Goal: Task Accomplishment & Management: Manage account settings

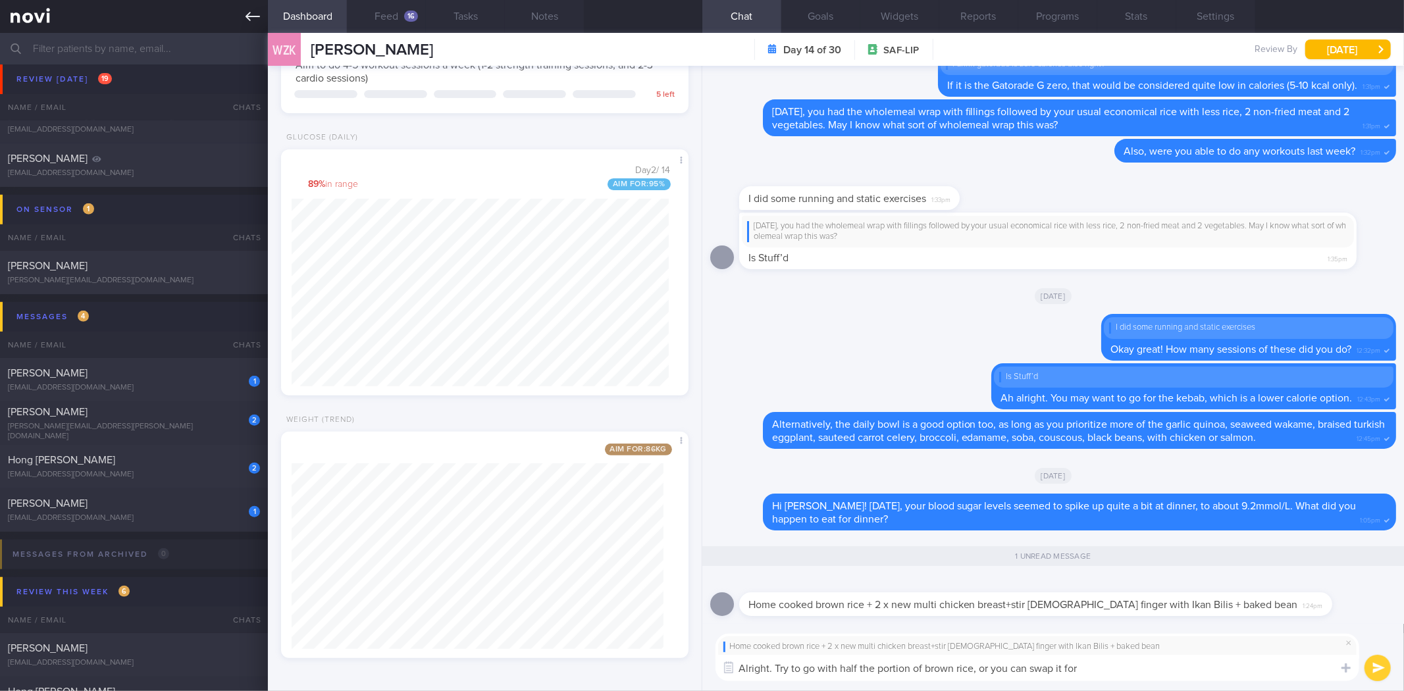
scroll to position [205, 372]
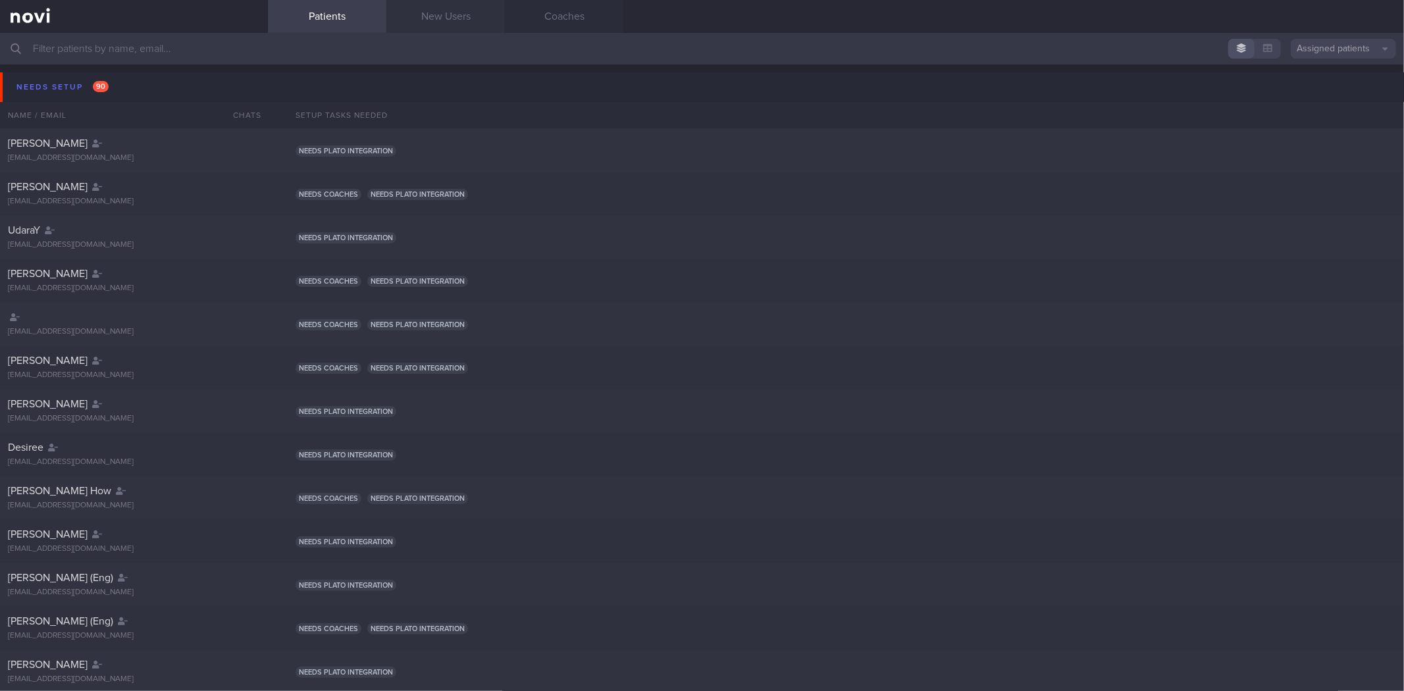
click at [453, 4] on link "New Users" at bounding box center [445, 16] width 118 height 33
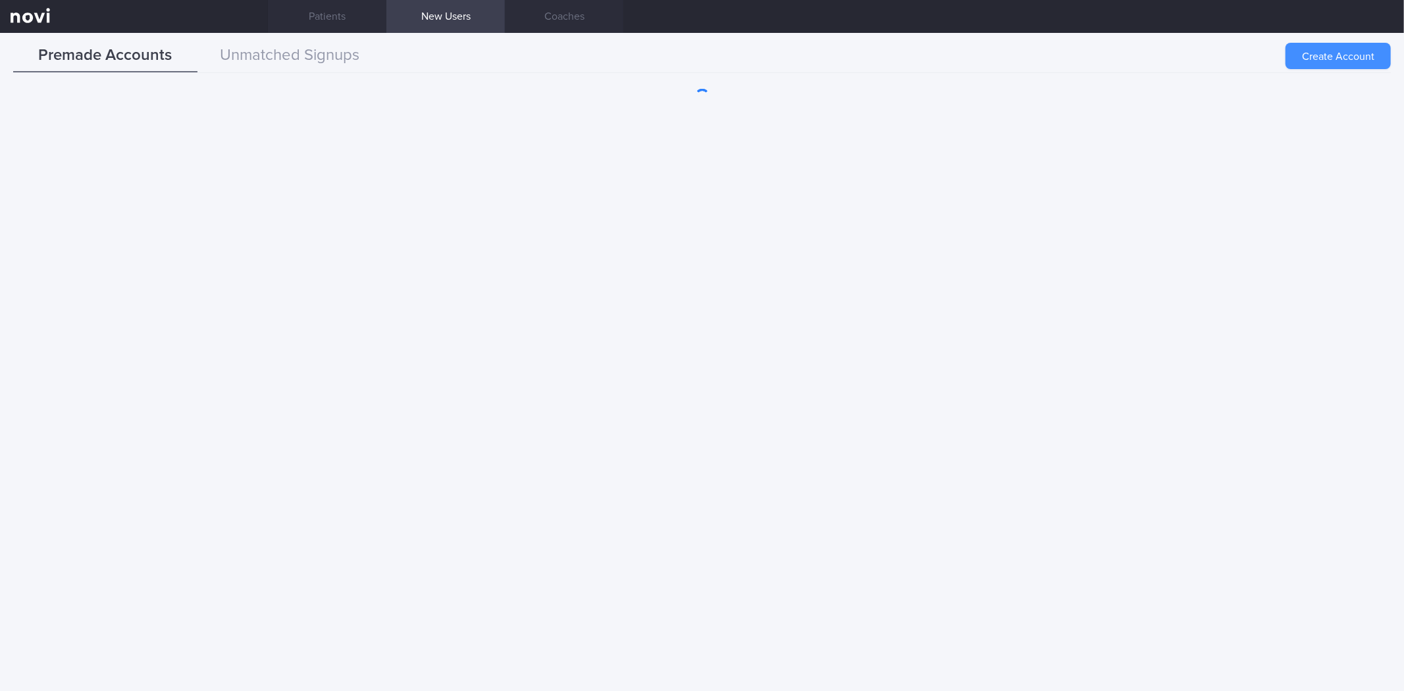
click at [1336, 62] on button "Create Account" at bounding box center [1337, 56] width 105 height 26
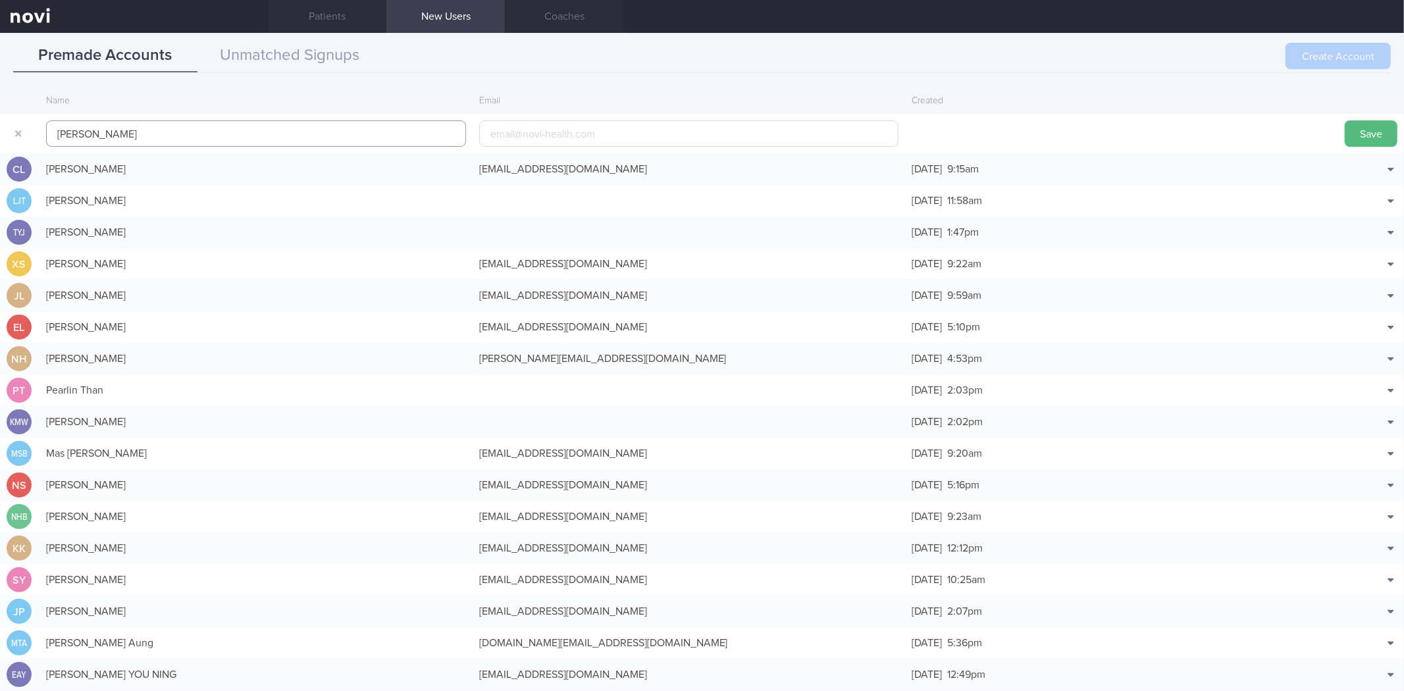
type input "Koh Thong Wee"
click at [623, 138] on input "email" at bounding box center [689, 133] width 420 height 26
click at [1356, 135] on button "Save" at bounding box center [1370, 133] width 53 height 26
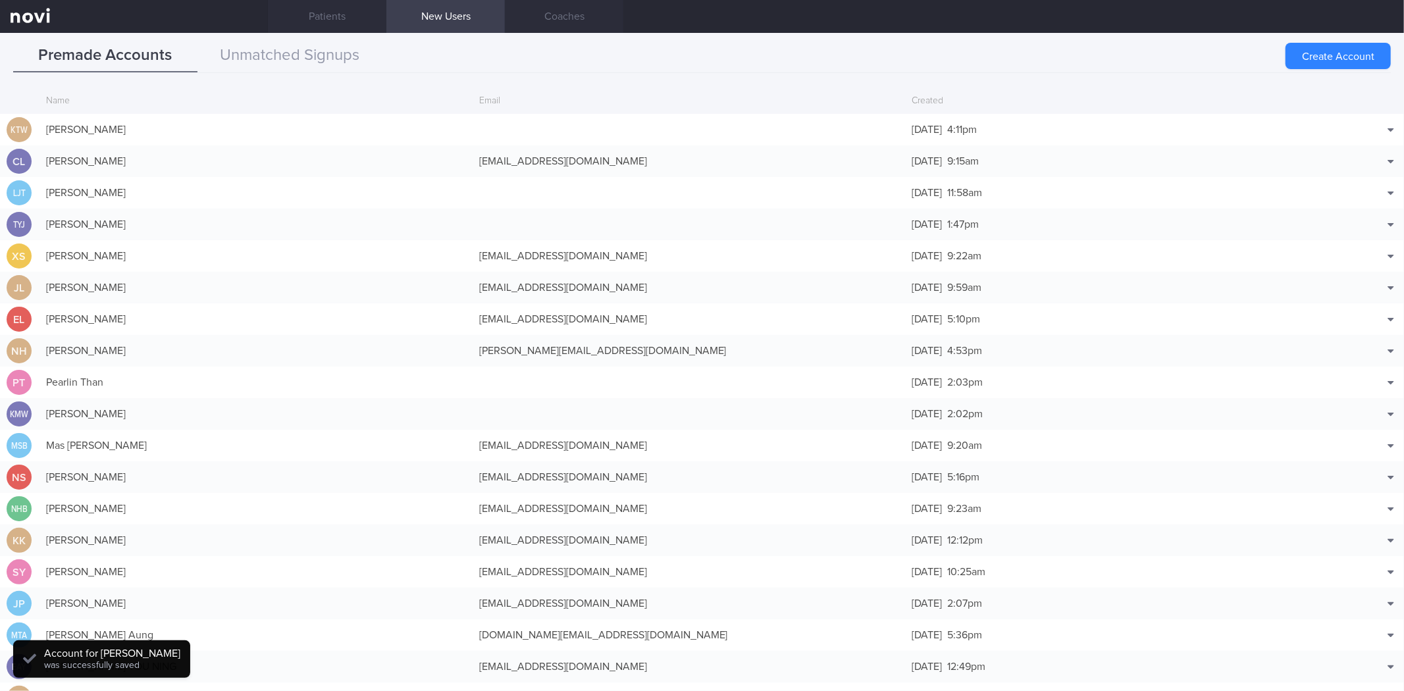
click at [1160, 134] on div "28 Aug 2025 4:11pm" at bounding box center [1121, 129] width 433 height 26
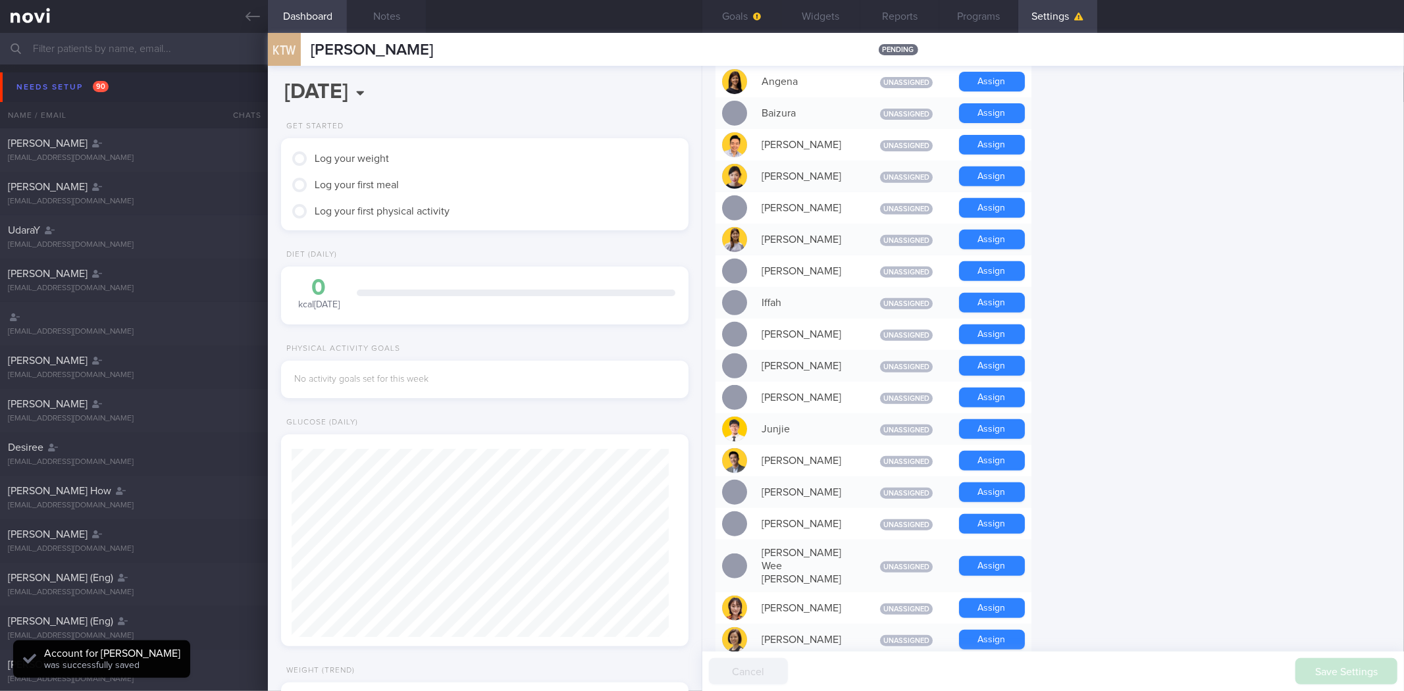
scroll to position [511, 0]
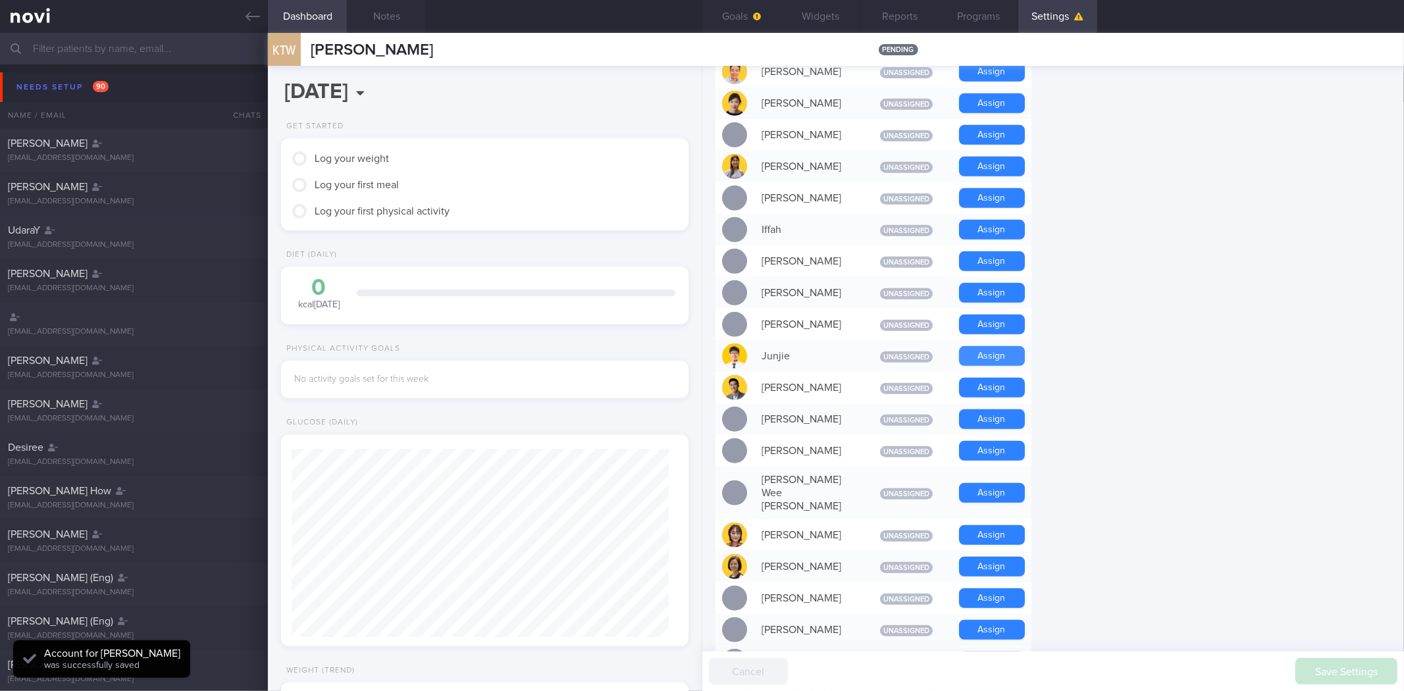
click at [998, 347] on button "Assign" at bounding box center [992, 356] width 66 height 20
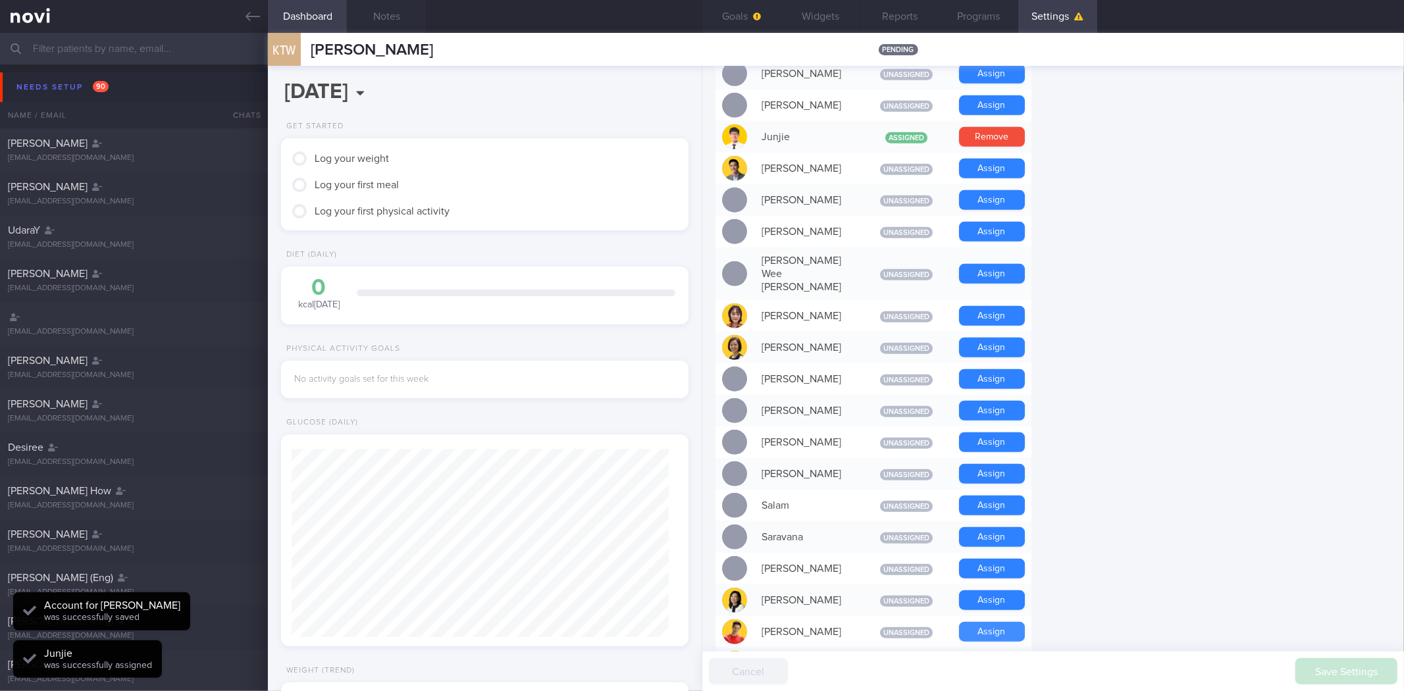
scroll to position [188, 377]
click at [990, 622] on button "Assign" at bounding box center [992, 632] width 66 height 20
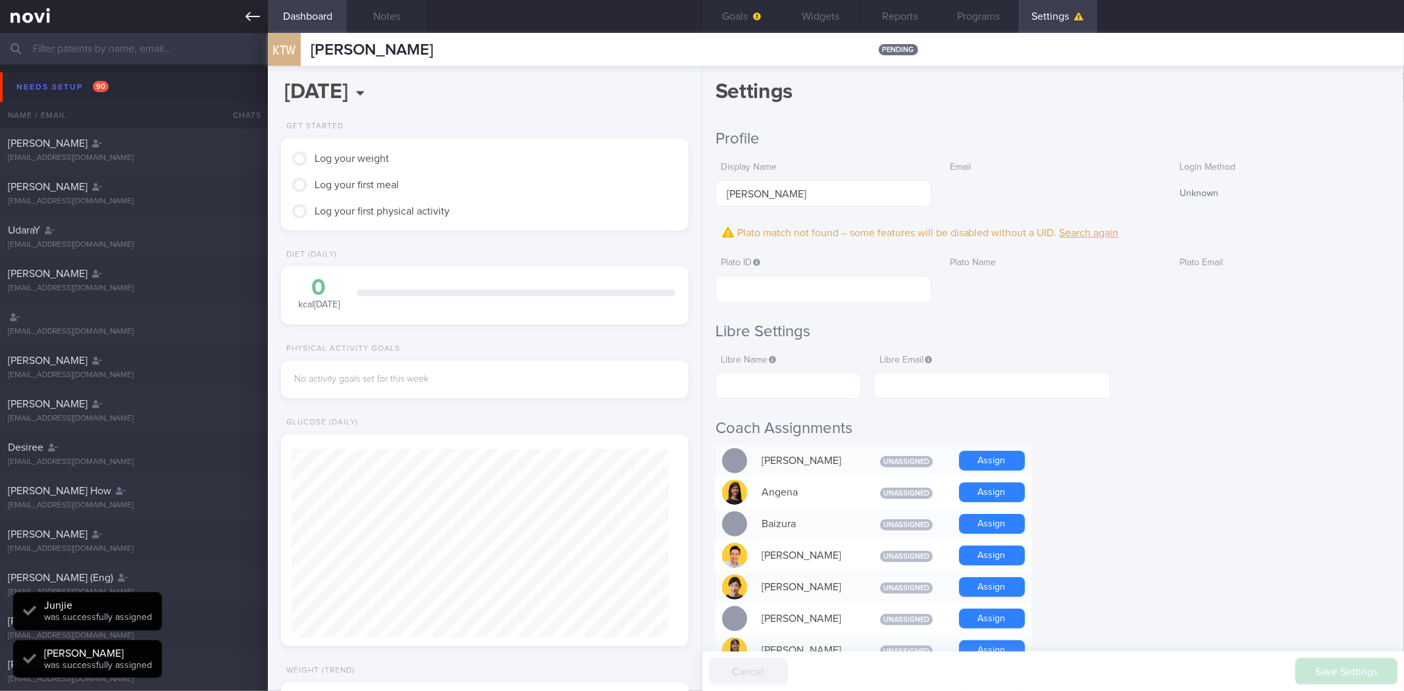
click at [253, 16] on icon at bounding box center [252, 16] width 14 height 9
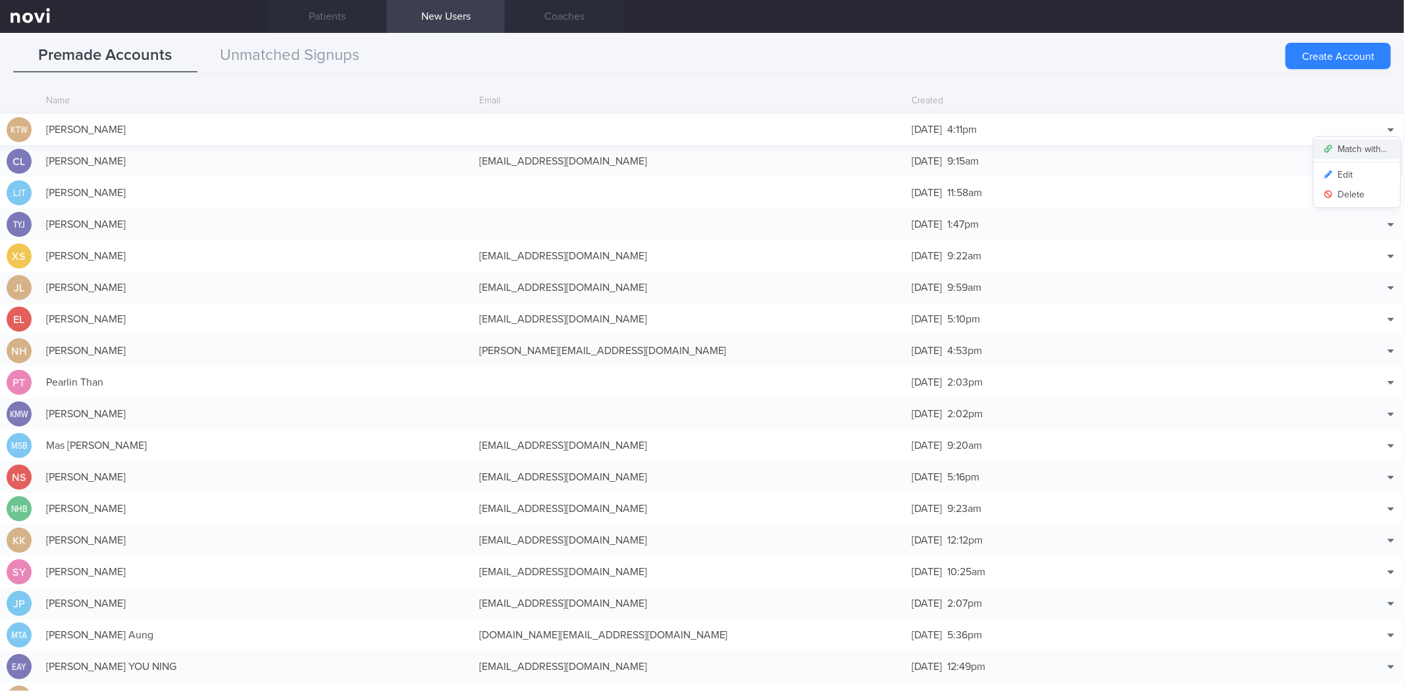
click at [1362, 143] on button "Match with..." at bounding box center [1356, 150] width 86 height 20
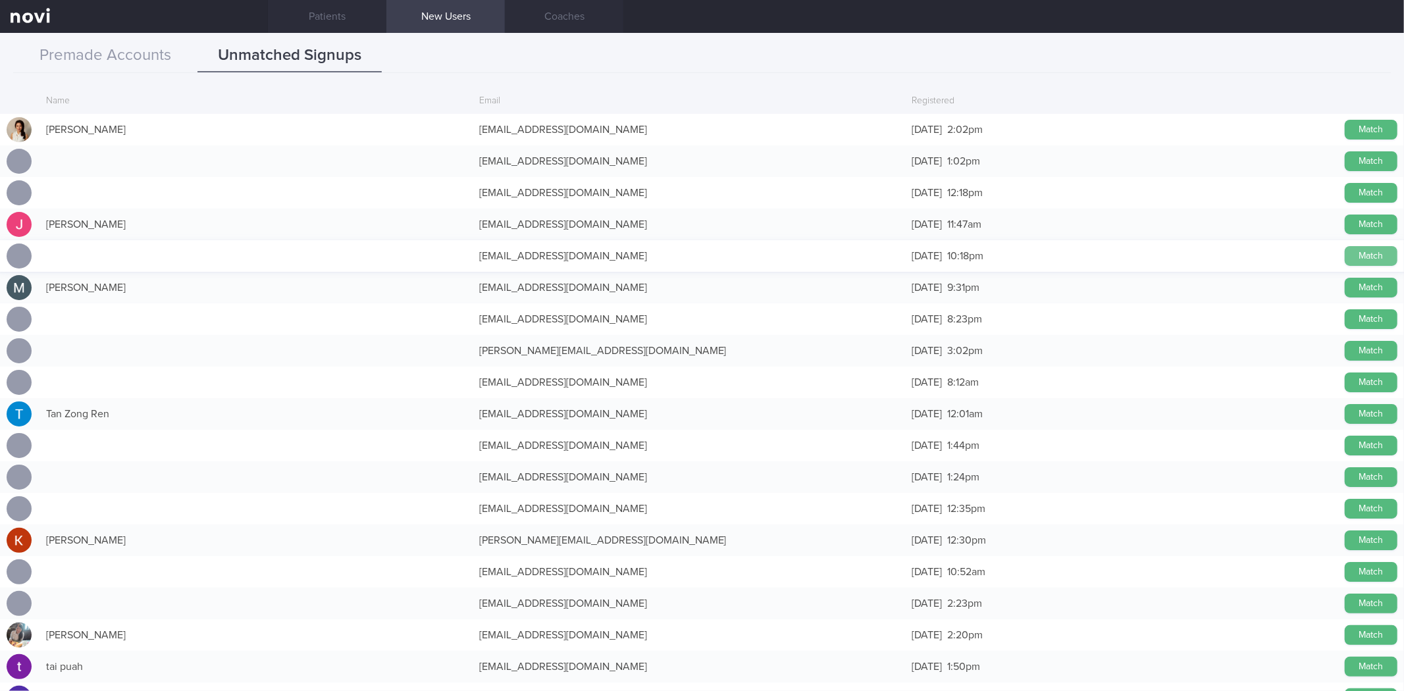
click at [1363, 253] on button "Match" at bounding box center [1370, 256] width 53 height 20
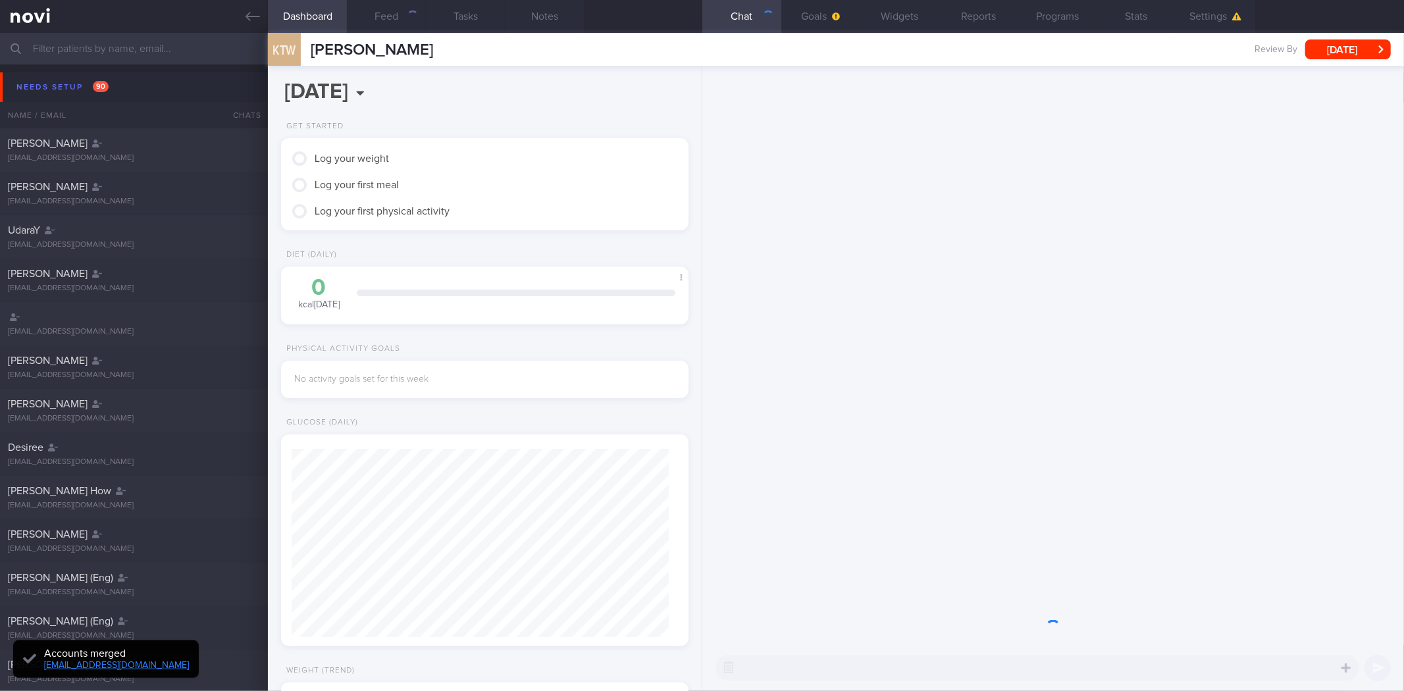
scroll to position [186, 372]
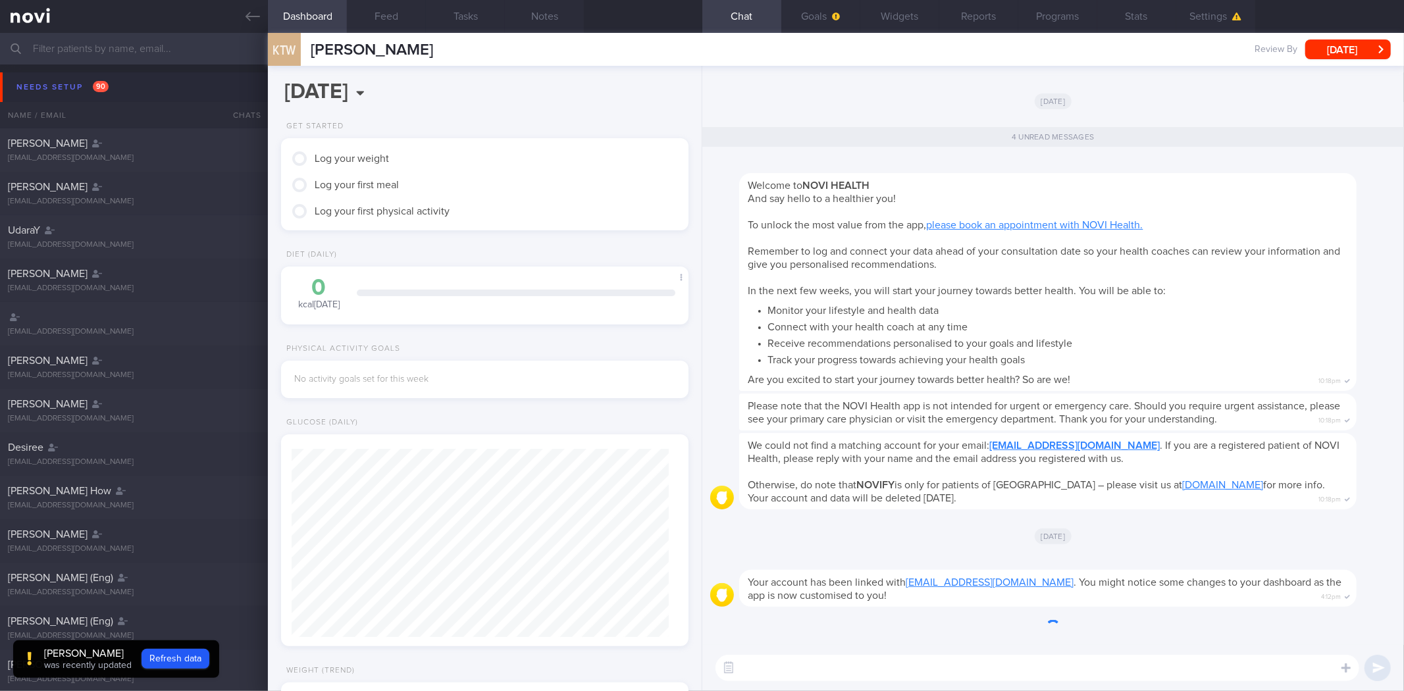
click at [998, 665] on textarea at bounding box center [1037, 668] width 644 height 26
type textarea "Hi"
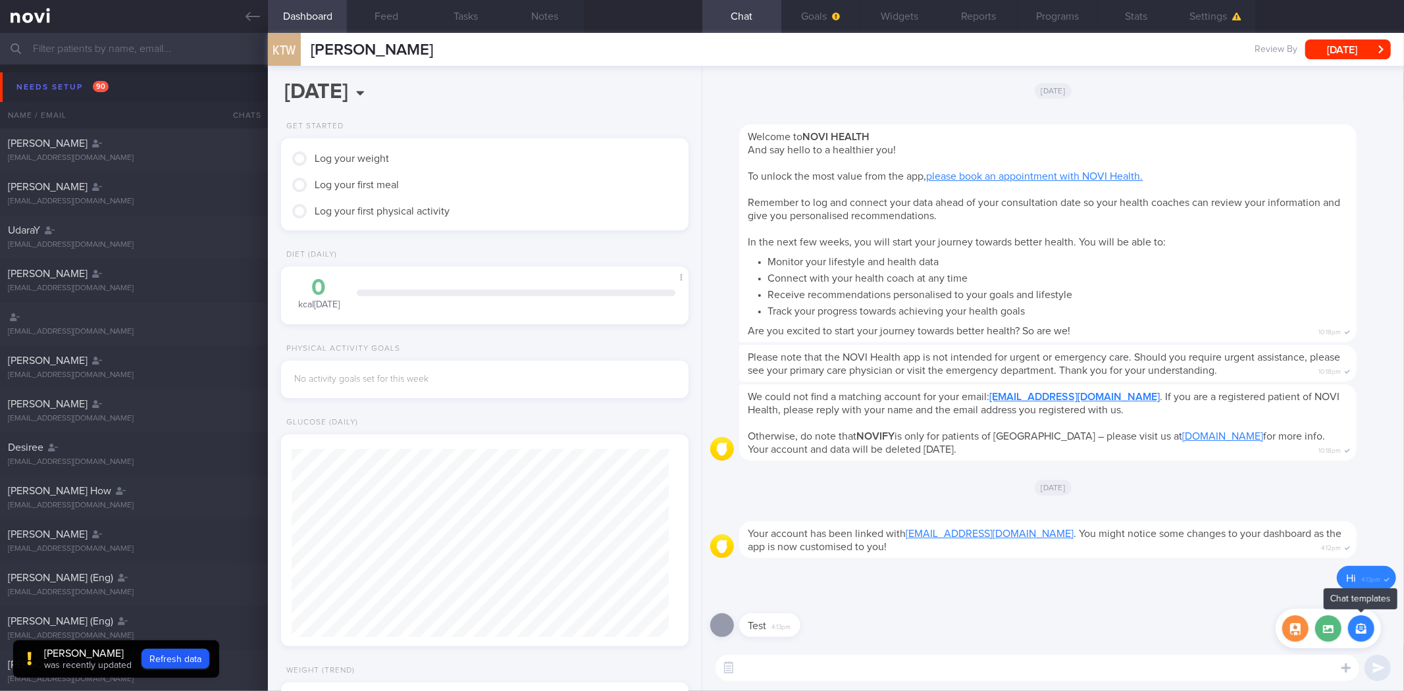
click at [1363, 628] on button "button" at bounding box center [1361, 628] width 26 height 26
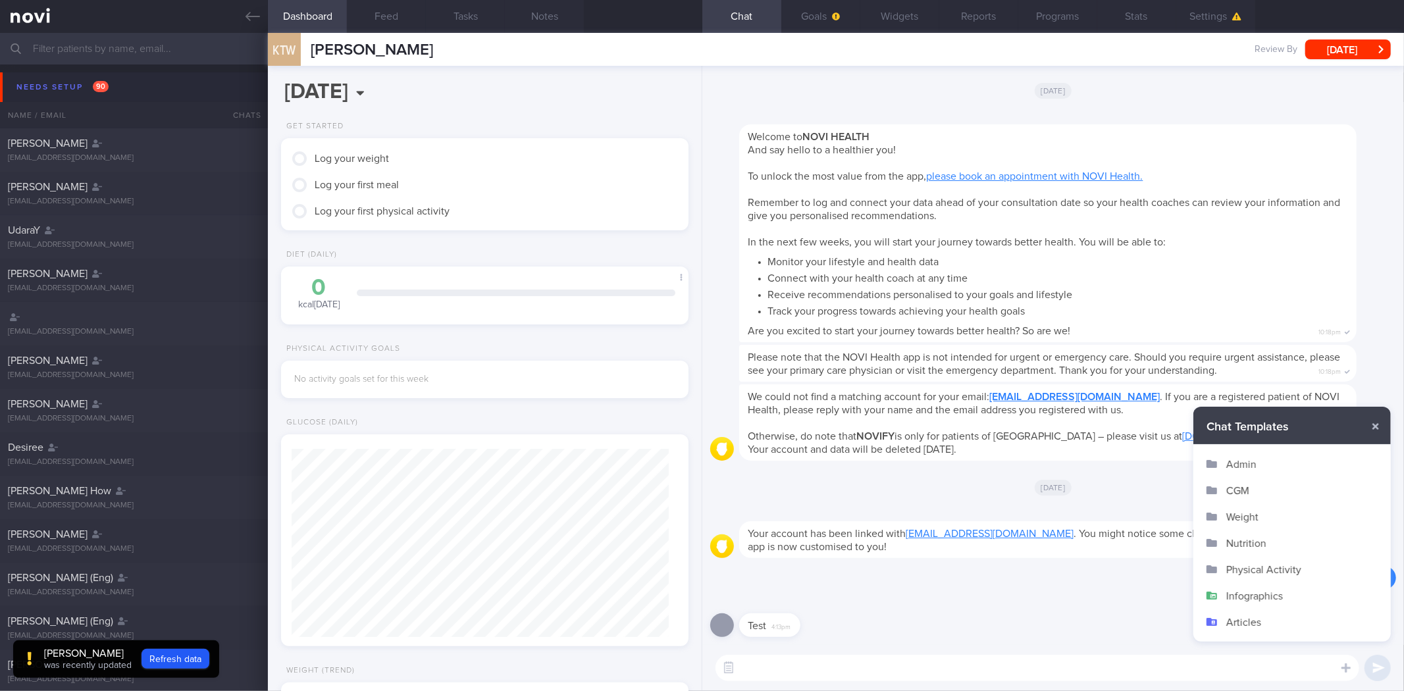
click at [1240, 484] on button "CGM" at bounding box center [1291, 490] width 197 height 26
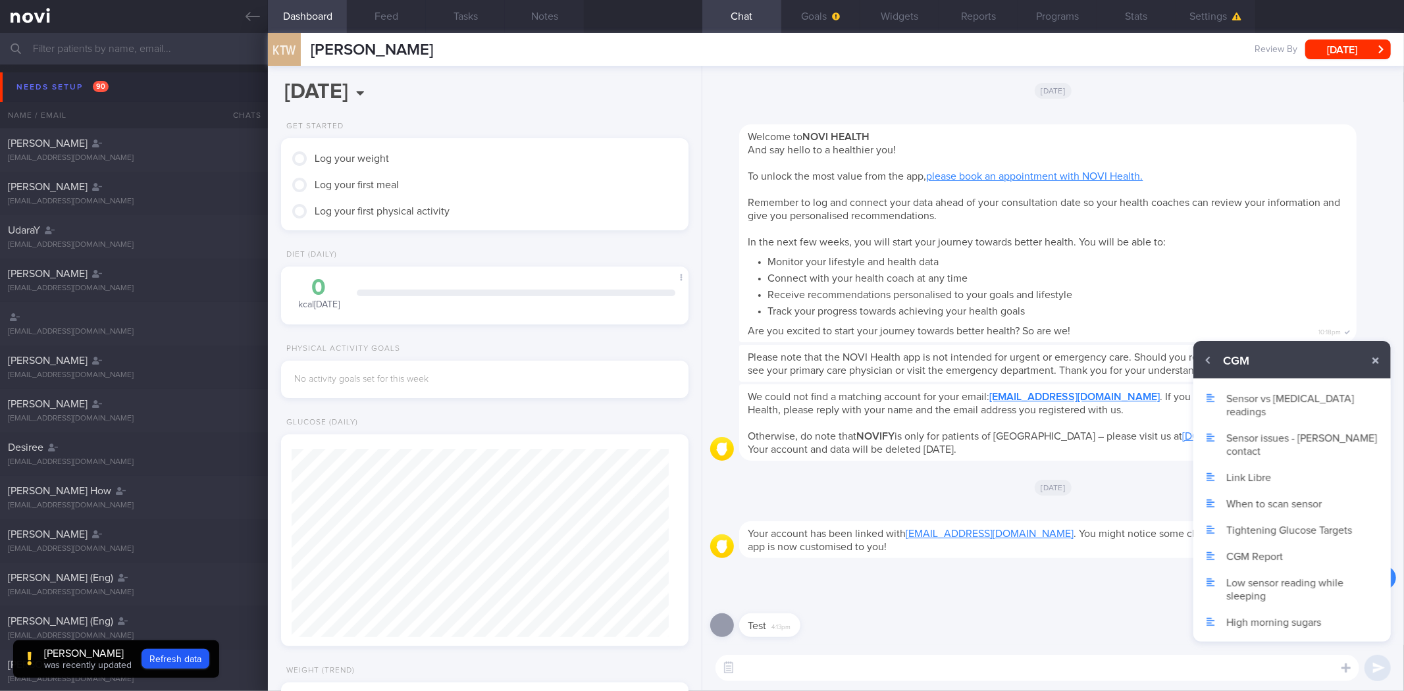
click at [1245, 464] on button "Link Libre" at bounding box center [1291, 477] width 197 height 26
type textarea "Can you help me to do the following pls: 1. Click on the 3 lines on the top lef…"
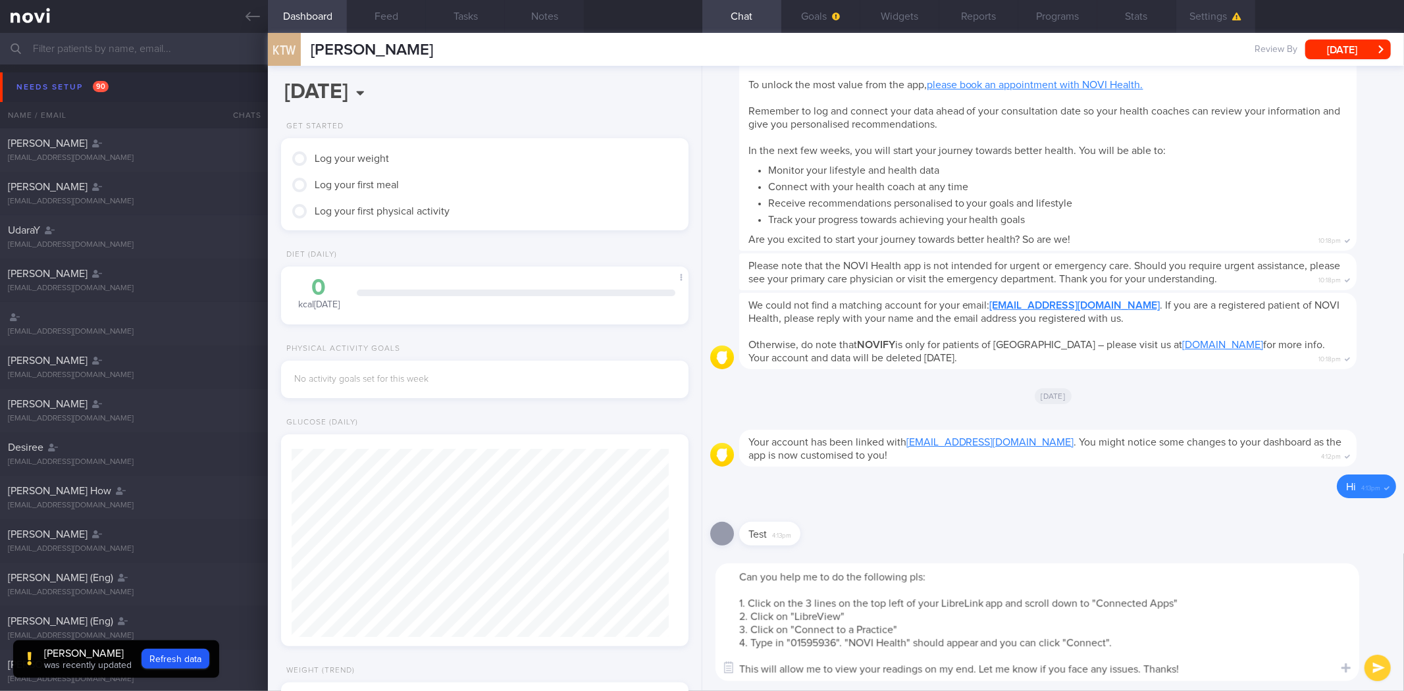
click at [1225, 16] on button "Settings" at bounding box center [1215, 16] width 79 height 33
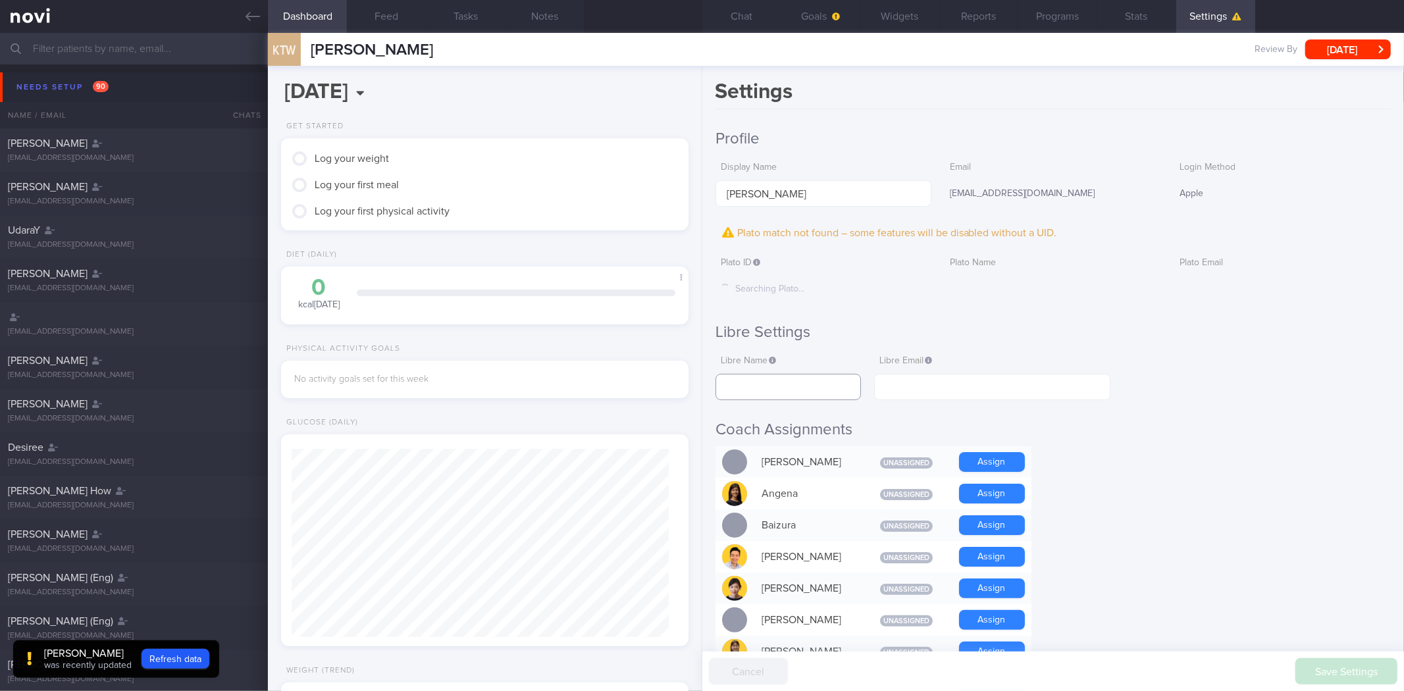
click at [806, 392] on input "text" at bounding box center [788, 387] width 146 height 26
paste input "Thong Wee Koh"
type input "Thong Wee Koh"
click at [968, 396] on input "text" at bounding box center [992, 387] width 236 height 26
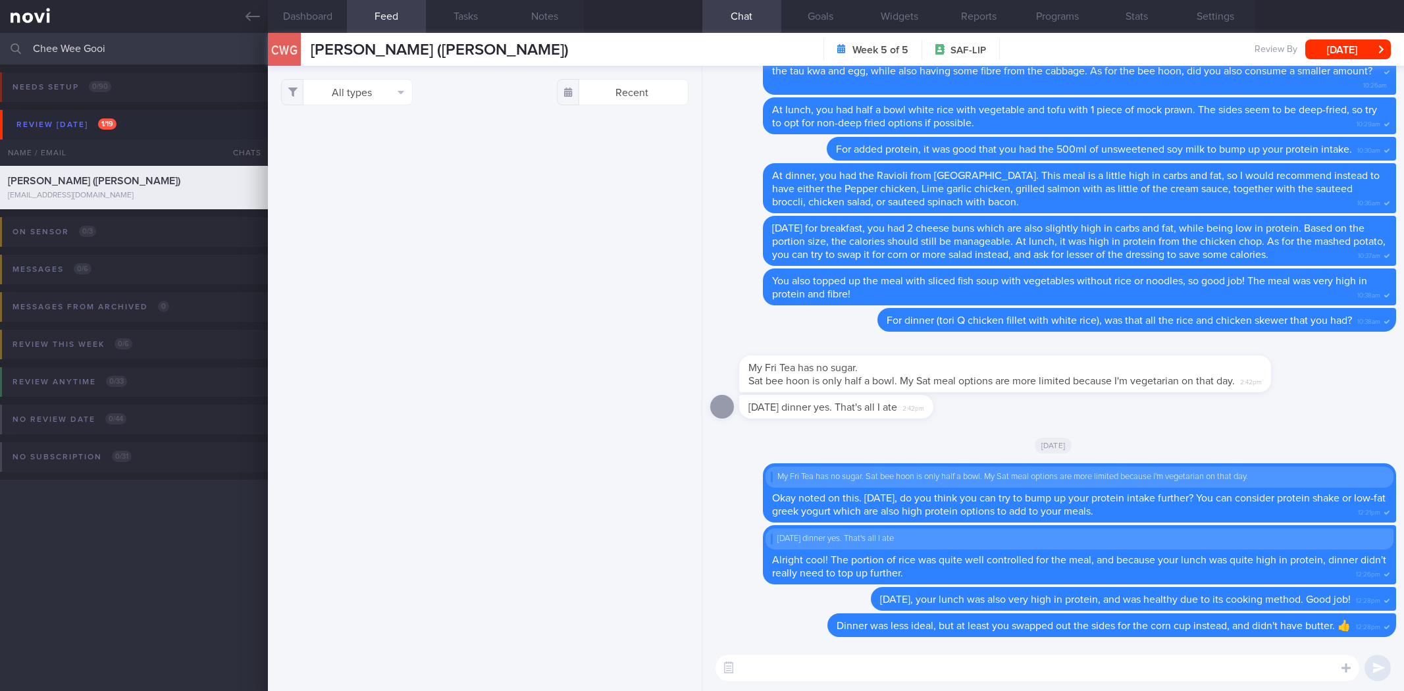
select select "7"
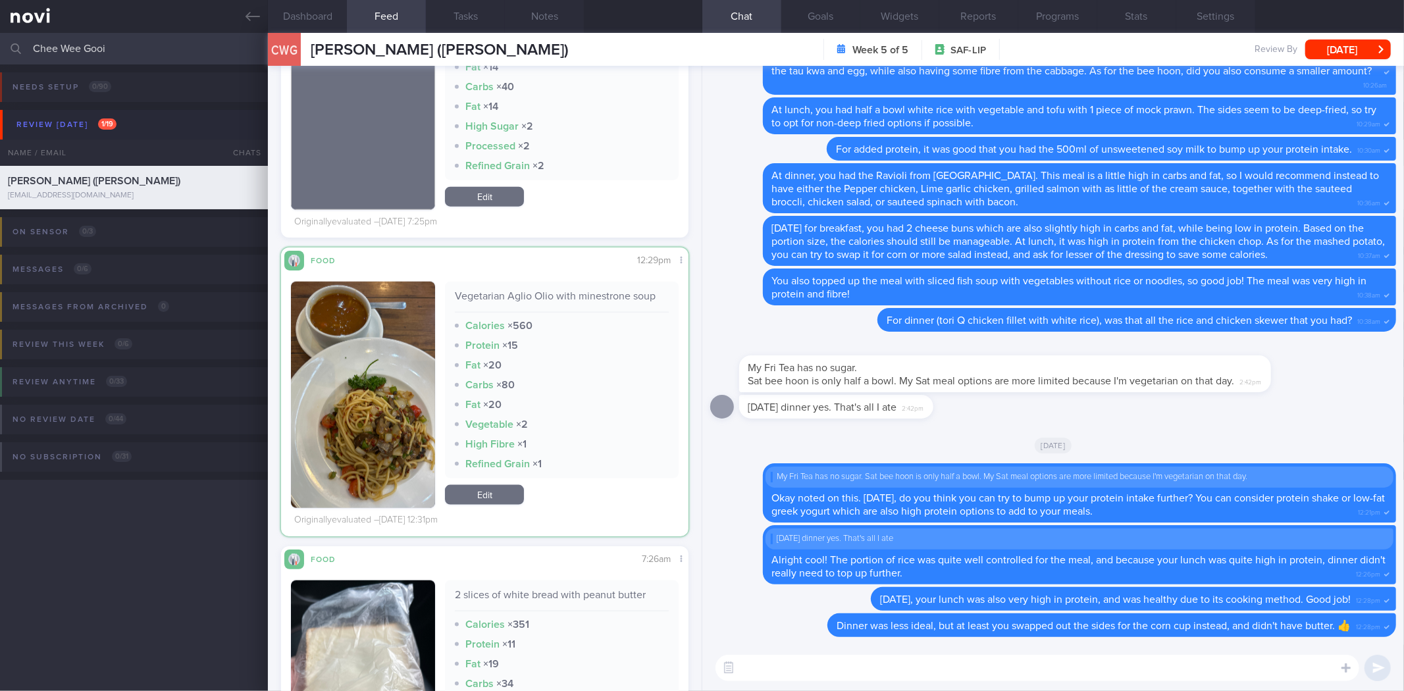
scroll to position [43388, 0]
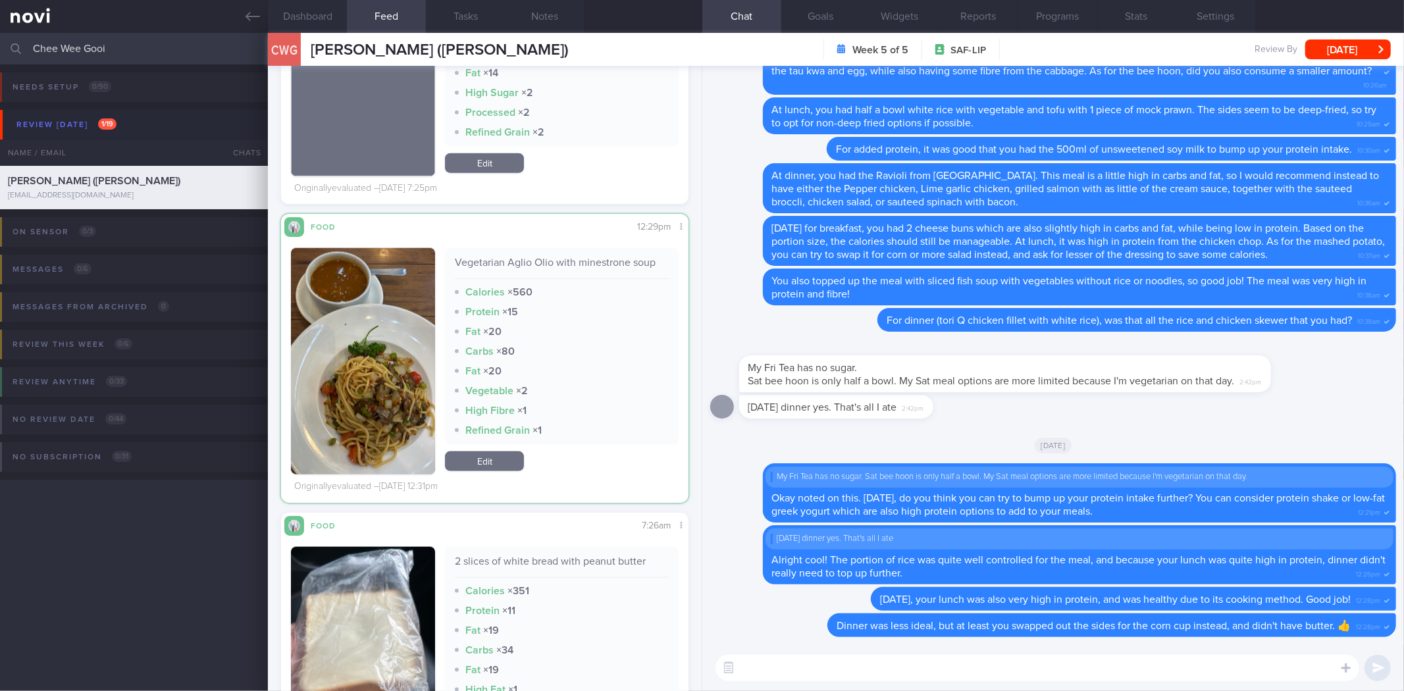
click at [399, 398] on button "button" at bounding box center [363, 361] width 144 height 226
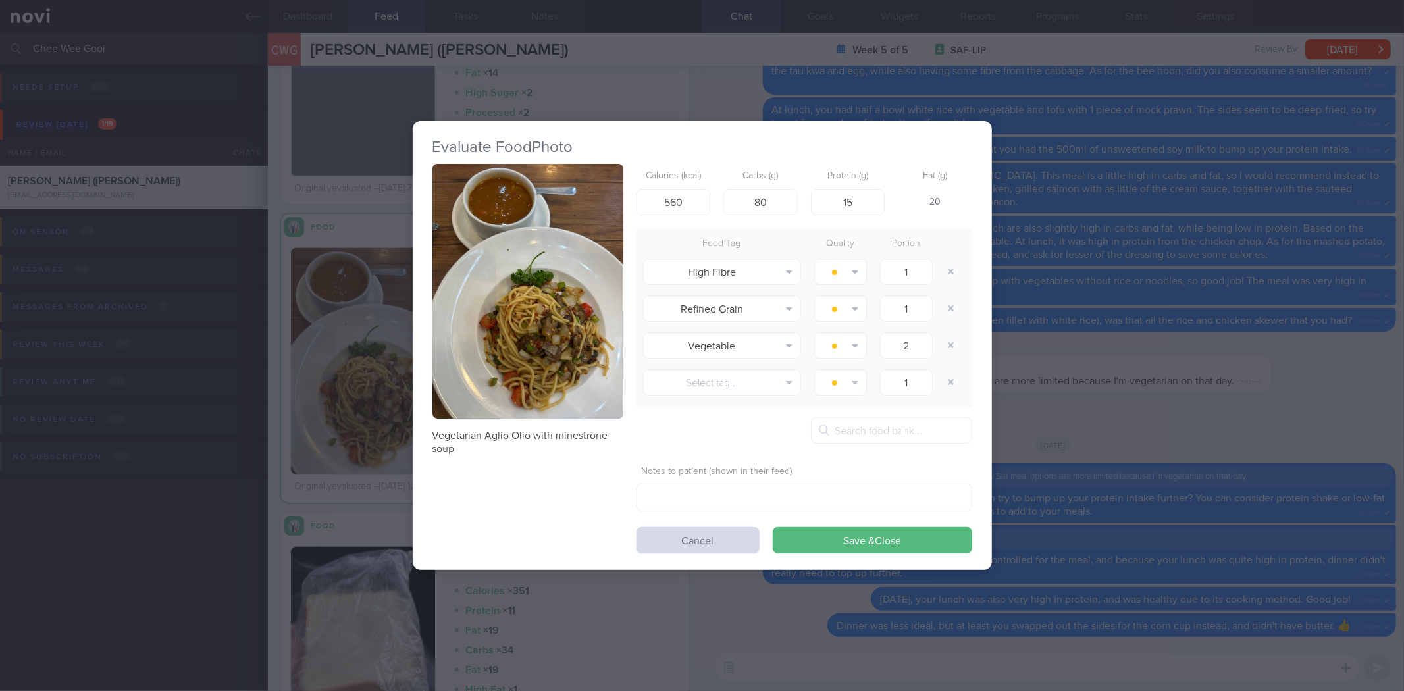
click at [549, 324] on button "button" at bounding box center [527, 291] width 191 height 255
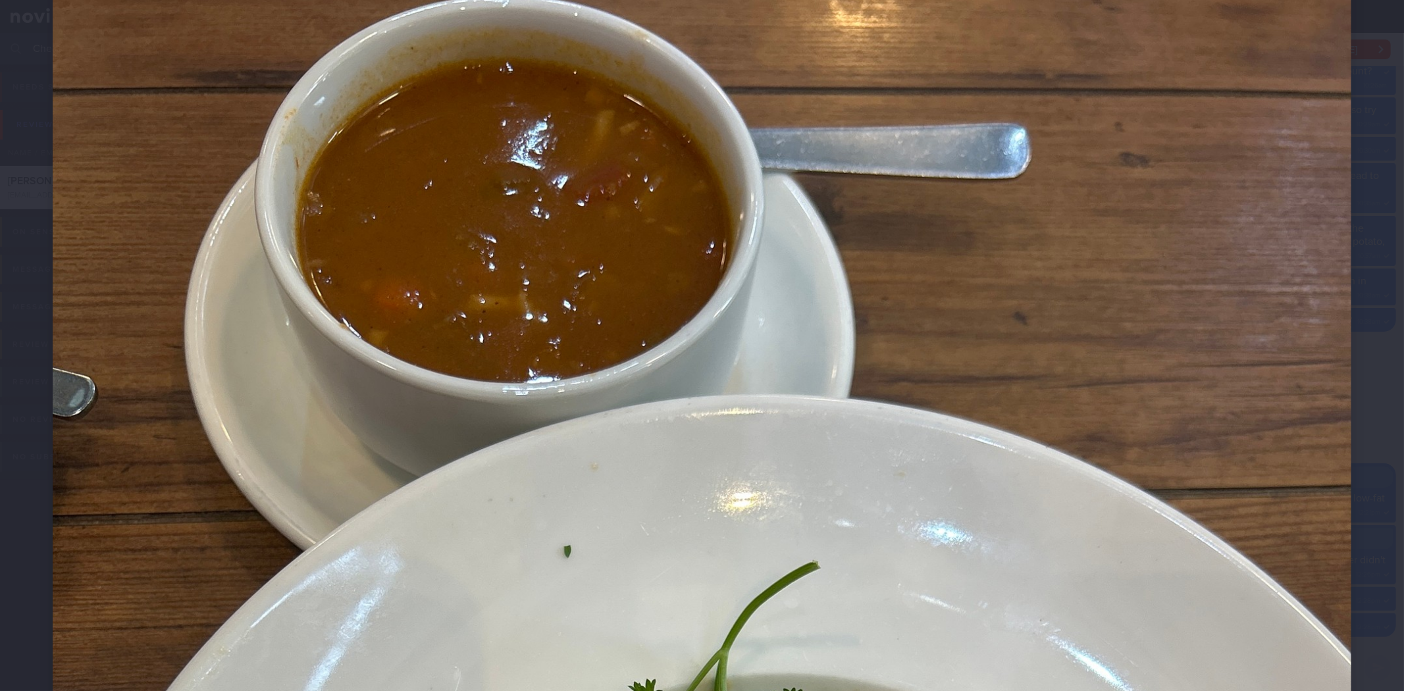
scroll to position [84, 0]
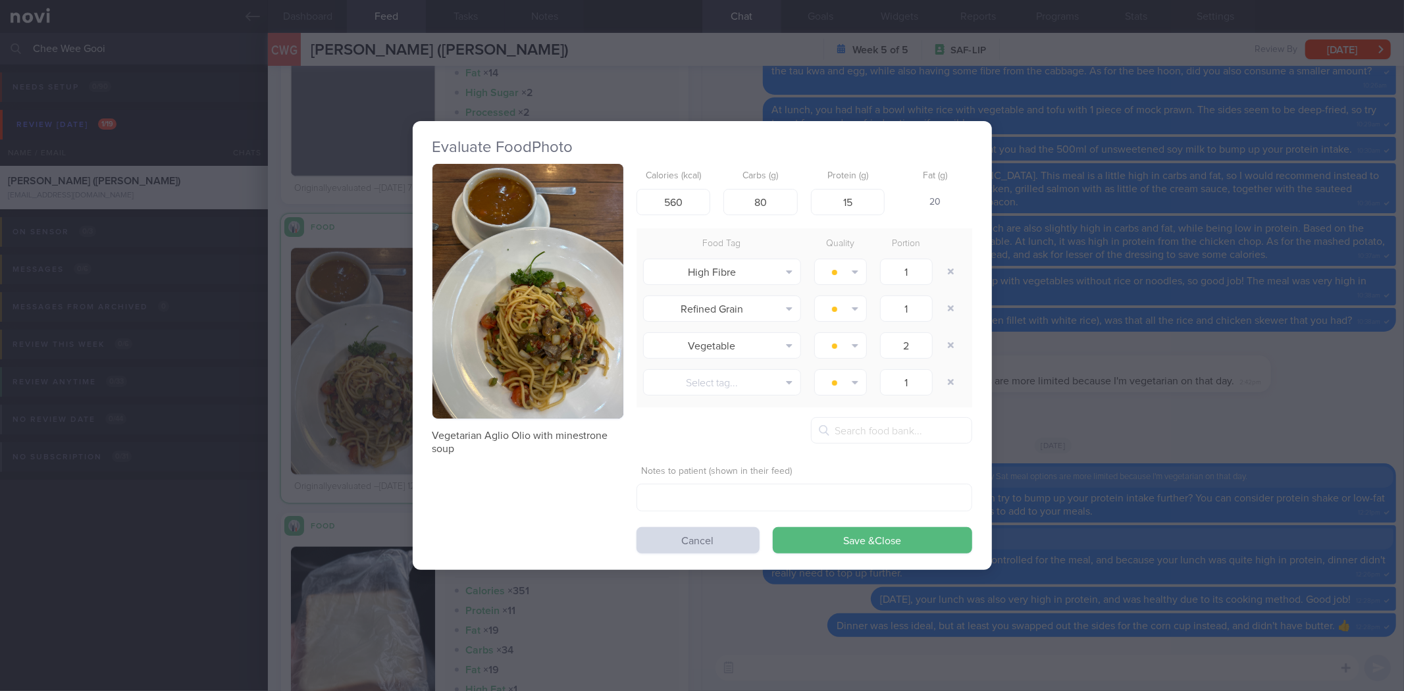
click at [1189, 353] on div "Evaluate Food Photo Vegetarian Aglio Olio with minestrone soup Calories (kcal) …" at bounding box center [702, 345] width 1404 height 691
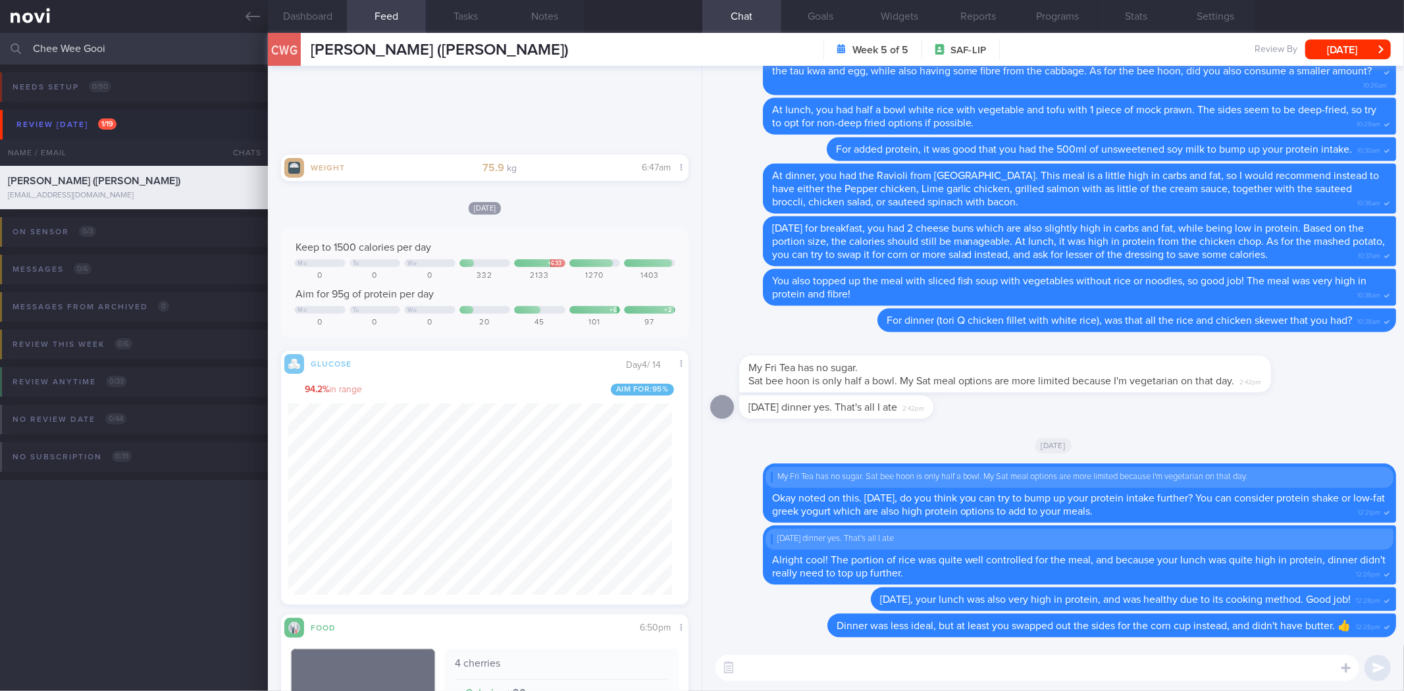
scroll to position [39765, 0]
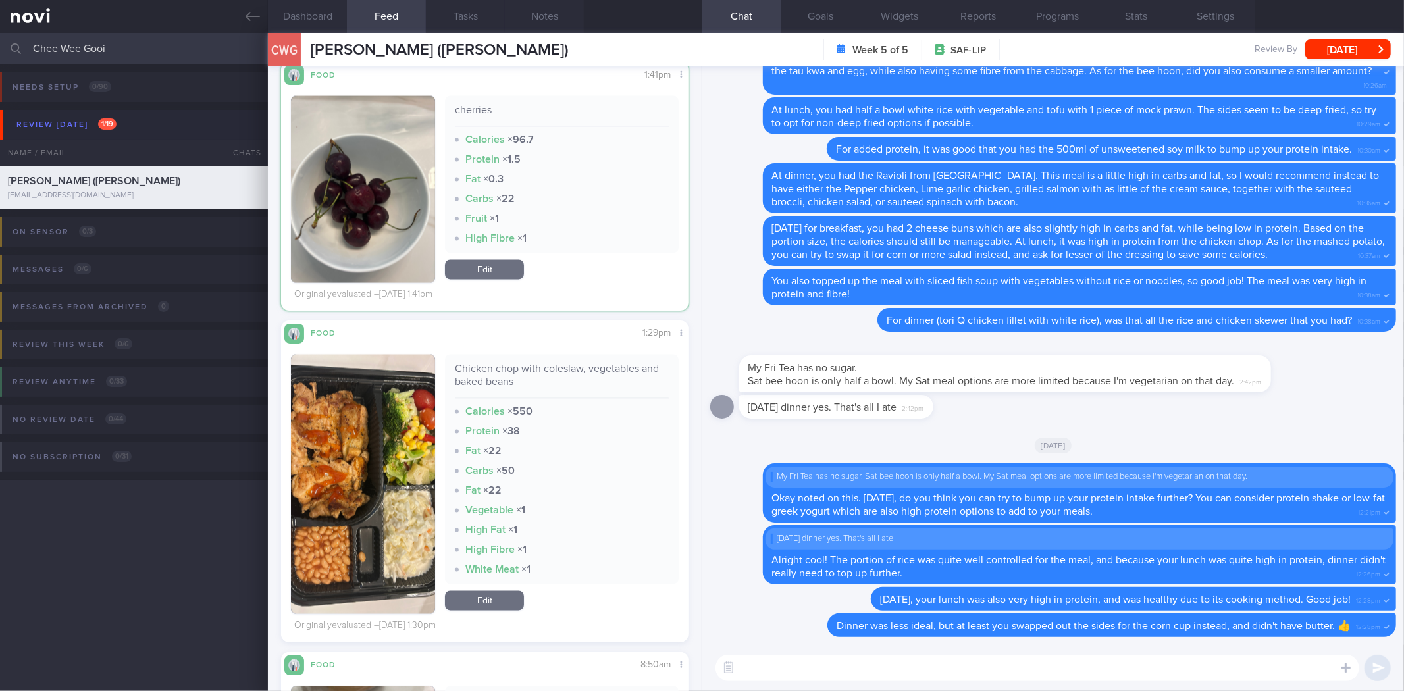
click at [378, 439] on img "button" at bounding box center [363, 484] width 144 height 259
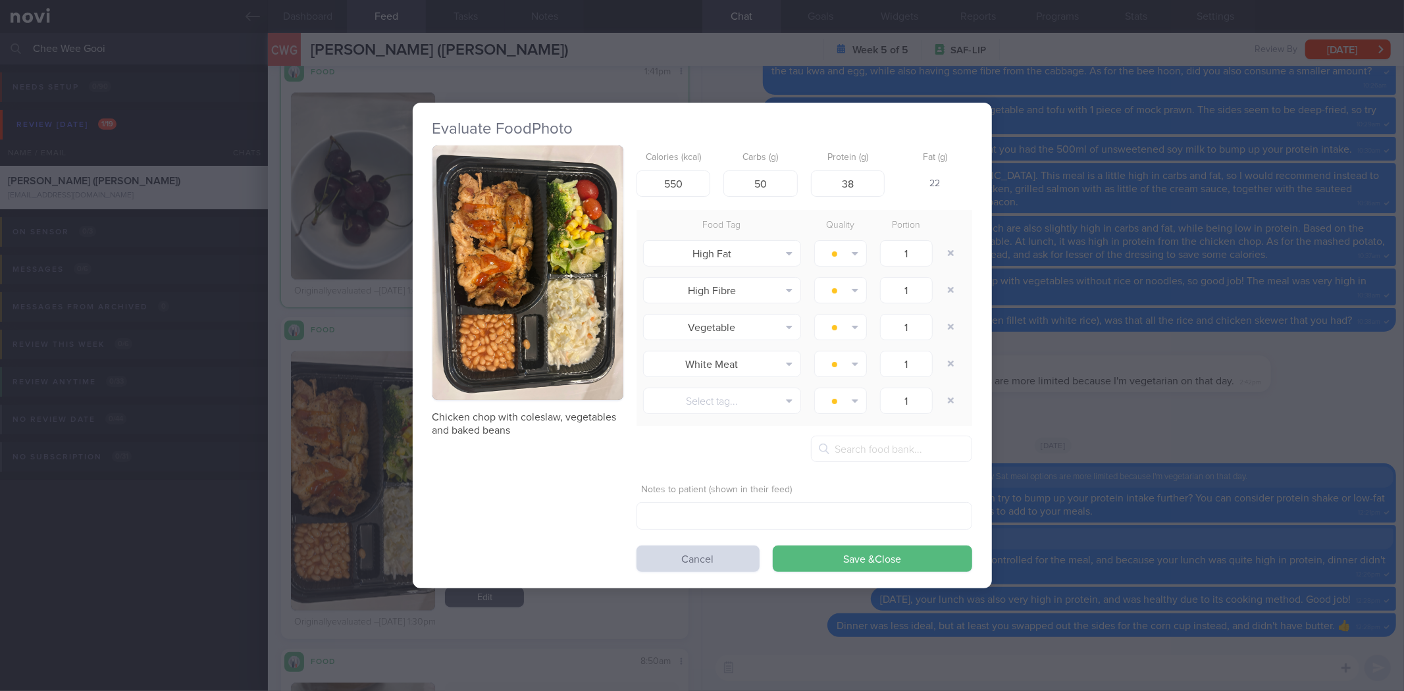
click at [589, 333] on button "button" at bounding box center [527, 272] width 191 height 255
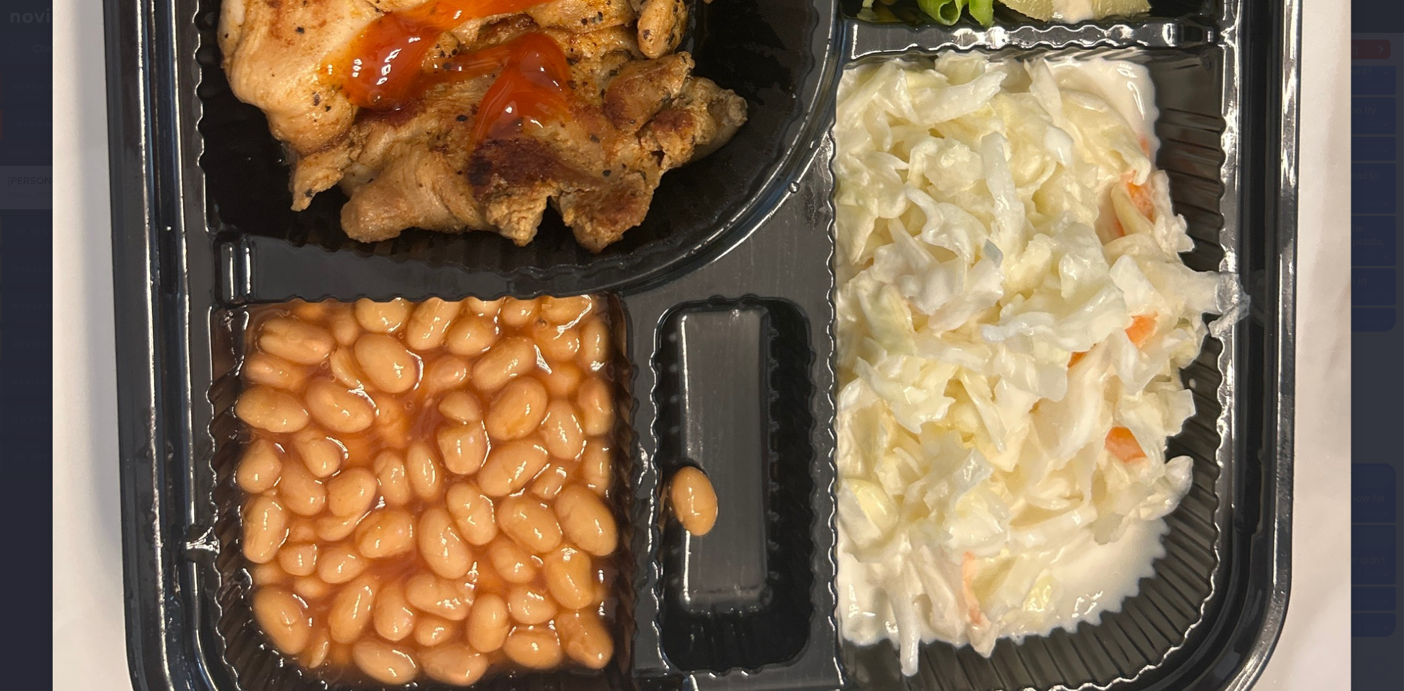
scroll to position [877, 0]
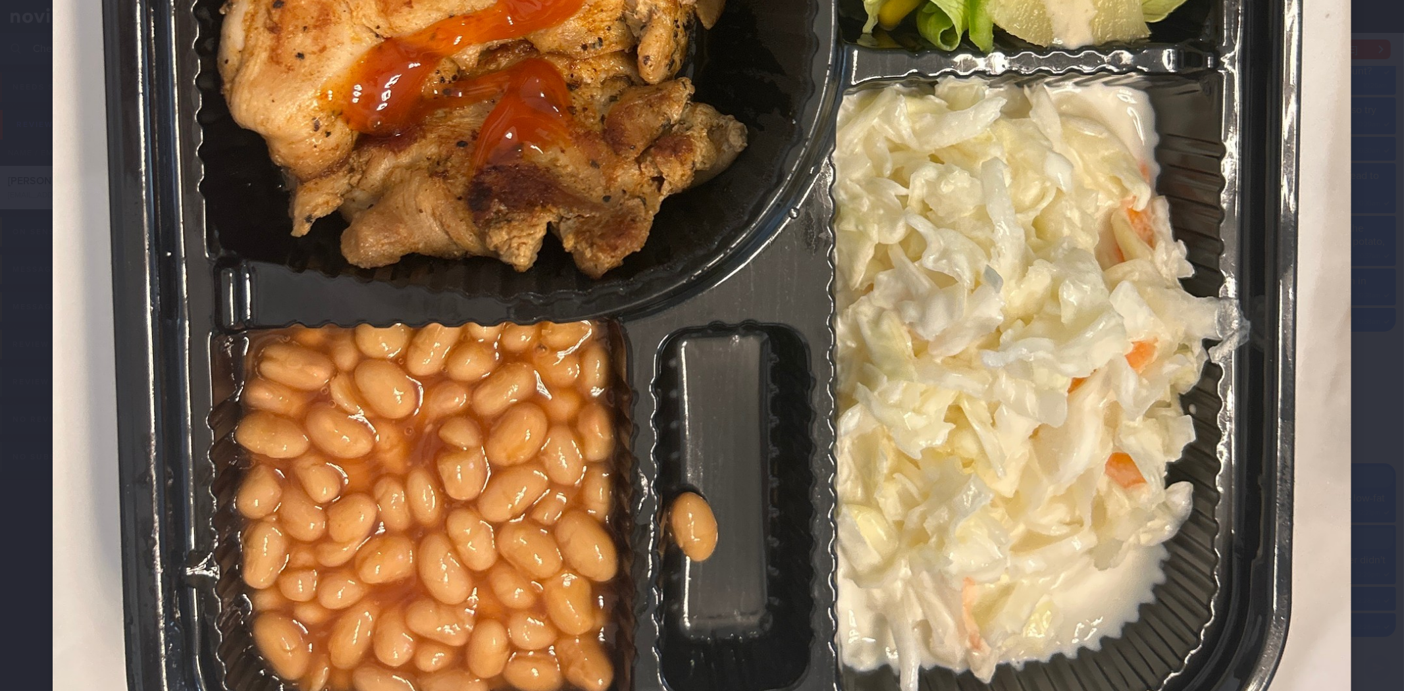
click at [1290, 485] on img at bounding box center [702, 41] width 1298 height 1731
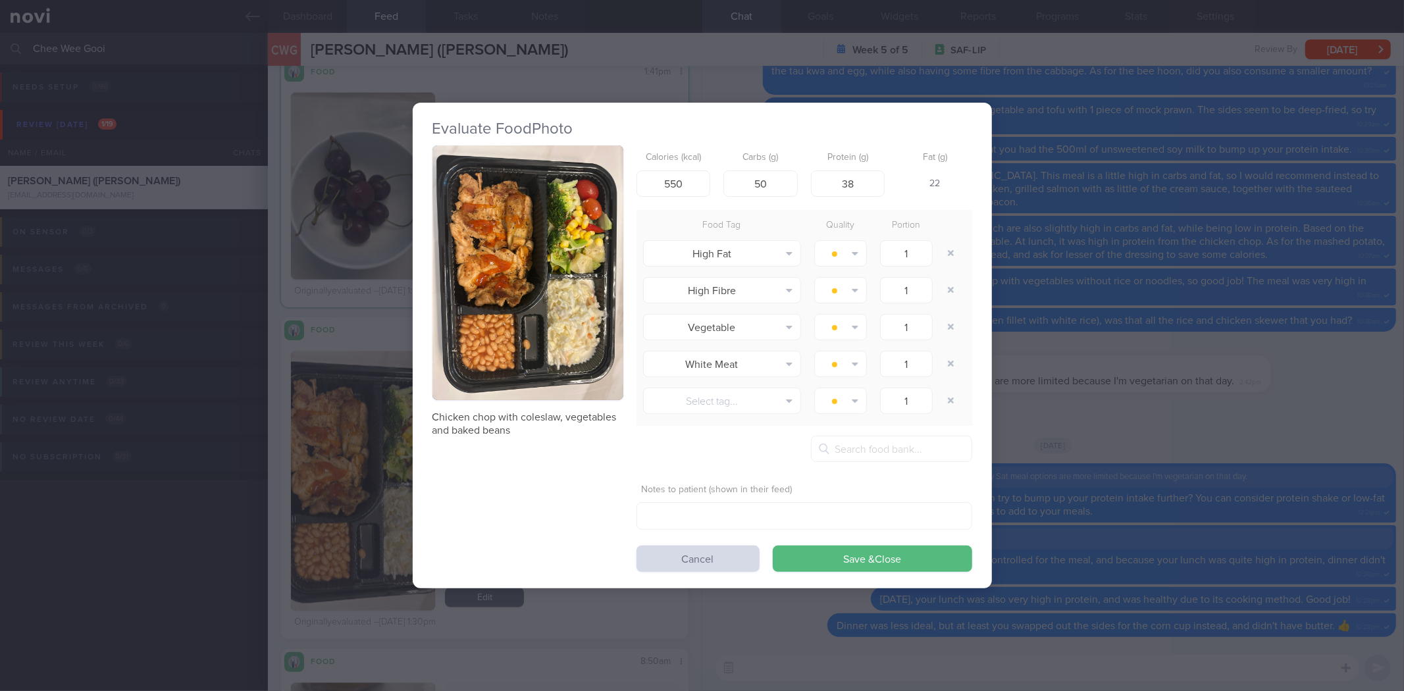
click at [1307, 416] on div "Evaluate Food Photo Chicken chop with coleslaw, vegetables and baked beans Calo…" at bounding box center [702, 345] width 1404 height 691
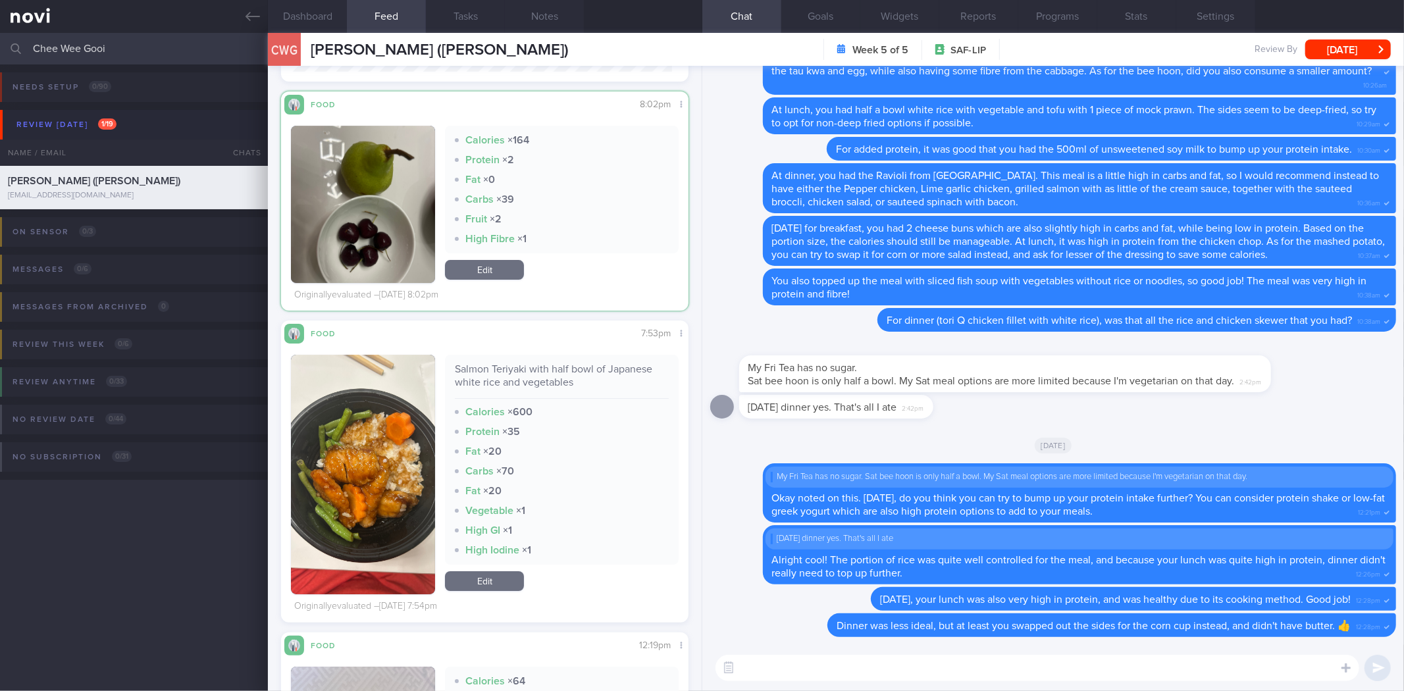
scroll to position [37383, 0]
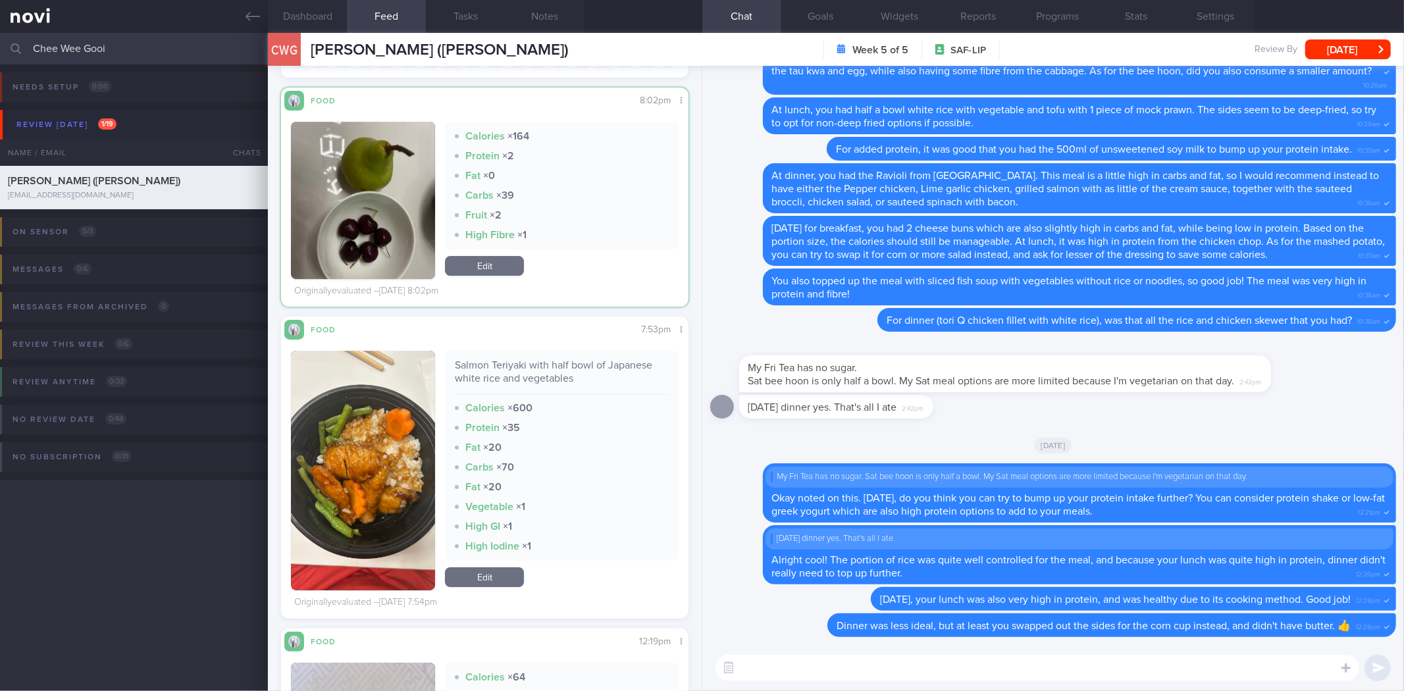
click at [411, 432] on button "button" at bounding box center [363, 471] width 144 height 240
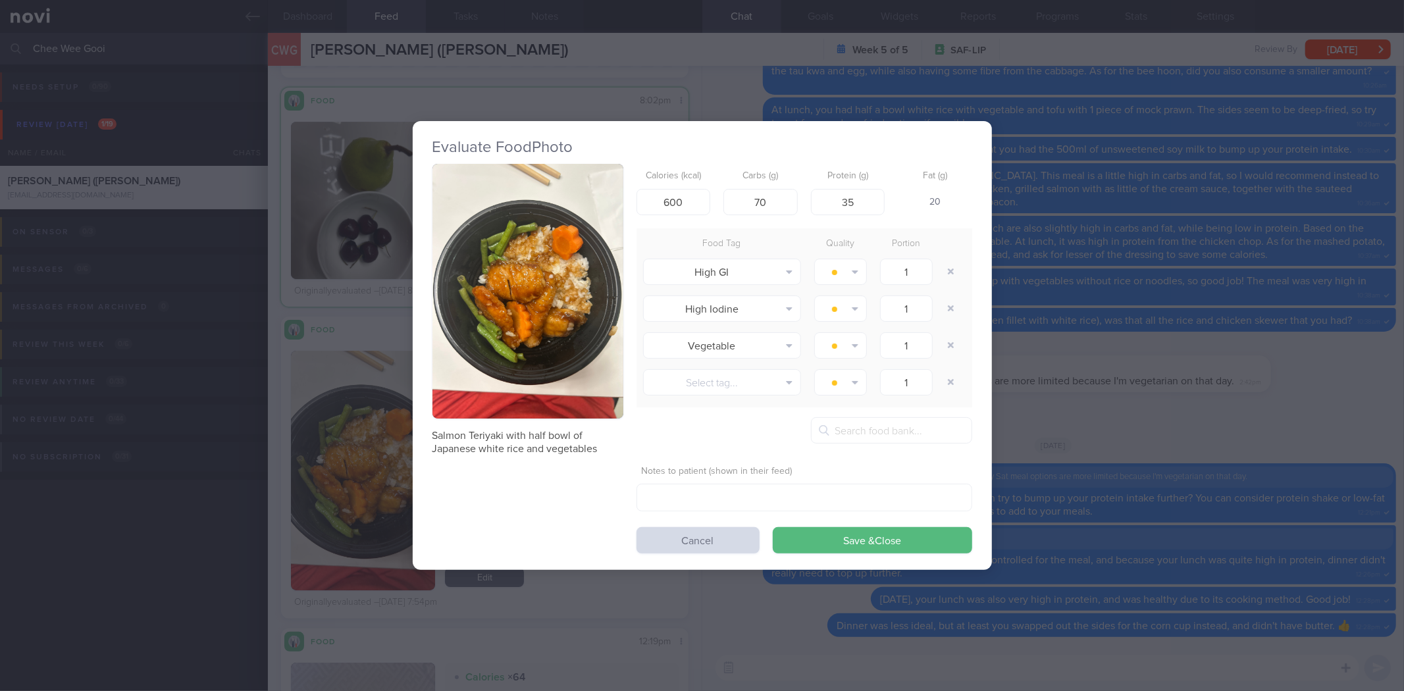
drag, startPoint x: 1240, startPoint y: 392, endPoint x: 1256, endPoint y: 389, distance: 15.5
click at [1254, 389] on div "Evaluate Food Photo Salmon Teriyaki with half bowl of Japanese white rice and v…" at bounding box center [702, 345] width 1404 height 691
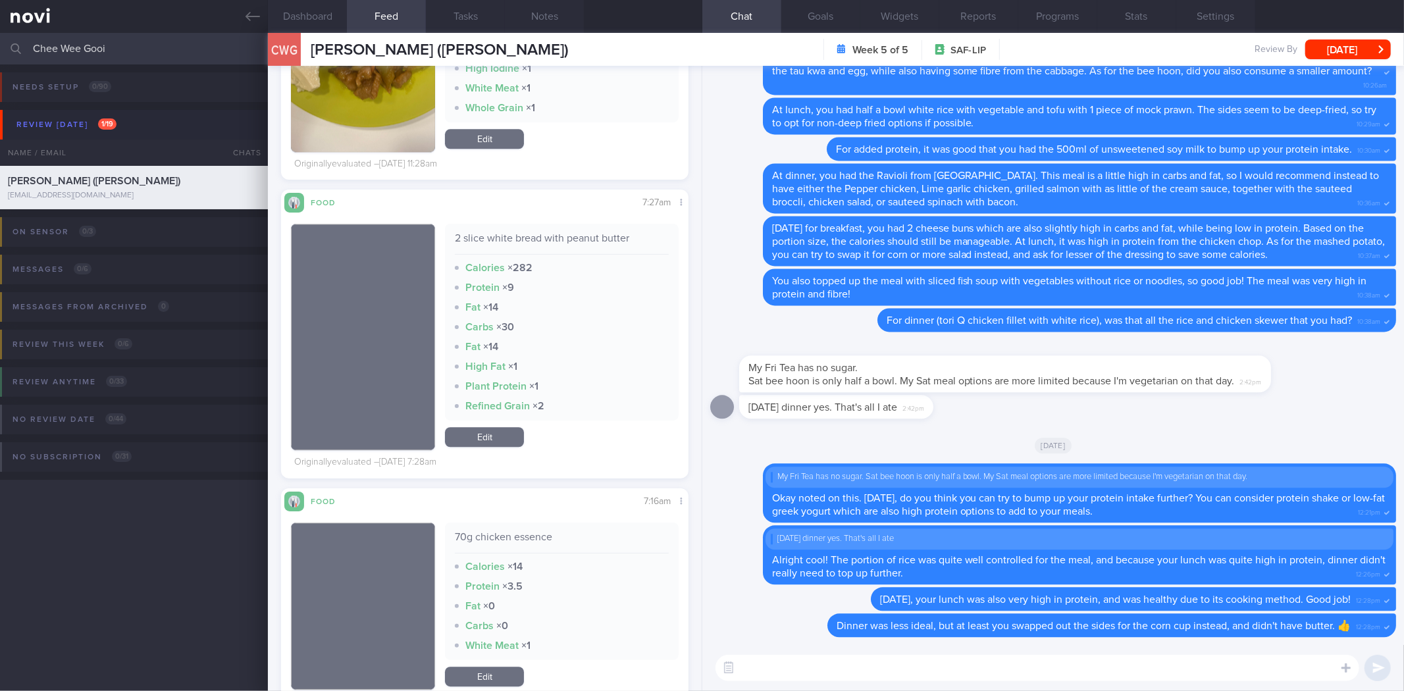
scroll to position [236, 384]
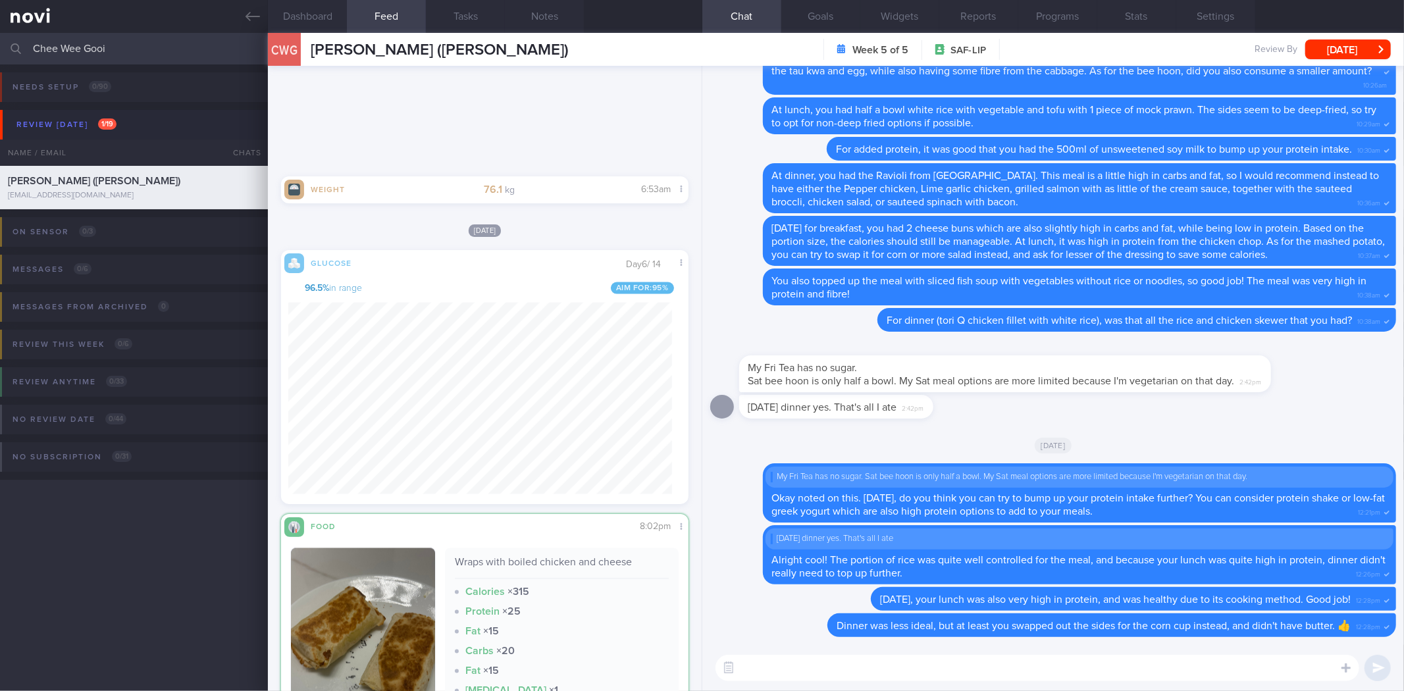
click at [604, 586] on div "All types Food Activity Glucose Weight Medicine Blood Pressure CGM Install Rece…" at bounding box center [484, 378] width 433 height 625
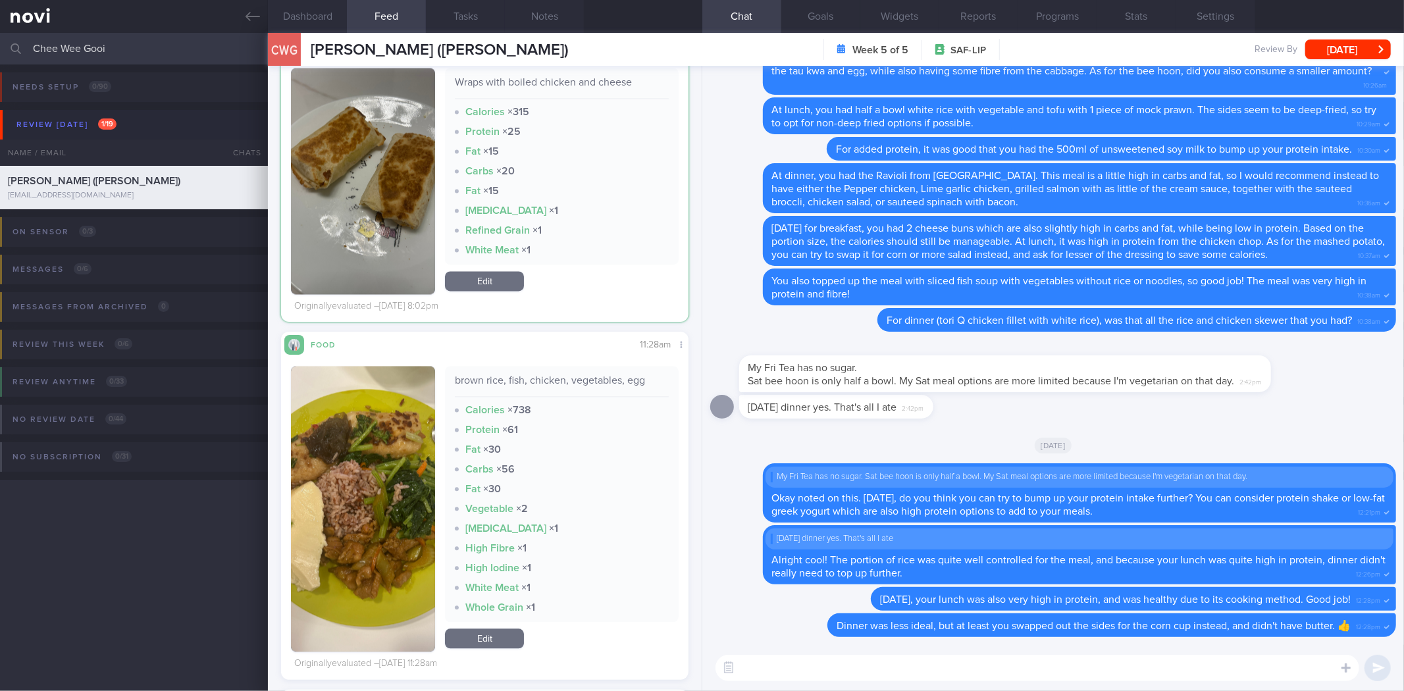
scroll to position [35925, 0]
click at [363, 432] on button "button" at bounding box center [363, 508] width 144 height 286
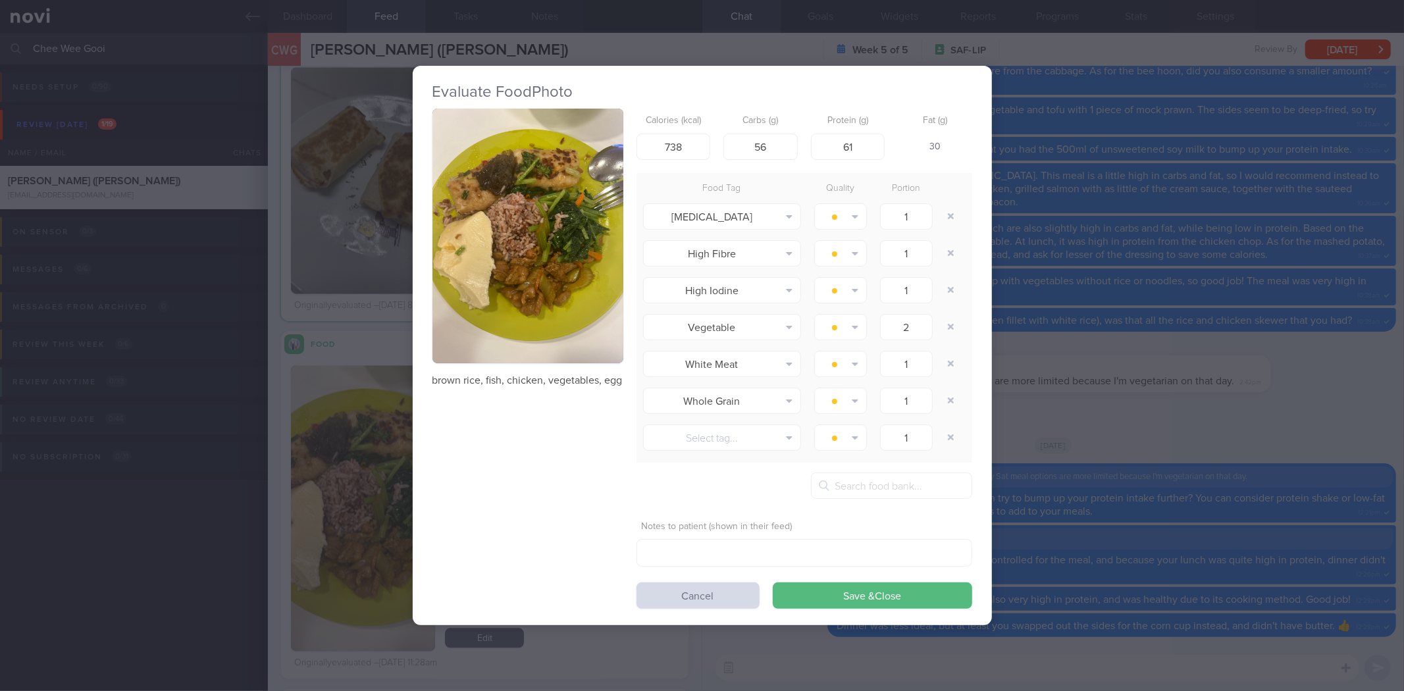
click at [567, 232] on button "button" at bounding box center [527, 236] width 191 height 255
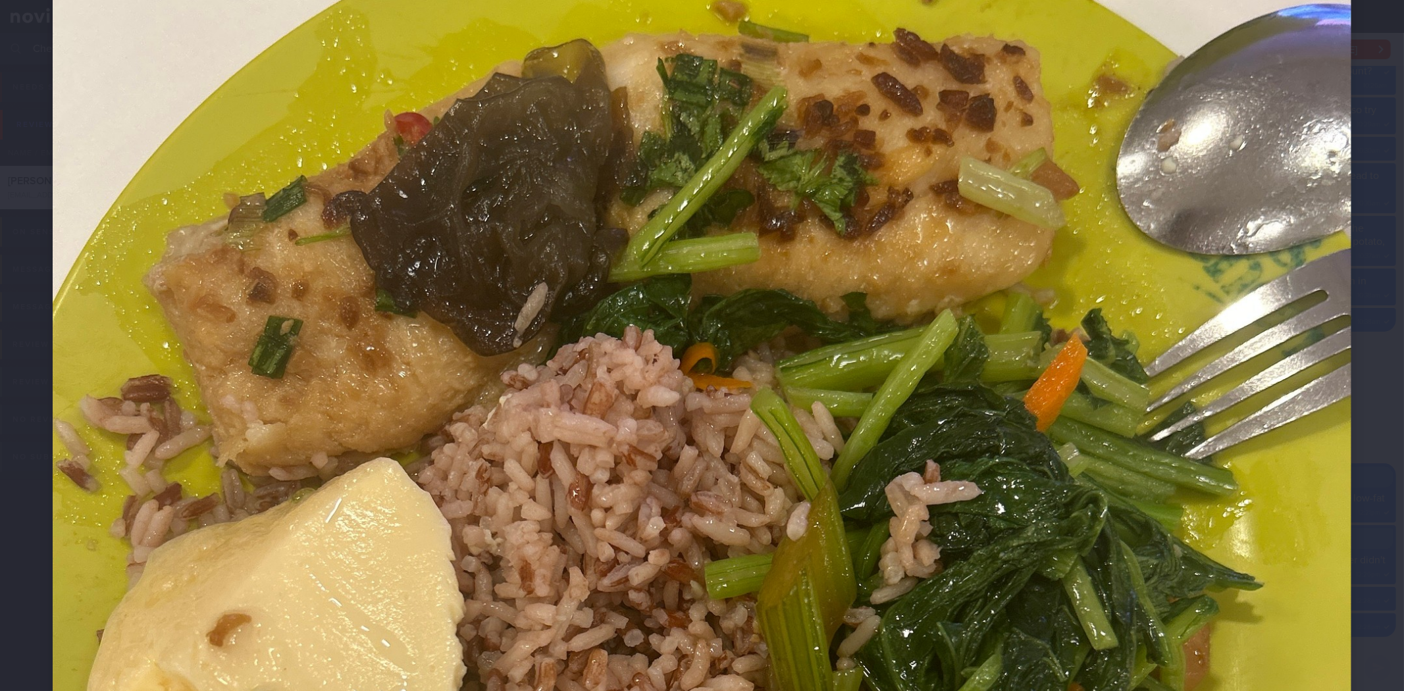
scroll to position [365, 0]
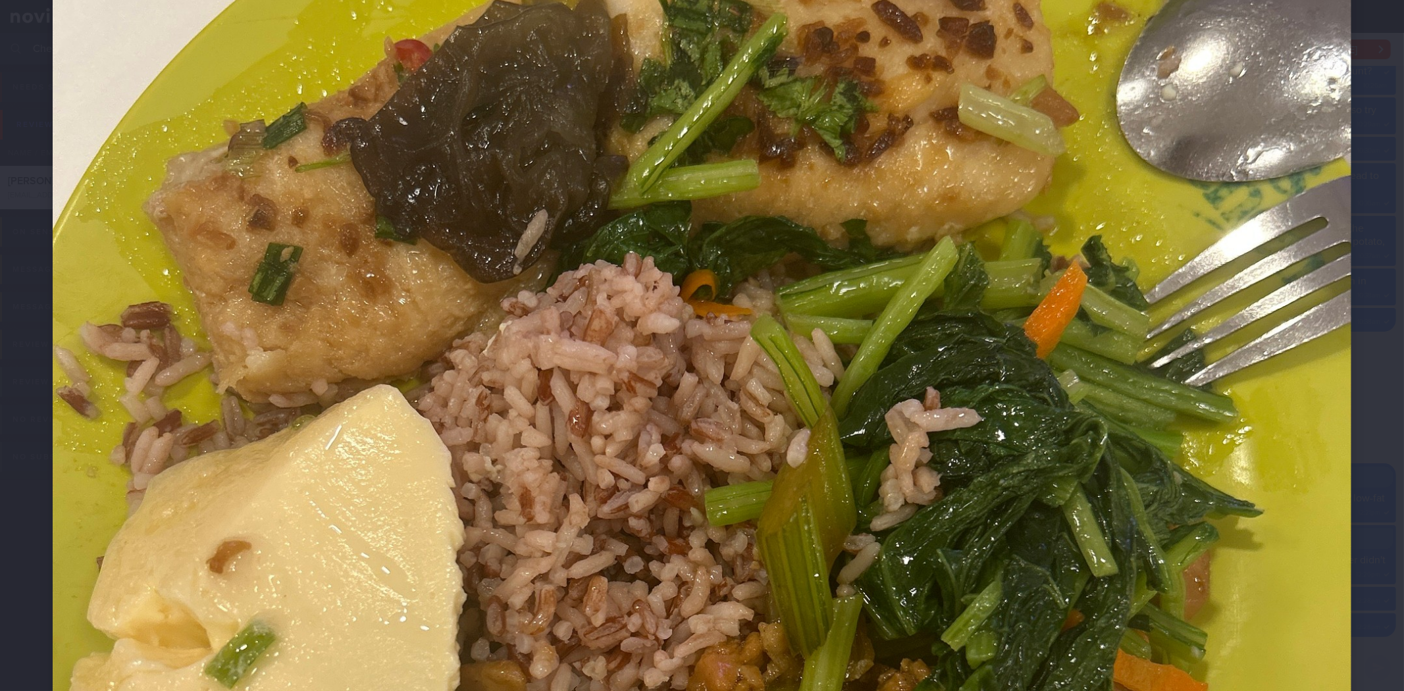
click at [1363, 414] on div at bounding box center [702, 553] width 1404 height 1837
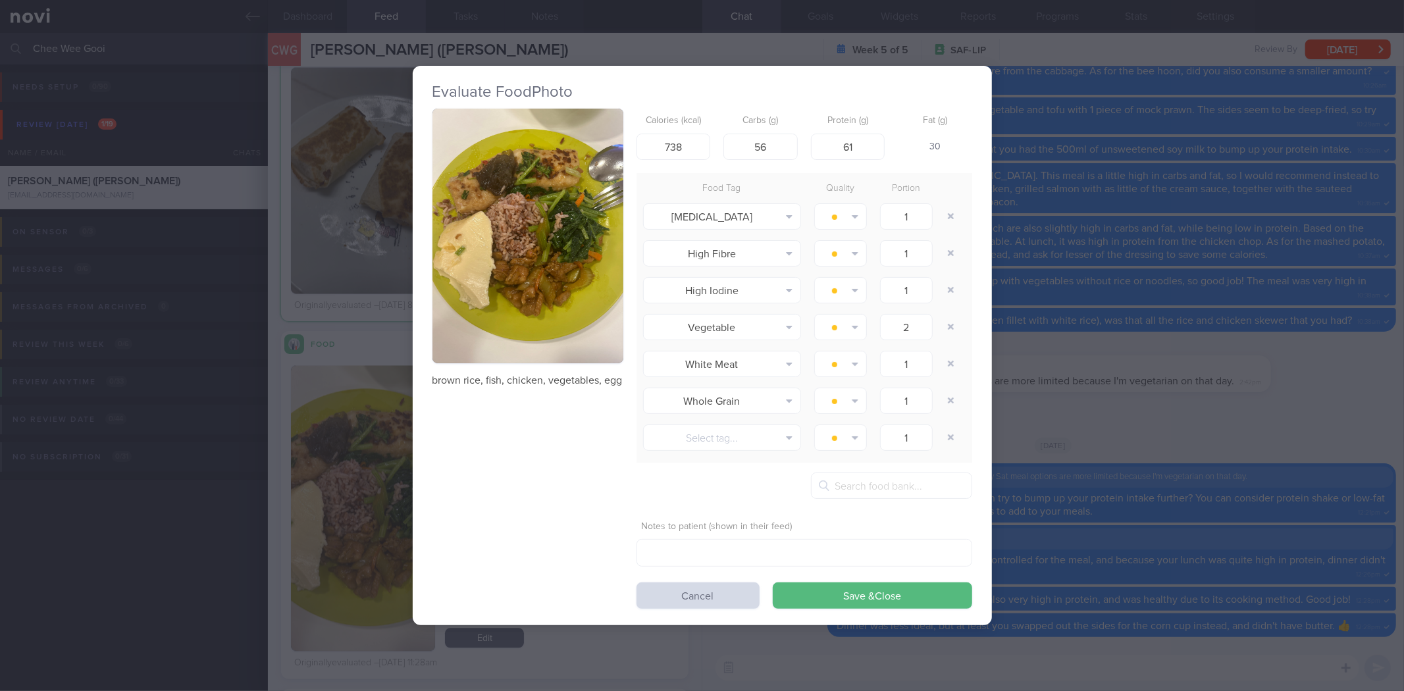
click at [1152, 356] on div "Evaluate Food Photo brown rice, fish, chicken, vegetables, egg Calories (kcal) …" at bounding box center [702, 345] width 1404 height 691
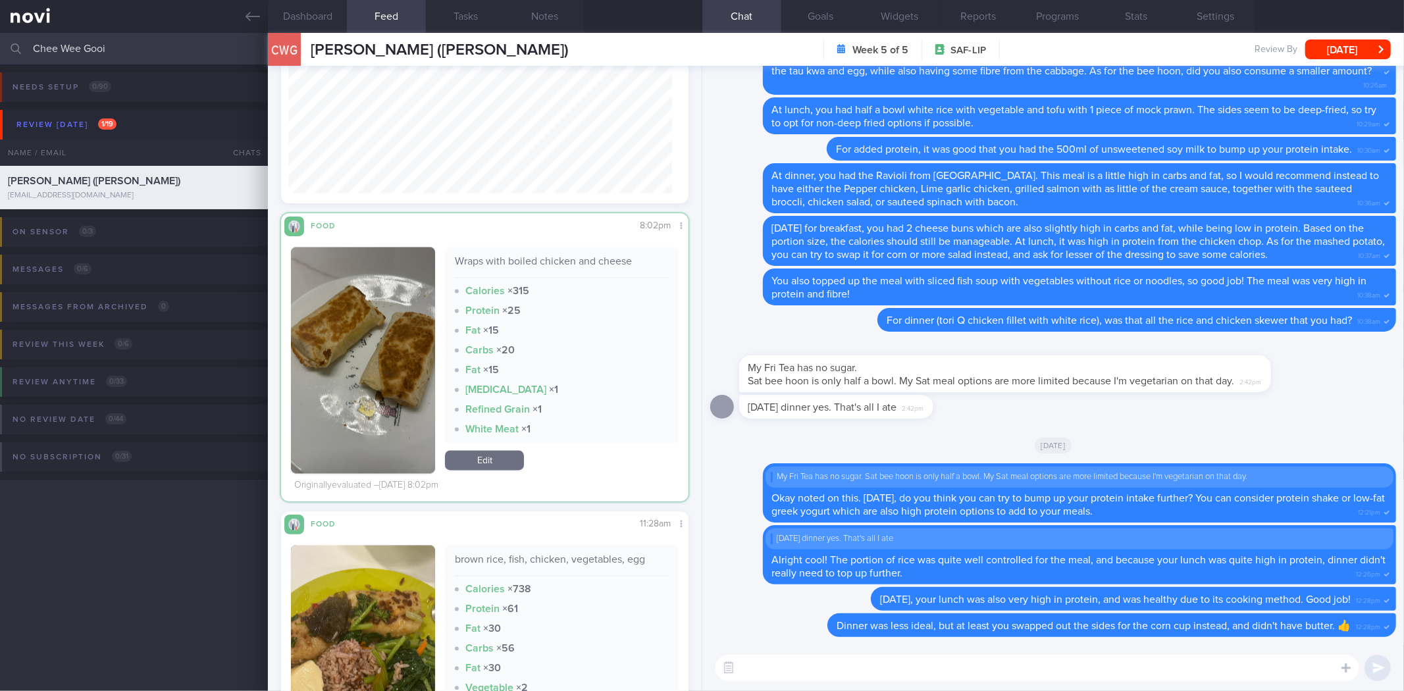
scroll to position [35734, 0]
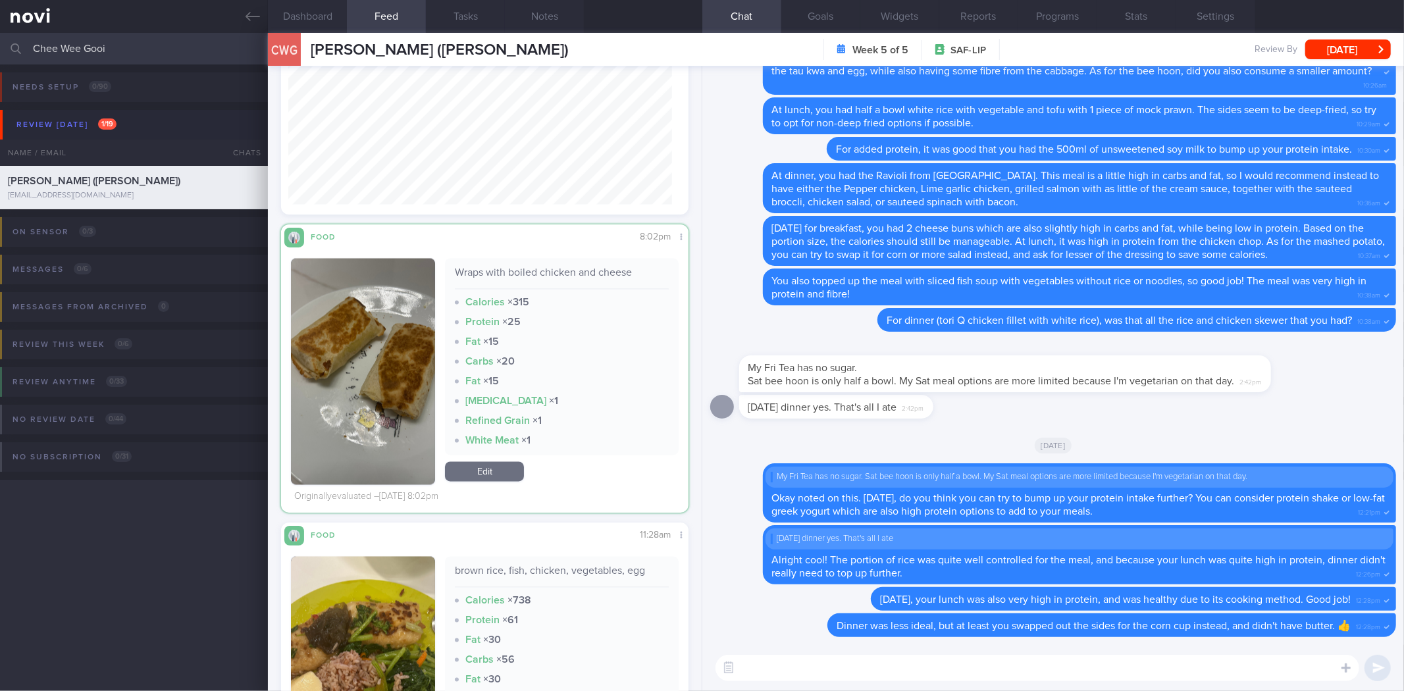
click at [377, 361] on button "button" at bounding box center [363, 372] width 144 height 226
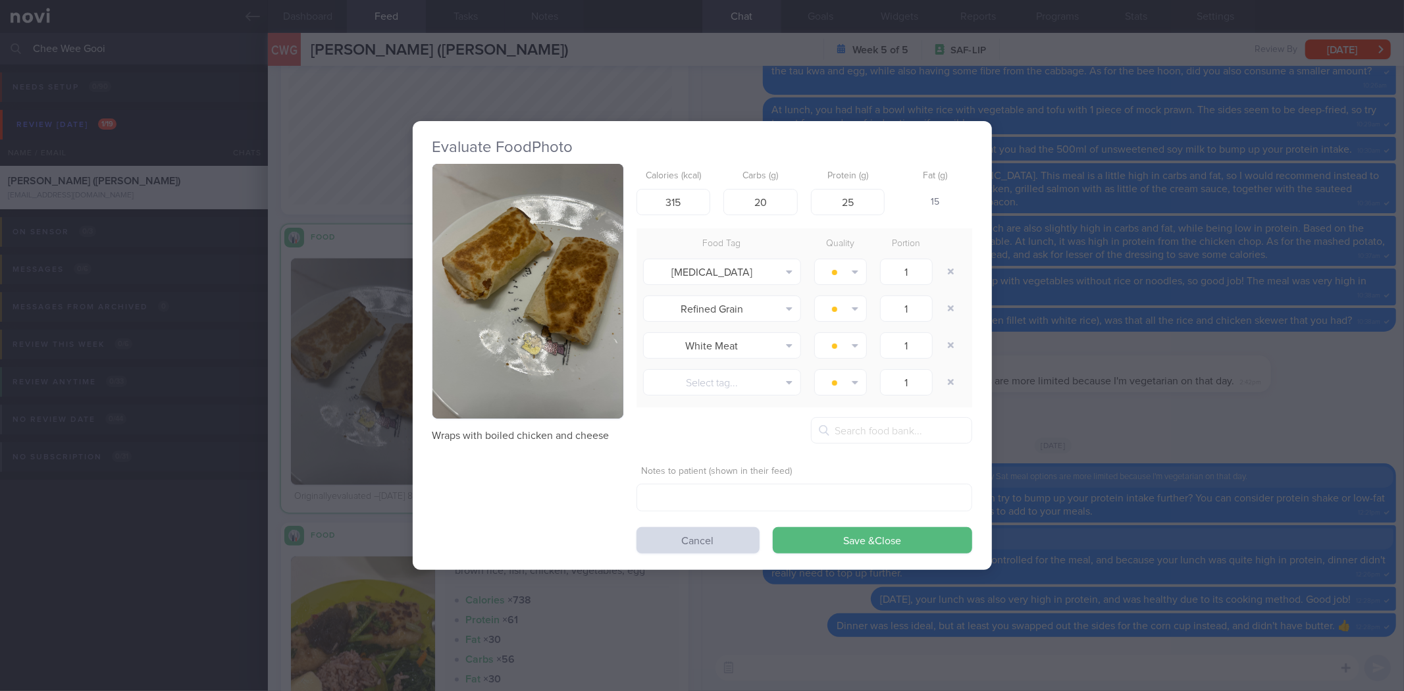
click at [1219, 396] on div "Evaluate Food Photo Wraps with boiled chicken and cheese Calories (kcal) 315 Ca…" at bounding box center [702, 345] width 1404 height 691
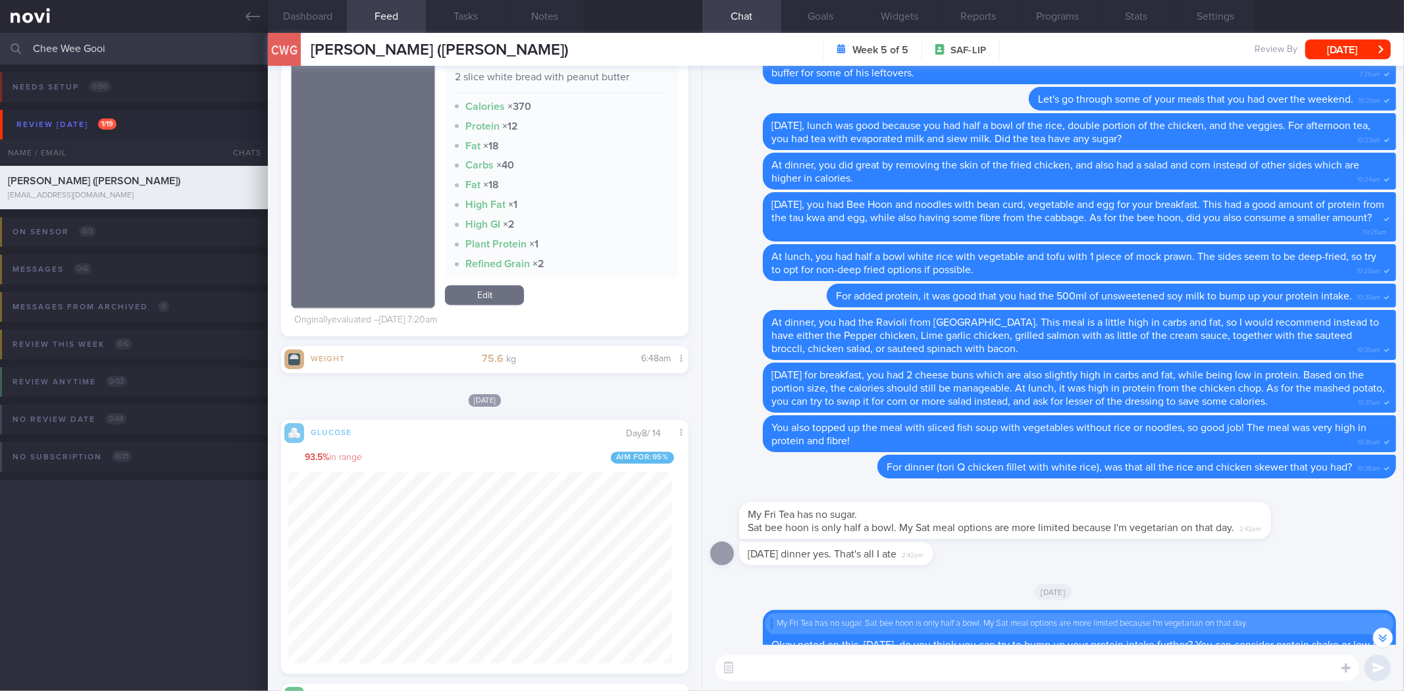
scroll to position [236, 384]
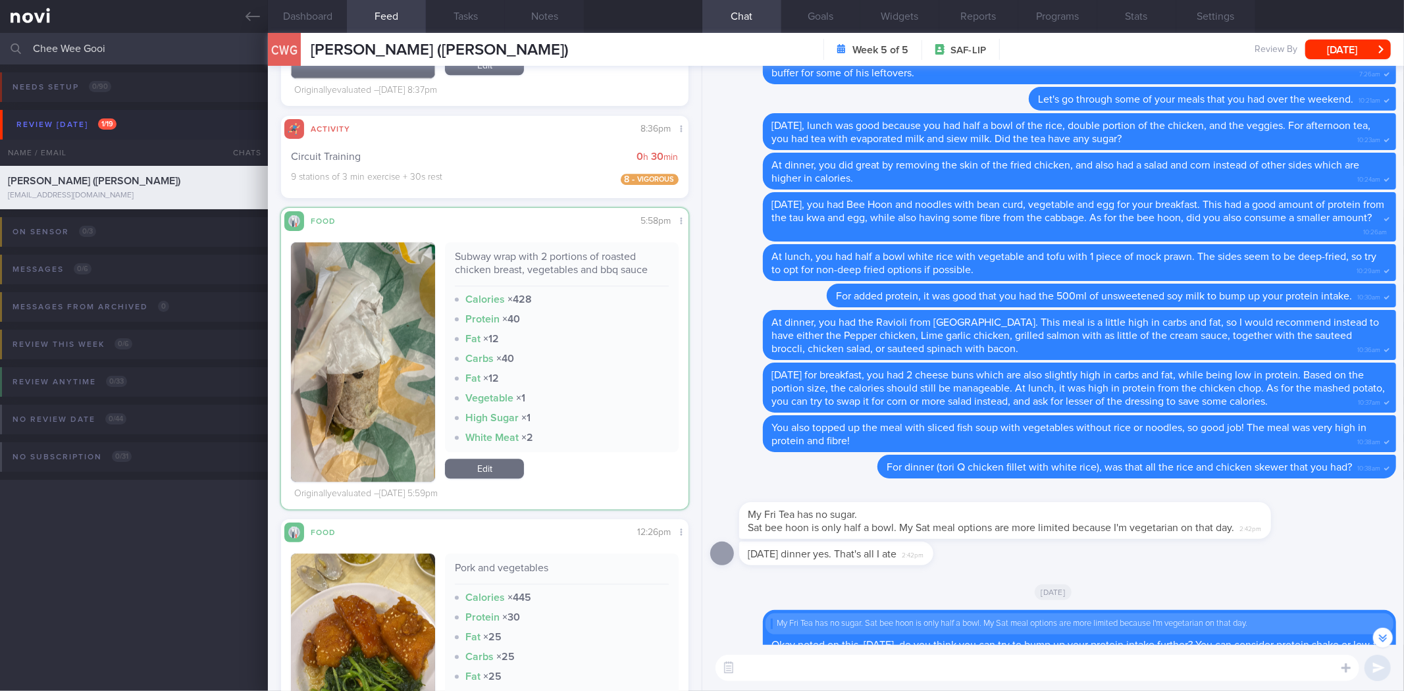
click at [387, 370] on button "button" at bounding box center [363, 362] width 144 height 240
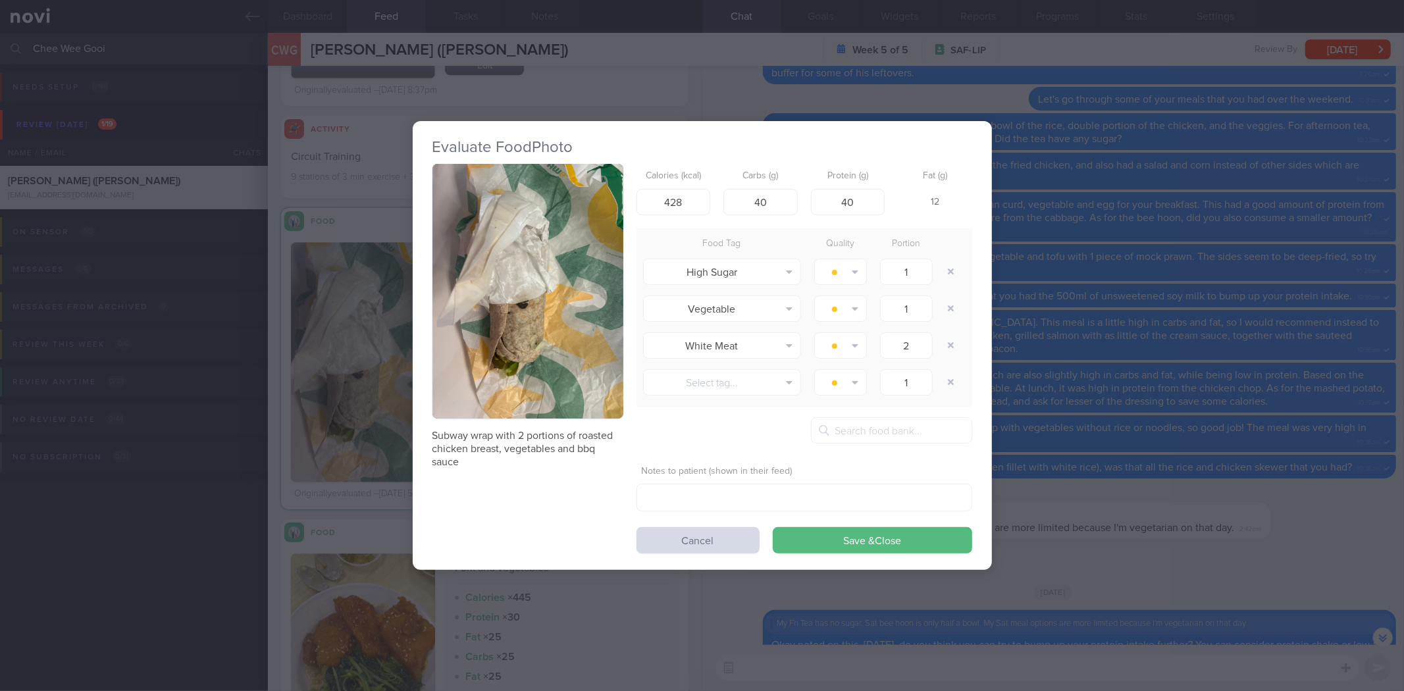
click at [1181, 397] on div "Evaluate Food Photo Subway wrap with 2 portions of roasted chicken breast, vege…" at bounding box center [702, 345] width 1404 height 691
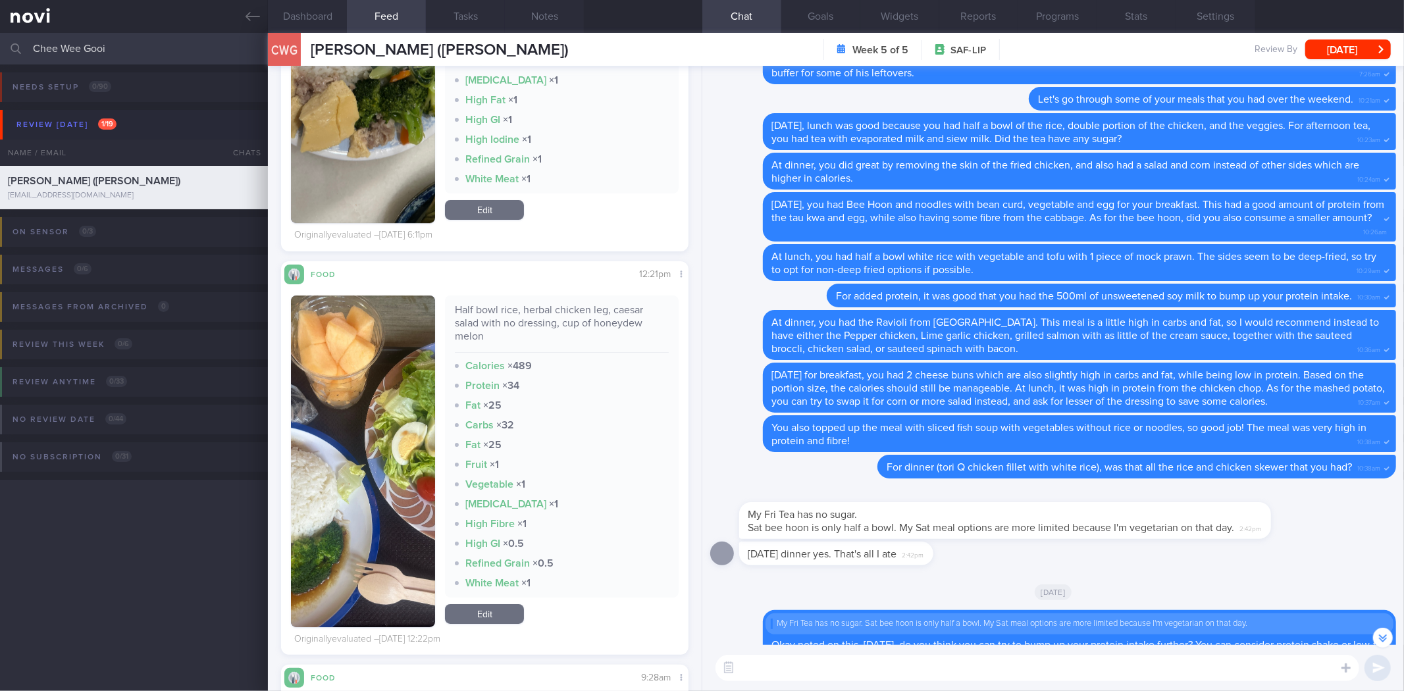
scroll to position [29154, 0]
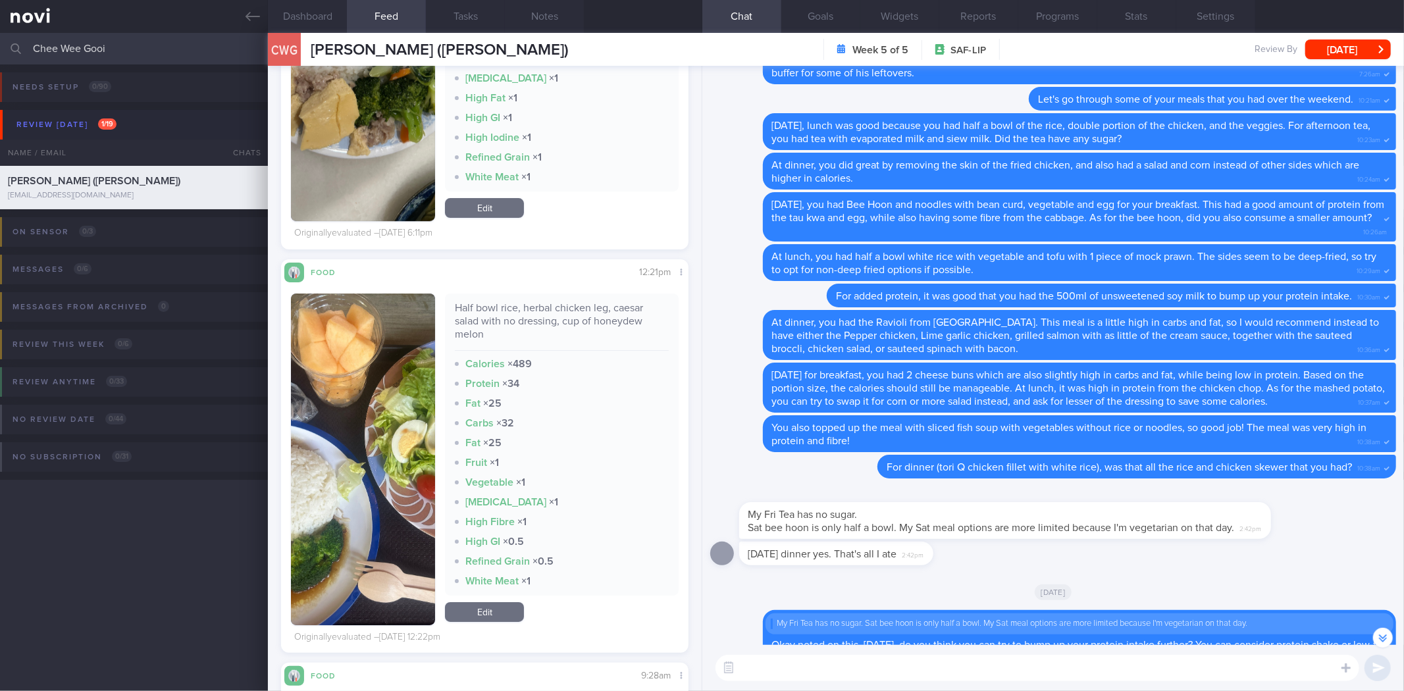
click at [346, 424] on button "button" at bounding box center [363, 459] width 144 height 332
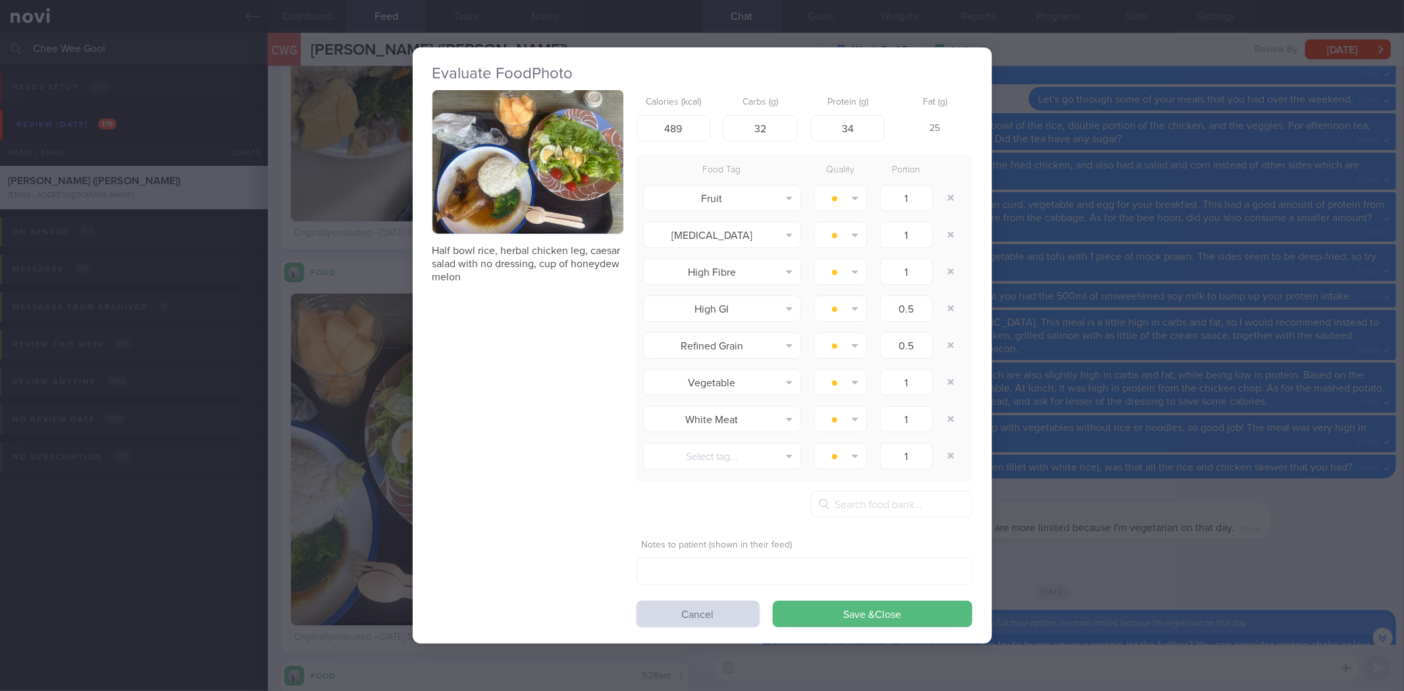
click at [569, 172] on button "button" at bounding box center [527, 161] width 191 height 143
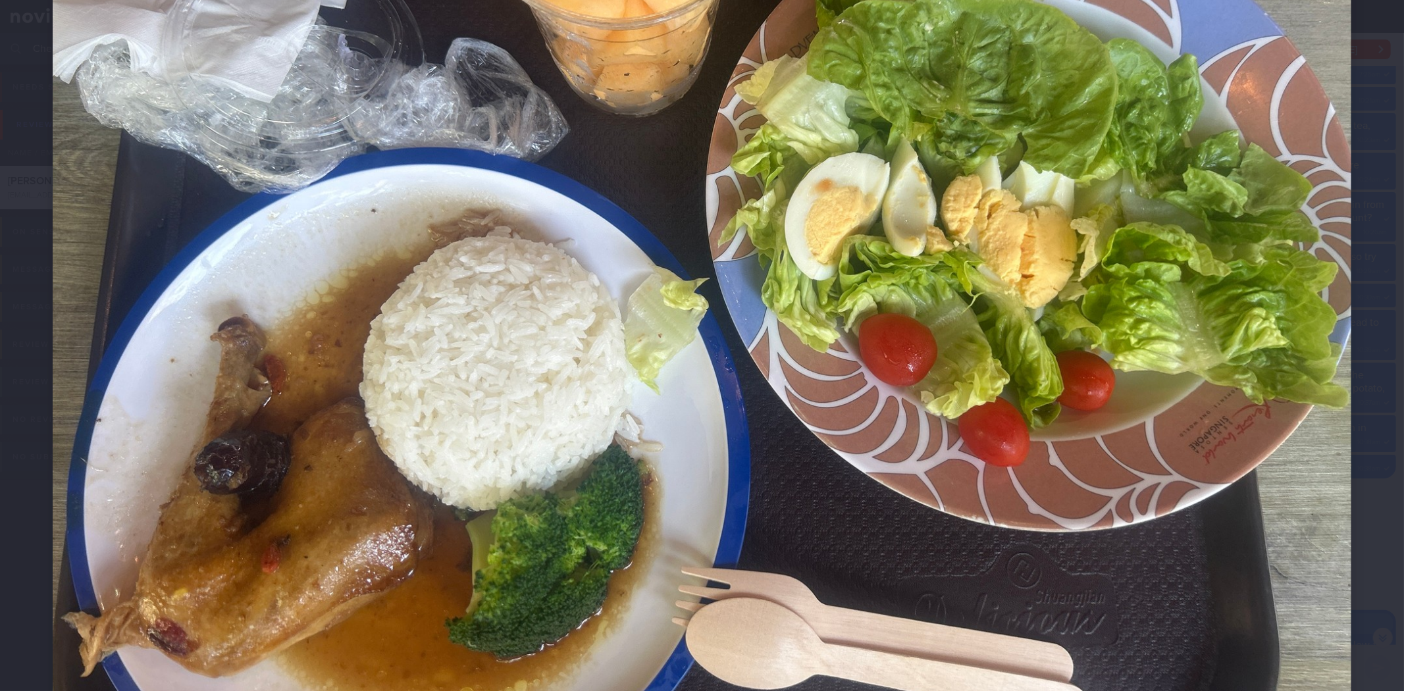
scroll to position [275, 0]
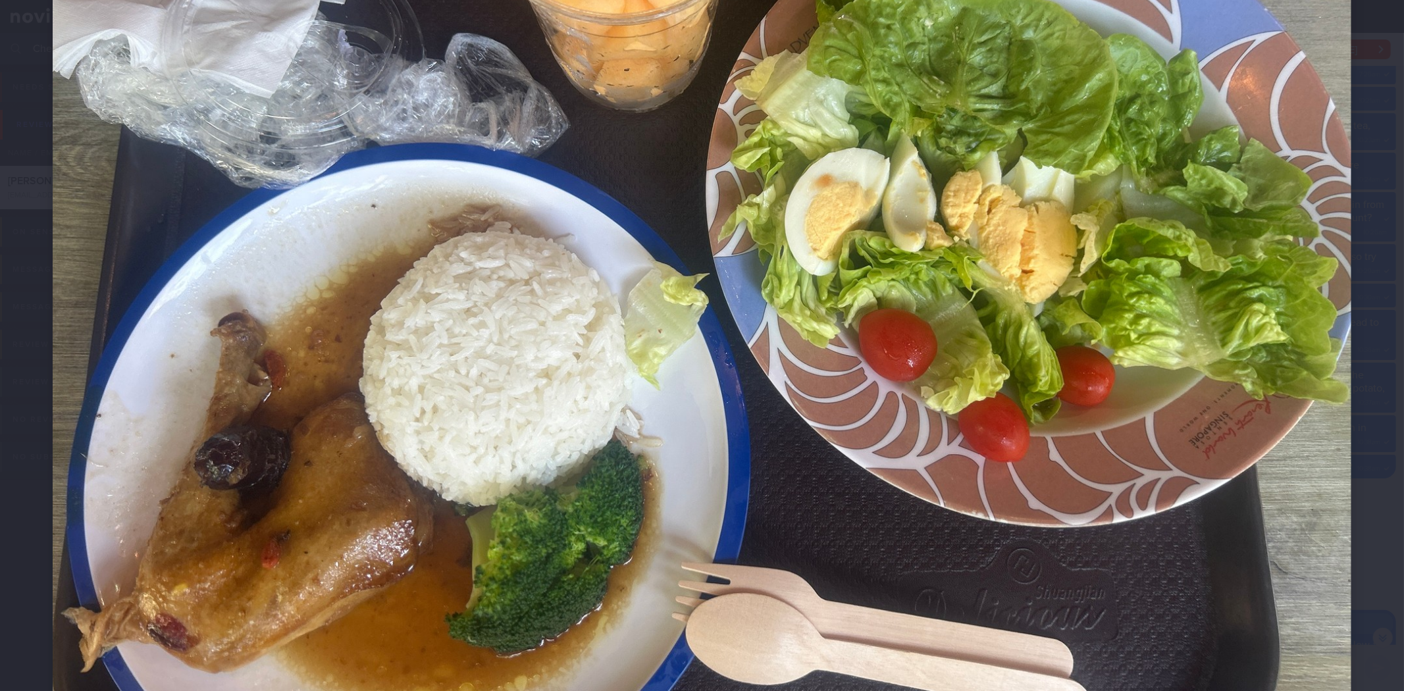
click at [1370, 413] on div at bounding box center [702, 264] width 1404 height 1079
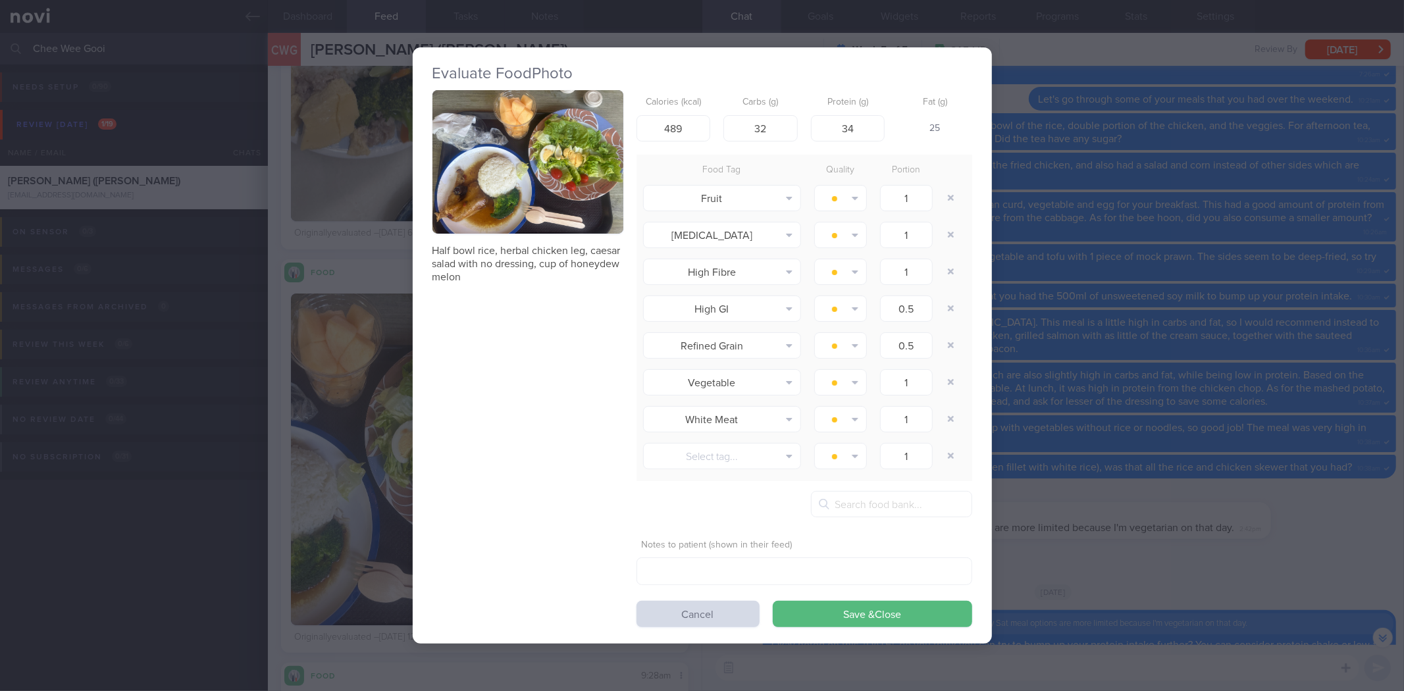
click at [1019, 323] on div "Evaluate Food Photo Half bowl rice, herbal chicken leg, caesar salad with no dr…" at bounding box center [702, 345] width 1404 height 691
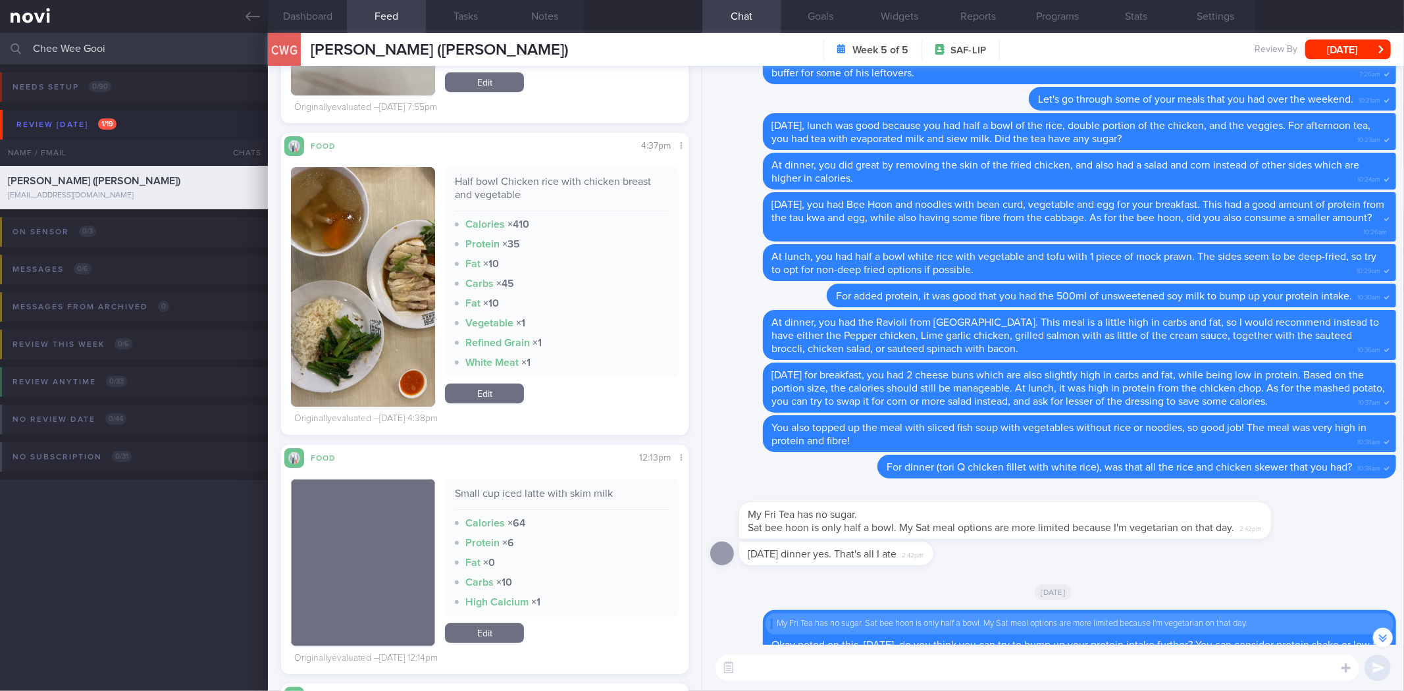
scroll to position [25540, 0]
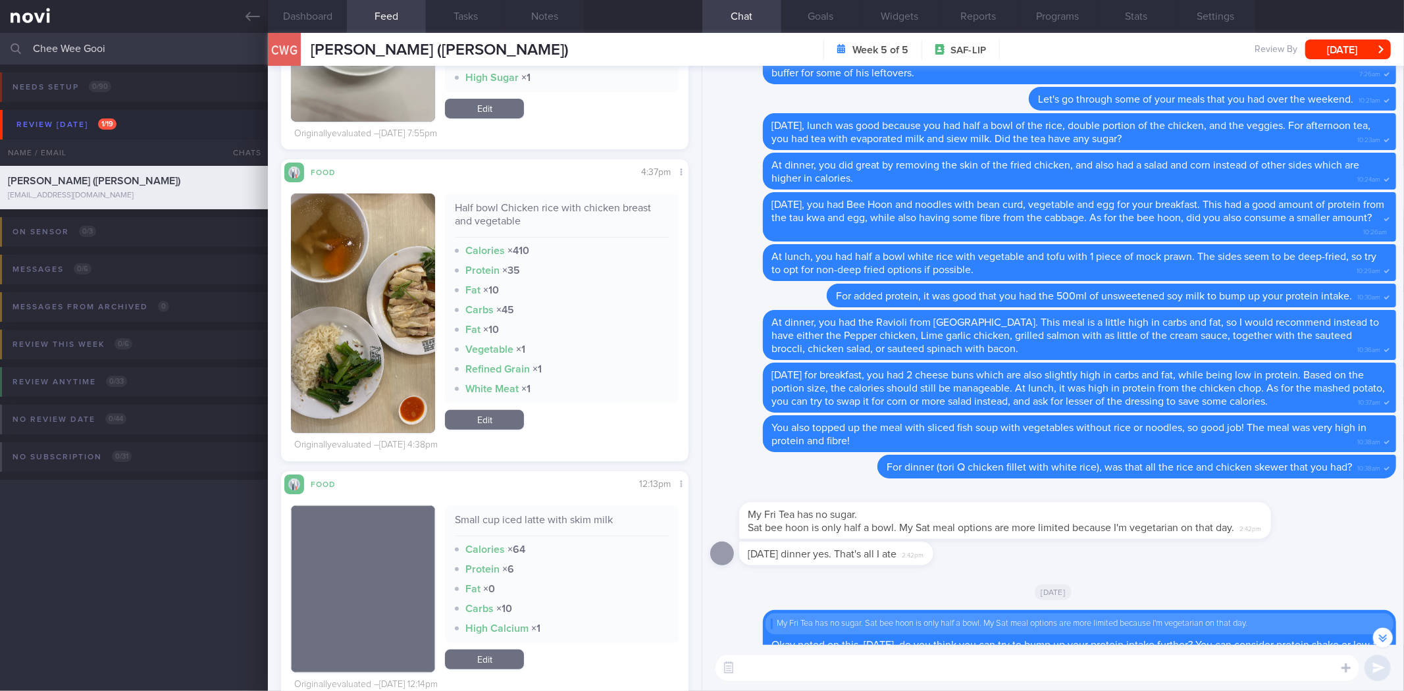
click at [372, 332] on button "button" at bounding box center [363, 313] width 144 height 240
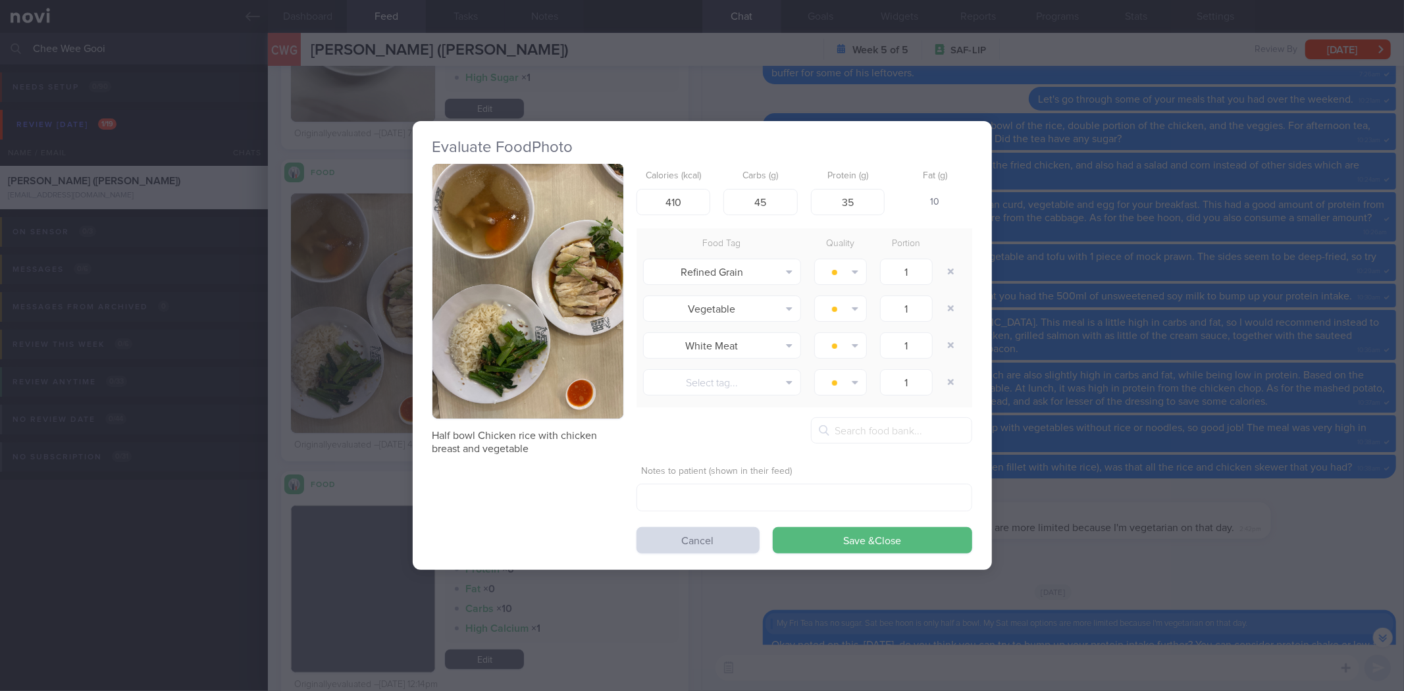
click at [1148, 288] on div "Evaluate Food Photo Half bowl Chicken rice with chicken breast and vegetable Ca…" at bounding box center [702, 345] width 1404 height 691
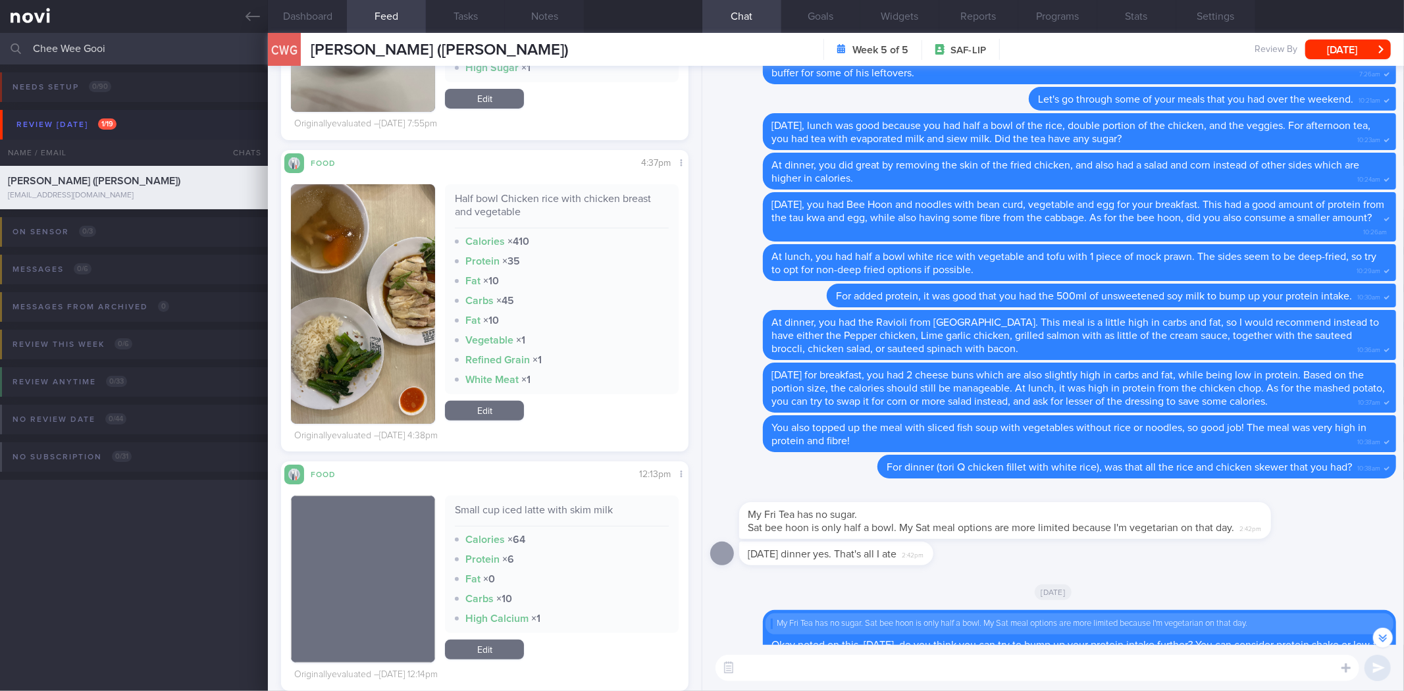
scroll to position [25832, 0]
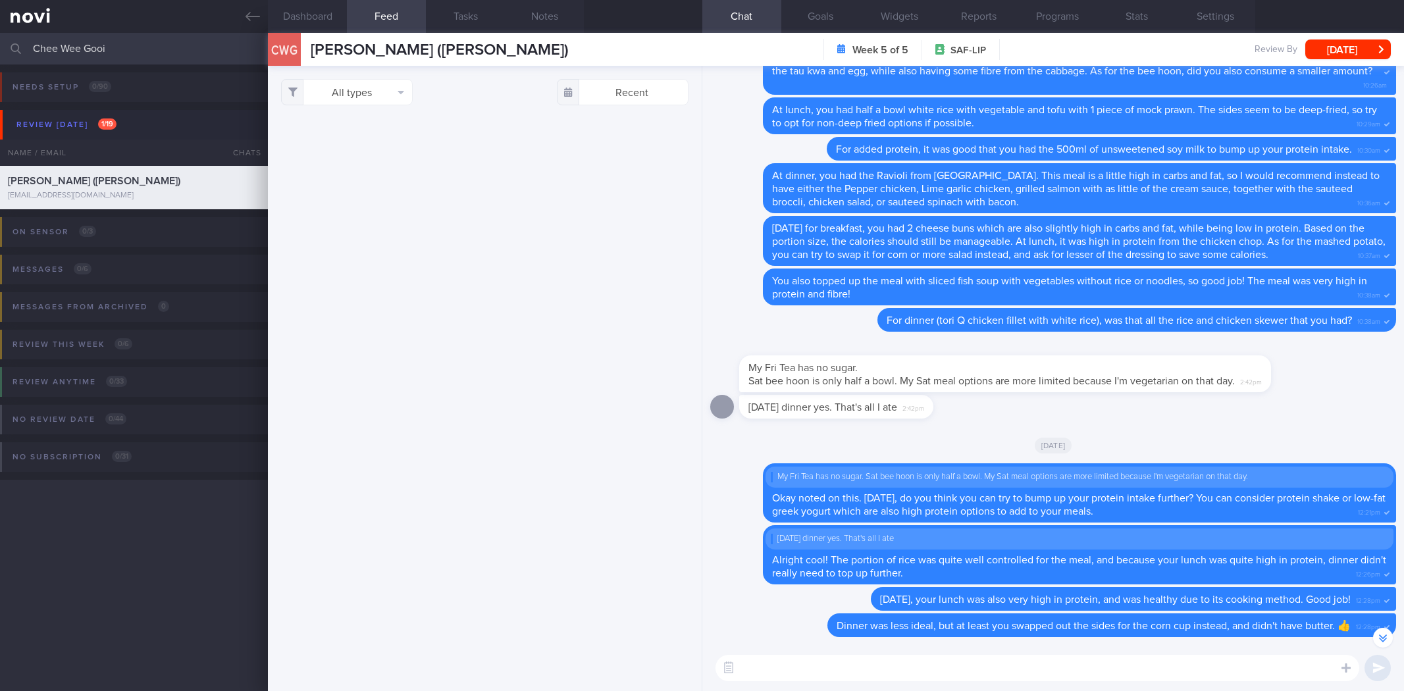
select select "7"
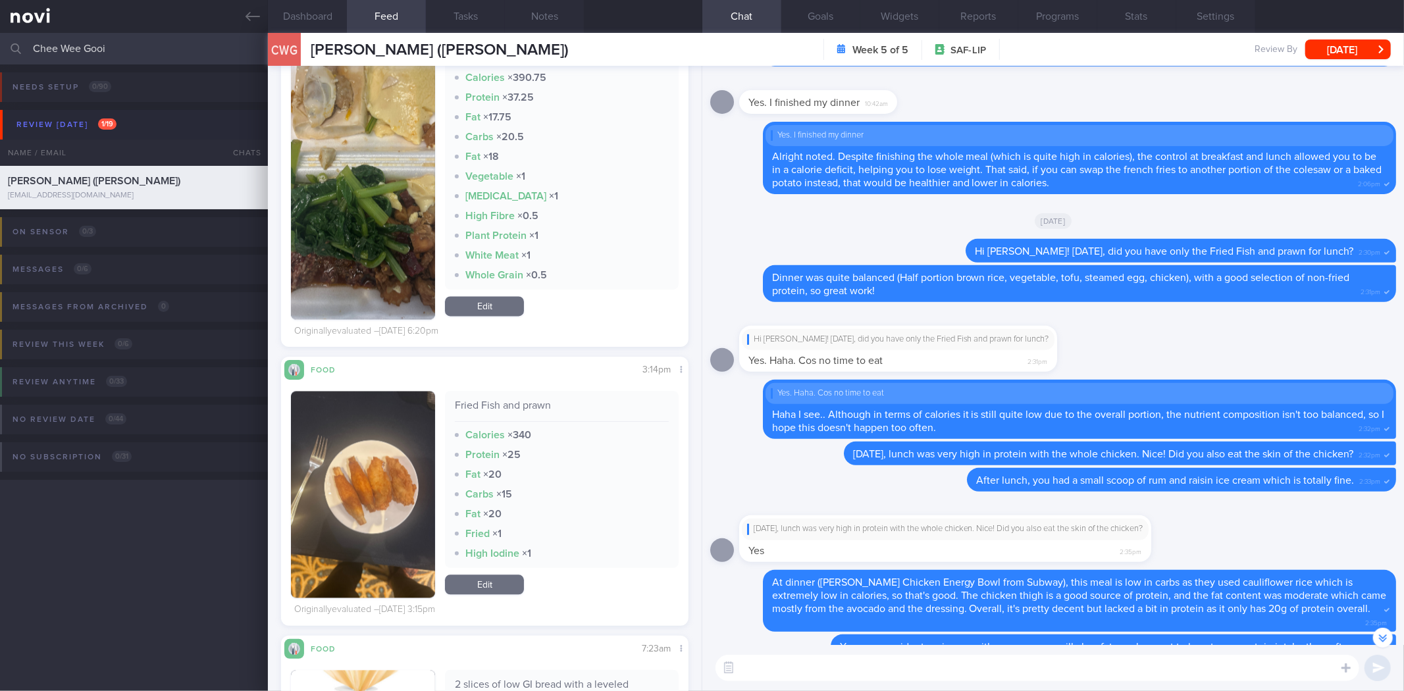
scroll to position [23263, 0]
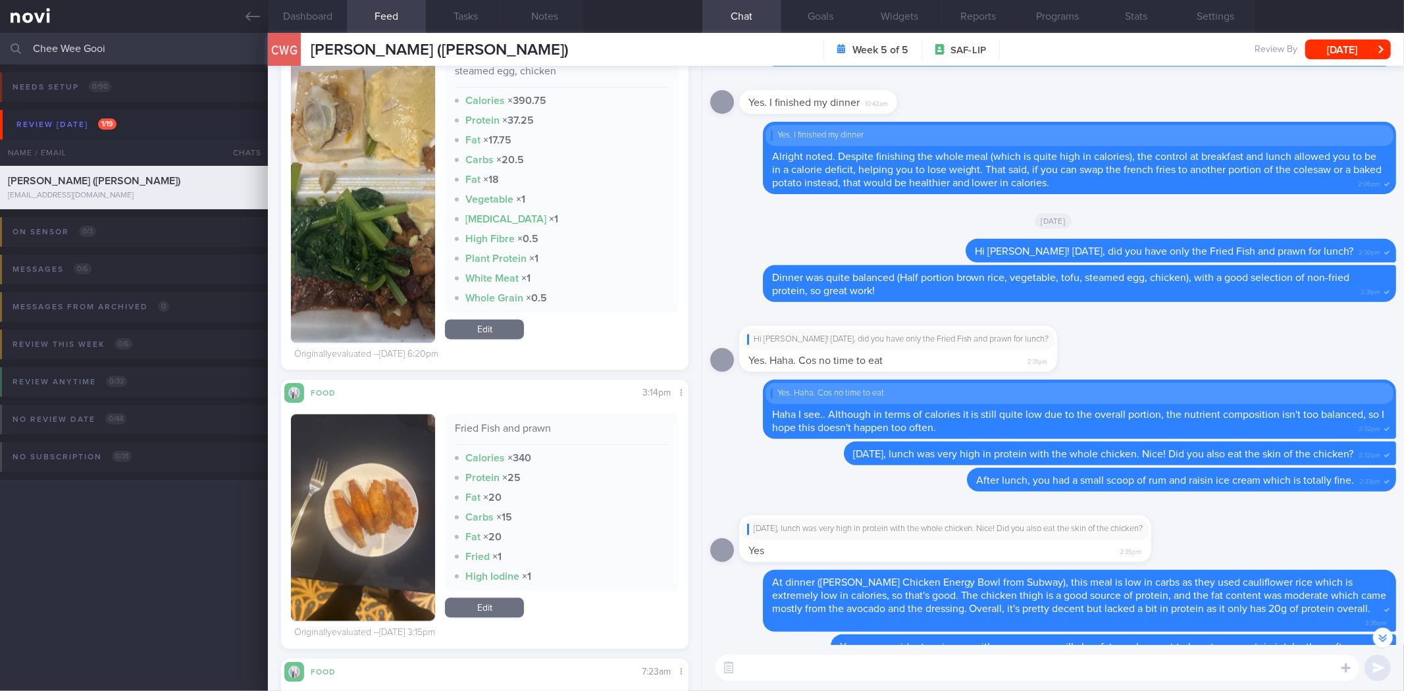
click at [373, 499] on button "button" at bounding box center [363, 517] width 144 height 207
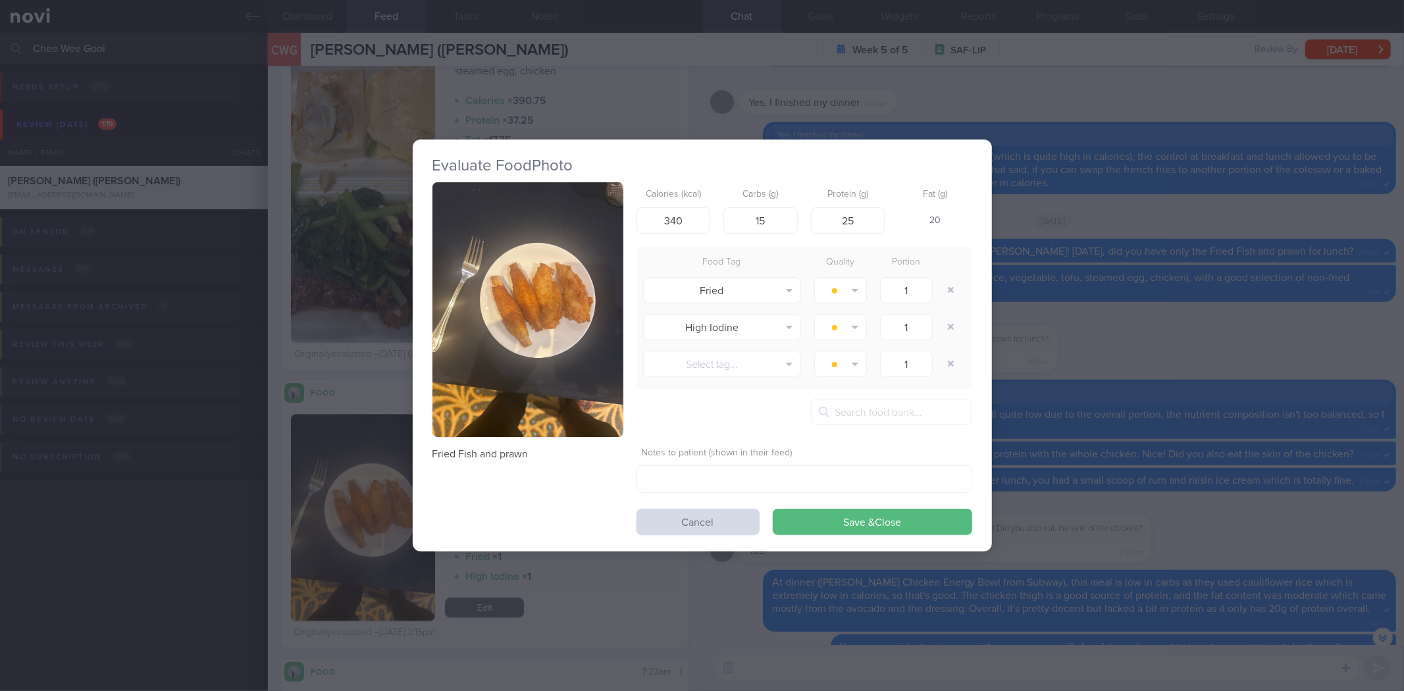
click at [540, 295] on button "button" at bounding box center [527, 309] width 191 height 255
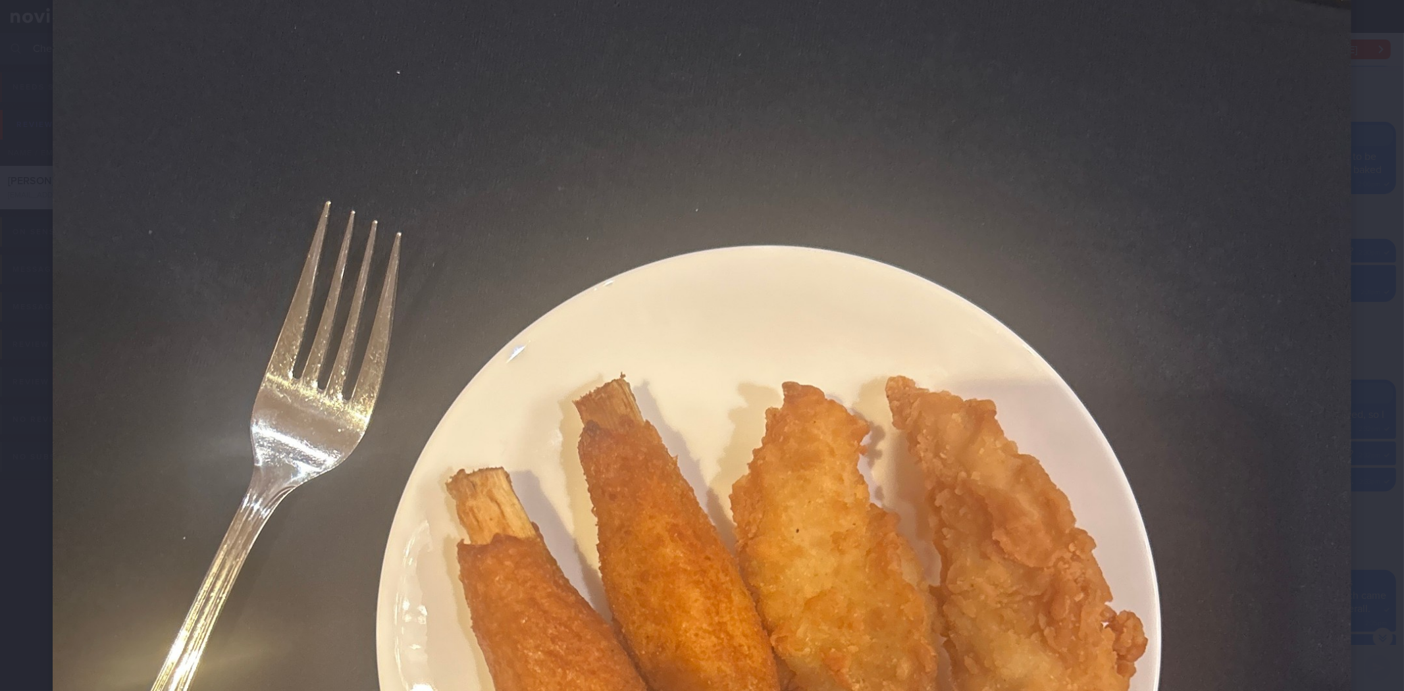
scroll to position [511, 0]
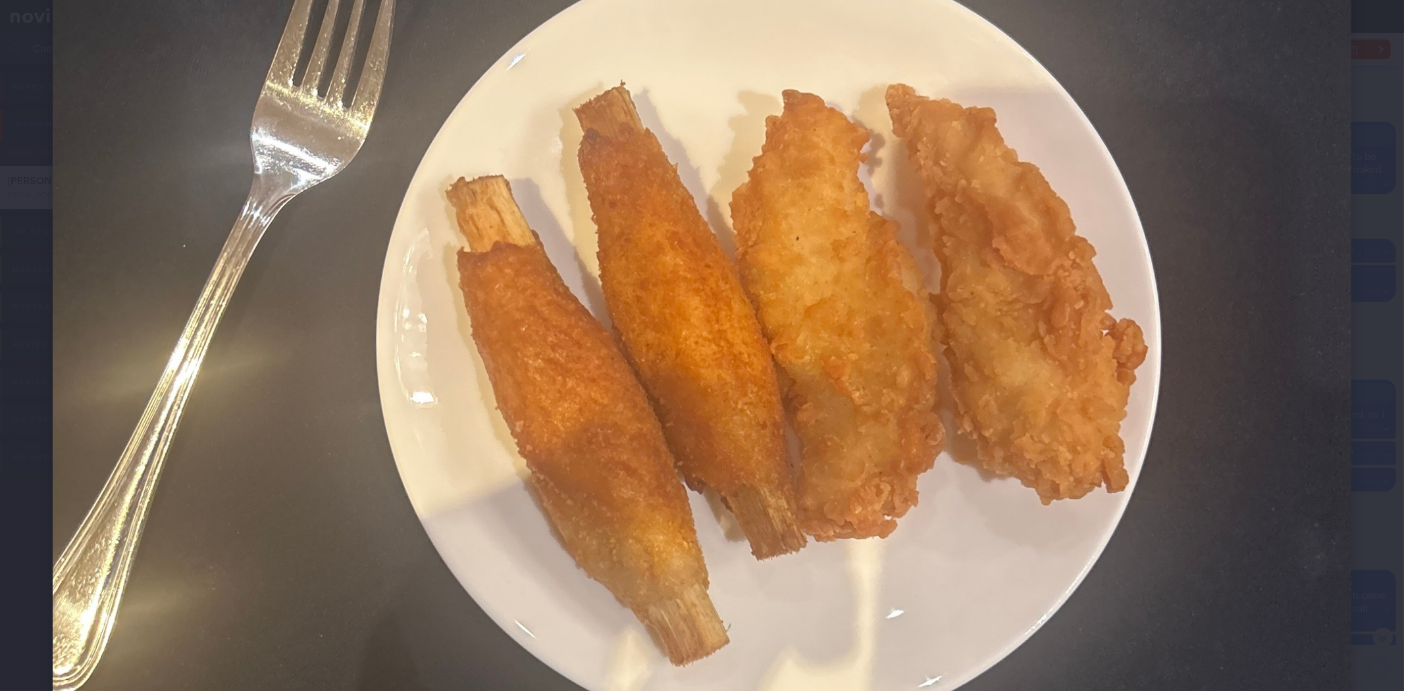
click at [1355, 565] on div at bounding box center [702, 407] width 1404 height 1837
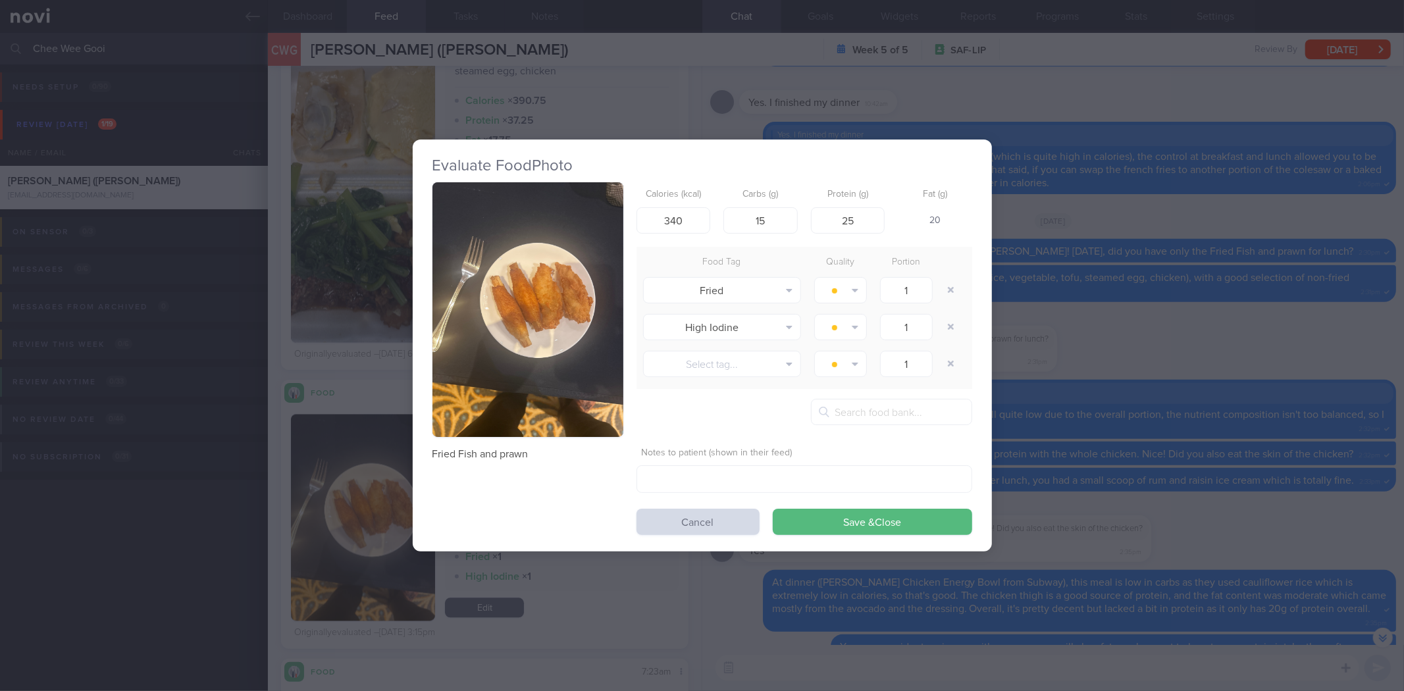
click at [1266, 524] on div "Evaluate Food Photo Fried Fish and prawn Calories (kcal) 340 Carbs (g) 15 Prote…" at bounding box center [702, 345] width 1404 height 691
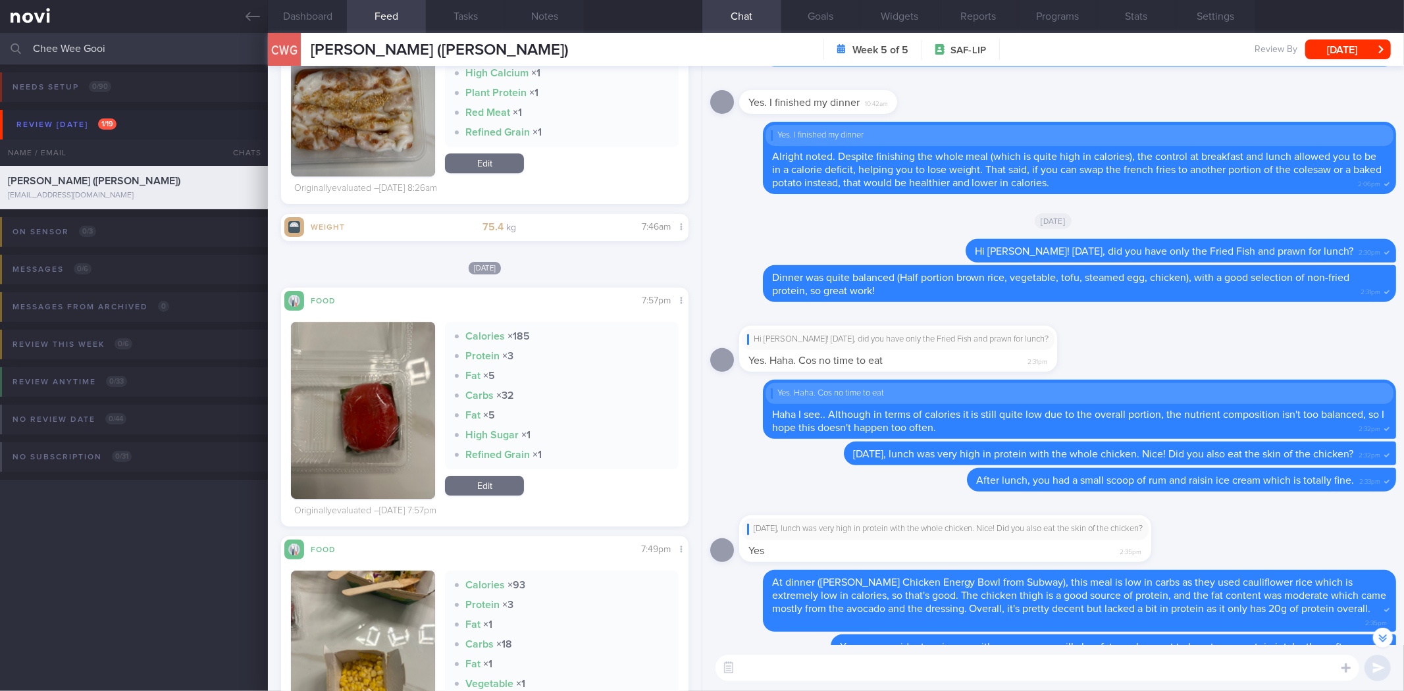
scroll to position [20276, 0]
click at [384, 451] on button "button" at bounding box center [363, 408] width 144 height 177
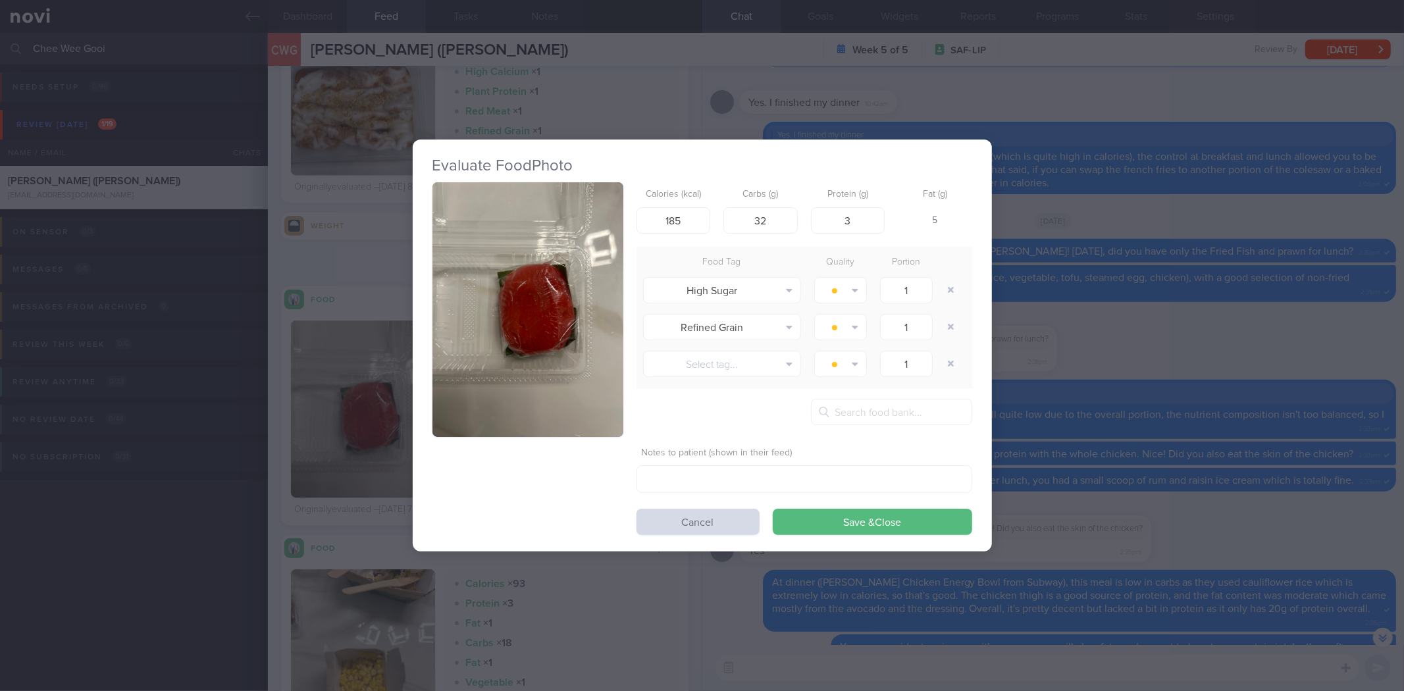
click at [530, 324] on button "button" at bounding box center [527, 309] width 191 height 255
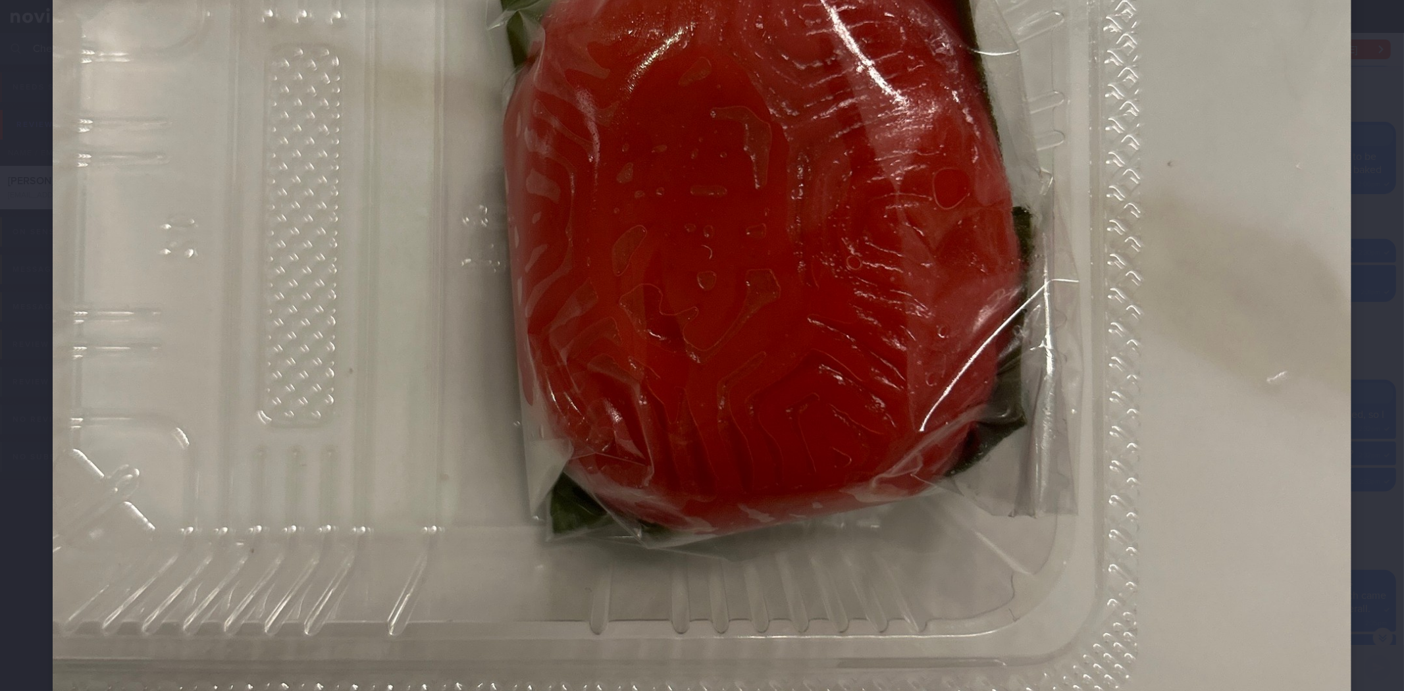
scroll to position [584, 0]
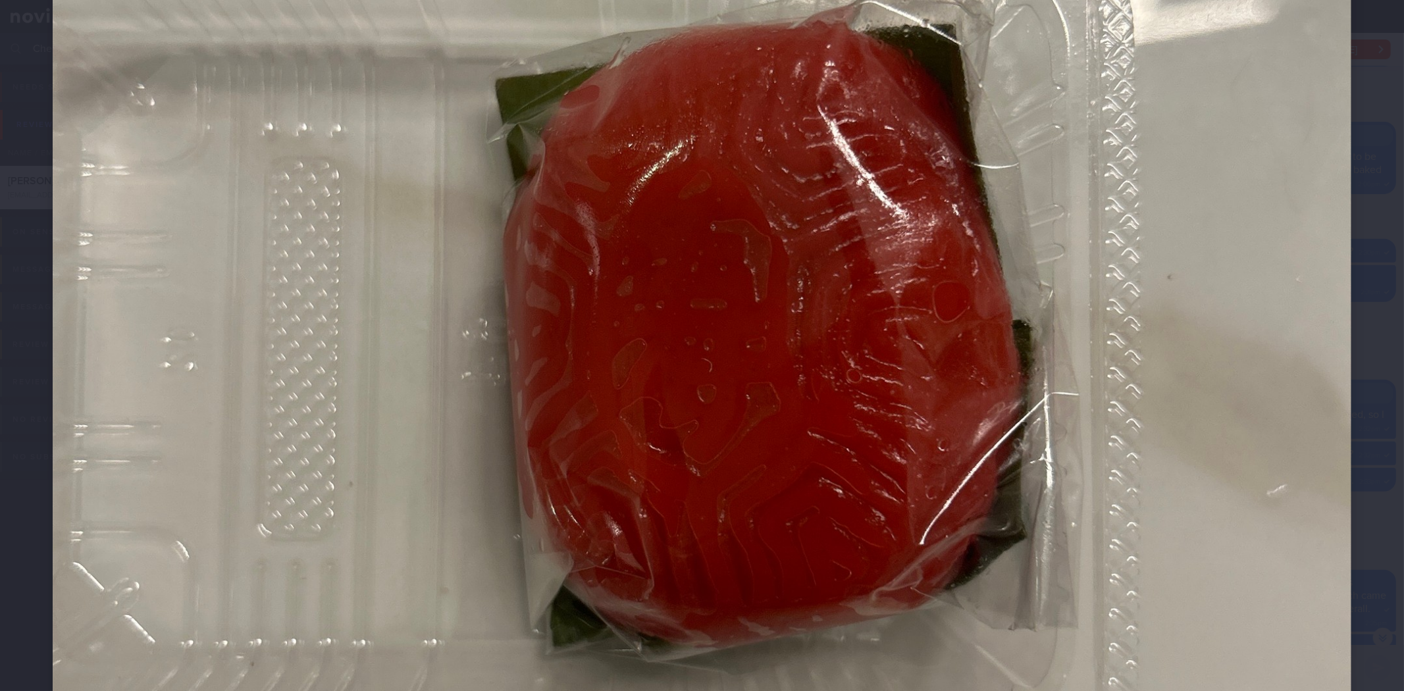
click at [1353, 582] on div at bounding box center [702, 334] width 1404 height 1837
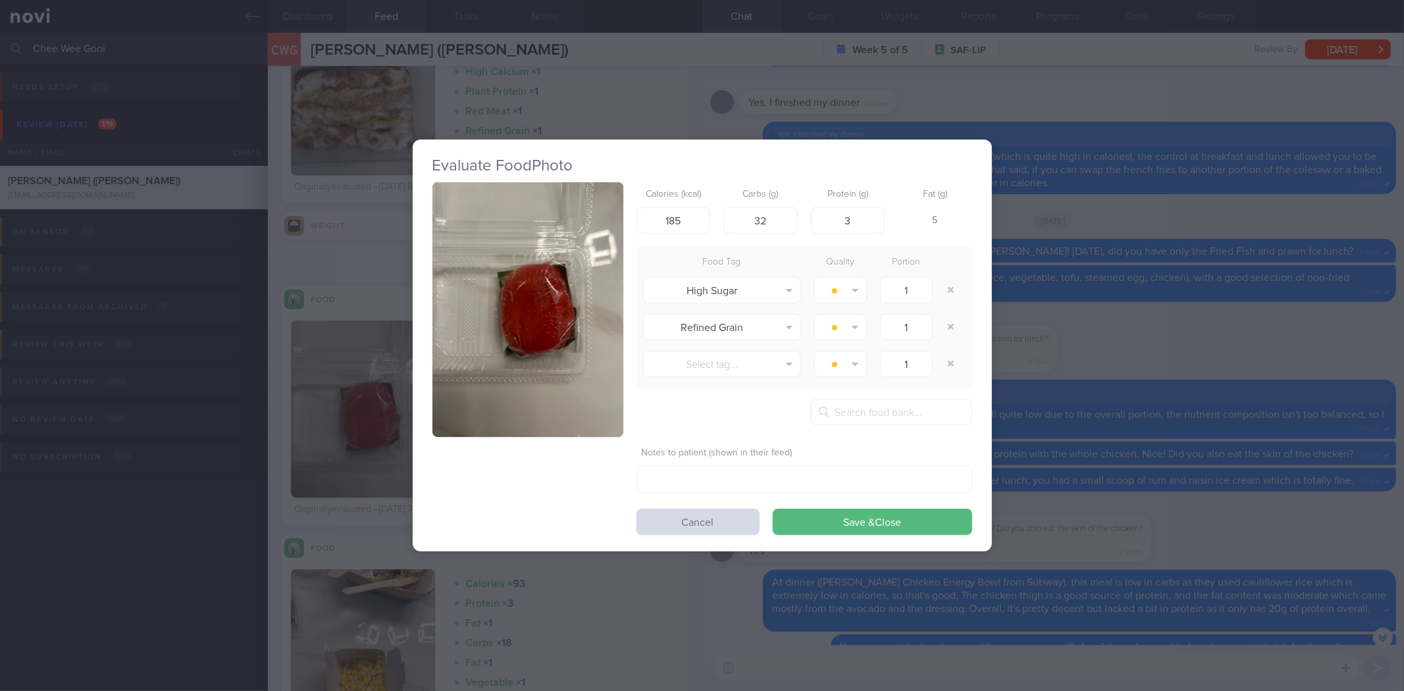
click at [1262, 540] on div "Evaluate Food Photo Calories (kcal) 185 Carbs (g) 32 Protein (g) 3 Fat (g) 5 Fo…" at bounding box center [702, 345] width 1404 height 691
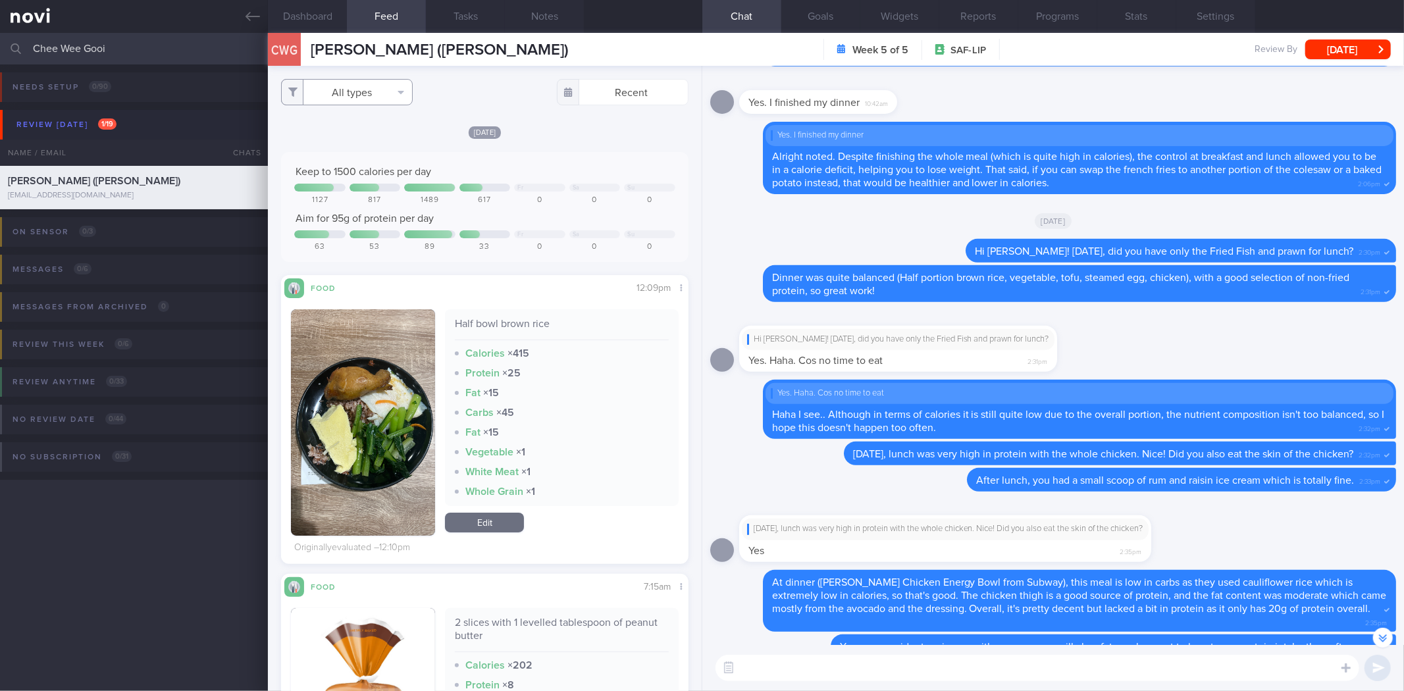
click at [361, 82] on button "All types" at bounding box center [347, 92] width 132 height 26
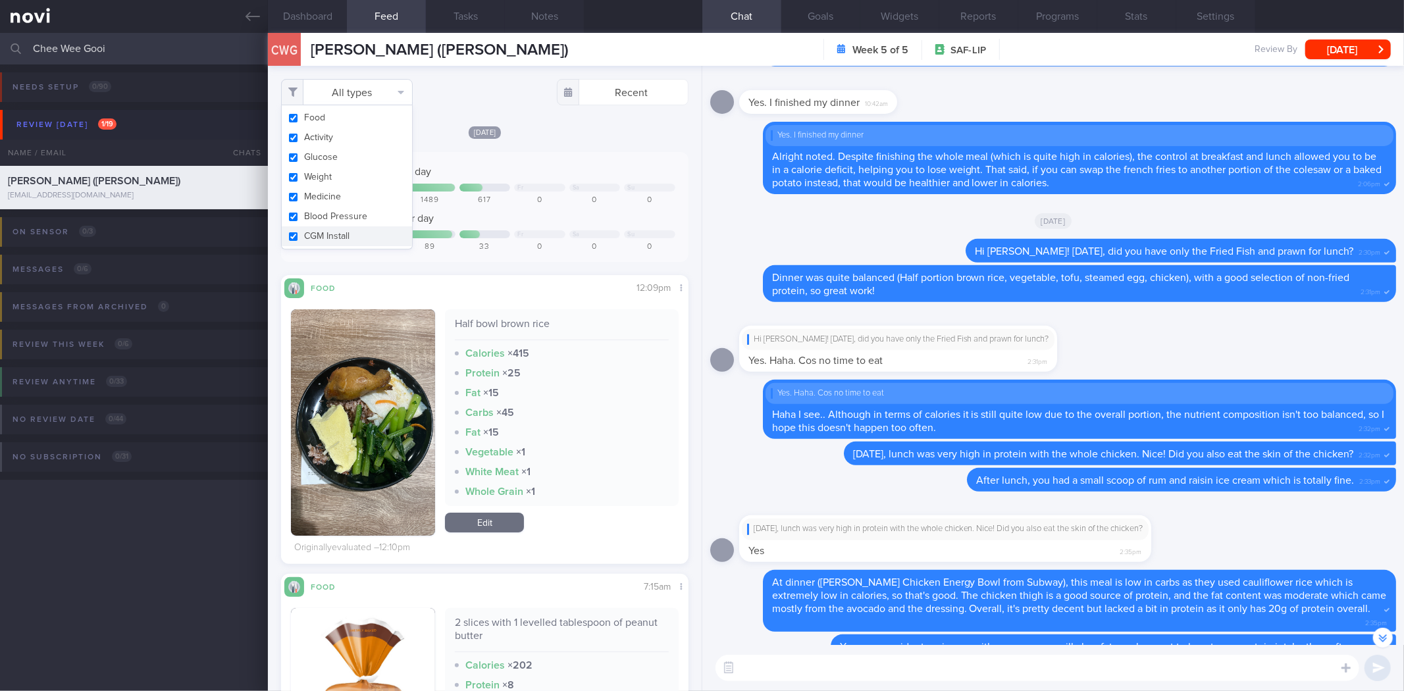
click at [361, 82] on button "All types" at bounding box center [347, 92] width 132 height 26
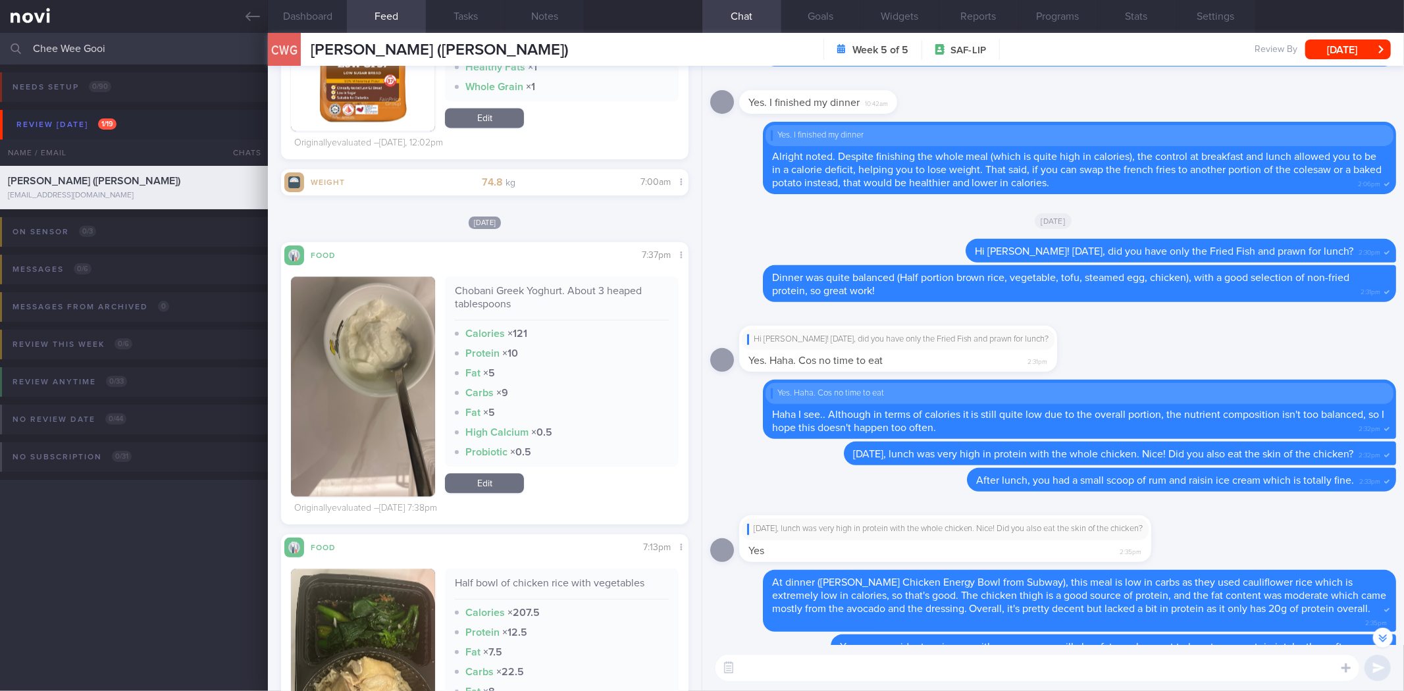
scroll to position [2275, 0]
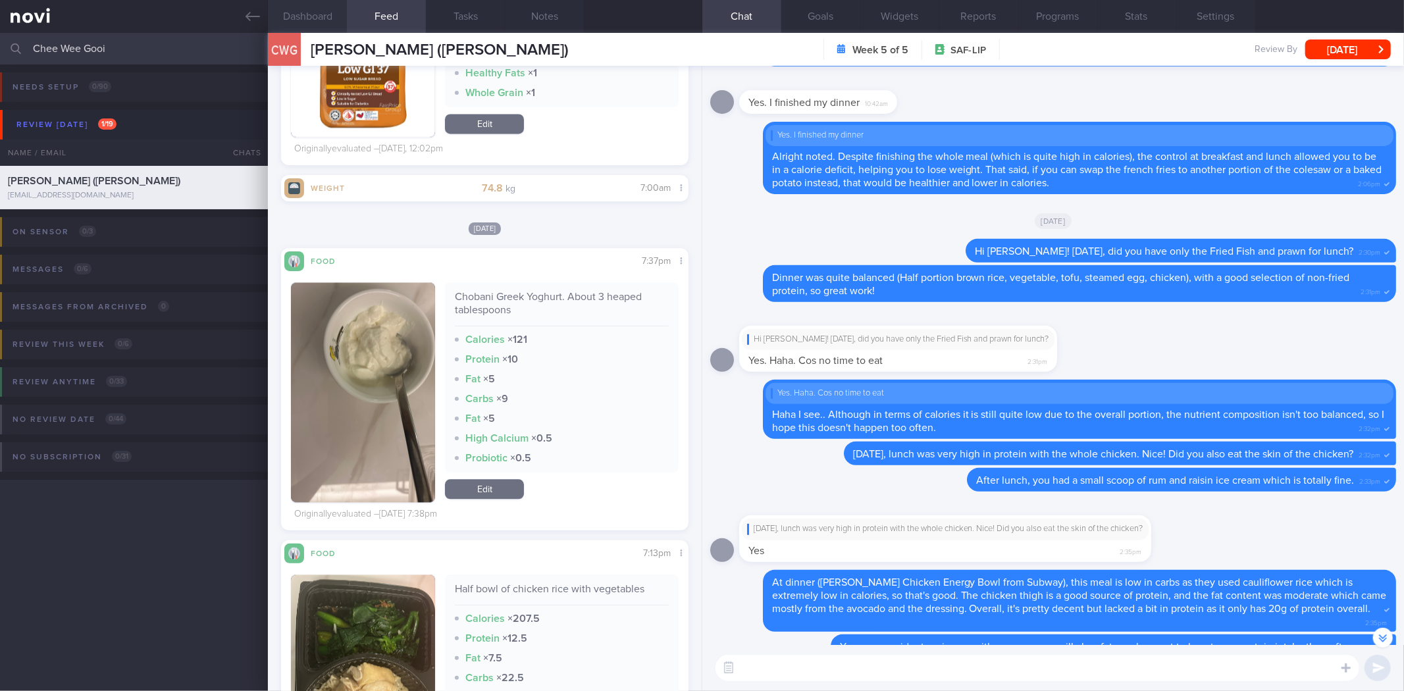
click at [325, 18] on button "Dashboard" at bounding box center [307, 16] width 79 height 33
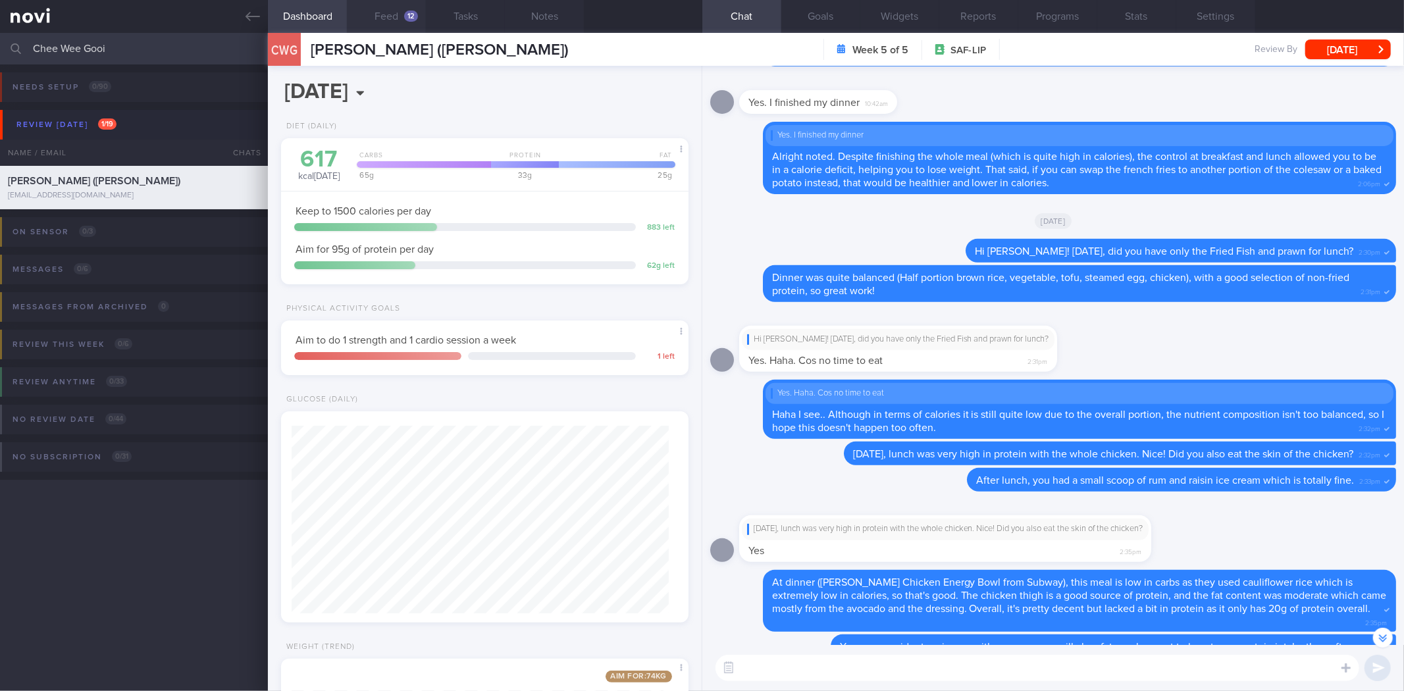
click at [399, 14] on button "Feed 12" at bounding box center [386, 16] width 79 height 33
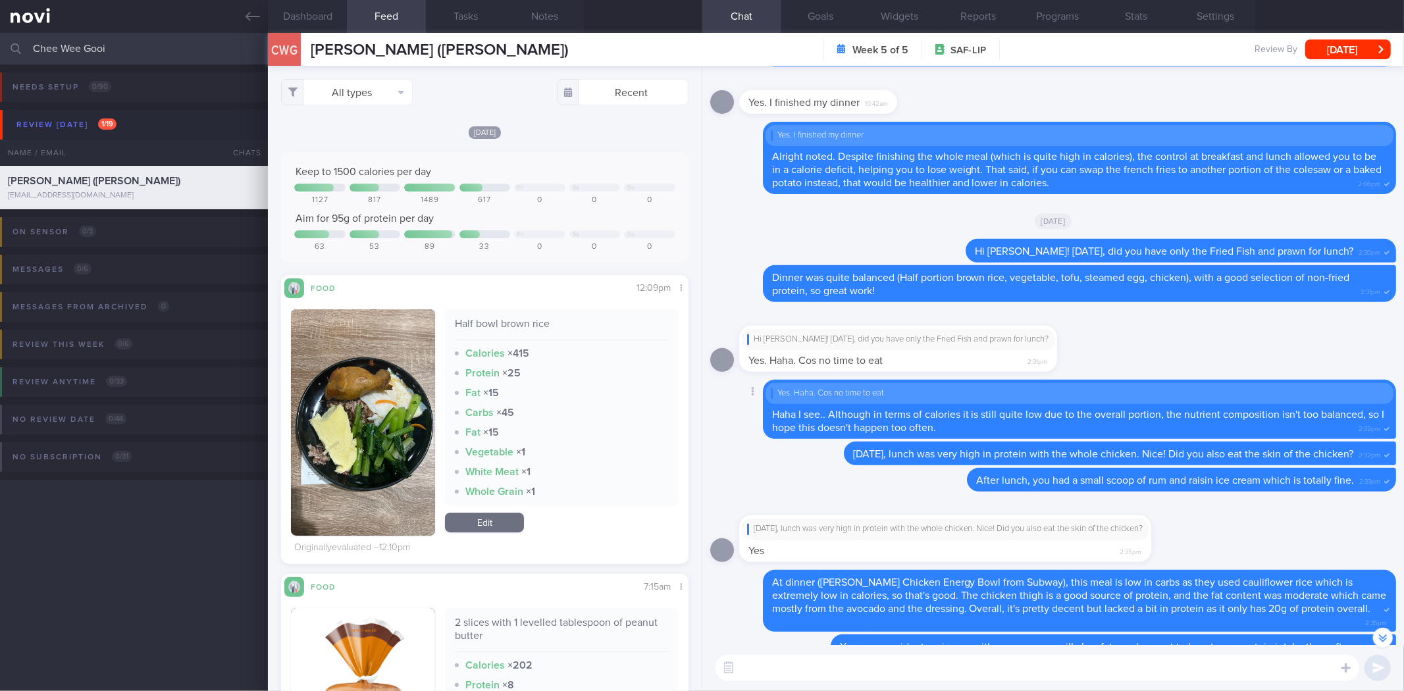
click at [1298, 393] on div "Yes. Haha. Cos no time to eat Haha I see.. Although in terms of calories it is …" at bounding box center [1079, 409] width 633 height 59
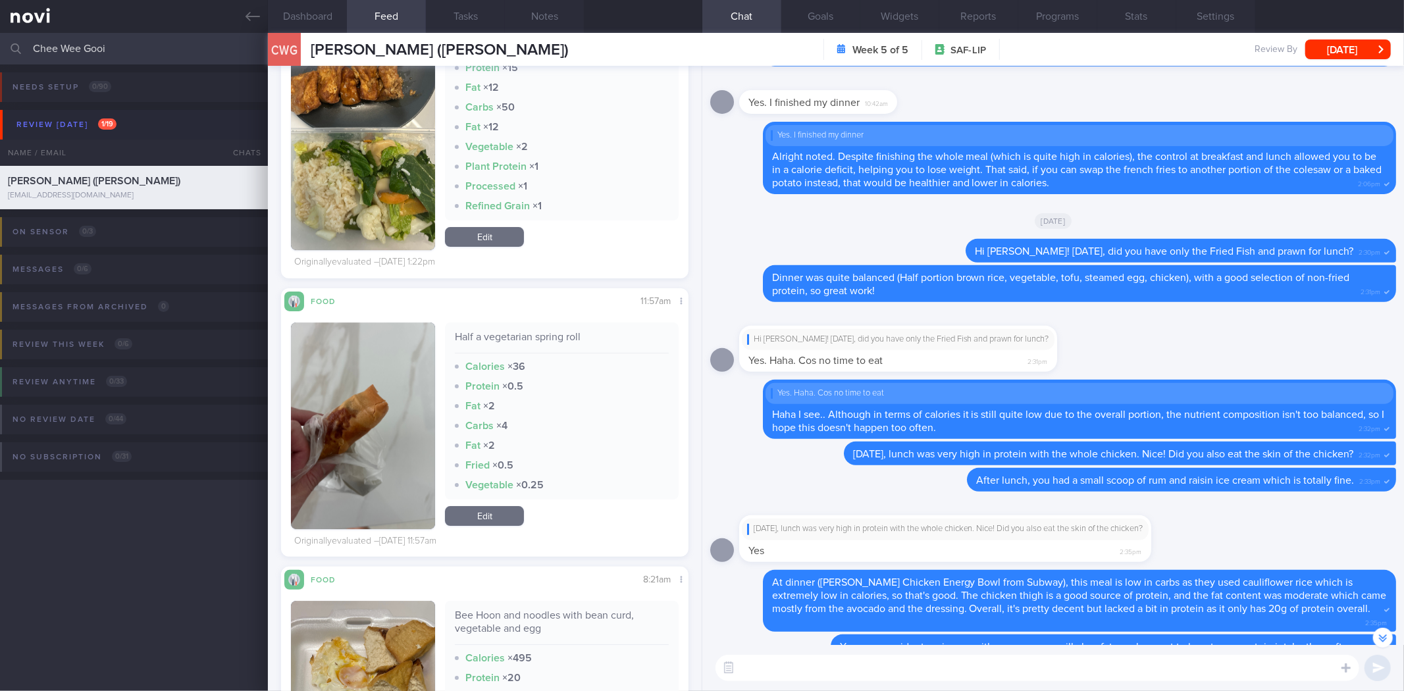
scroll to position [7911, 0]
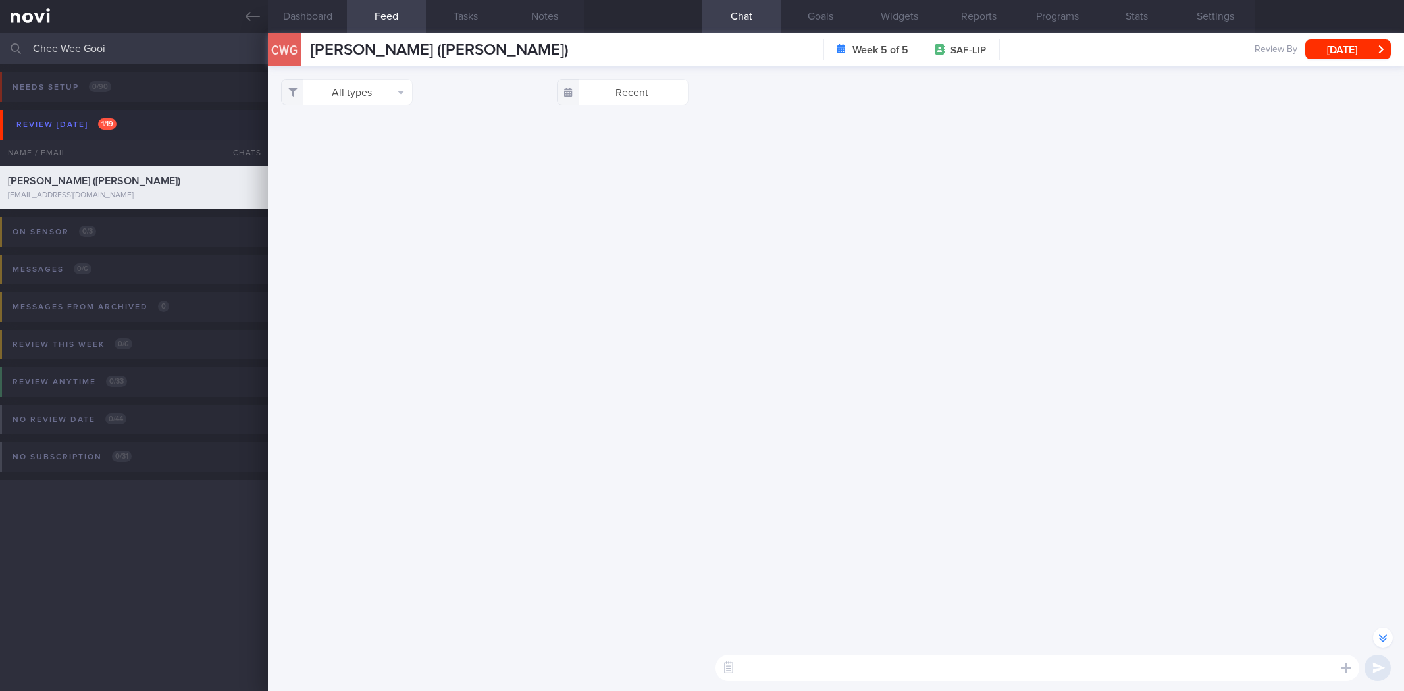
select select "7"
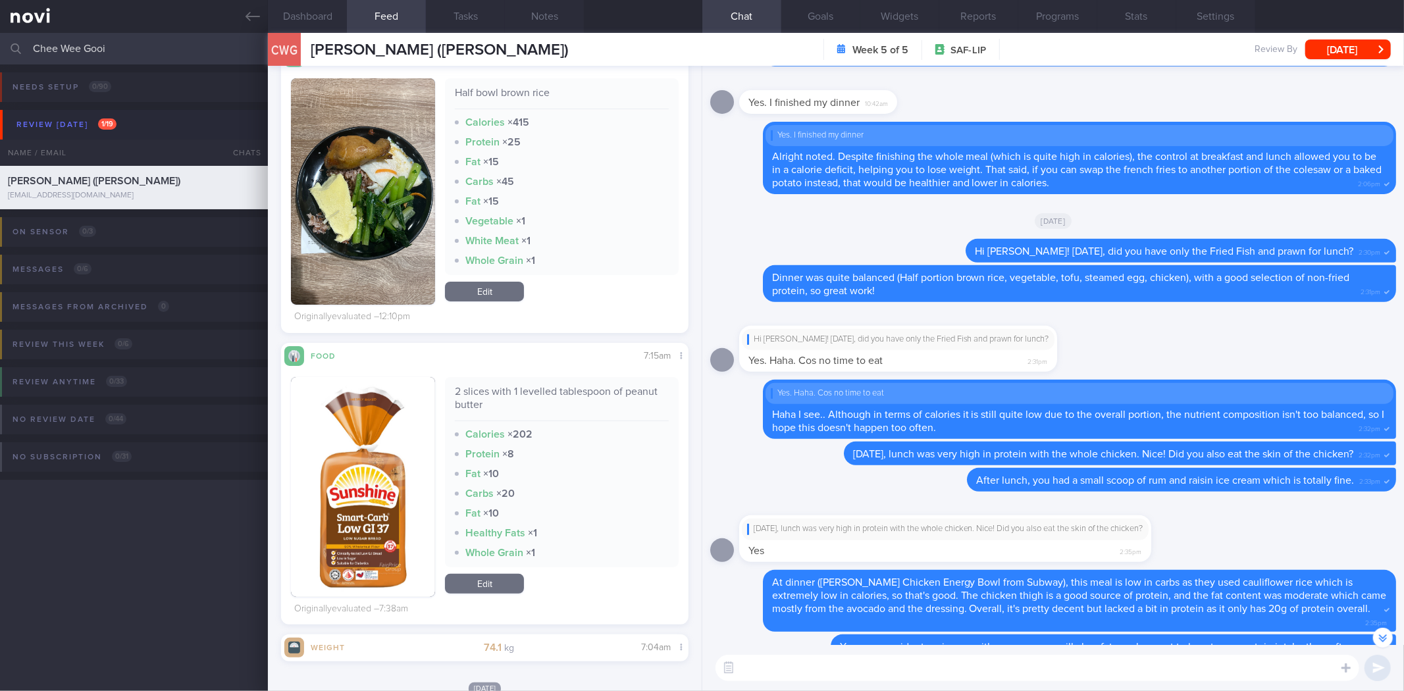
scroll to position [228, 0]
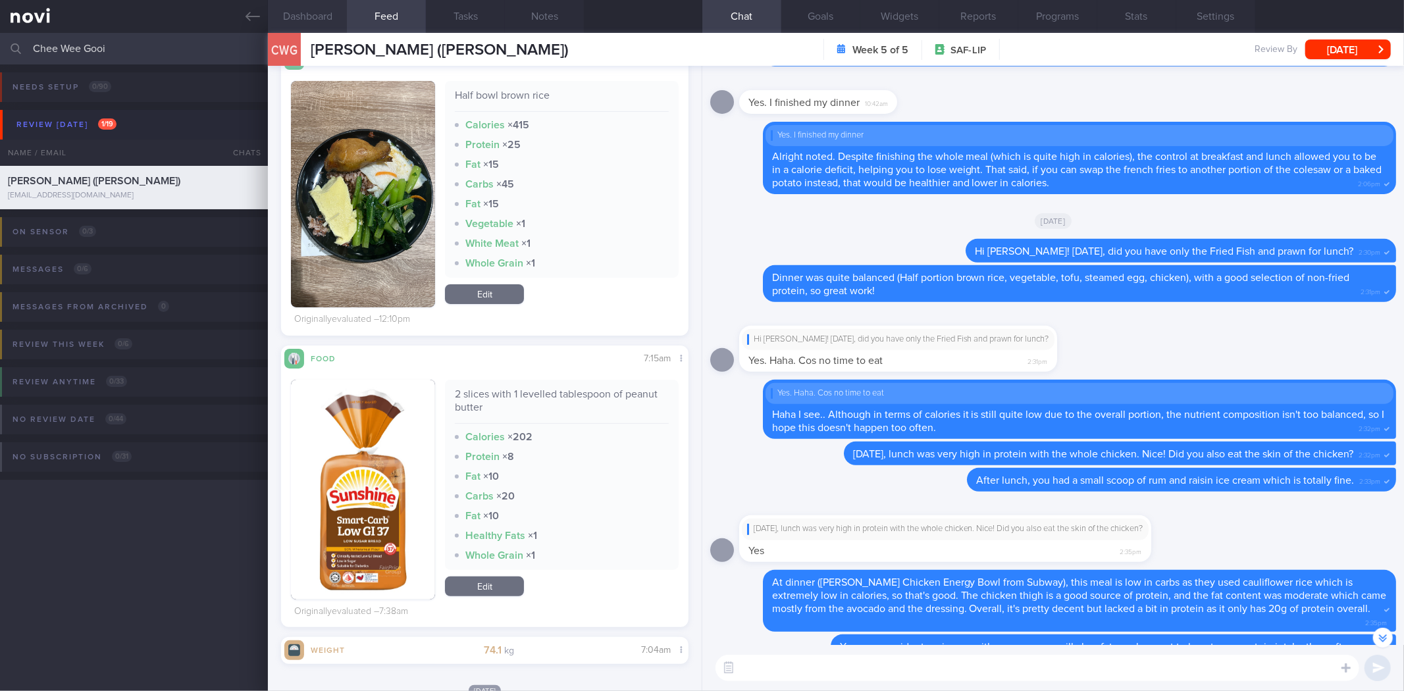
click at [290, 20] on button "Dashboard" at bounding box center [307, 16] width 79 height 33
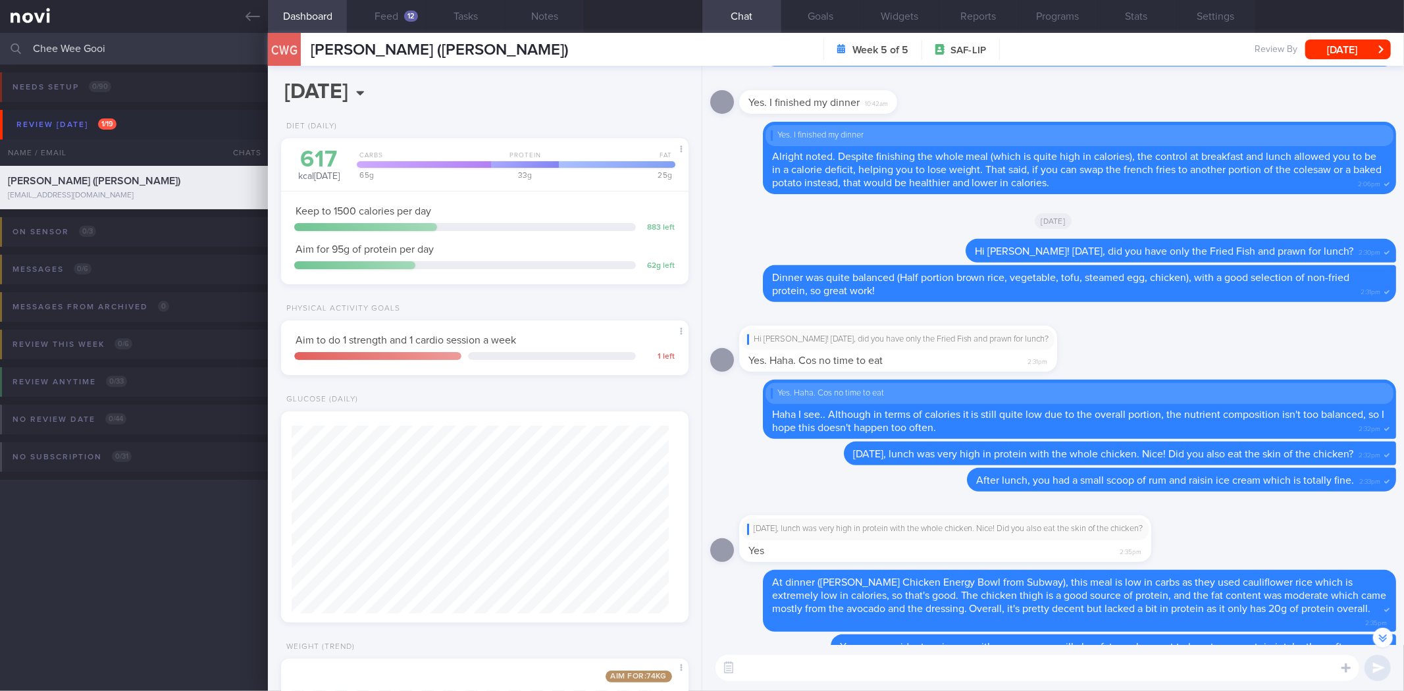
scroll to position [227, 0]
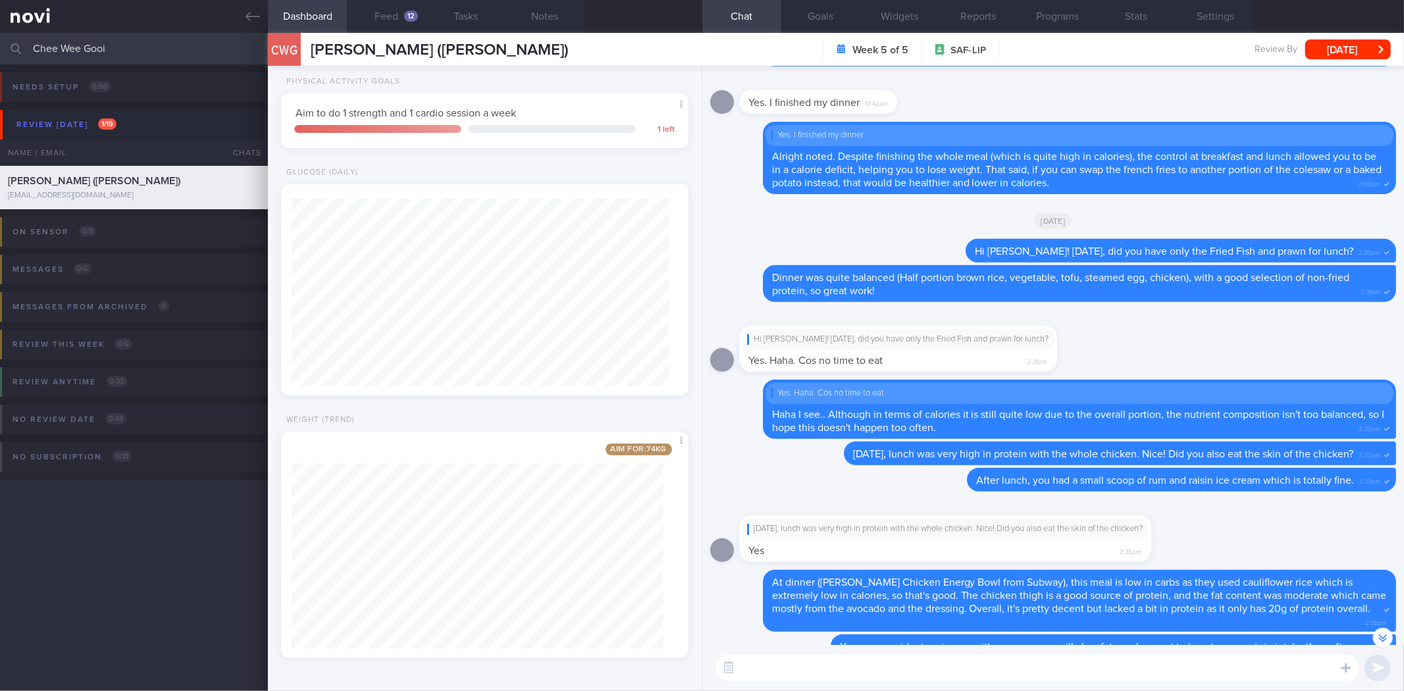
click at [1331, 377] on div "Hi Eric! On Wednesday, did you have only the Fried Fish and prawn for lunch? Ye…" at bounding box center [1053, 345] width 686 height 70
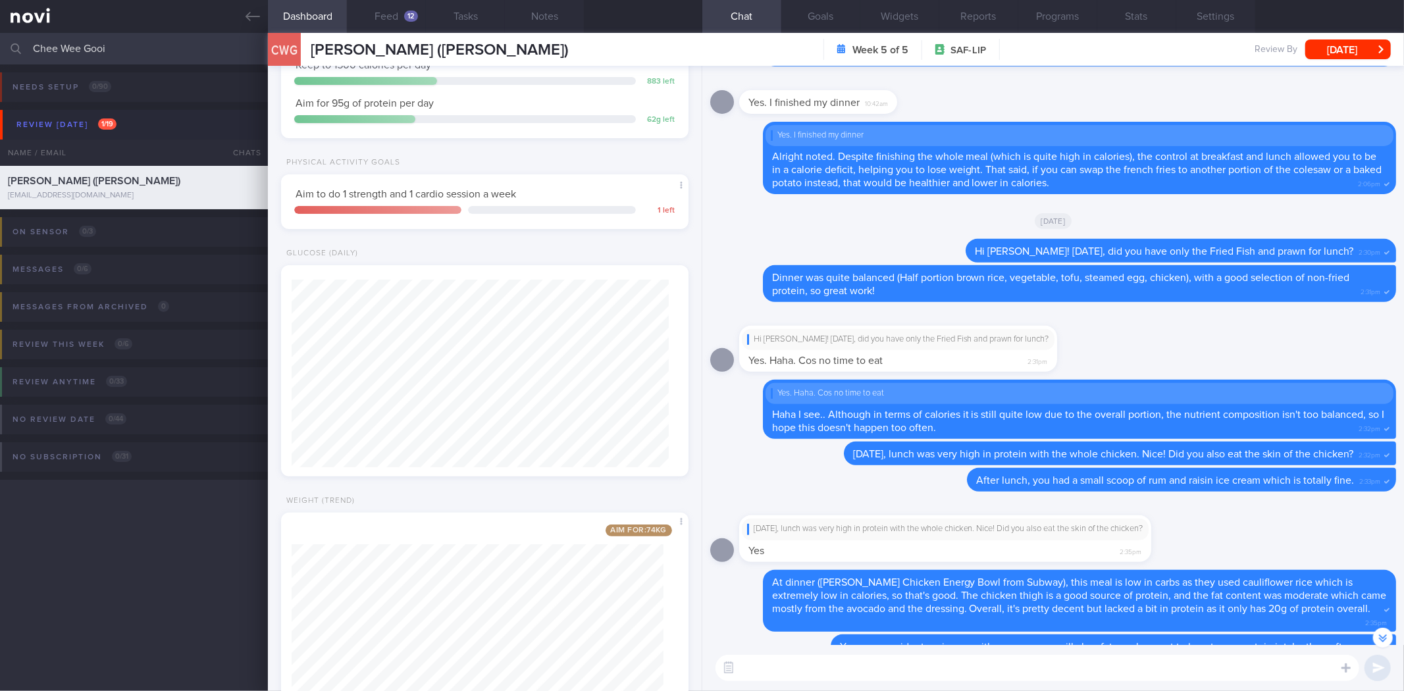
scroll to position [8, 0]
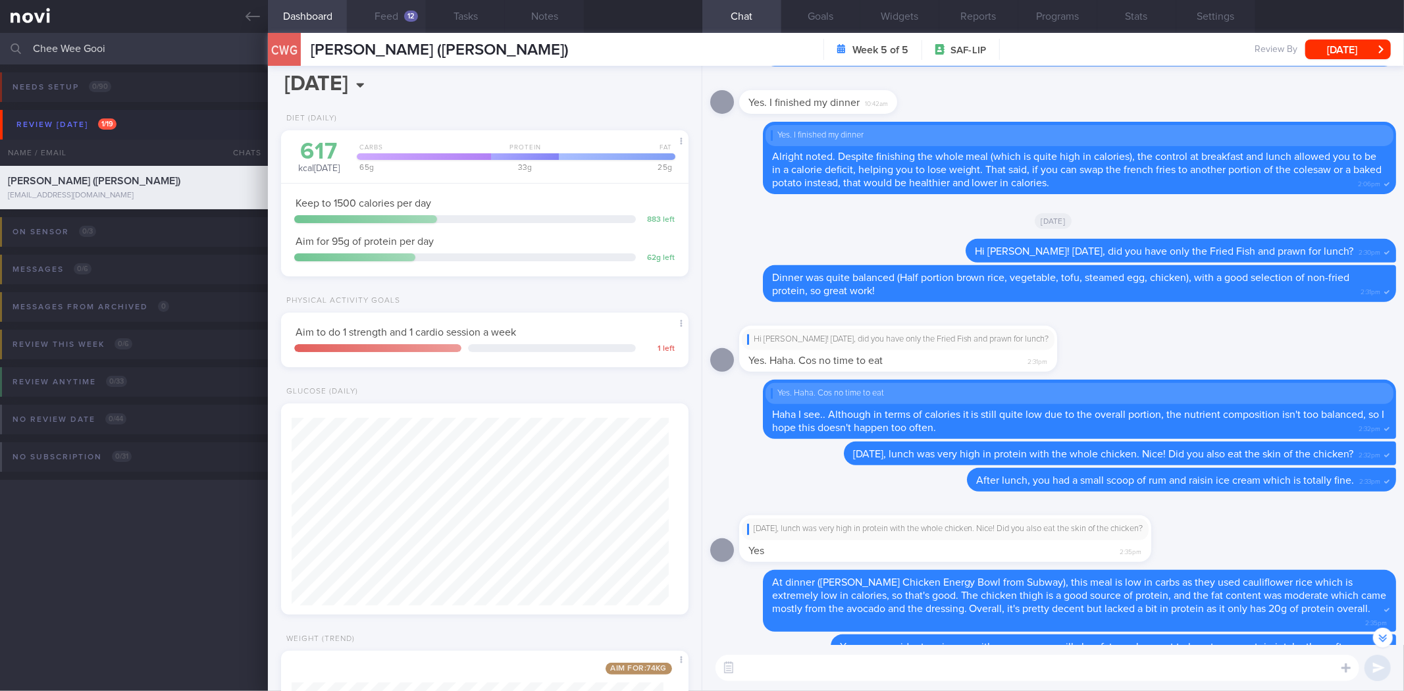
click at [395, 26] on button "Feed 12" at bounding box center [386, 16] width 79 height 33
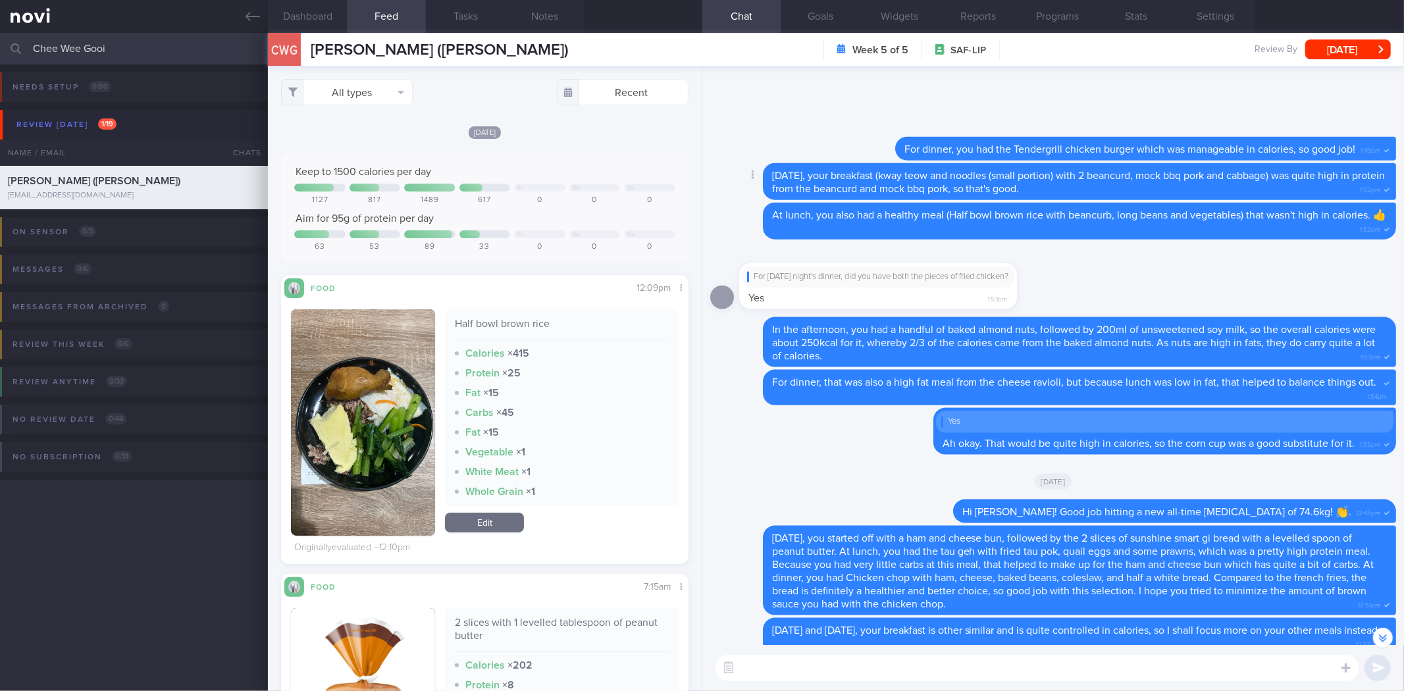
scroll to position [1, 0]
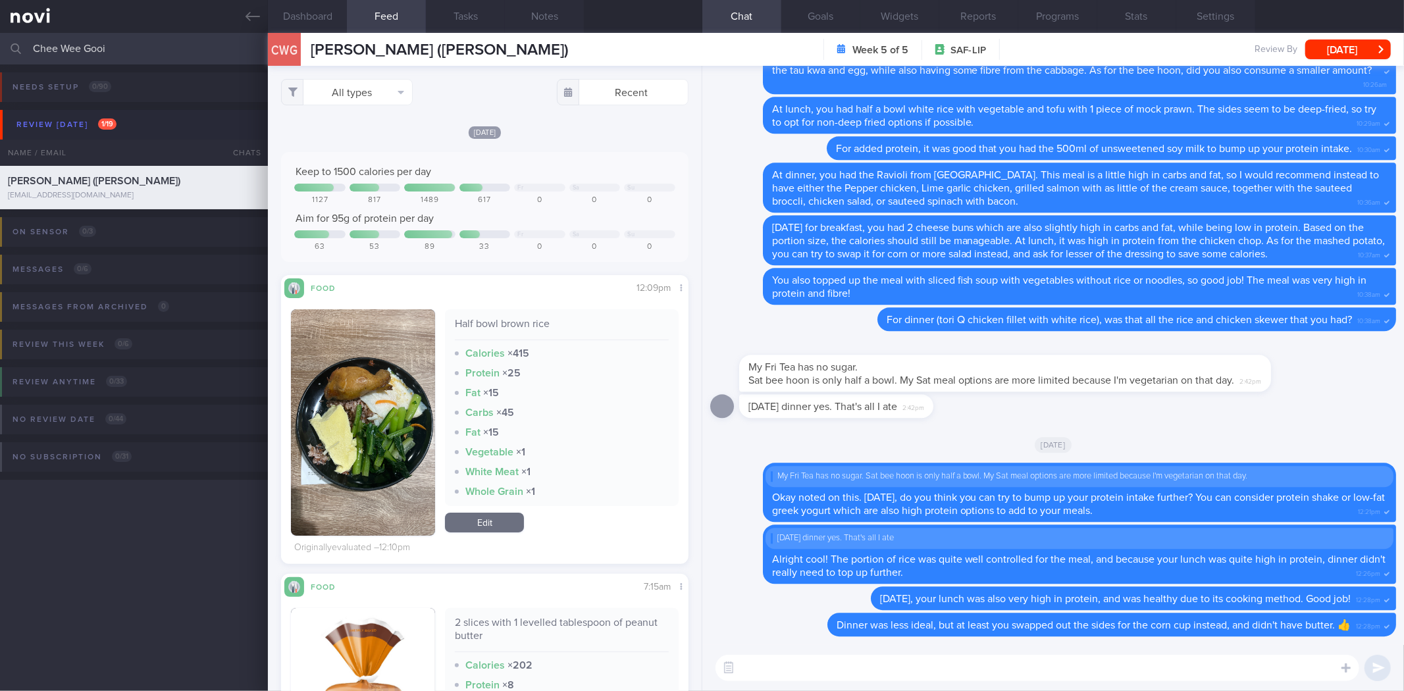
click at [905, 659] on textarea at bounding box center [1037, 668] width 644 height 26
click at [866, 444] on div "[DATE]" at bounding box center [1053, 444] width 686 height 37
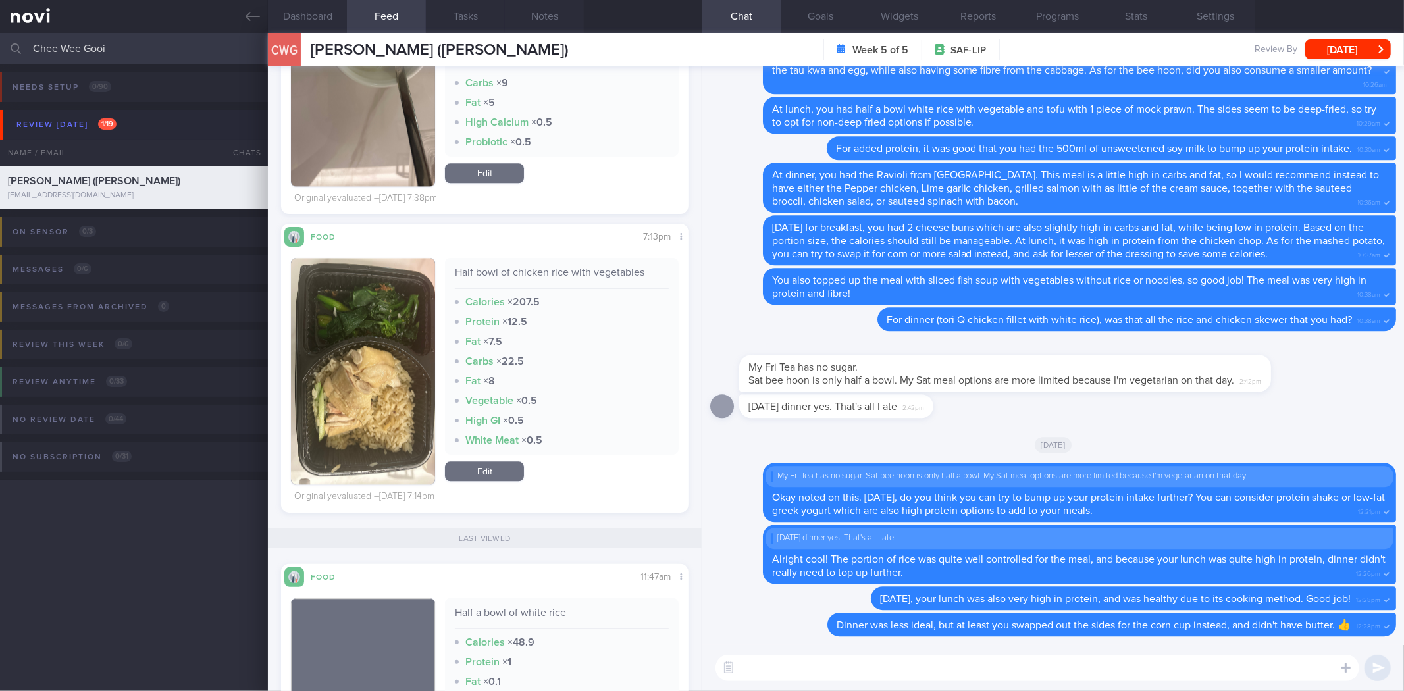
scroll to position [2472, 0]
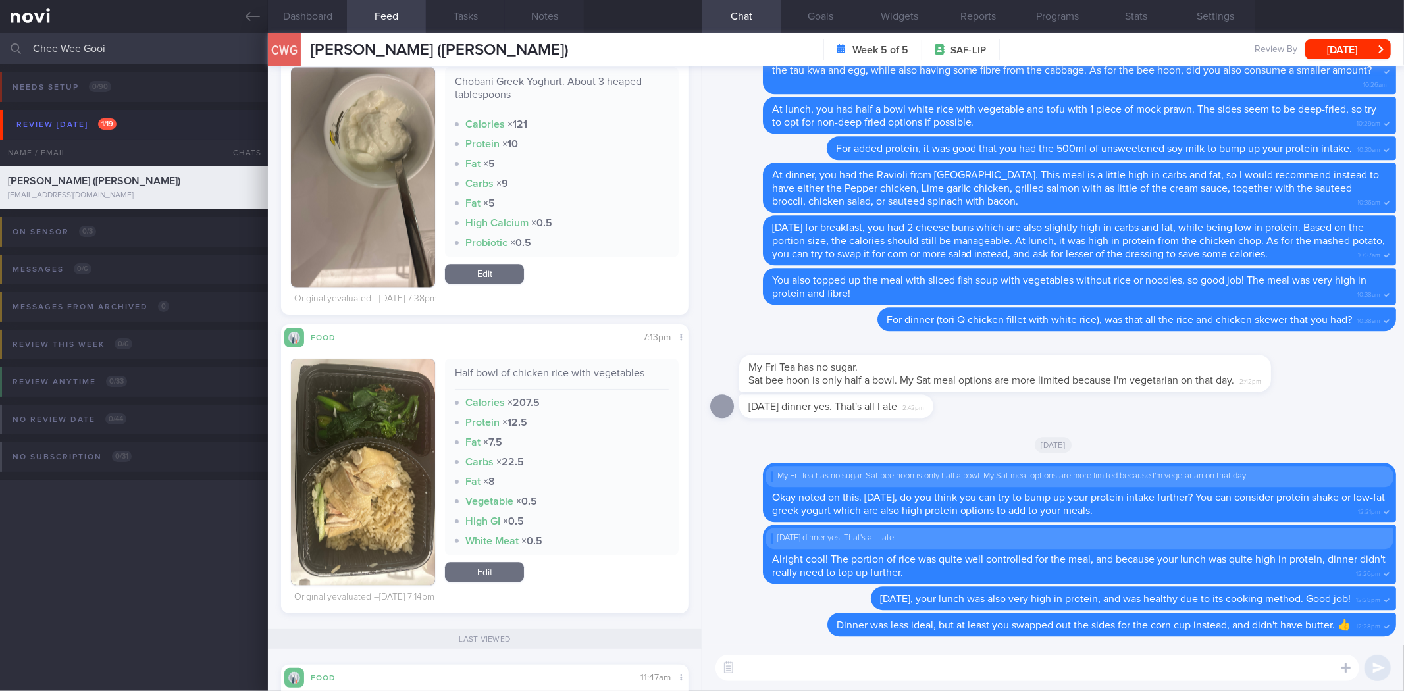
click at [372, 468] on button "button" at bounding box center [363, 472] width 144 height 226
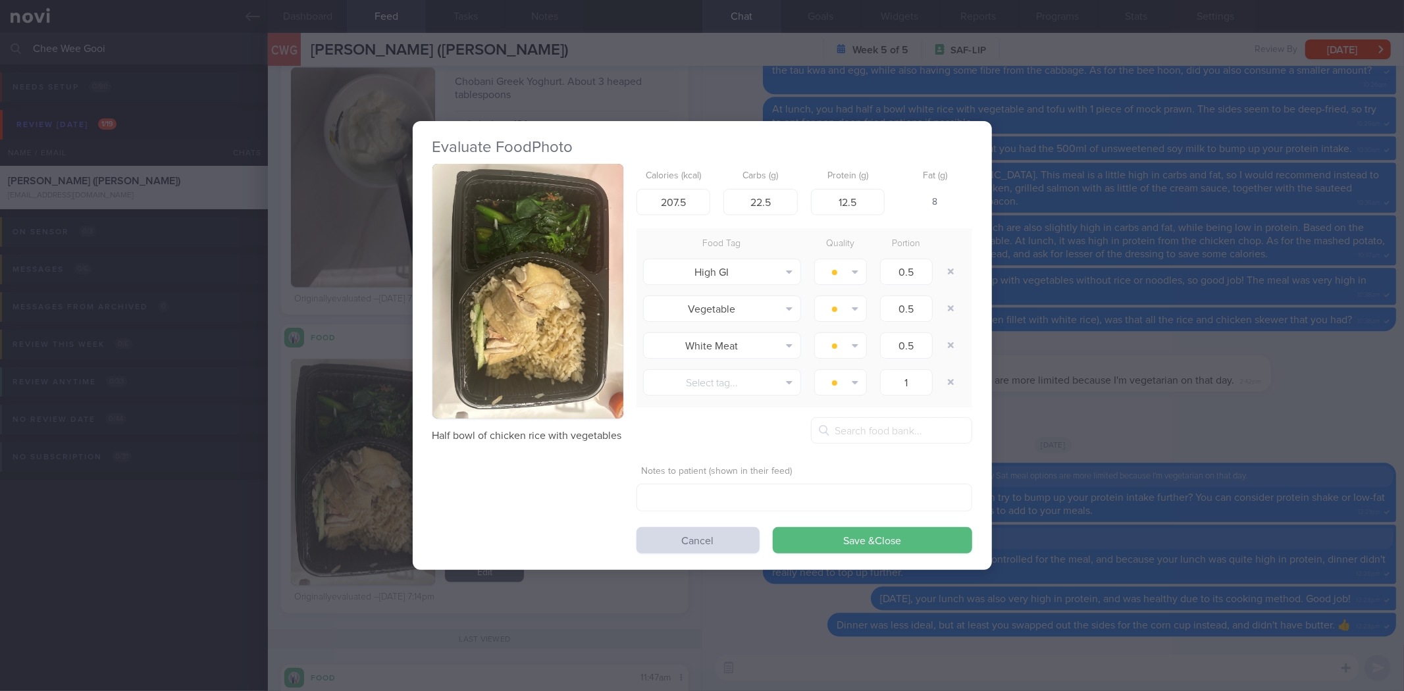
click at [1208, 402] on div "Evaluate Food Photo Half bowl of chicken rice with vegetables Calories (kcal) 2…" at bounding box center [702, 345] width 1404 height 691
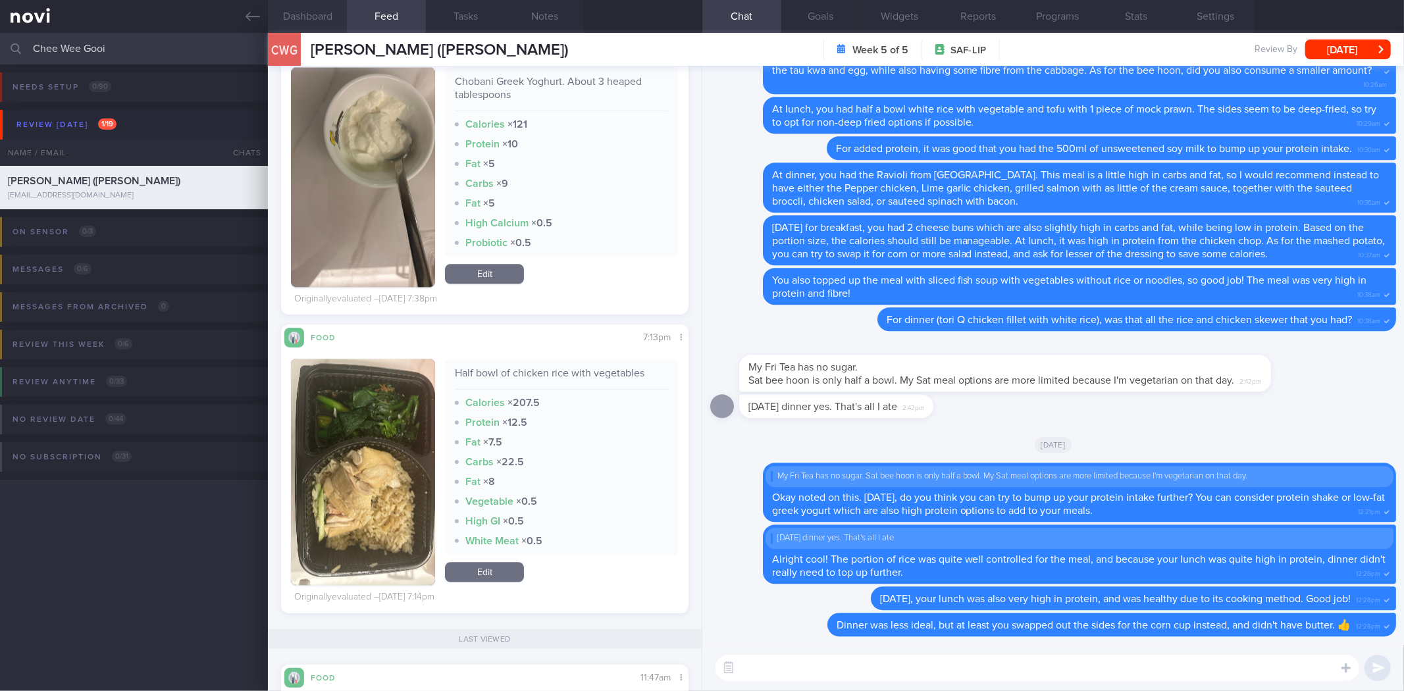
click at [311, 13] on button "Dashboard" at bounding box center [307, 16] width 79 height 33
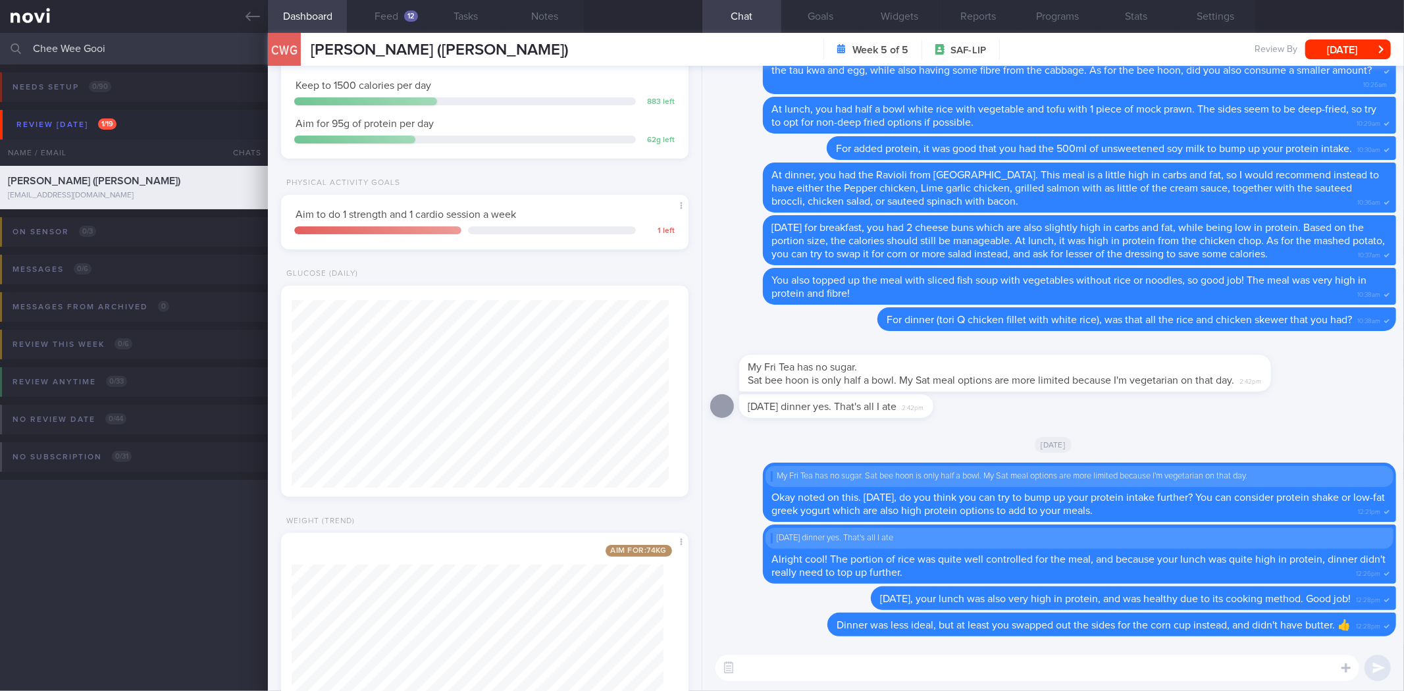
scroll to position [227, 0]
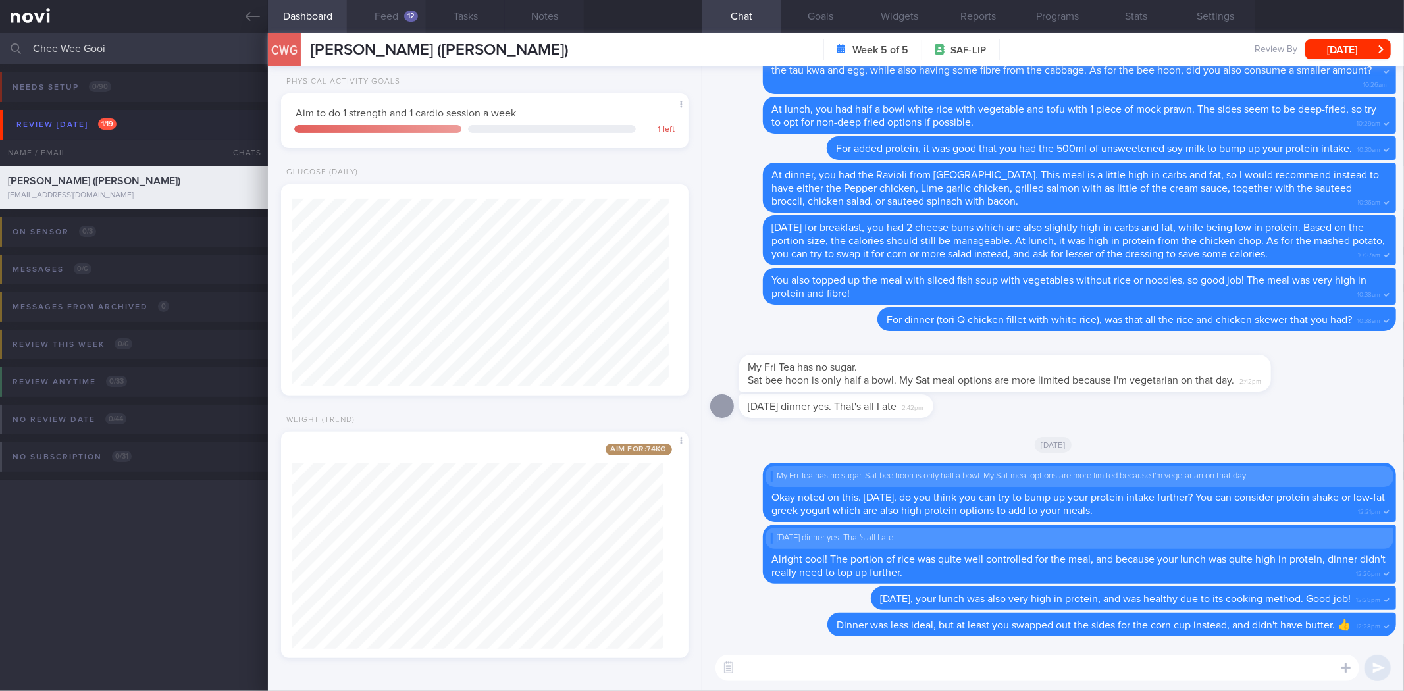
click at [380, 13] on button "Feed 12" at bounding box center [386, 16] width 79 height 33
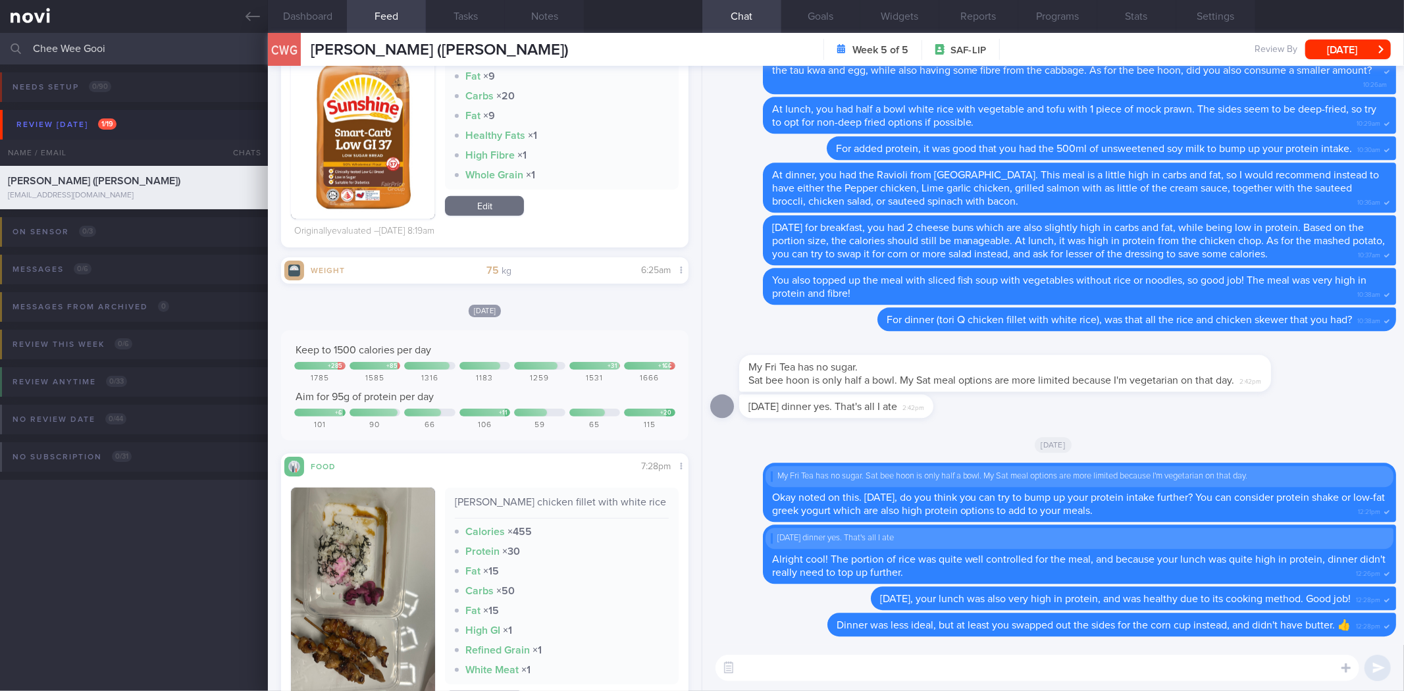
scroll to position [5204, 0]
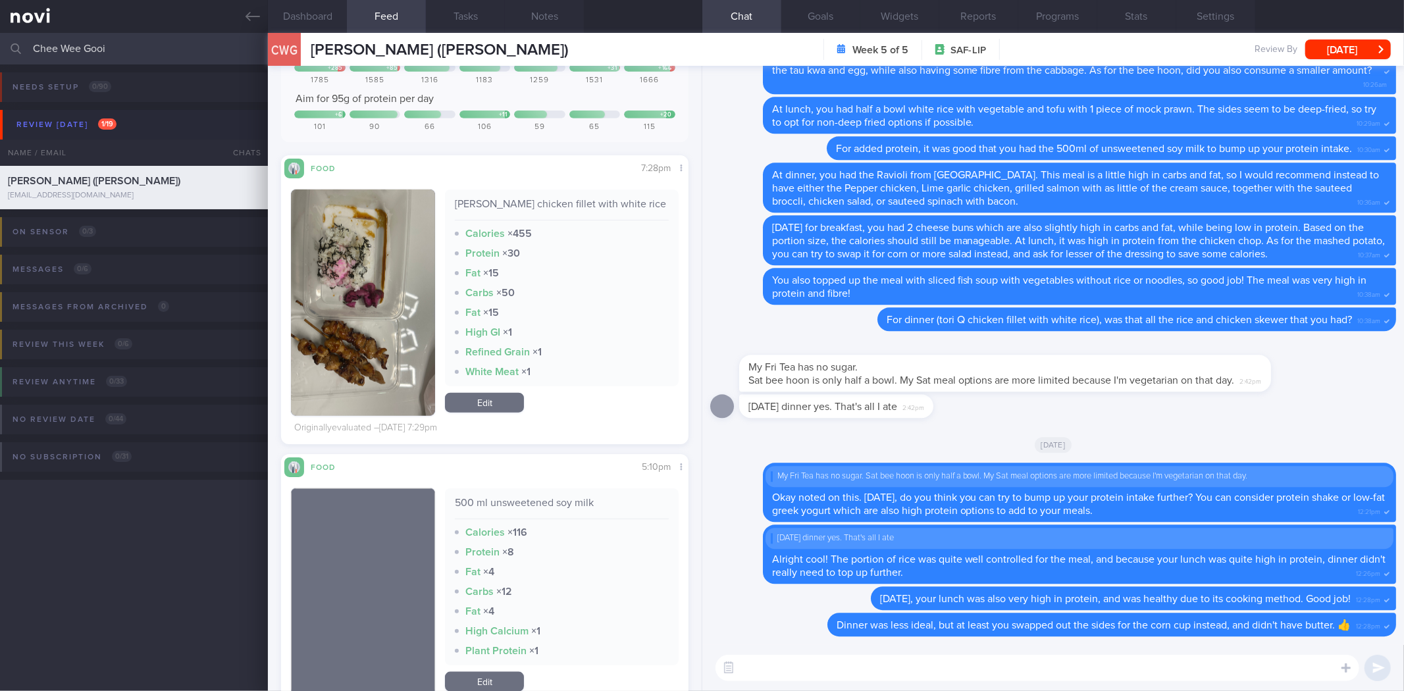
click at [298, 266] on button "button" at bounding box center [363, 303] width 144 height 226
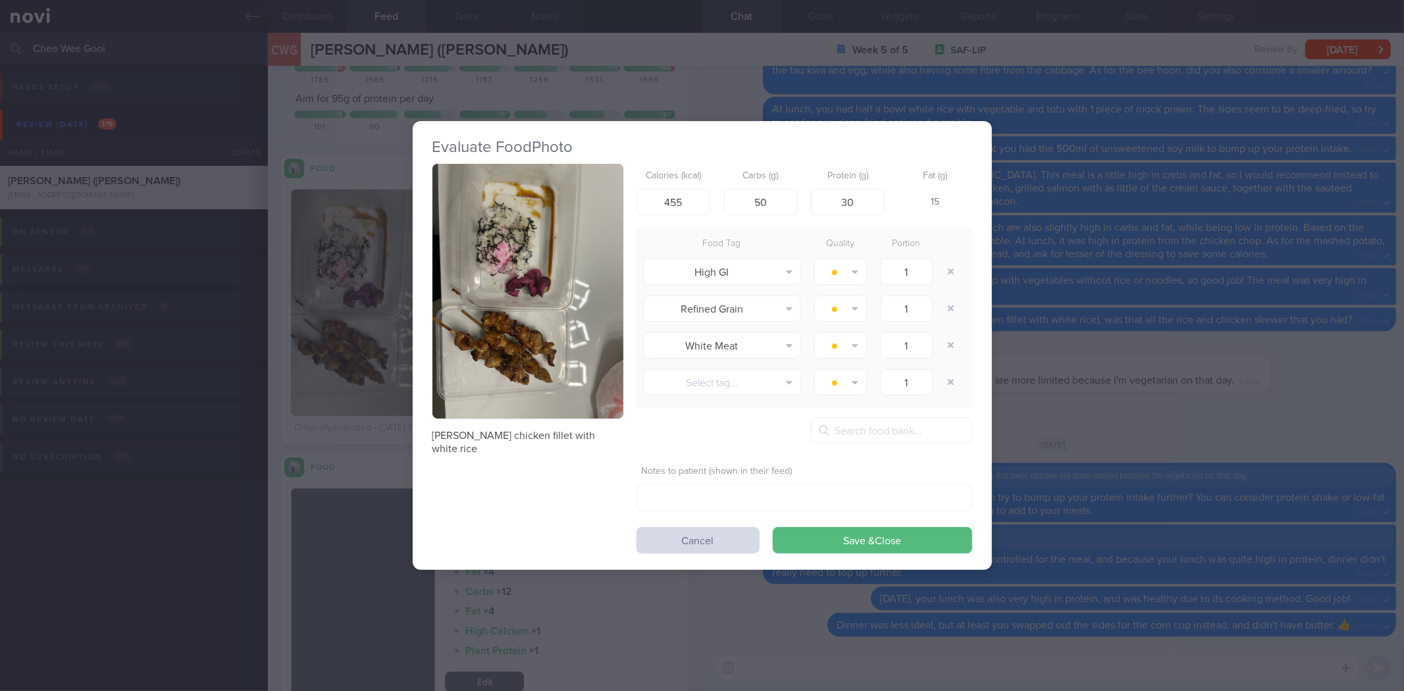
click at [520, 289] on button "button" at bounding box center [527, 291] width 191 height 255
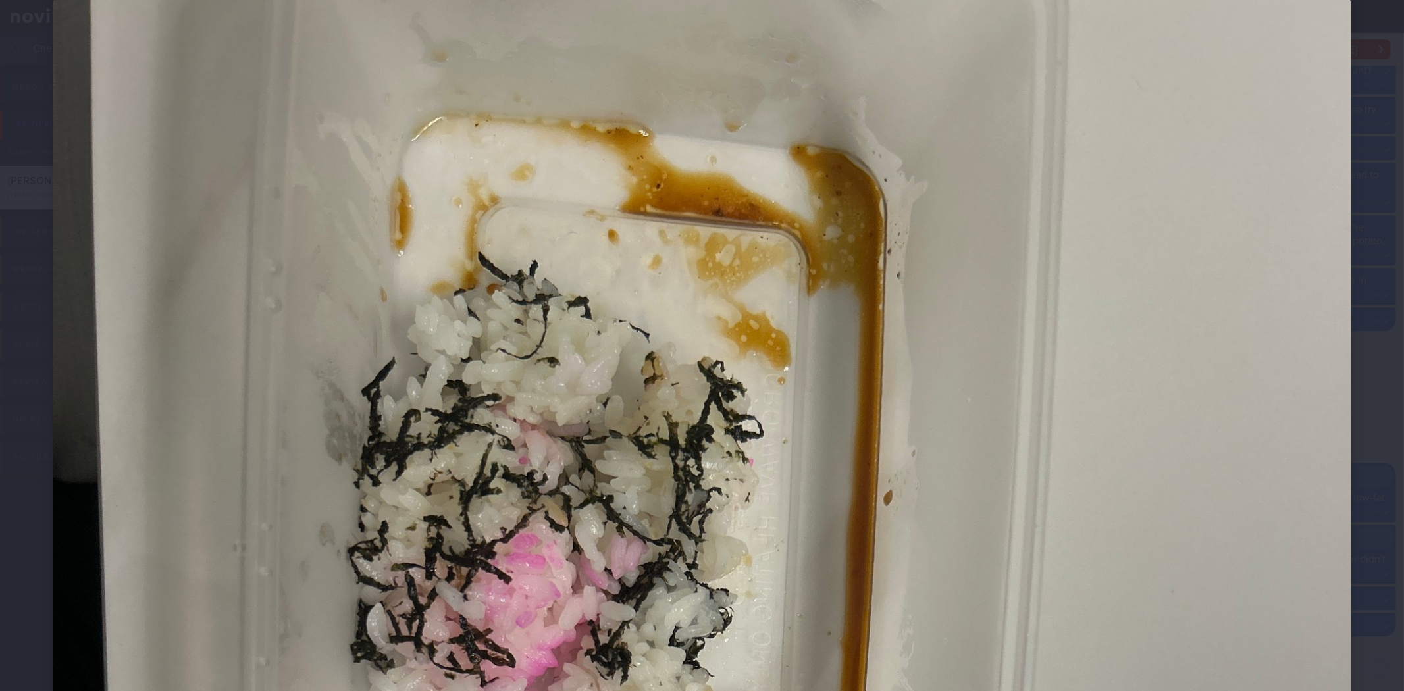
scroll to position [146, 0]
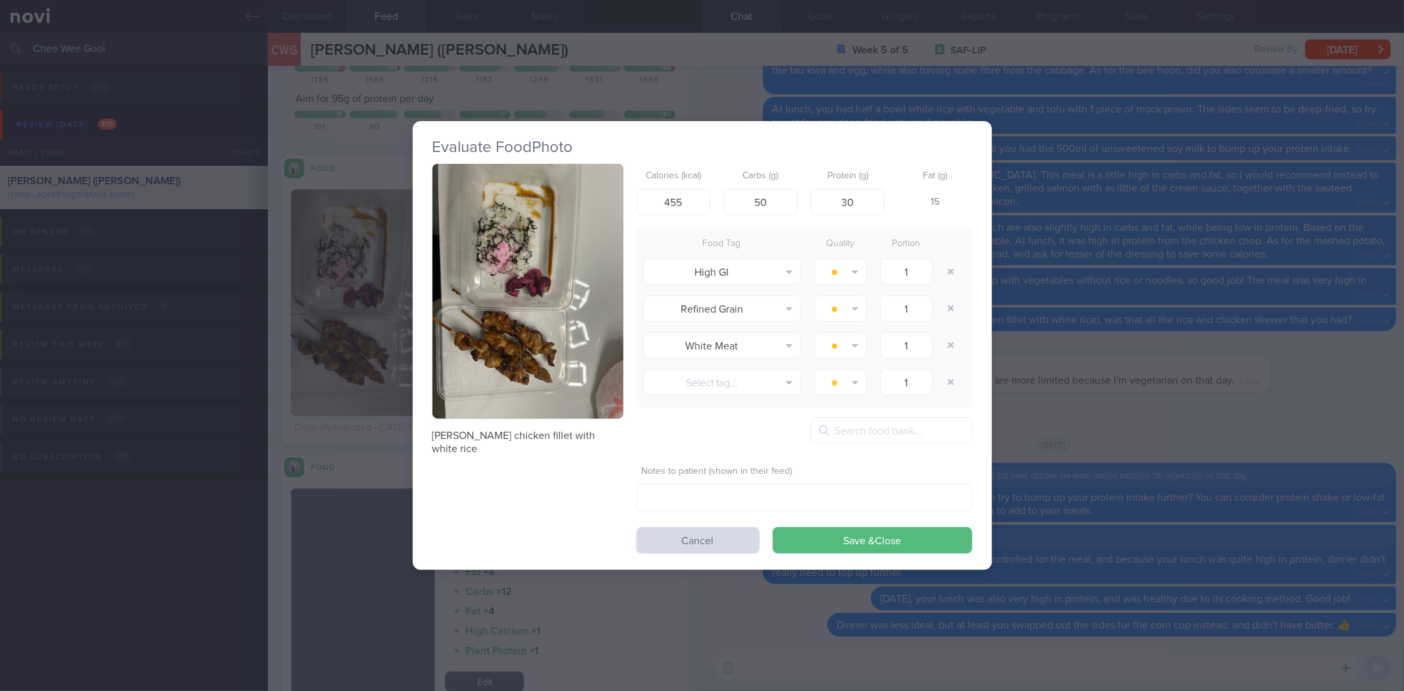
click at [1338, 503] on div "Evaluate Food Photo tori Q chicken fillet with white rice Calories (kcal) 455 C…" at bounding box center [702, 345] width 1404 height 691
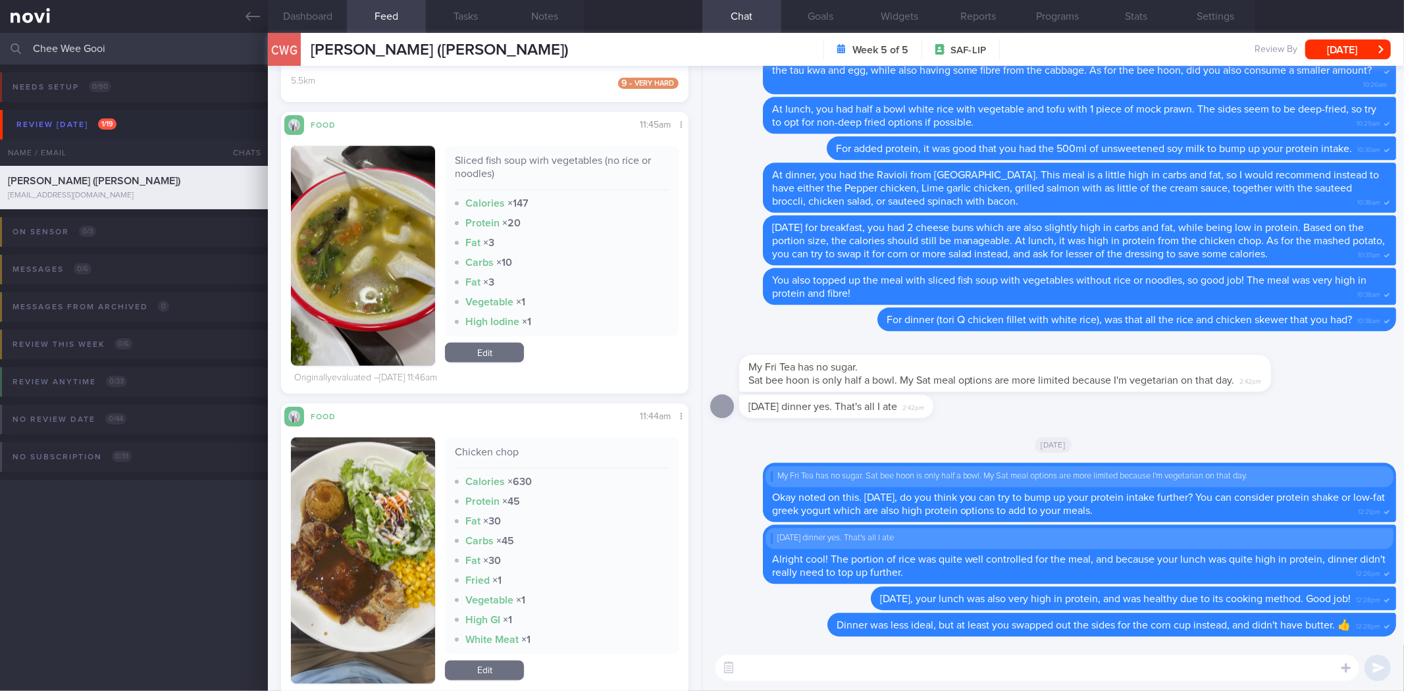
scroll to position [5910, 0]
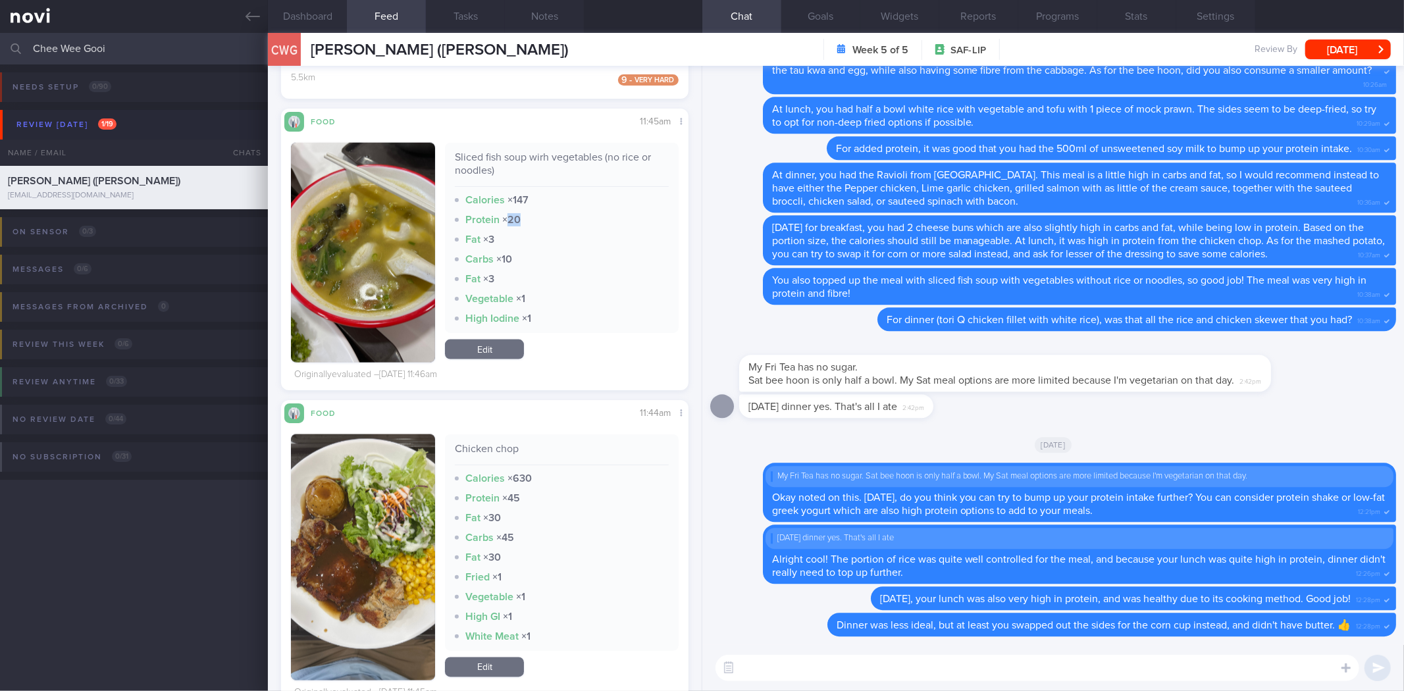
drag, startPoint x: 509, startPoint y: 218, endPoint x: 522, endPoint y: 218, distance: 13.8
click at [522, 218] on div "Protein × 20" at bounding box center [561, 219] width 213 height 13
click at [509, 225] on div "Protein × 20" at bounding box center [561, 219] width 213 height 13
click at [512, 222] on strong "× 20" at bounding box center [511, 220] width 18 height 11
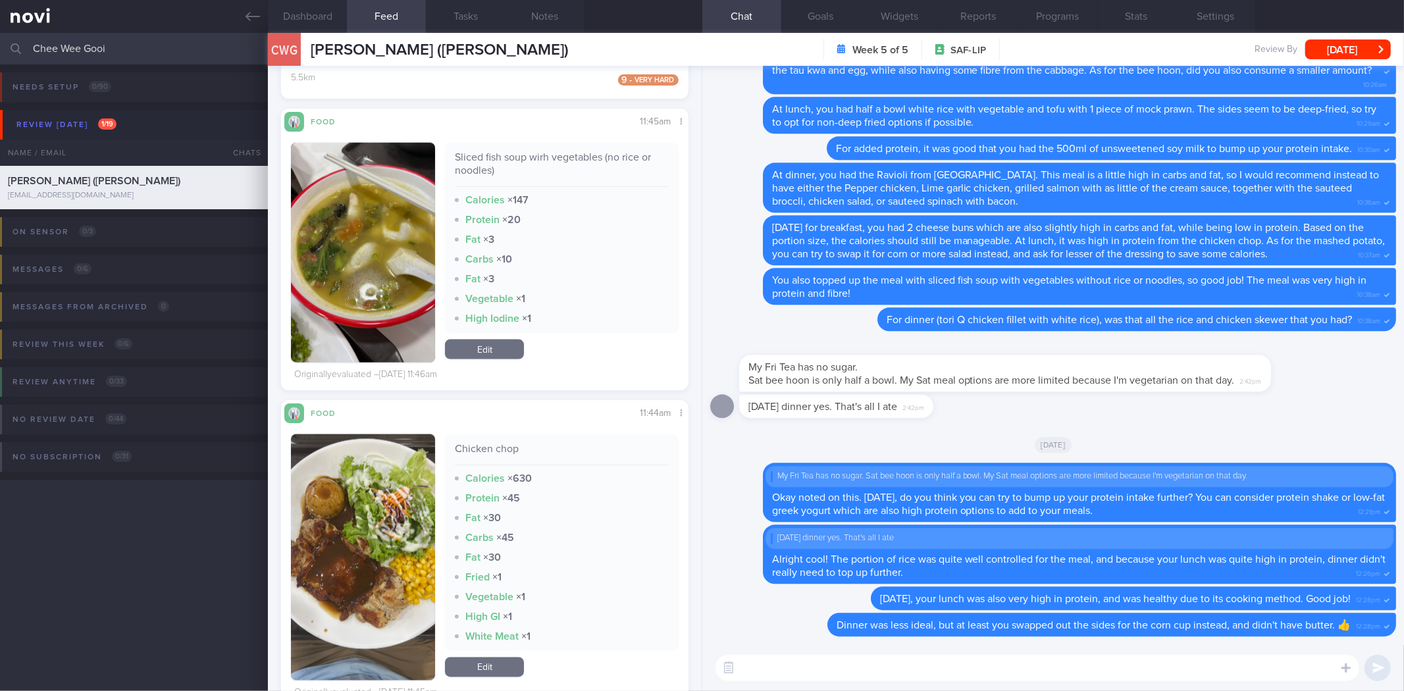
click at [512, 222] on strong "× 20" at bounding box center [511, 220] width 18 height 11
click at [339, 233] on button "button" at bounding box center [363, 253] width 144 height 220
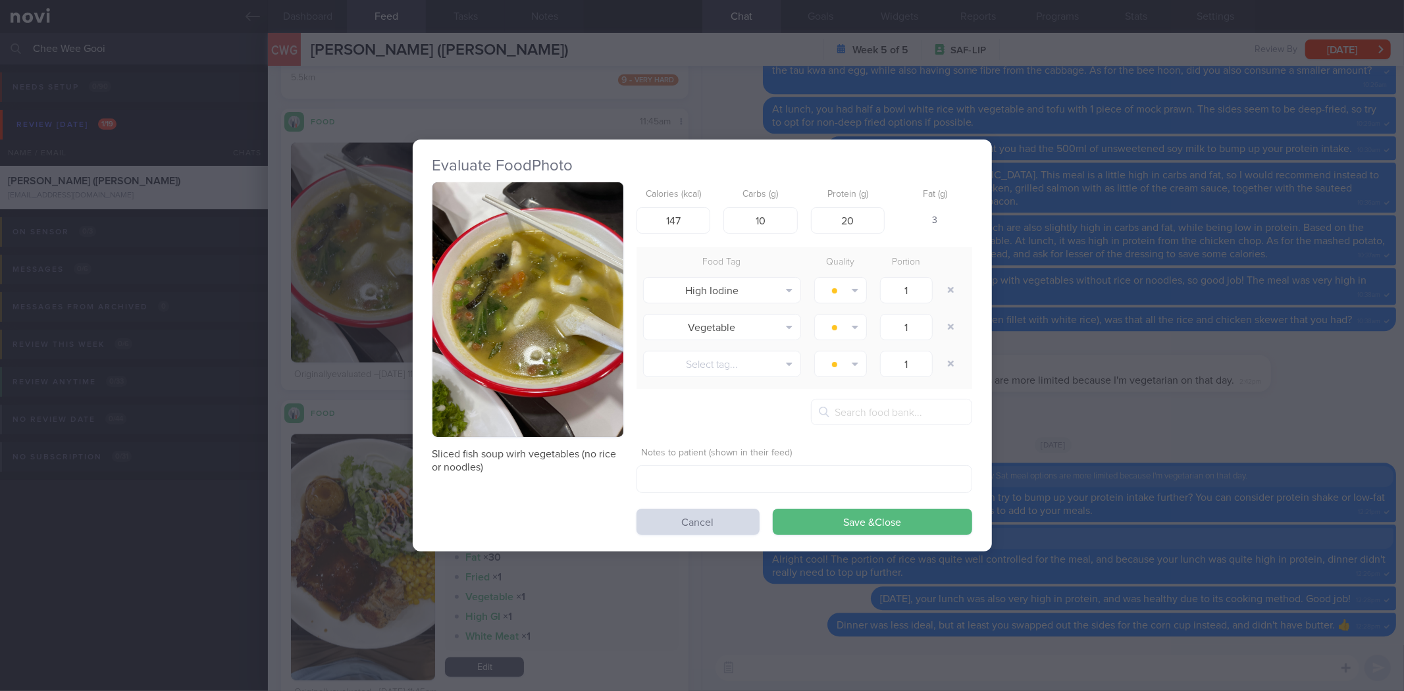
click at [478, 317] on button "button" at bounding box center [527, 309] width 191 height 255
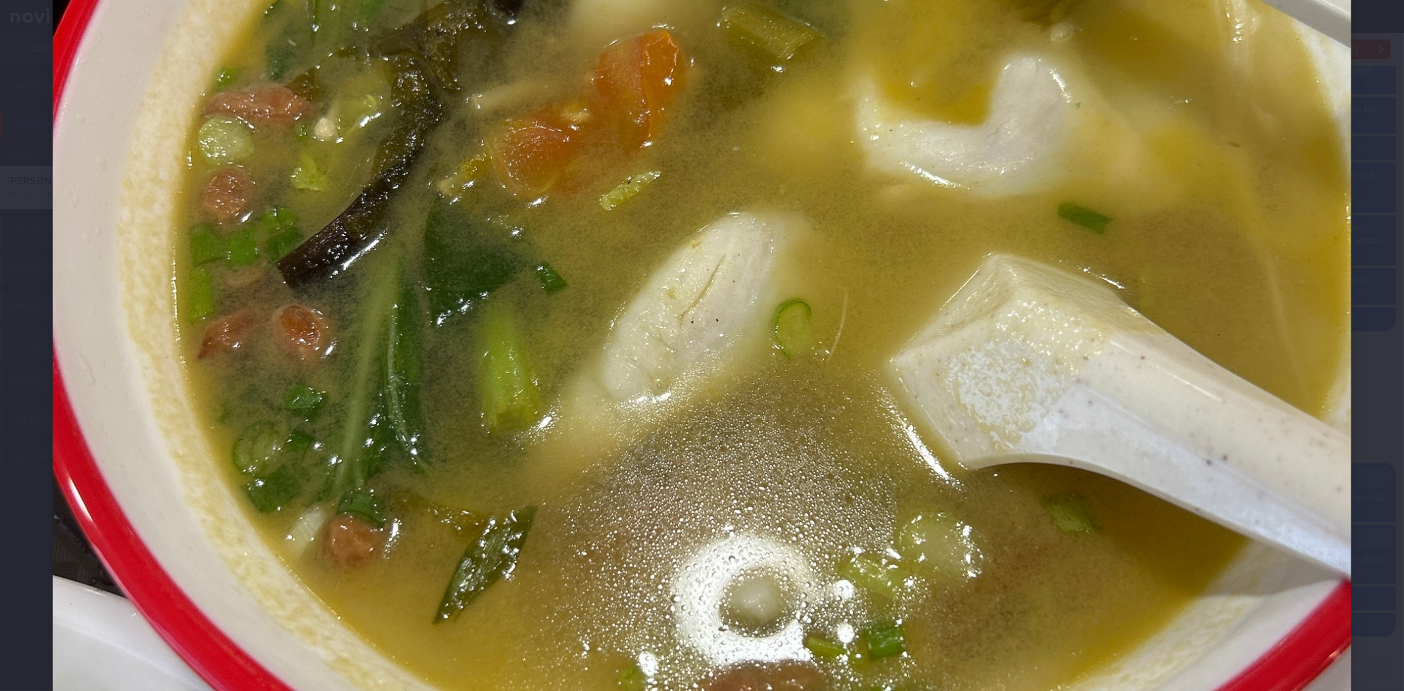
scroll to position [511, 0]
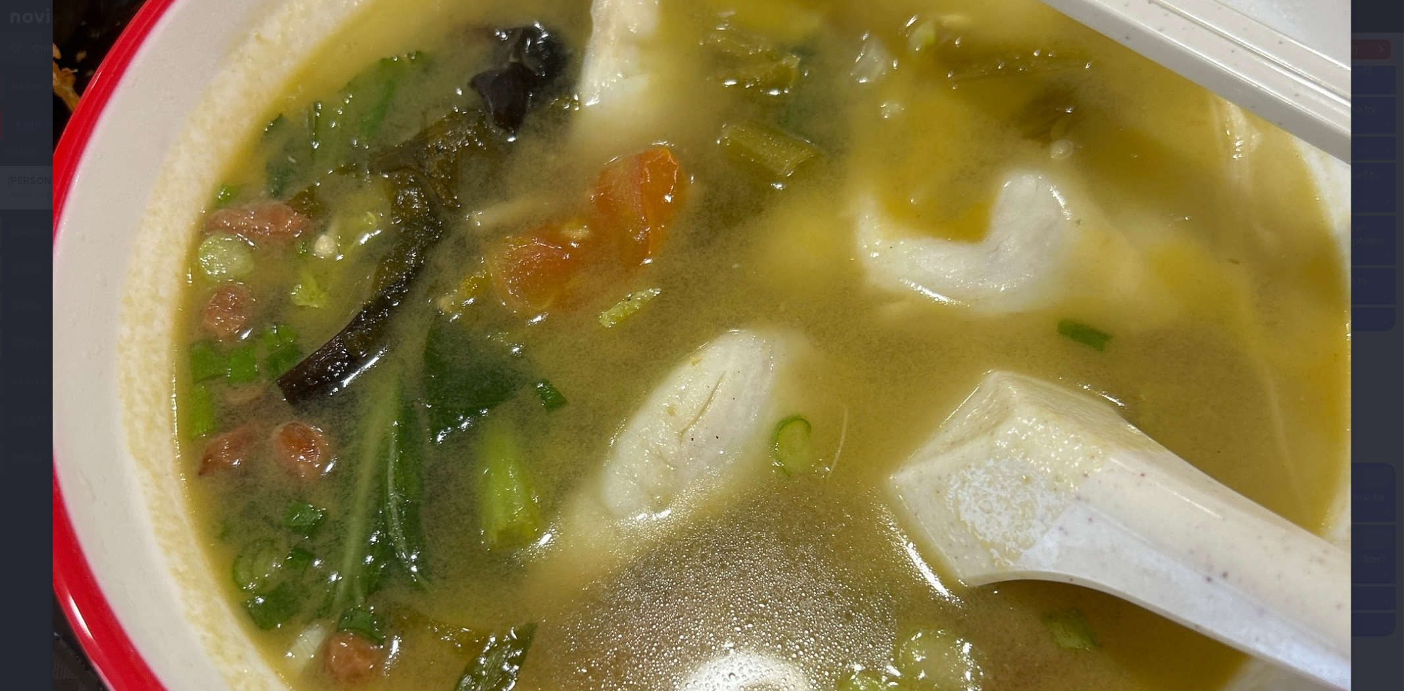
click at [1356, 436] on div at bounding box center [702, 407] width 1404 height 1837
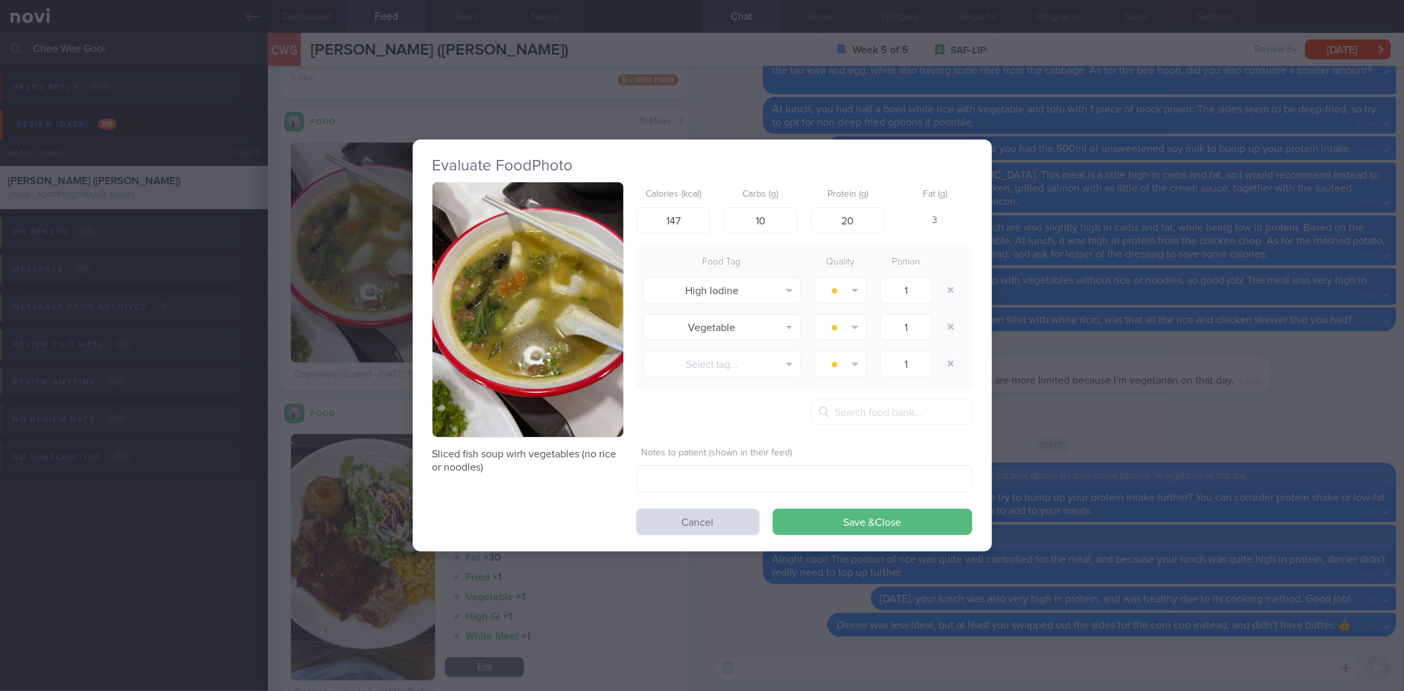
click at [1146, 346] on div "Evaluate Food Photo Sliced fish soup wirh vegetables (no rice or noodles) Calor…" at bounding box center [702, 345] width 1404 height 691
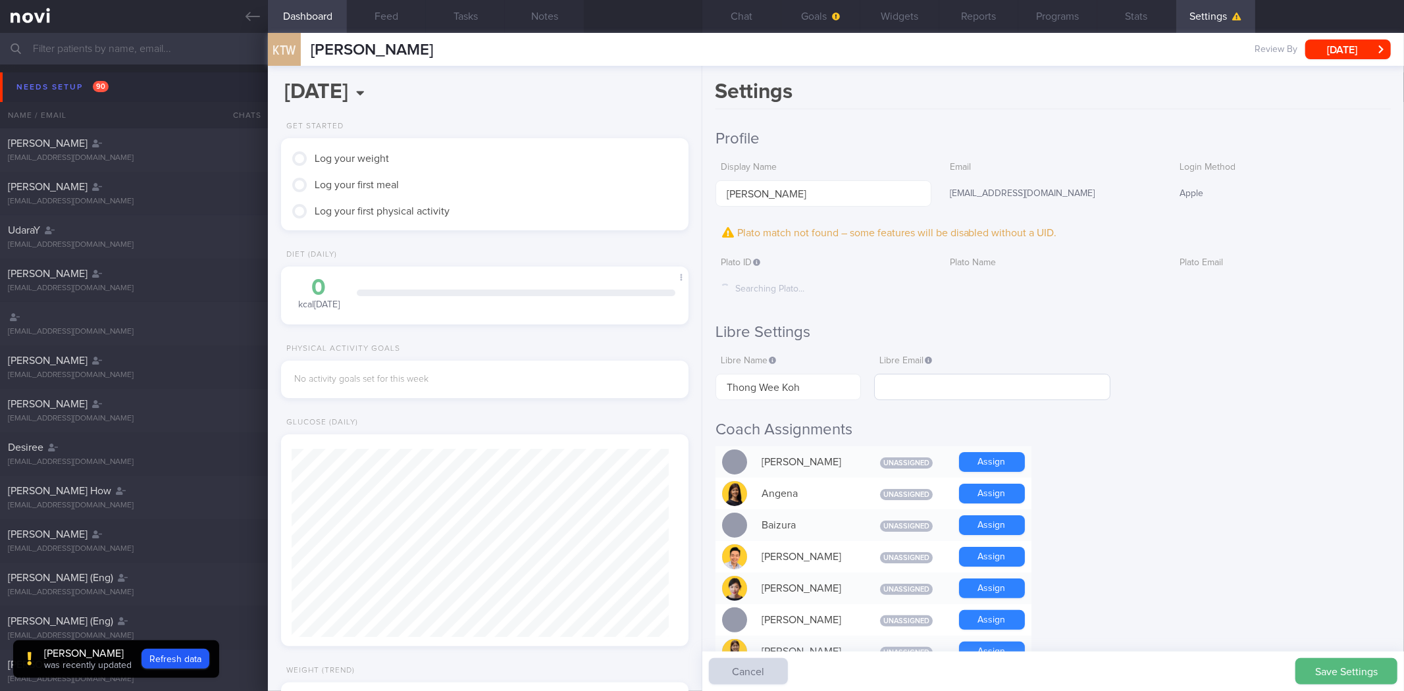
scroll to position [186, 372]
click at [977, 382] on input "text" at bounding box center [992, 387] width 236 height 26
type input "[EMAIL_ADDRESS][DOMAIN_NAME]"
click at [1350, 667] on button "Save Settings" at bounding box center [1346, 671] width 102 height 26
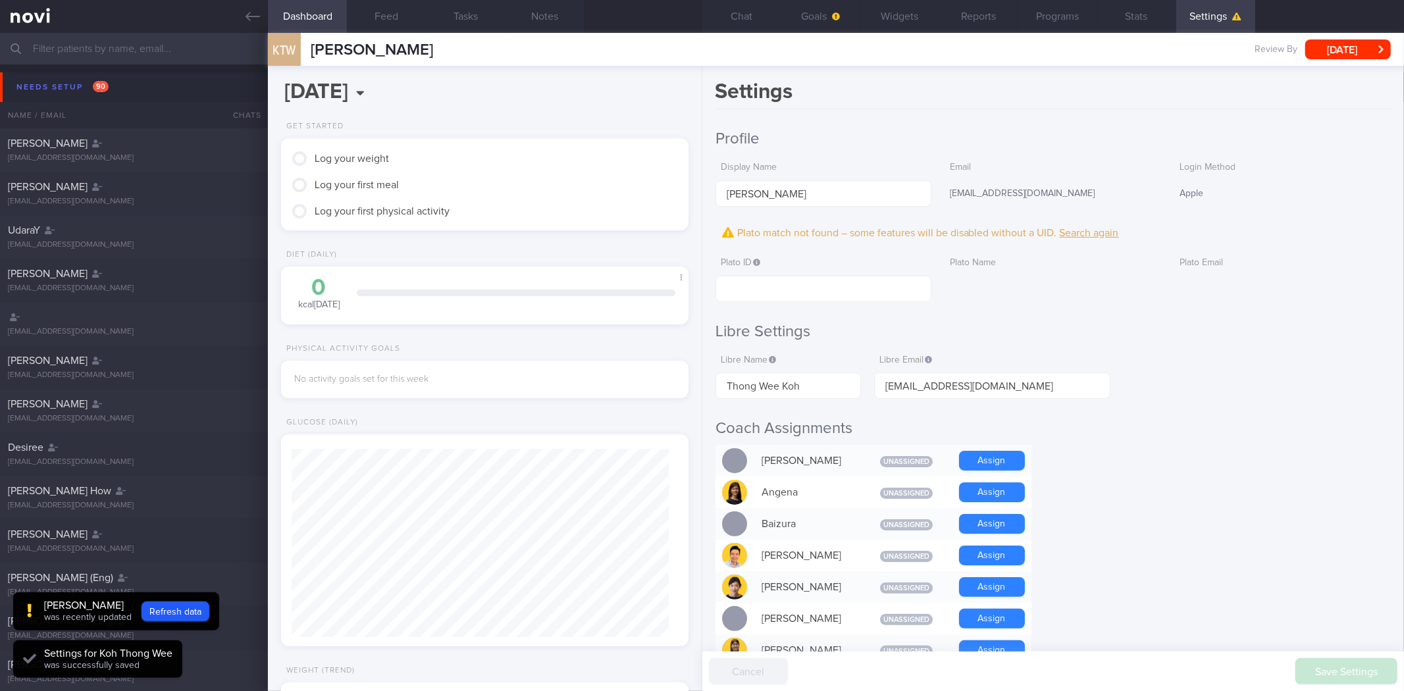
scroll to position [188, 377]
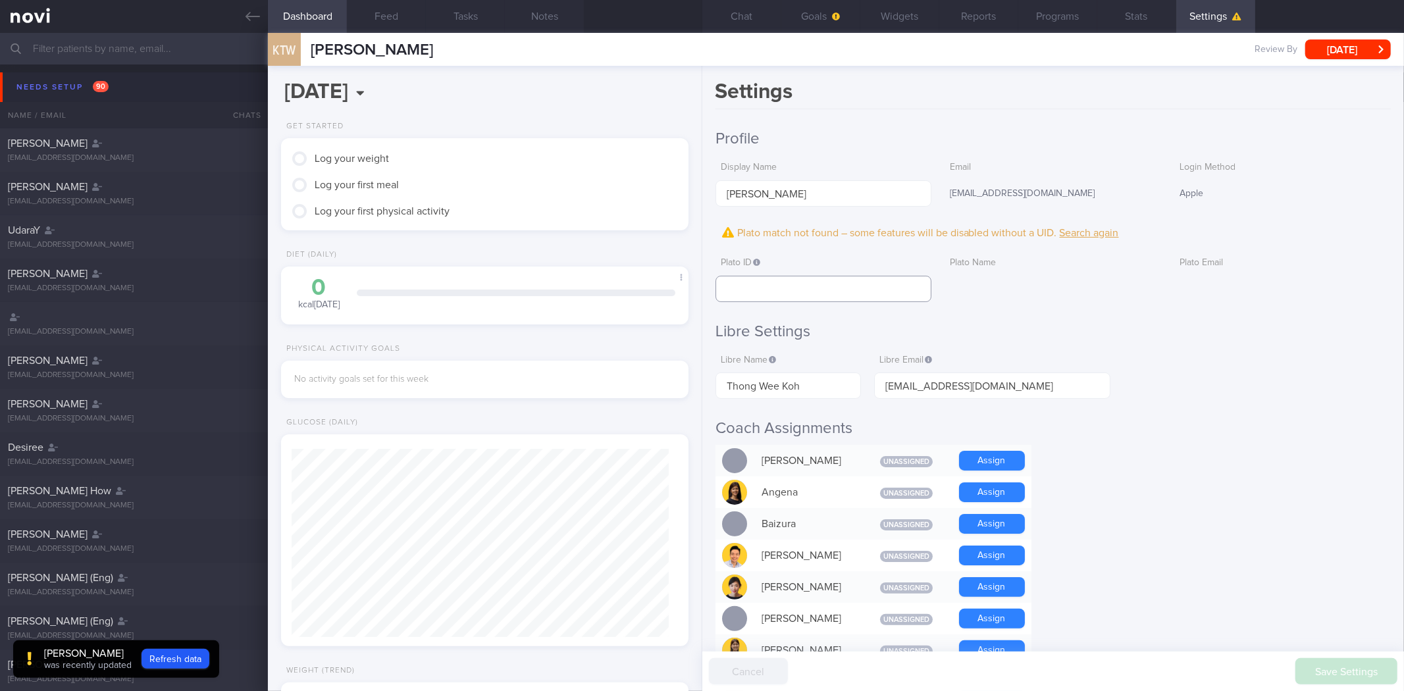
click at [860, 299] on input "text" at bounding box center [823, 289] width 216 height 26
paste input "a68cc6b1daf19637a8caaa9dbc08ae24"
type input "a68cc6b1daf19637a8caaa9dbc08ae24"
click at [1343, 672] on button "Save Settings" at bounding box center [1346, 671] width 102 height 26
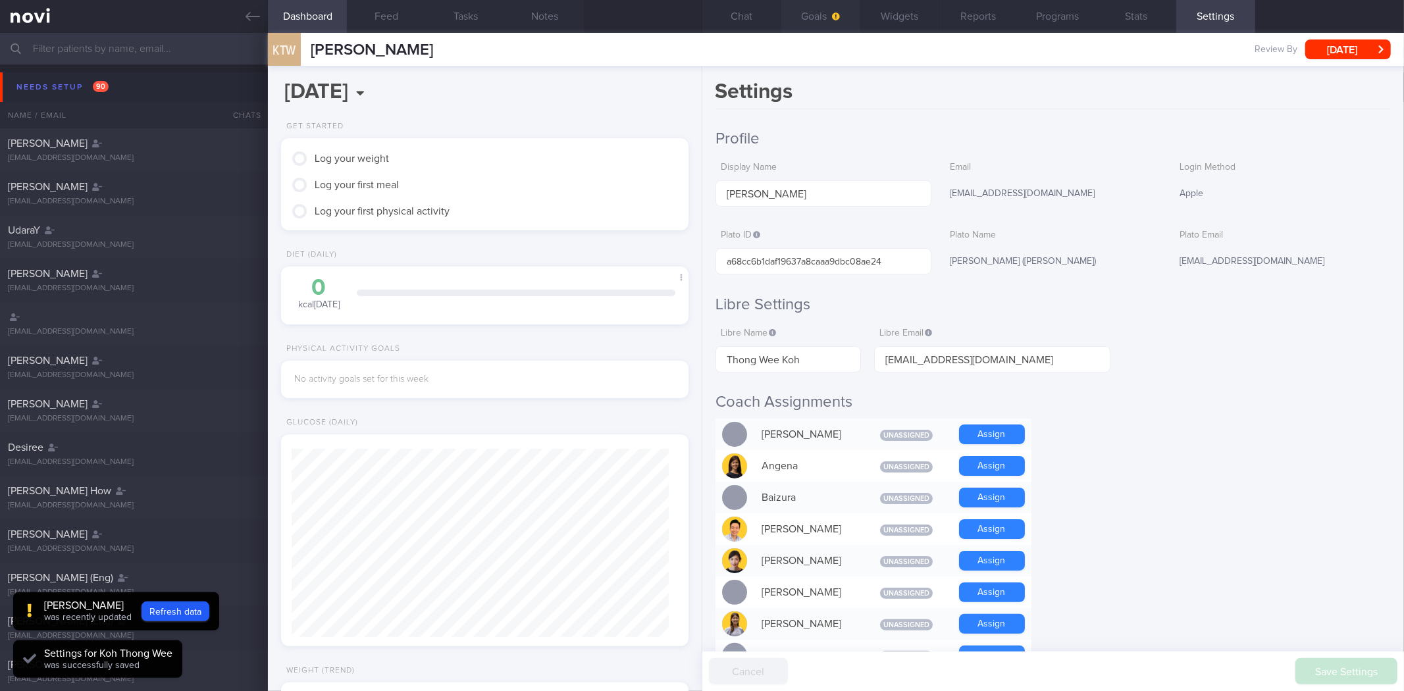
click at [836, 20] on span "button" at bounding box center [834, 16] width 11 height 11
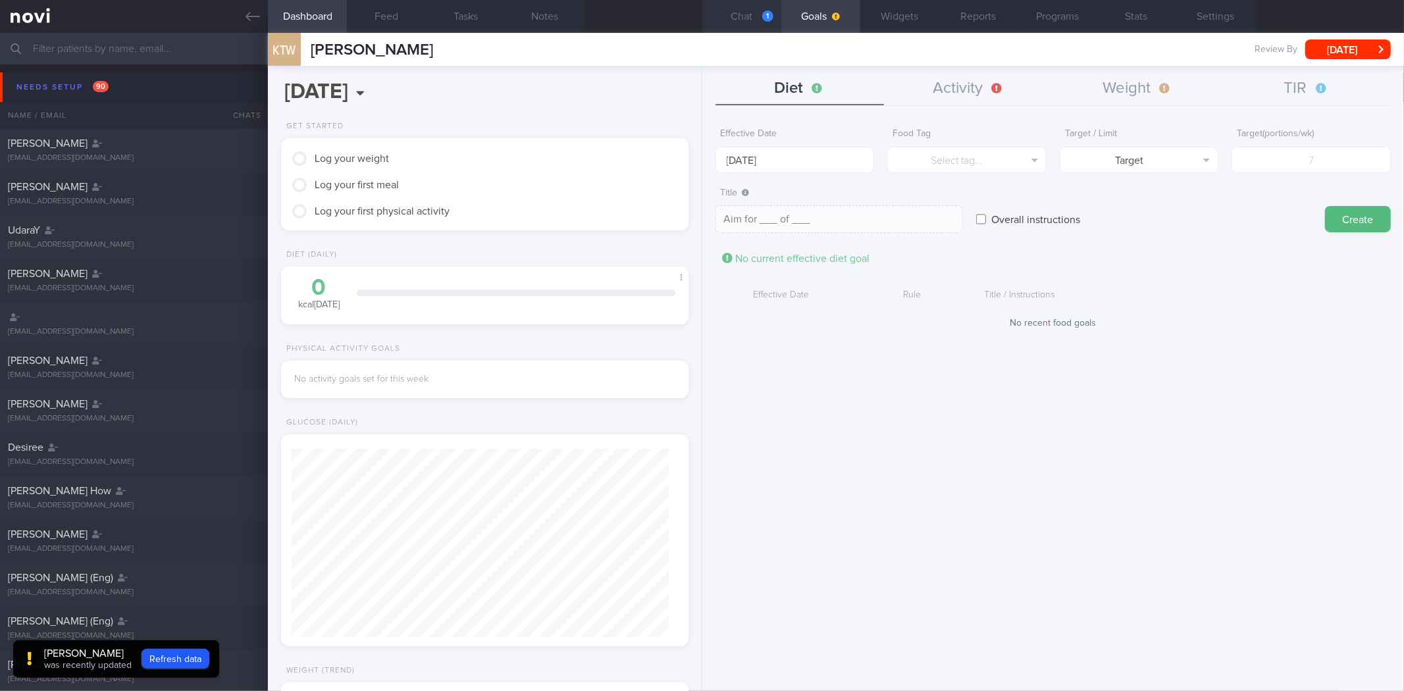
click at [746, 25] on button "Chat 1" at bounding box center [741, 16] width 79 height 33
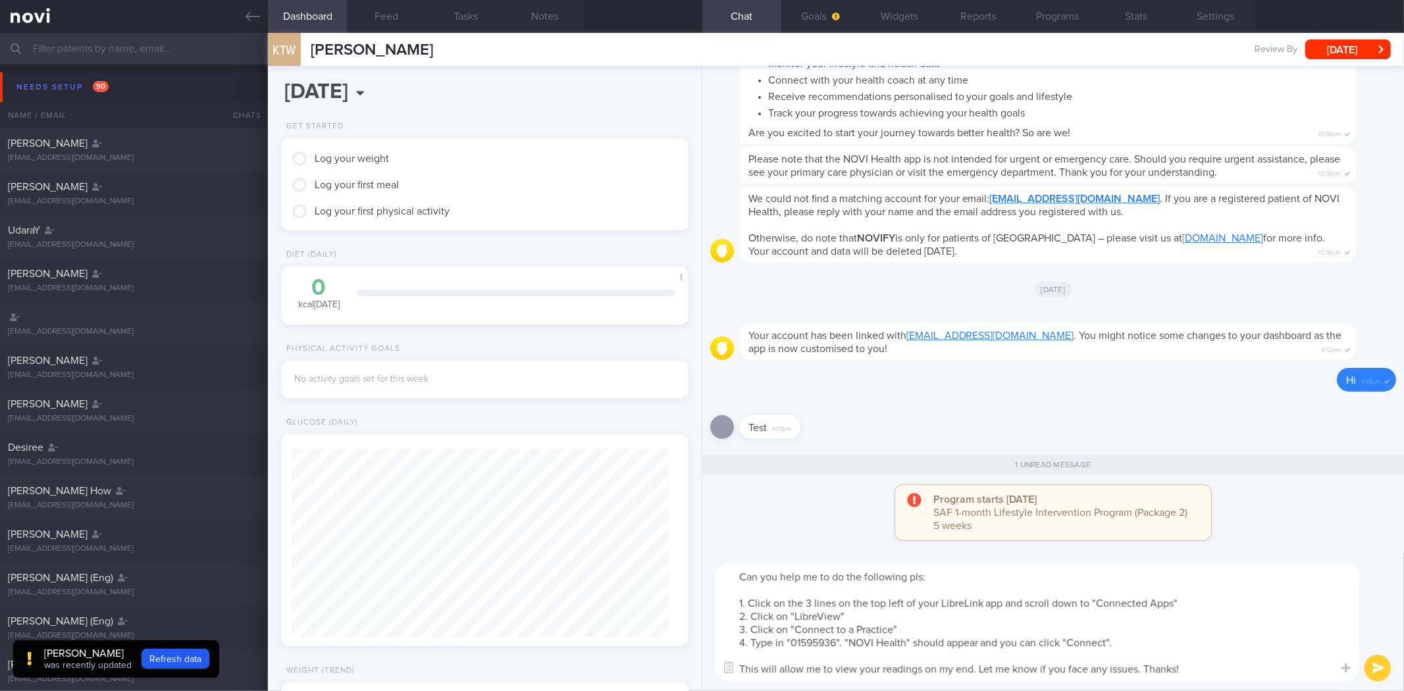
click at [842, 615] on textarea "Can you help me to do the following pls: 1. Click on the 3 lines on the top lef…" at bounding box center [1037, 622] width 644 height 118
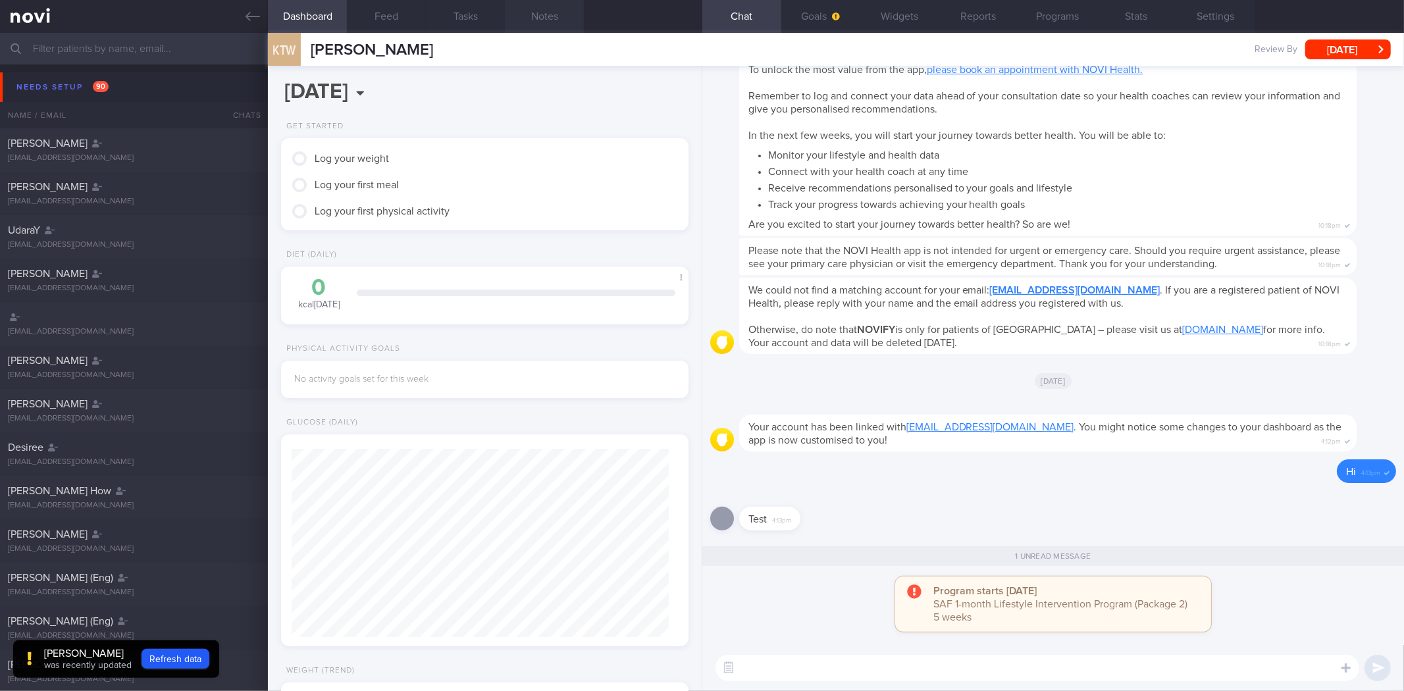
drag, startPoint x: 553, startPoint y: 18, endPoint x: 524, endPoint y: 64, distance: 53.5
click at [551, 17] on button "Notes" at bounding box center [544, 16] width 79 height 33
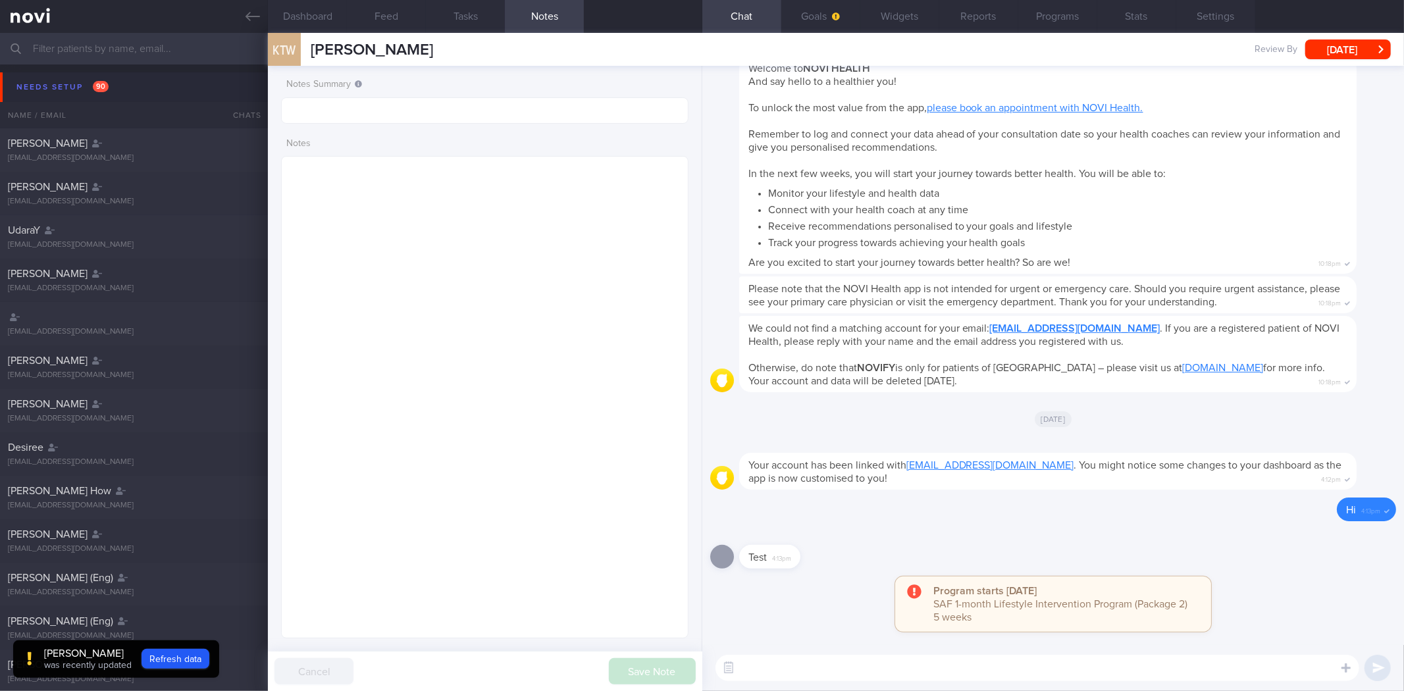
click at [468, 200] on textarea at bounding box center [484, 397] width 407 height 482
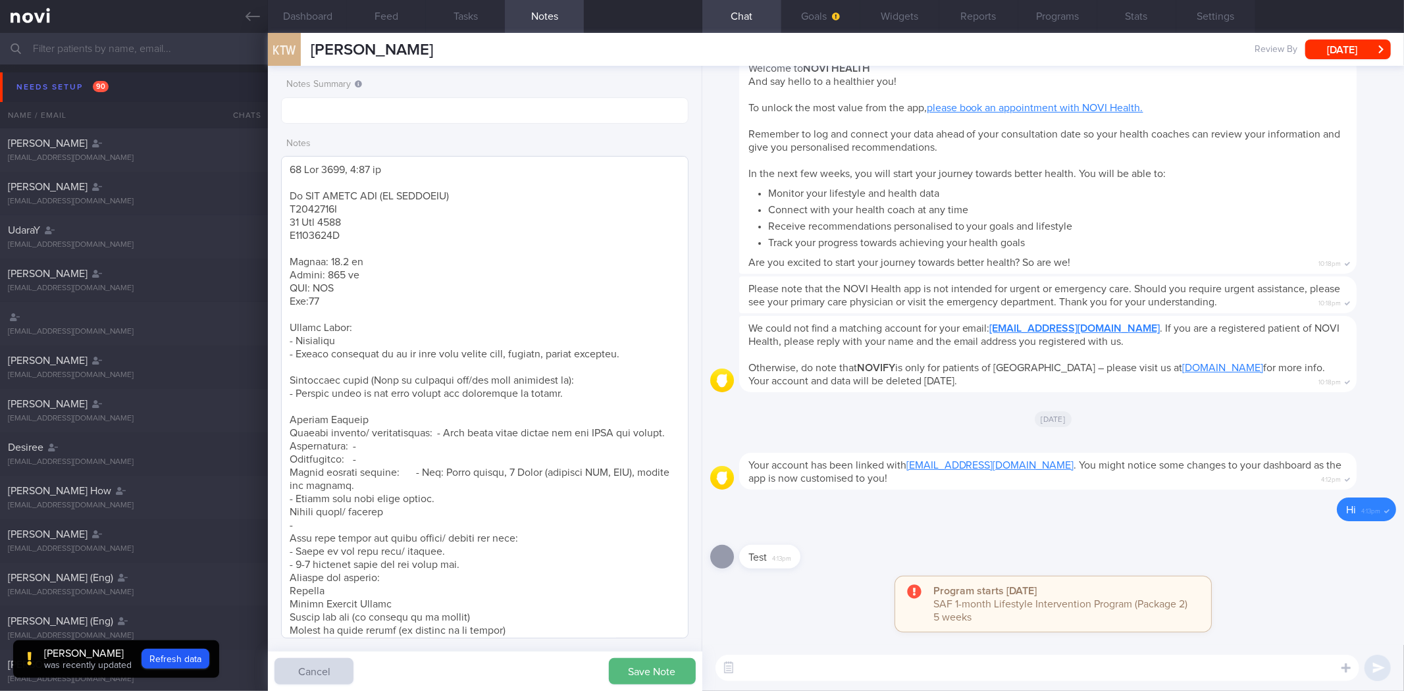
scroll to position [840, 0]
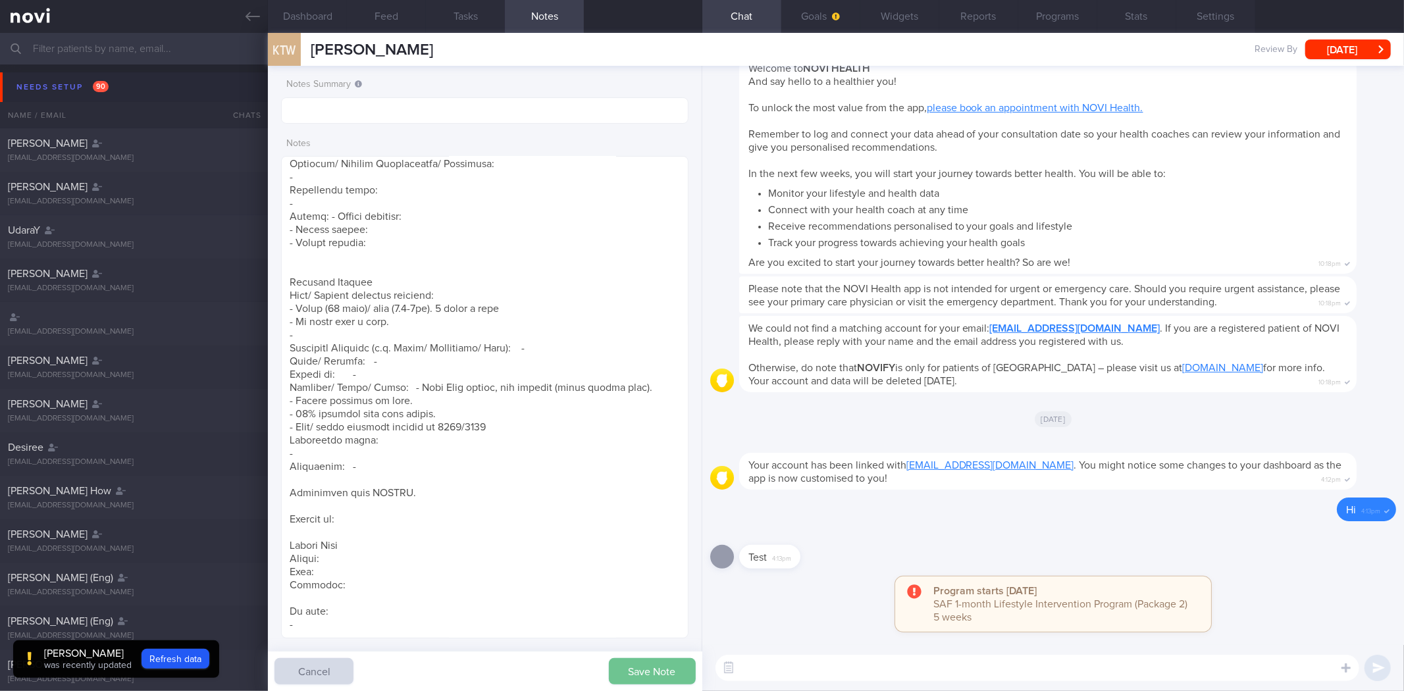
type textarea "[DATE] 3:13 pm [PERSON_NAME] ([PERSON_NAME]) S8008330J [DATE] S8008330J Weight:…"
click at [634, 663] on button "Save Note" at bounding box center [652, 671] width 87 height 26
click at [821, 15] on button "Goals" at bounding box center [820, 16] width 79 height 33
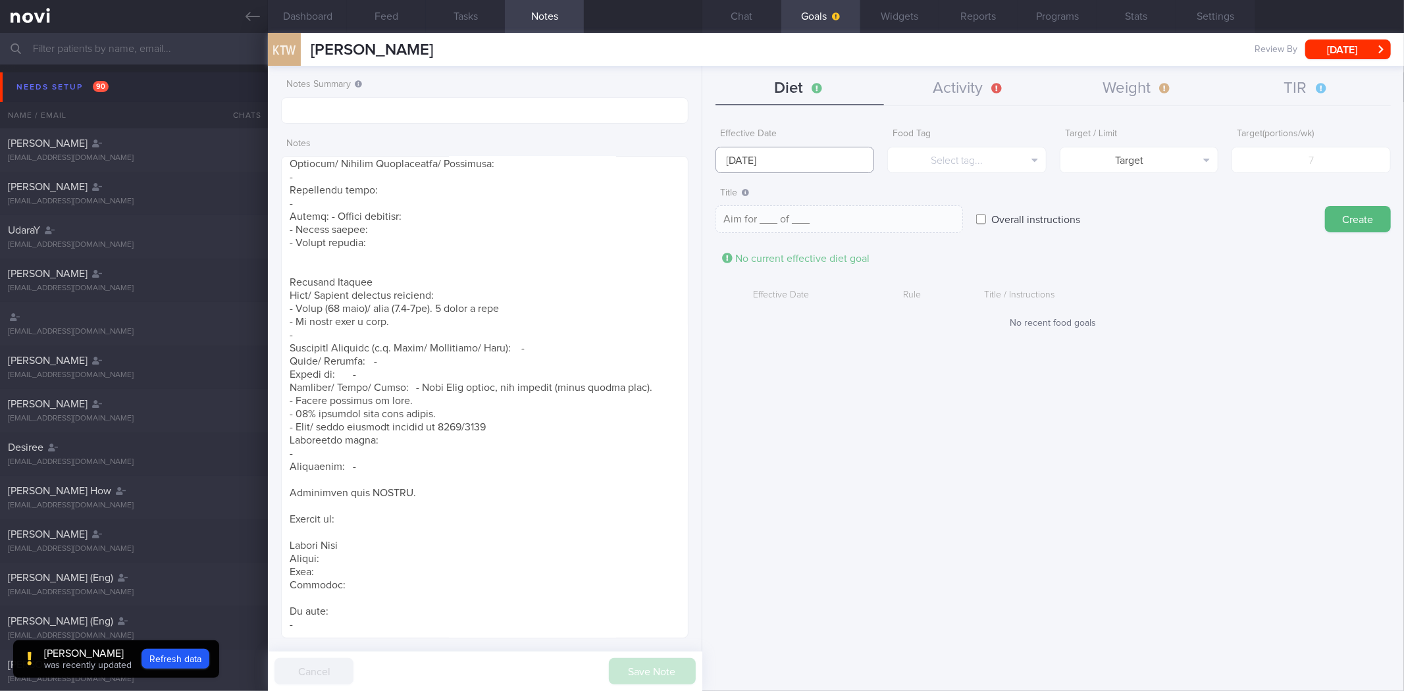
click at [755, 150] on input "[DATE]" at bounding box center [794, 160] width 159 height 26
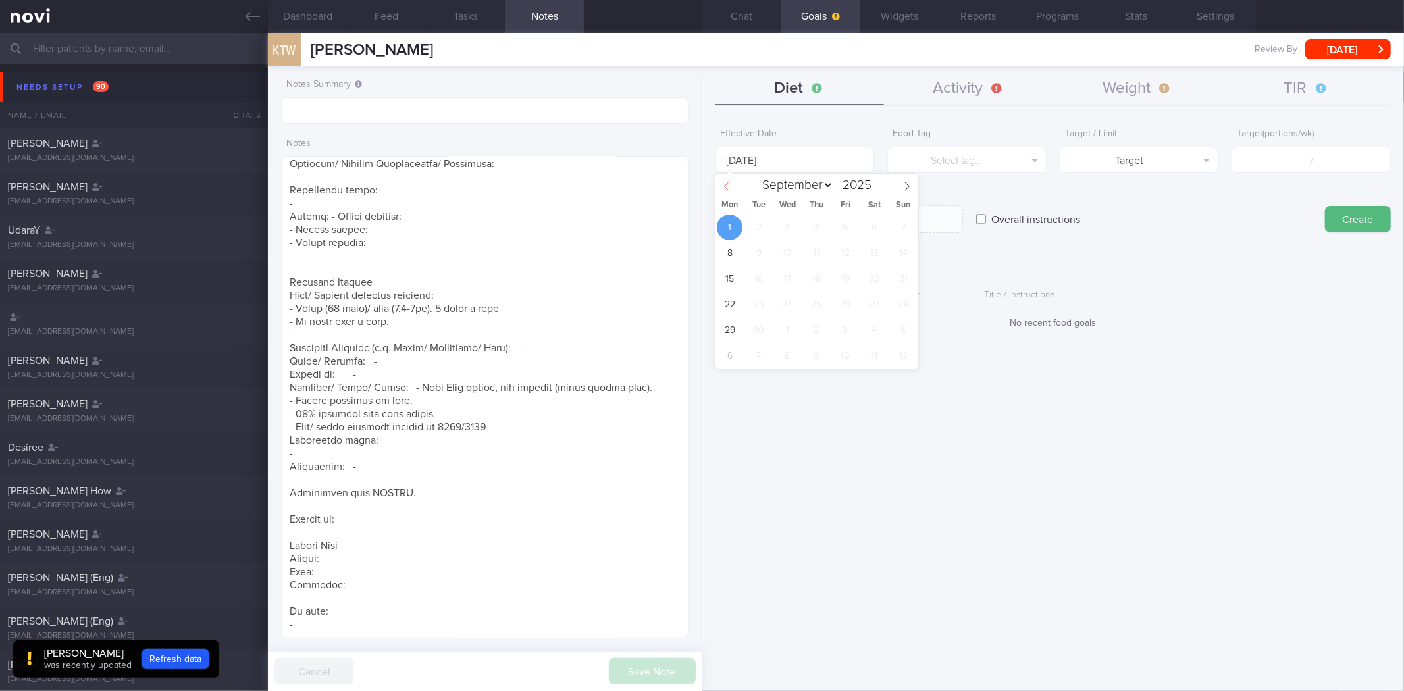
click at [732, 189] on span at bounding box center [726, 185] width 22 height 22
select select "7"
click at [724, 329] on span "25" at bounding box center [730, 330] width 26 height 26
type input "[DATE]"
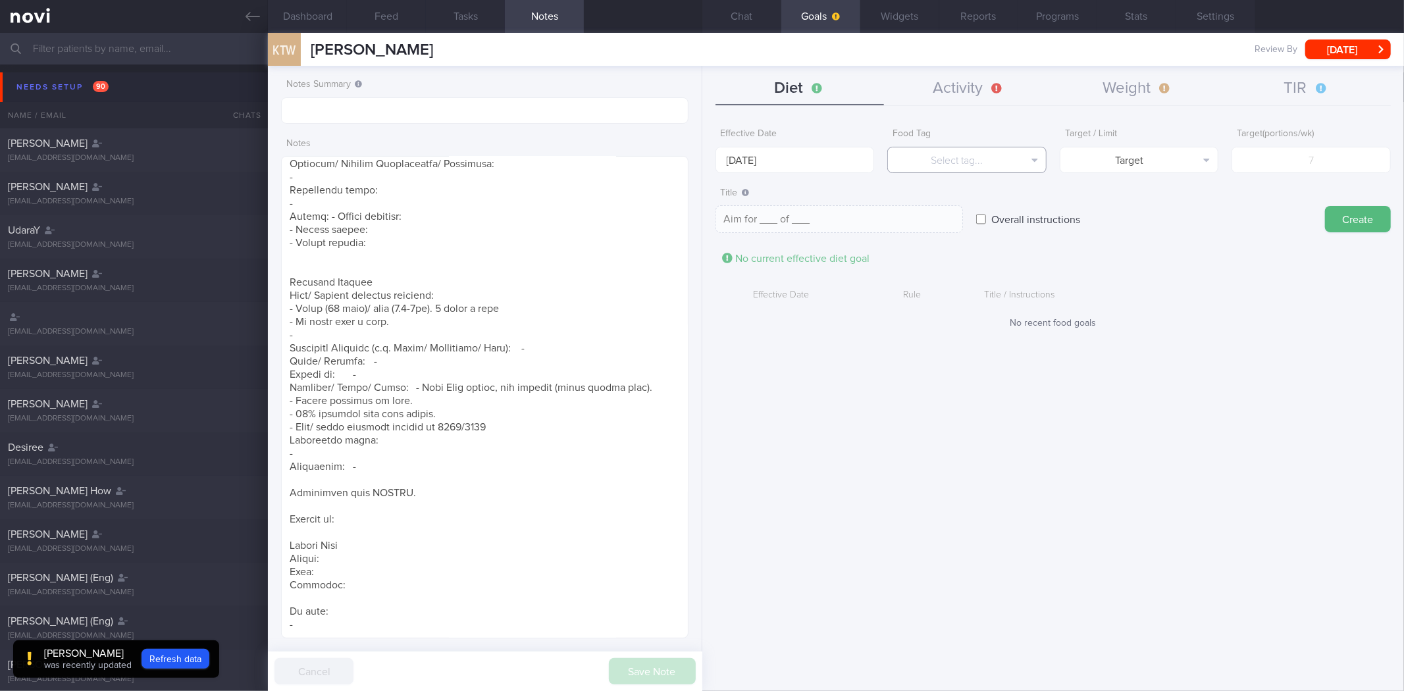
click at [987, 154] on button "Select tag..." at bounding box center [966, 160] width 159 height 26
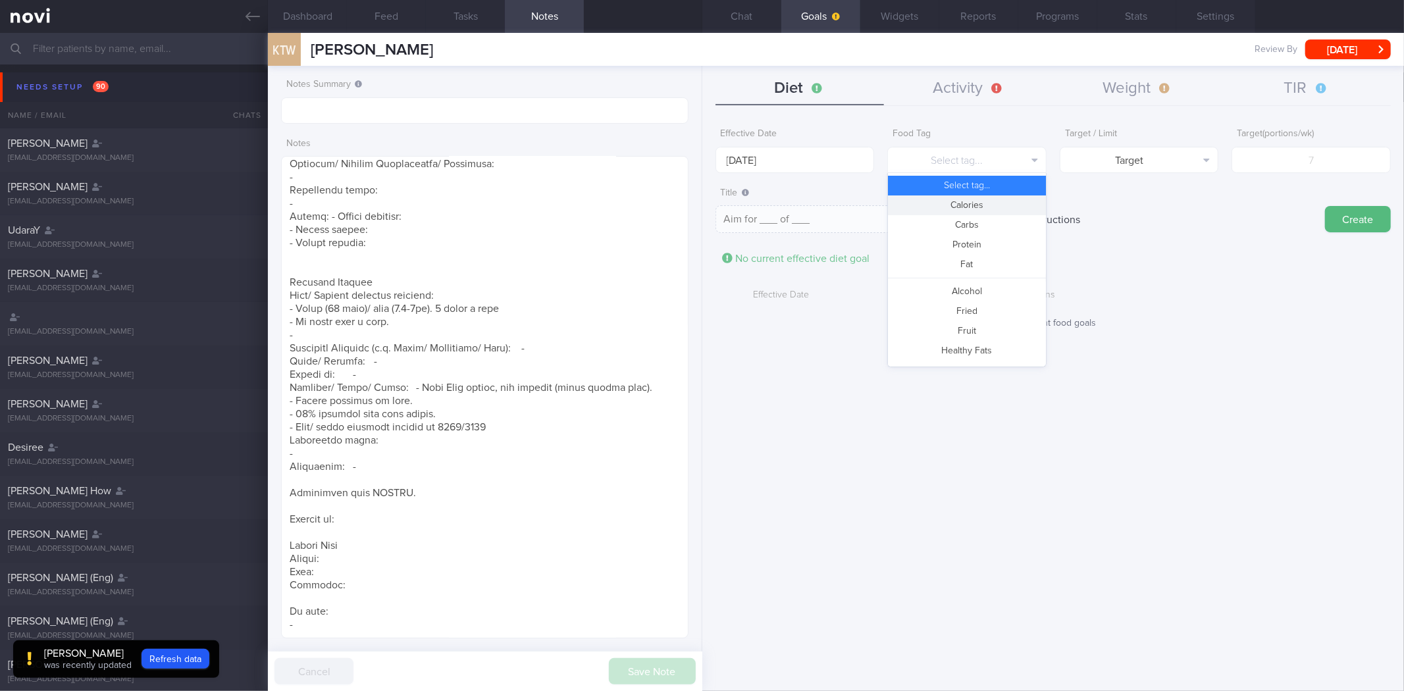
click at [971, 197] on button "Calories" at bounding box center [967, 205] width 158 height 20
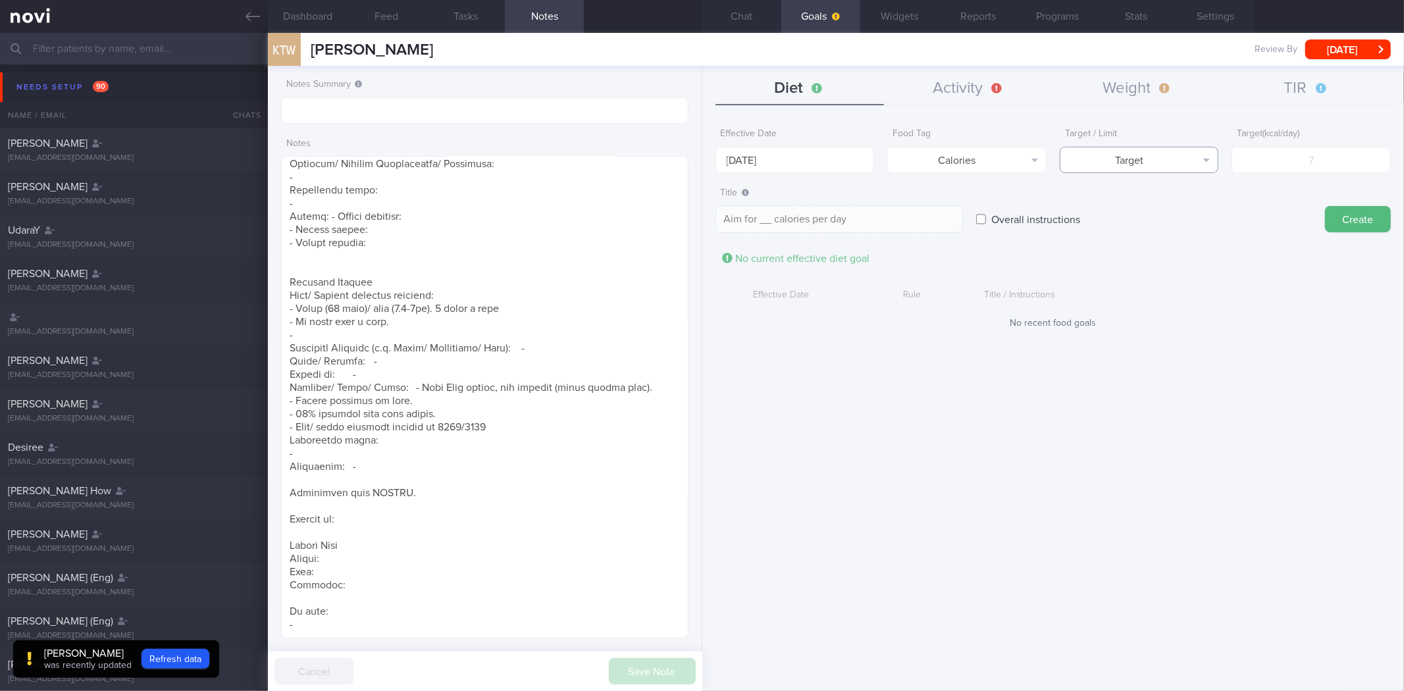
click at [1176, 147] on button "Target" at bounding box center [1138, 160] width 159 height 26
click at [1167, 207] on button "Limit" at bounding box center [1139, 205] width 158 height 20
type textarea "Keep to __ calories per day"
click at [1311, 166] on input "number" at bounding box center [1310, 160] width 159 height 26
type input "1"
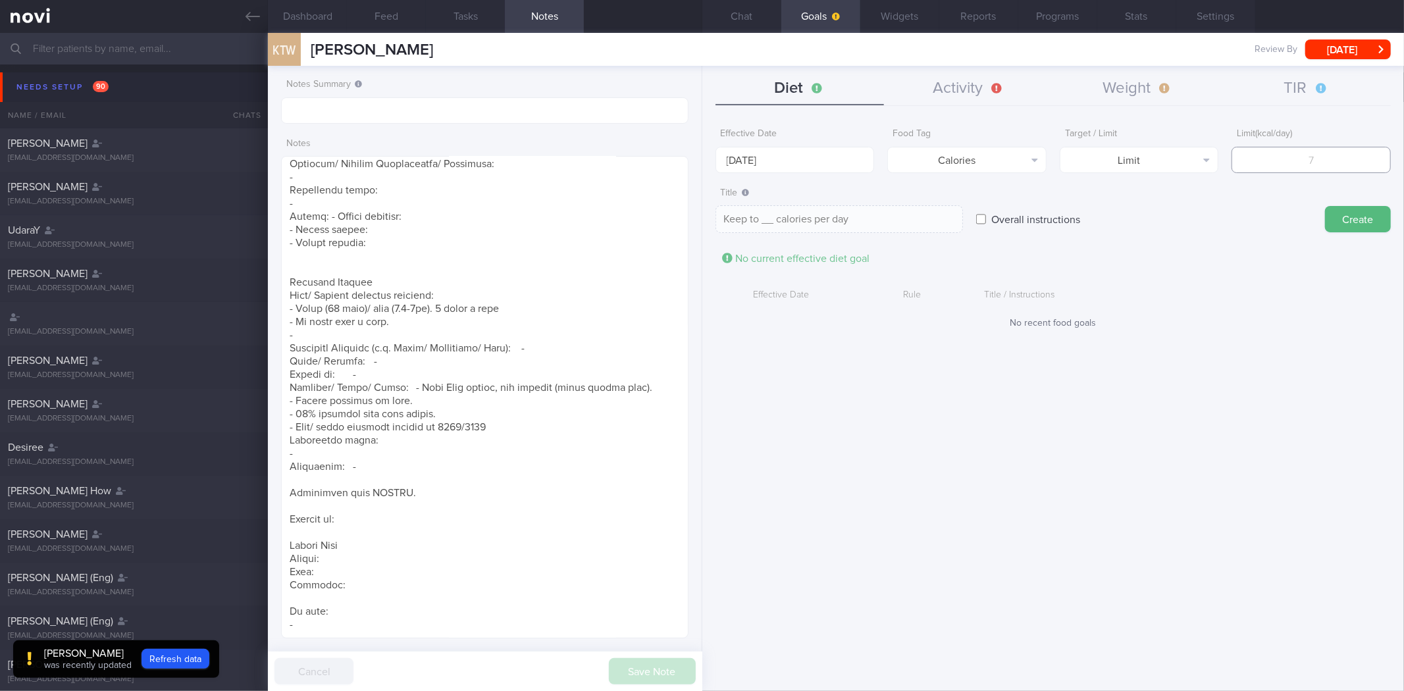
type textarea "Keep to 1 calories per day"
type input "18"
type textarea "Keep to 18 calories per day"
type input "180"
type textarea "Keep to 180 calories per day"
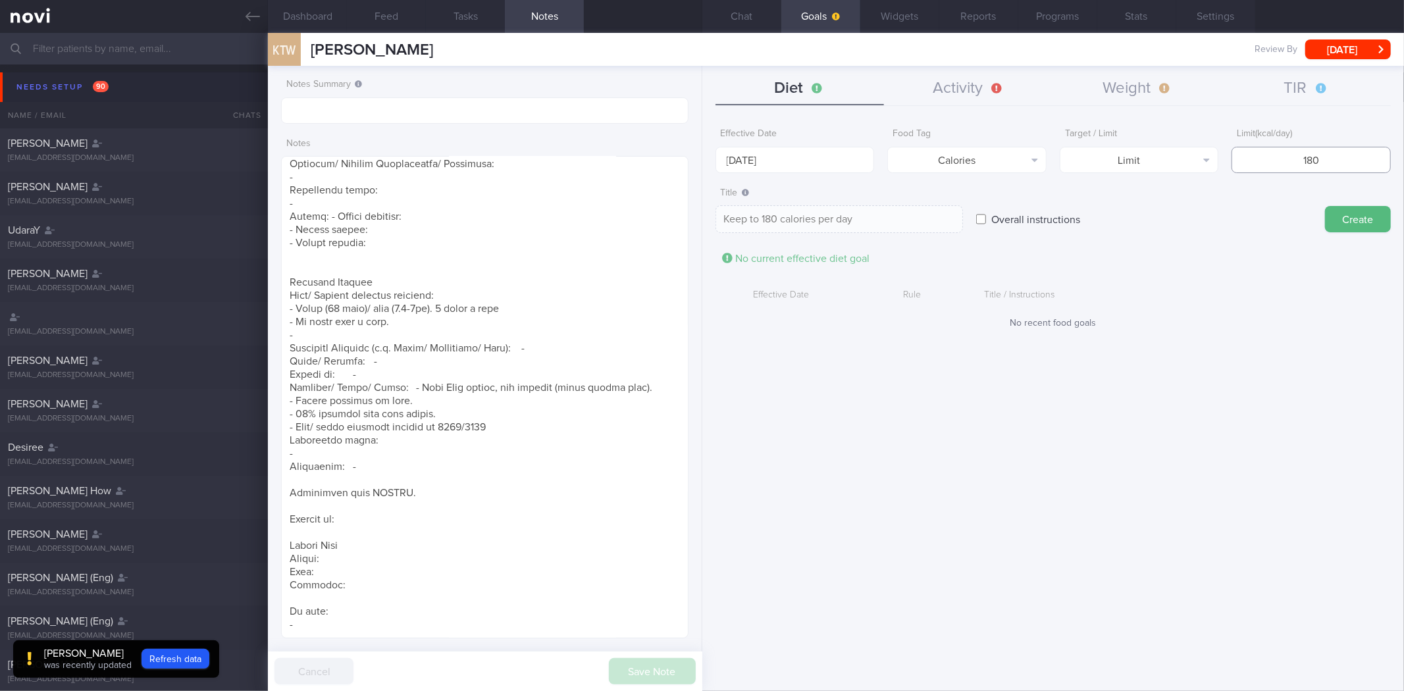
type input "1800"
type textarea "Keep to 1800 calories per day"
type input "1800"
click at [1325, 206] on button "Create" at bounding box center [1358, 219] width 66 height 26
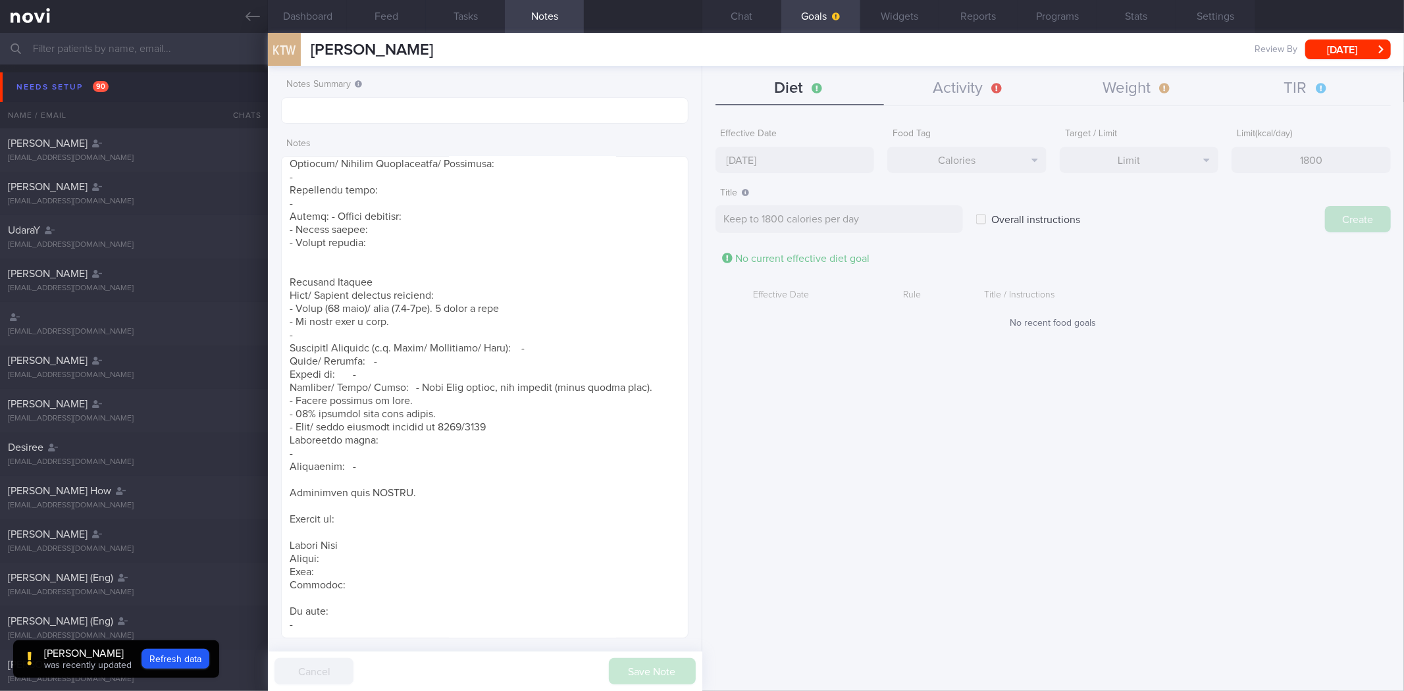
type input "[DATE]"
type textarea "Aim for ___ of ___"
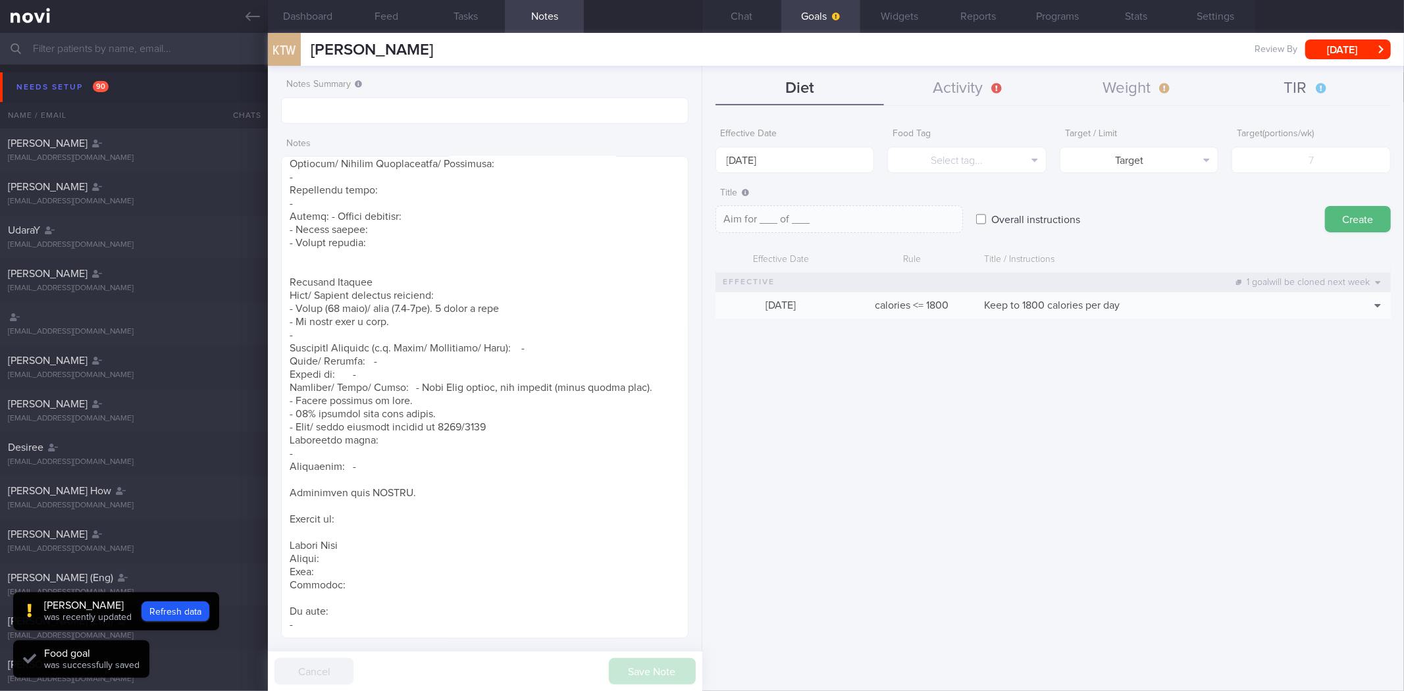
click at [1317, 82] on button "TIR" at bounding box center [1305, 88] width 169 height 33
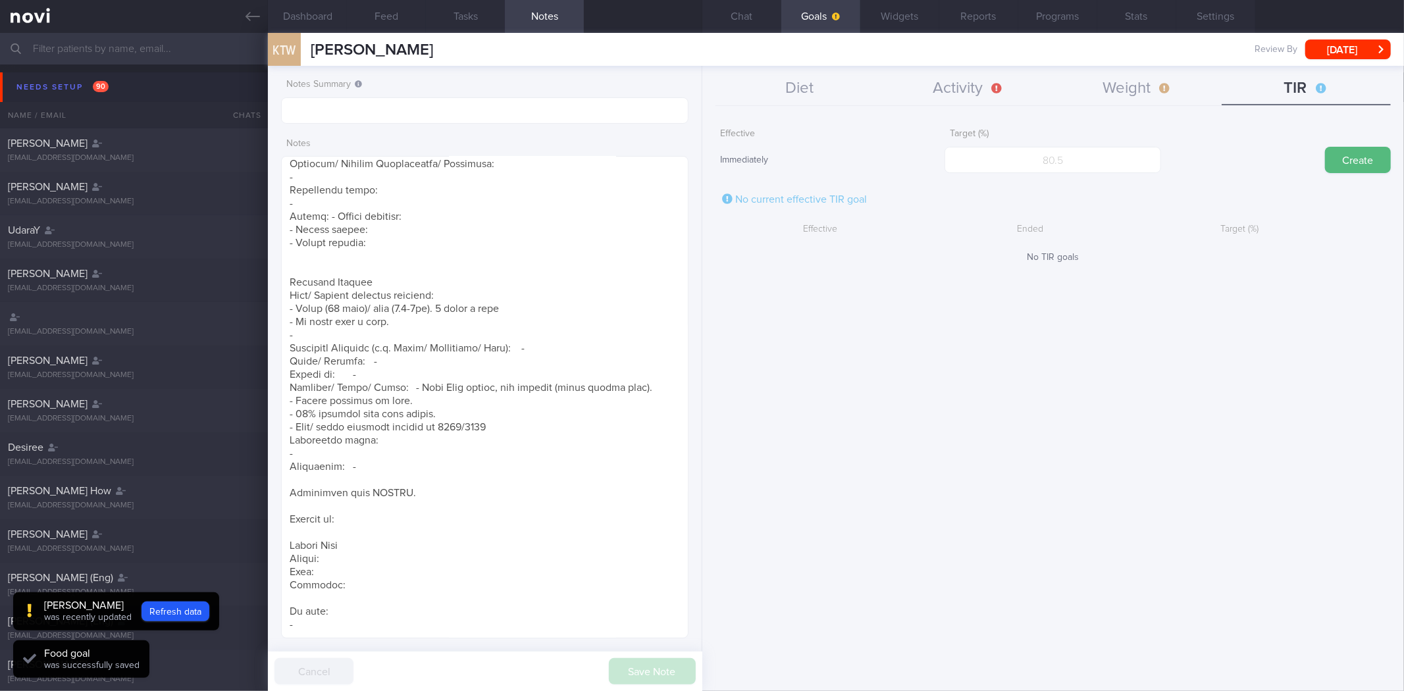
click at [1067, 179] on form "Effective Immediately Target (%) Create No current effective TIR goal Effective…" at bounding box center [1052, 192] width 675 height 141
click at [1087, 166] on input "number" at bounding box center [1052, 160] width 216 height 26
type input "95"
click at [1325, 147] on button "Create" at bounding box center [1358, 160] width 66 height 26
click at [1160, 101] on button "Weight" at bounding box center [1137, 88] width 169 height 33
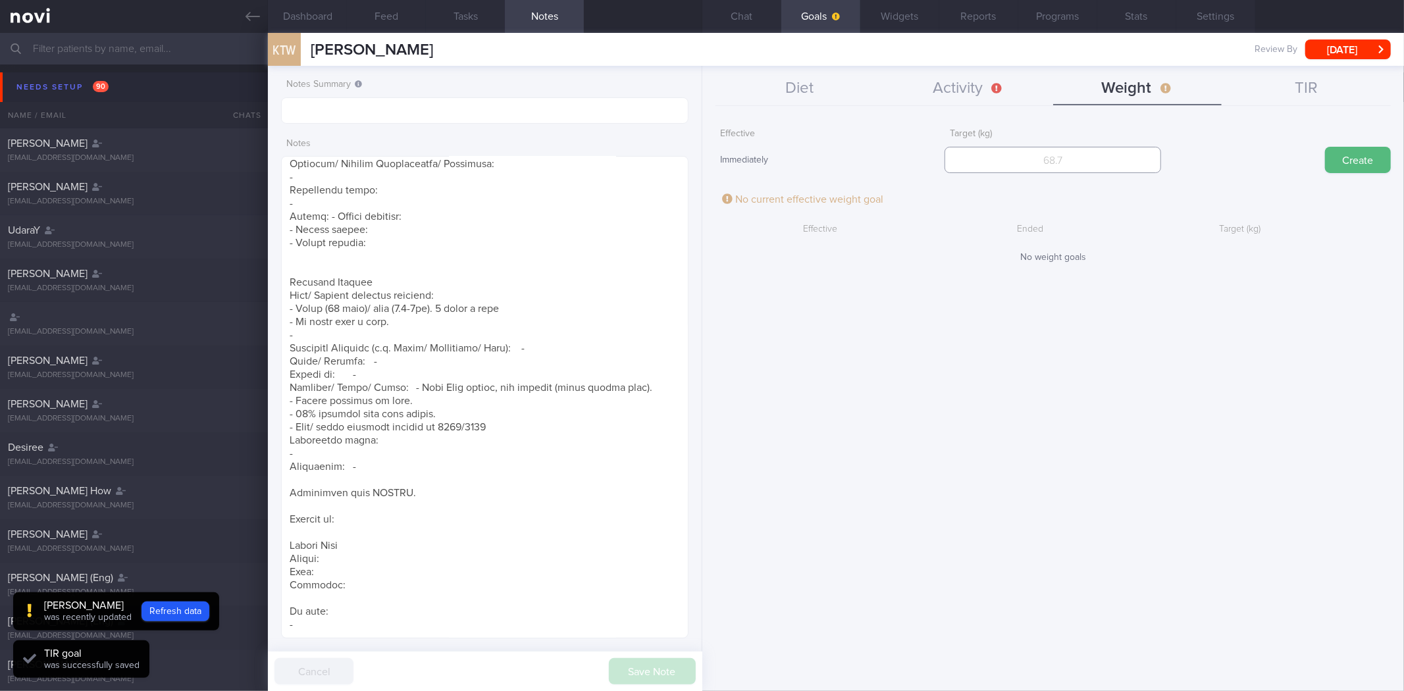
click at [1069, 159] on input "number" at bounding box center [1052, 160] width 216 height 26
type input "90"
click at [1325, 147] on button "Create" at bounding box center [1358, 160] width 66 height 26
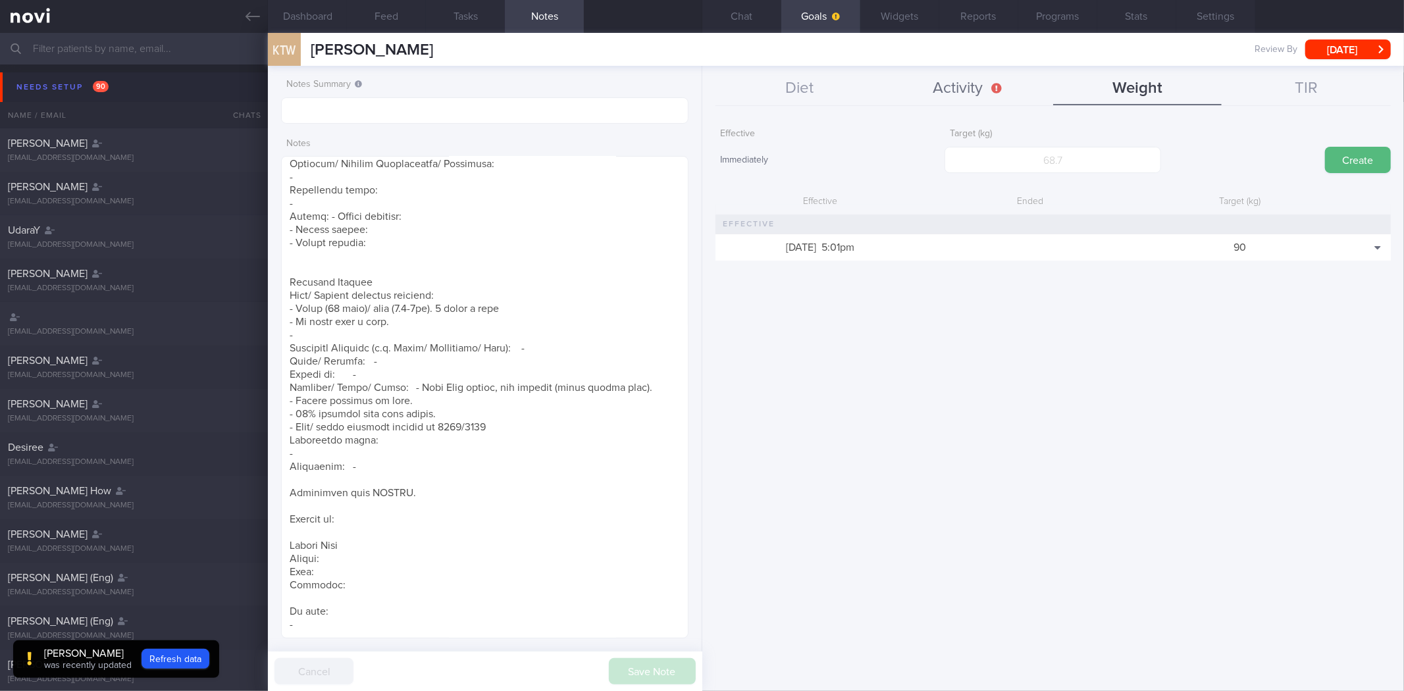
click at [980, 88] on button "Activity" at bounding box center [968, 88] width 169 height 33
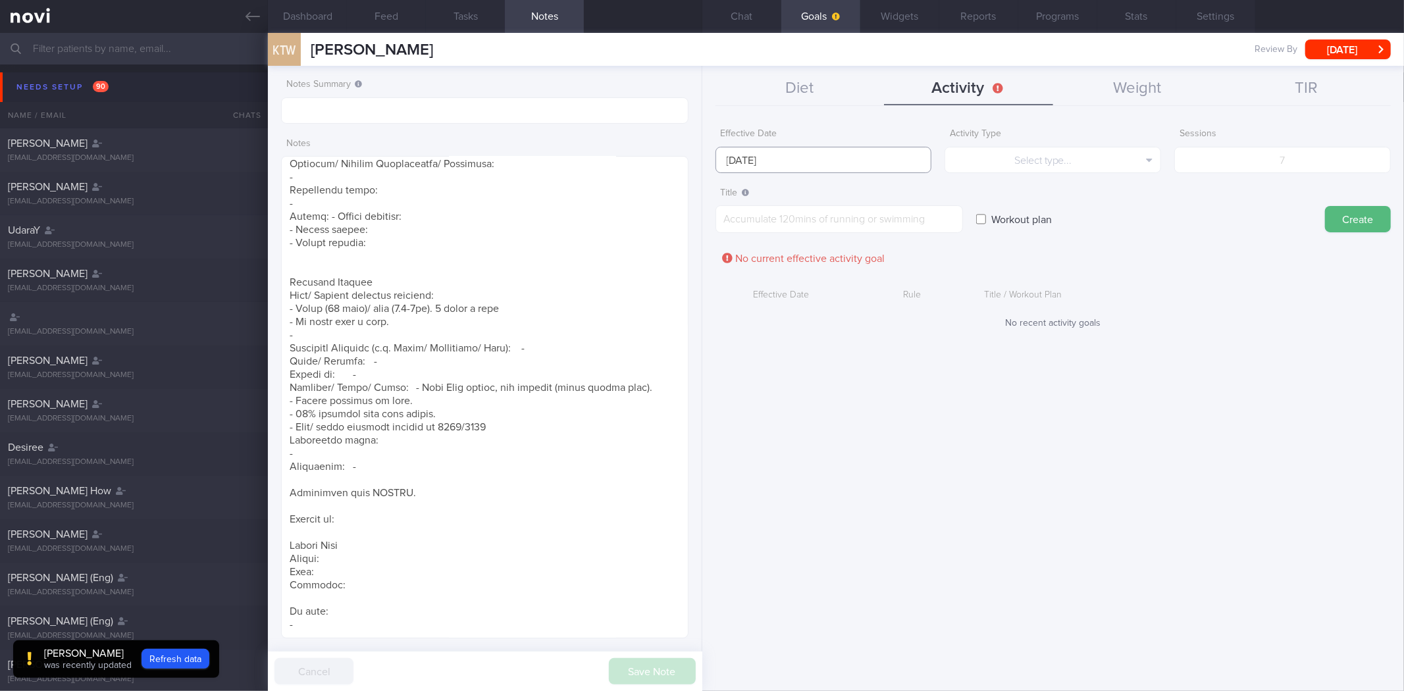
click at [870, 154] on input "[DATE]" at bounding box center [823, 160] width 216 height 26
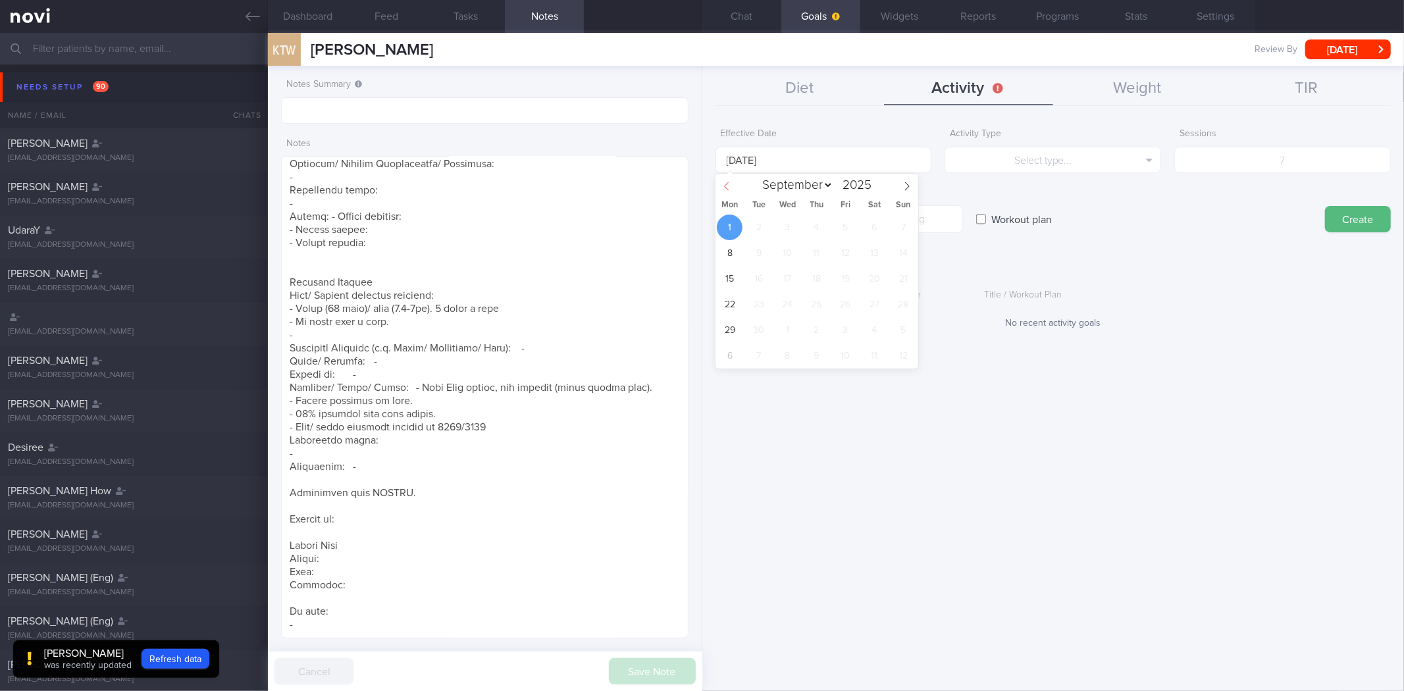
click at [721, 182] on span at bounding box center [726, 185] width 22 height 22
select select "7"
click at [719, 341] on div "28 29 30 31 1 2 3 4 5 6 7 8 9 10 11 12 13 14 15 16 17 18 19 20 21 22 23 24 25 2…" at bounding box center [816, 292] width 203 height 154
click at [736, 332] on span "25" at bounding box center [730, 330] width 26 height 26
type input "[DATE]"
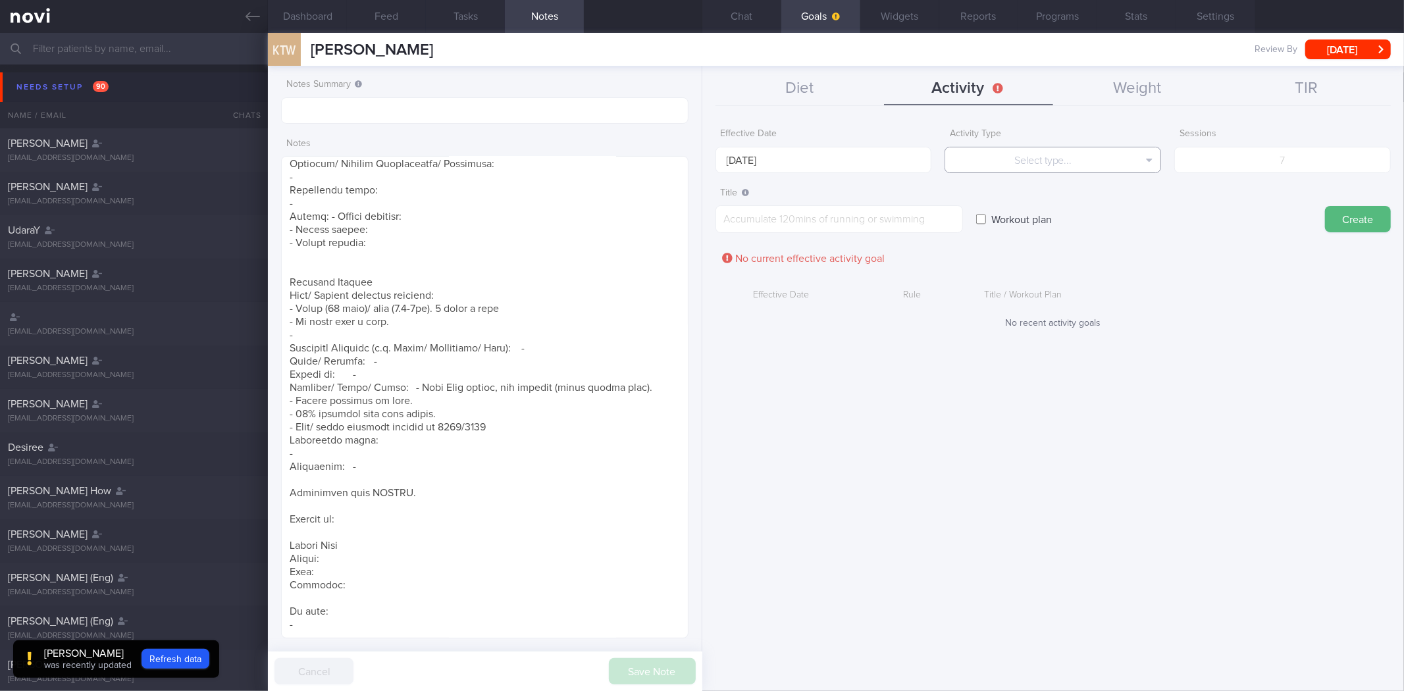
click at [1025, 166] on button "Select type..." at bounding box center [1052, 160] width 216 height 26
click at [1078, 222] on button "Sessions" at bounding box center [1052, 225] width 215 height 20
click at [1263, 152] on input "number" at bounding box center [1282, 160] width 216 height 26
type input "3"
click at [942, 228] on textarea at bounding box center [838, 219] width 247 height 28
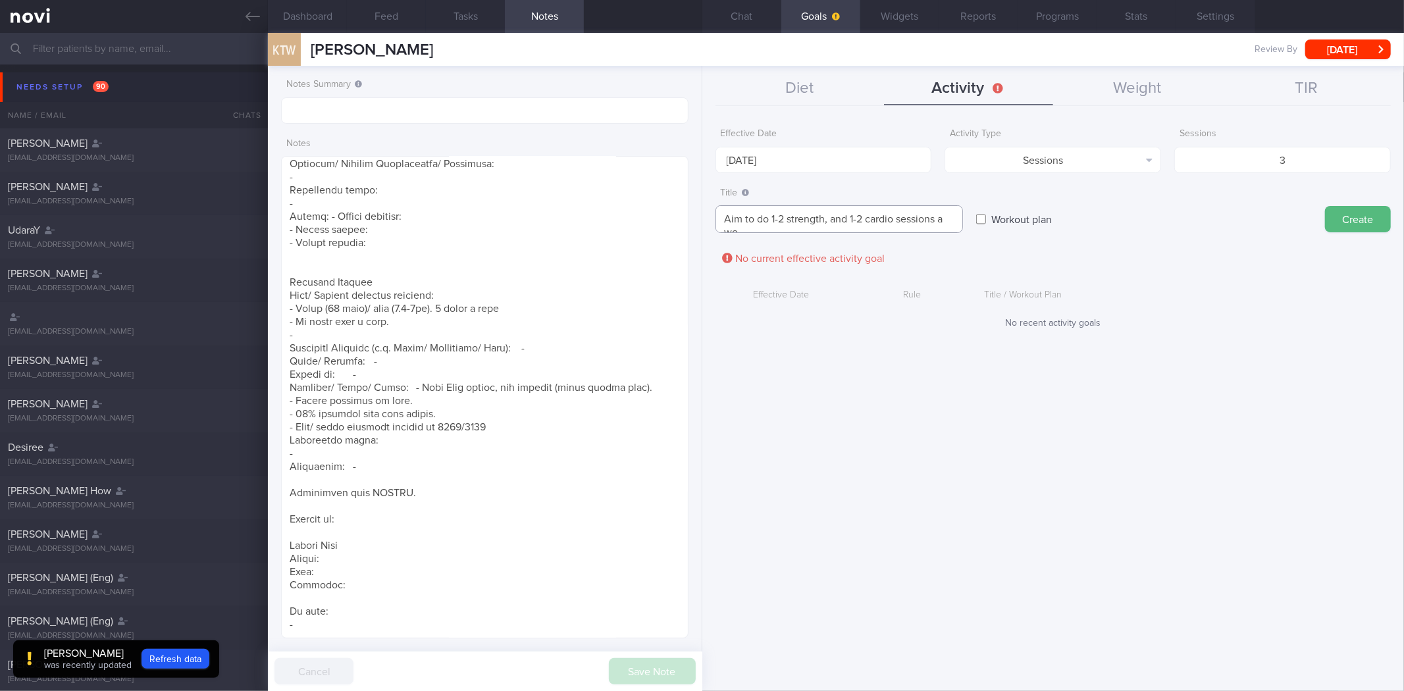
scroll to position [0, 0]
type textarea "Aim to do 1-2 strength, and 1-2 cardio sessions a week"
click at [1325, 206] on button "Create" at bounding box center [1358, 219] width 66 height 26
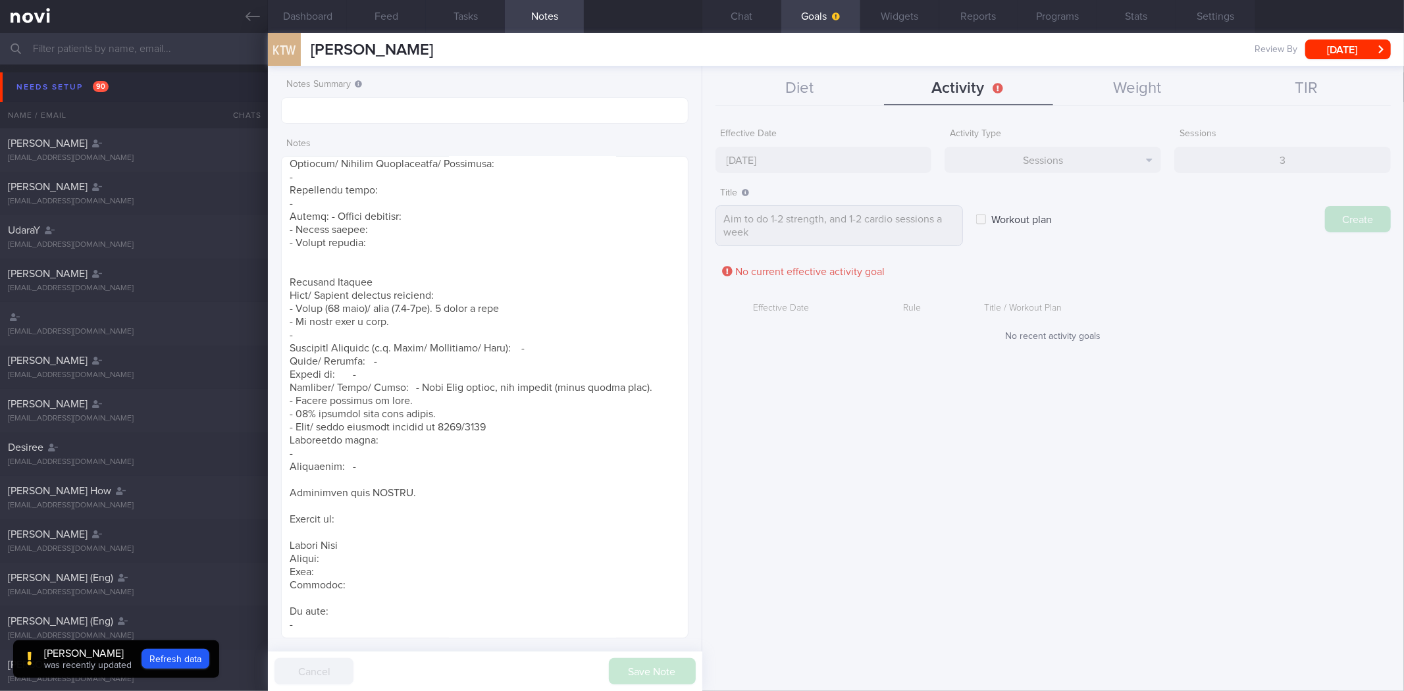
type input "[DATE]"
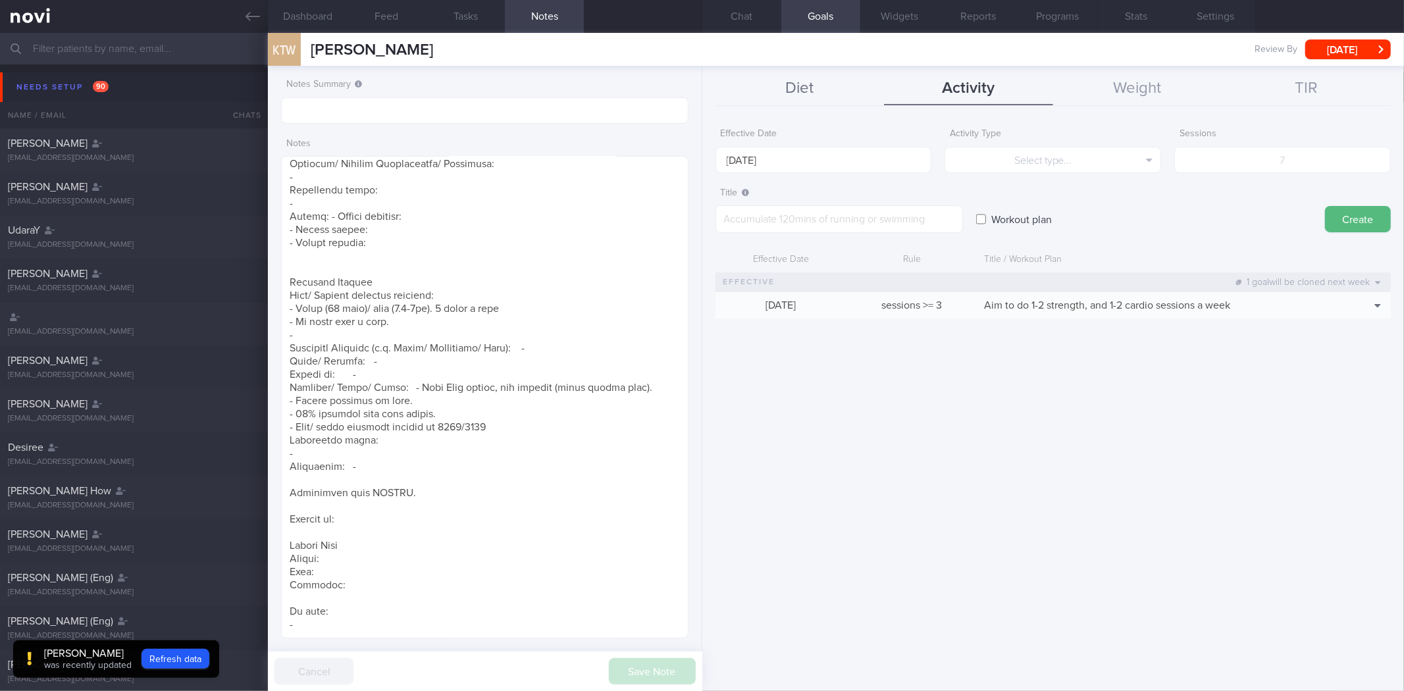
click at [793, 87] on button "Diet" at bounding box center [799, 88] width 169 height 33
click at [888, 20] on button "Widgets" at bounding box center [899, 16] width 79 height 33
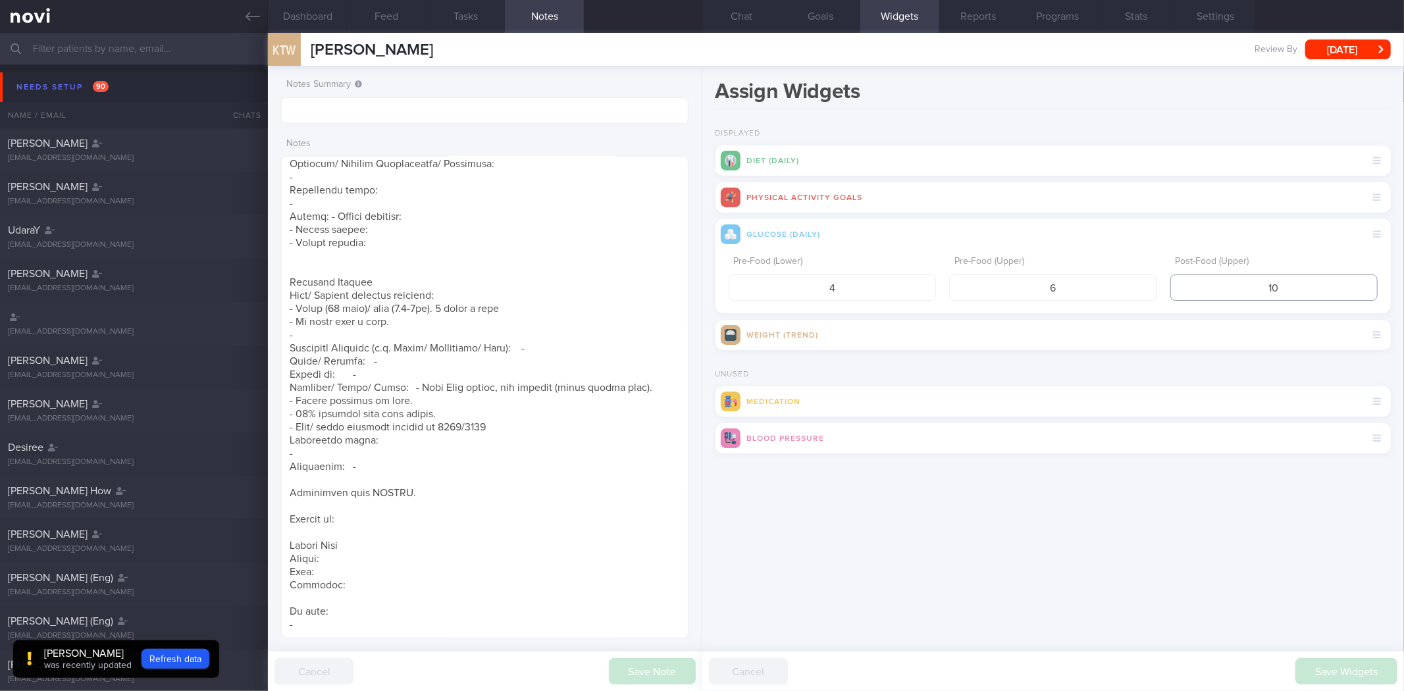
drag, startPoint x: 1304, startPoint y: 284, endPoint x: 1179, endPoint y: 292, distance: 125.9
click at [1179, 292] on input "10" at bounding box center [1273, 287] width 207 height 26
type input "8"
click at [715, 470] on button "submit" at bounding box center [715, 470] width 0 height 0
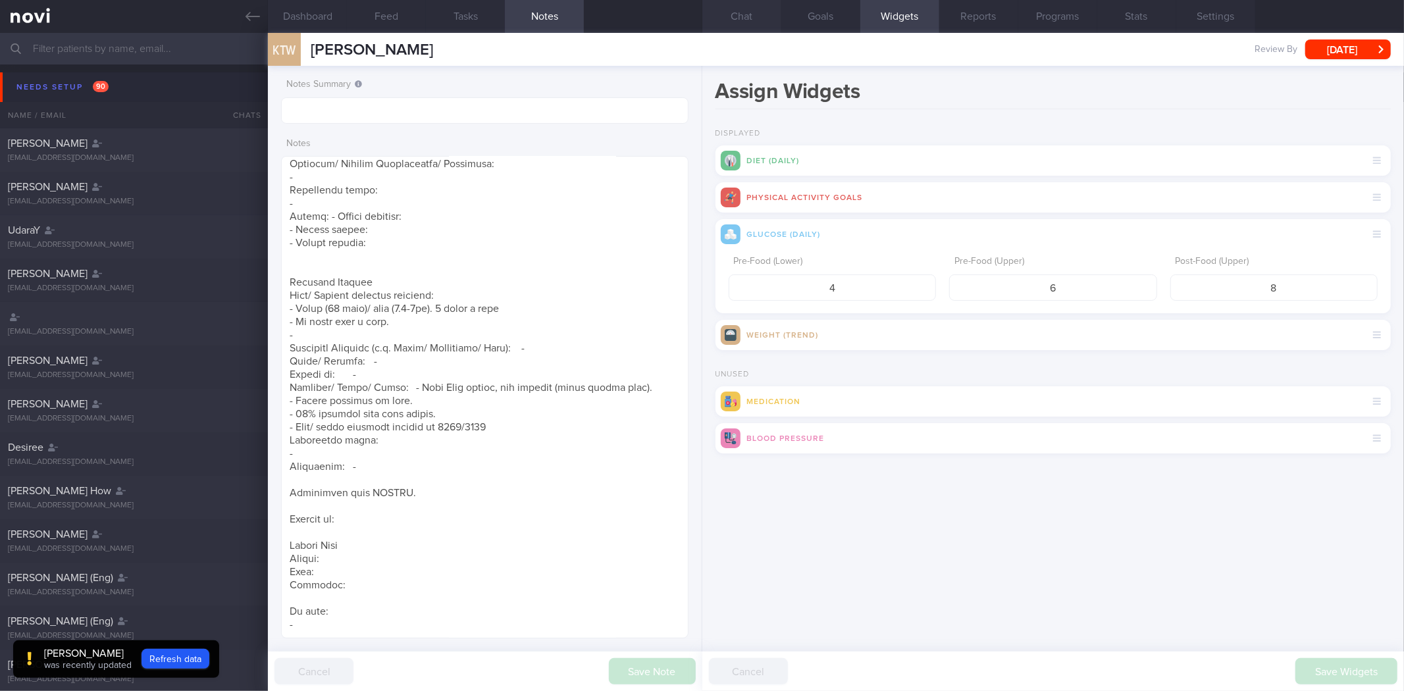
click at [742, 5] on button "Chat" at bounding box center [741, 16] width 79 height 33
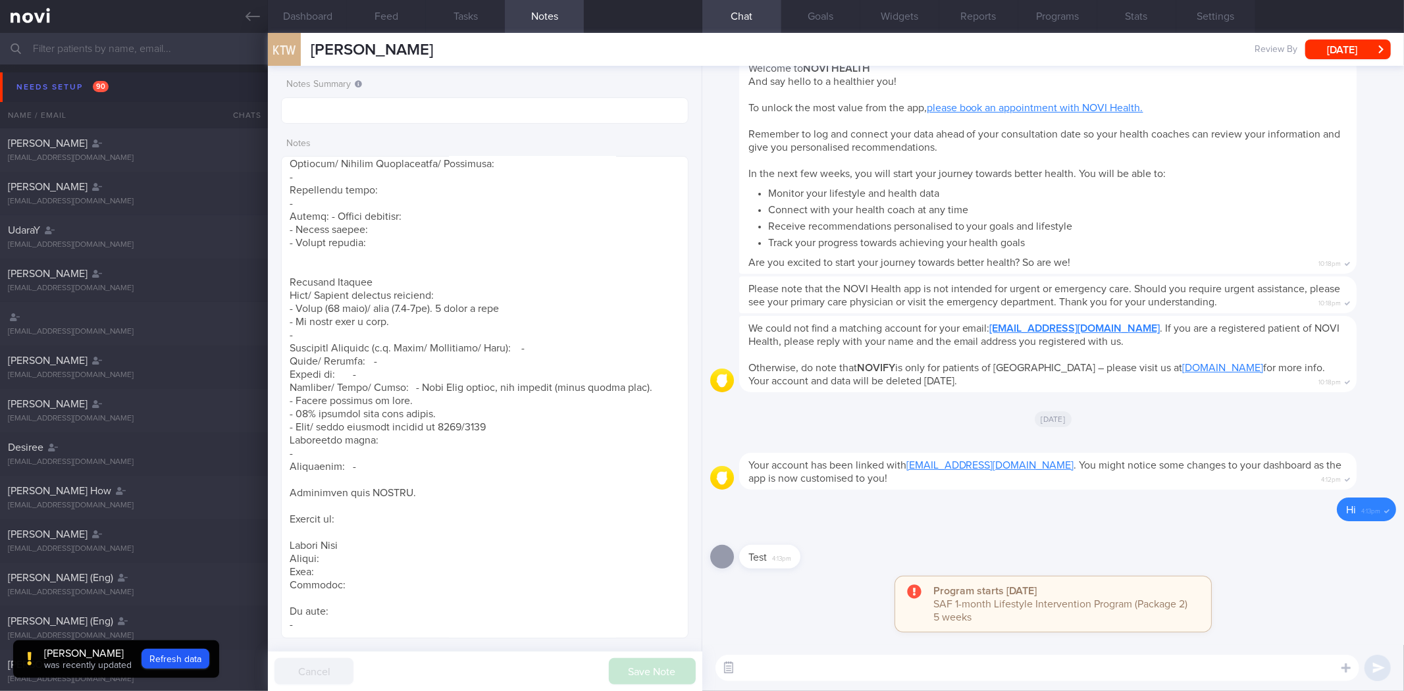
click at [726, 656] on button "button" at bounding box center [729, 668] width 24 height 24
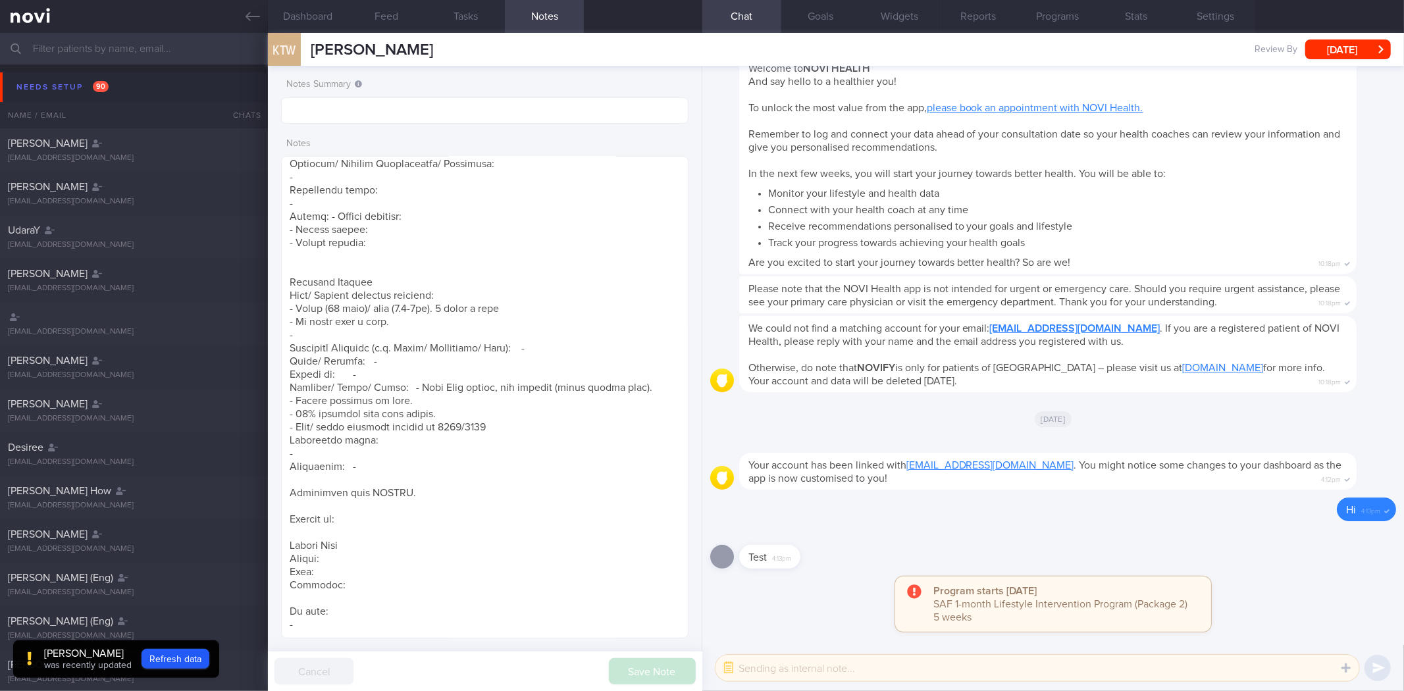
click at [792, 669] on textarea at bounding box center [1037, 668] width 644 height 26
paste textarea "Hi , It was a pleasure speaking with you [DATE]. The Lifestyle Improvement Prog…"
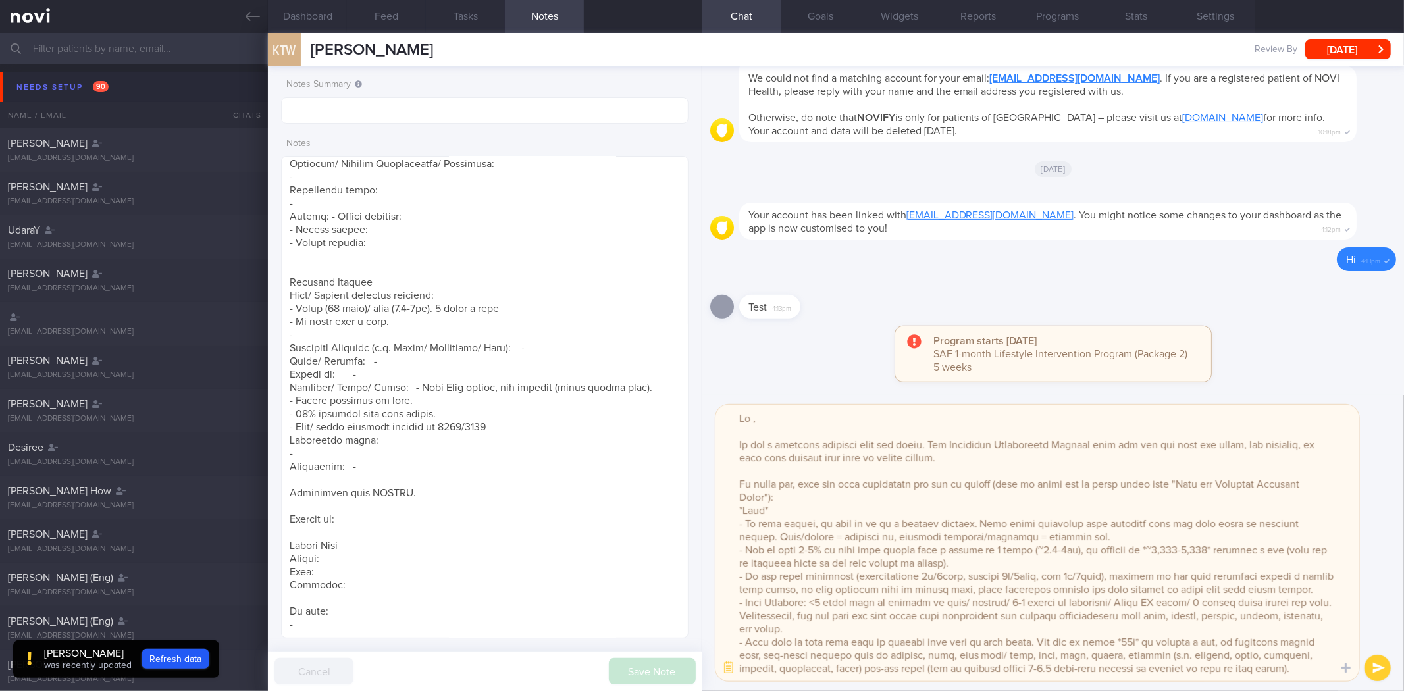
click at [760, 420] on textarea at bounding box center [1037, 543] width 644 height 276
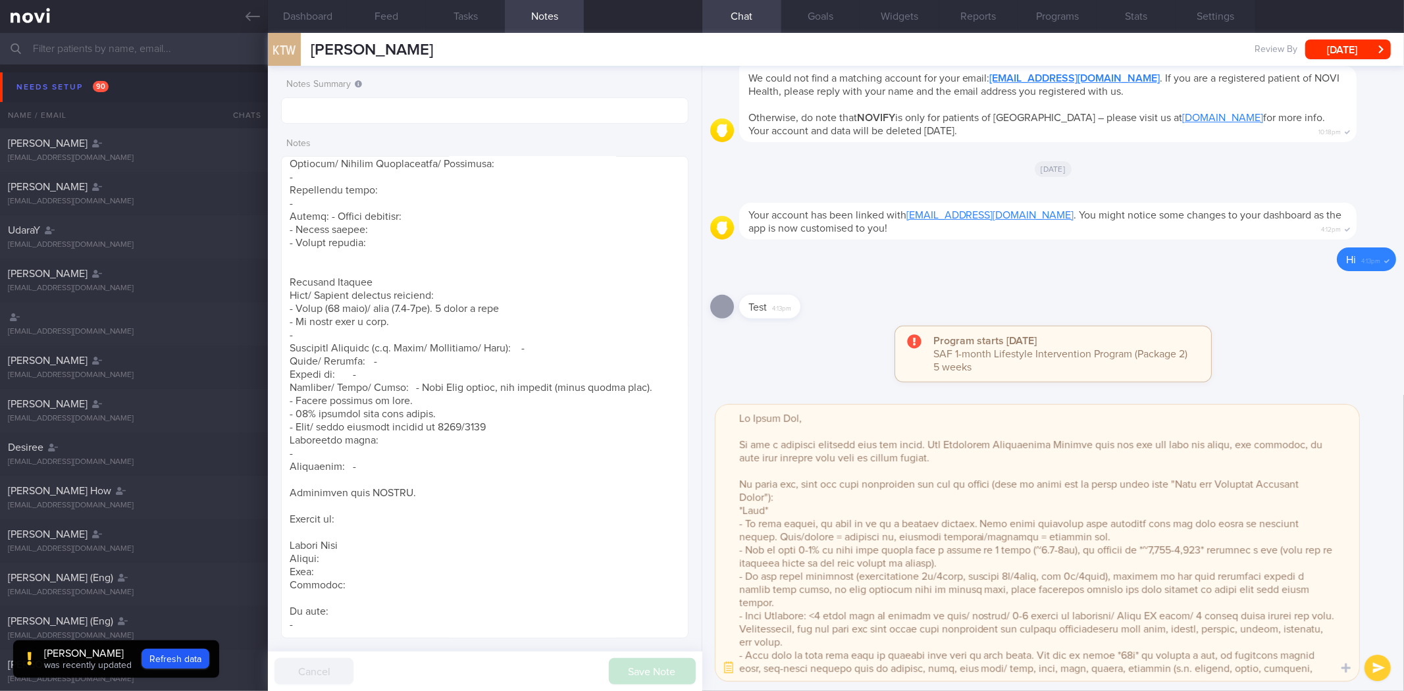
click at [1128, 645] on textarea at bounding box center [1037, 543] width 644 height 276
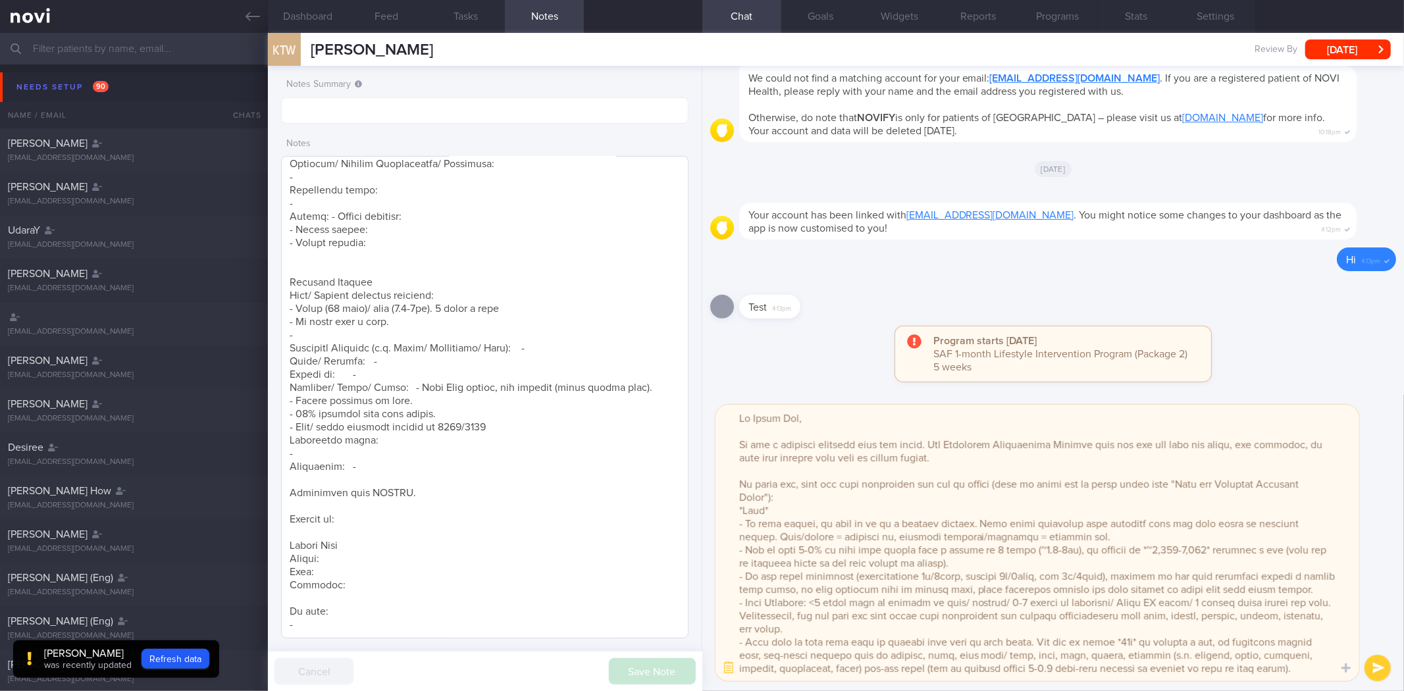
type textarea "Hi [PERSON_NAME], It was a pleasure speaking with you [DATE]. The Lifestyle Imp…"
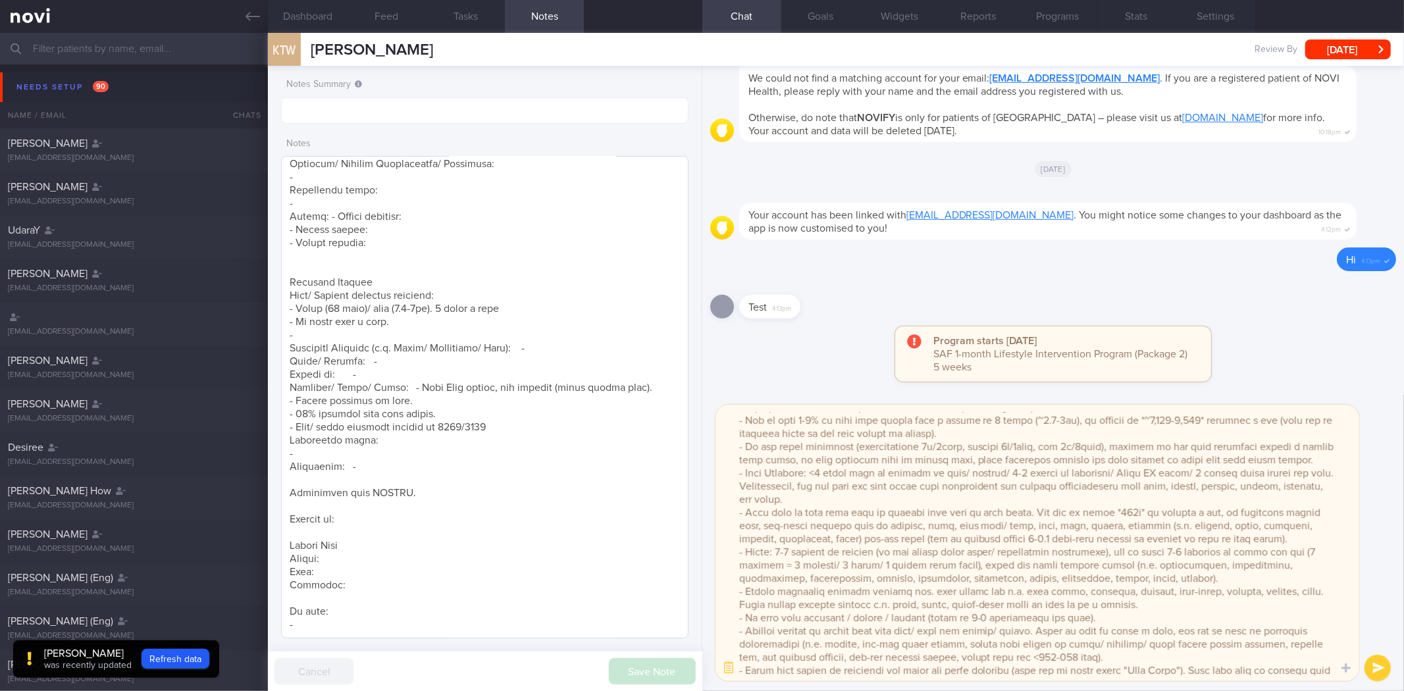
scroll to position [130, 0]
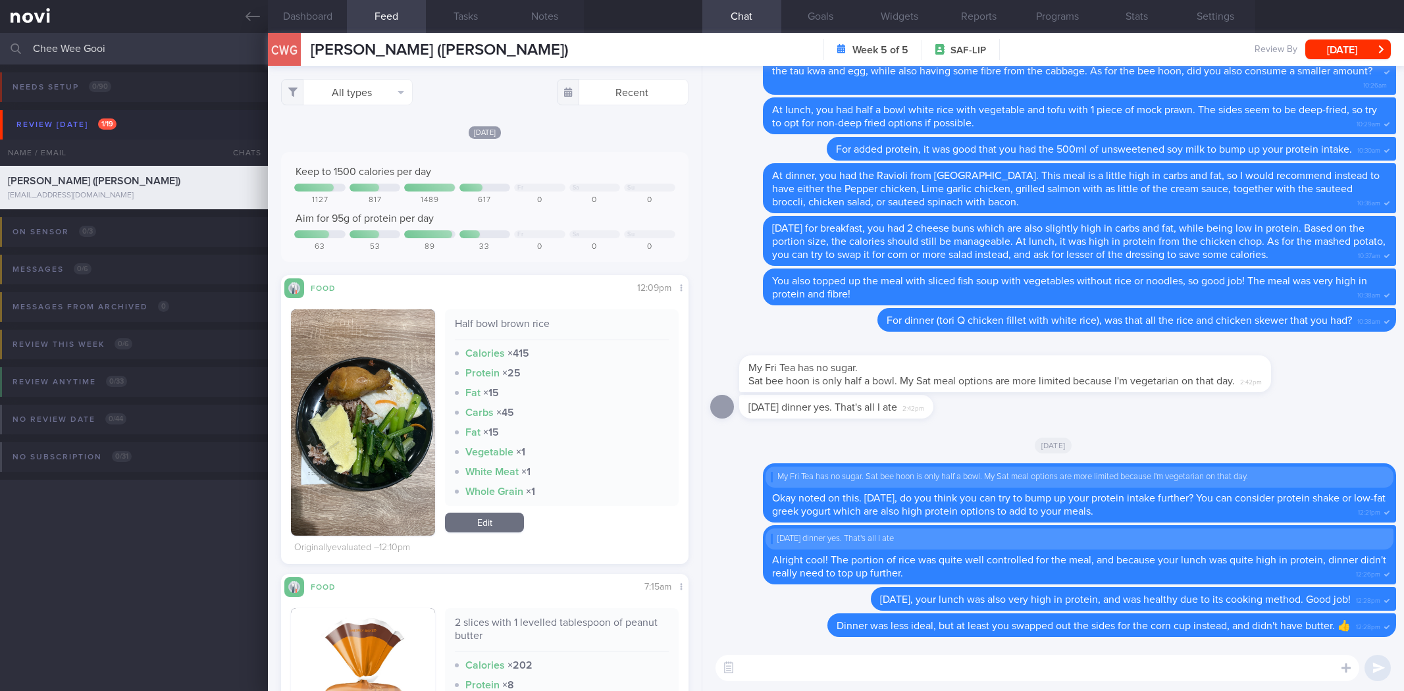
select select "7"
drag, startPoint x: 545, startPoint y: 26, endPoint x: 542, endPoint y: 44, distance: 18.7
click at [545, 26] on button "Notes" at bounding box center [544, 16] width 79 height 33
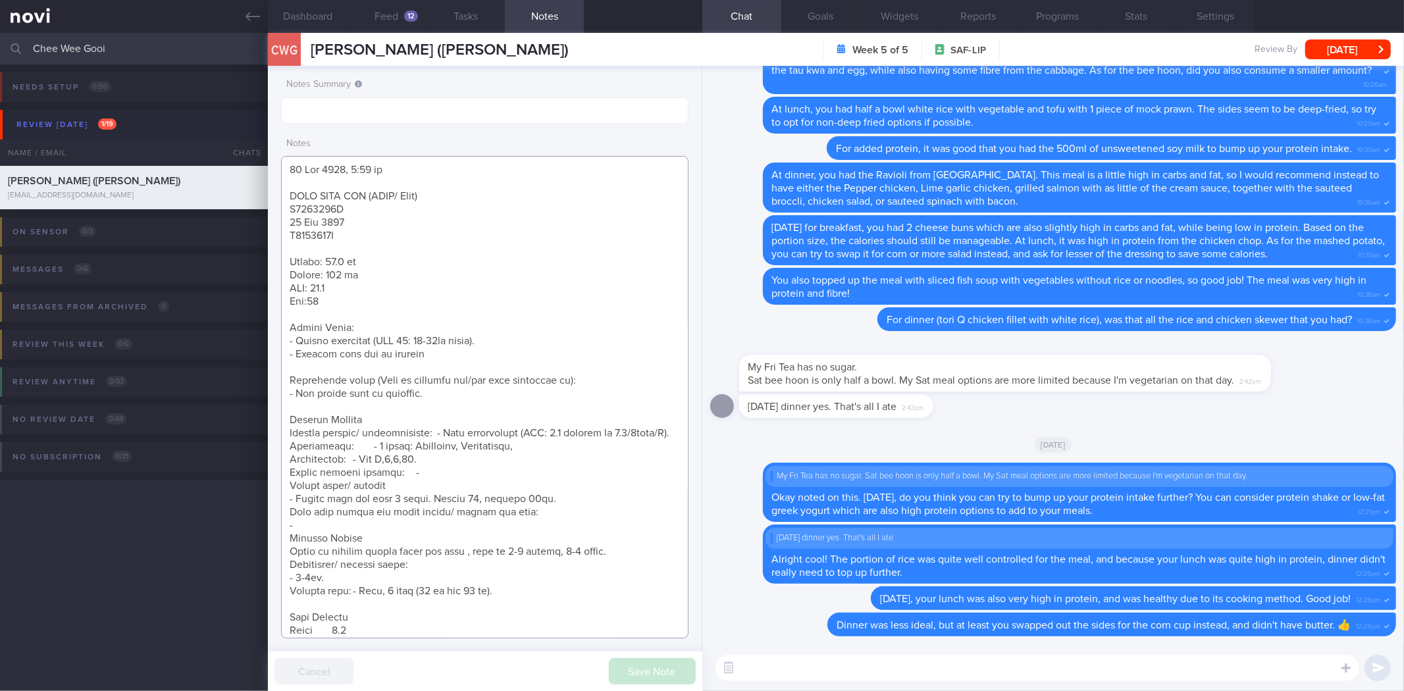
click at [489, 268] on textarea at bounding box center [484, 397] width 407 height 482
paste textarea "[DATE] 1:14 pm <SAF LIP> Review Weight: - Weight change: 78.2kg > 75.3kg - Body…"
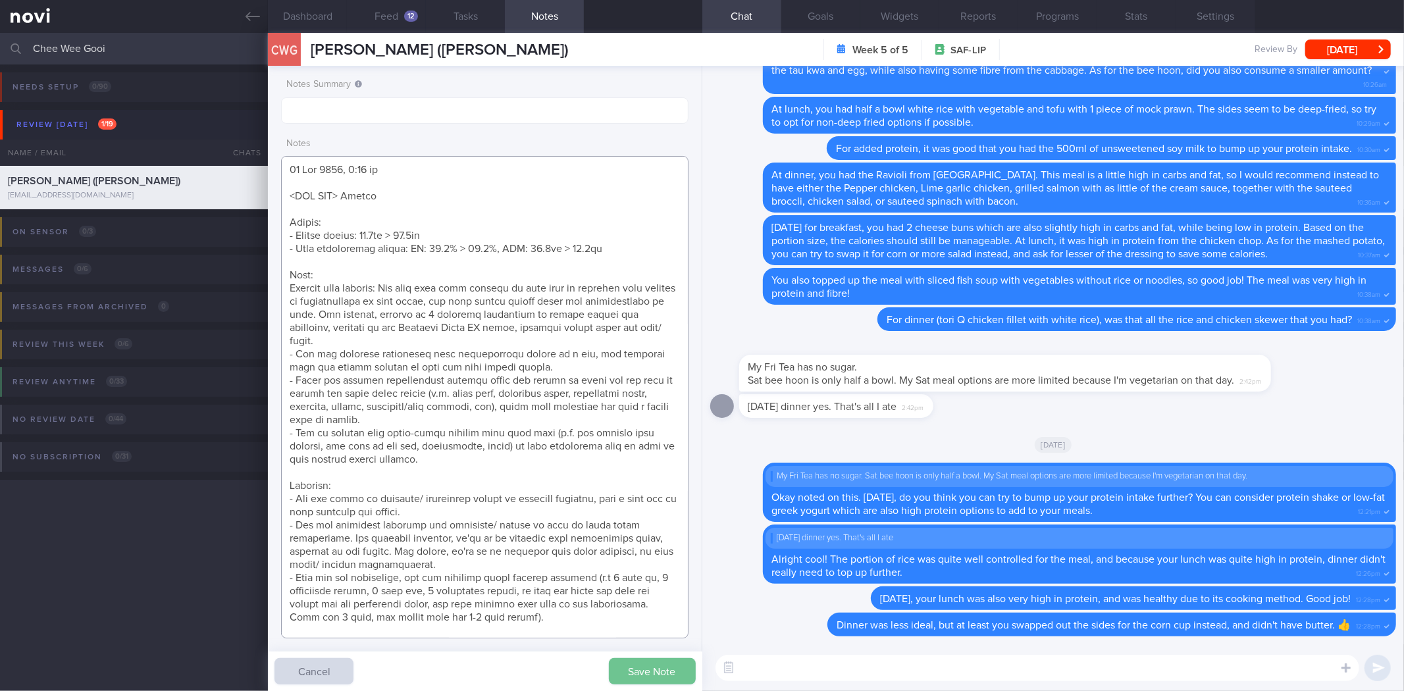
type textarea "[DATE] 1:14 pm <SAF LIP> Review Weight: - Weight change: 78.2kg > 75.3kg - Body…"
click at [648, 680] on button "Save Note" at bounding box center [652, 671] width 87 height 26
click at [728, 670] on button "button" at bounding box center [729, 668] width 24 height 24
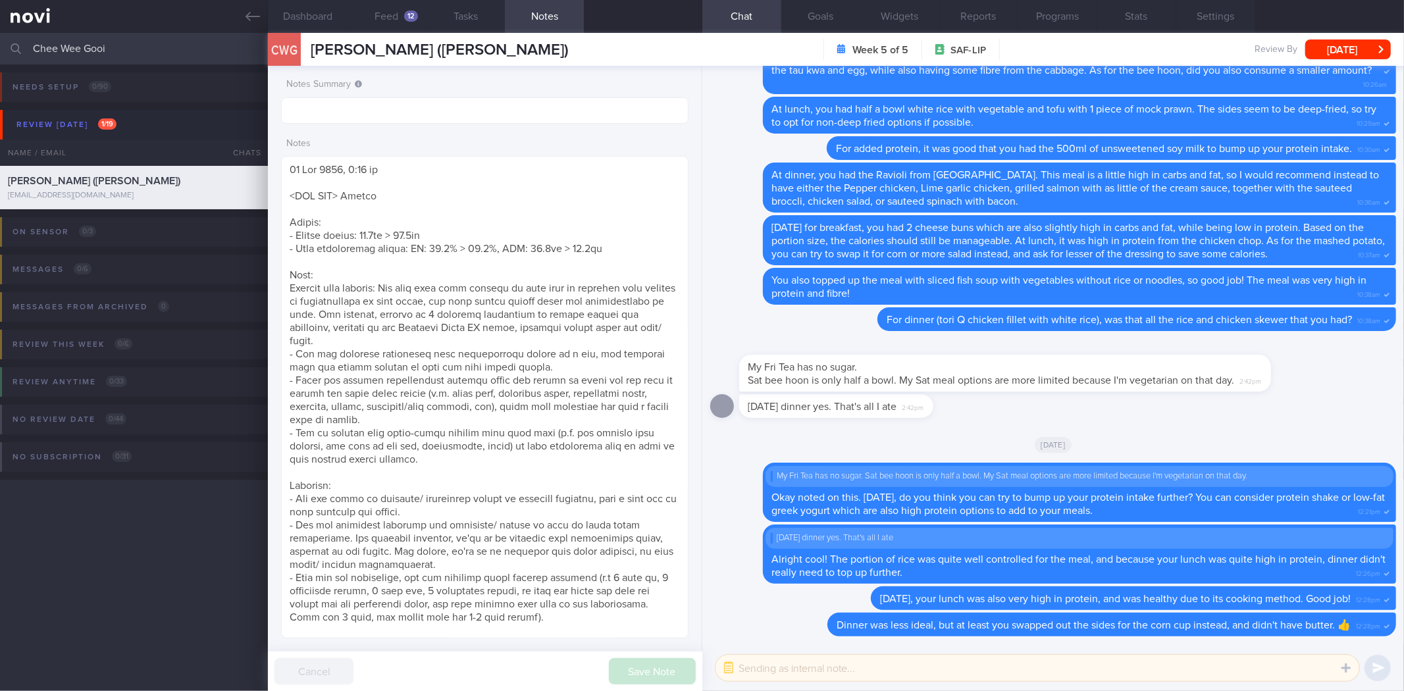
click at [767, 663] on textarea at bounding box center [1037, 668] width 644 height 26
paste textarea "Hi xx, I'm glad to see that you have lost ~3kg over the past month and have a b…"
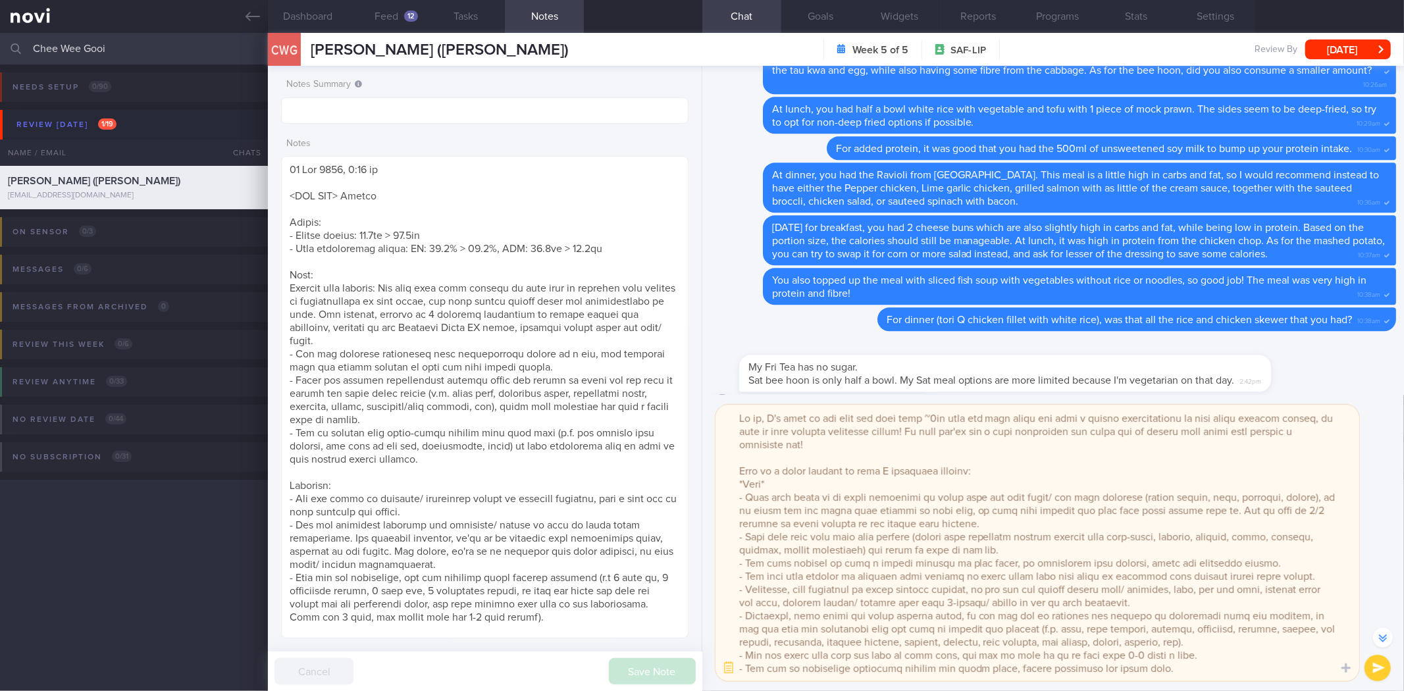
click at [759, 418] on textarea at bounding box center [1037, 543] width 644 height 276
drag, startPoint x: 290, startPoint y: 284, endPoint x: 496, endPoint y: 453, distance: 266.9
click at [496, 453] on textarea at bounding box center [484, 397] width 407 height 482
drag, startPoint x: 1180, startPoint y: 609, endPoint x: 734, endPoint y: 501, distance: 459.0
click at [734, 501] on textarea at bounding box center [1037, 543] width 644 height 276
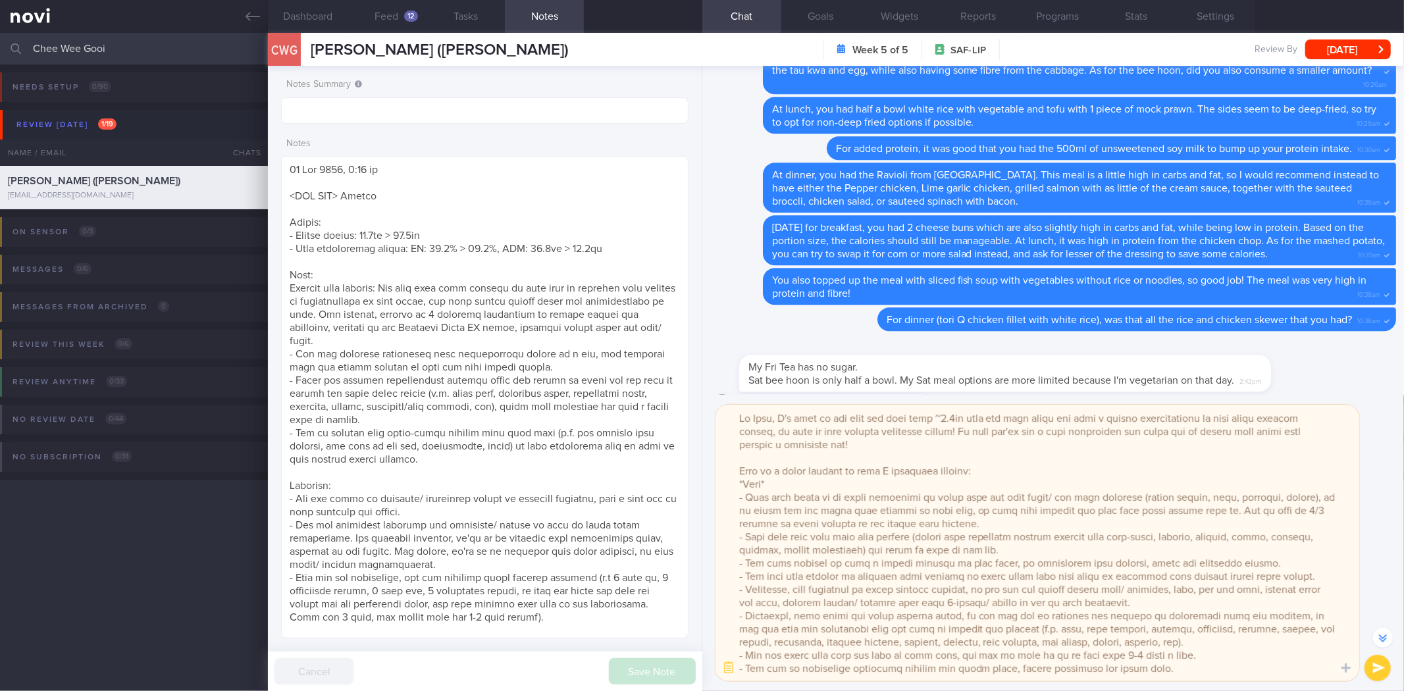
paste textarea "Overall diet quality: You have made good changes to your diet by reducing your …"
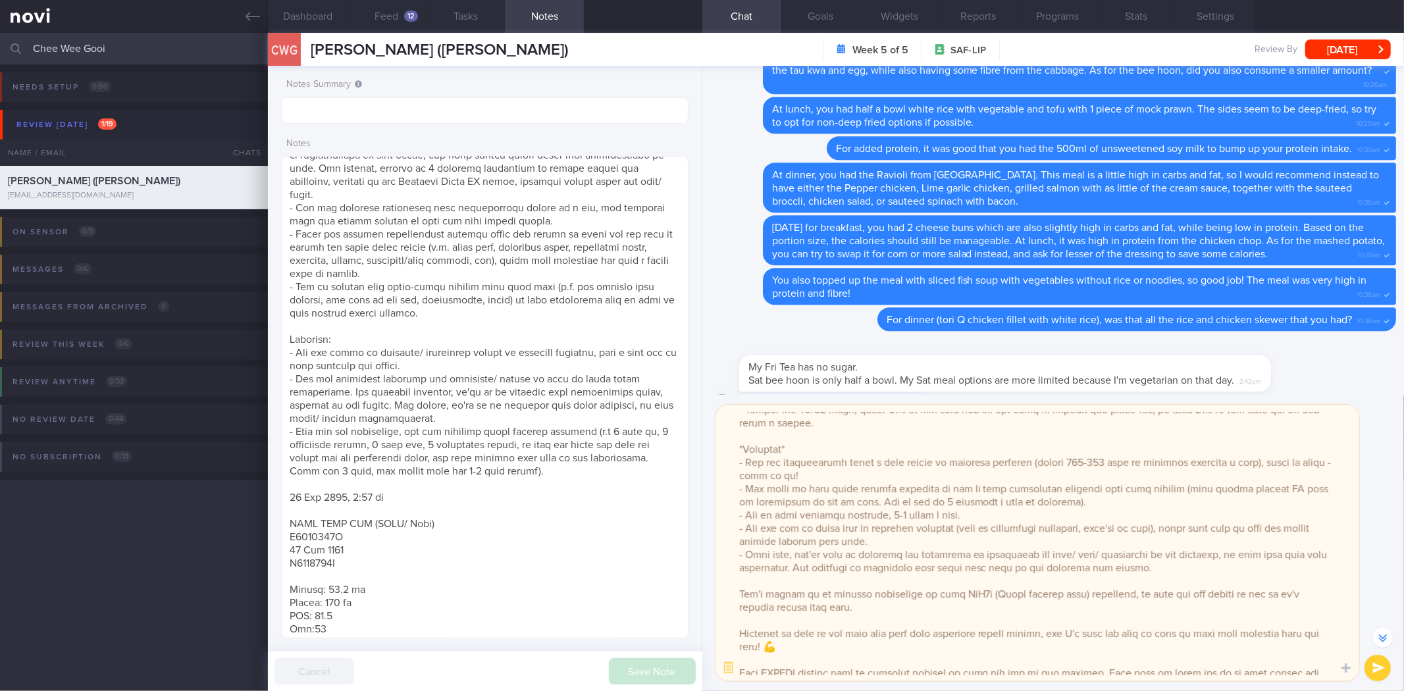
click at [850, 484] on textarea at bounding box center [1037, 543] width 644 height 276
drag, startPoint x: 745, startPoint y: 475, endPoint x: 812, endPoint y: 484, distance: 67.7
click at [812, 484] on textarea at bounding box center [1037, 543] width 644 height 276
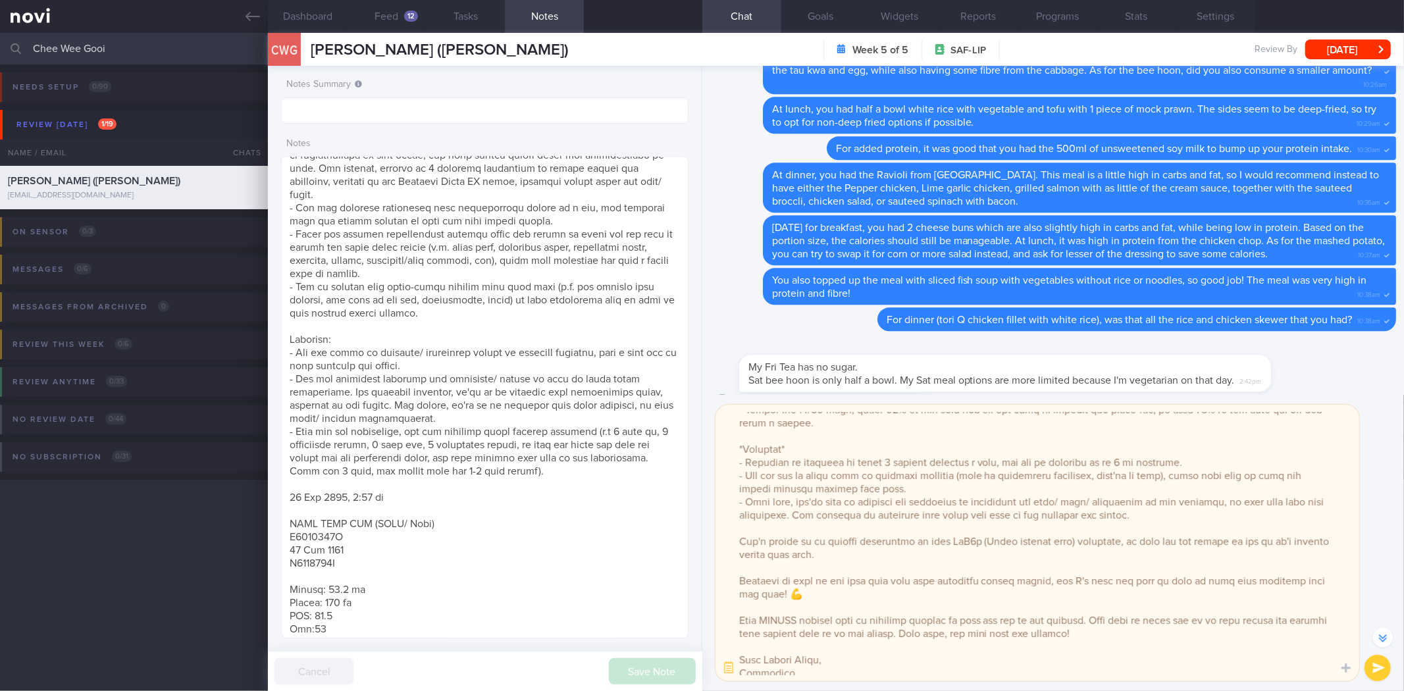
click at [1202, 472] on textarea at bounding box center [1037, 543] width 644 height 276
click at [766, 485] on textarea at bounding box center [1037, 543] width 644 height 276
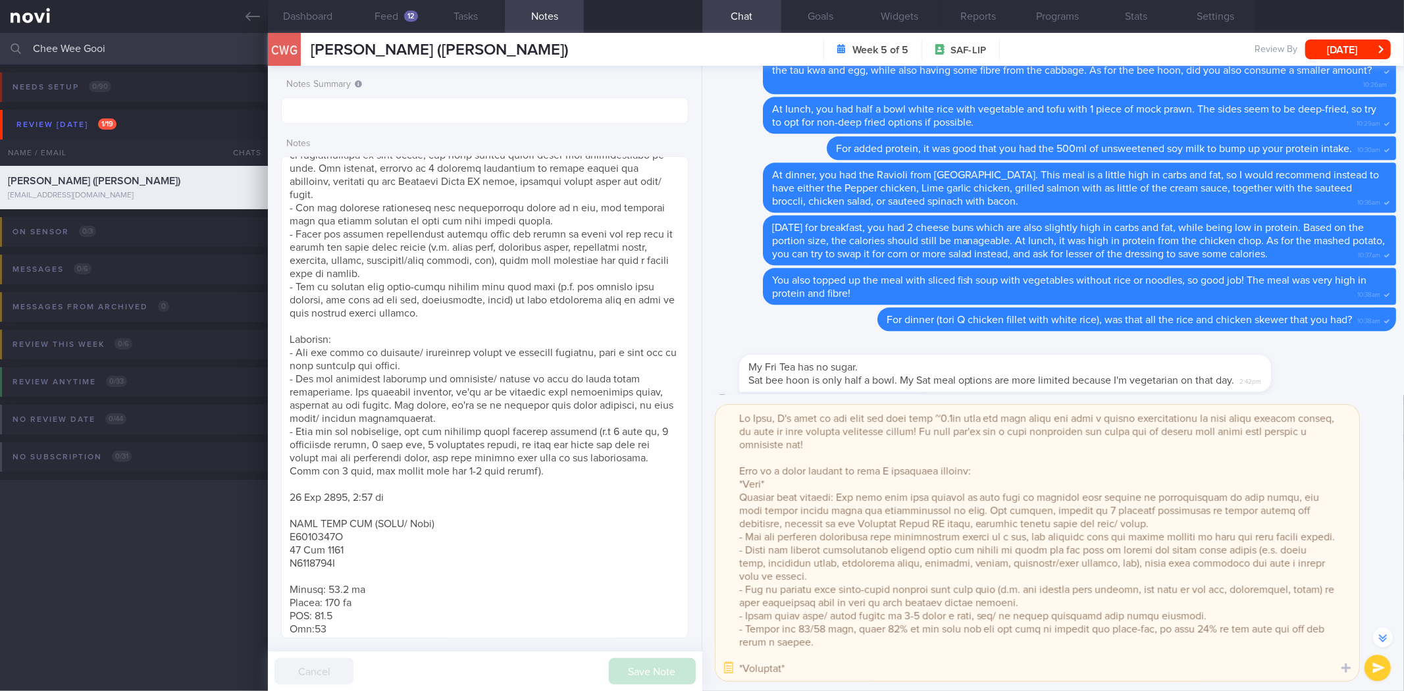
drag, startPoint x: 1132, startPoint y: 555, endPoint x: 726, endPoint y: 489, distance: 411.9
click at [726, 489] on textarea at bounding box center [1037, 543] width 644 height 276
click at [838, 567] on textarea at bounding box center [1037, 543] width 644 height 276
type textarea "Hi Eric, I'm glad to see that you have lost ~2.9kg over the past month and have…"
click at [732, 667] on button "button" at bounding box center [729, 668] width 24 height 24
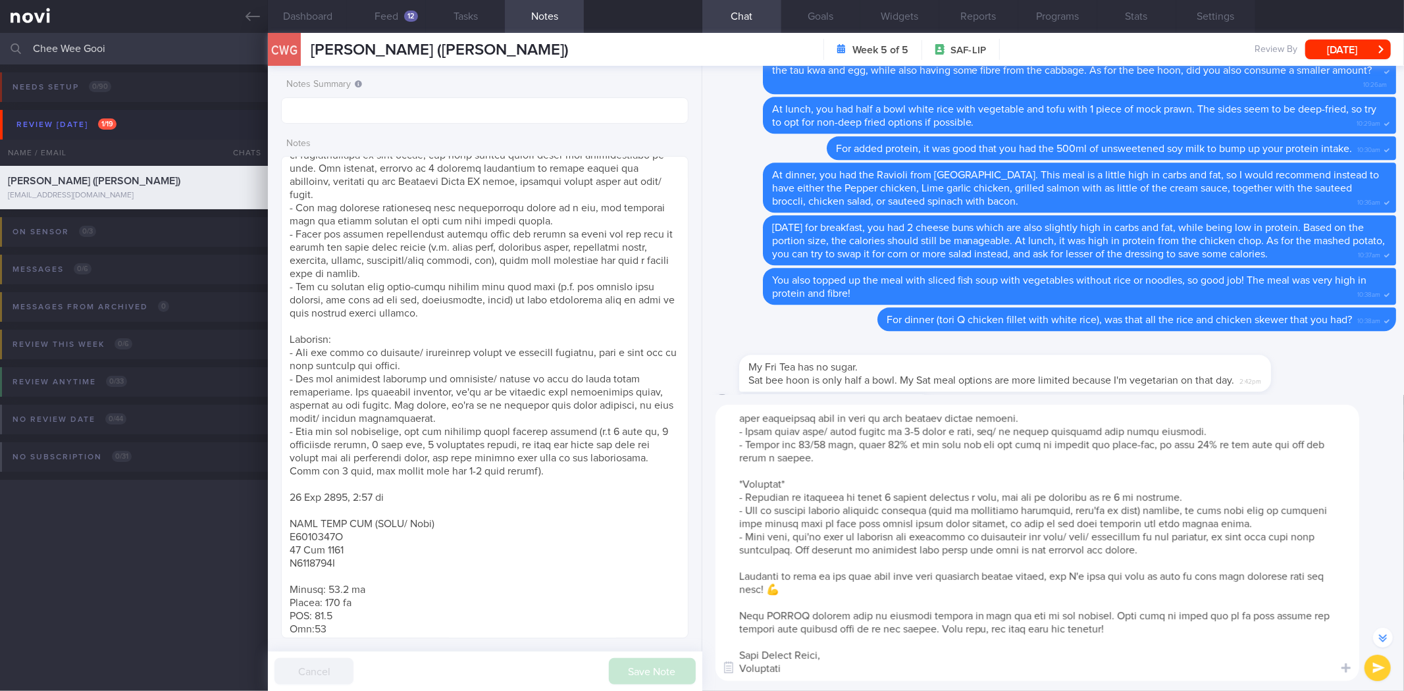
scroll to position [196, 0]
click at [870, 564] on textarea at bounding box center [1037, 543] width 644 height 276
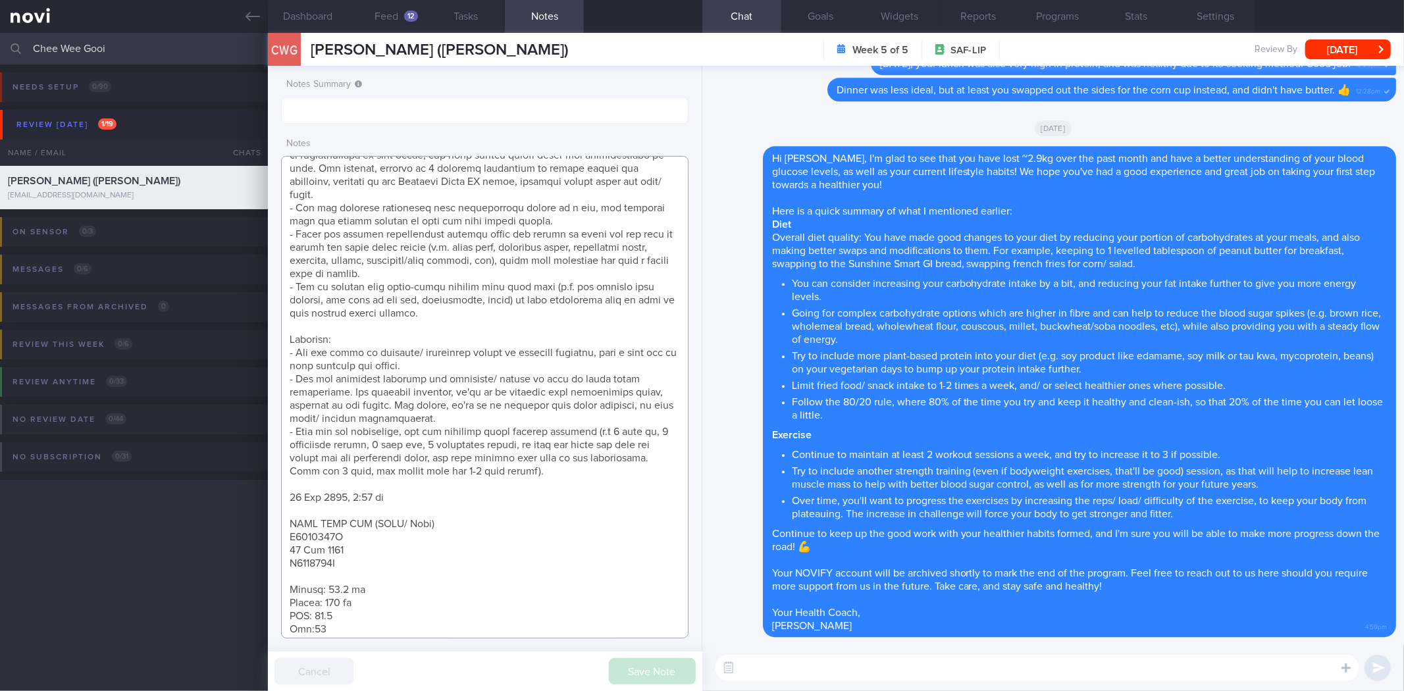
scroll to position [0, 0]
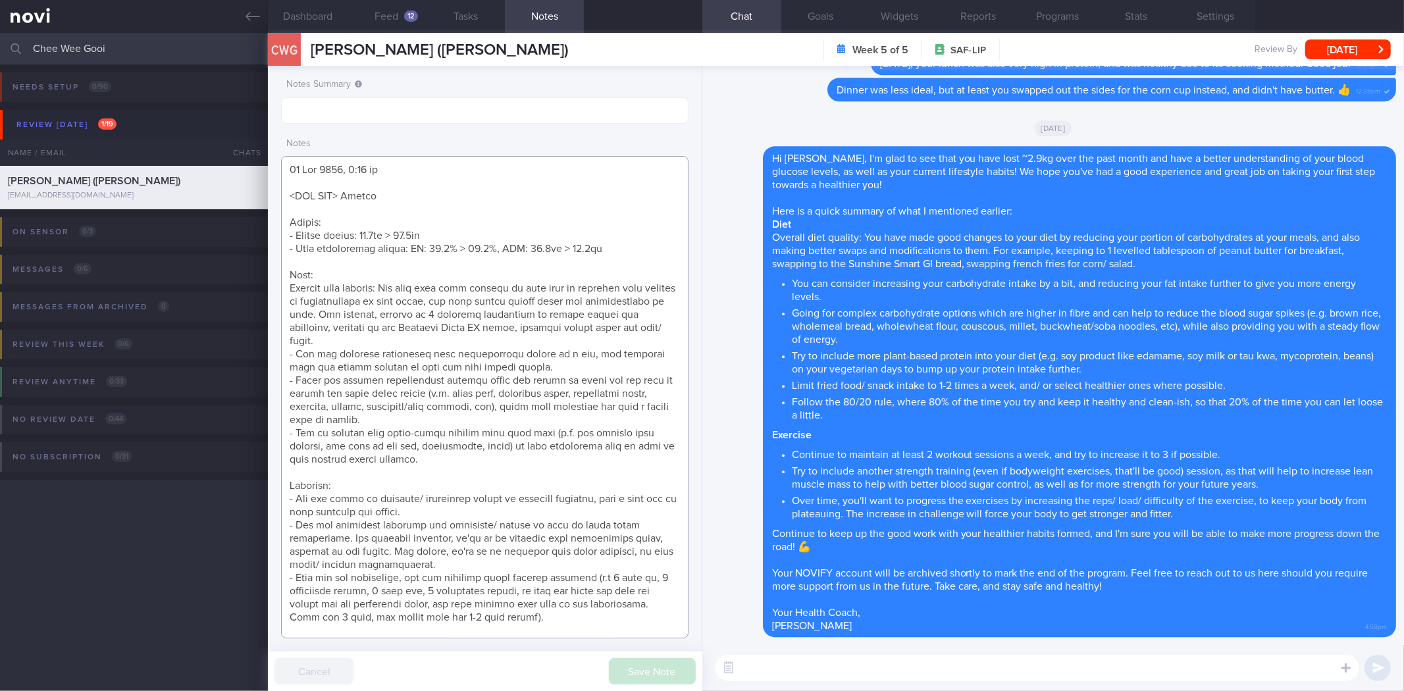
paste textarea "*Diet* Overall diet quality: You have made good changes to your diet by reducin…"
drag, startPoint x: 610, startPoint y: 465, endPoint x: 262, endPoint y: 276, distance: 396.0
click at [262, 276] on div "Patients New Users Coaches Chee Wee Gooi Assigned patients Assigned patients Al…" at bounding box center [702, 362] width 1404 height 658
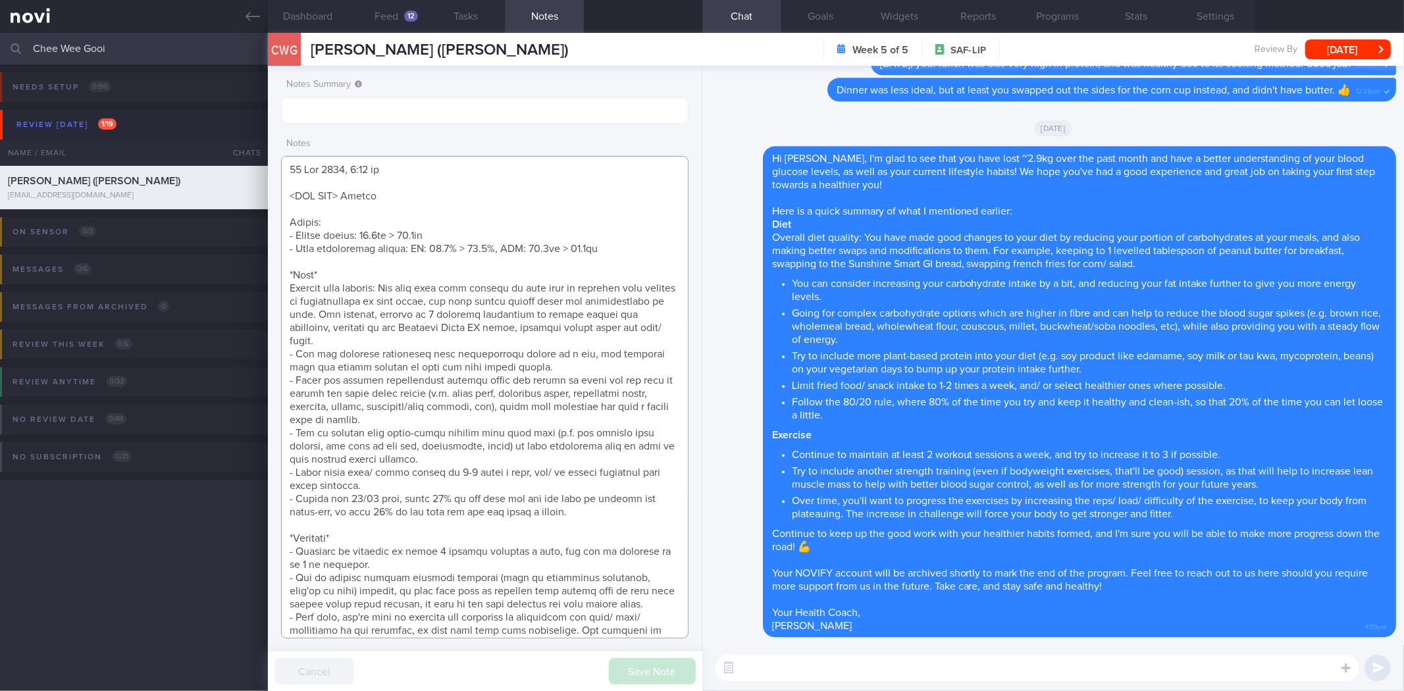
scroll to position [11, 0]
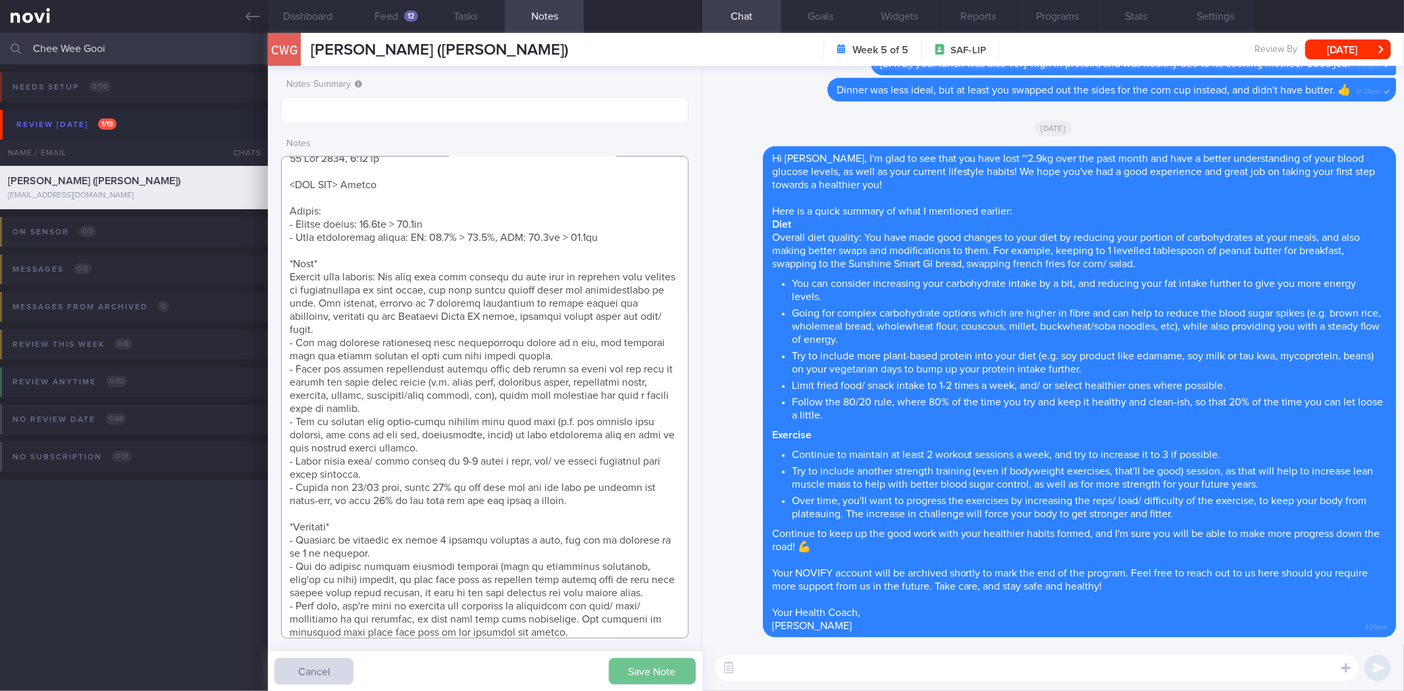
type textarea "28 Aug 2025, 1:14 pm <SAF LIP> Review Weight: - Weight change: 78.2kg > 75.3kg …"
click at [652, 663] on button "Save Note" at bounding box center [652, 671] width 87 height 26
click at [1348, 44] on button "Wed, 27 Aug" at bounding box center [1348, 49] width 86 height 20
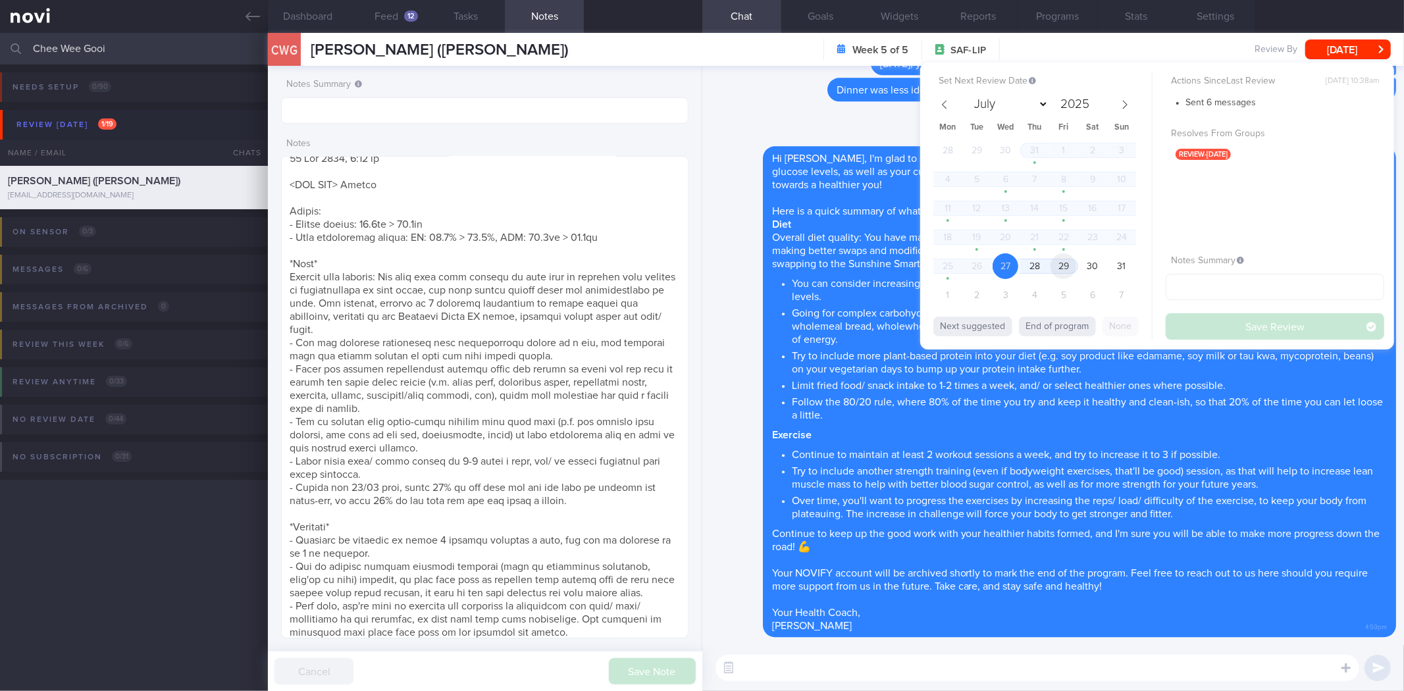
click at [1065, 261] on span "29" at bounding box center [1063, 266] width 26 height 26
click at [1241, 331] on button "Save Review" at bounding box center [1274, 326] width 218 height 26
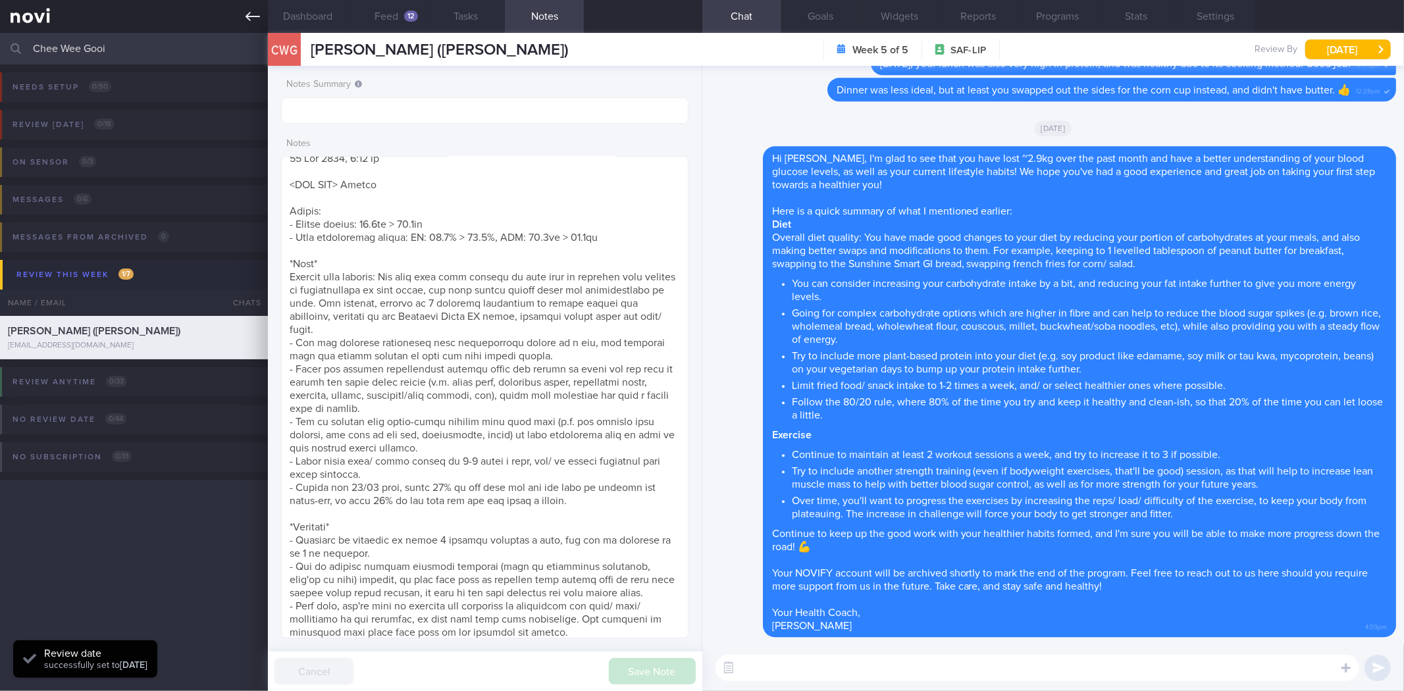
scroll to position [188, 377]
click at [251, 5] on link at bounding box center [134, 16] width 268 height 33
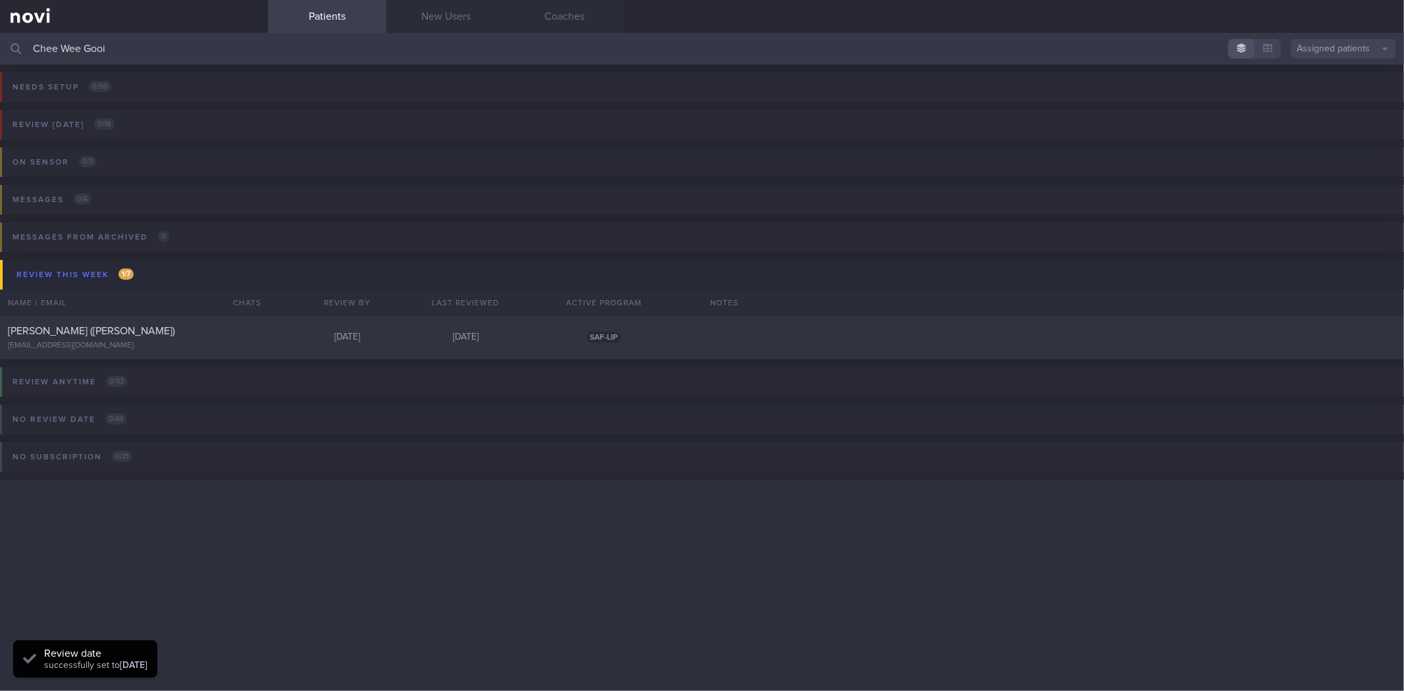
click at [230, 54] on input "Chee Wee Gooi" at bounding box center [702, 49] width 1404 height 32
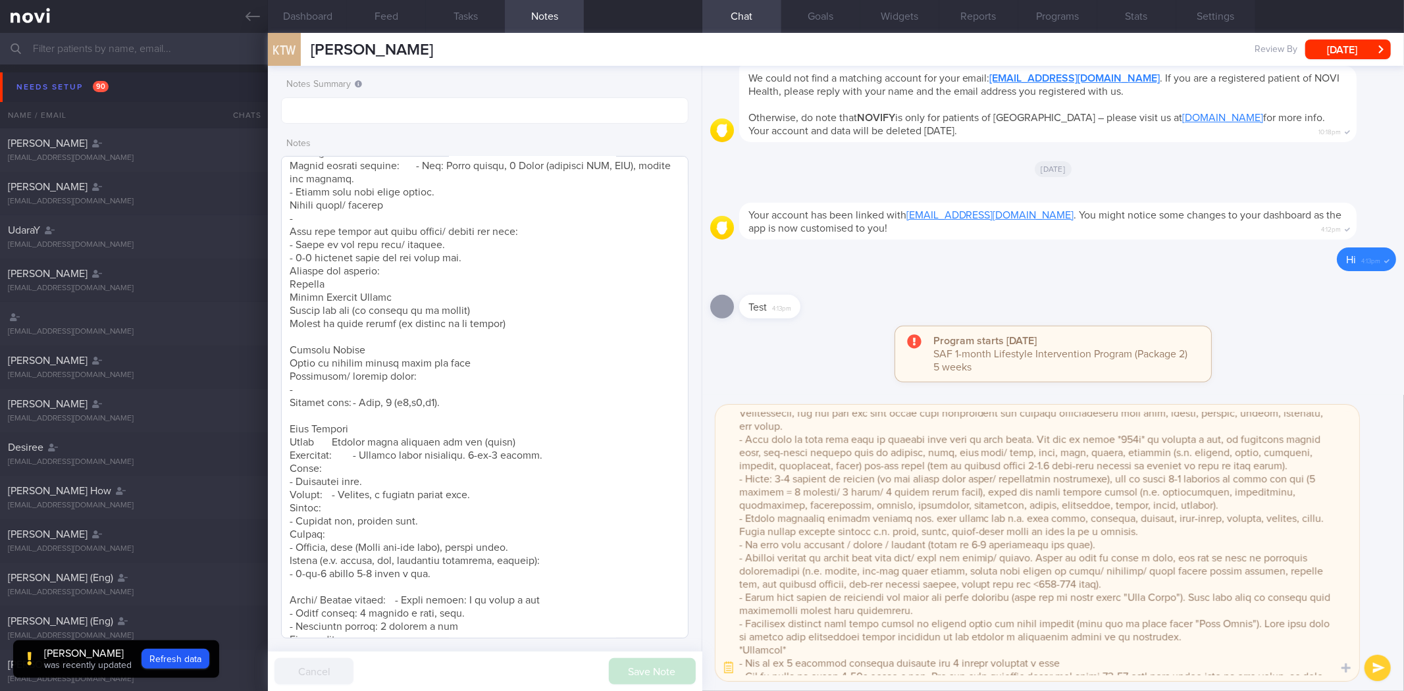
scroll to position [263, 0]
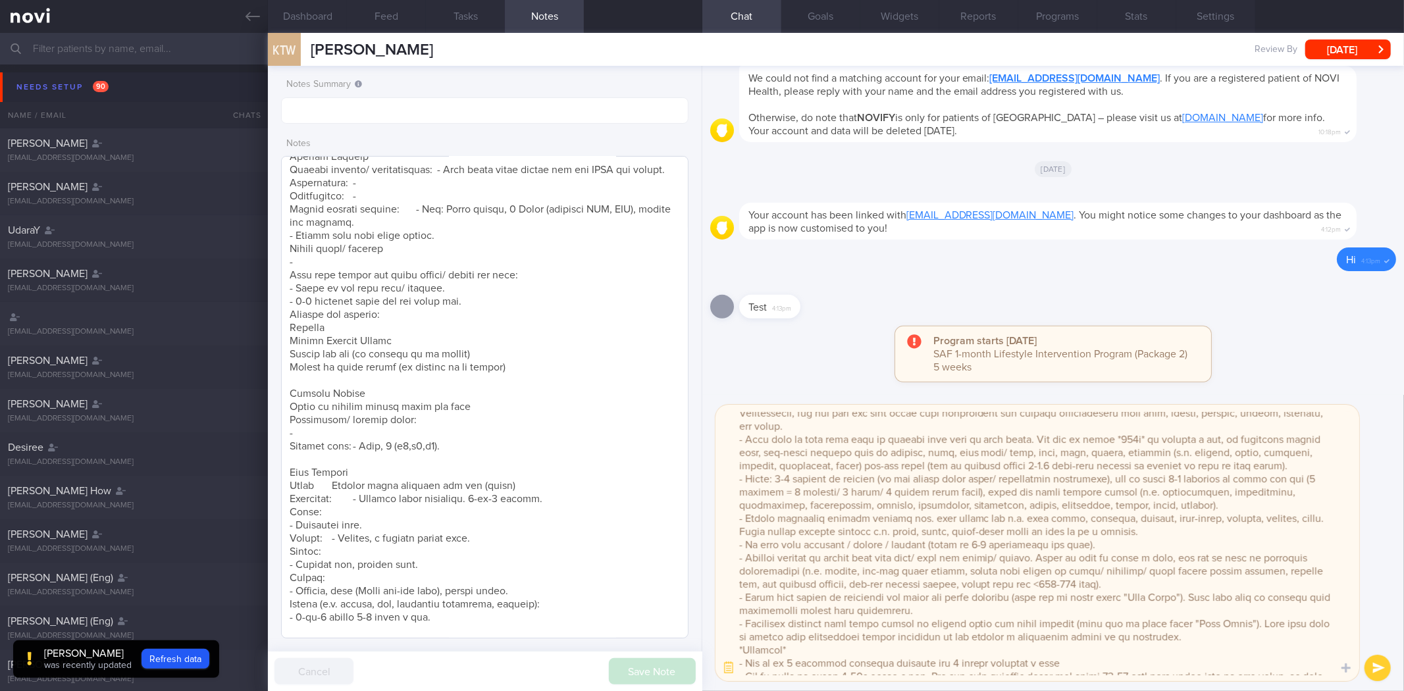
type textarea "Hi Thong Wee, It was a pleasure speaking with you today. The Lifestyle Improvem…"
click at [569, 384] on textarea at bounding box center [484, 397] width 407 height 482
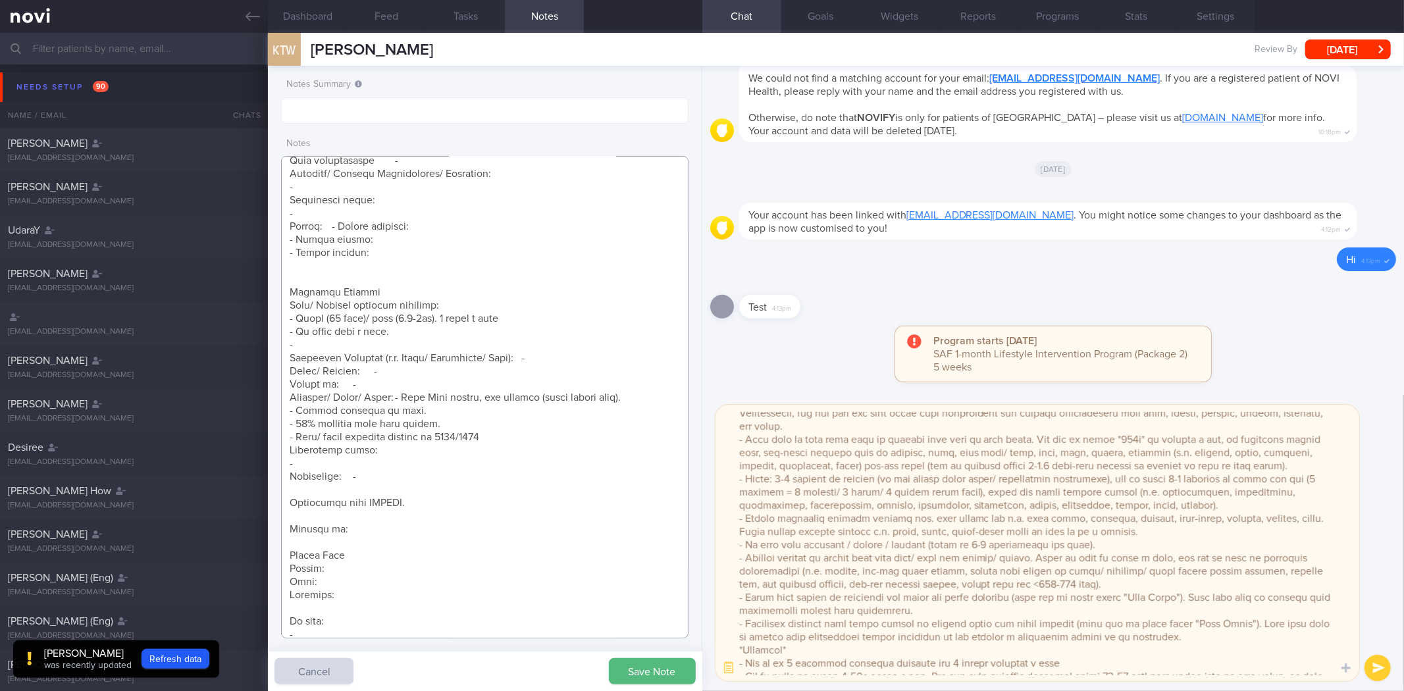
scroll to position [782, 0]
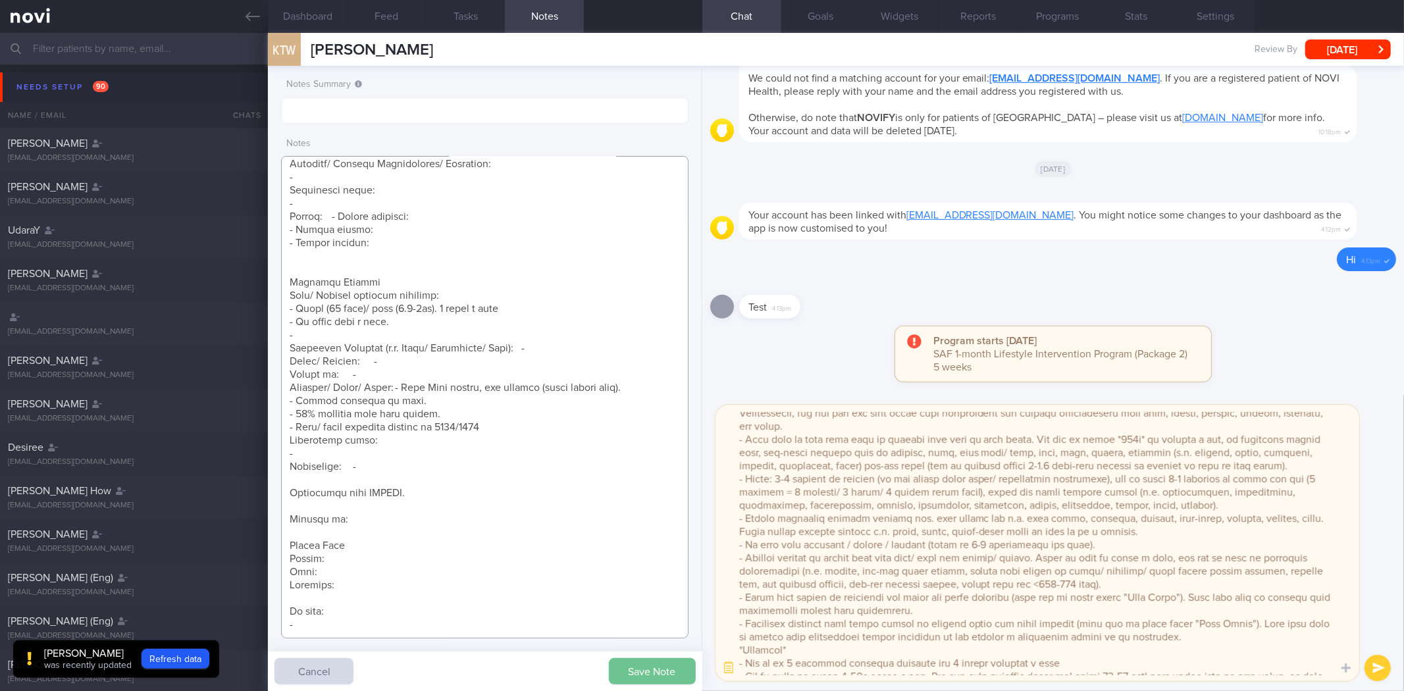
type textarea "28 Aug 2025, 3:13 pm Mr KOH THONG WEE (XU THONGWEI) S8008330J 21 Mar 1980 S8008…"
click at [657, 674] on button "Save Note" at bounding box center [652, 671] width 87 height 26
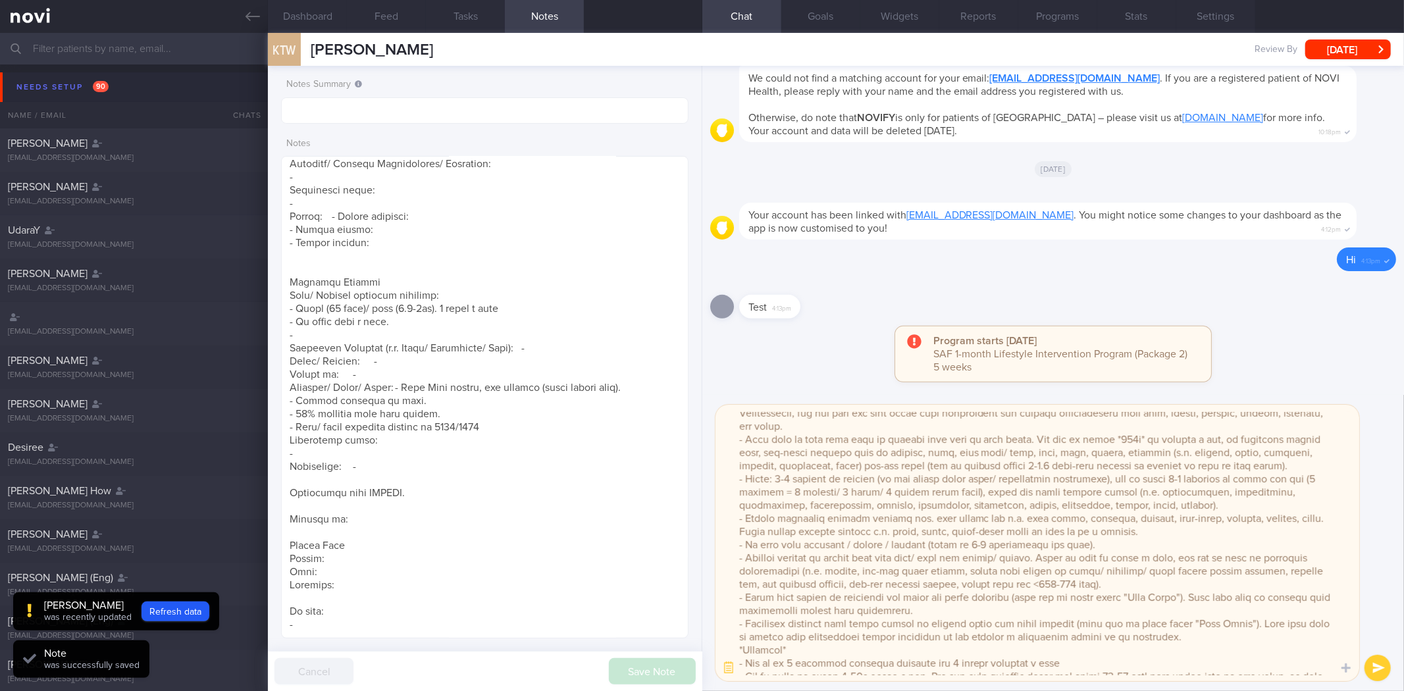
click at [873, 615] on textarea at bounding box center [1037, 543] width 644 height 276
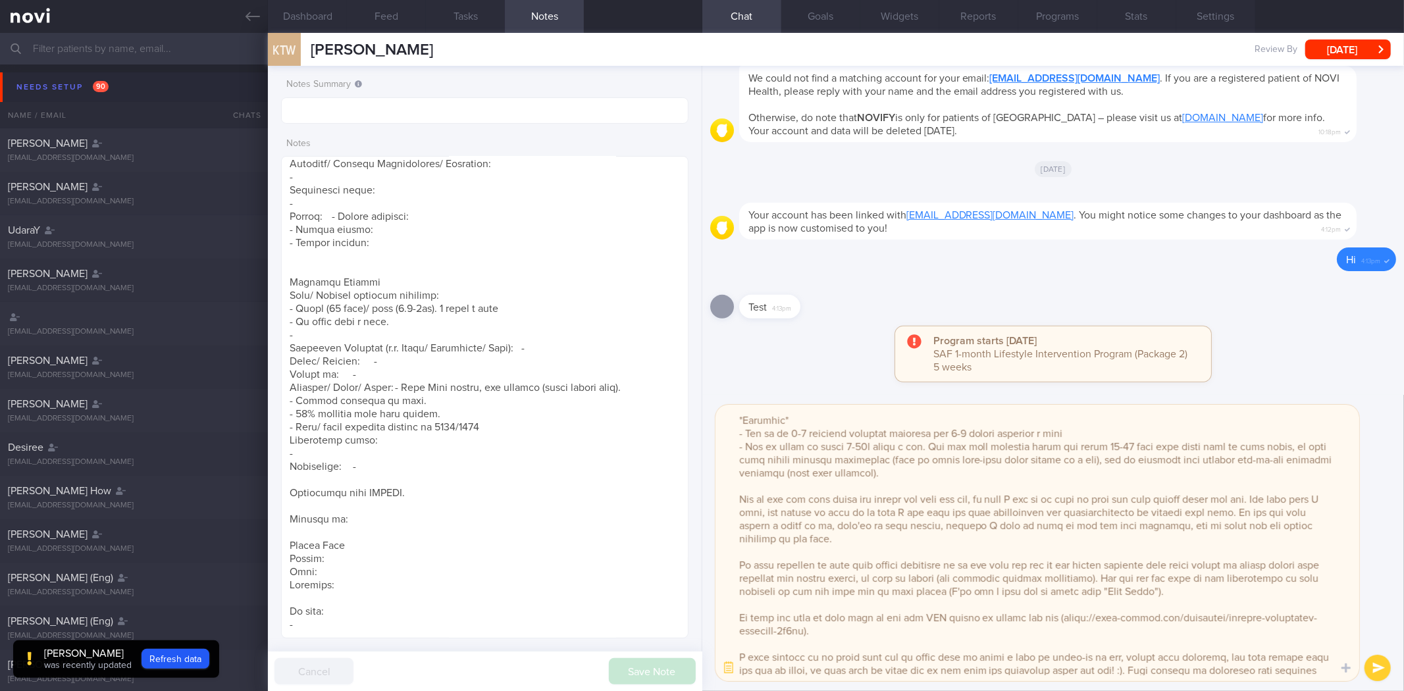
scroll to position [407, 0]
drag, startPoint x: 1261, startPoint y: 579, endPoint x: 1169, endPoint y: 559, distance: 94.2
click at [1169, 559] on textarea at bounding box center [1037, 543] width 644 height 276
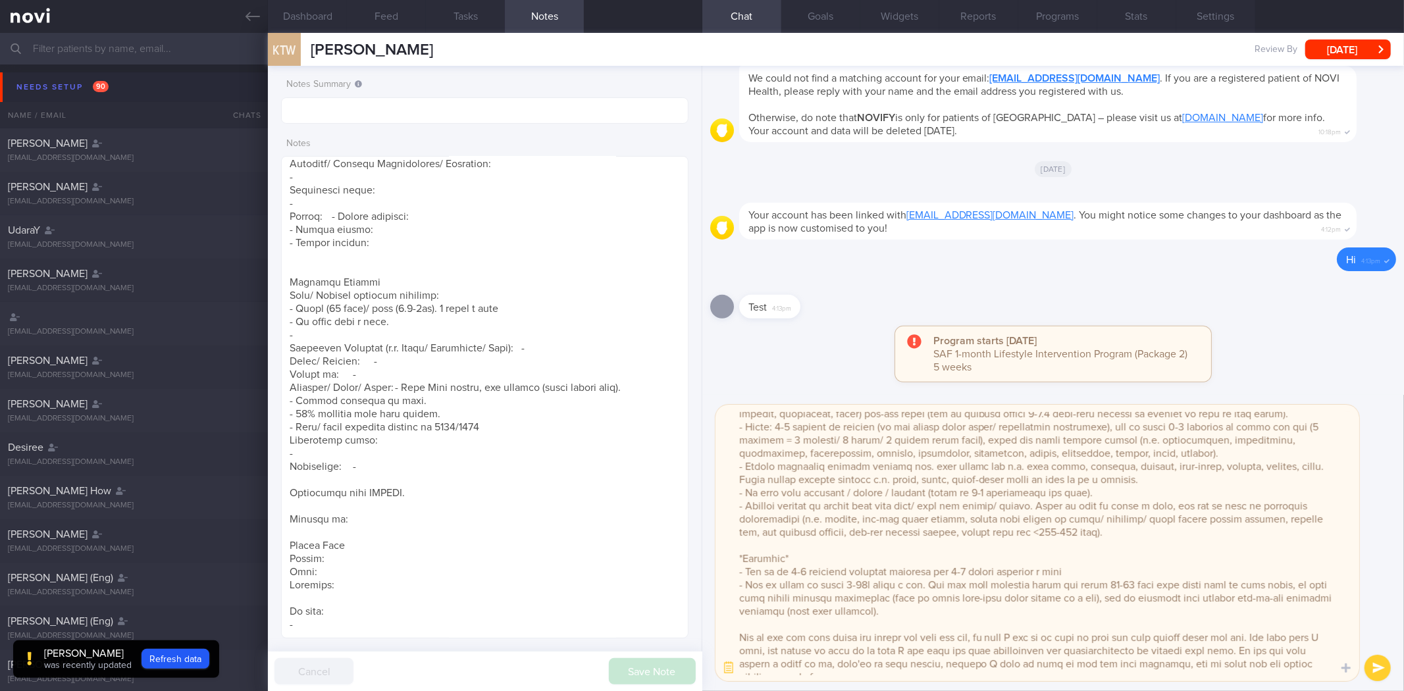
scroll to position [247, 0]
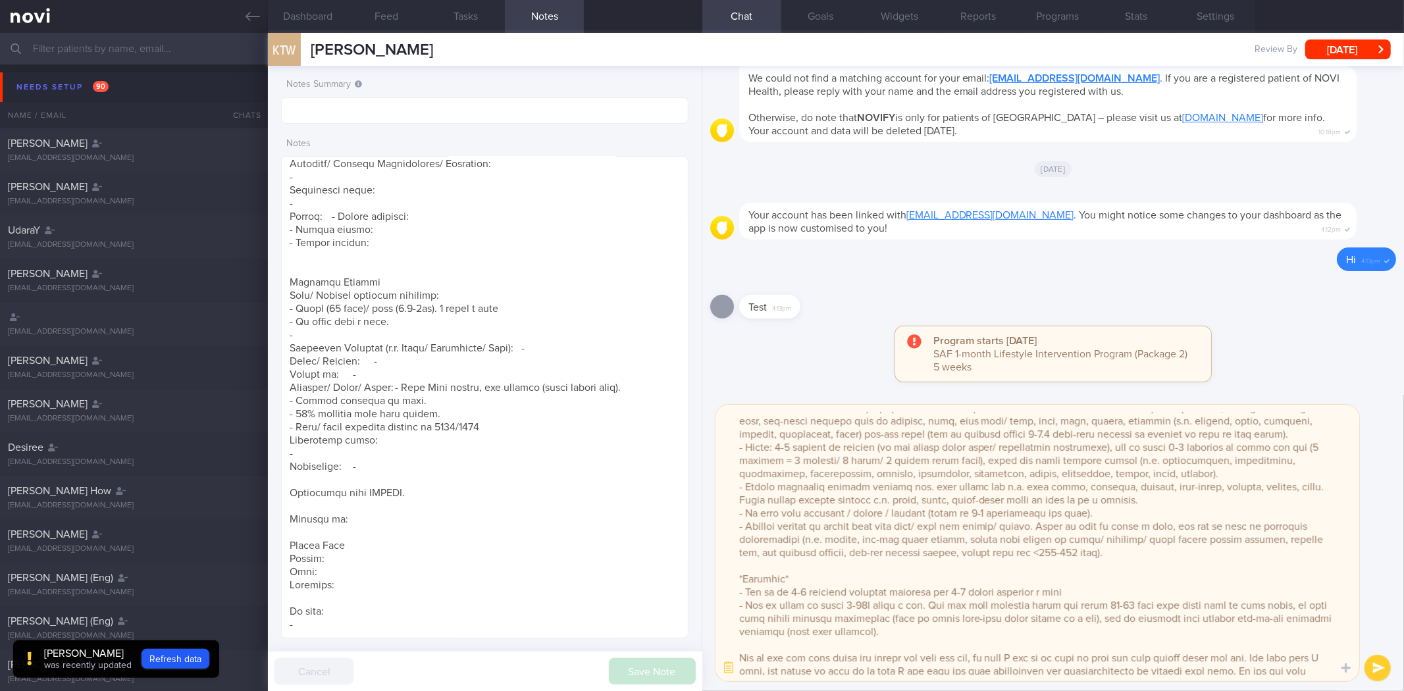
click at [853, 580] on textarea at bounding box center [1037, 543] width 644 height 276
click at [823, 16] on button "Goals" at bounding box center [820, 16] width 79 height 33
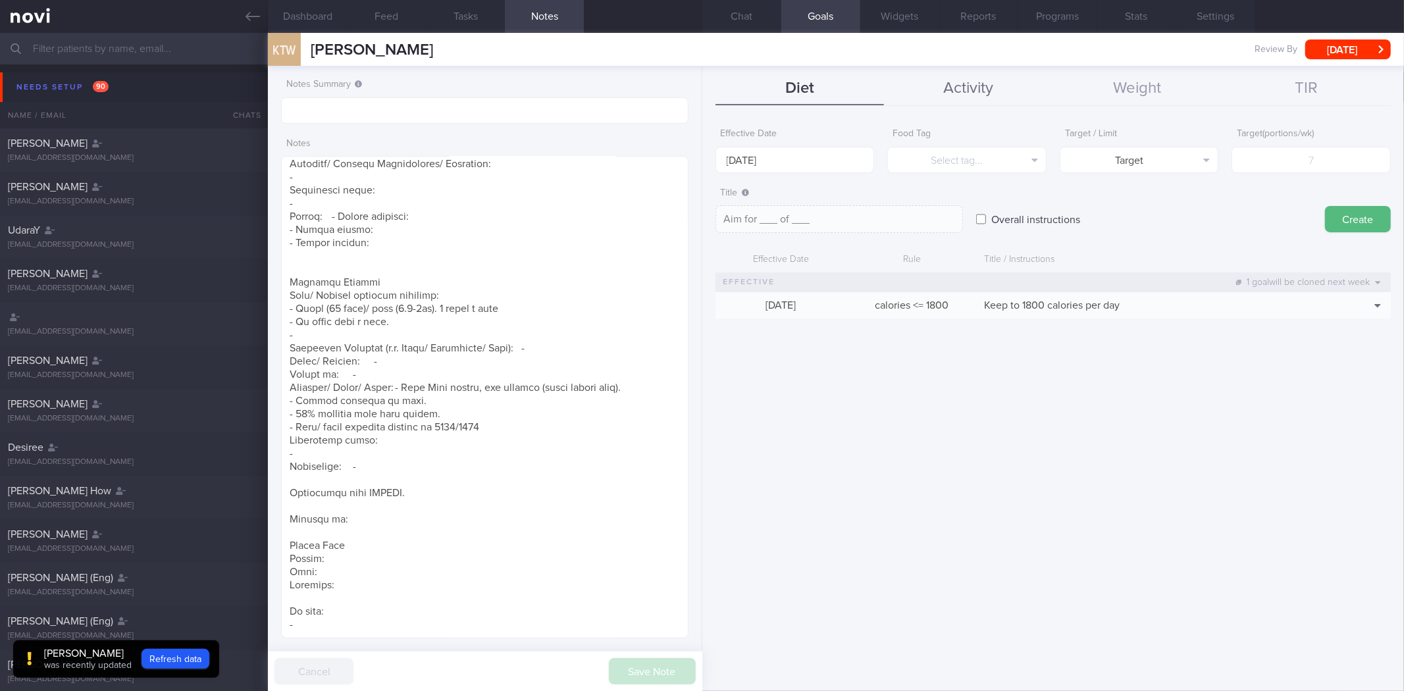
click at [944, 89] on button "Activity" at bounding box center [968, 88] width 169 height 33
click at [738, 18] on button "Chat" at bounding box center [741, 16] width 79 height 33
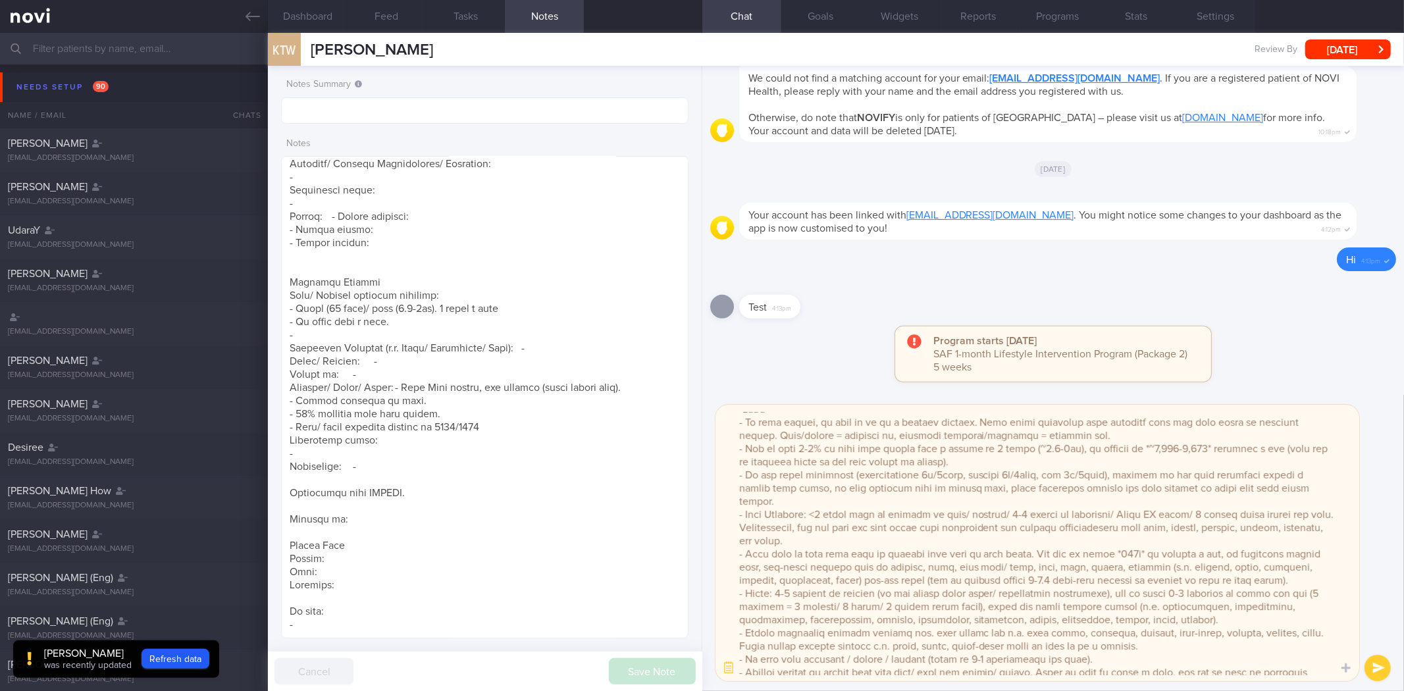
scroll to position [101, 0]
drag, startPoint x: 1114, startPoint y: 610, endPoint x: 786, endPoint y: 522, distance: 339.8
click at [783, 528] on textarea at bounding box center [1037, 543] width 644 height 276
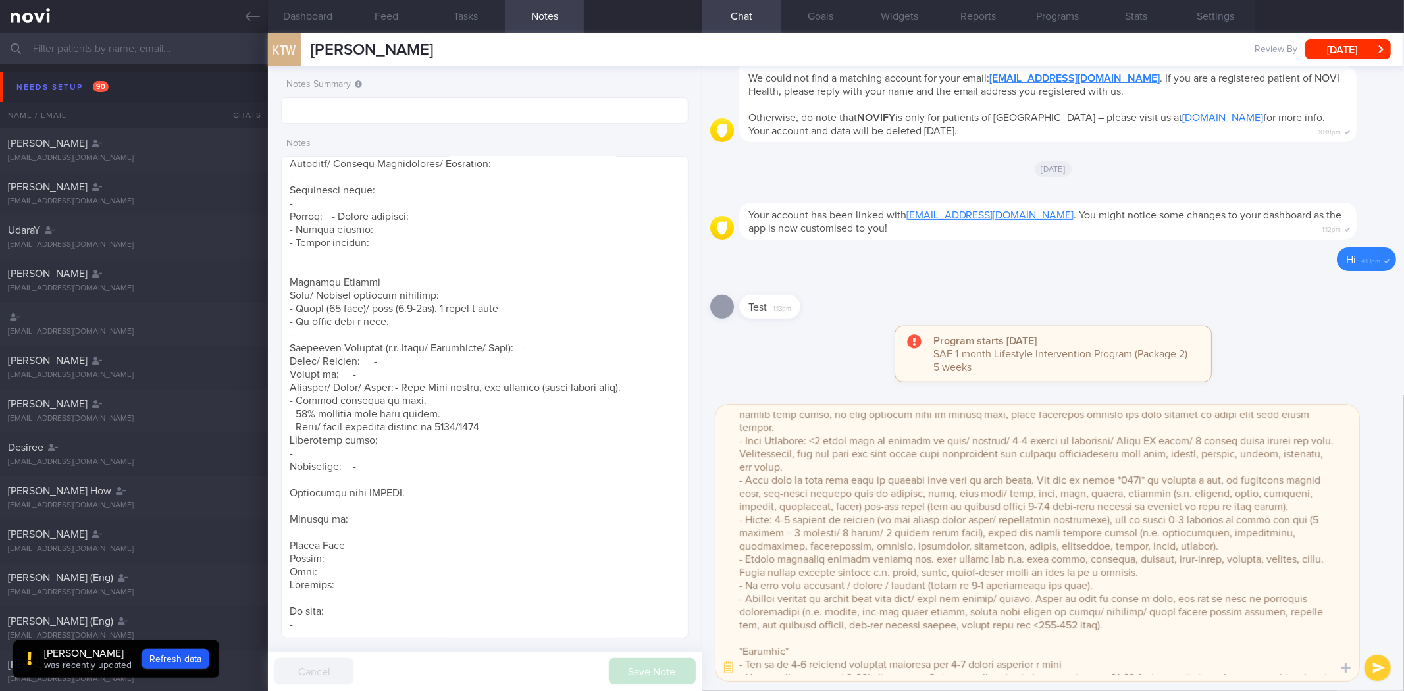
scroll to position [320, 0]
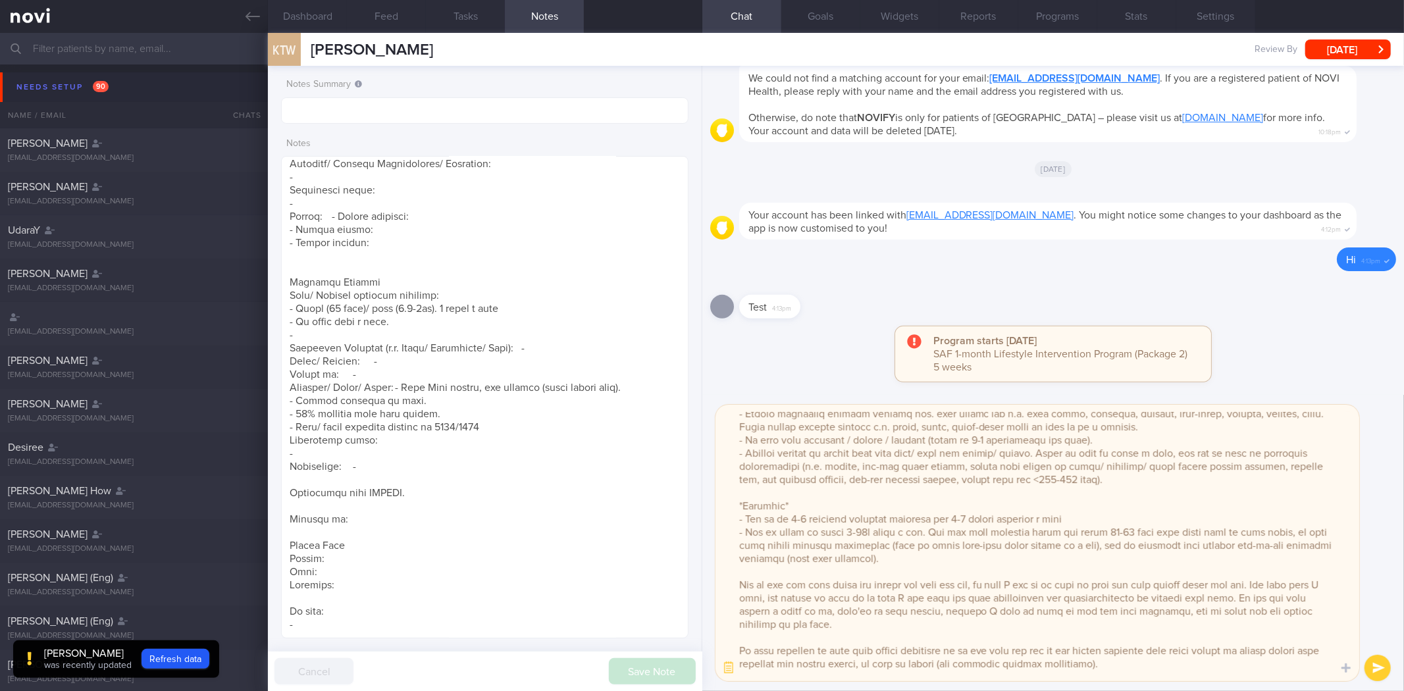
click at [898, 551] on textarea at bounding box center [1037, 543] width 644 height 276
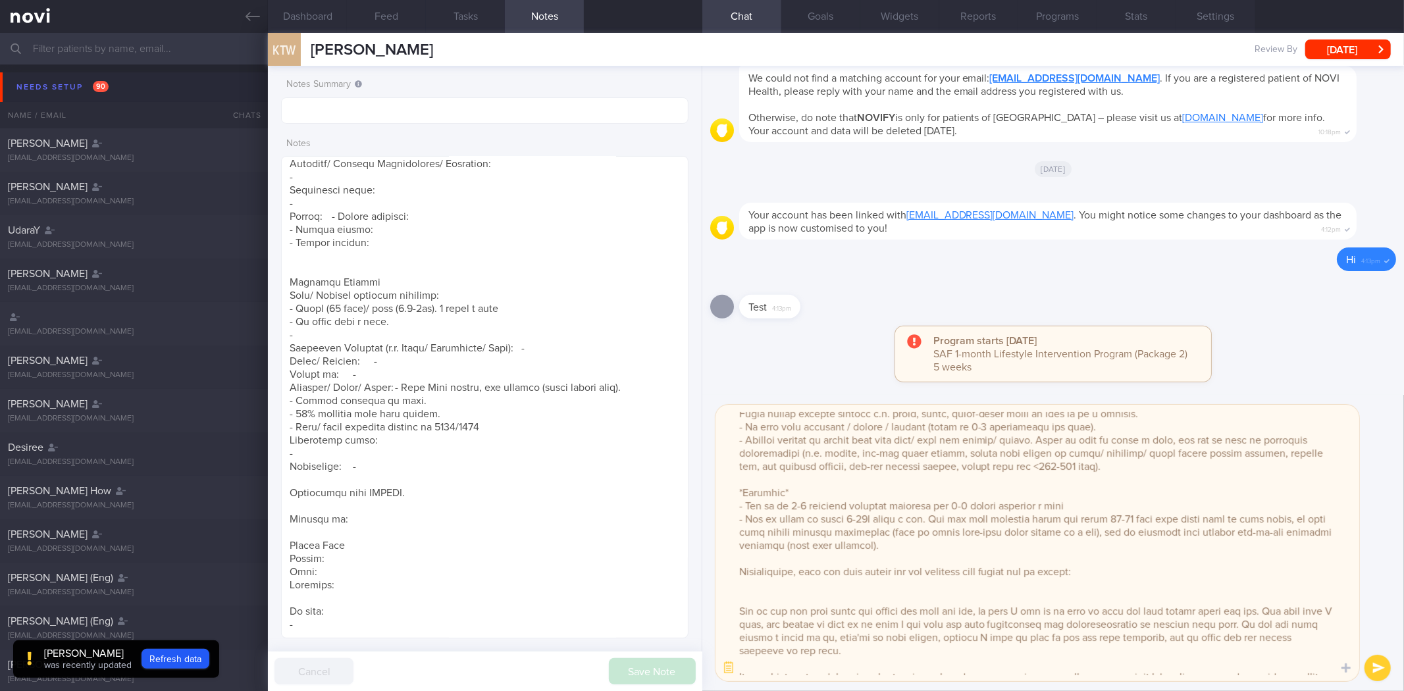
paste textarea "To help you make better choices when eating out, I want to share with you ways …"
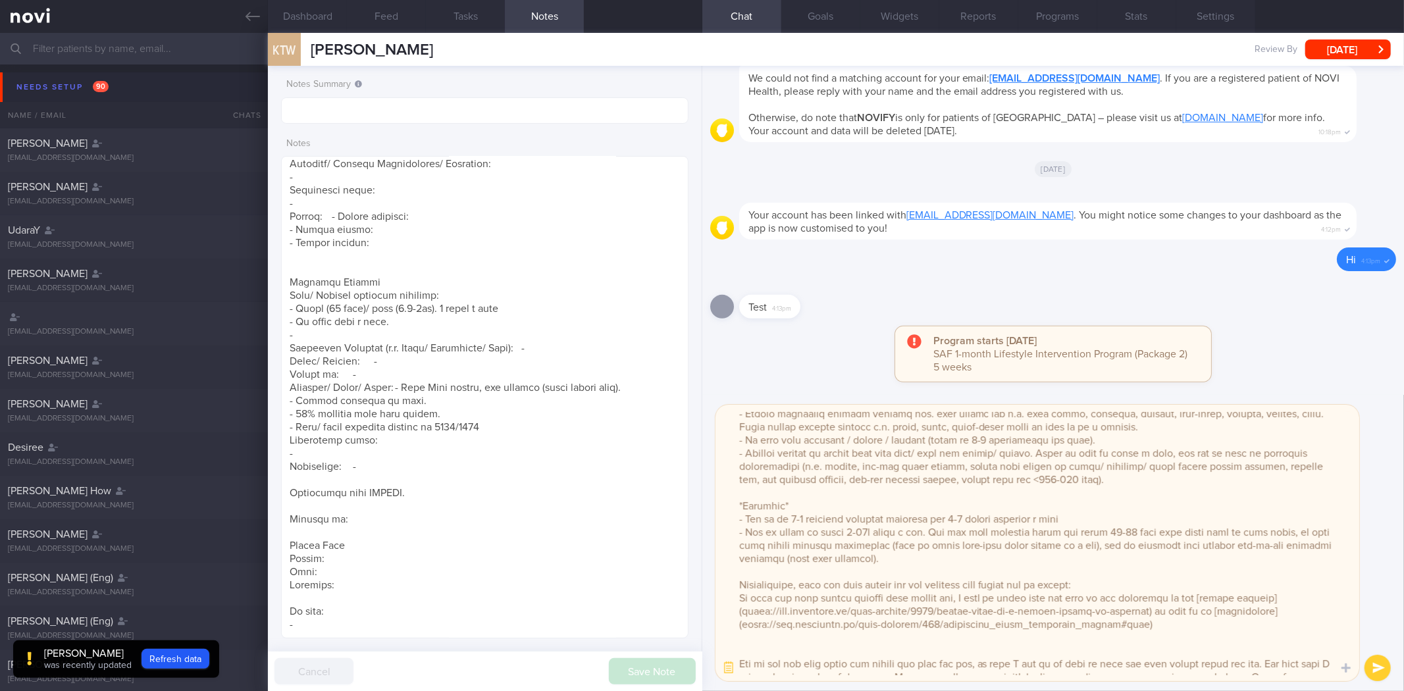
click at [1119, 563] on textarea at bounding box center [1037, 543] width 644 height 276
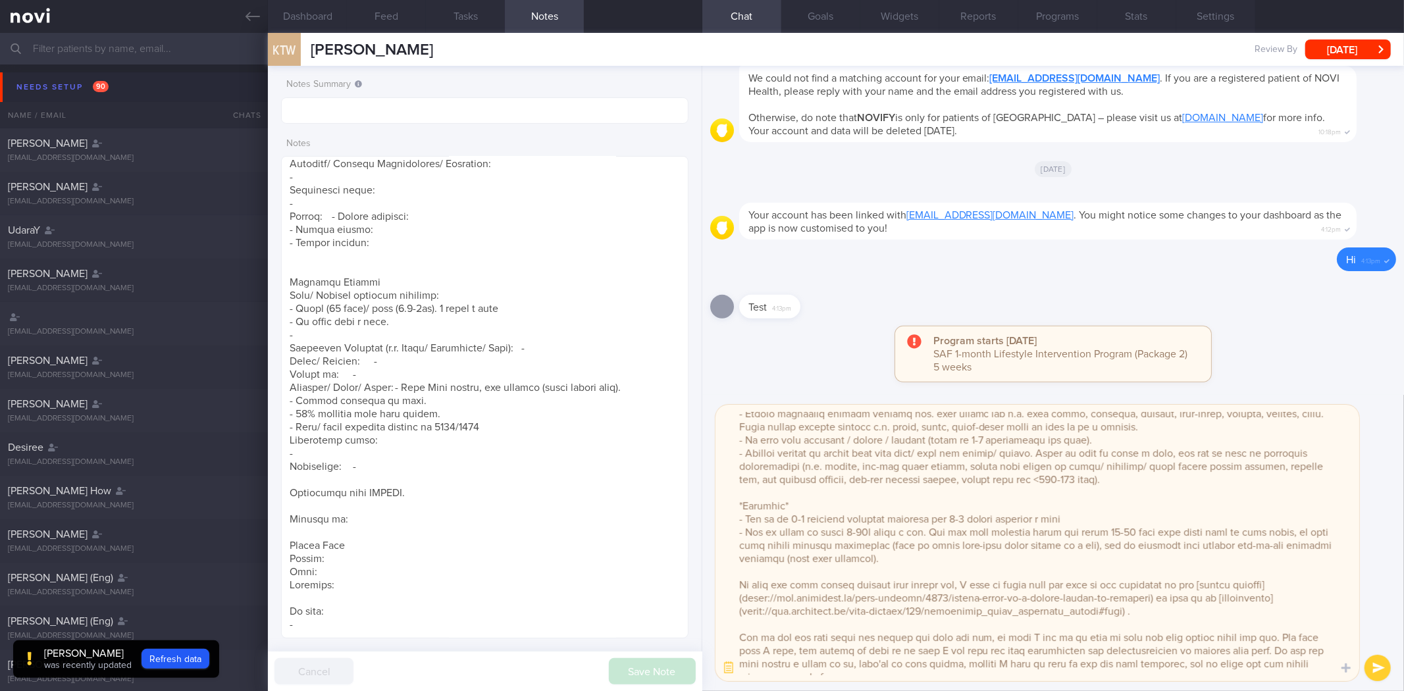
click at [732, 655] on textarea at bounding box center [1037, 543] width 644 height 276
type textarea "Hi Thong Wee, It was a pleasure speaking with you today. The Lifestyle Improvem…"
click at [727, 669] on button "button" at bounding box center [729, 668] width 24 height 24
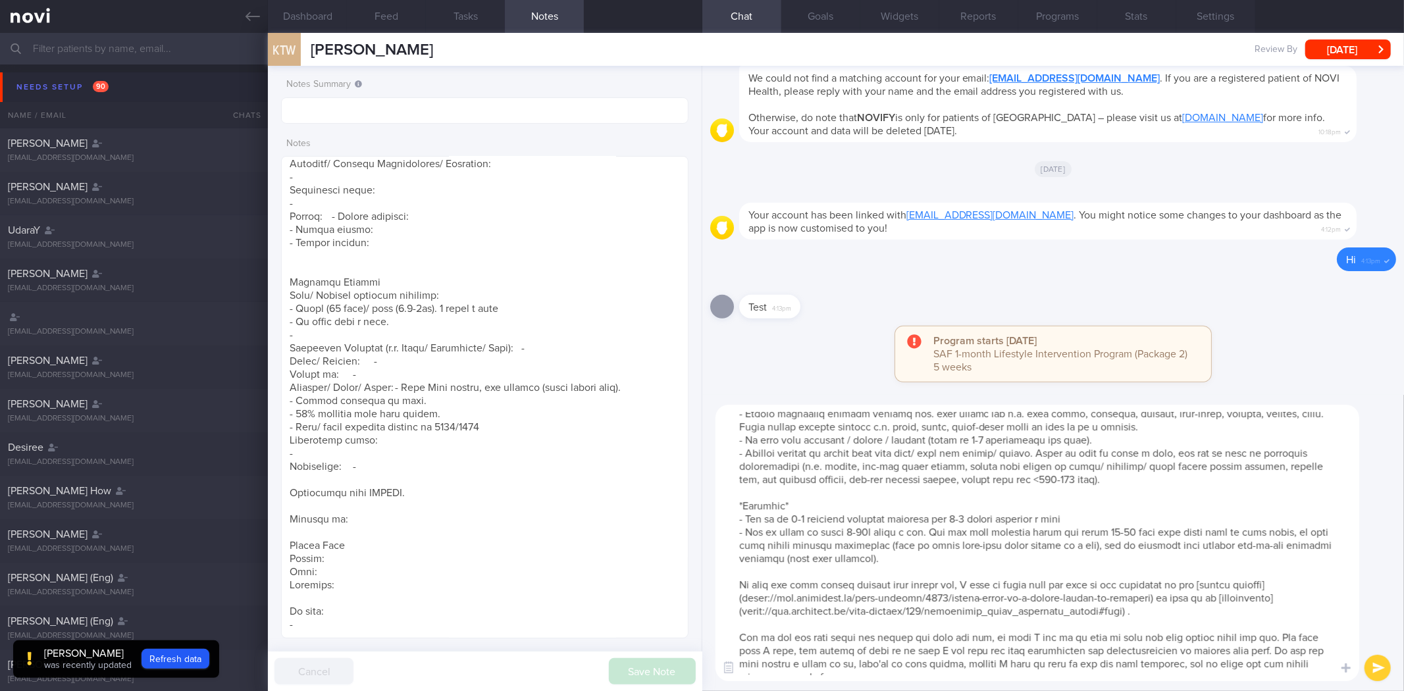
click at [821, 571] on textarea at bounding box center [1037, 543] width 644 height 276
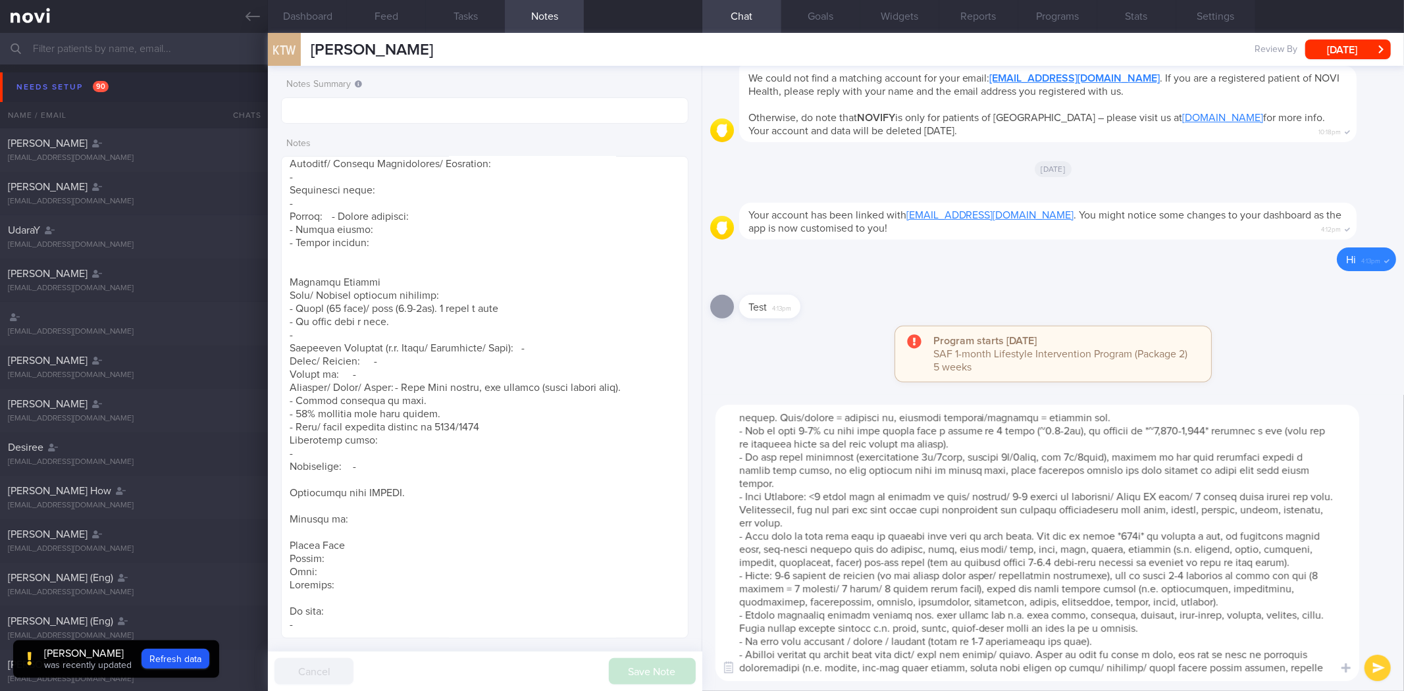
scroll to position [28, 0]
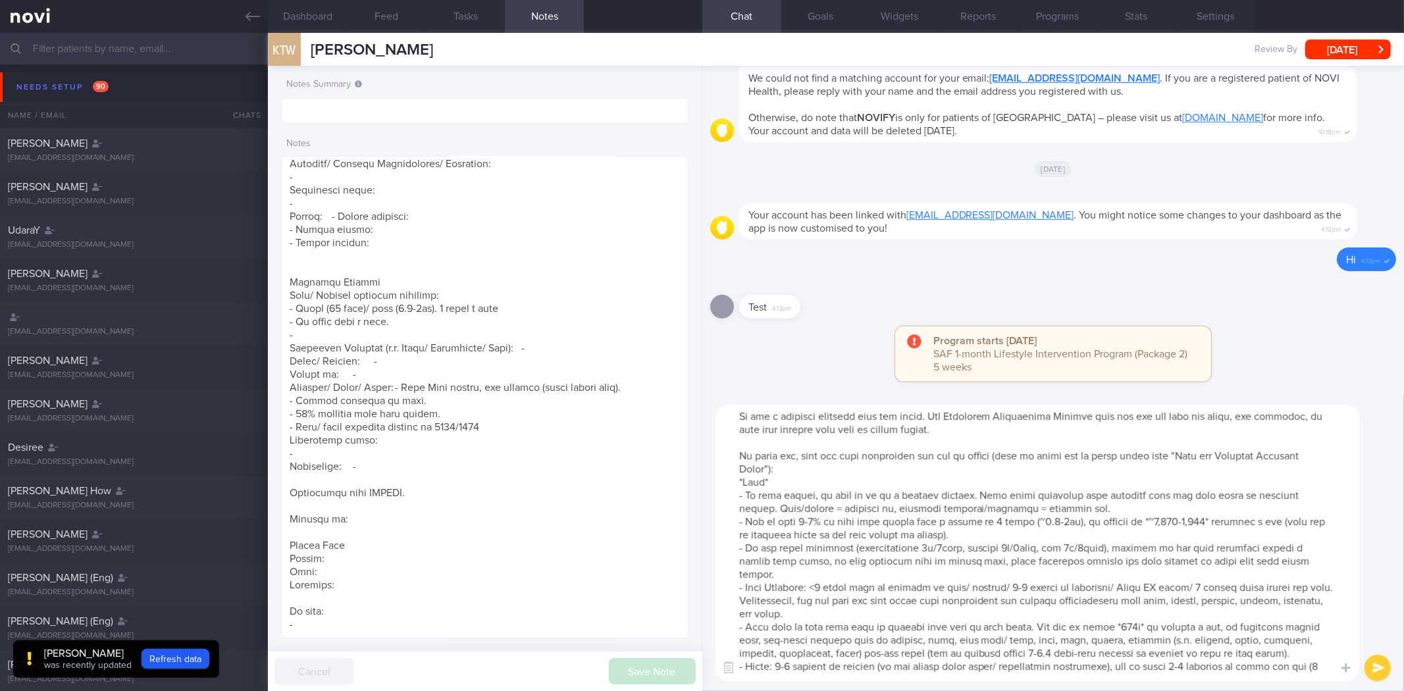
drag, startPoint x: 931, startPoint y: 553, endPoint x: 733, endPoint y: 576, distance: 199.5
click at [733, 576] on textarea at bounding box center [1037, 543] width 644 height 276
drag, startPoint x: 328, startPoint y: 613, endPoint x: 285, endPoint y: 530, distance: 92.7
click at [285, 530] on textarea at bounding box center [484, 397] width 407 height 482
paste textarea "- Carb Portions: <1 small bowl or fistful of rice/ noodles/ 2-3 slices of whole…"
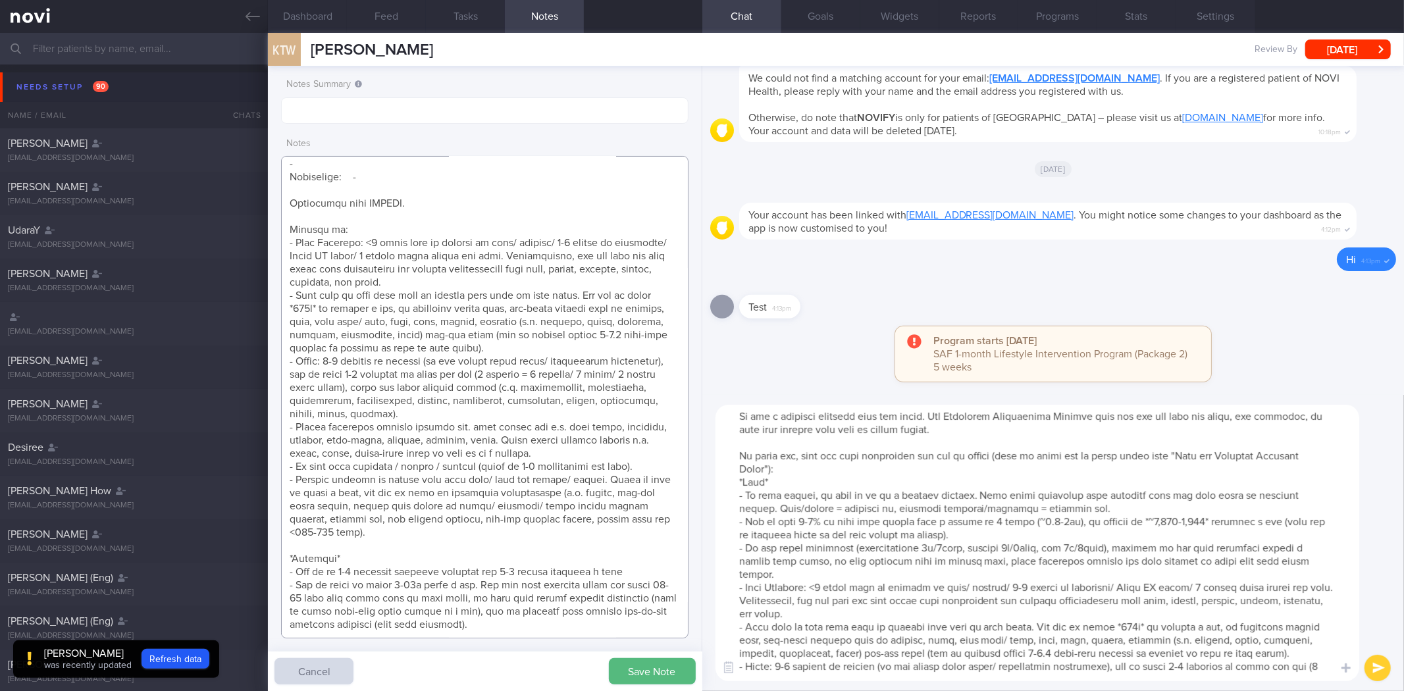
scroll to position [1071, 0]
type textarea "28 Aug 2025, 3:13 pm Mr KOH THONG WEE (XU THONGWEI) S8008330J 21 Mar 1980 S8008…"
click at [655, 673] on button "Save Note" at bounding box center [652, 671] width 87 height 26
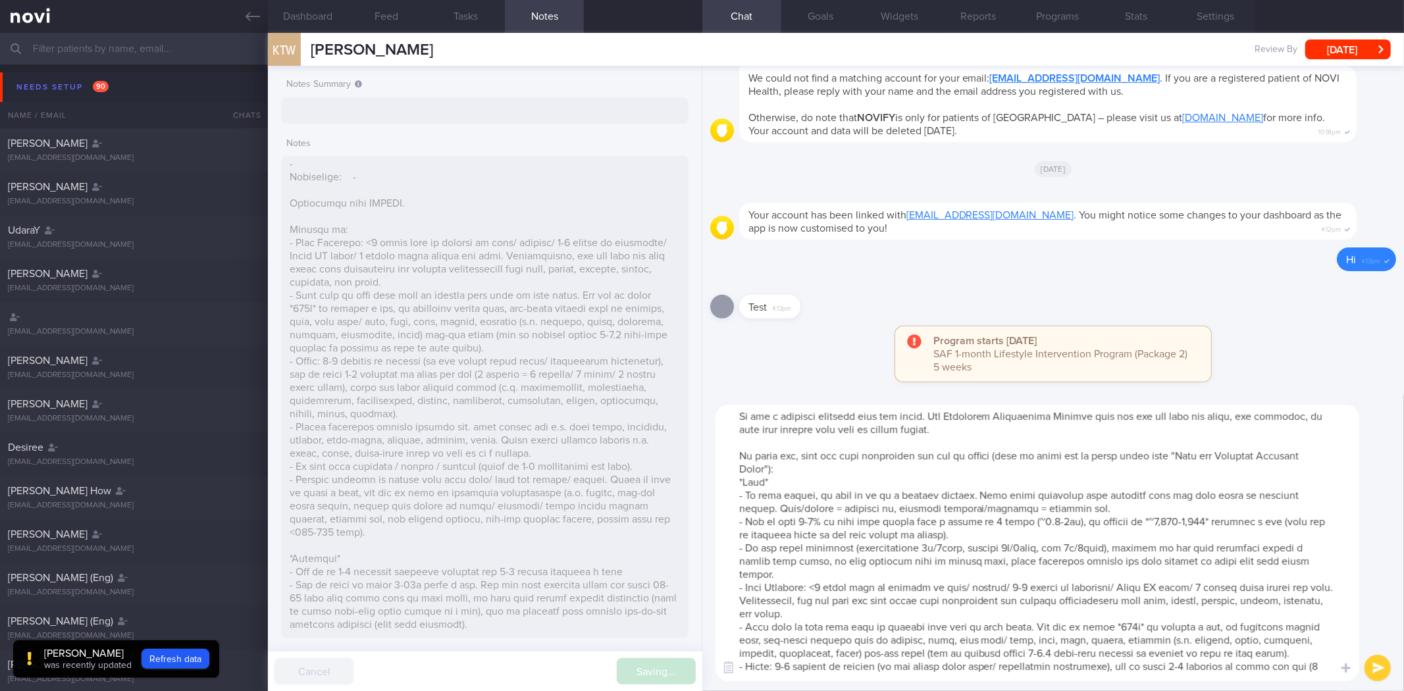
click at [833, 628] on textarea at bounding box center [1037, 543] width 644 height 276
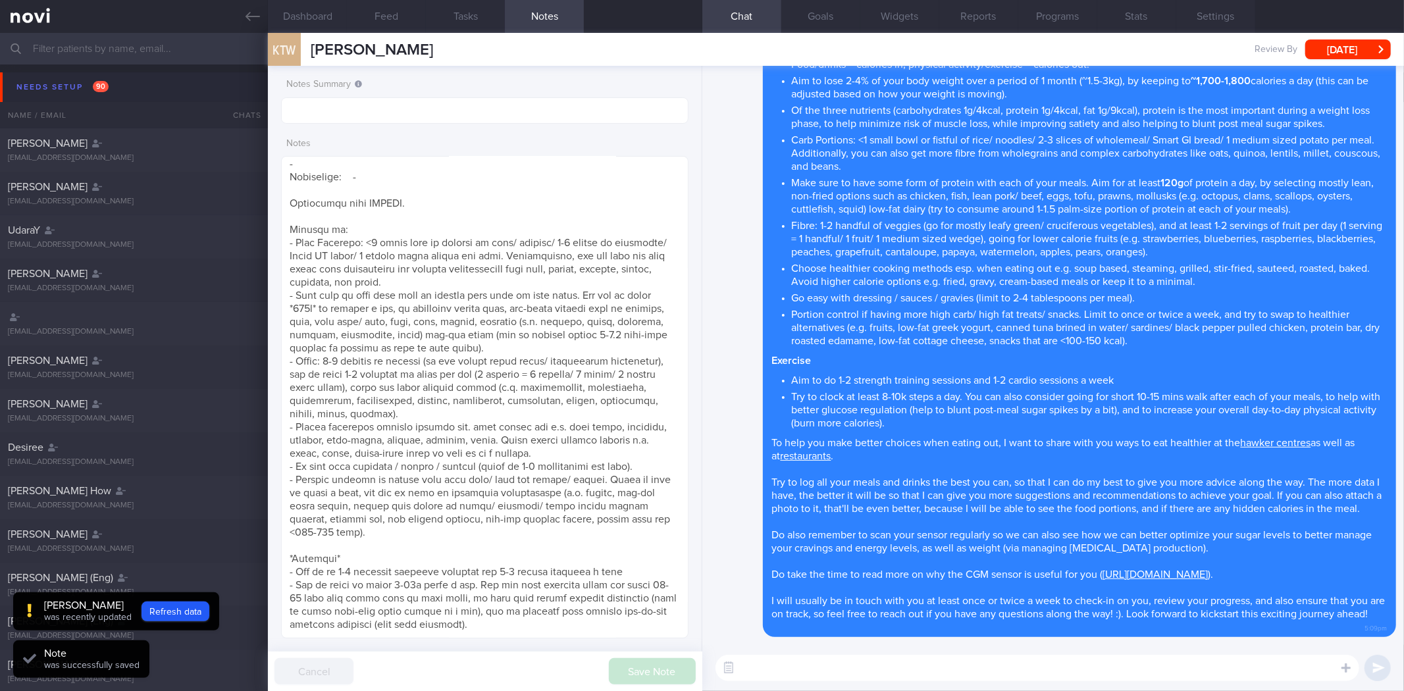
scroll to position [0, 0]
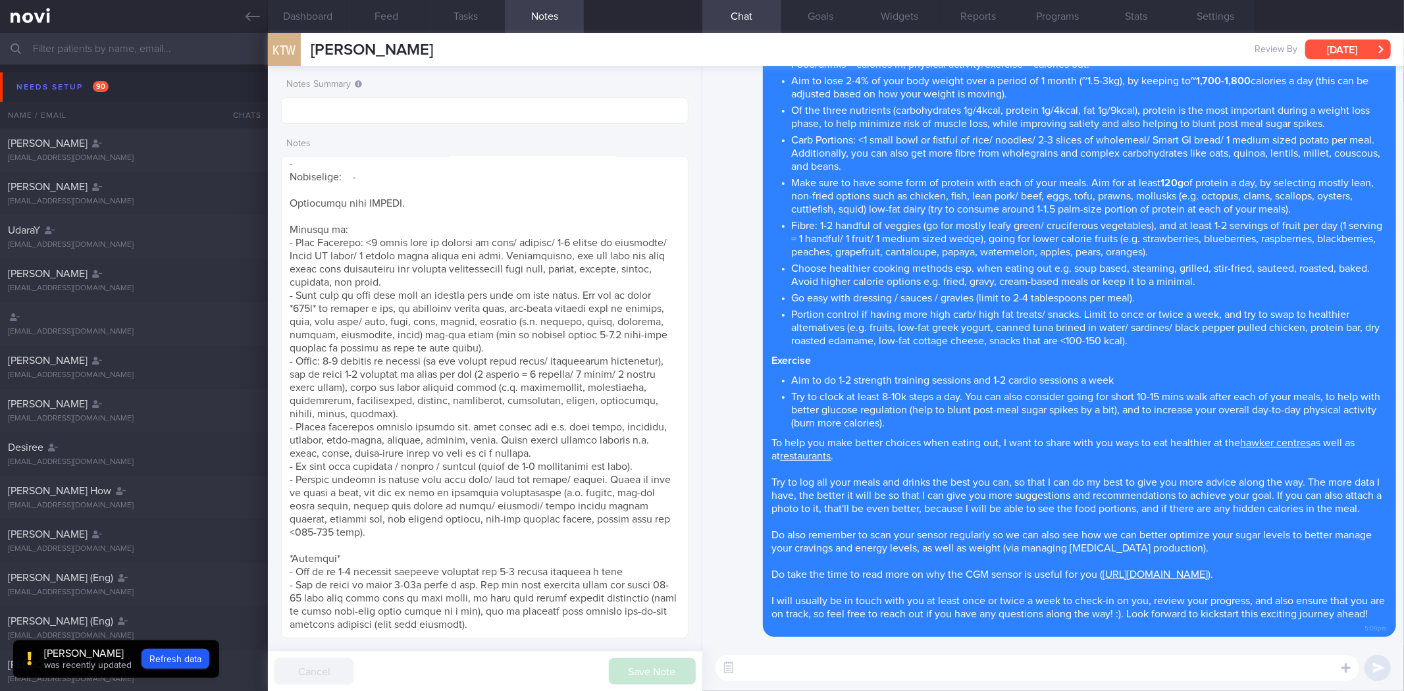
click at [1334, 46] on button "[DATE]" at bounding box center [1348, 49] width 86 height 20
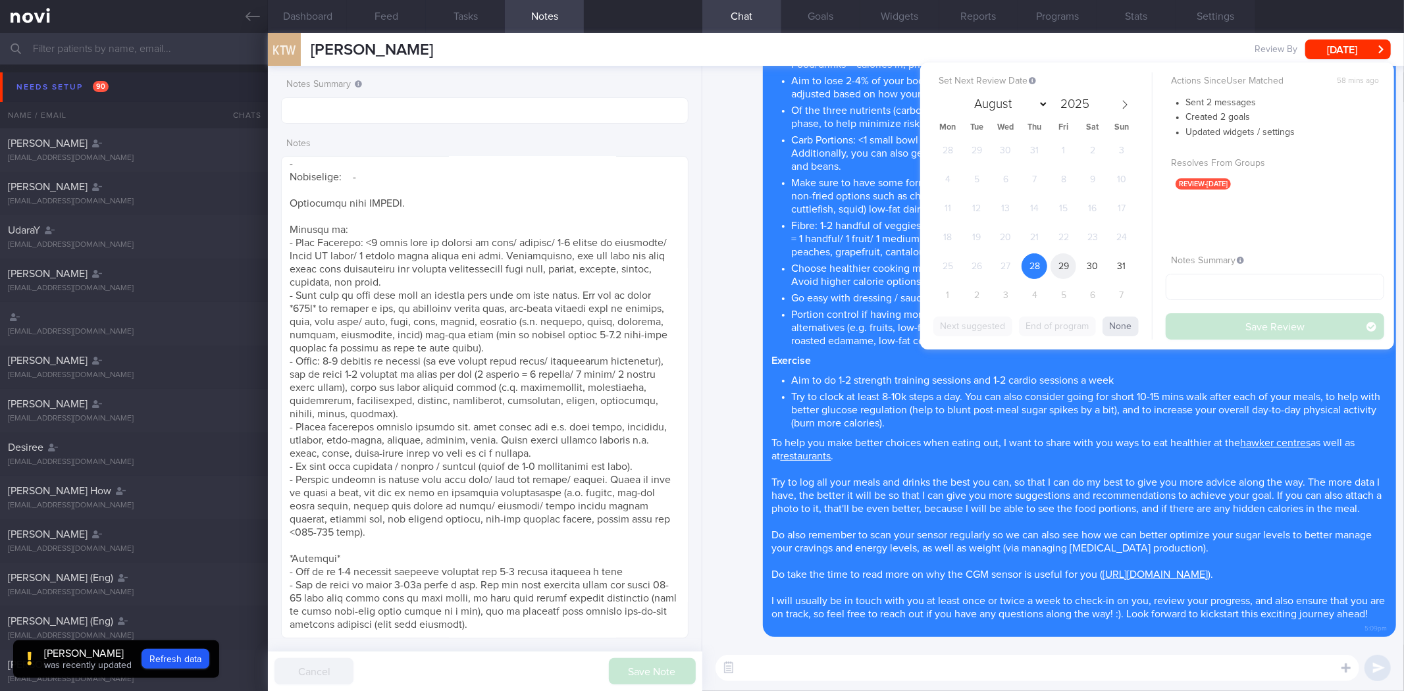
click at [1063, 257] on span "29" at bounding box center [1063, 266] width 26 height 26
click at [1216, 336] on button "Save Review" at bounding box center [1274, 326] width 218 height 26
click at [247, 14] on icon at bounding box center [252, 16] width 14 height 14
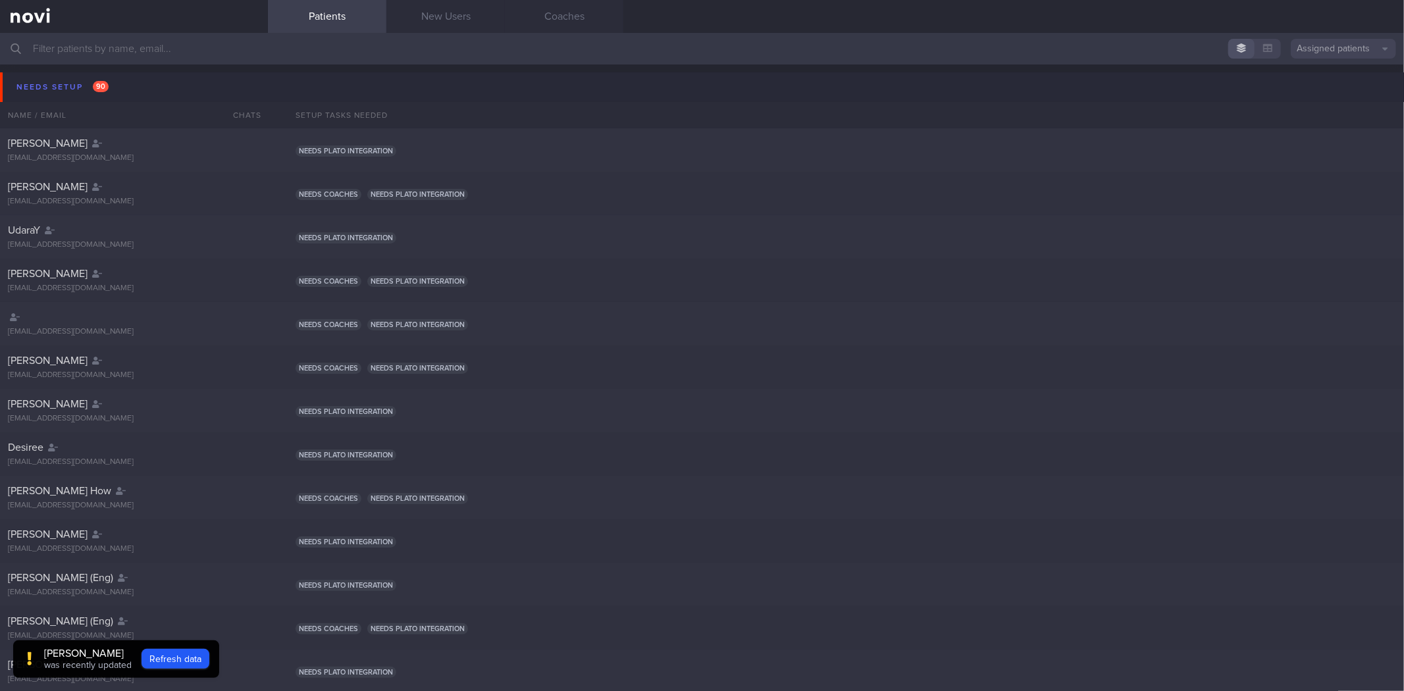
click at [166, 49] on input "text" at bounding box center [702, 49] width 1404 height 32
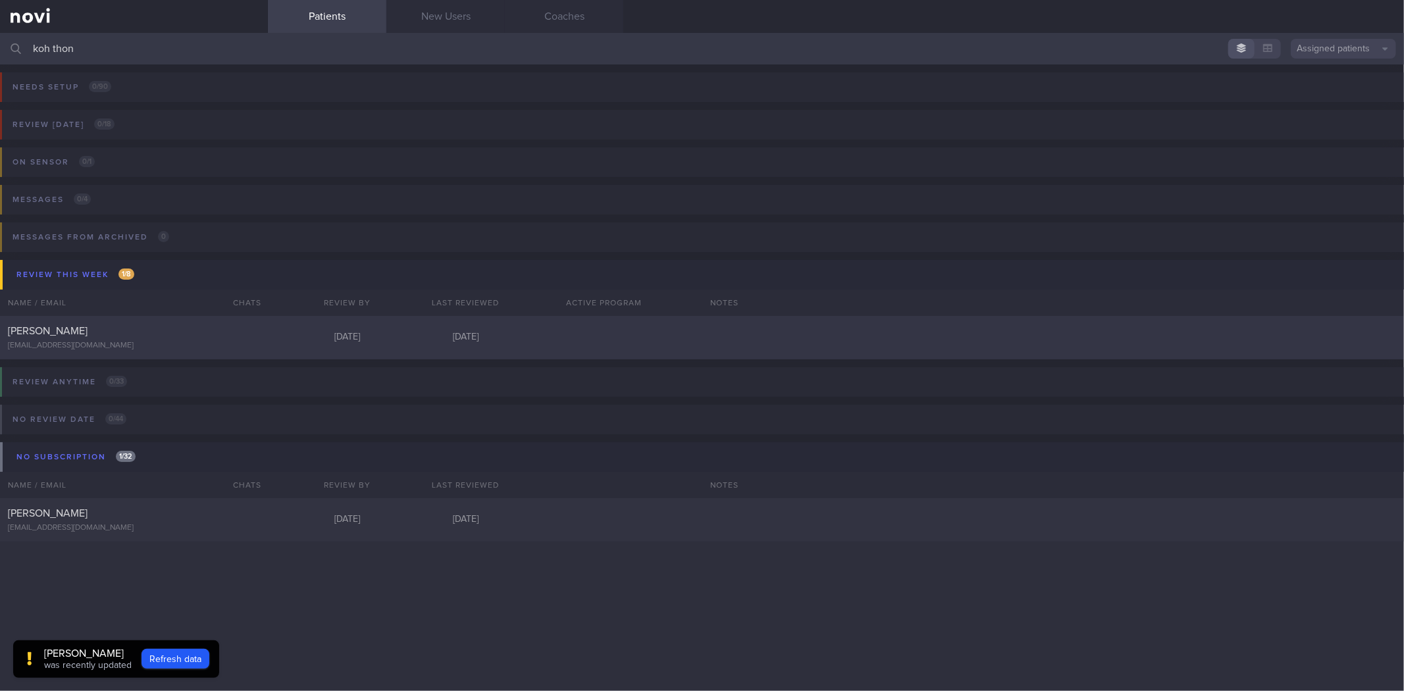
type input "koh thon"
click at [284, 351] on div "Koh Thong Wee hx228qrzvw@privaterelay.appleid.com Tomorrow Today" at bounding box center [702, 337] width 1404 height 43
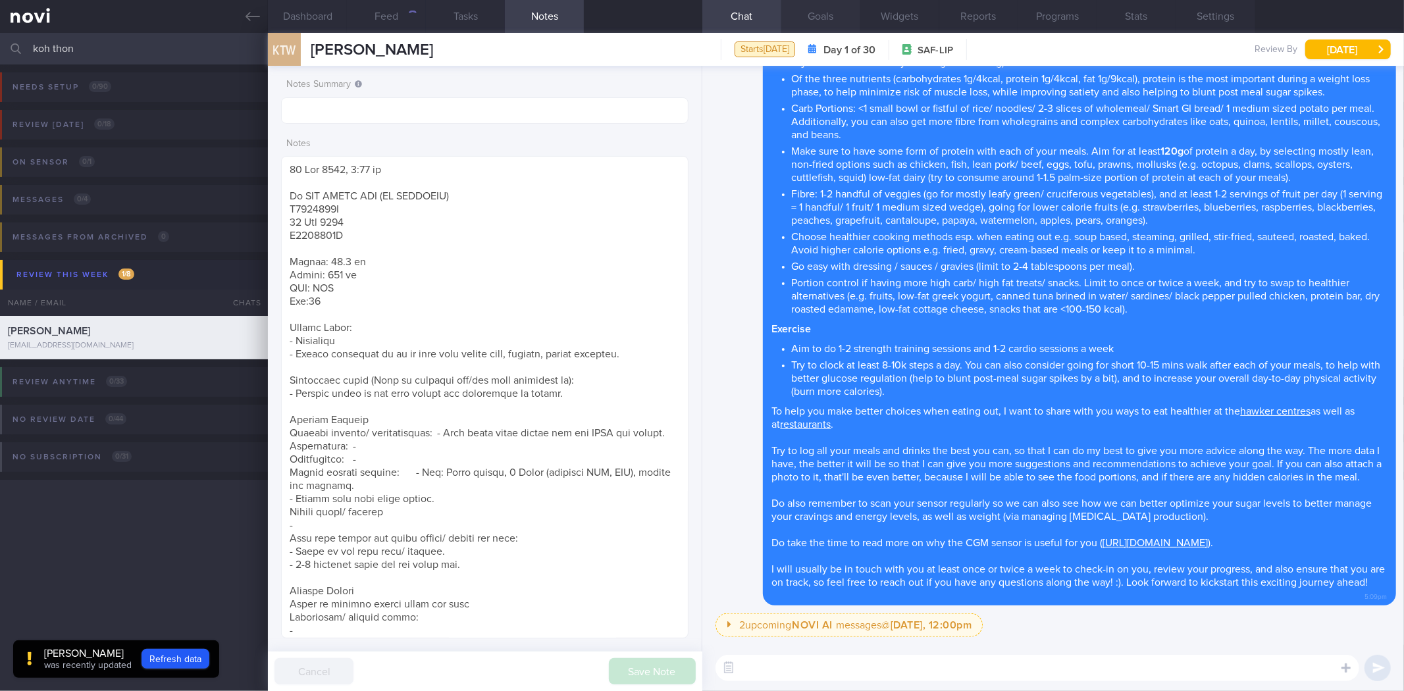
click at [839, 11] on button "Goals" at bounding box center [820, 16] width 79 height 33
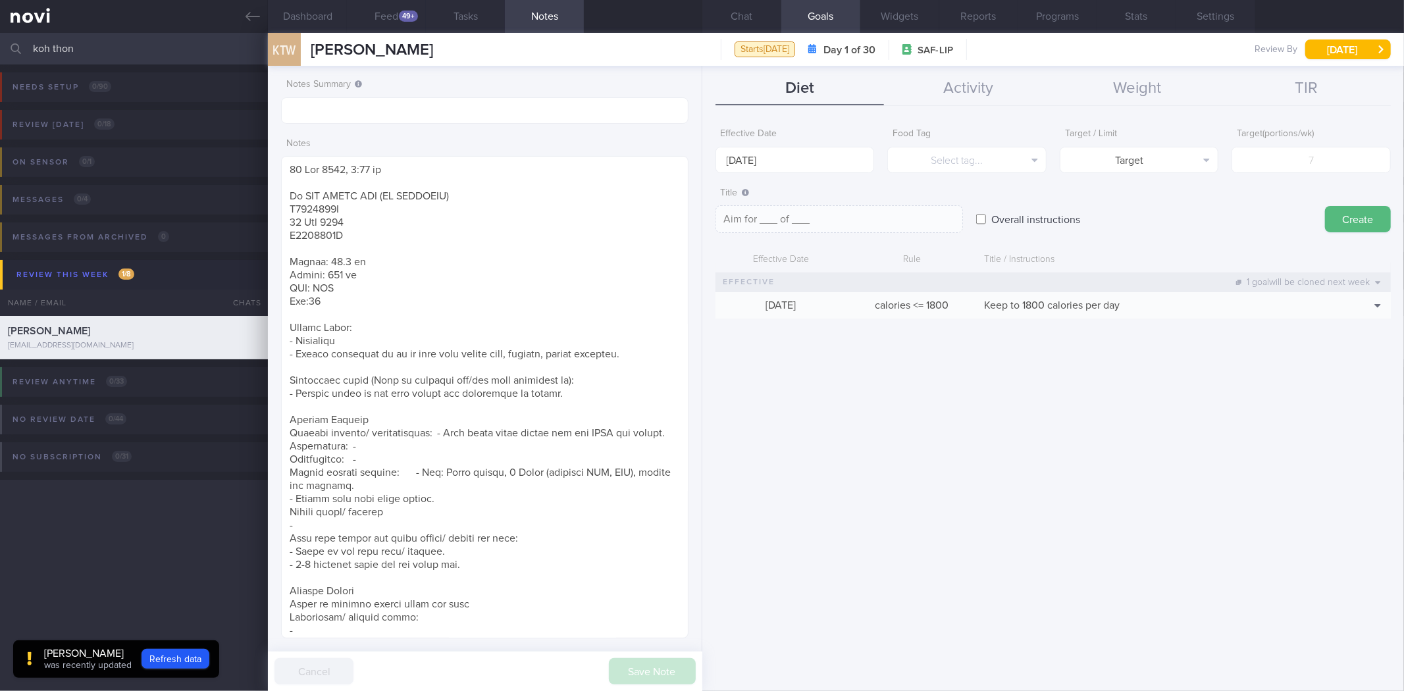
click at [991, 105] on div "Diet Activity Weight TIR Effective Date 1 Sep 2025 Food Tag Select tag... Selec…" at bounding box center [1052, 378] width 701 height 625
click at [981, 82] on button "Activity" at bounding box center [968, 88] width 169 height 33
click at [989, 213] on label "Workout plan" at bounding box center [1022, 219] width 74 height 26
click at [986, 213] on input "Workout plan" at bounding box center [981, 219] width 10 height 26
checkbox input "true"
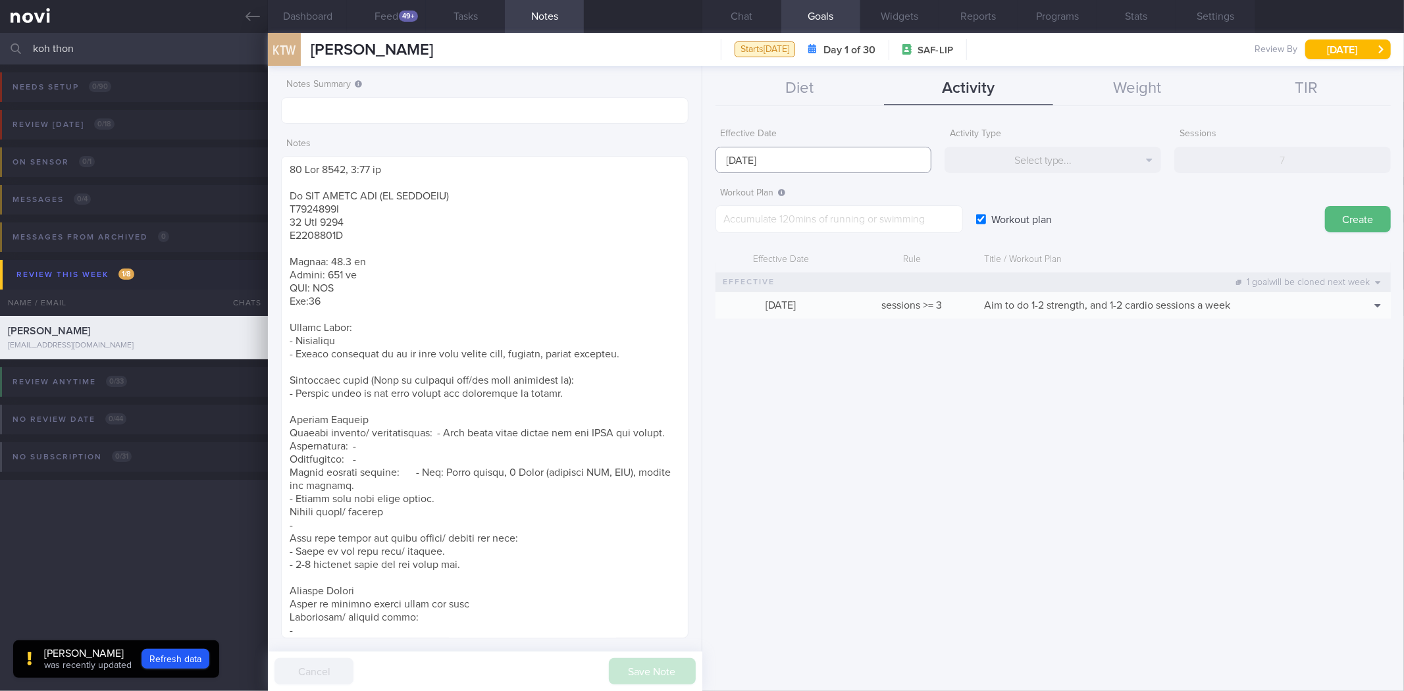
drag, startPoint x: 854, startPoint y: 161, endPoint x: 816, endPoint y: 184, distance: 44.9
click at [855, 159] on input "[DATE]" at bounding box center [823, 160] width 216 height 26
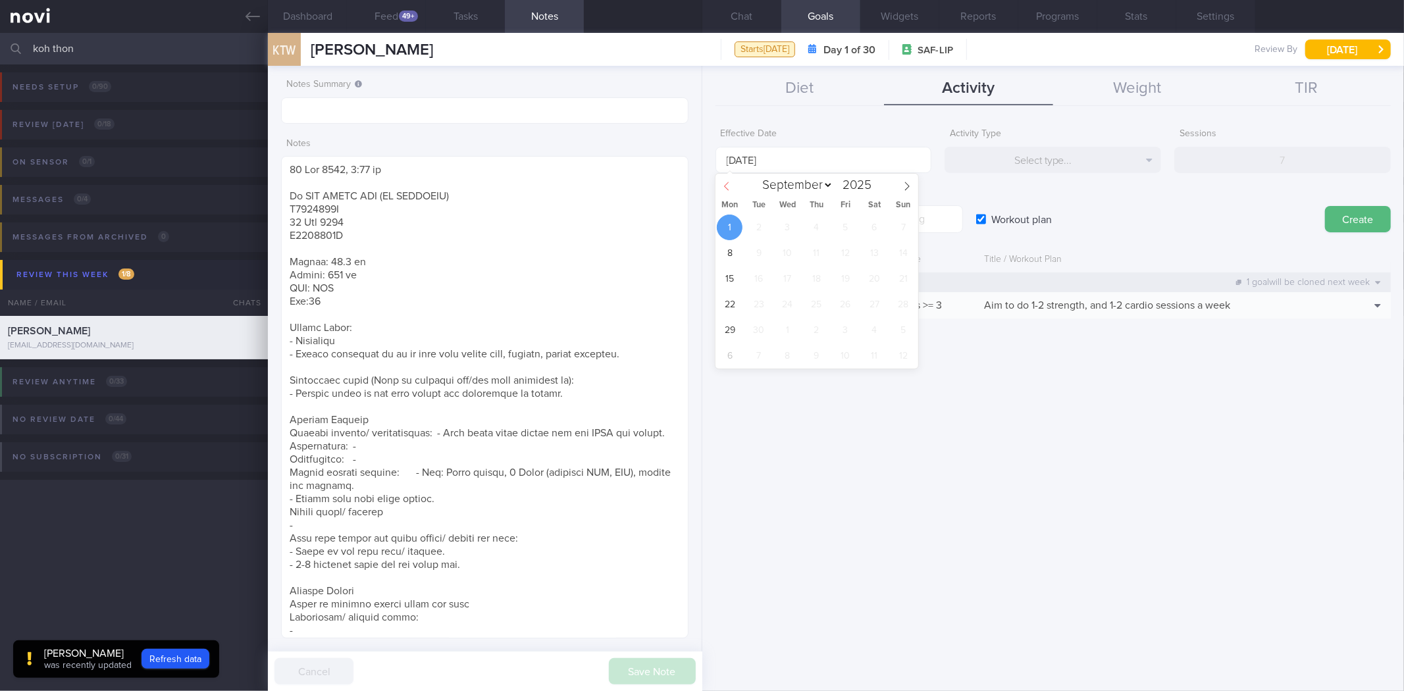
click at [725, 184] on icon at bounding box center [726, 186] width 9 height 9
select select "7"
click at [734, 331] on span "25" at bounding box center [730, 330] width 26 height 26
type input "[DATE]"
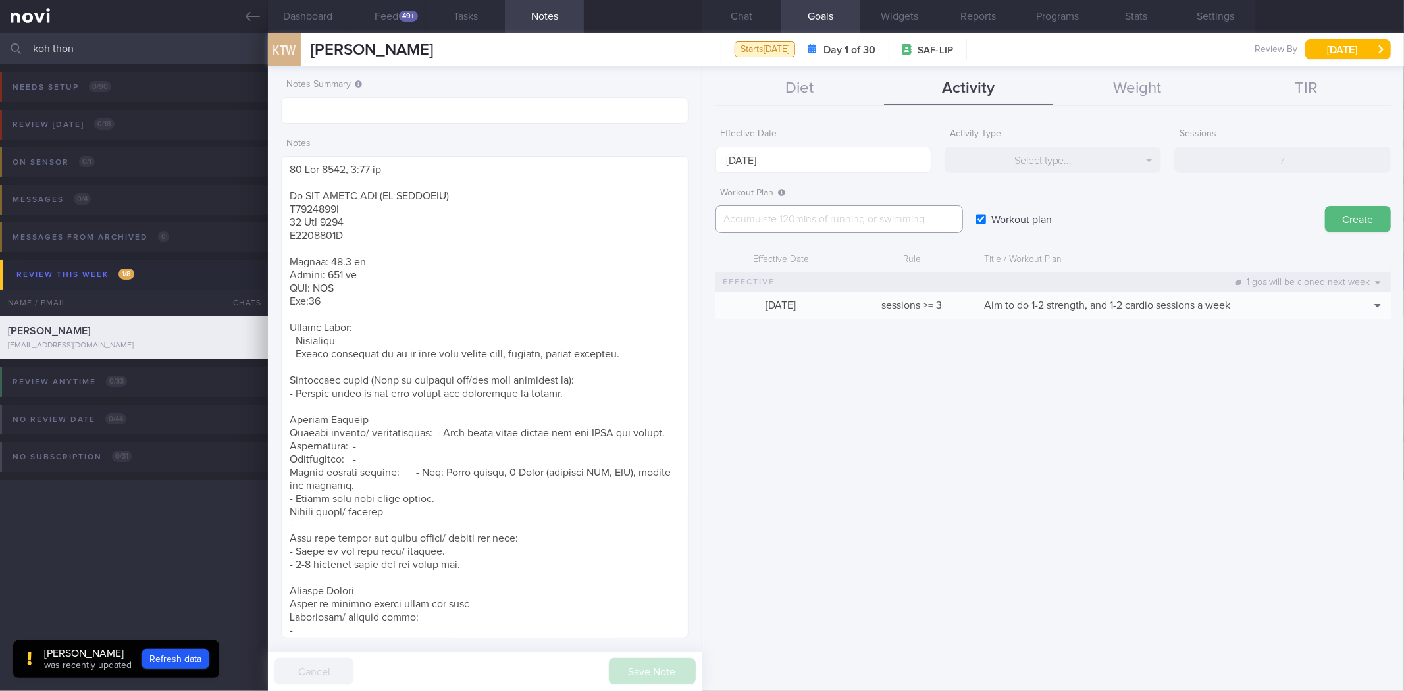
click at [924, 215] on textarea at bounding box center [838, 219] width 247 height 28
click at [846, 201] on div "Workout Plan ​" at bounding box center [838, 207] width 247 height 53
click at [833, 217] on textarea at bounding box center [838, 219] width 247 height 28
paste textarea "*Bodyweight Strength Workout 1* (3-4 sets per exercise) - Exercise 1: [Bodyweig…"
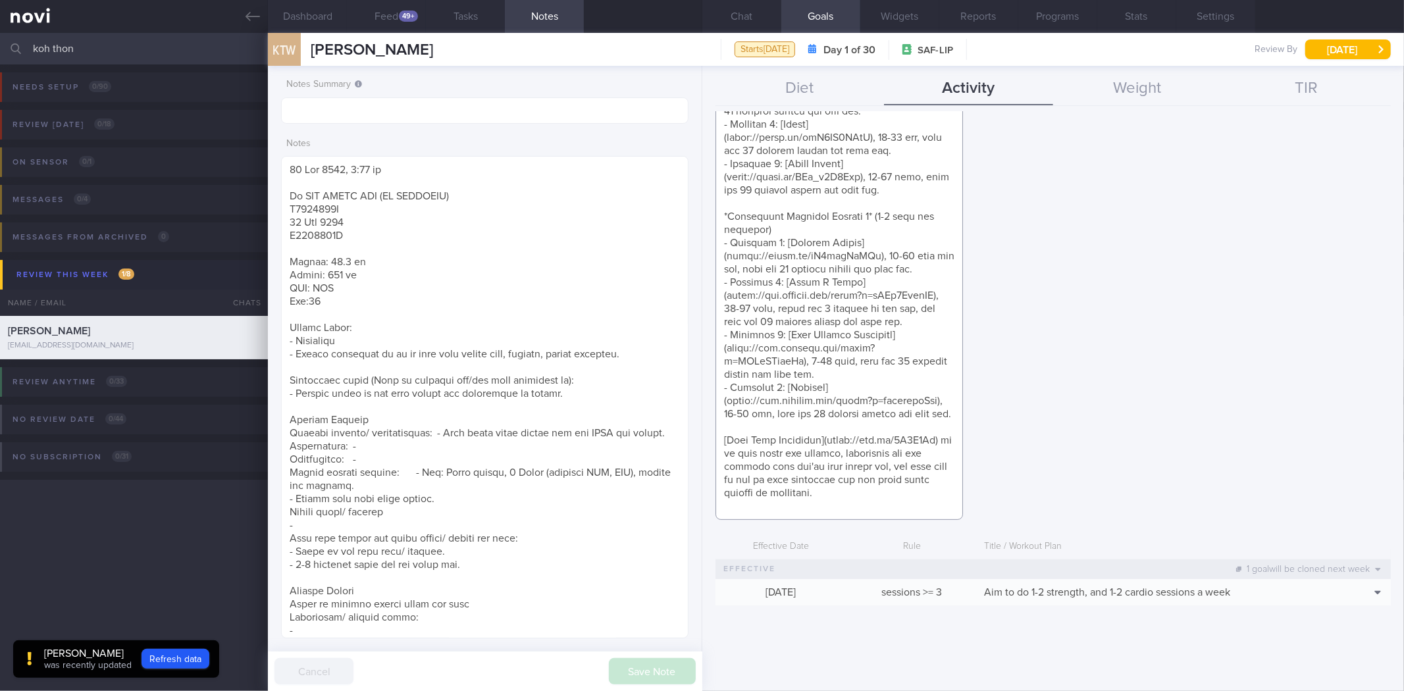
scroll to position [365, 0]
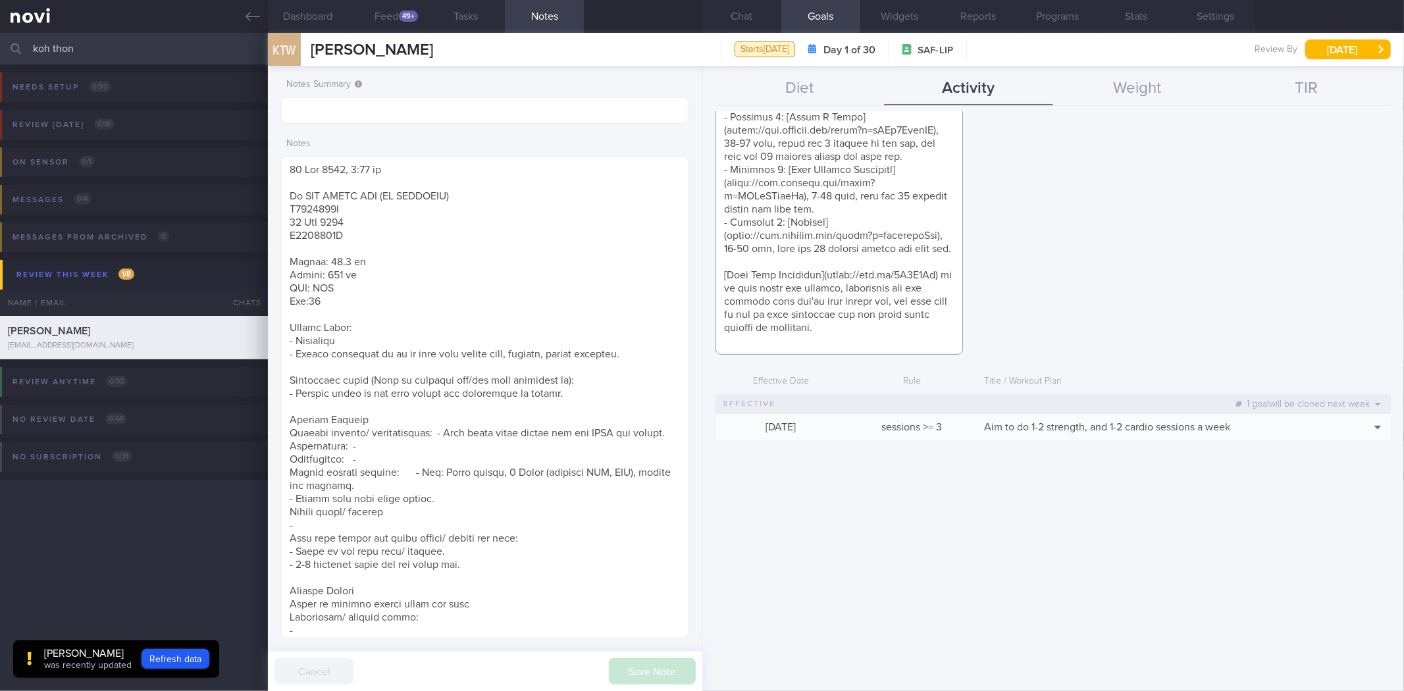
click at [889, 267] on textarea at bounding box center [838, 97] width 247 height 515
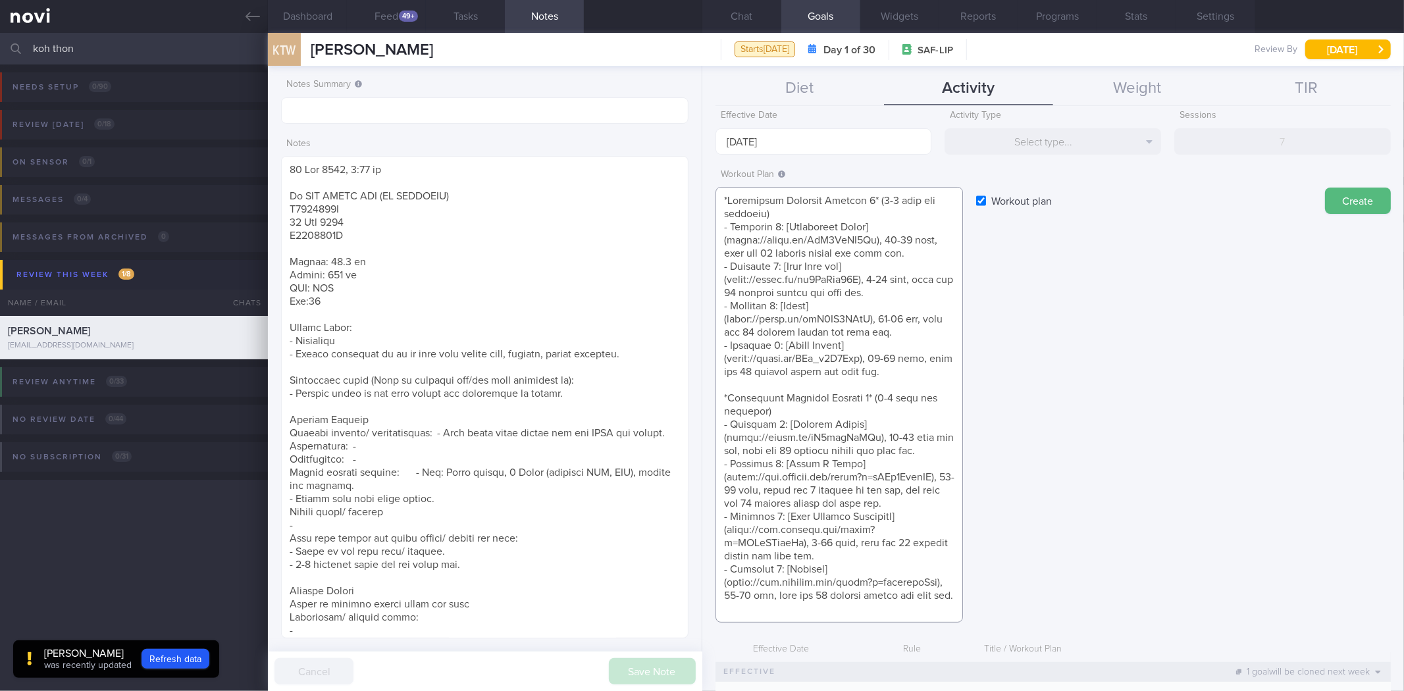
scroll to position [0, 0]
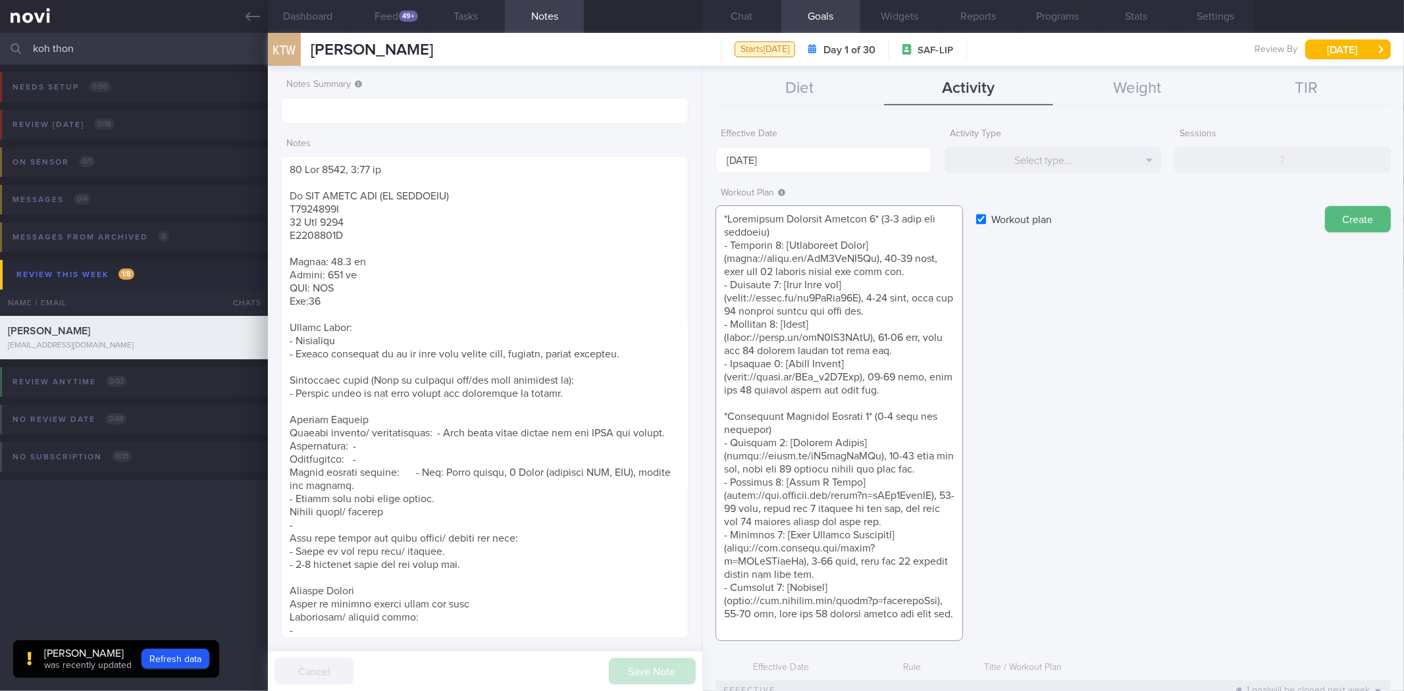
click at [796, 284] on textarea at bounding box center [838, 423] width 247 height 436
click at [794, 284] on textarea at bounding box center [838, 423] width 247 height 436
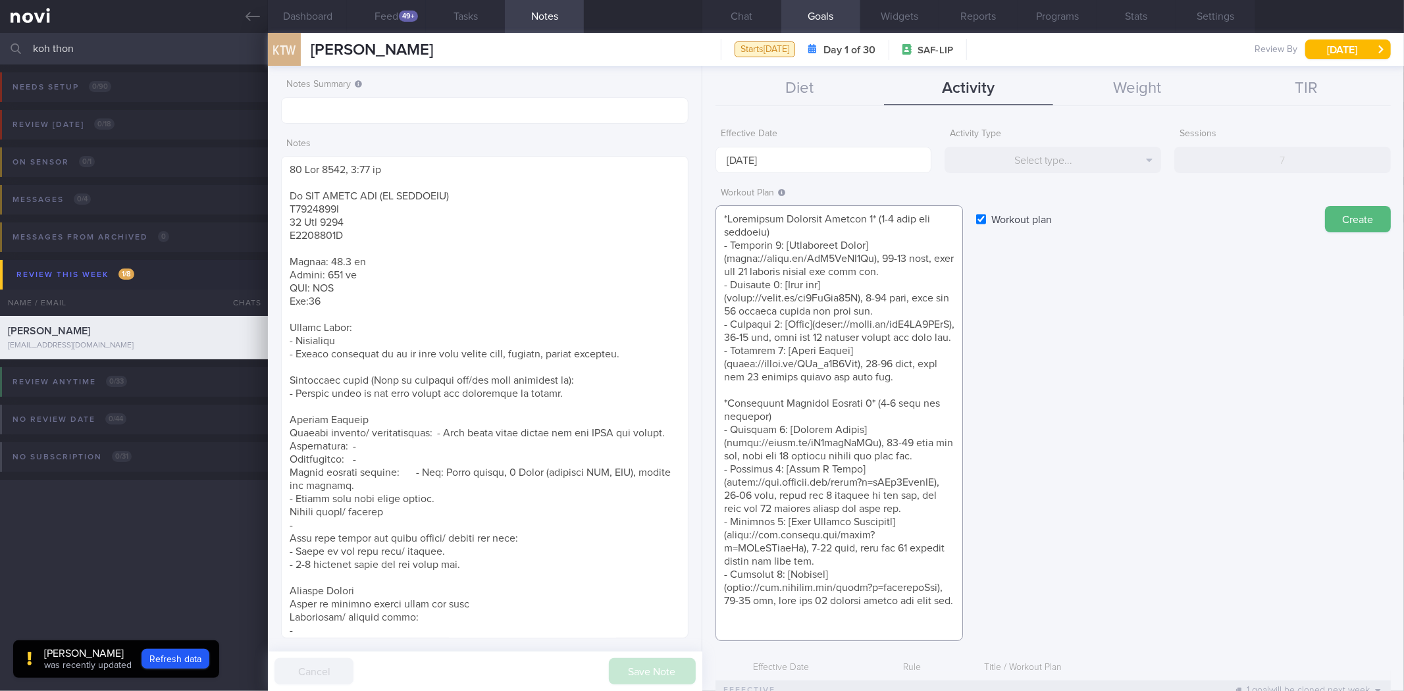
click at [864, 295] on textarea at bounding box center [838, 423] width 247 height 436
paste textarea "a2ECFhuPtaA"
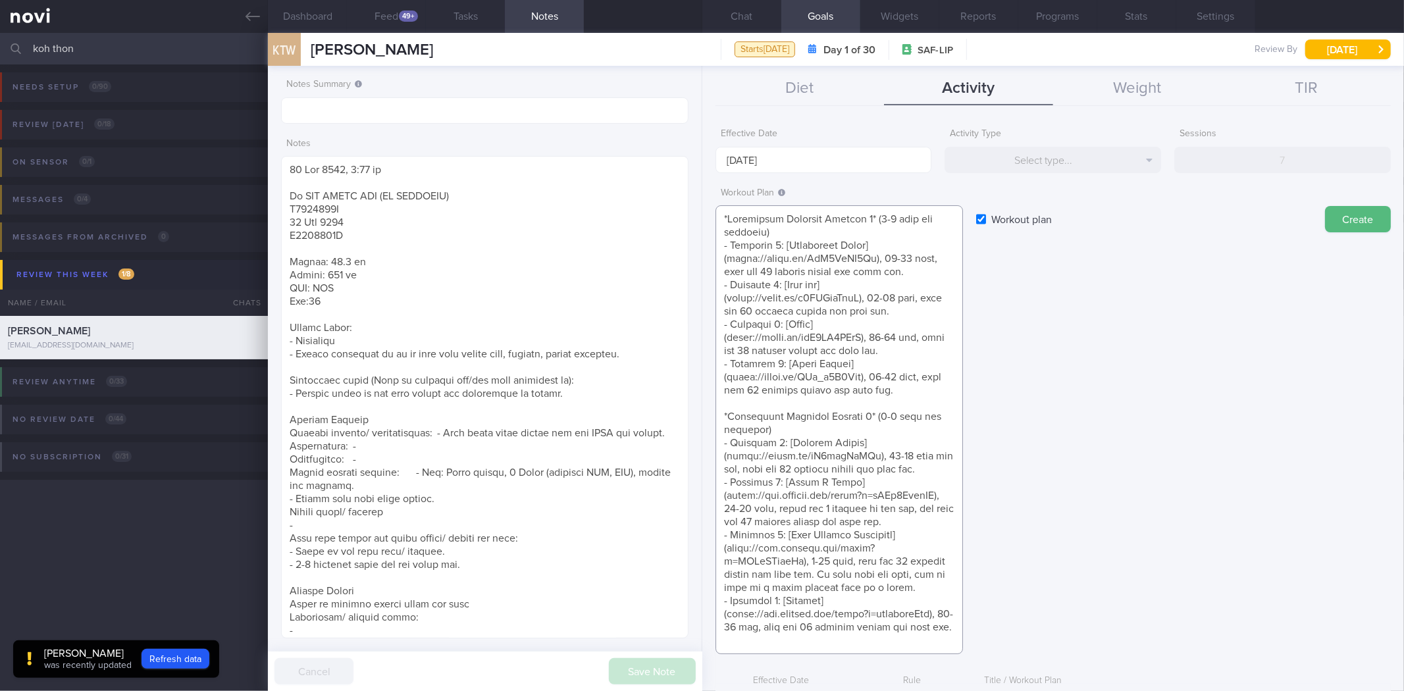
scroll to position [18, 0]
type textarea "*Bodyweight Strength Workout 1* (3-4 sets per exercise) - Exercise 1: [Bodyweig…"
click at [1349, 215] on button "Create" at bounding box center [1358, 219] width 66 height 26
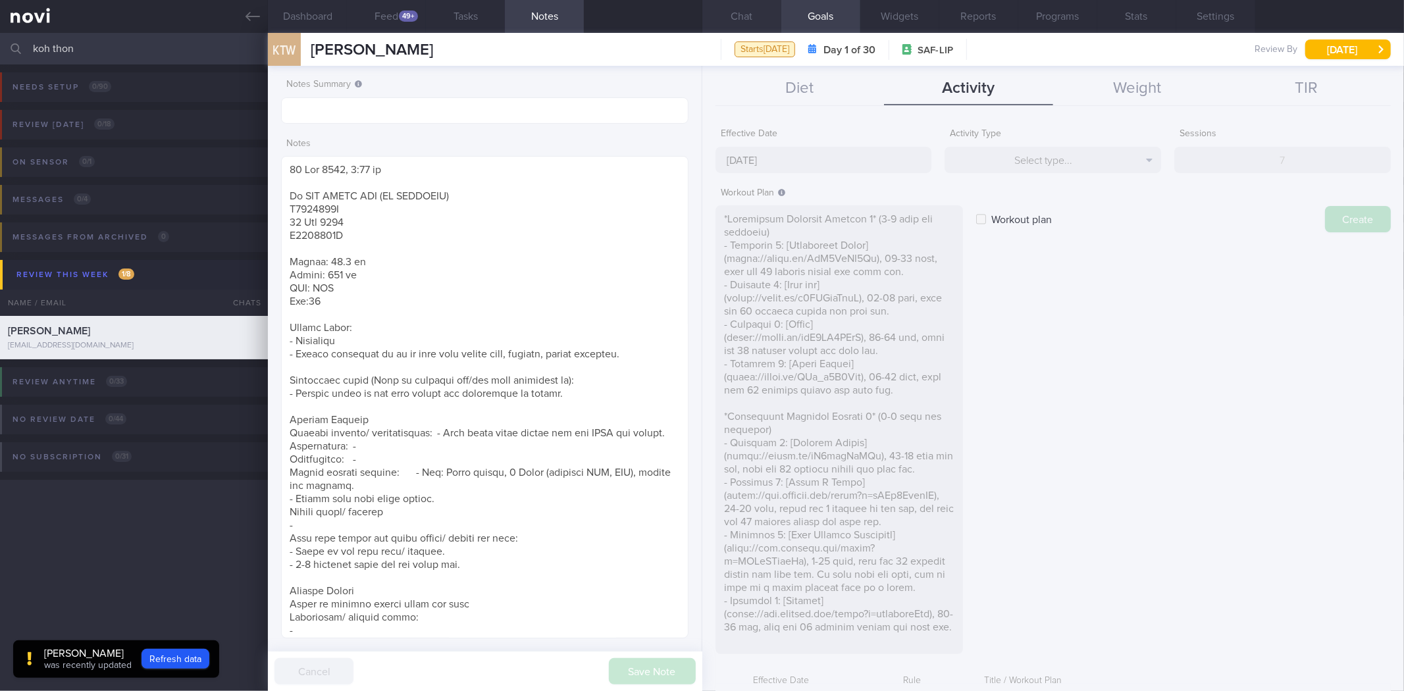
type input "[DATE]"
checkbox input "false"
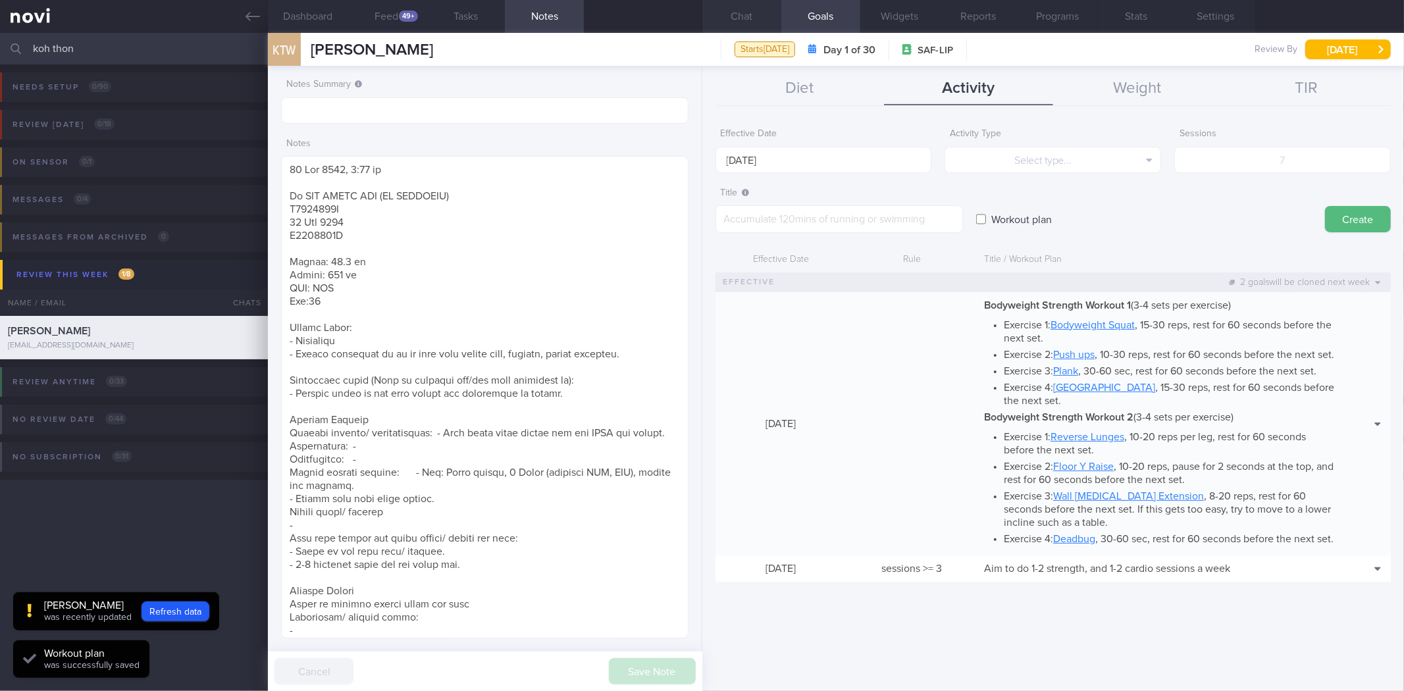
scroll to position [0, 0]
click at [759, 14] on button "Chat" at bounding box center [741, 16] width 79 height 33
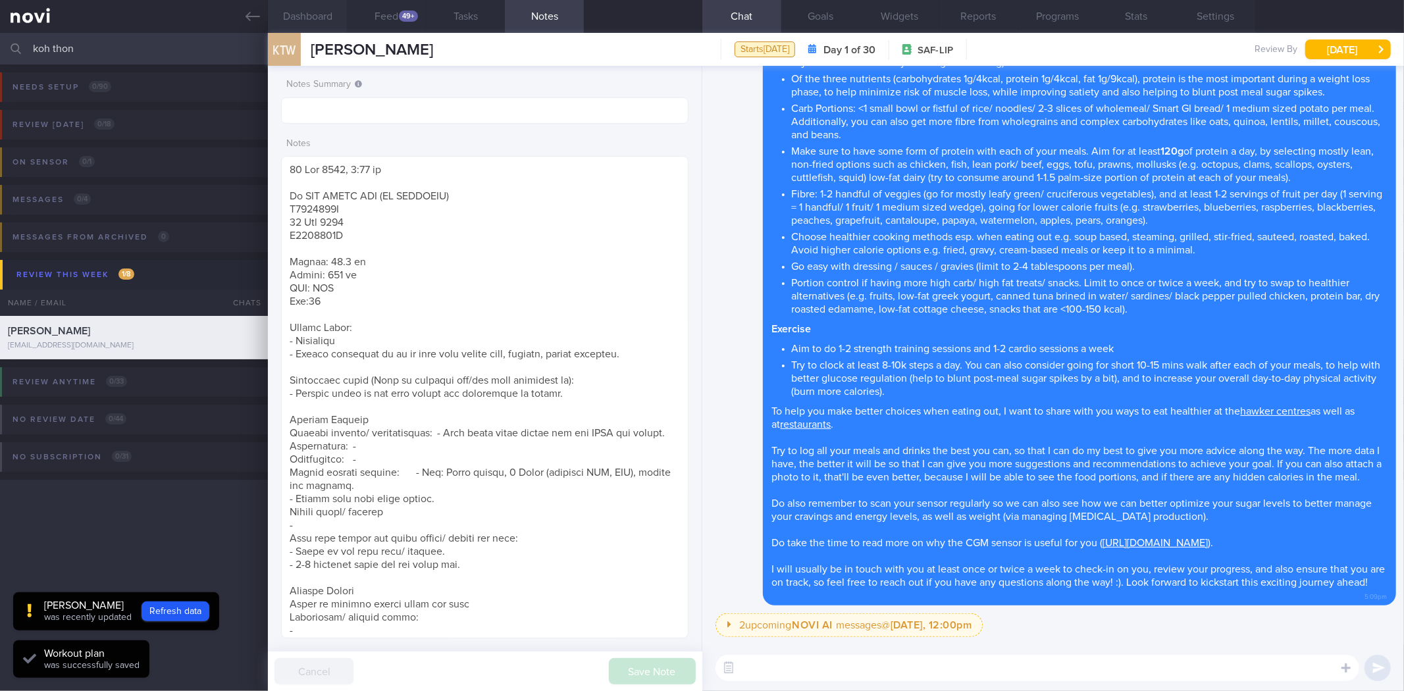
click at [340, 12] on button "Dashboard" at bounding box center [307, 16] width 79 height 33
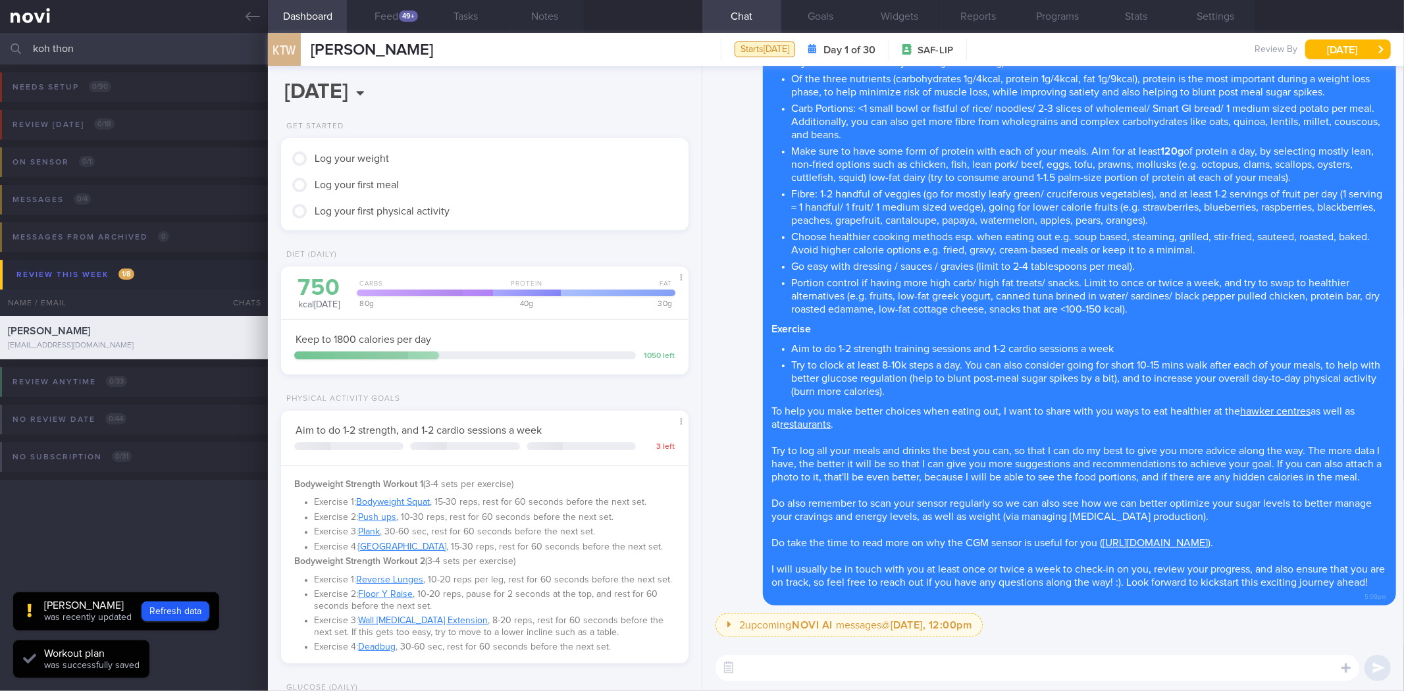
scroll to position [205, 372]
click at [870, 669] on textarea at bounding box center [1037, 668] width 644 height 26
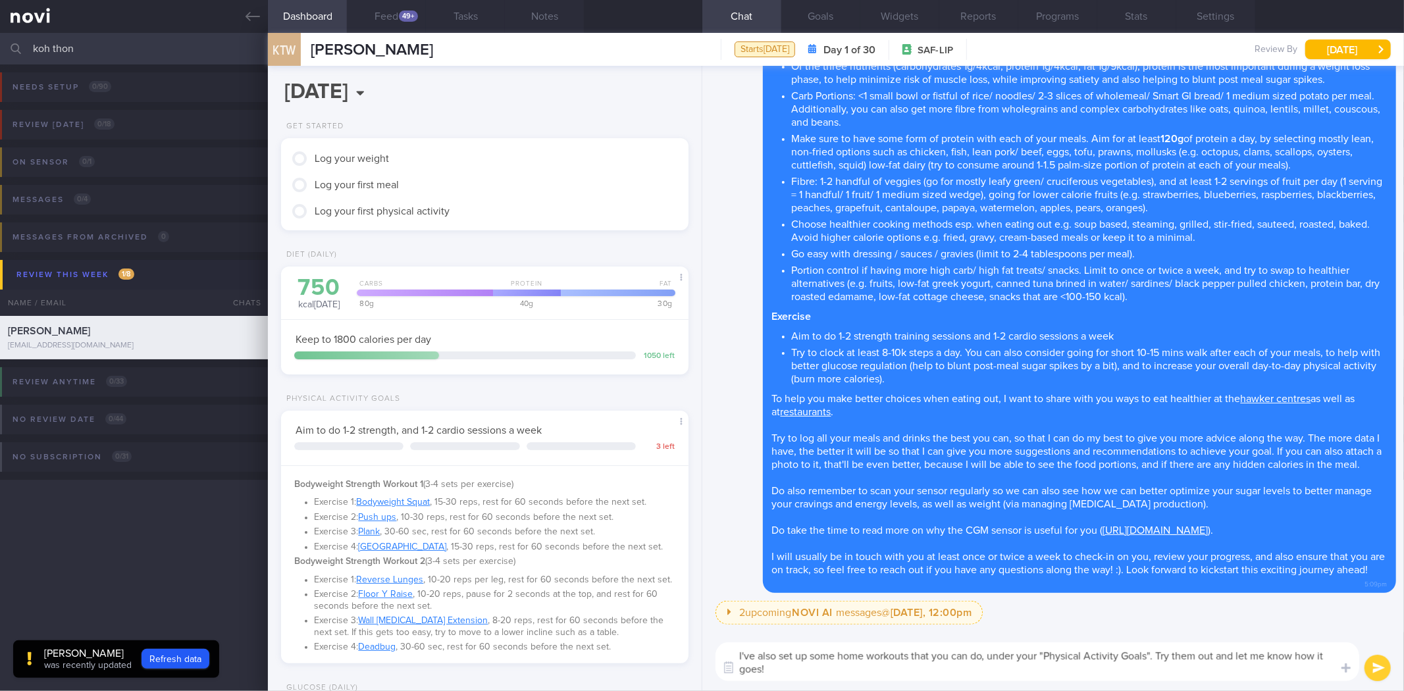
scroll to position [0, 0]
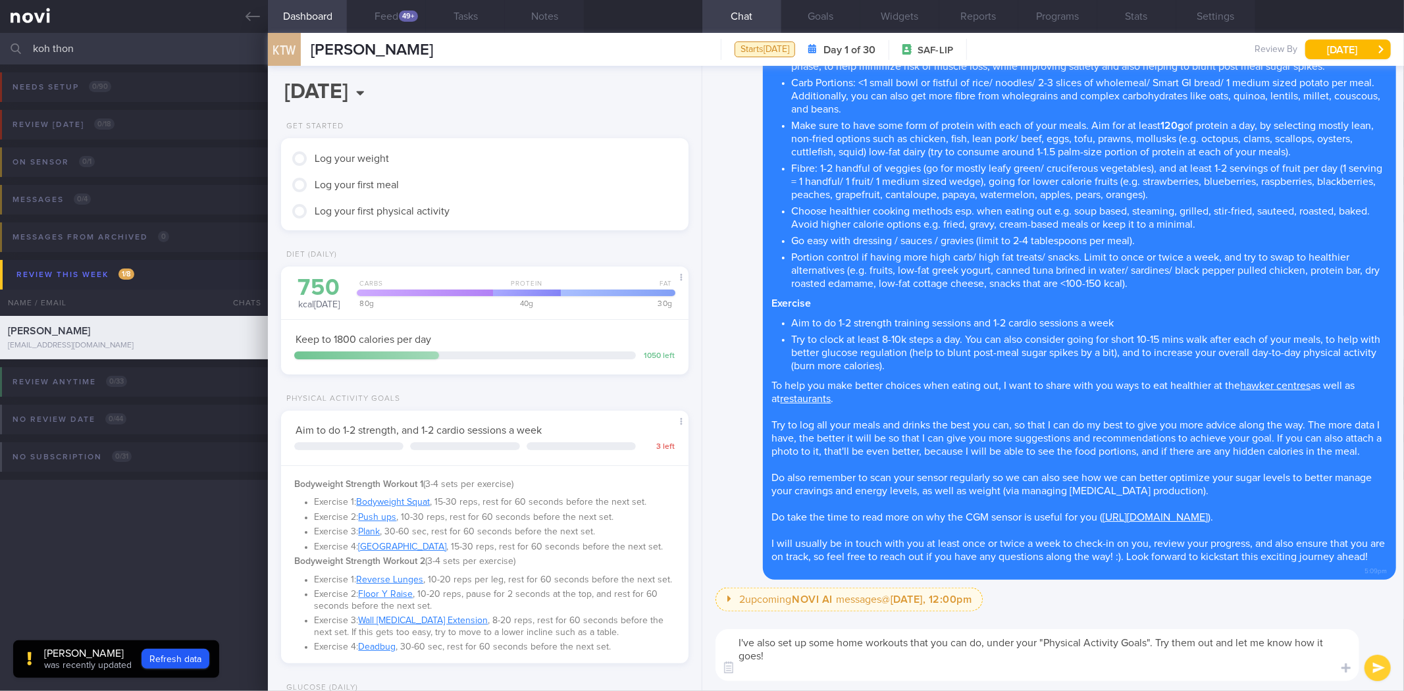
type textarea "I've also set up some home workouts that you can do, under your "Physical Activ…"
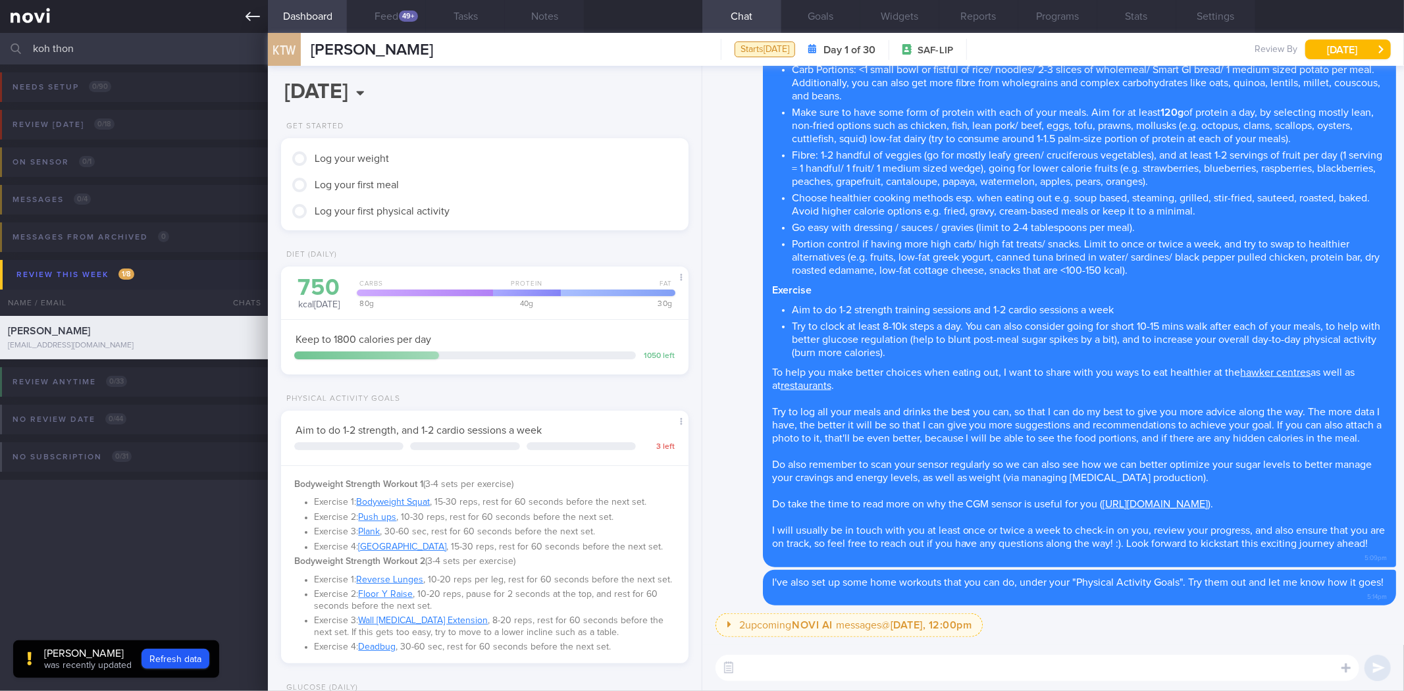
click at [244, 7] on link at bounding box center [134, 16] width 268 height 33
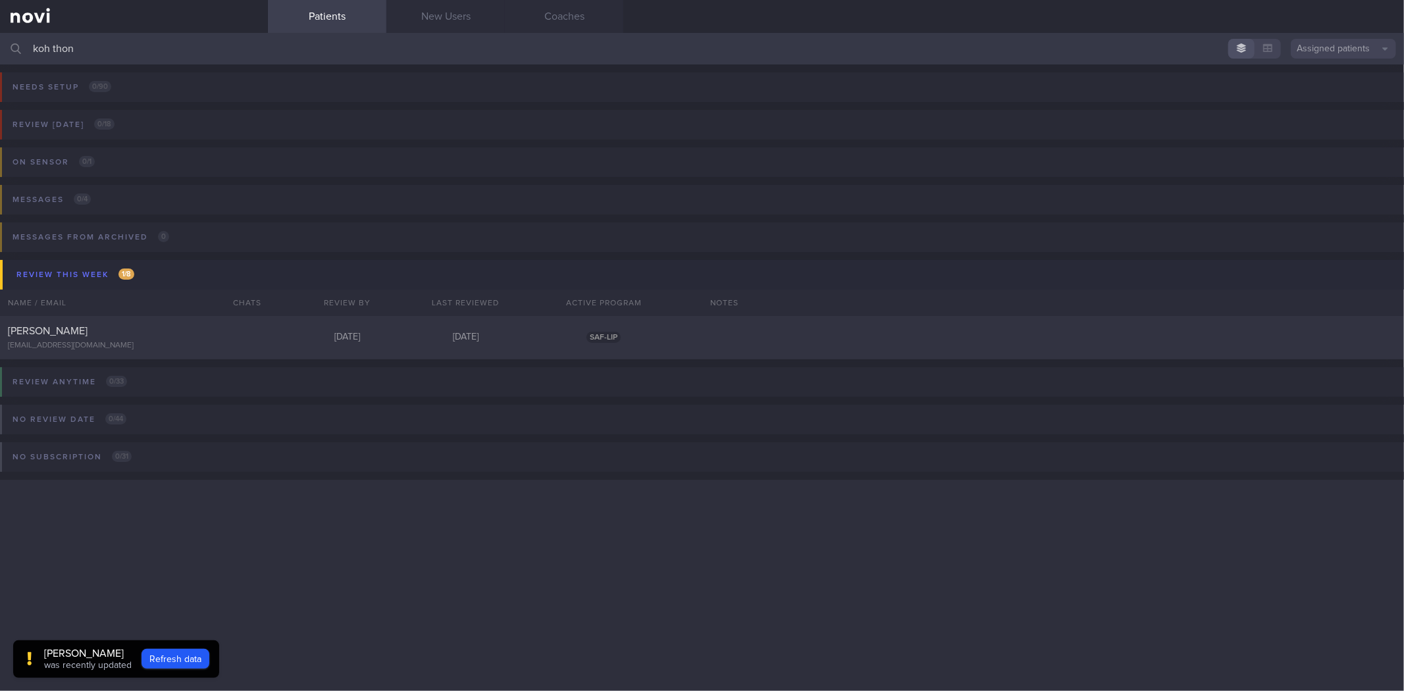
click at [215, 38] on input "koh thon" at bounding box center [702, 49] width 1404 height 32
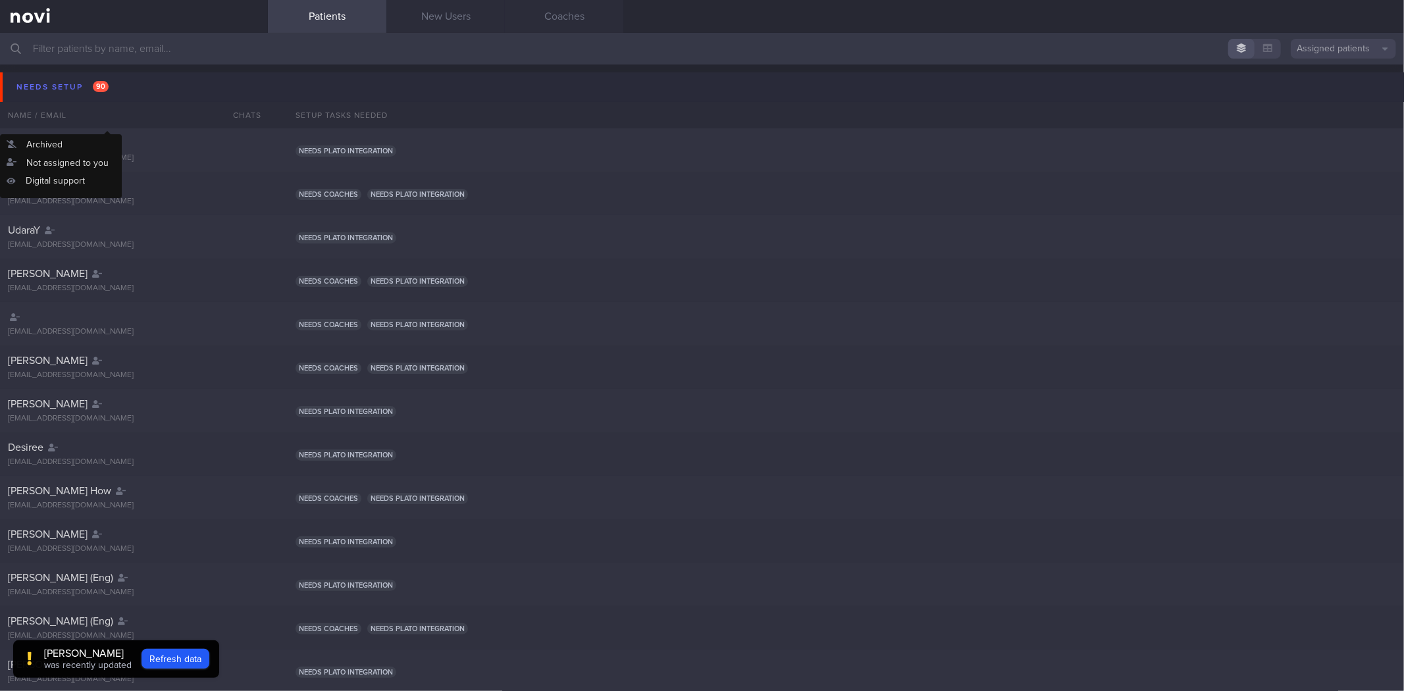
click at [136, 82] on button "Needs setup 90" at bounding box center [704, 87] width 1408 height 30
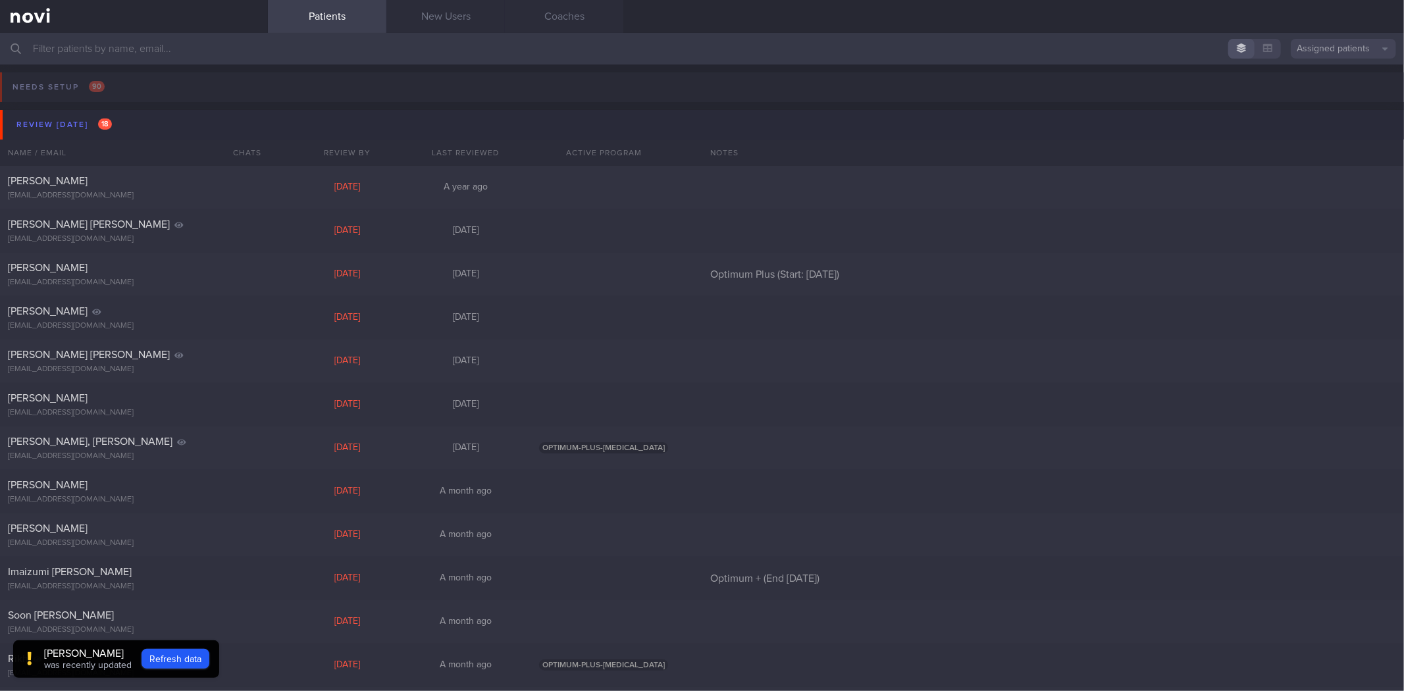
click at [141, 125] on button "Review today 18" at bounding box center [704, 125] width 1408 height 30
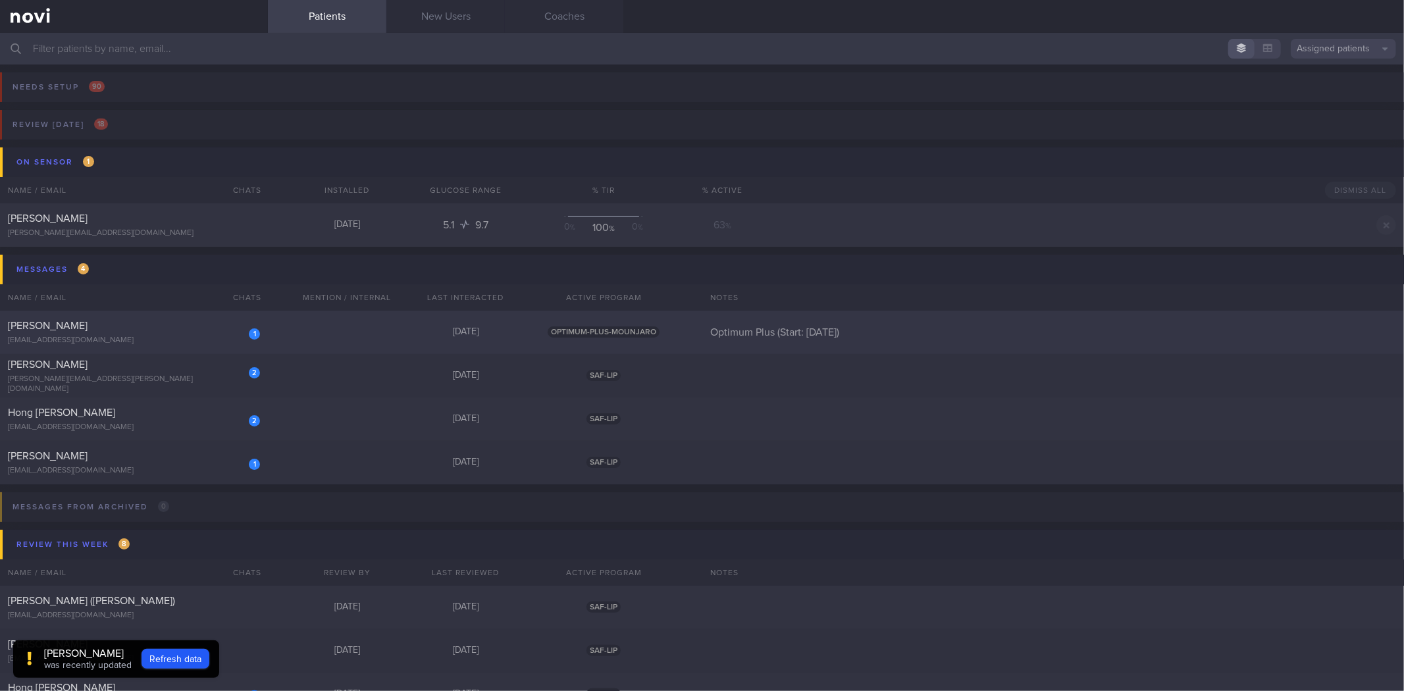
click at [187, 327] on div "[PERSON_NAME]" at bounding box center [132, 325] width 249 height 13
select select "8"
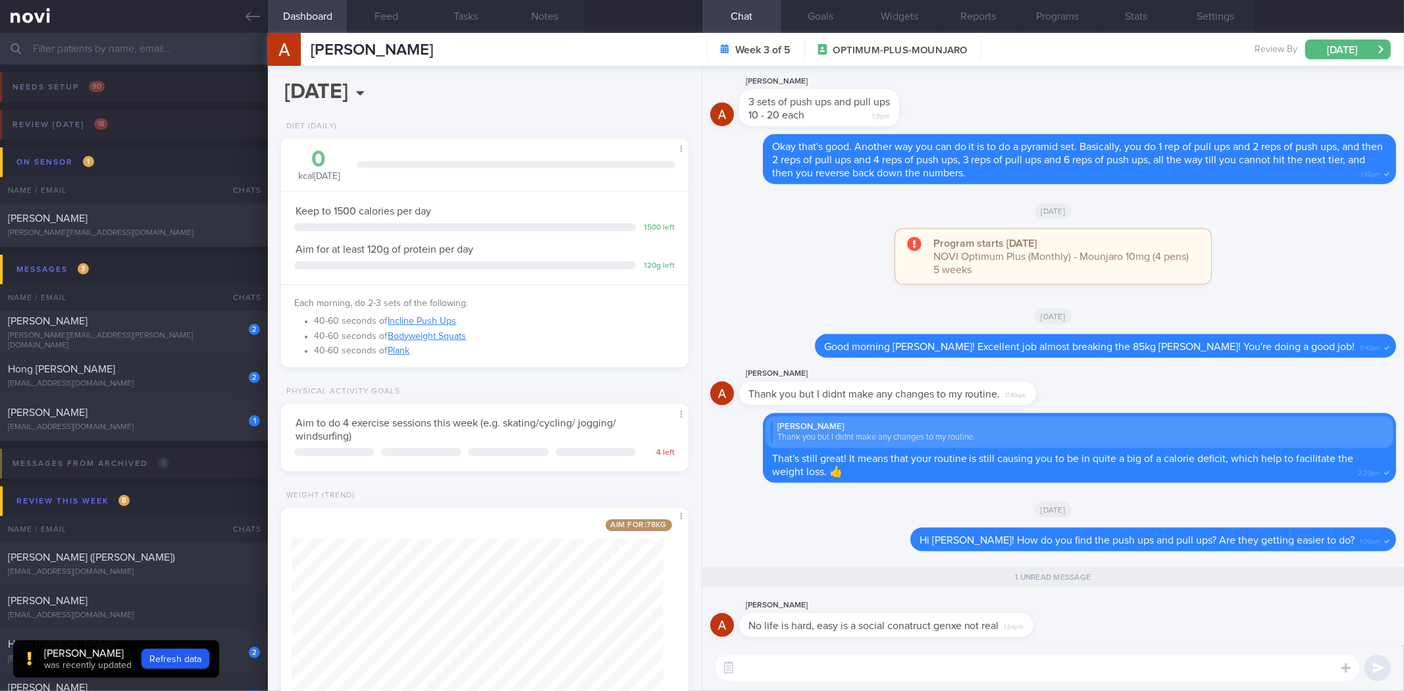
click at [894, 661] on textarea at bounding box center [1037, 668] width 644 height 26
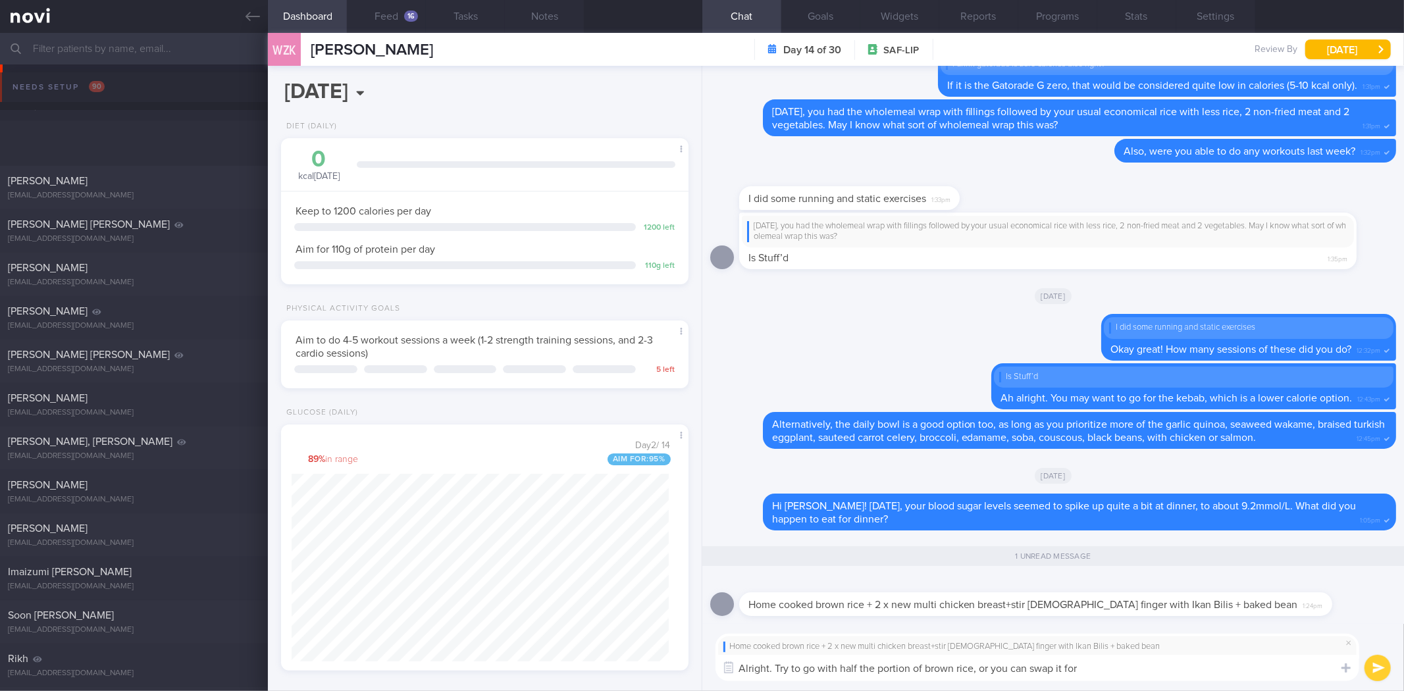
click at [1187, 676] on textarea "Alright. Try to go with half the portion of brown rice, or you can swap it for" at bounding box center [1037, 668] width 644 height 26
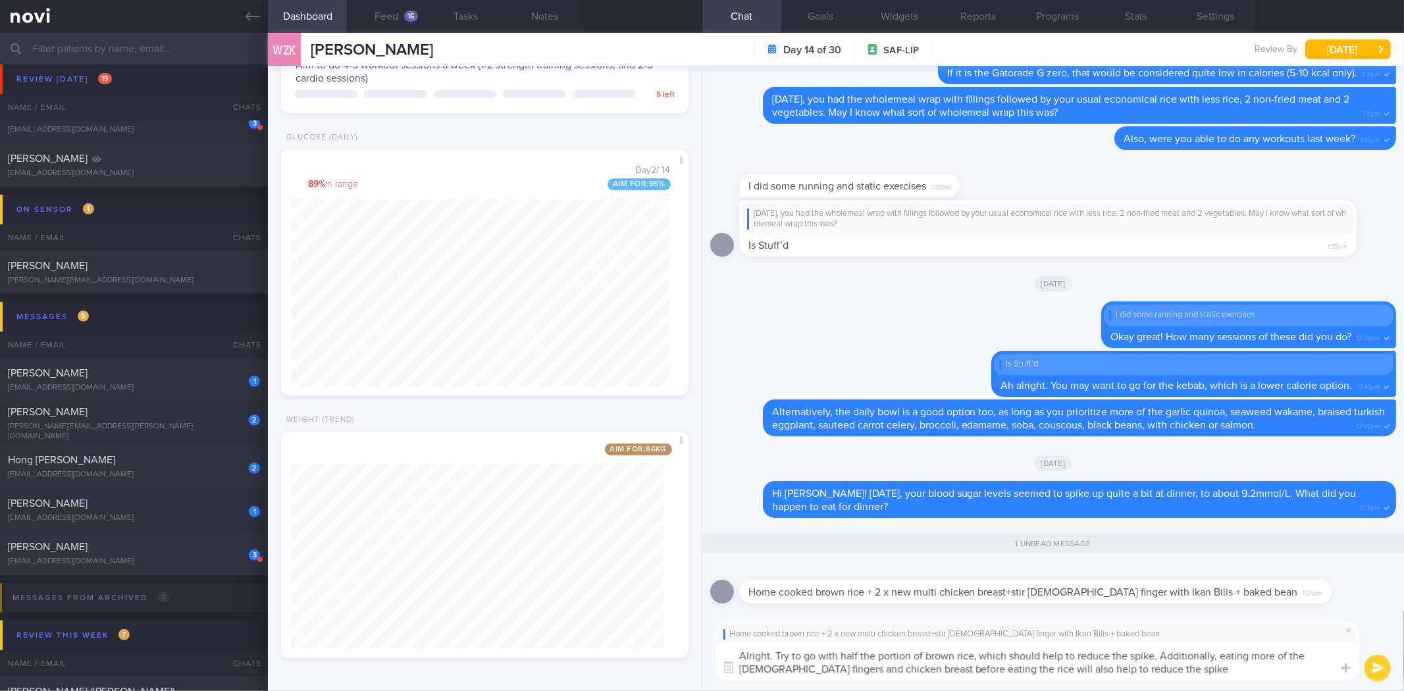
type textarea "Alright. Try to go with half the portion of brown rice, which should help to re…"
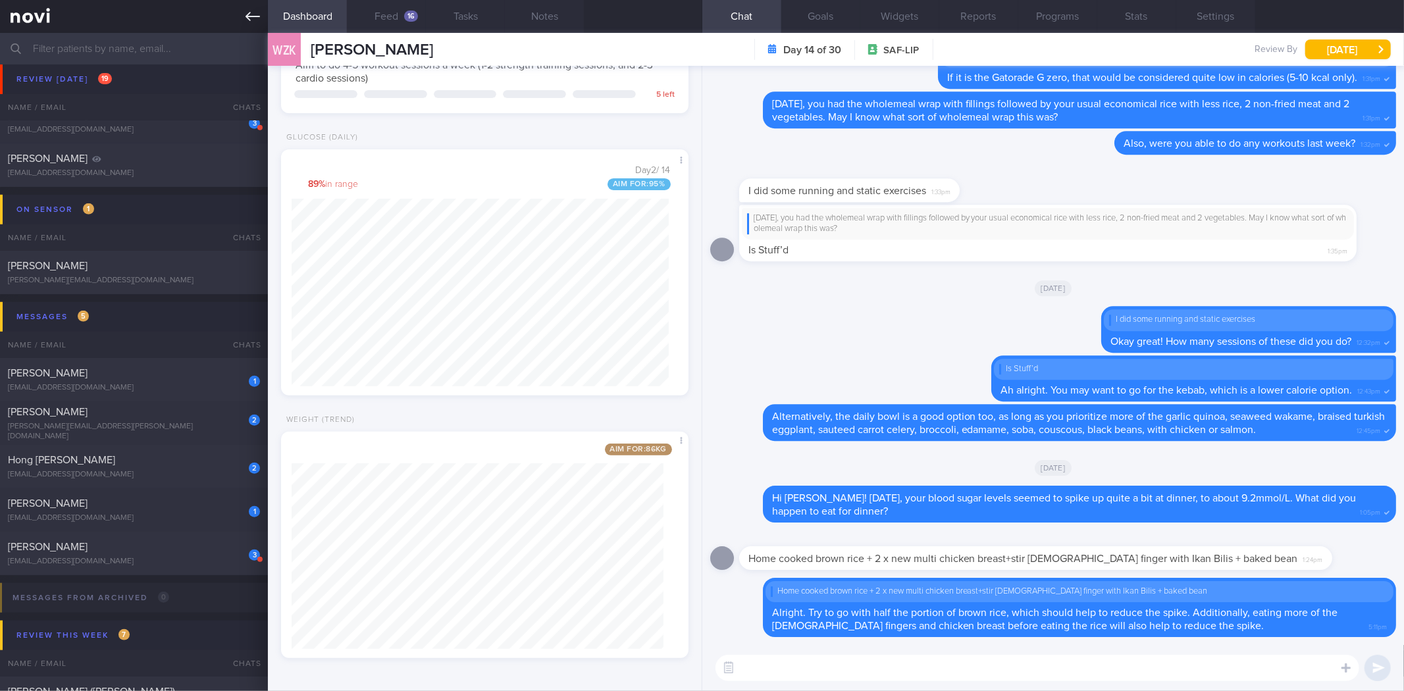
click at [238, 11] on link at bounding box center [134, 16] width 268 height 33
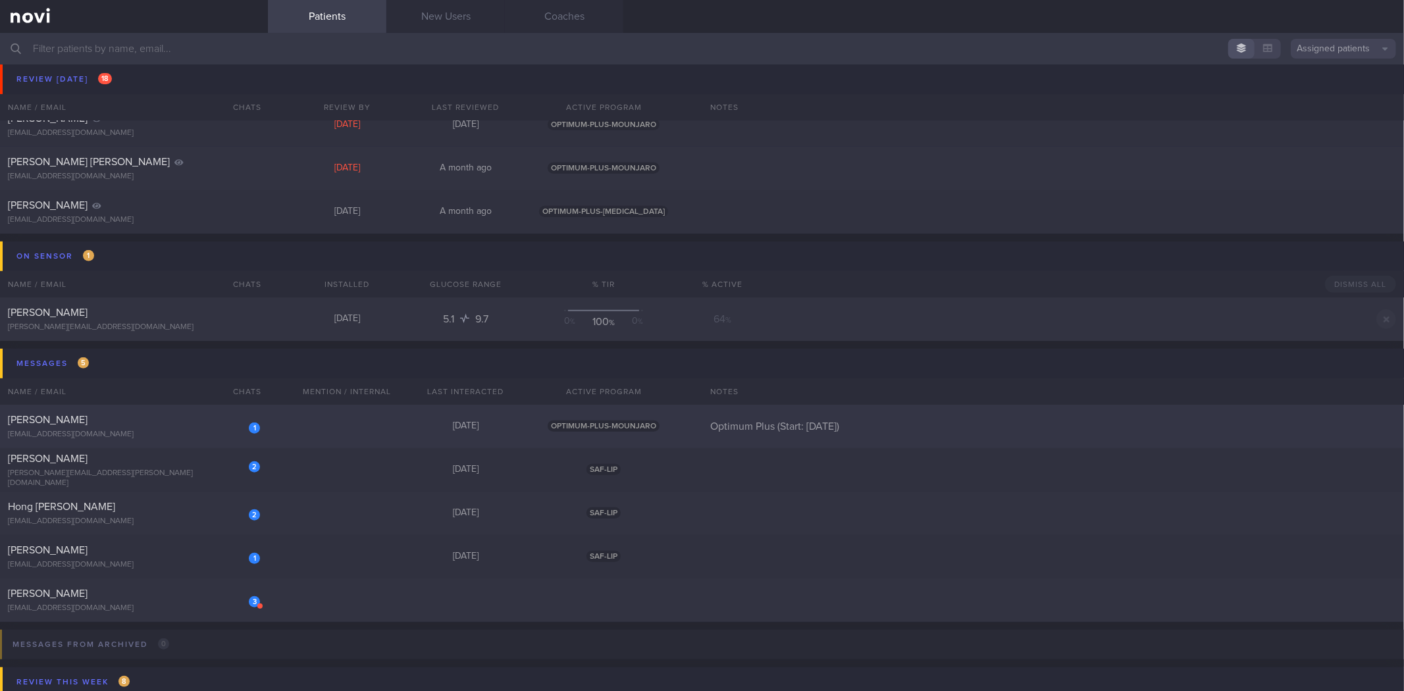
scroll to position [731, 0]
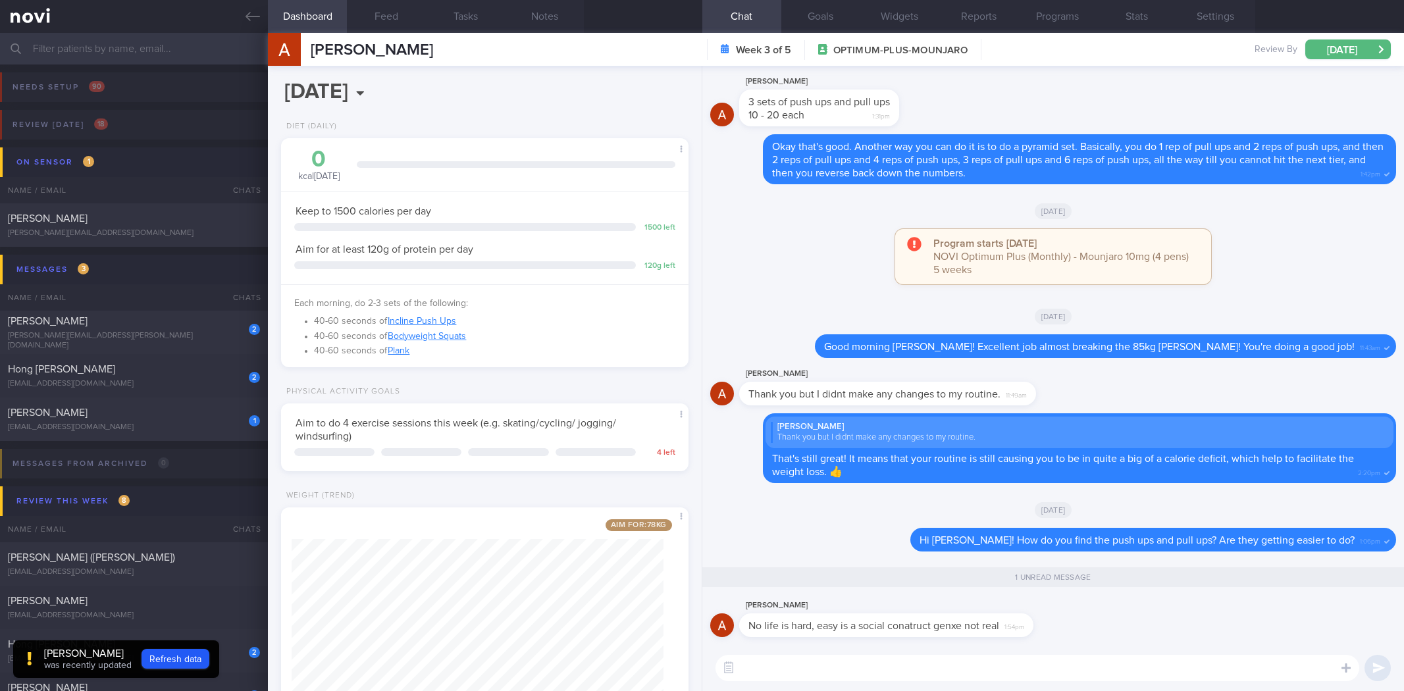
select select "8"
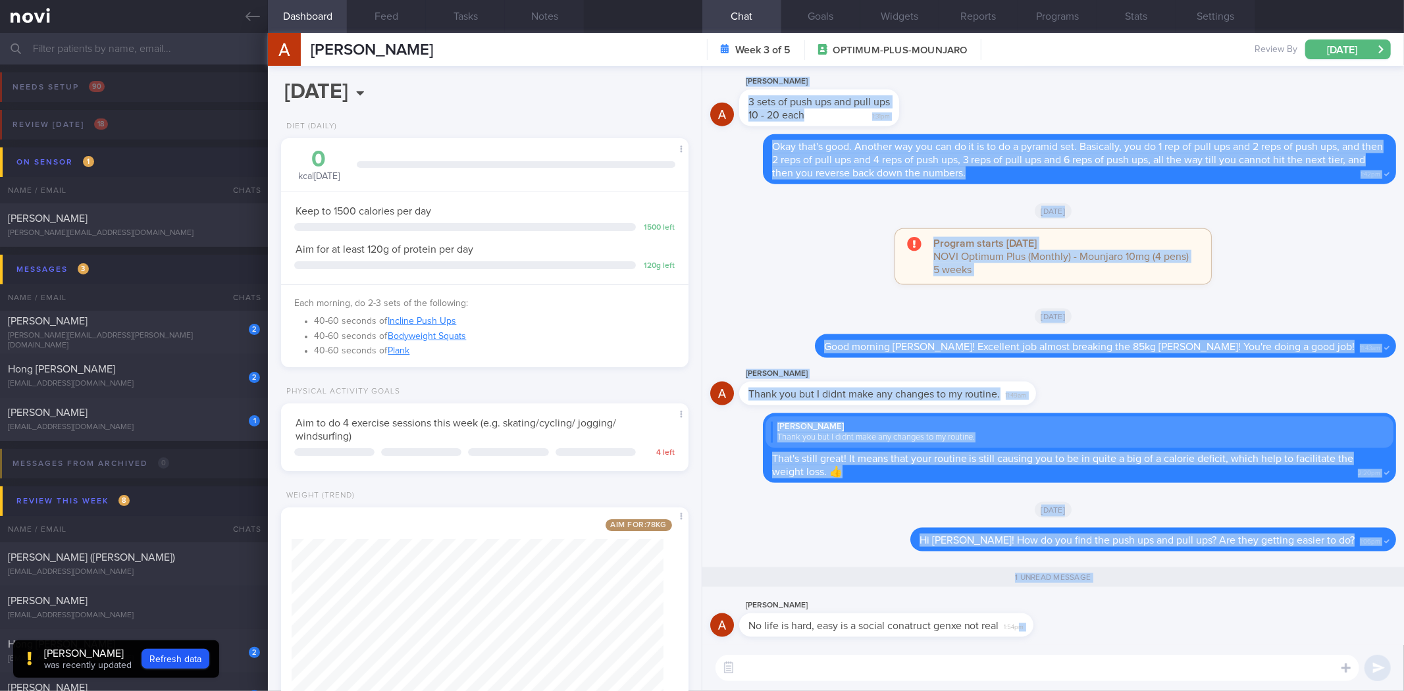
drag, startPoint x: 1019, startPoint y: 632, endPoint x: 1215, endPoint y: 651, distance: 197.7
click at [1224, 647] on div "Антон Вдовенко No life is hard, easy is a social conatruct genxe not real 1:54p…" at bounding box center [1052, 378] width 701 height 625
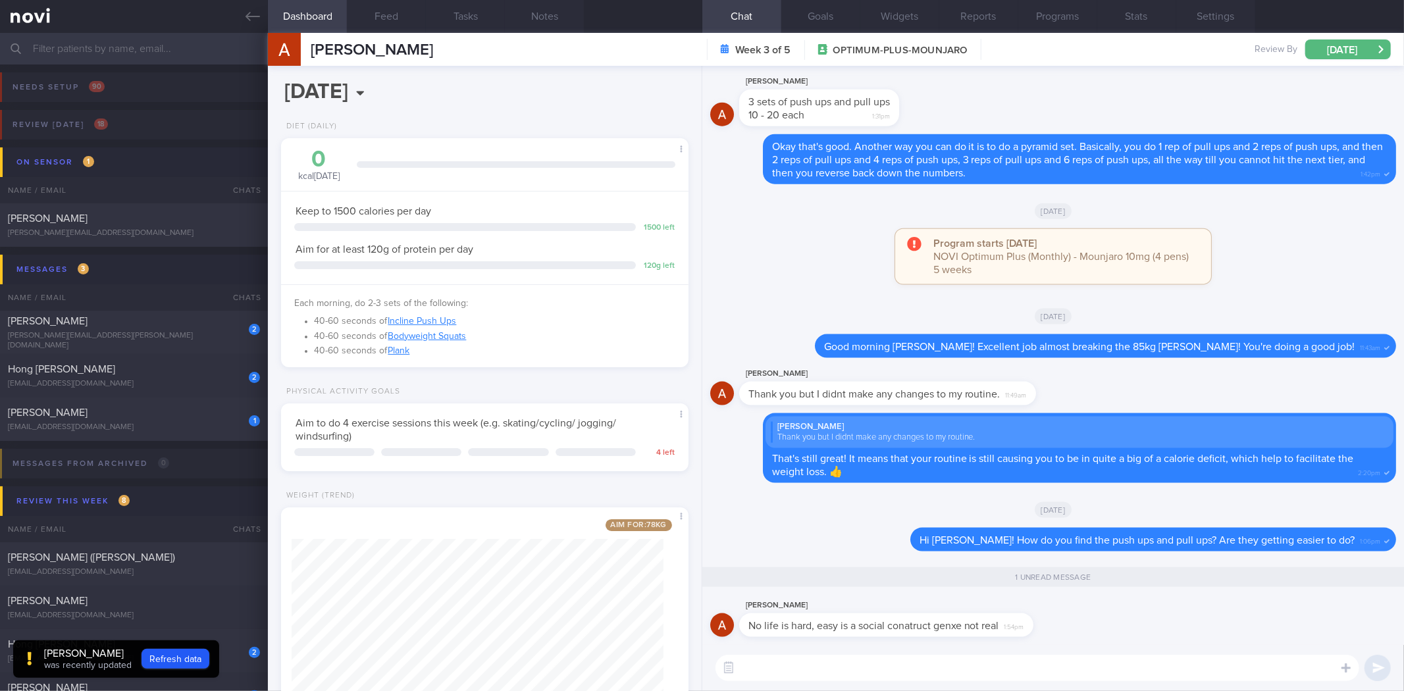
click at [1092, 621] on div "Антон Вдовенко No life is hard, easy is a social conatruct genxe not real 1:54pm" at bounding box center [1053, 620] width 686 height 47
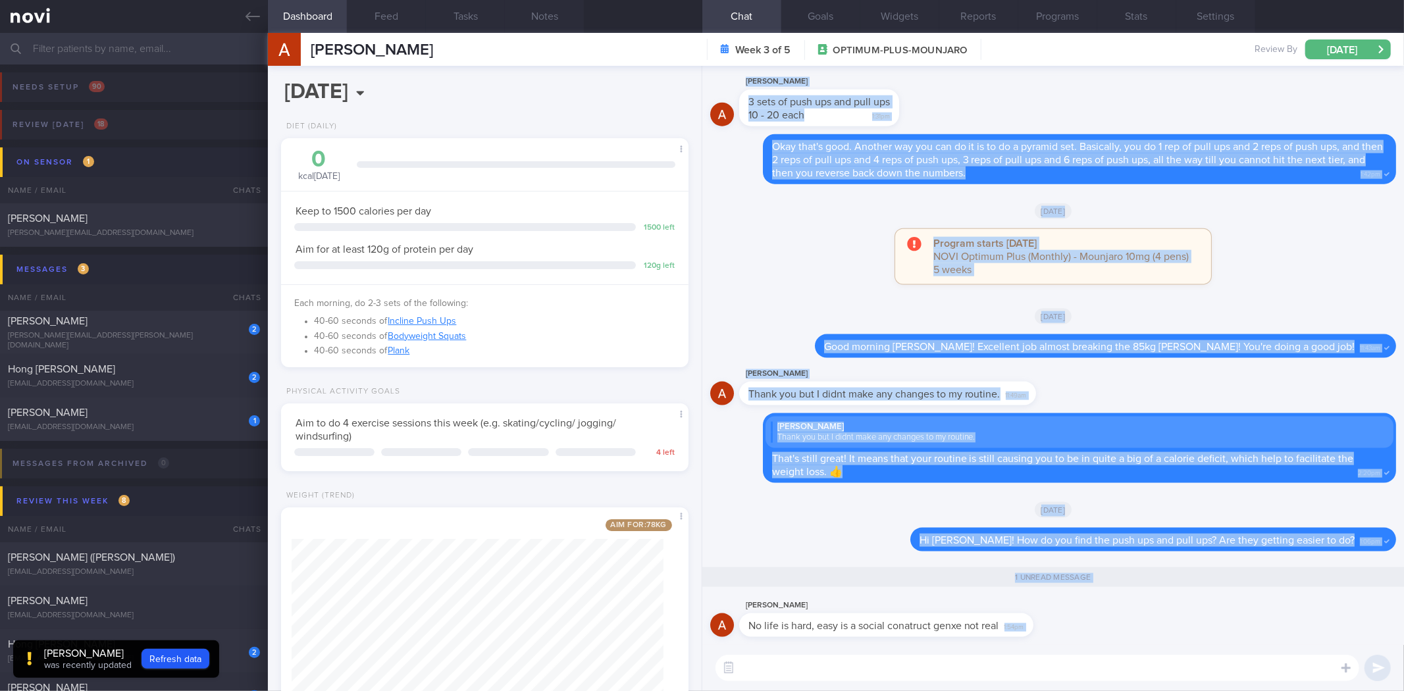
drag, startPoint x: 1032, startPoint y: 626, endPoint x: 1215, endPoint y: 647, distance: 184.8
click at [1215, 647] on div "Антон Вдовенко No life is hard, easy is a social conatruct genxe not real 1:54p…" at bounding box center [1052, 378] width 701 height 625
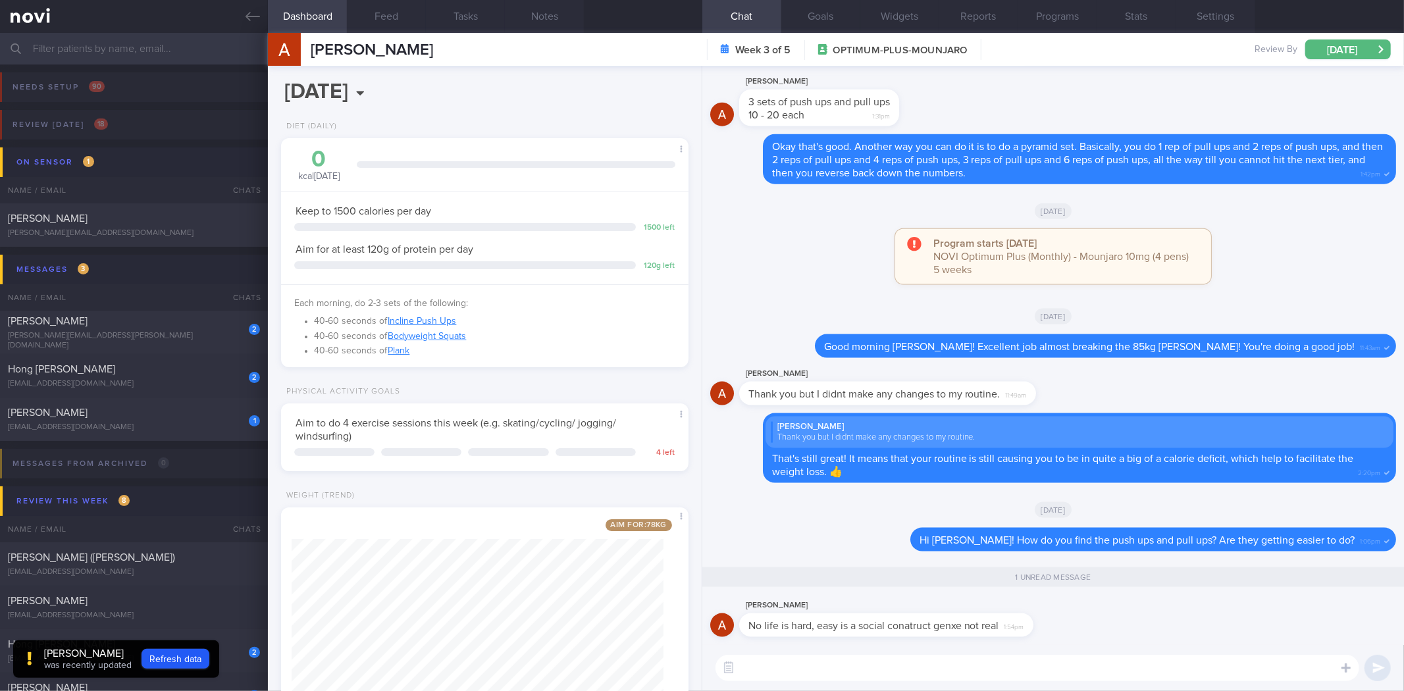
click at [1063, 620] on div "Антон Вдовенко No life is hard, easy is a social conatruct genxe not real 1:54pm" at bounding box center [906, 616] width 334 height 39
click at [1023, 626] on span "1:54pm" at bounding box center [1014, 625] width 20 height 13
drag, startPoint x: 1034, startPoint y: 621, endPoint x: 1162, endPoint y: 626, distance: 127.8
click at [1162, 626] on div "Антон Вдовенко No life is hard, easy is a social conatruct genxe not real 1:54pm" at bounding box center [1053, 620] width 686 height 47
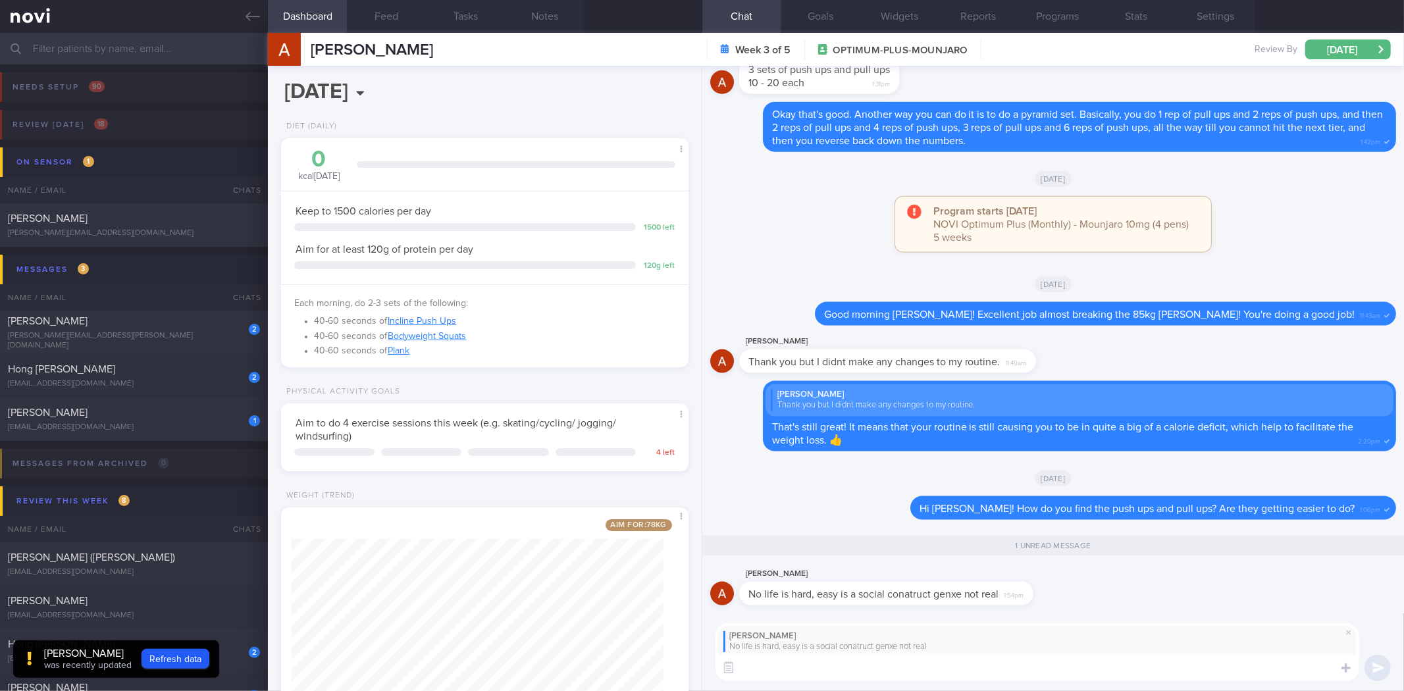
click at [1075, 678] on textarea at bounding box center [1037, 668] width 644 height 26
drag, startPoint x: 886, startPoint y: 594, endPoint x: 998, endPoint y: 602, distance: 112.1
click at [998, 602] on div "No life is hard, easy is a social conatruct genxe not real 1:54pm" at bounding box center [886, 594] width 294 height 24
click at [950, 663] on textarea "Sorry I don't quite understand what social" at bounding box center [1037, 668] width 644 height 26
type textarea "Sorry I don't quite understand what the second half of your sentence meant. Can…"
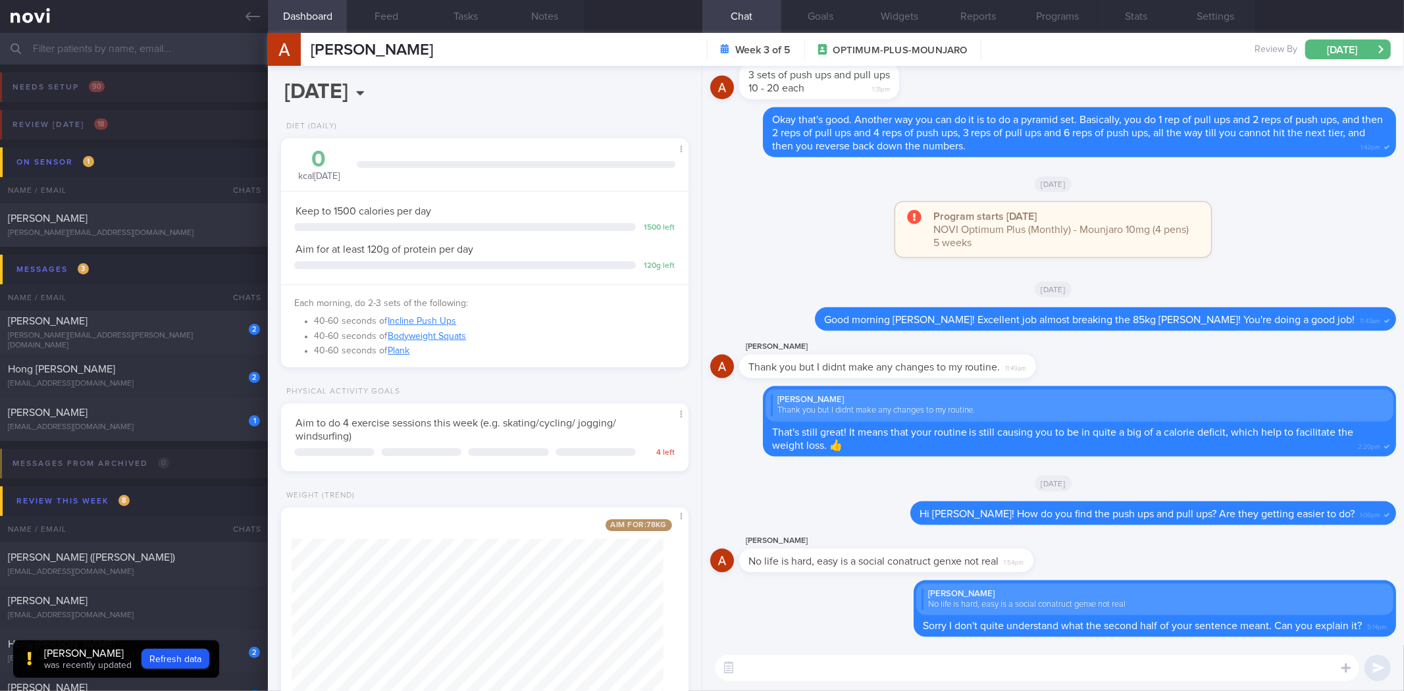
click at [270, 23] on button "Dashboard" at bounding box center [307, 16] width 79 height 33
click at [262, 16] on link at bounding box center [134, 16] width 268 height 33
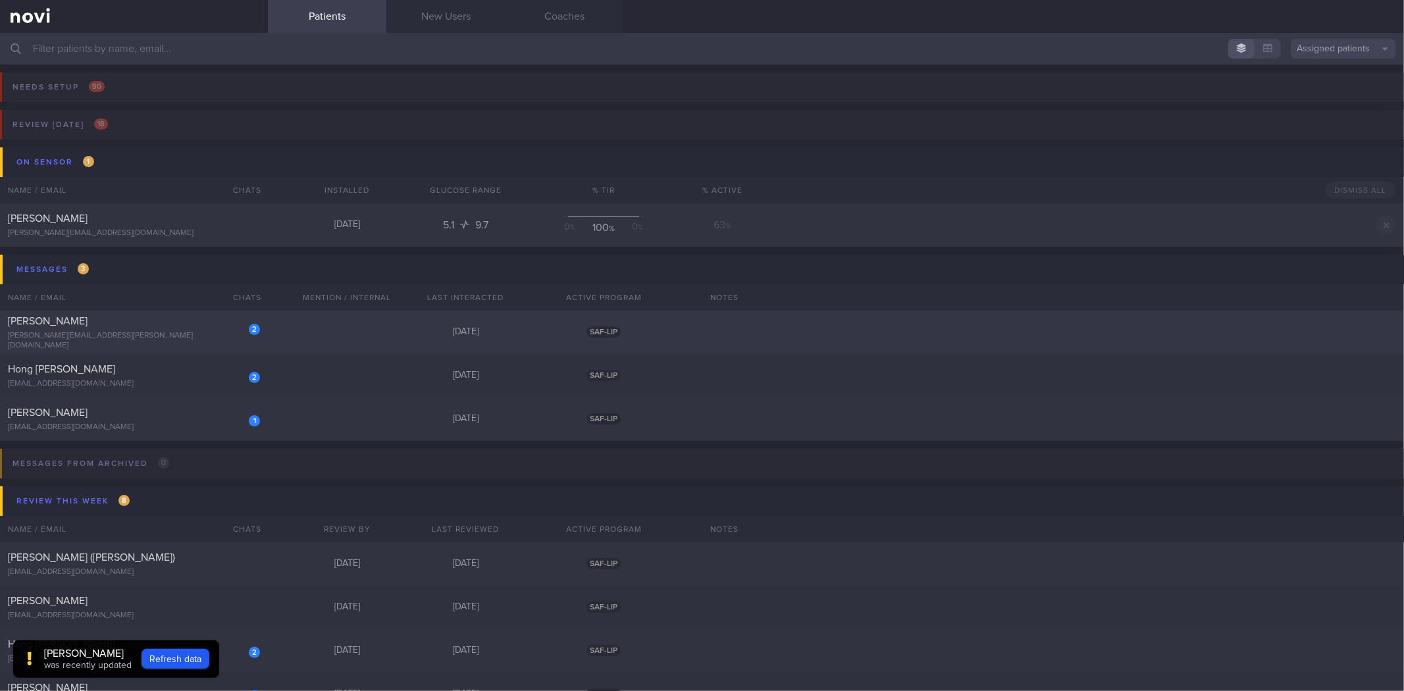
click at [194, 339] on div "[PERSON_NAME][EMAIL_ADDRESS][PERSON_NAME][DOMAIN_NAME]" at bounding box center [134, 341] width 252 height 20
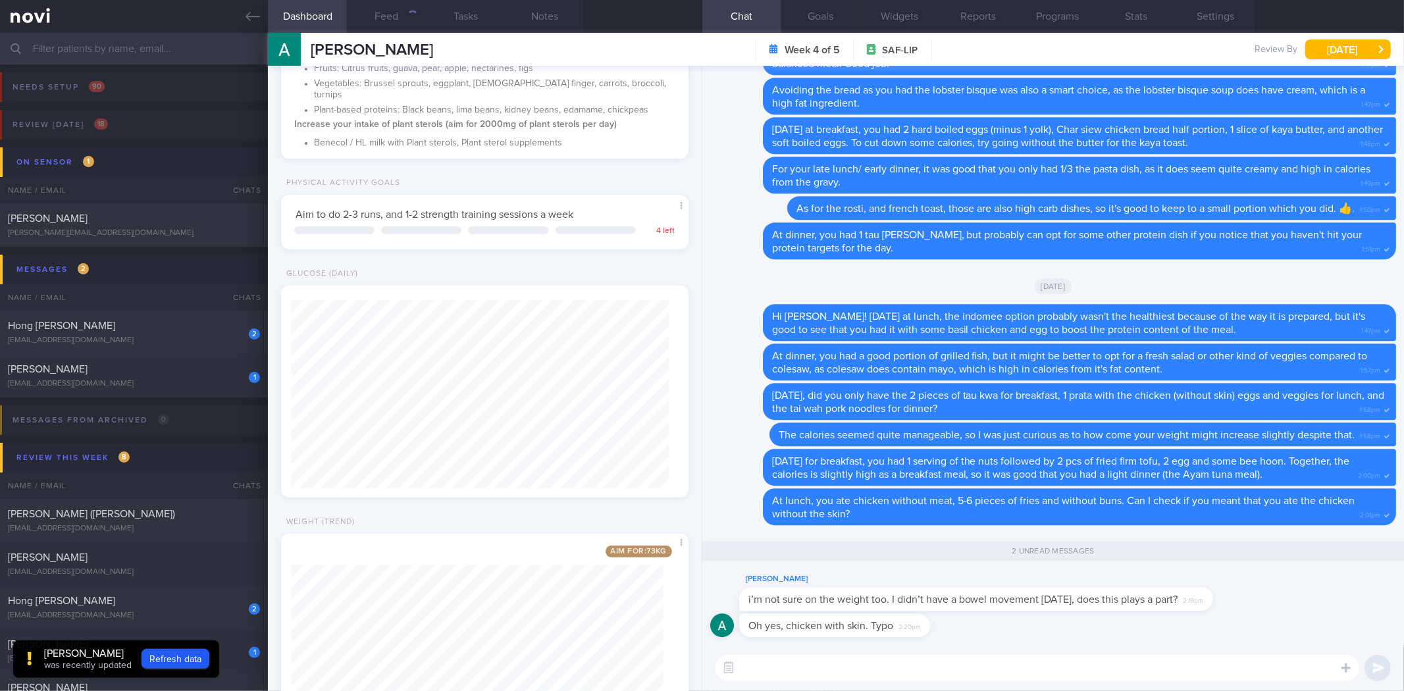
scroll to position [365, 0]
drag, startPoint x: 1084, startPoint y: 611, endPoint x: 1100, endPoint y: 610, distance: 15.8
click at [1100, 610] on div "Aloysius Chan i’m not sure on the weight too. I didn’t have a bowel movement on…" at bounding box center [1053, 592] width 686 height 42
click at [1272, 646] on div "​ ​" at bounding box center [1052, 668] width 701 height 46
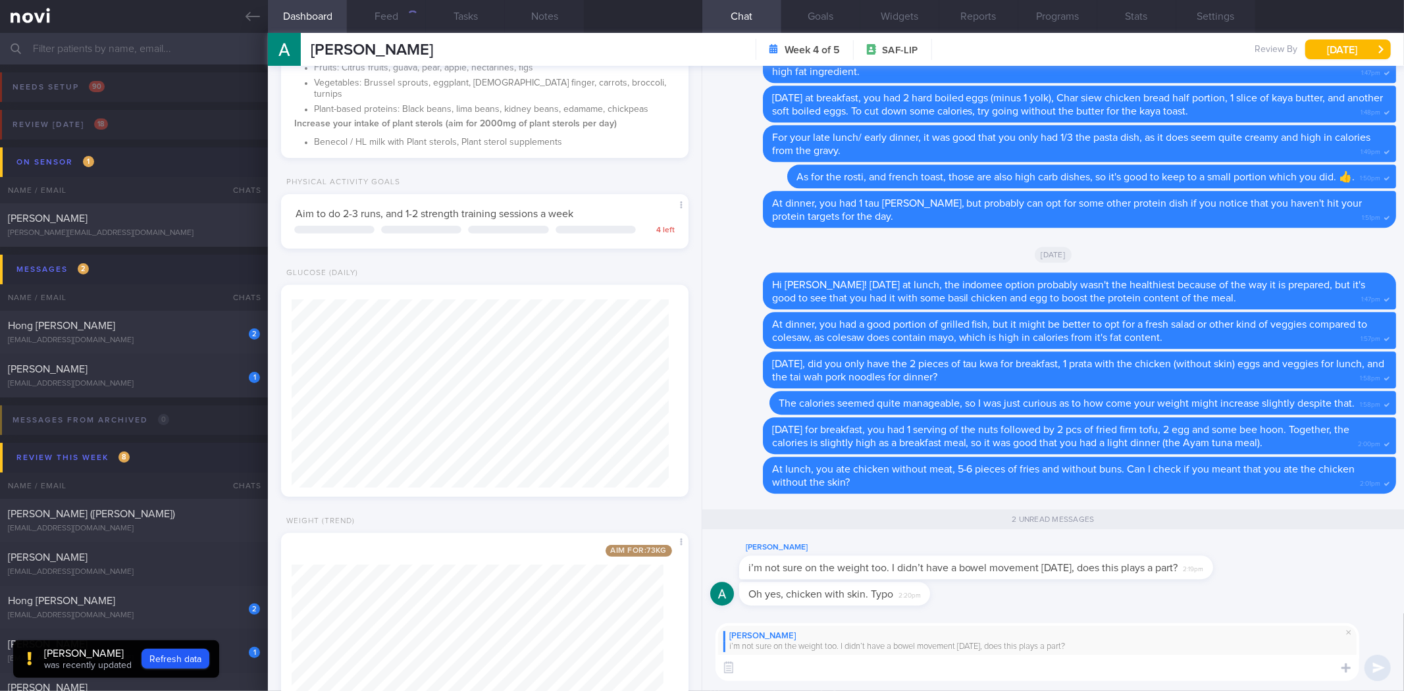
click at [907, 672] on textarea at bounding box center [1037, 668] width 644 height 26
type textarea "Yes, that's quite possible, as having stools in you can easily cause your weigh…"
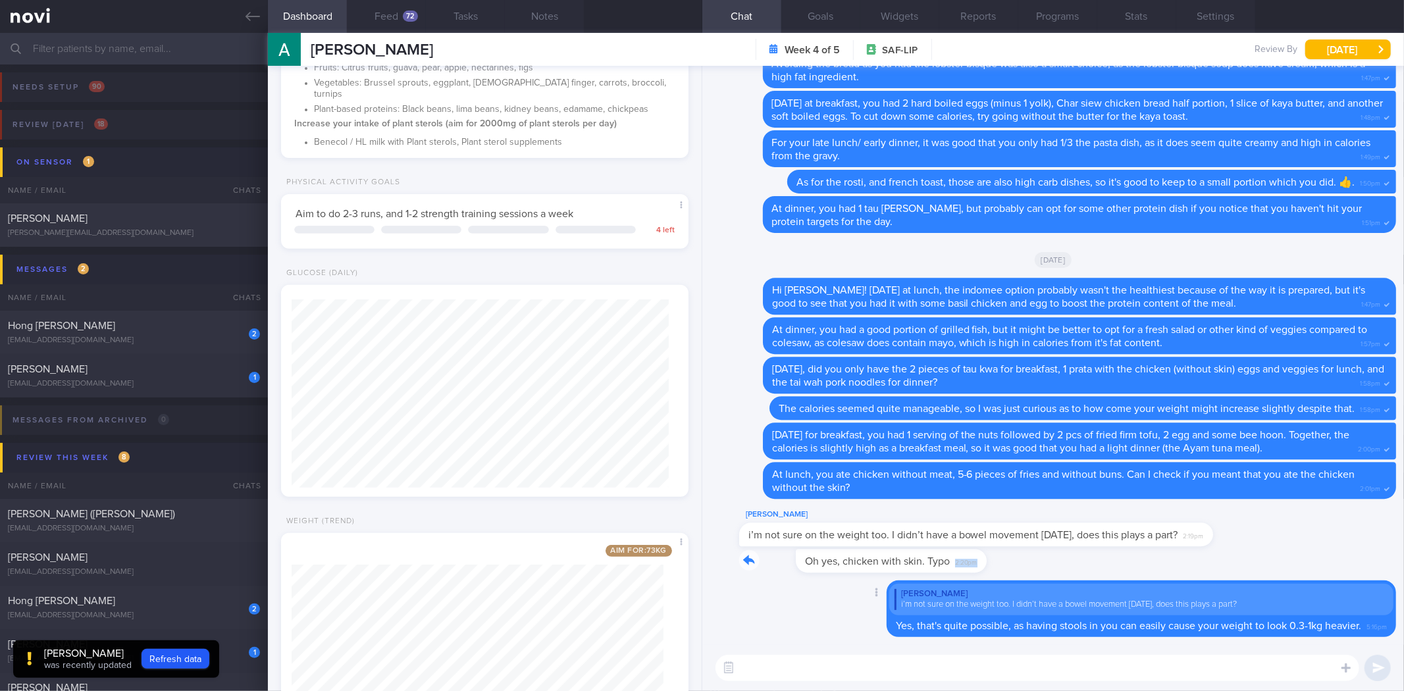
drag, startPoint x: 917, startPoint y: 571, endPoint x: 1163, endPoint y: 566, distance: 246.1
click at [1163, 566] on div "Oh yes, chicken with skin. Typo 2:20pm" at bounding box center [1053, 565] width 686 height 32
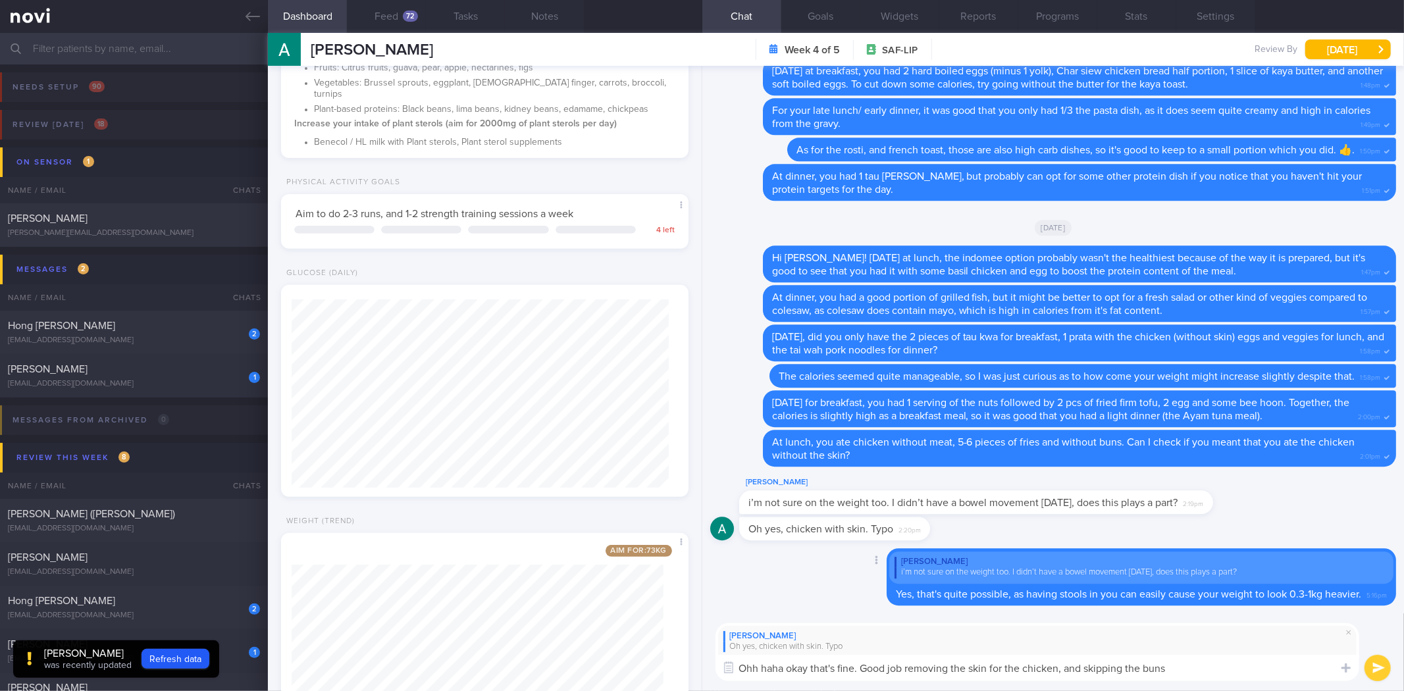
type textarea "Ohh haha okay that's fine. Good job removing the skin for the chicken, and skip…"
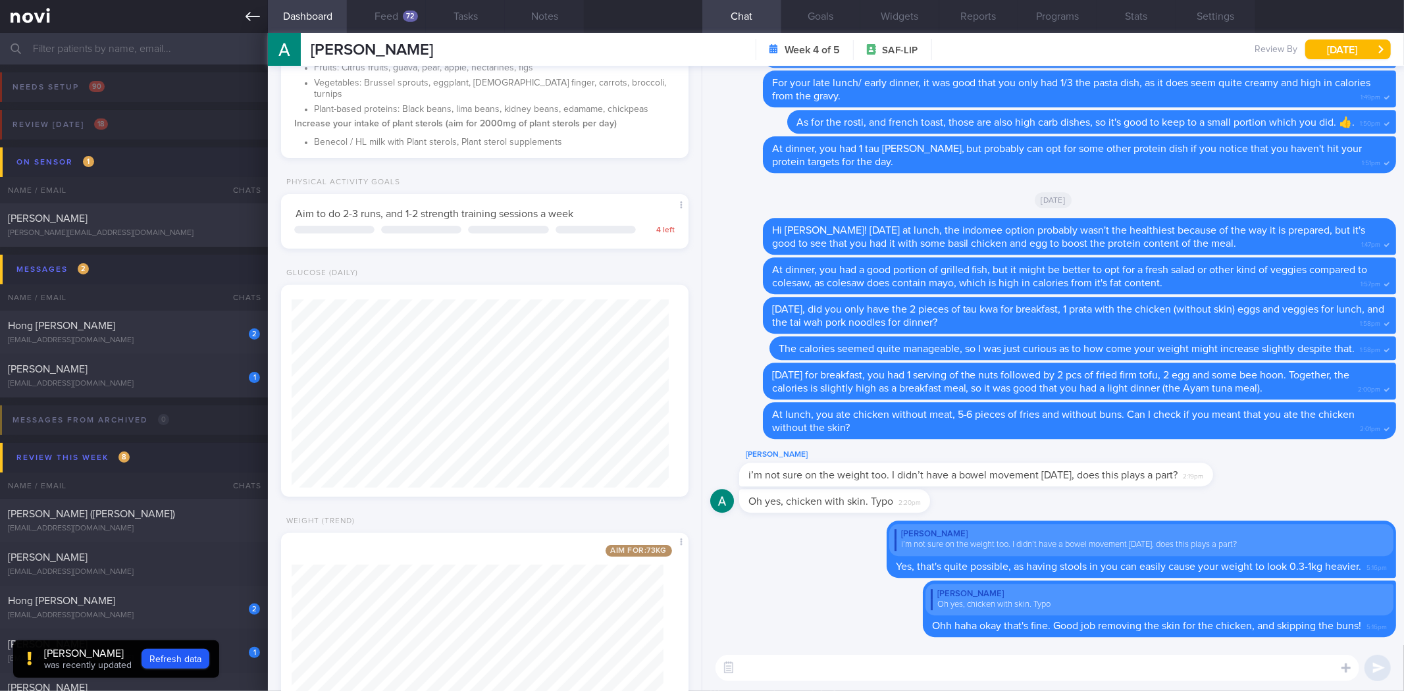
click at [251, 12] on icon at bounding box center [252, 16] width 14 height 14
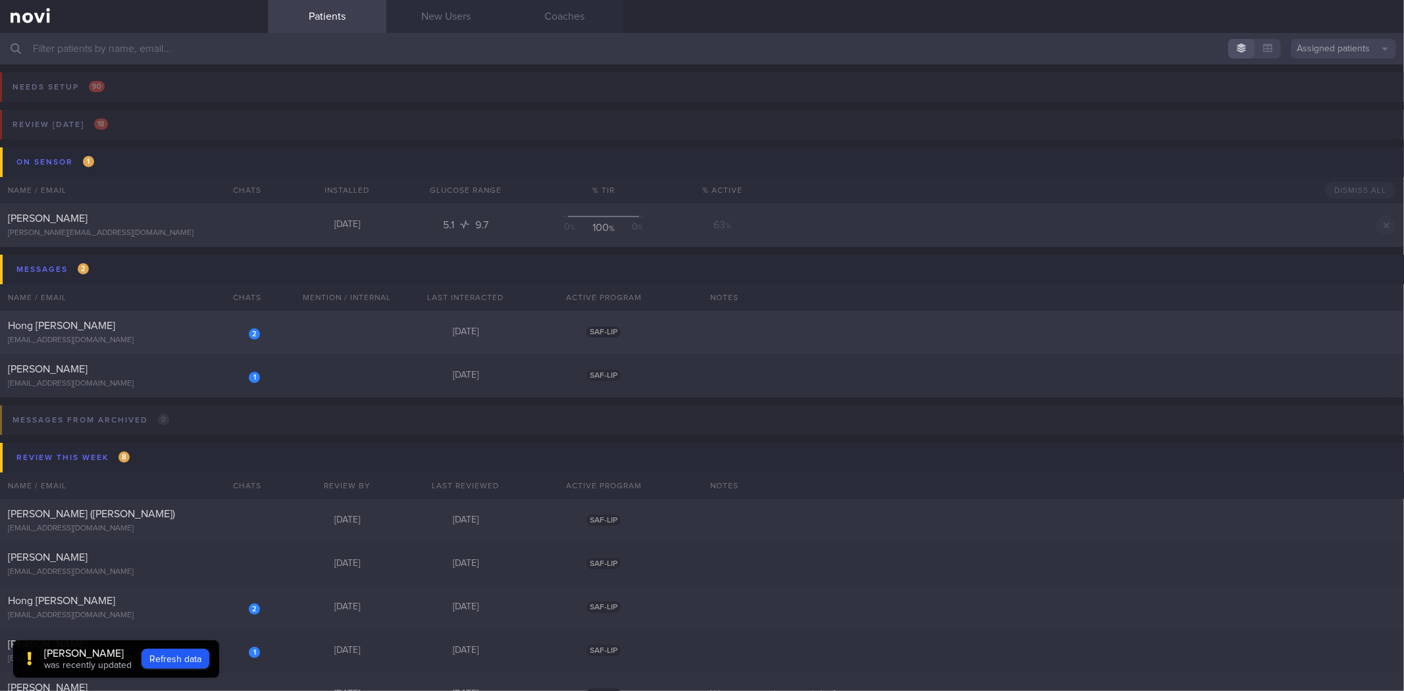
click at [180, 320] on div "Hong [PERSON_NAME]" at bounding box center [132, 325] width 249 height 13
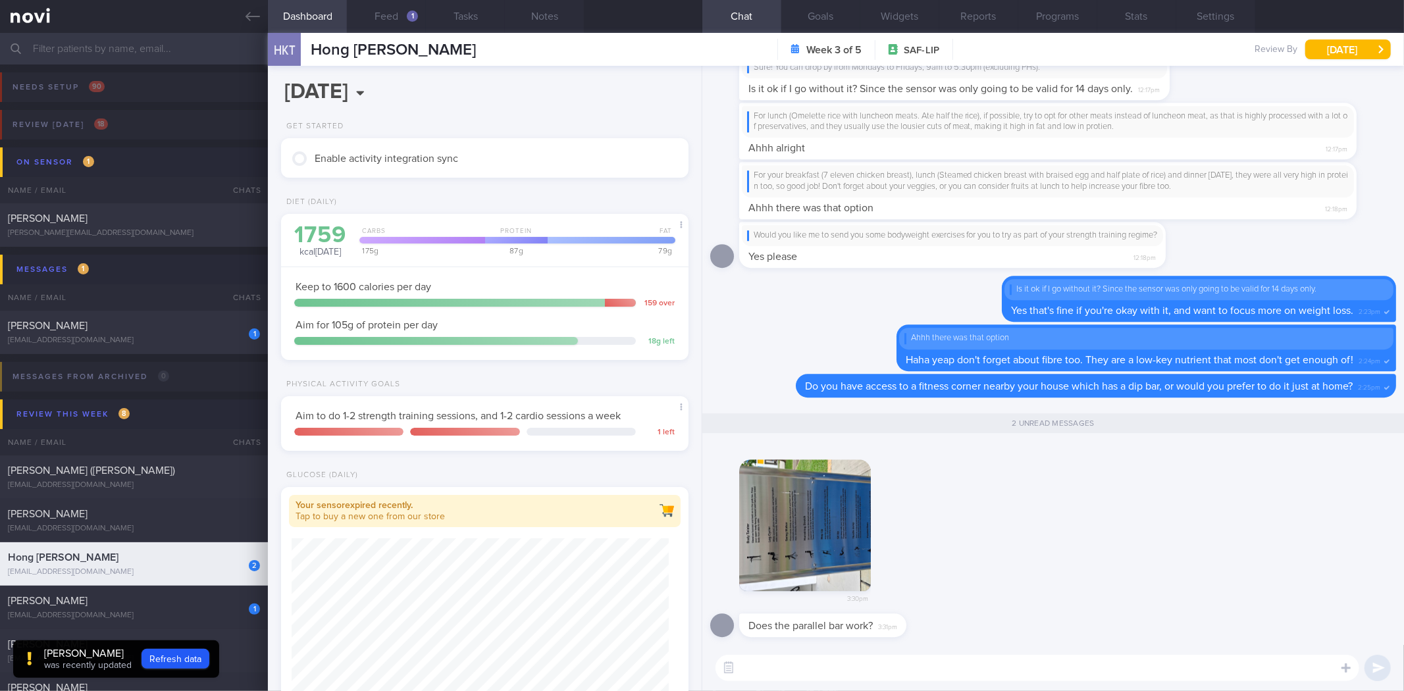
click at [819, 495] on button "button" at bounding box center [805, 525] width 132 height 132
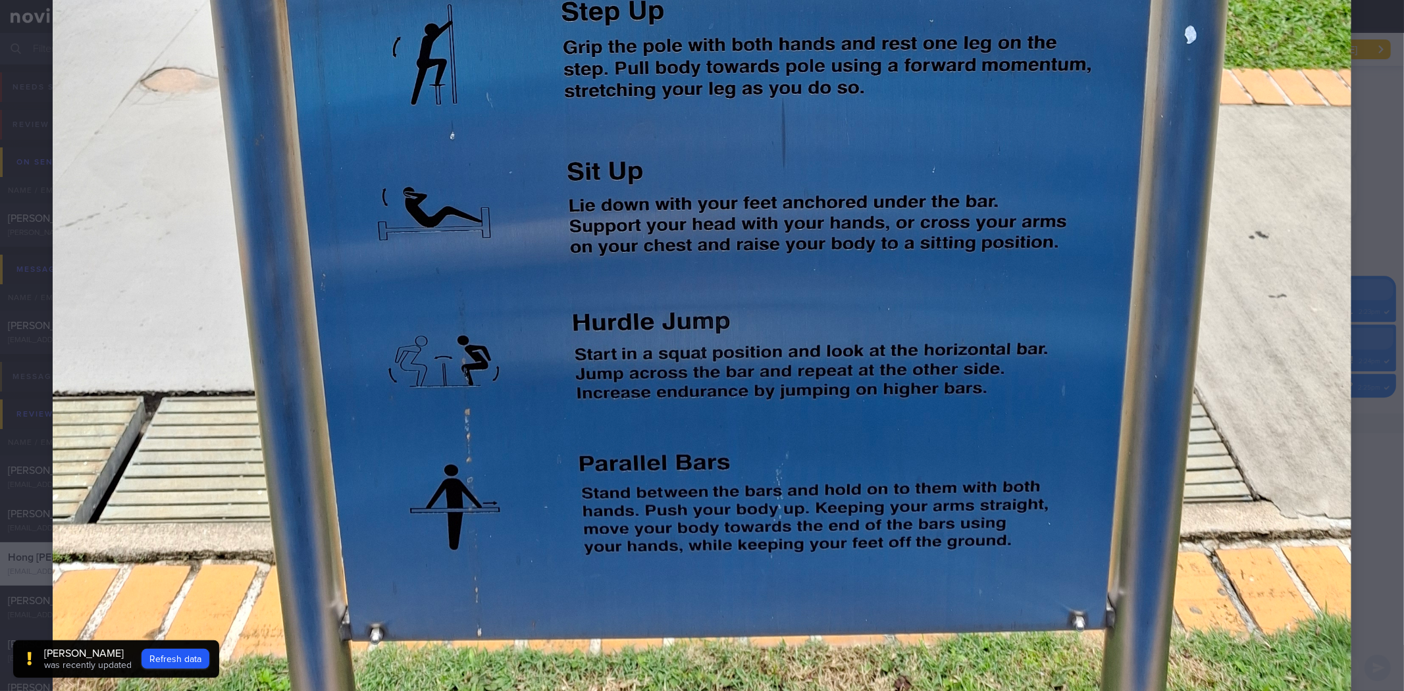
scroll to position [984, 0]
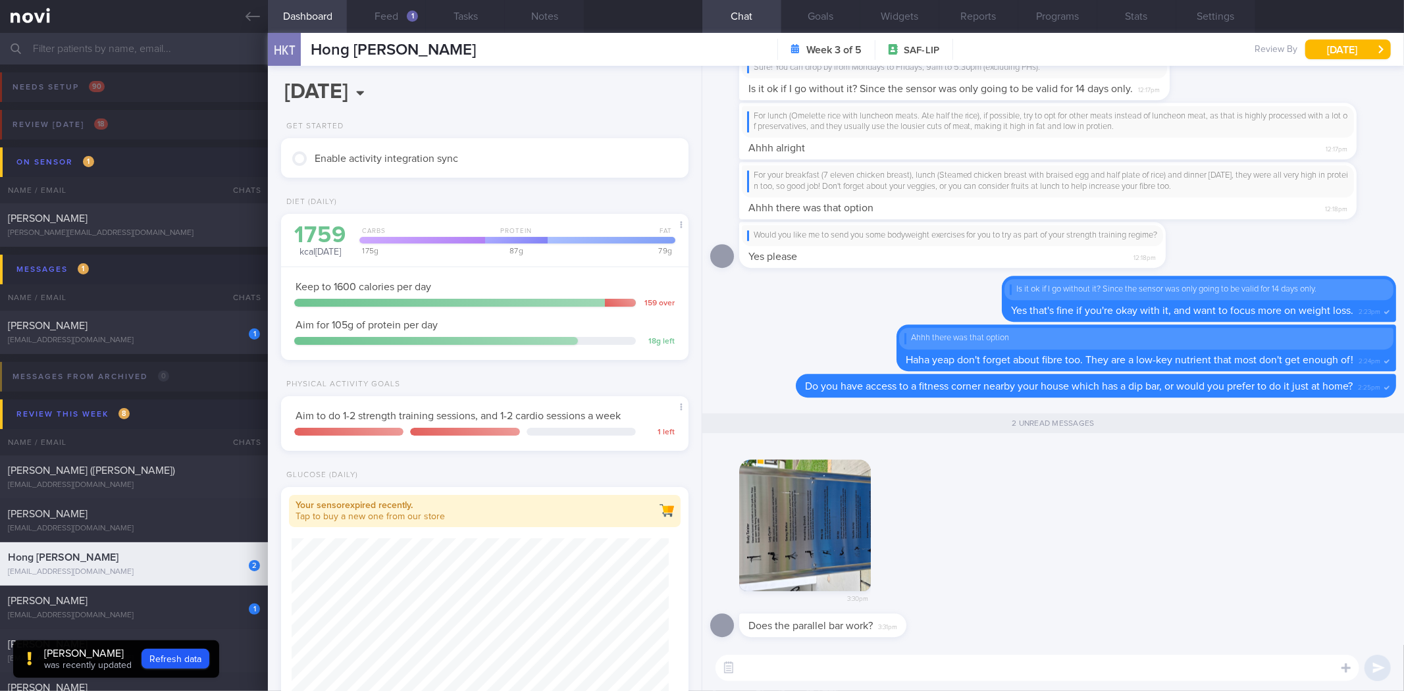
click at [990, 667] on textarea at bounding box center [1037, 668] width 644 height 26
type textarea "Yes, the dip bar is the same as the parallel bar!"
click at [818, 23] on button "Goals" at bounding box center [820, 16] width 79 height 33
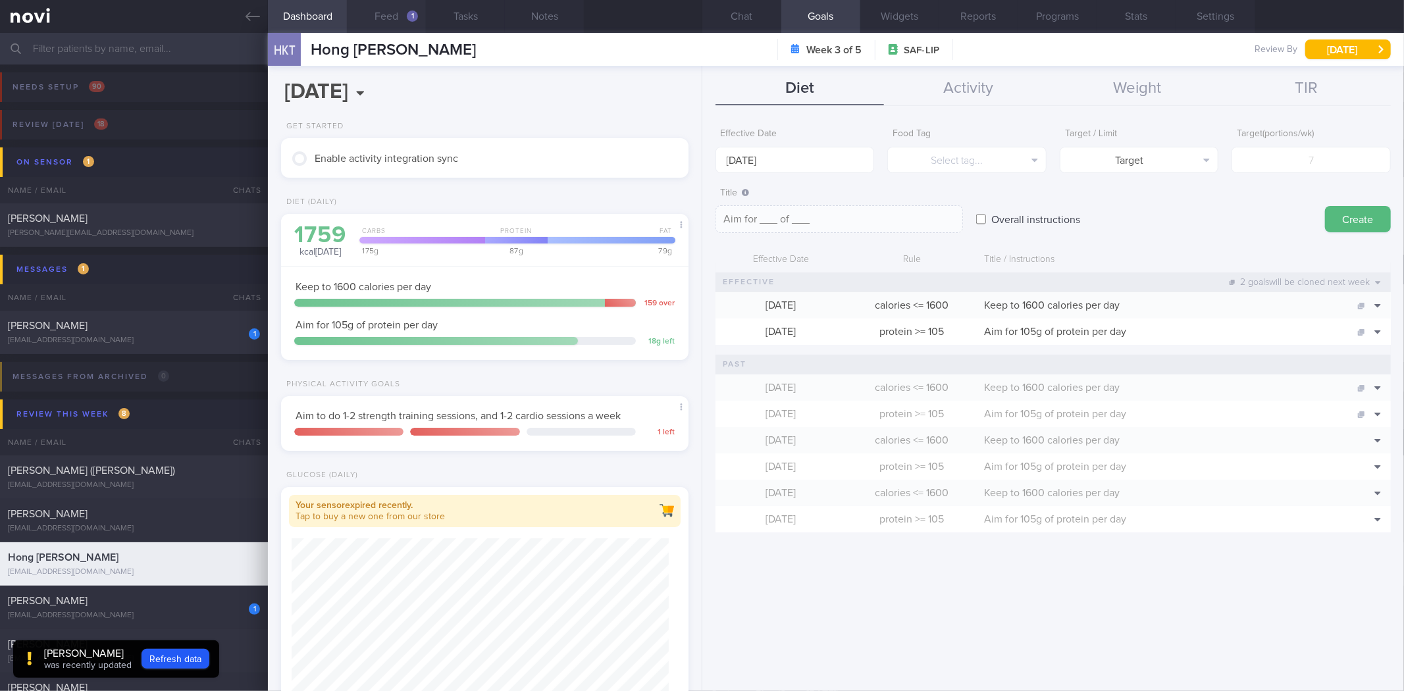
click at [378, 31] on button "Feed 1" at bounding box center [386, 16] width 79 height 33
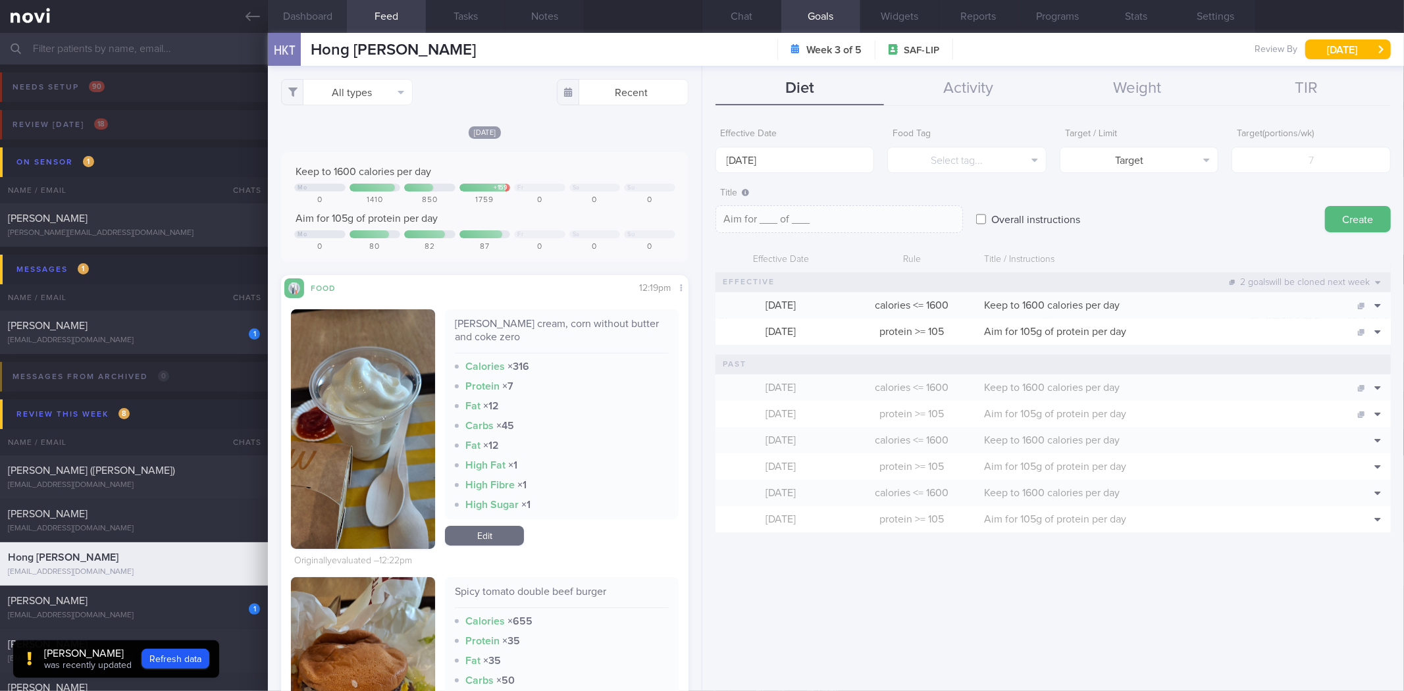
click at [327, 26] on button "Dashboard" at bounding box center [307, 16] width 79 height 33
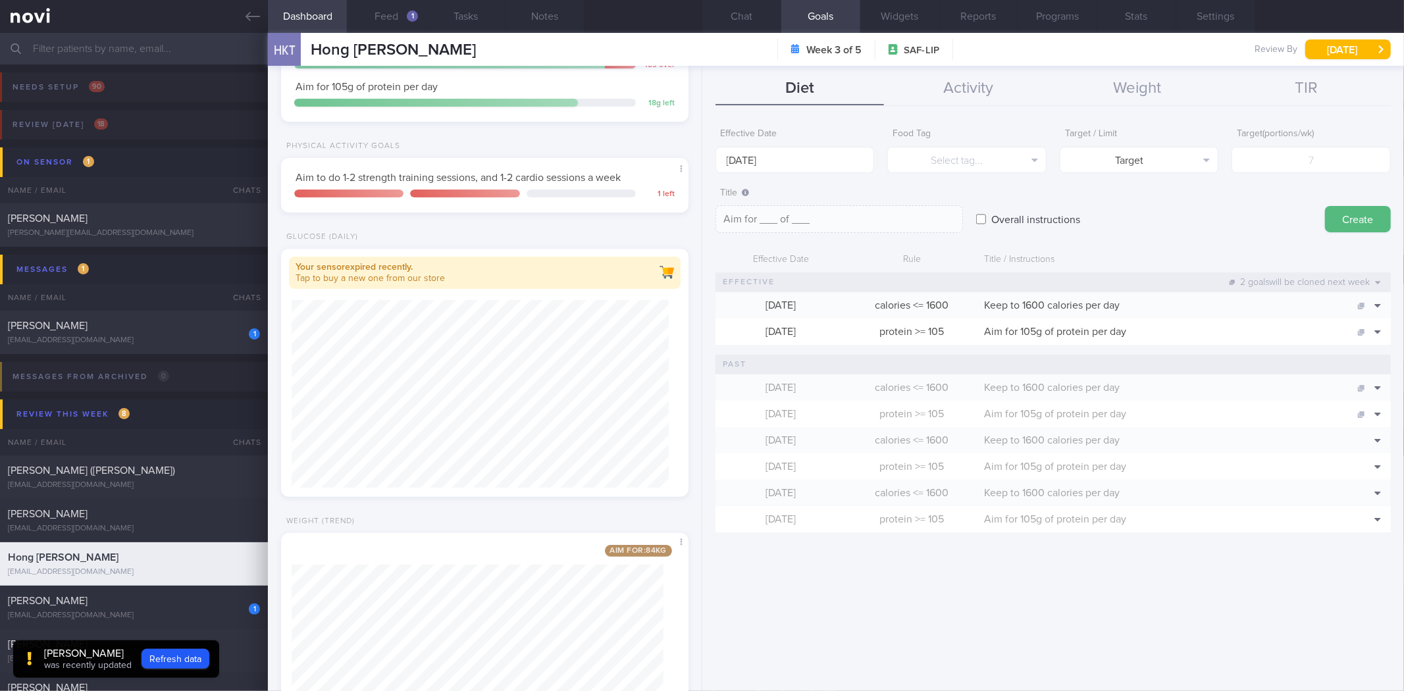
scroll to position [120, 0]
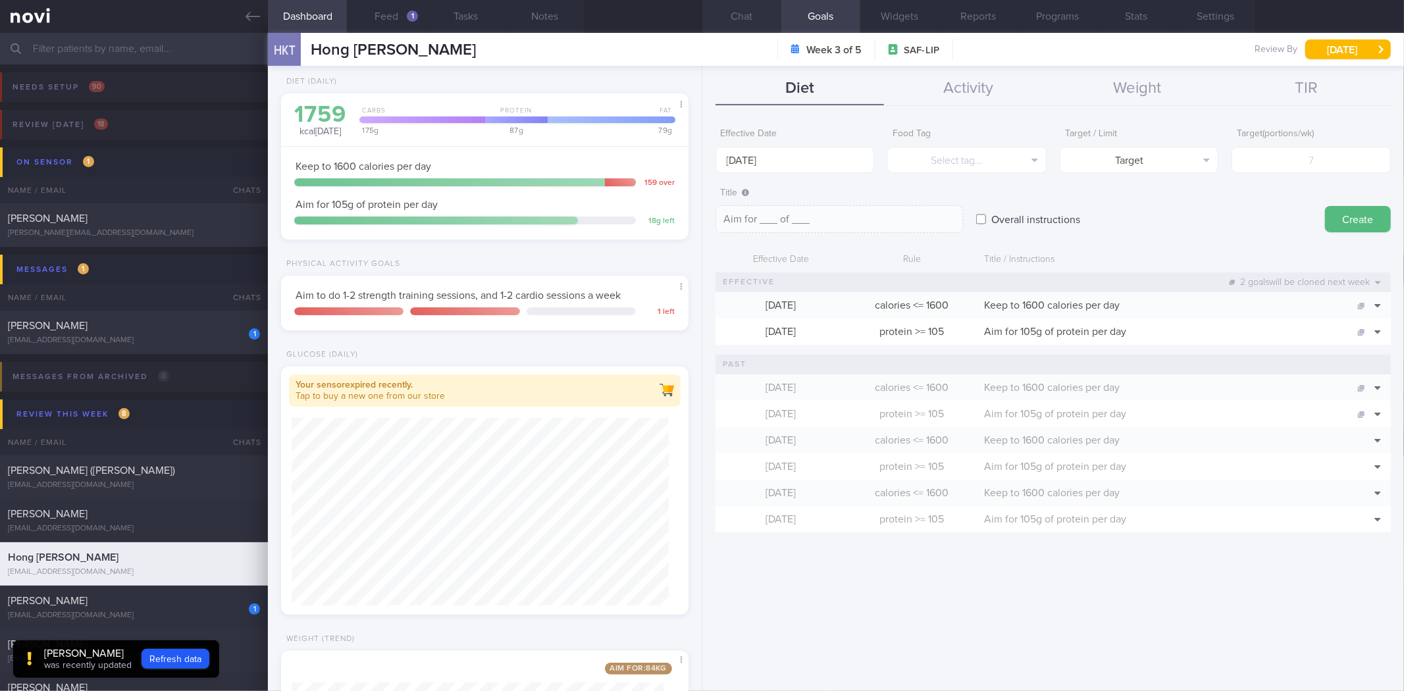
click at [748, 25] on button "Chat" at bounding box center [741, 16] width 79 height 33
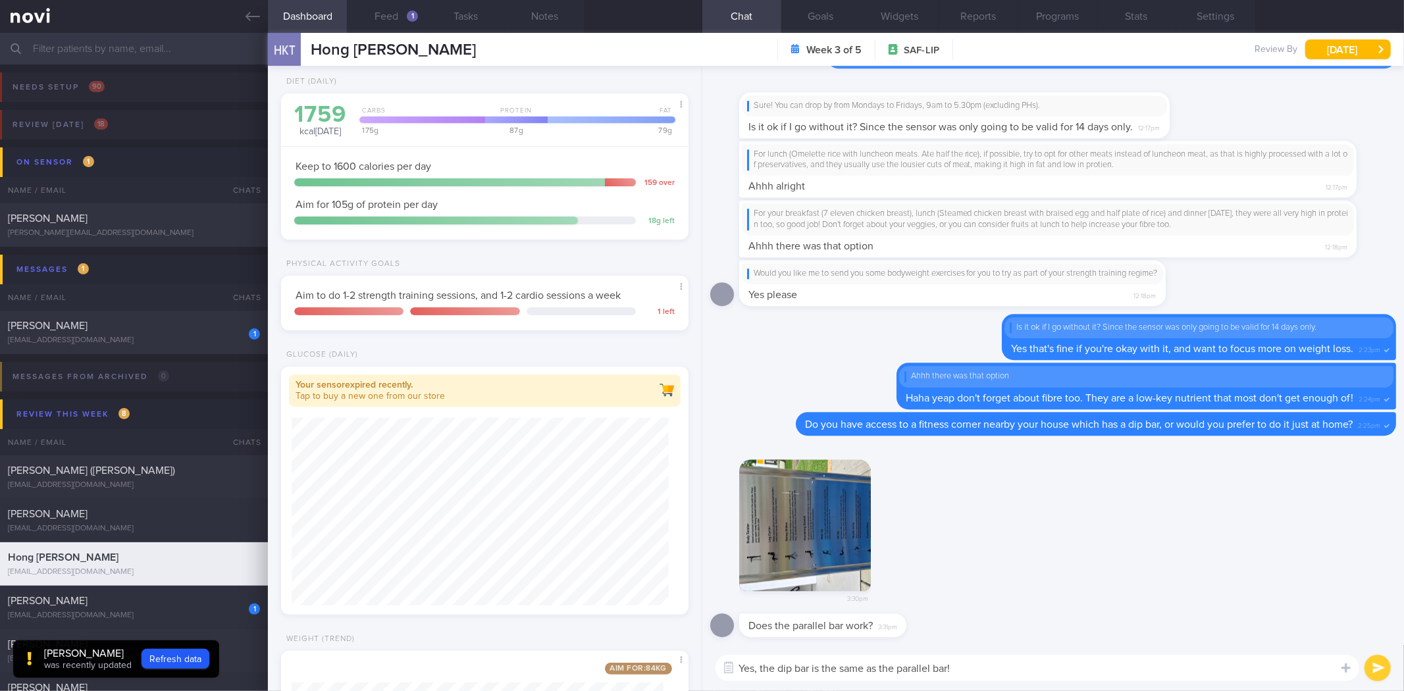
click at [839, 39] on div "Week 3 of 5 SAF-LIP" at bounding box center [865, 49] width 176 height 21
click at [827, 18] on button "Goals" at bounding box center [820, 16] width 79 height 33
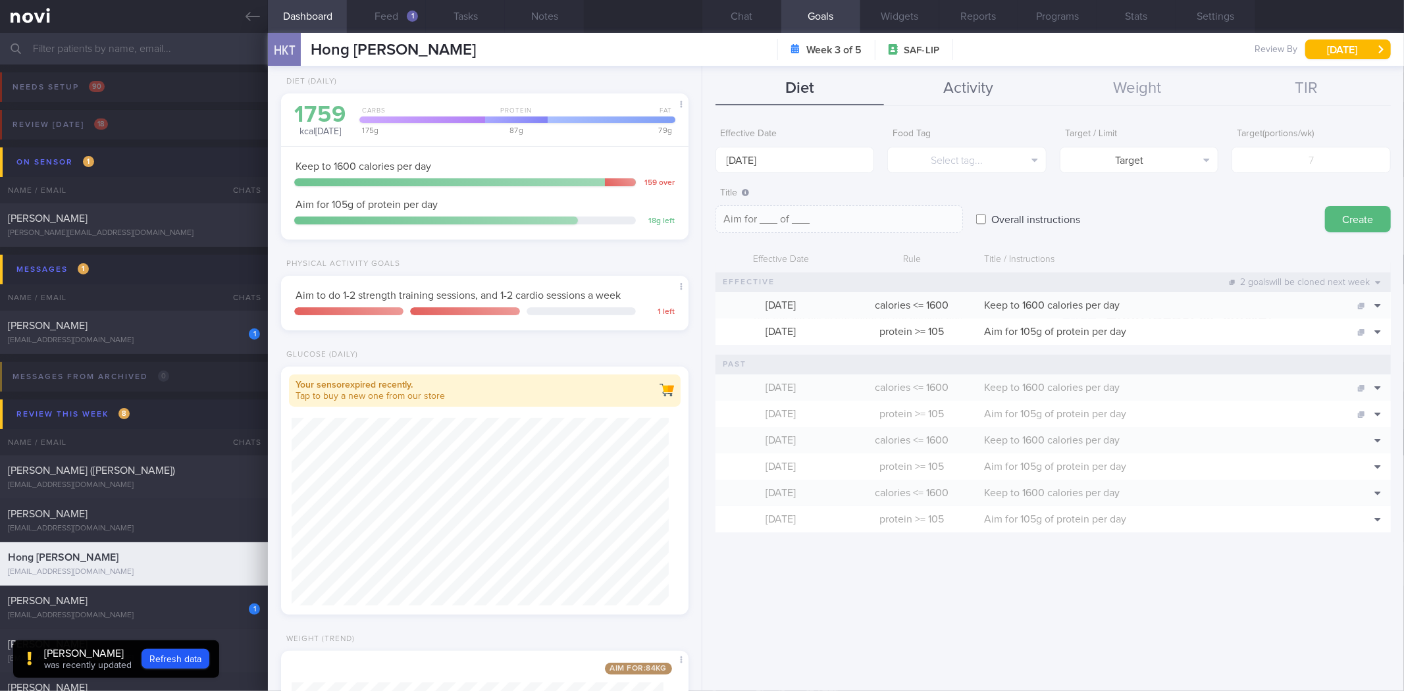
click at [977, 89] on button "Activity" at bounding box center [968, 88] width 169 height 33
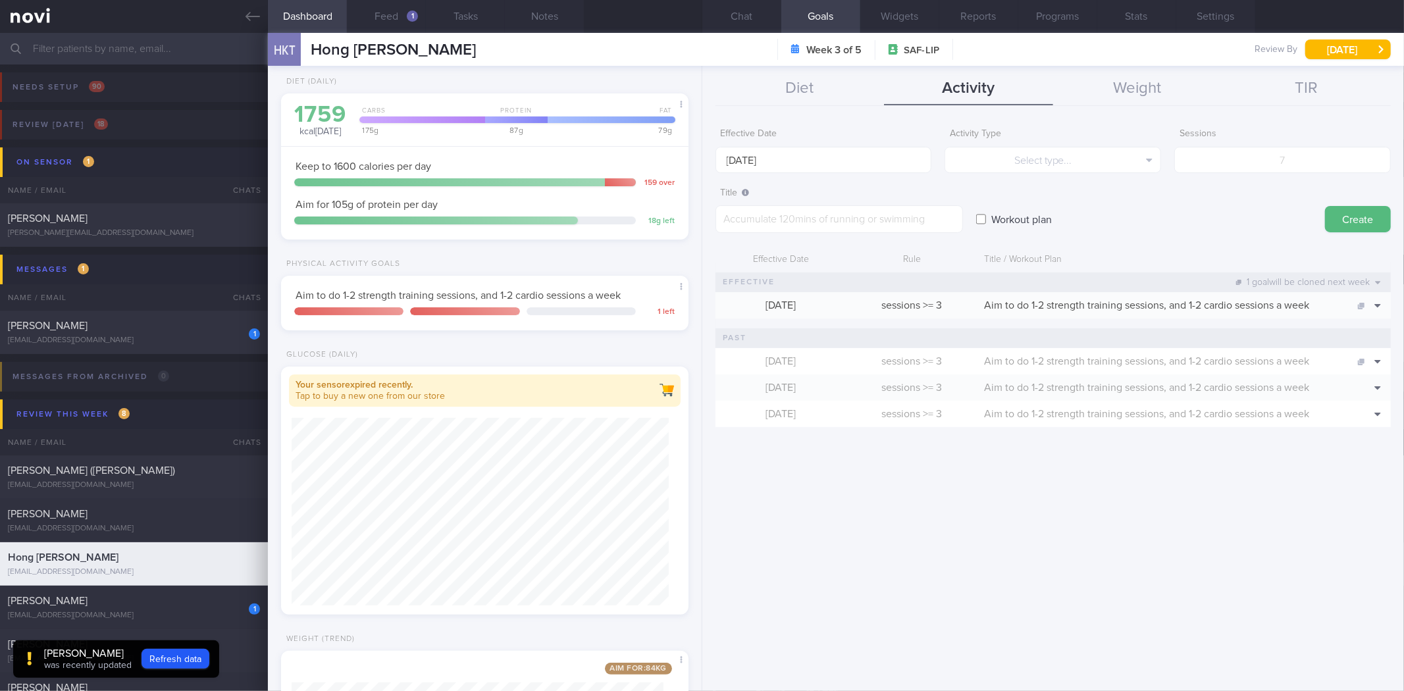
click at [984, 214] on input "Workout plan" at bounding box center [981, 219] width 10 height 26
checkbox input "true"
click at [834, 168] on body "You are offline! Some functionality will be unavailable Patients New Users Coac…" at bounding box center [702, 345] width 1404 height 691
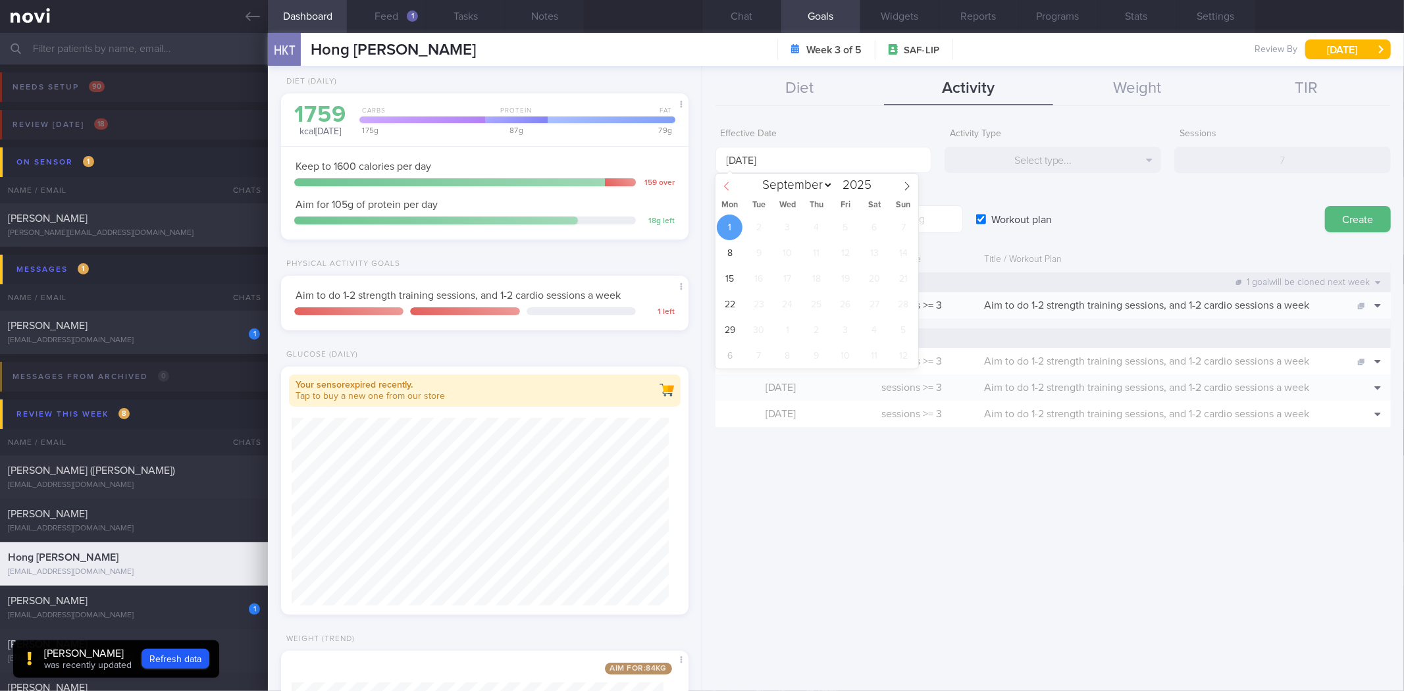
click at [728, 192] on span at bounding box center [726, 185] width 22 height 22
select select "7"
click at [729, 336] on span "25" at bounding box center [730, 330] width 26 height 26
type input "[DATE]"
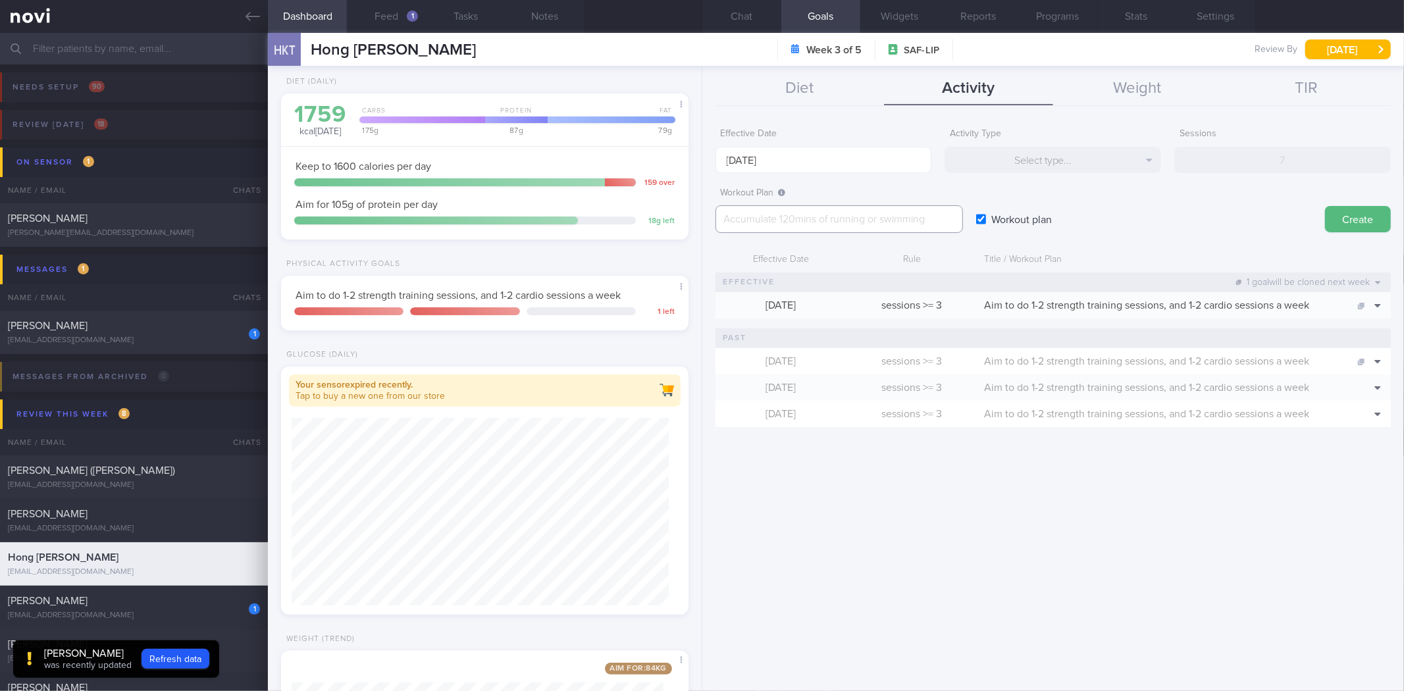
click at [826, 232] on textarea at bounding box center [838, 219] width 247 height 28
paste textarea "*Workout Instructions* *Move from one exercise to the next (e.g. incline push u…"
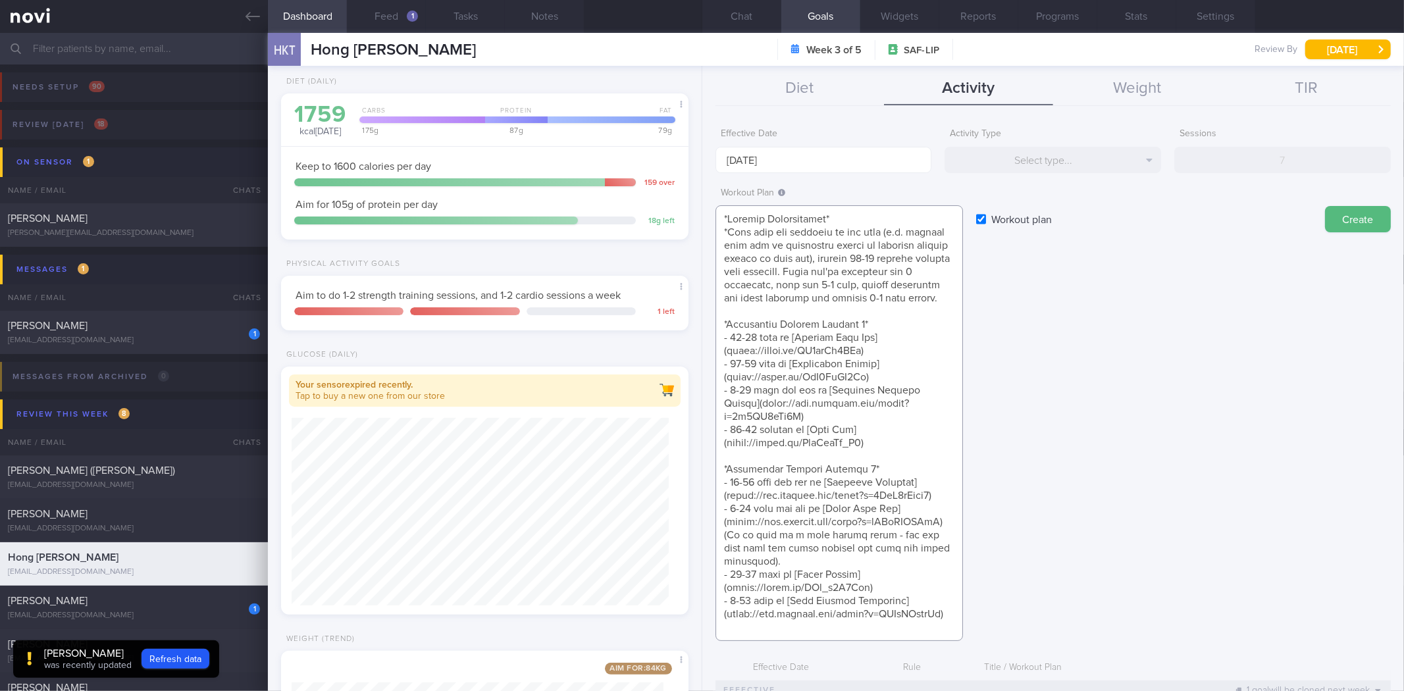
click at [751, 260] on textarea at bounding box center [838, 423] width 247 height 436
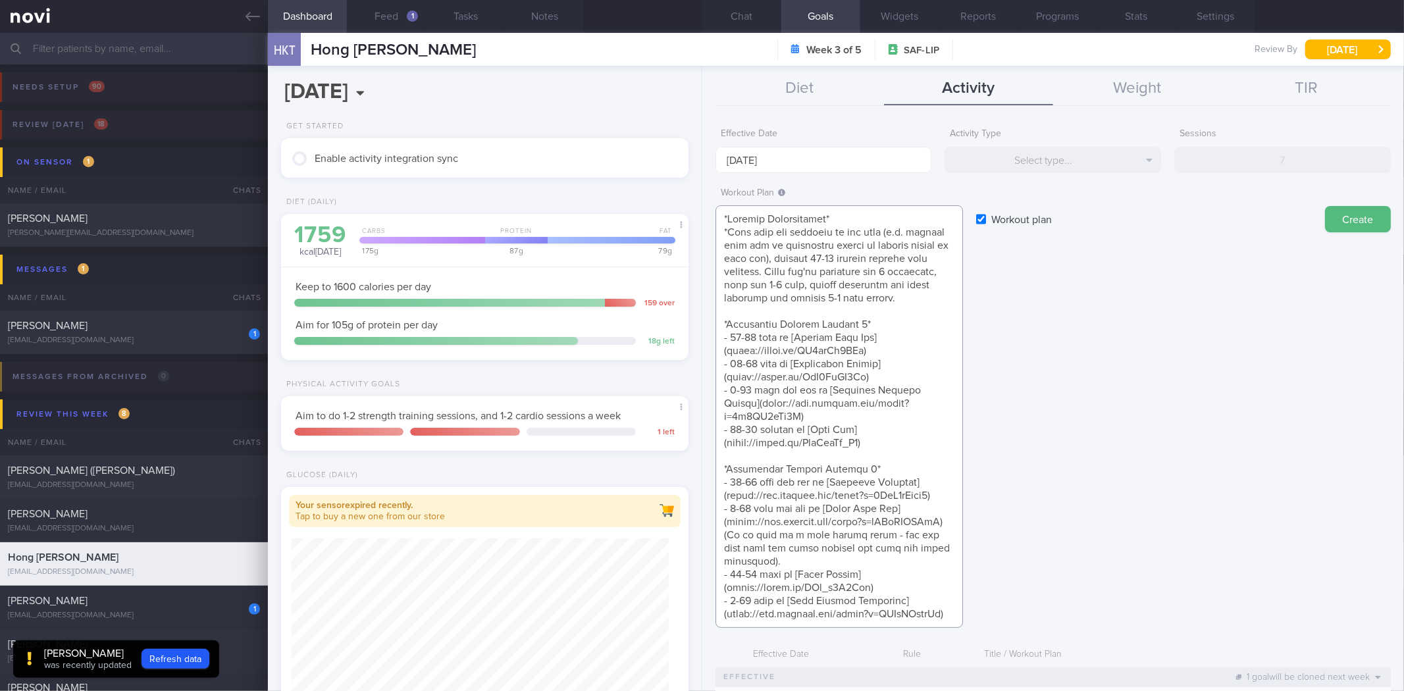
click at [876, 352] on textarea at bounding box center [838, 416] width 247 height 422
click at [892, 371] on textarea at bounding box center [838, 416] width 247 height 422
click at [889, 367] on textarea at bounding box center [838, 416] width 247 height 422
paste textarea "https://youtu.be/a2ECFhuPtaA"
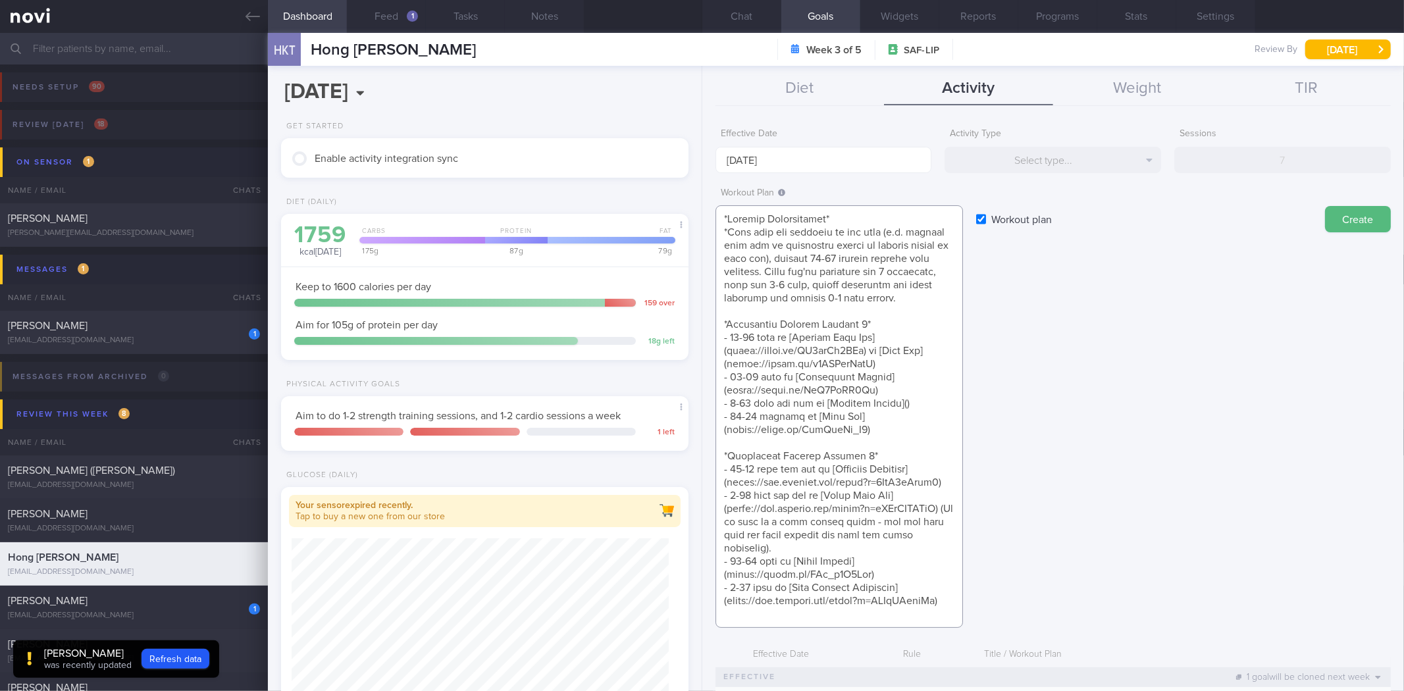
click at [758, 431] on textarea at bounding box center [838, 416] width 247 height 422
paste textarea "https://www.youtube.com/watch?v=iY4ziqLfMLk&feature=youtu.be"
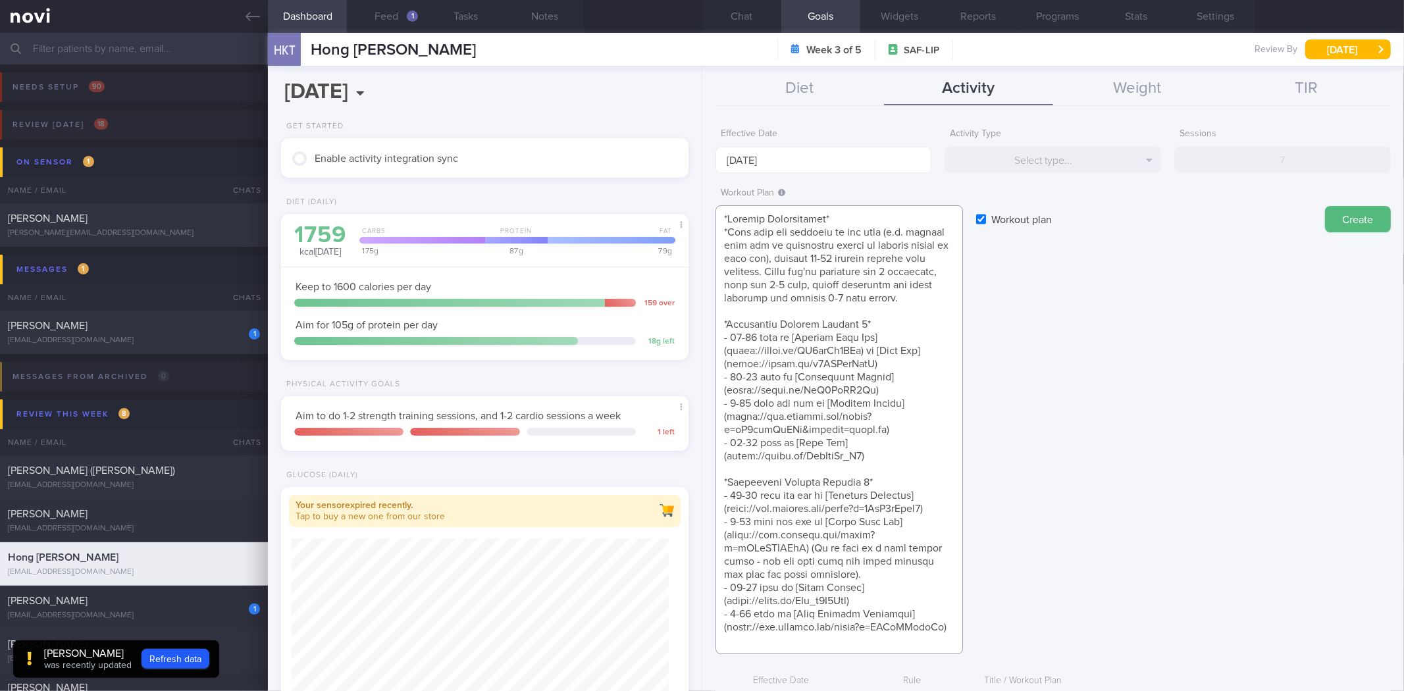
scroll to position [26, 0]
click at [840, 490] on textarea at bounding box center [838, 429] width 247 height 449
click at [754, 478] on textarea at bounding box center [838, 429] width 247 height 449
click at [825, 478] on textarea at bounding box center [838, 429] width 247 height 449
drag, startPoint x: 825, startPoint y: 478, endPoint x: 731, endPoint y: 483, distance: 94.2
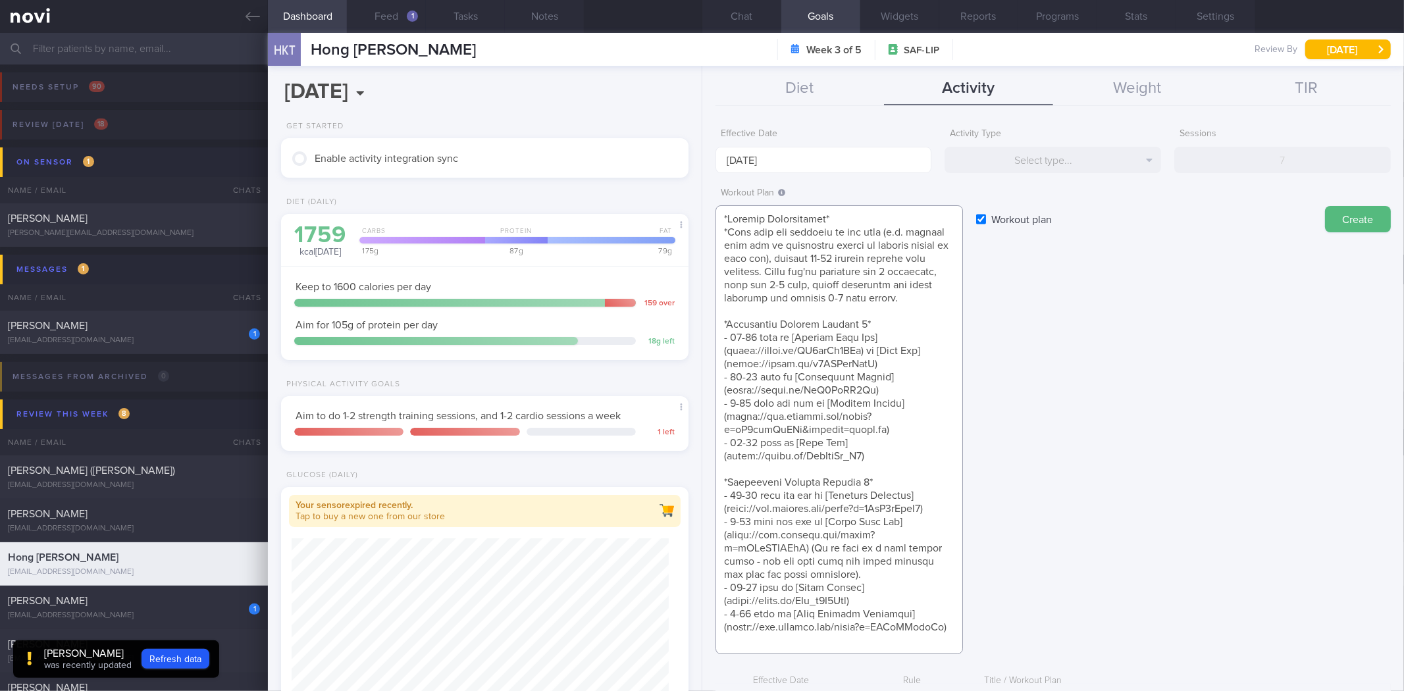
click at [731, 483] on textarea at bounding box center [838, 429] width 247 height 449
type textarea "*Workout Instructions* *Move from one exercise to the next (e.g. incline push u…"
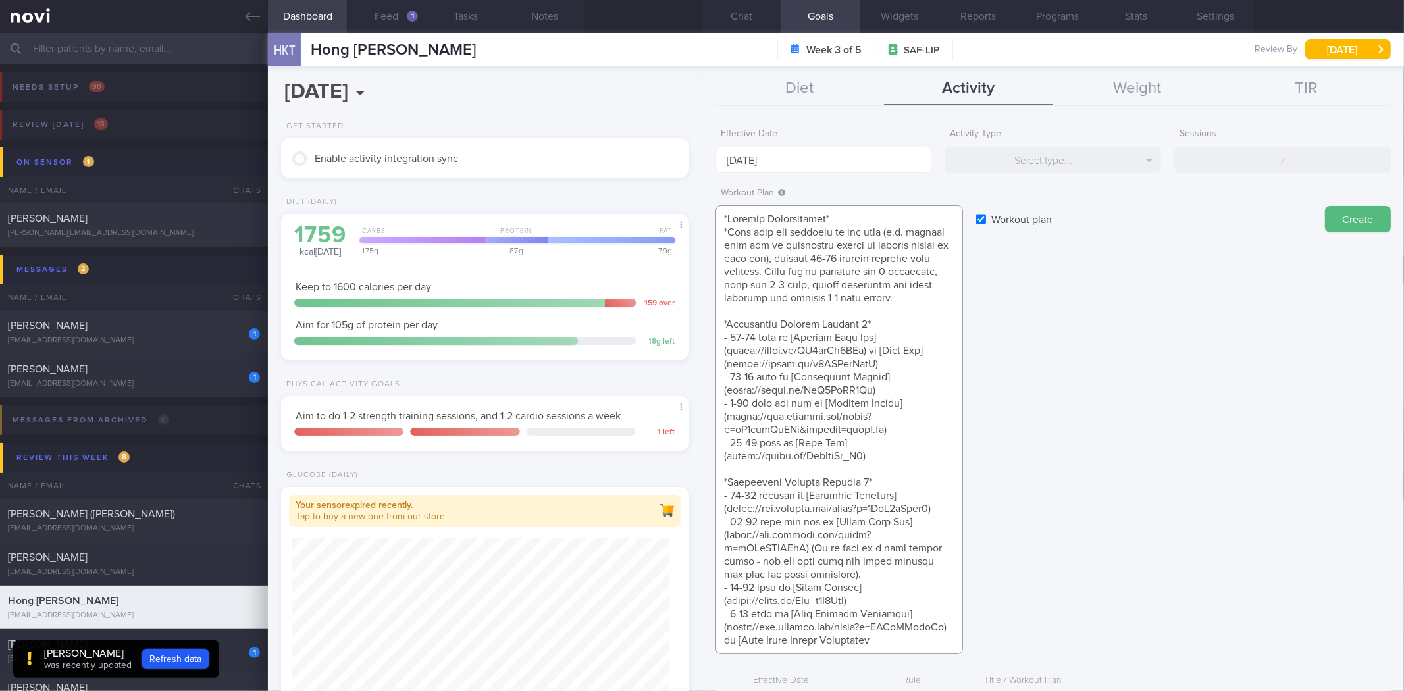
scroll to position [26, 0]
paste textarea "[URL][DOMAIN_NAME]"
type textarea "*Workout Instructions* *Move from one exercise to the next (e.g. incline push u…"
click at [1344, 226] on button "Create" at bounding box center [1358, 219] width 66 height 26
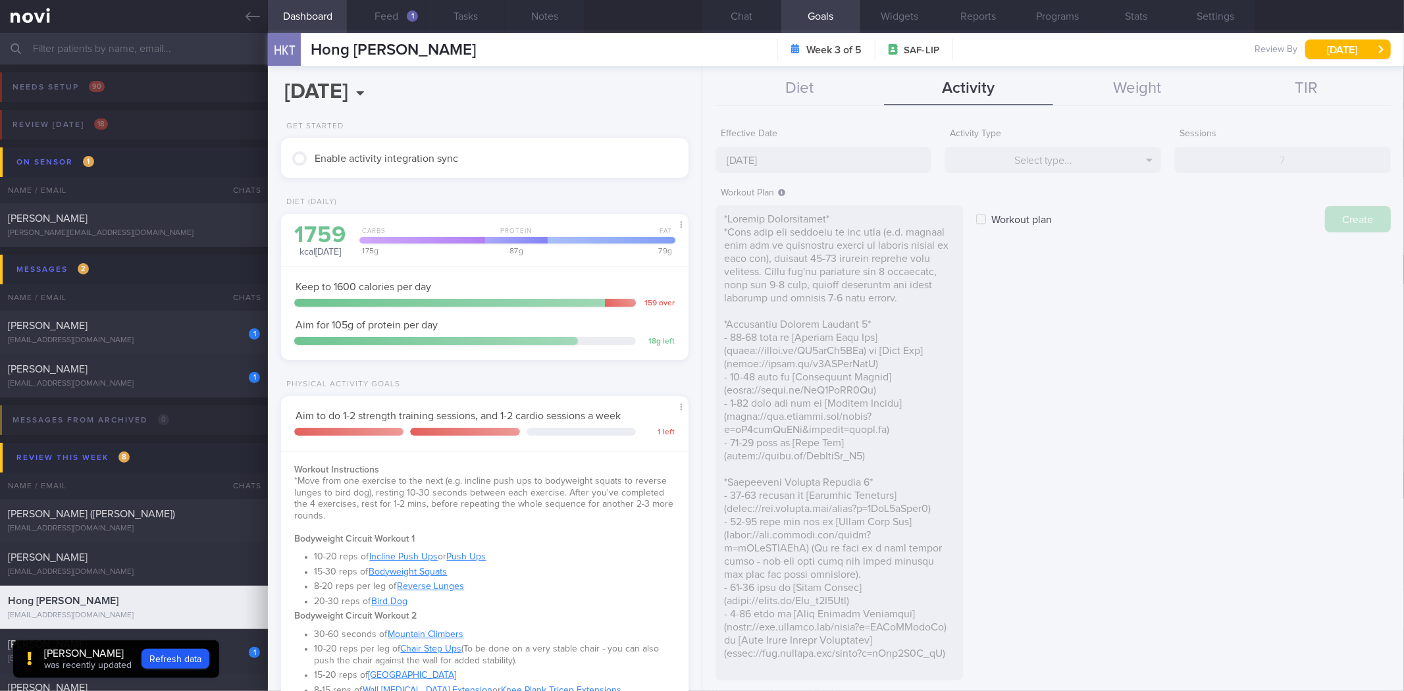
type input "[DATE]"
checkbox input "false"
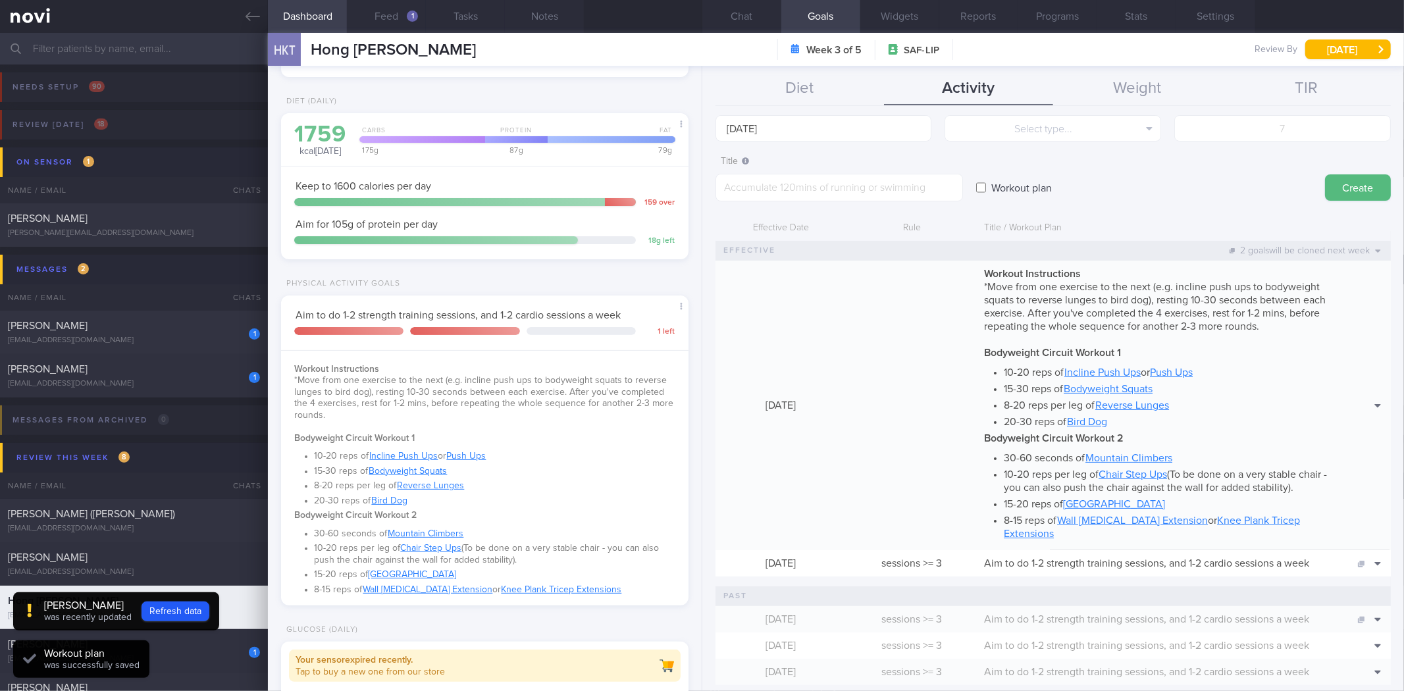
scroll to position [73, 0]
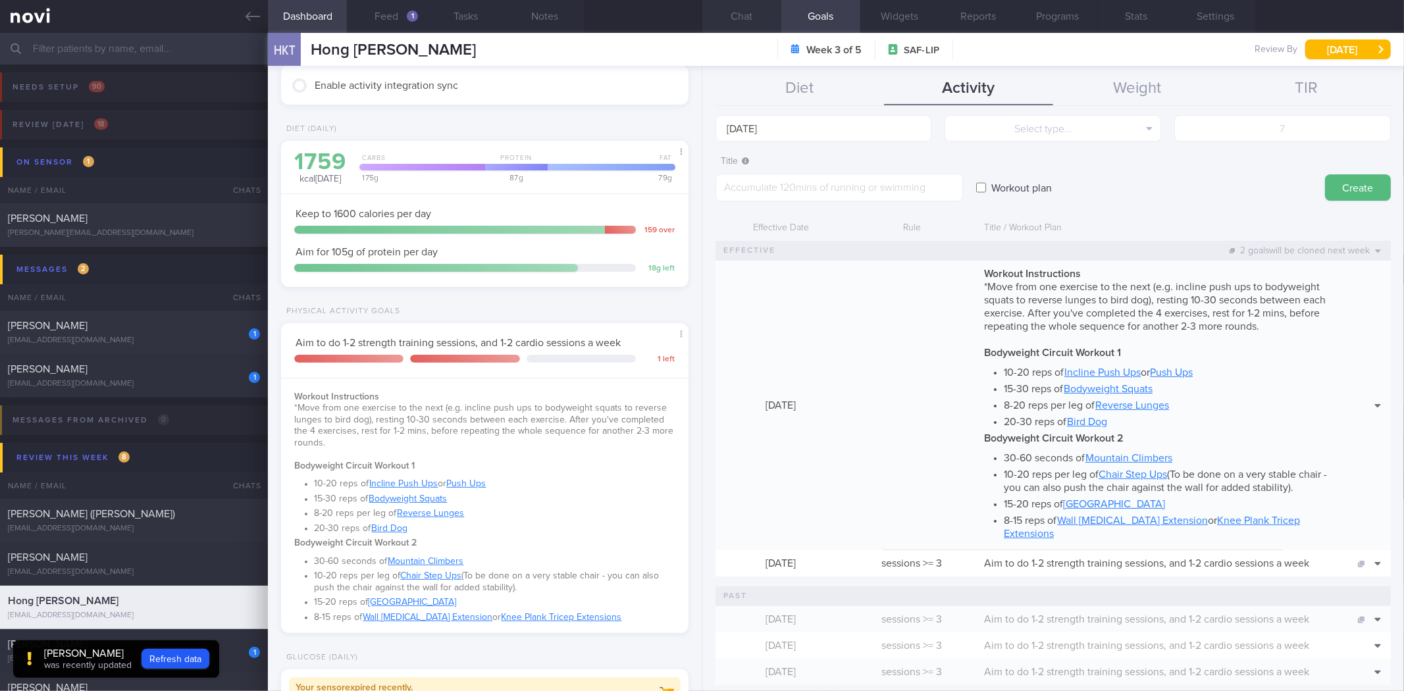
click at [744, 12] on button "Chat" at bounding box center [741, 16] width 79 height 33
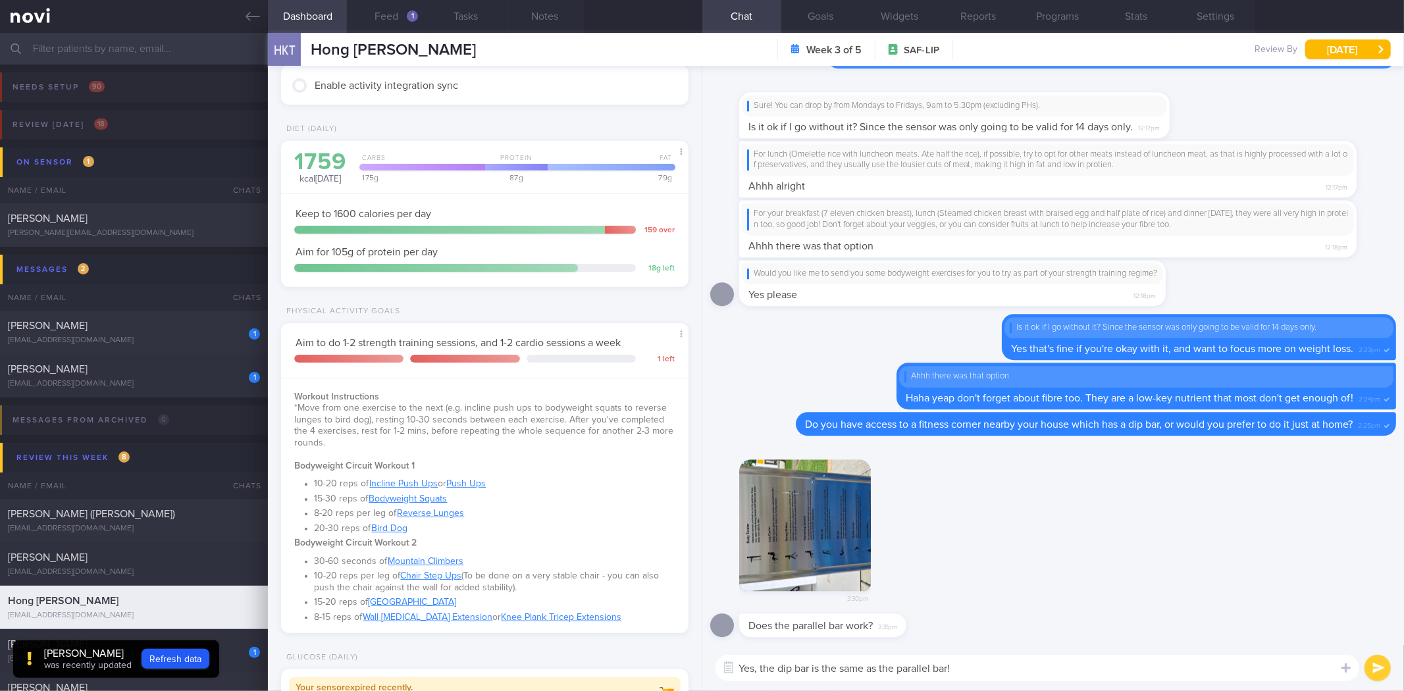
click at [1010, 672] on textarea "Yes, the dip bar is the same as the parallel bar!" at bounding box center [1037, 668] width 644 height 26
click at [832, 22] on button "Goals" at bounding box center [820, 16] width 79 height 33
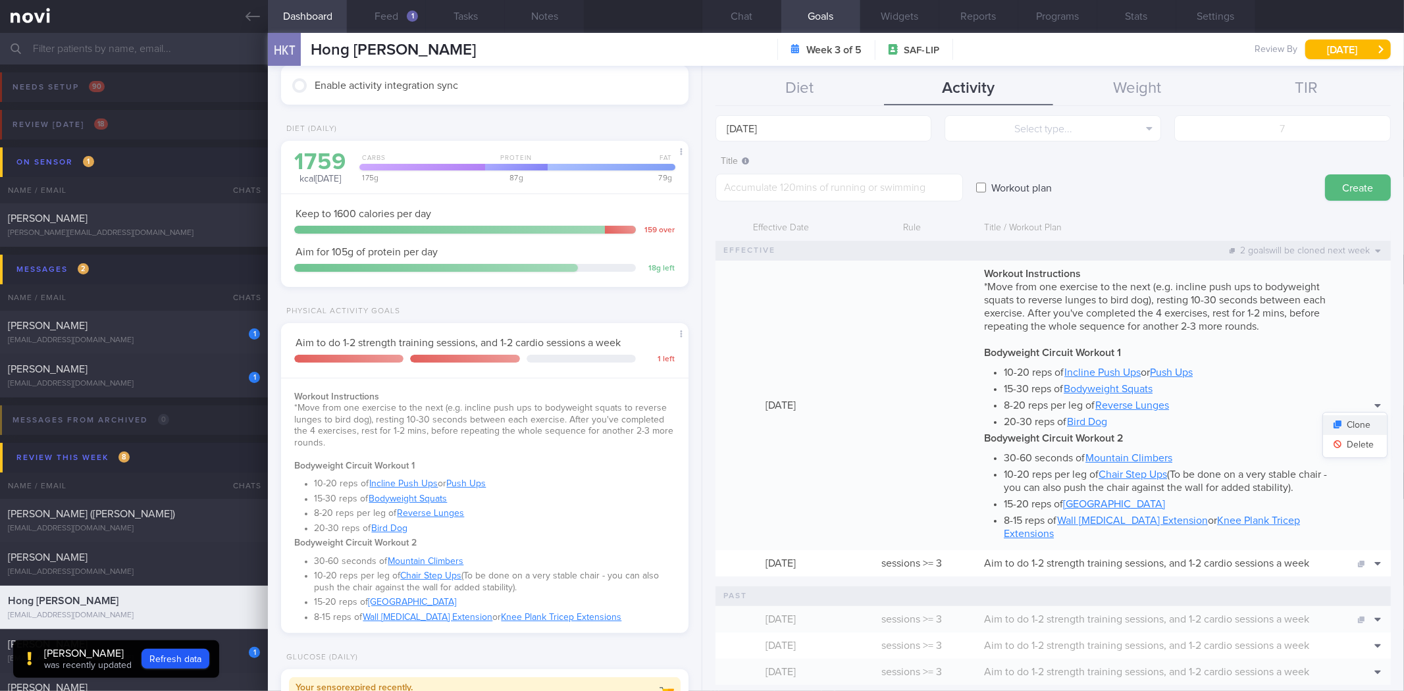
click at [1357, 415] on button "Clone" at bounding box center [1355, 425] width 64 height 20
type textarea "*Workout Instructions* *Move from one exercise to the next (e.g. incline push u…"
checkbox input "true"
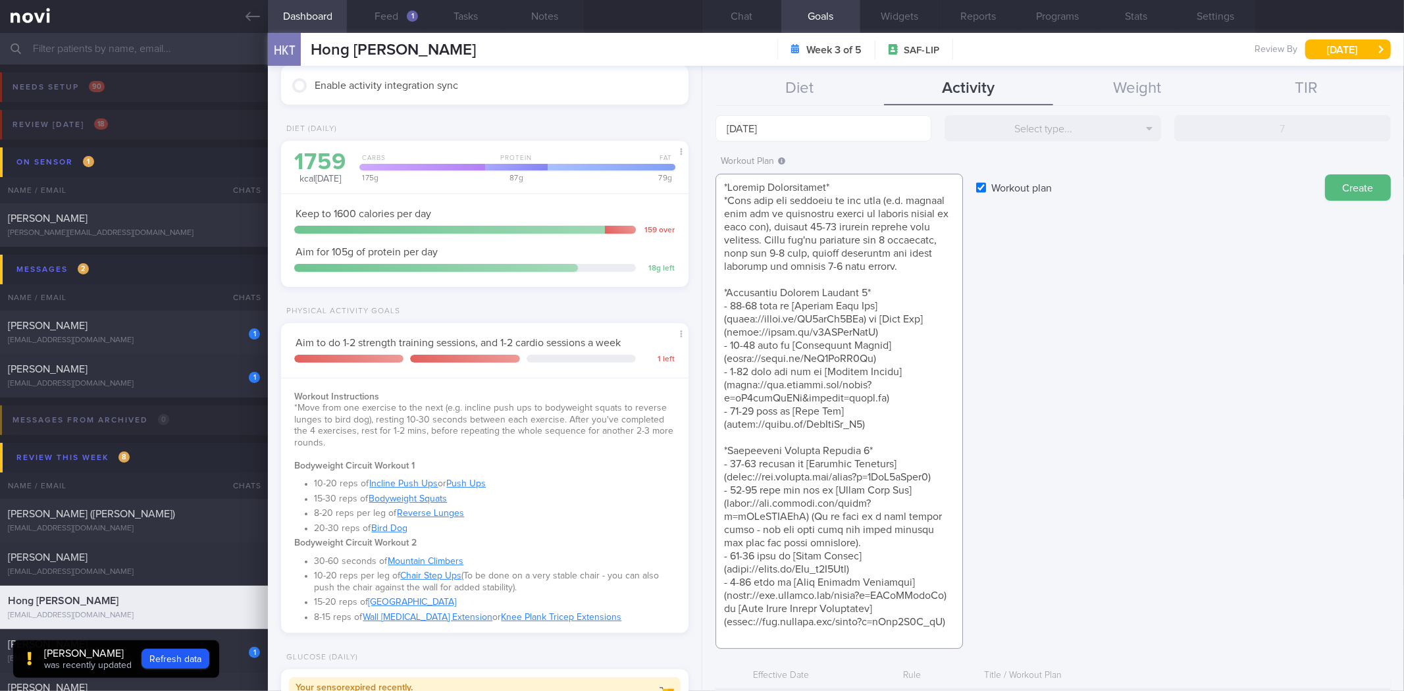
click at [836, 419] on textarea at bounding box center [838, 411] width 247 height 475
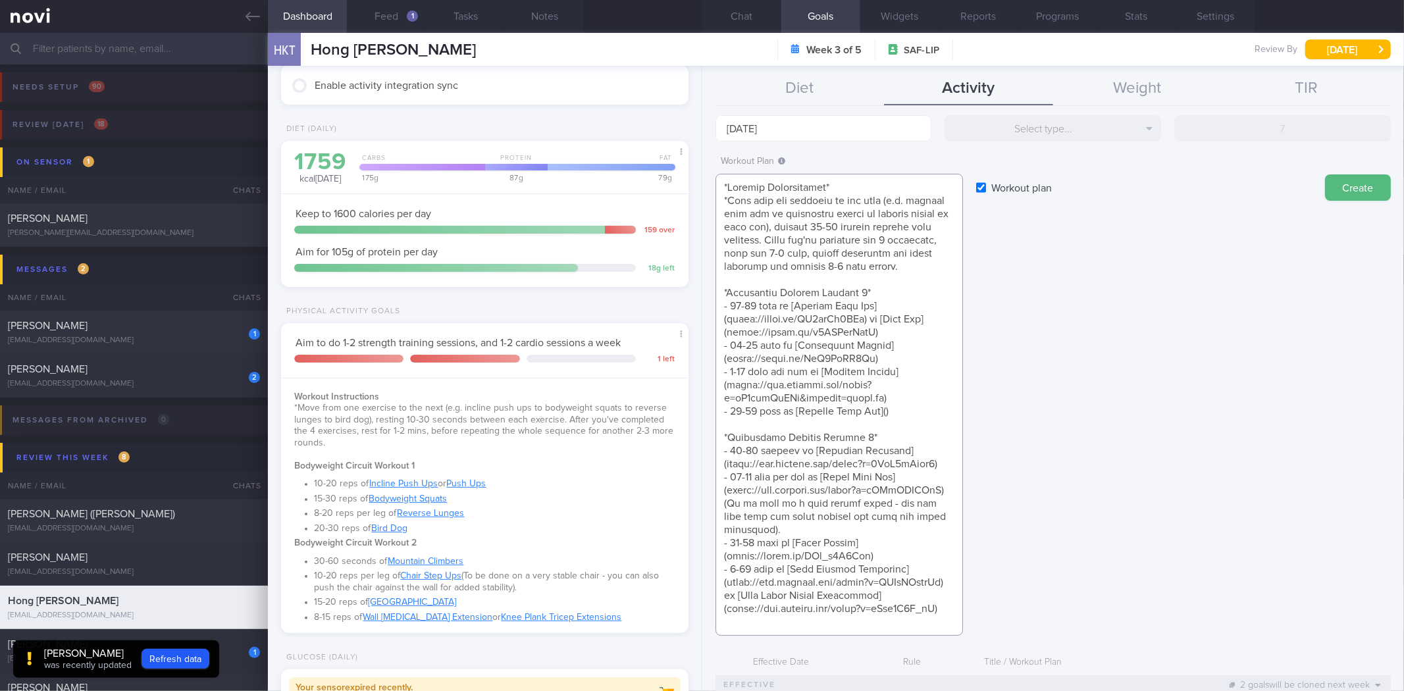
paste textarea "[URL][DOMAIN_NAME]"
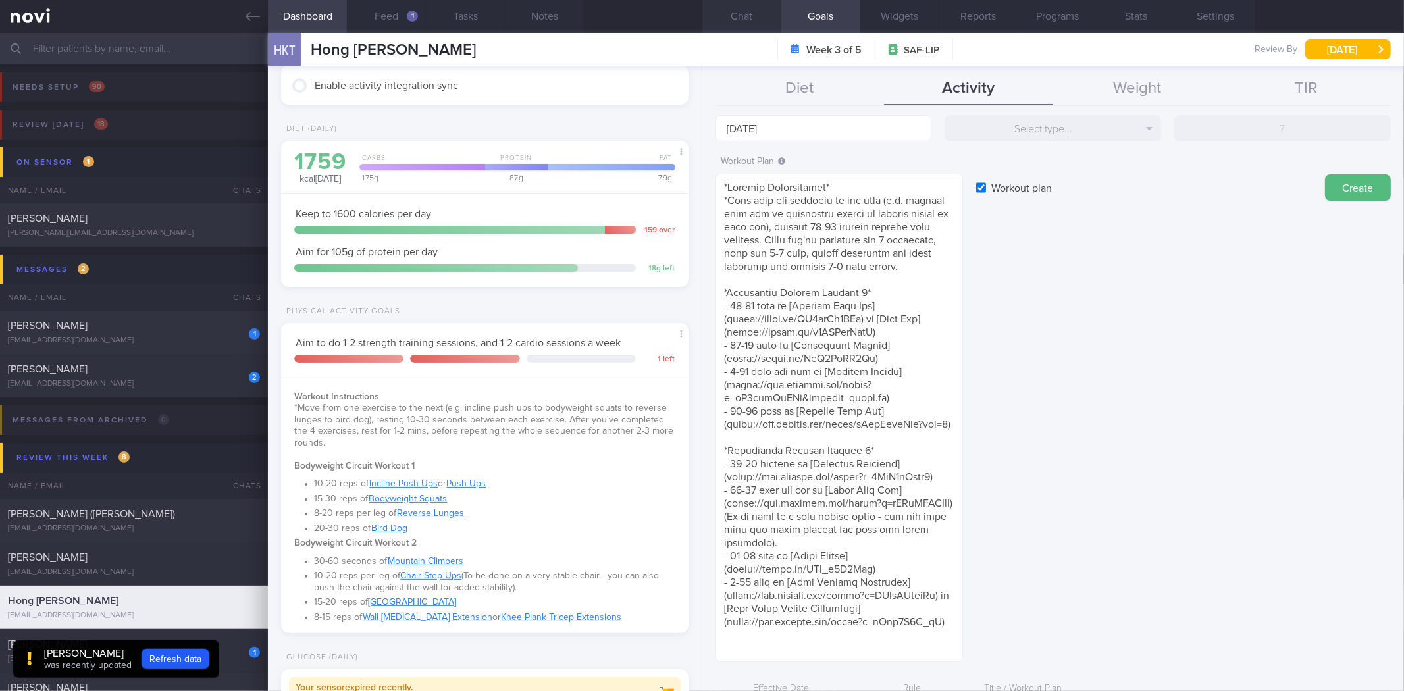
click at [740, 25] on button "Chat" at bounding box center [741, 16] width 79 height 33
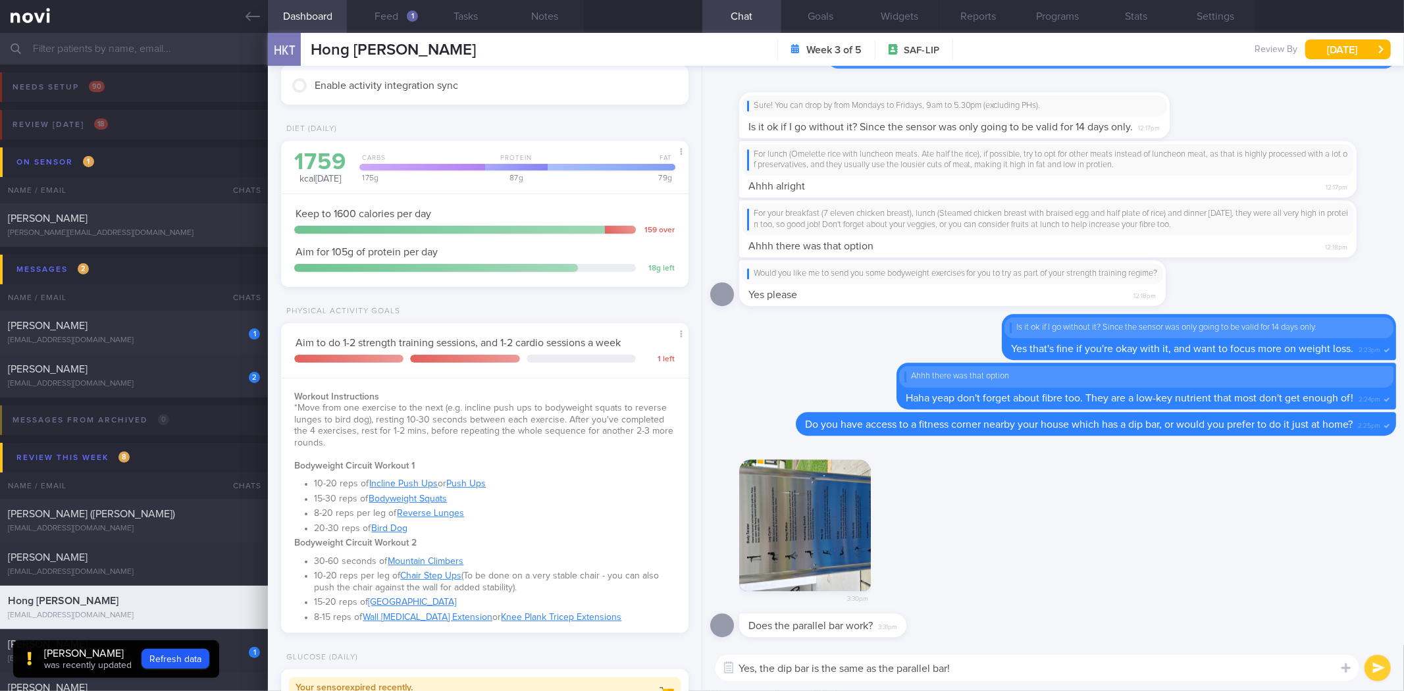
click at [786, 490] on button "button" at bounding box center [805, 525] width 132 height 132
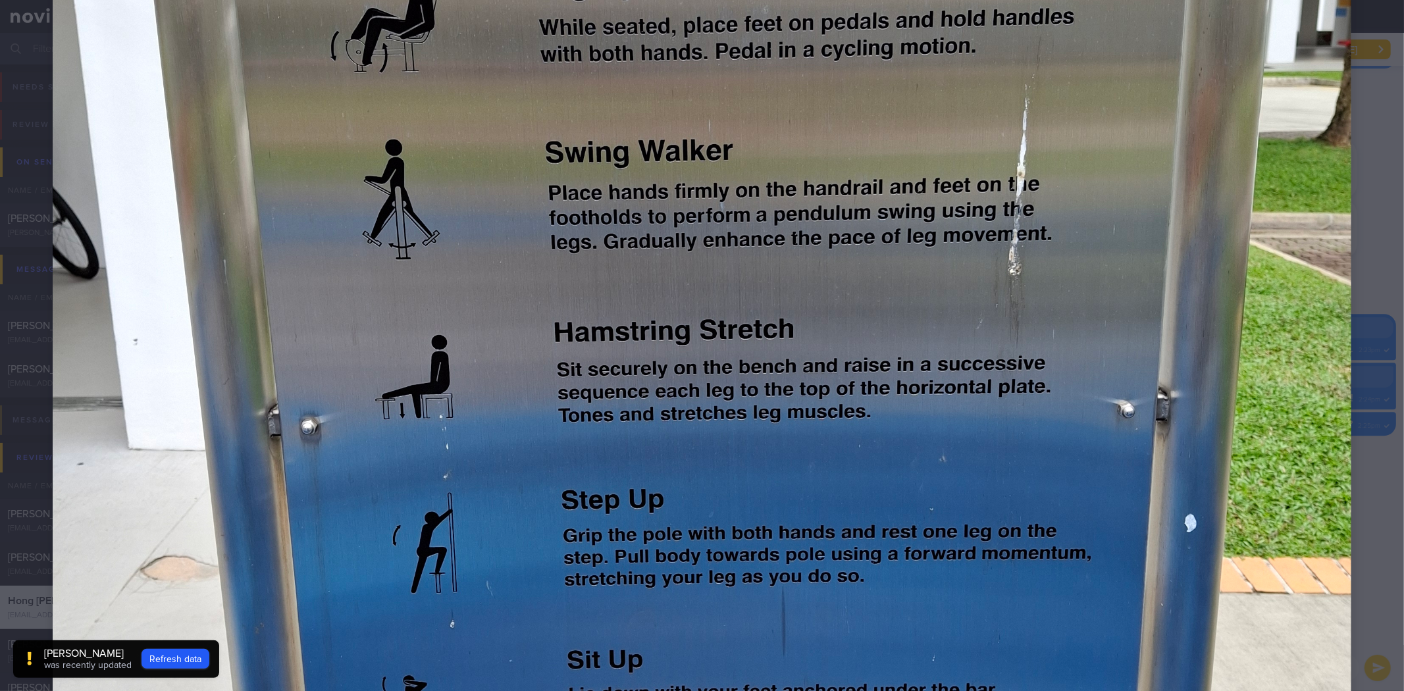
scroll to position [877, 0]
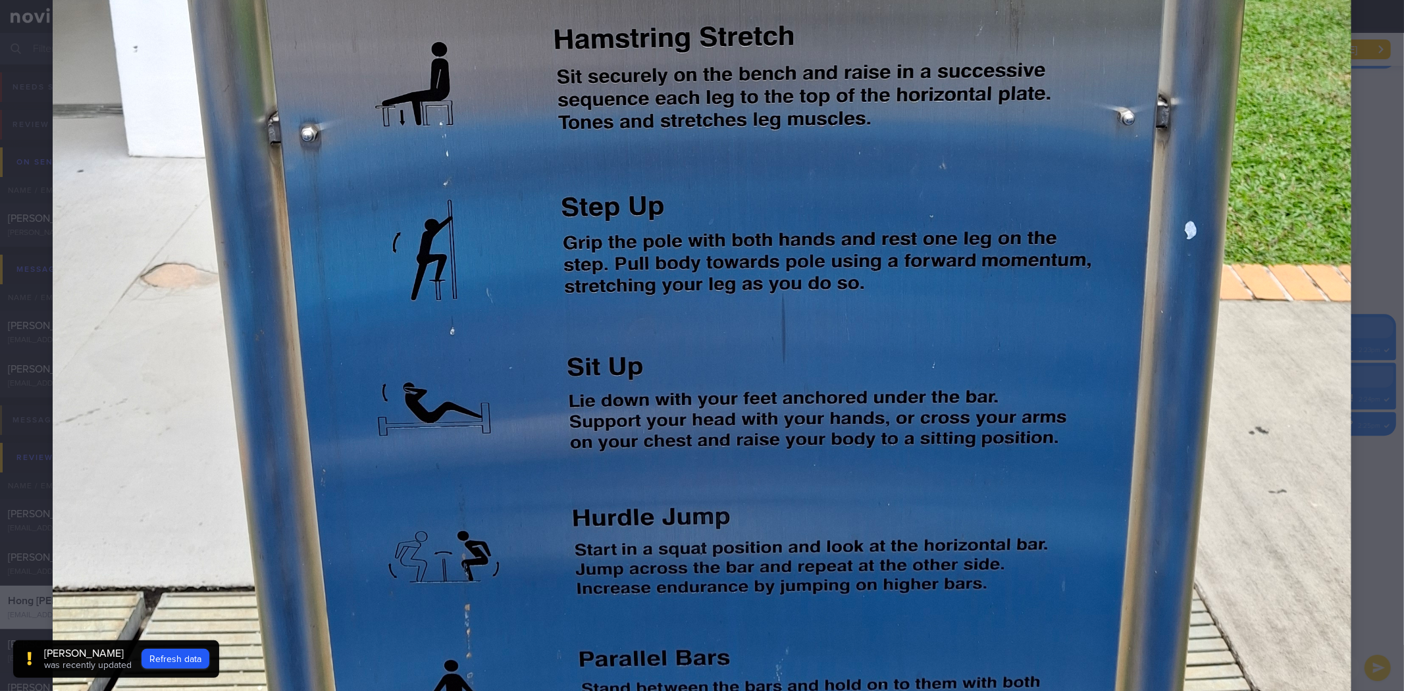
click at [1299, 393] on img at bounding box center [702, 41] width 1298 height 1731
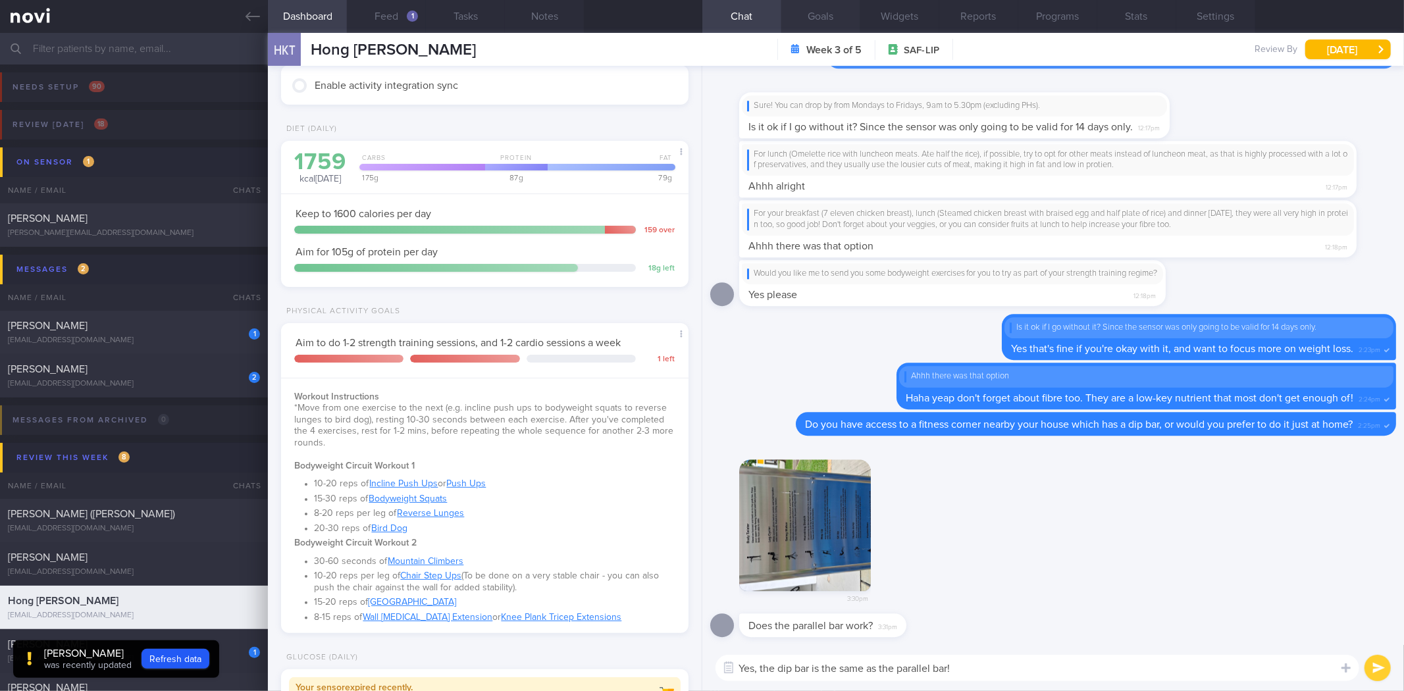
click at [798, 16] on button "Goals" at bounding box center [820, 16] width 79 height 33
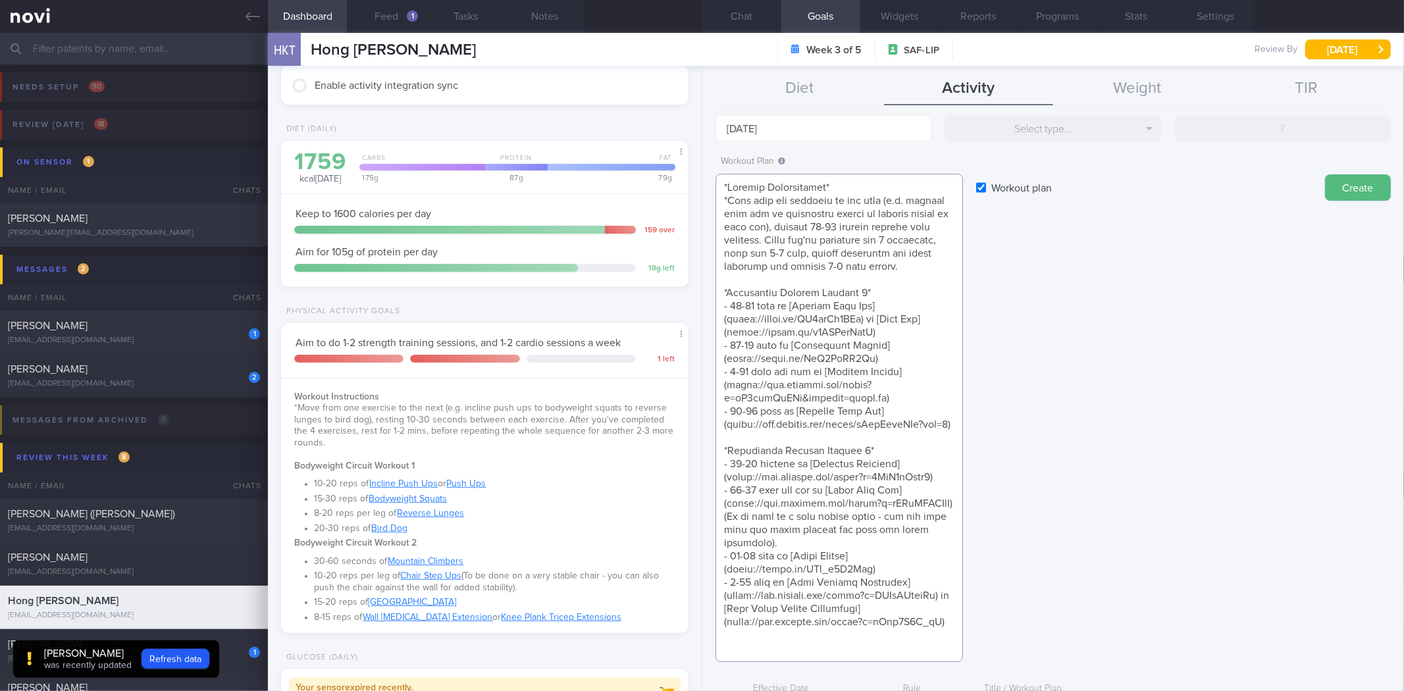
click at [844, 524] on textarea at bounding box center [838, 418] width 247 height 488
paste textarea "l4AA5d5mInQ&list=RDQMoJRy8YwEFzc&start_radio=1"
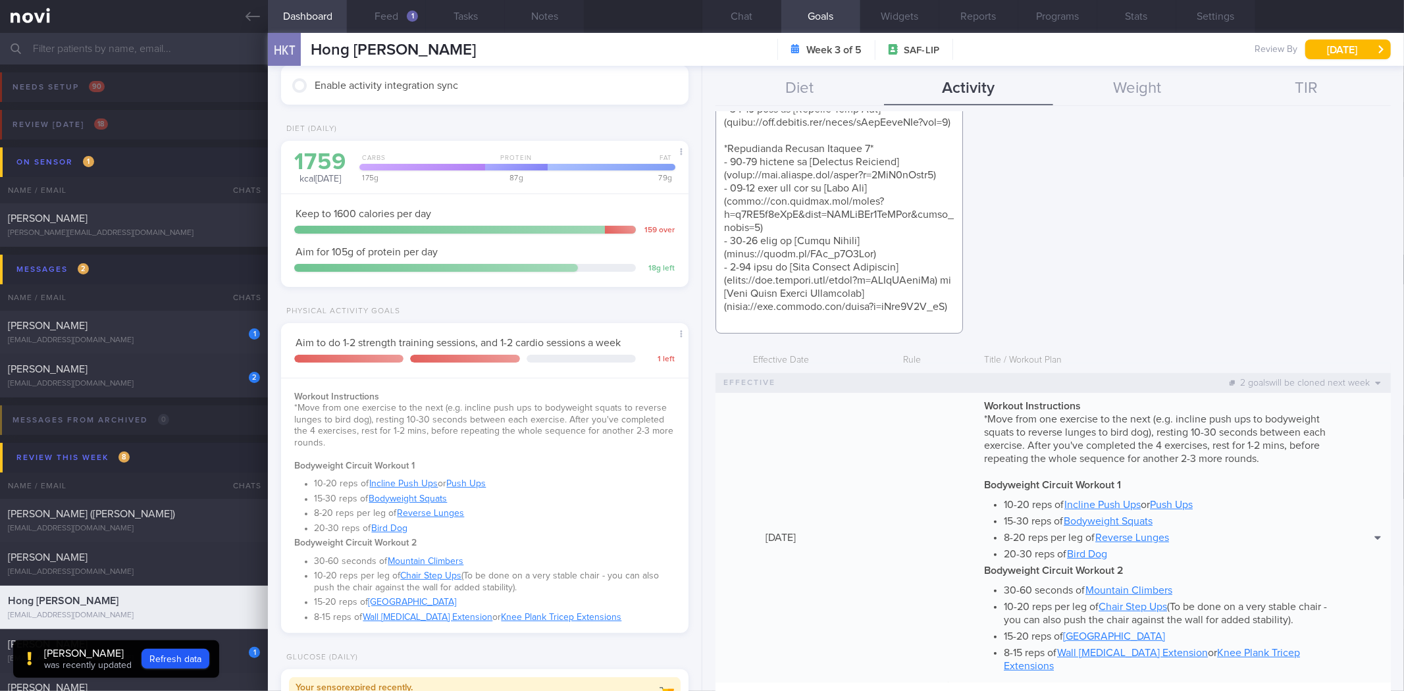
scroll to position [466, 0]
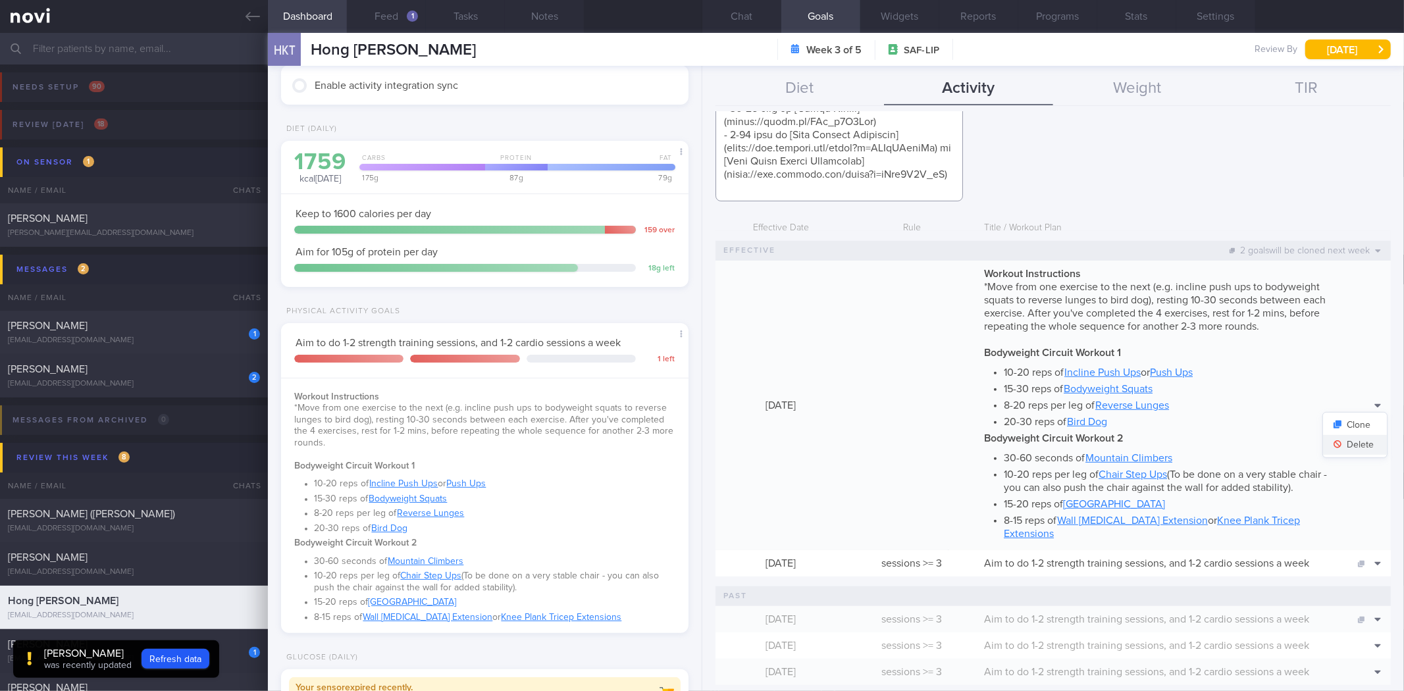
type textarea "*Workout Instructions* *Move from one exercise to the next (e.g. incline push u…"
click at [1348, 436] on button "Delete" at bounding box center [1355, 445] width 64 height 20
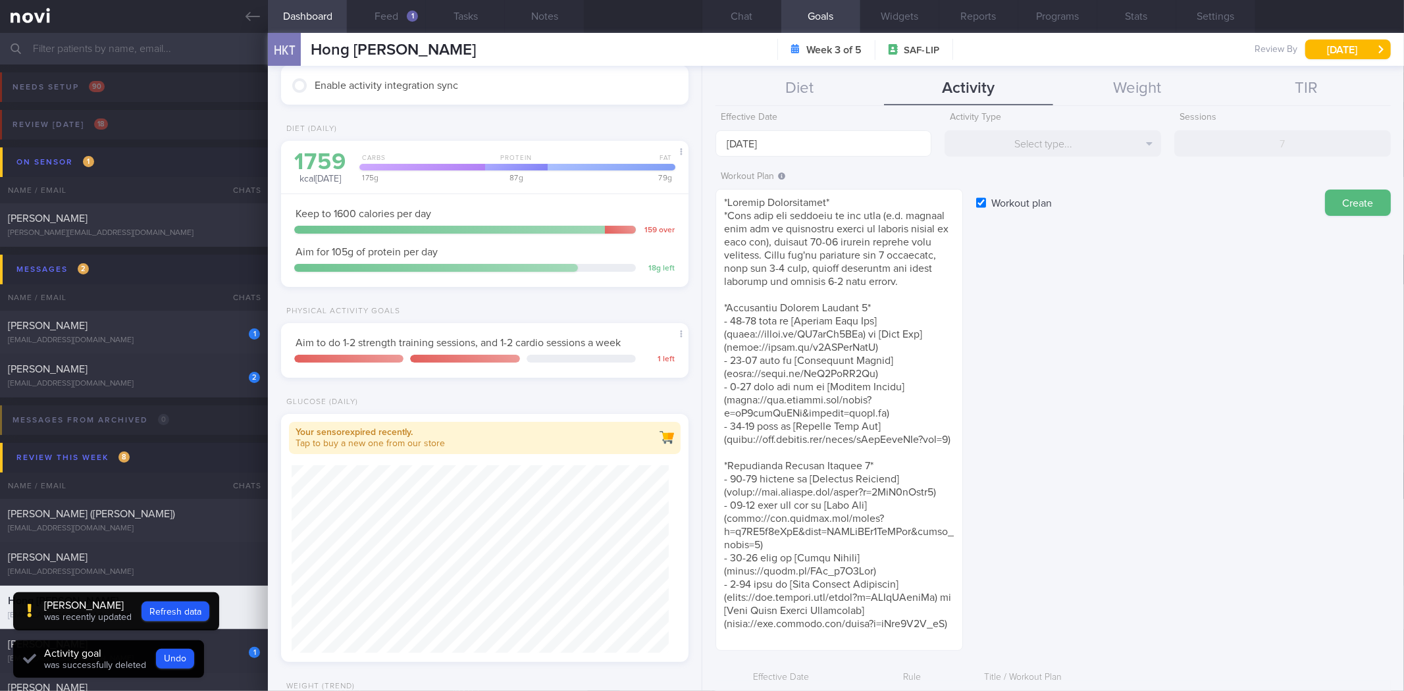
scroll to position [0, 0]
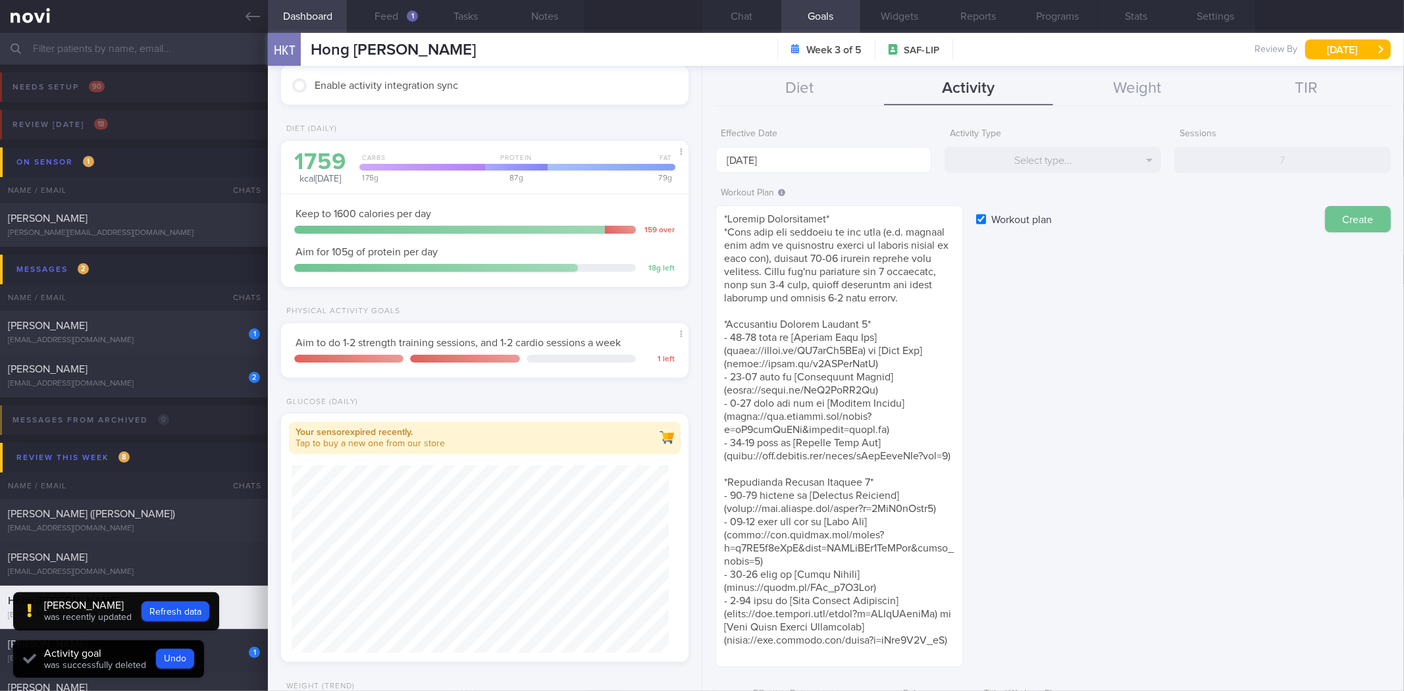
click at [1348, 227] on button "Create" at bounding box center [1358, 219] width 66 height 26
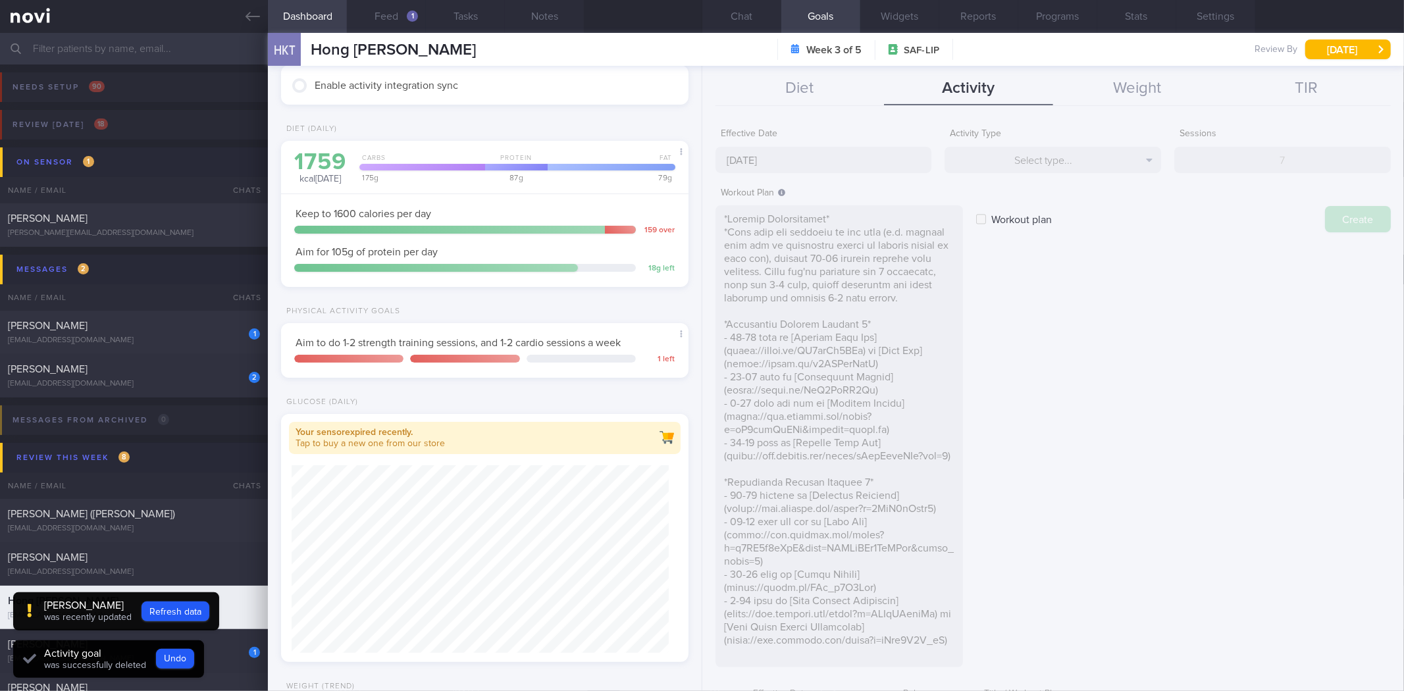
checkbox input "false"
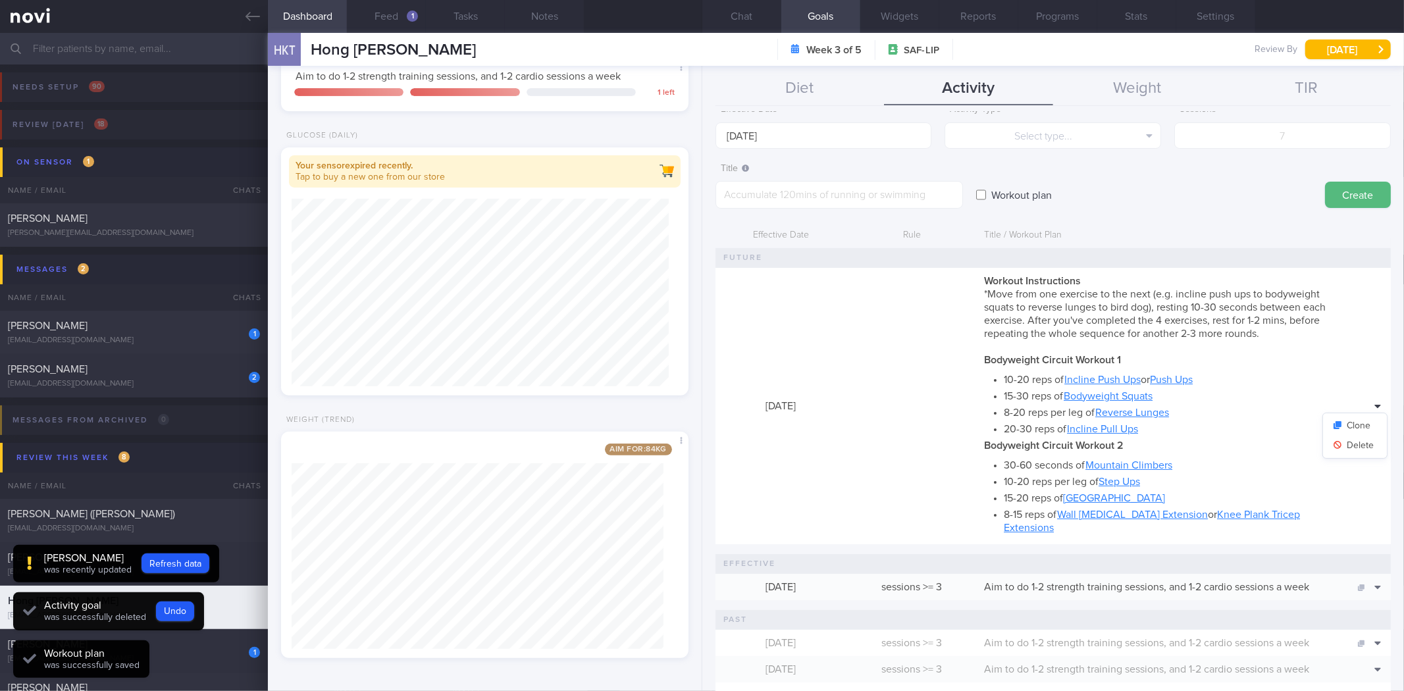
scroll to position [28, 0]
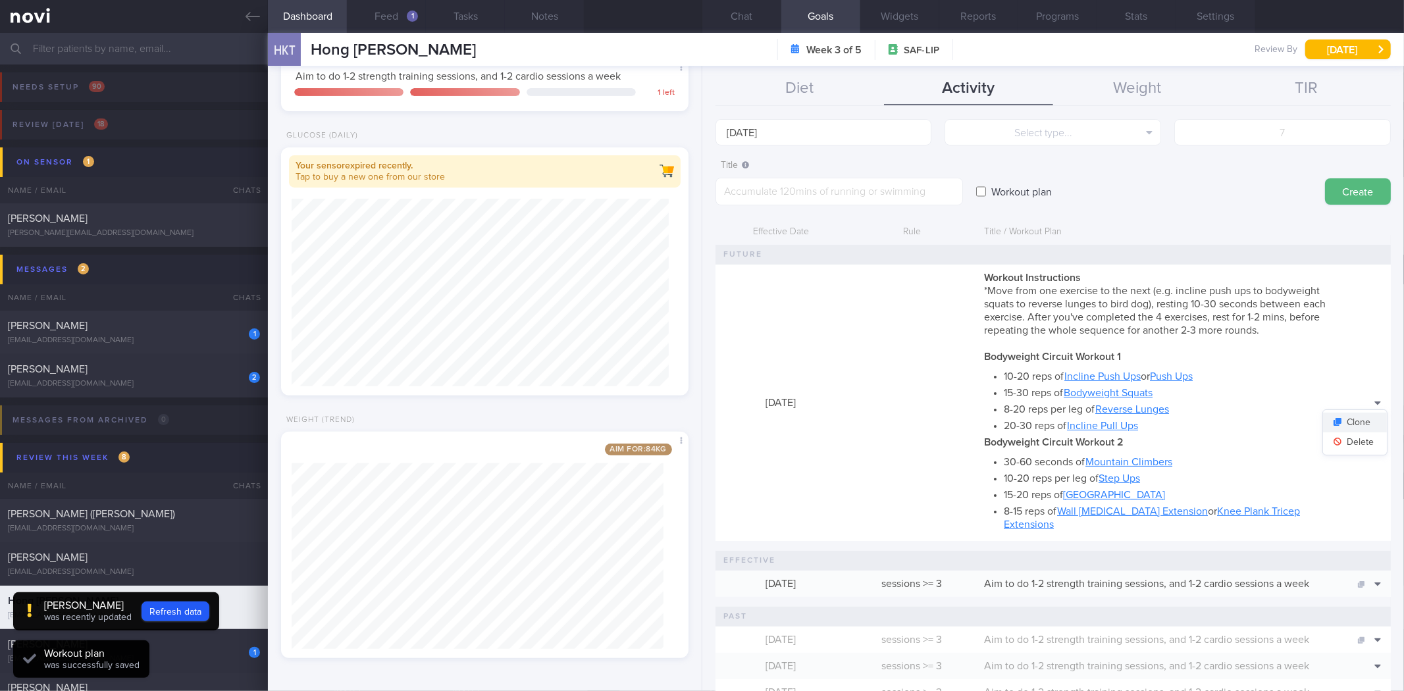
click at [1336, 413] on button "Clone" at bounding box center [1355, 423] width 64 height 20
type textarea "*Workout Instructions* *Move from one exercise to the next (e.g. incline push u…"
checkbox input "true"
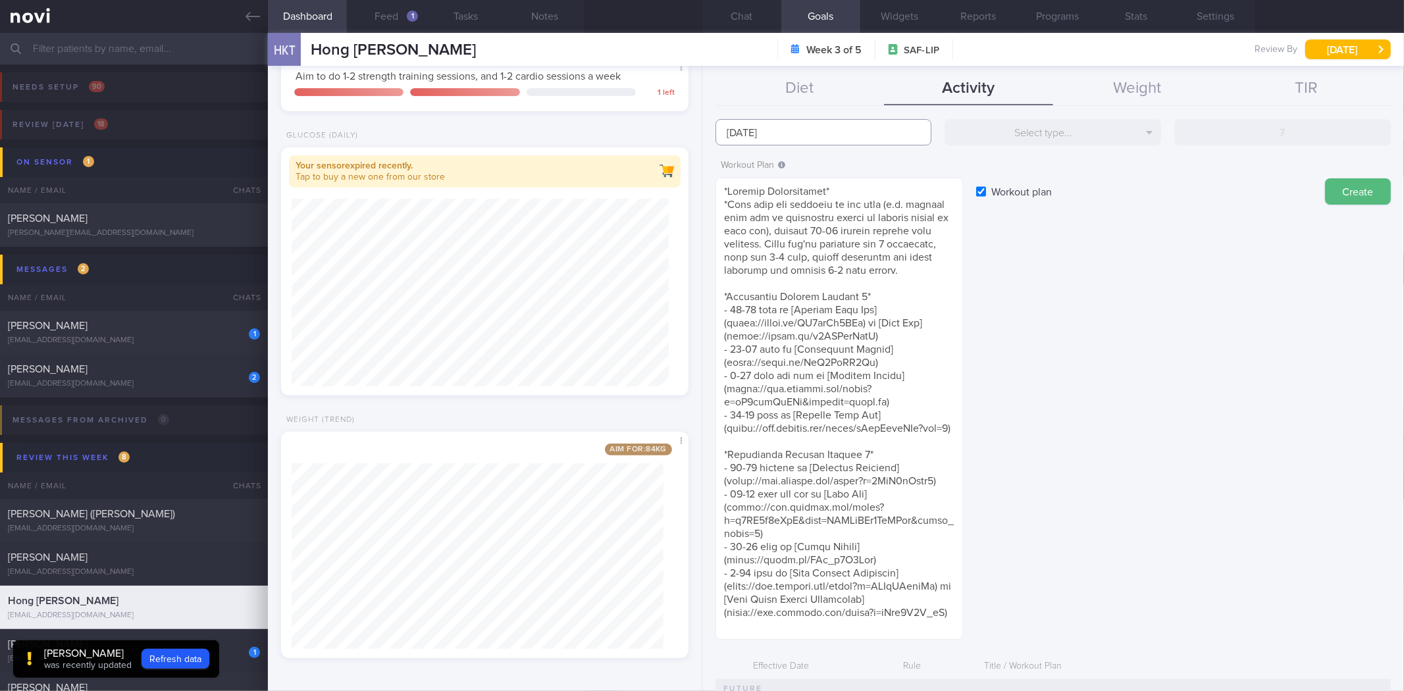
click at [760, 128] on input "[DATE]" at bounding box center [823, 132] width 216 height 26
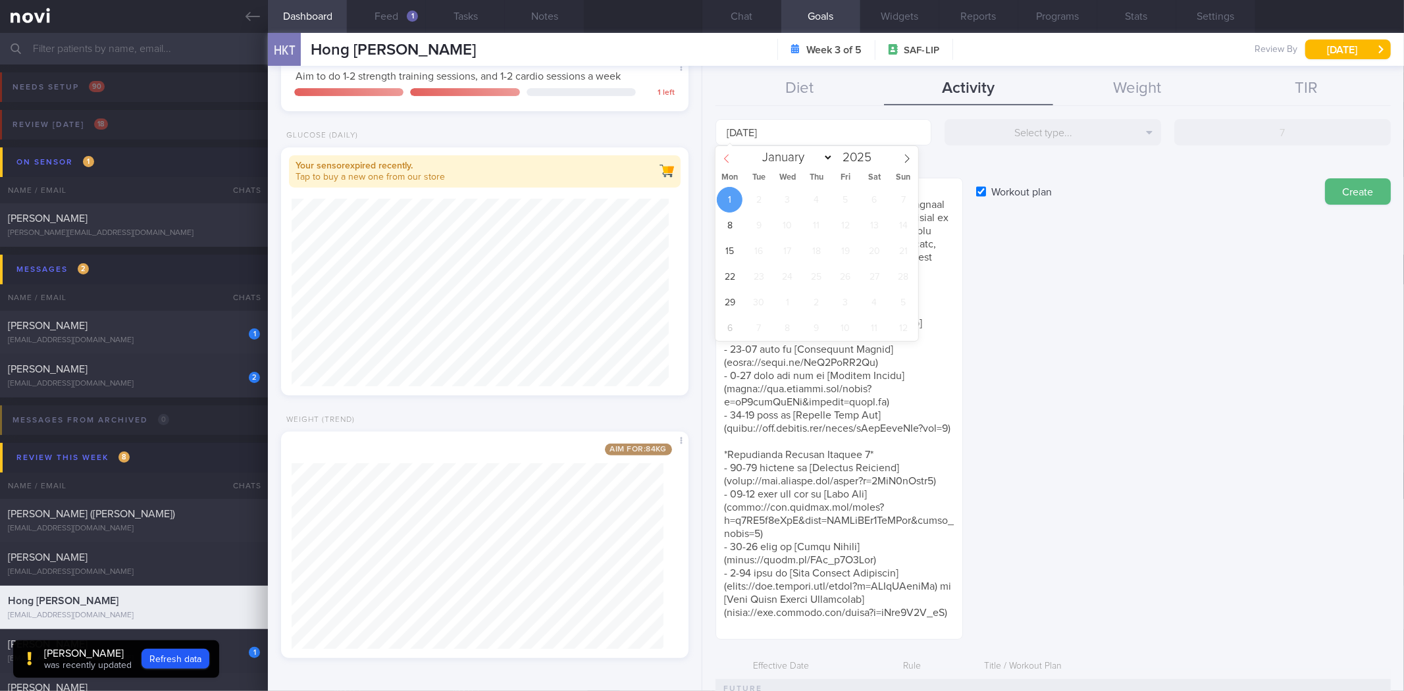
click at [734, 165] on span at bounding box center [726, 157] width 22 height 22
select select "7"
click at [727, 301] on span "25" at bounding box center [730, 303] width 26 height 26
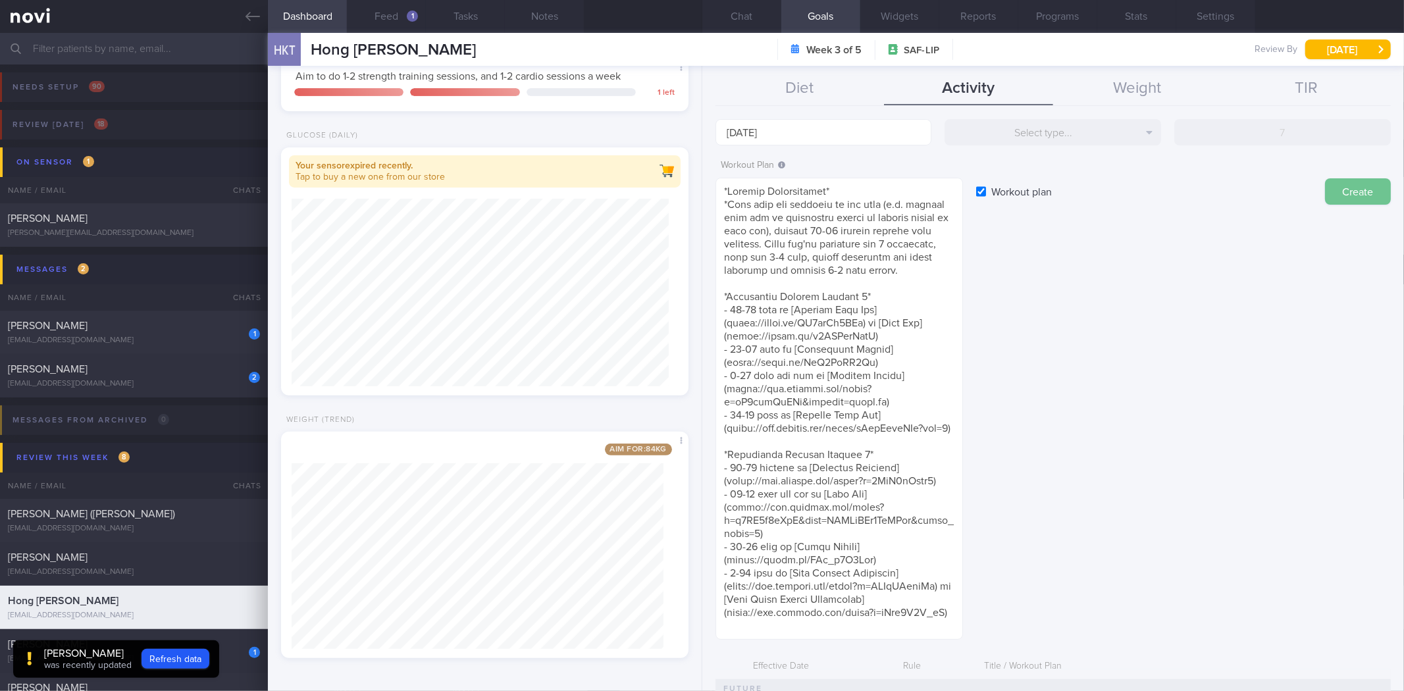
click at [1325, 195] on button "Create" at bounding box center [1358, 191] width 66 height 26
type input "[DATE]"
checkbox input "false"
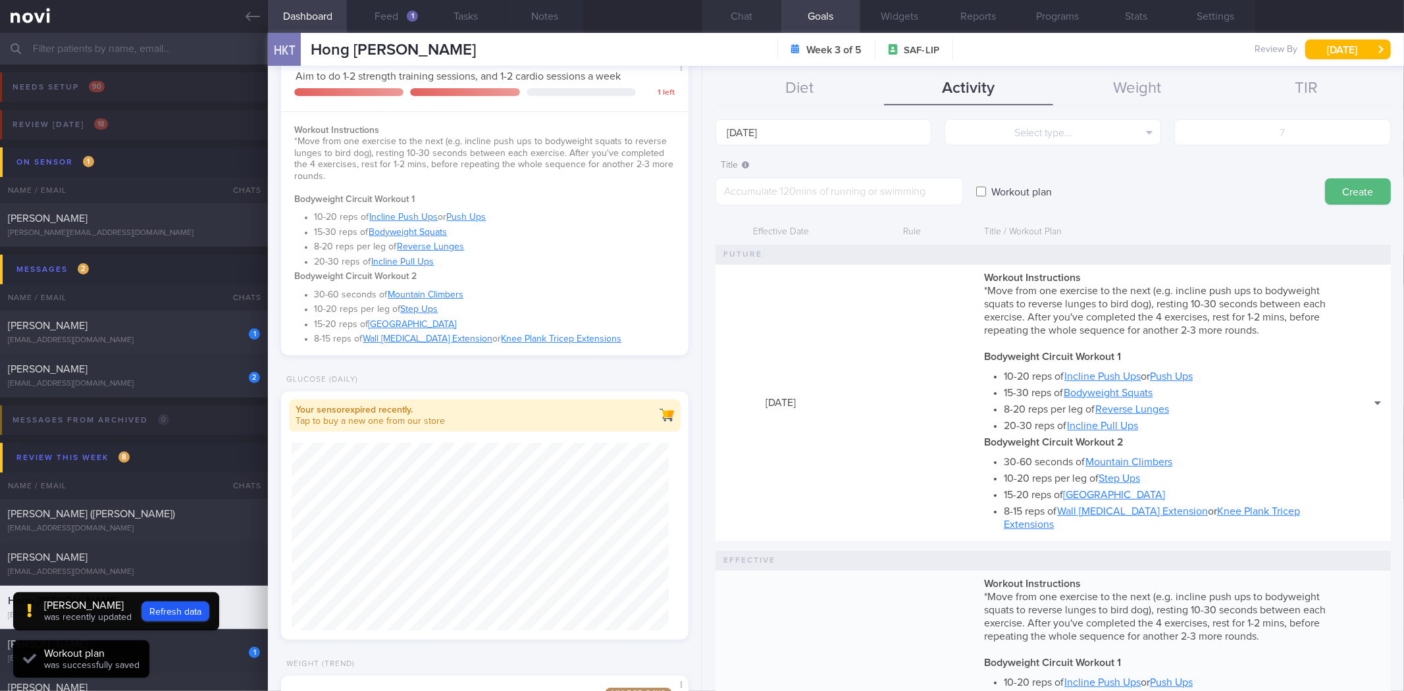
click at [734, 16] on button "Chat" at bounding box center [741, 16] width 79 height 33
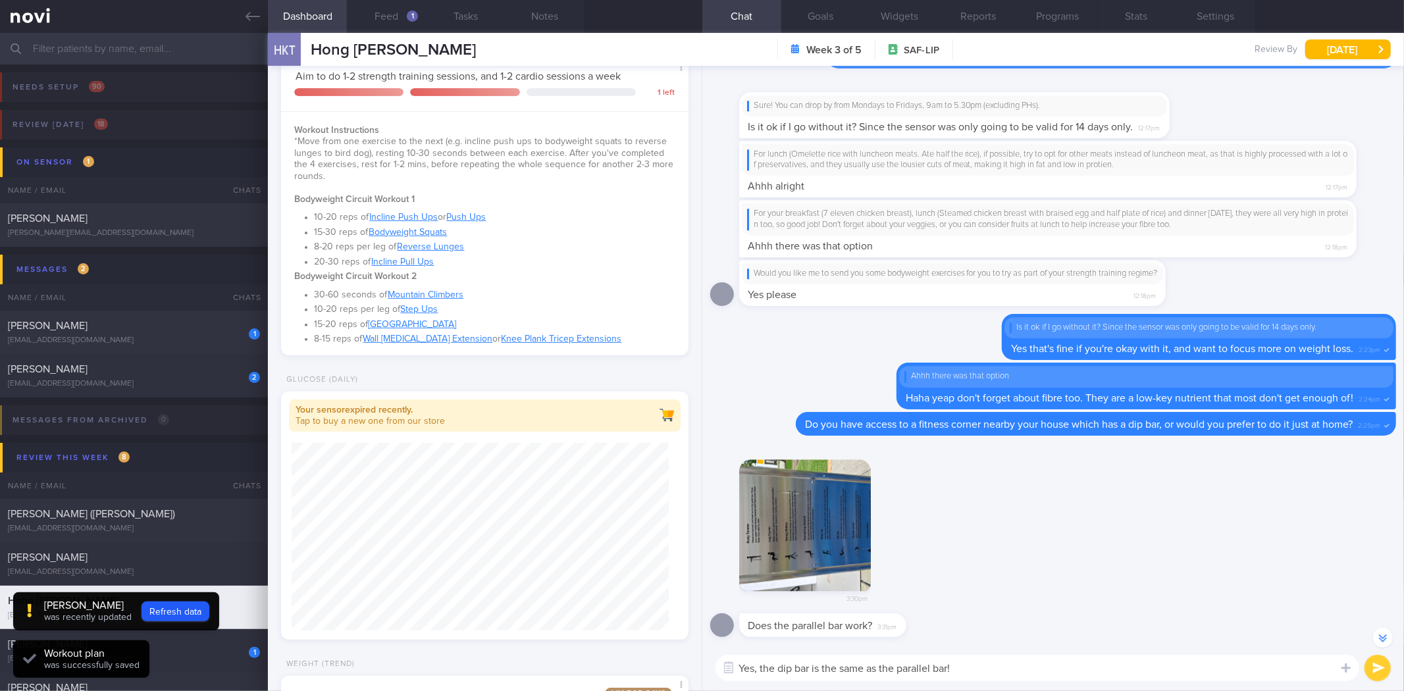
scroll to position [-66, 0]
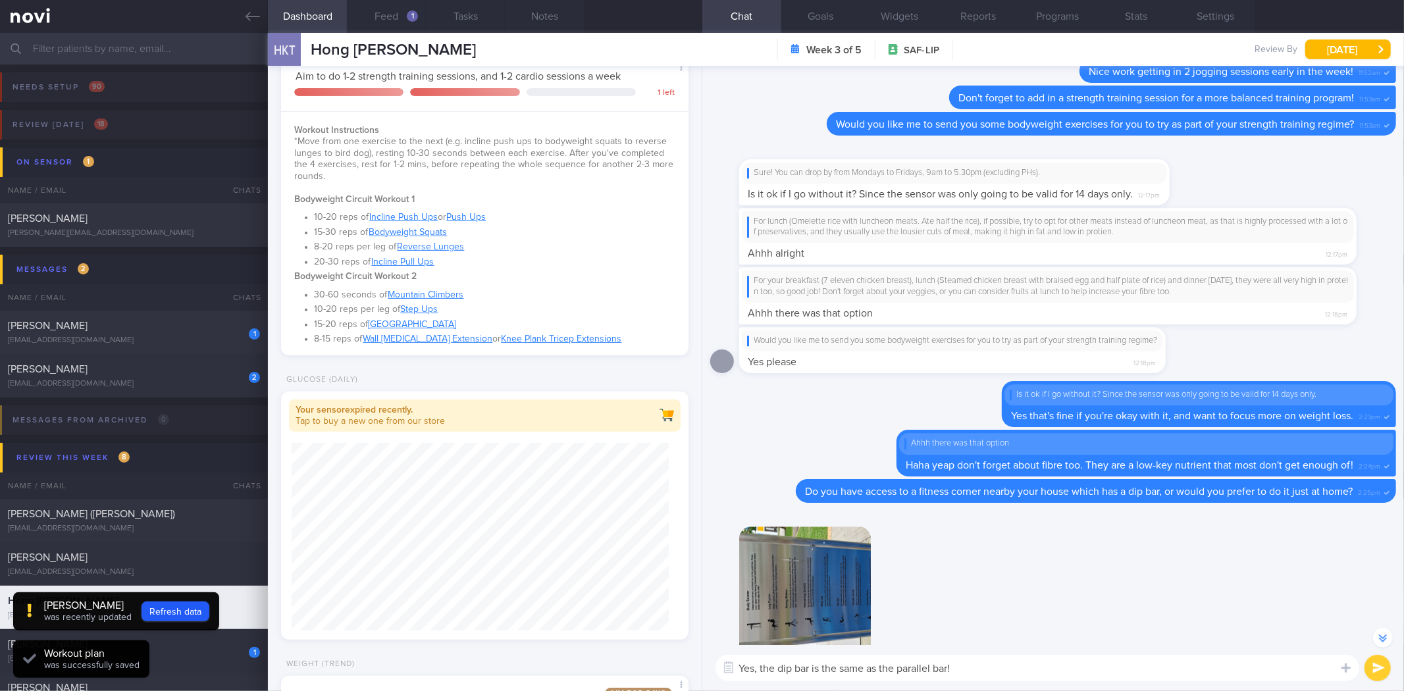
click at [973, 667] on textarea "Yes, the dip bar is the same as the parallel bar!" at bounding box center [1037, 668] width 644 height 26
type textarea "Yes, the dip bar is the same as the parallel bar haha."
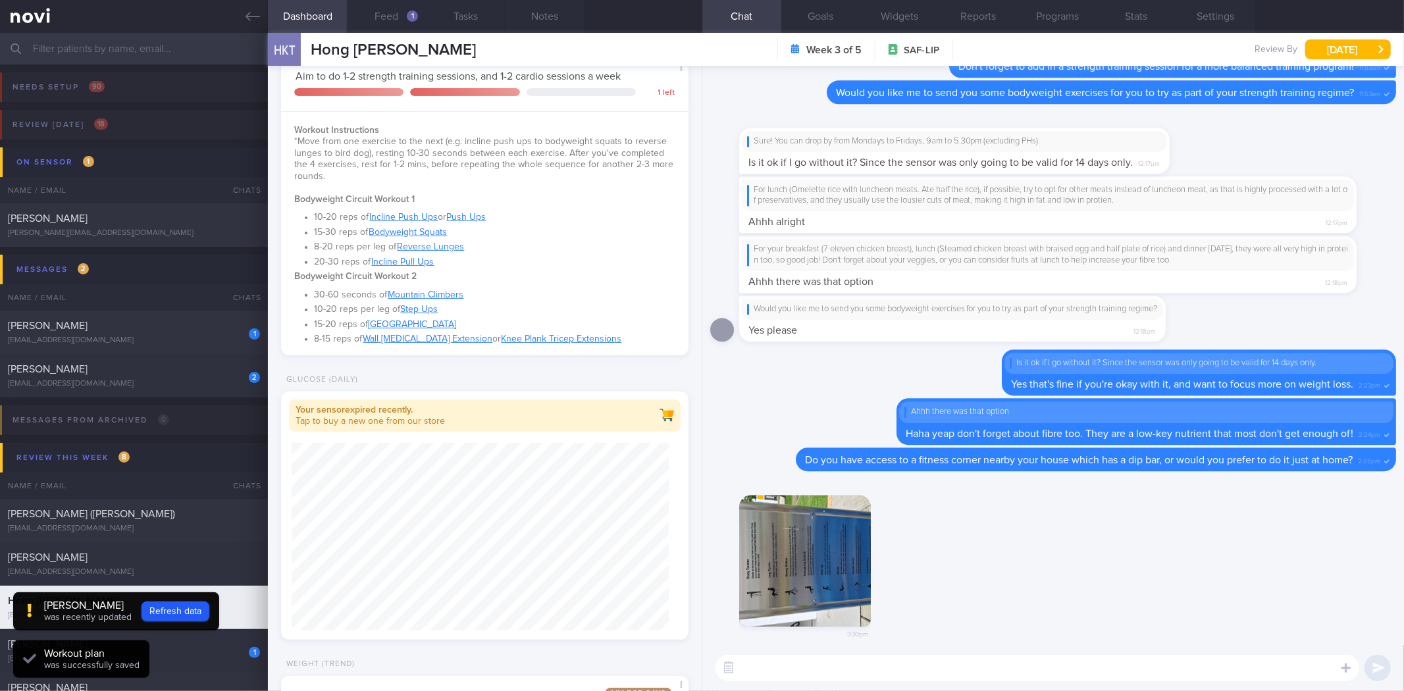
scroll to position [0, 0]
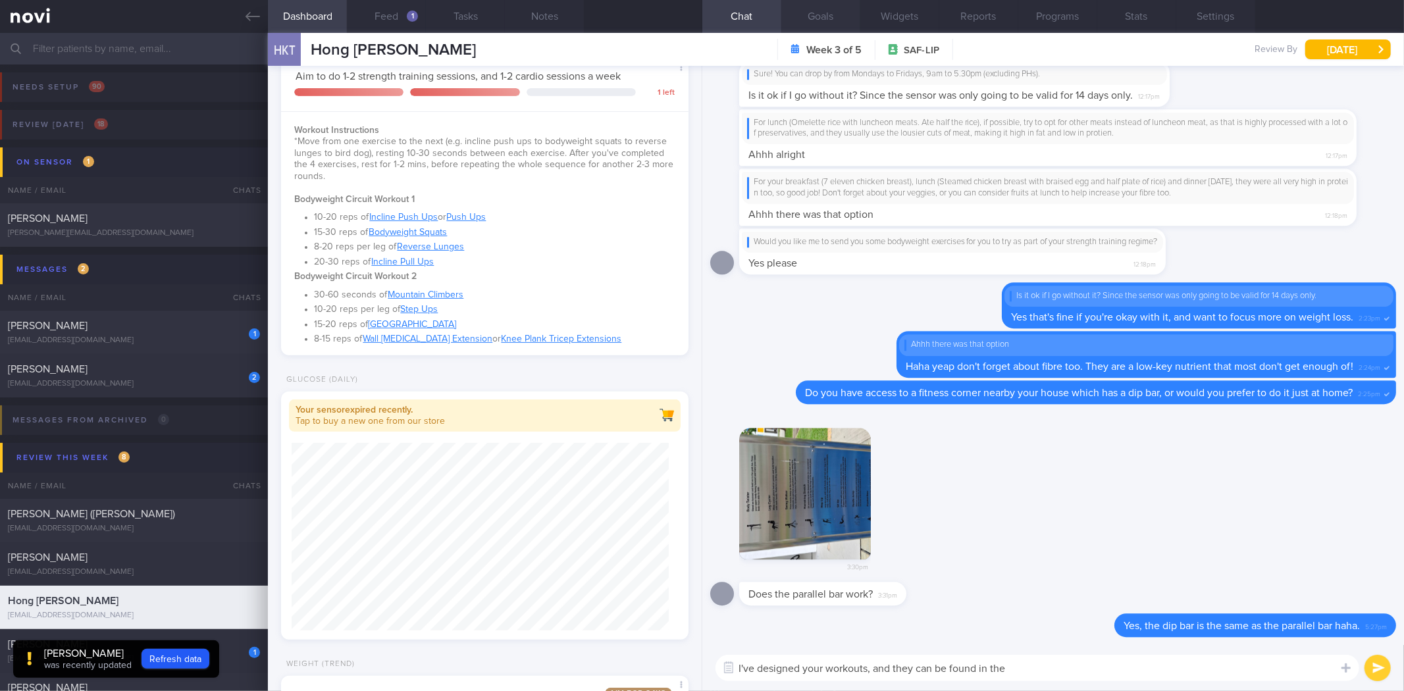
type textarea "I've designed your workouts, and they can be found in the"
click at [813, 27] on button "Goals" at bounding box center [820, 16] width 79 height 33
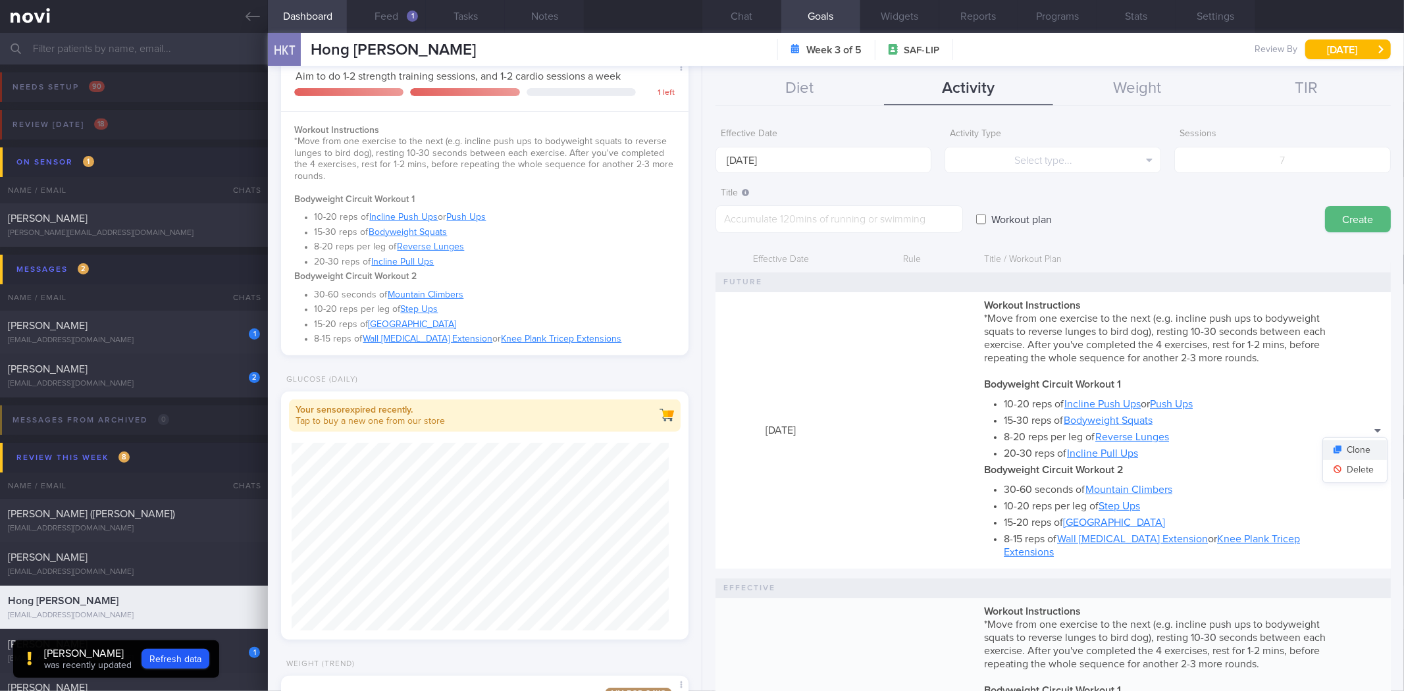
click at [1346, 440] on button "Clone" at bounding box center [1355, 450] width 64 height 20
type textarea "*Workout Instructions* *Move from one exercise to the next (e.g. incline push u…"
checkbox input "true"
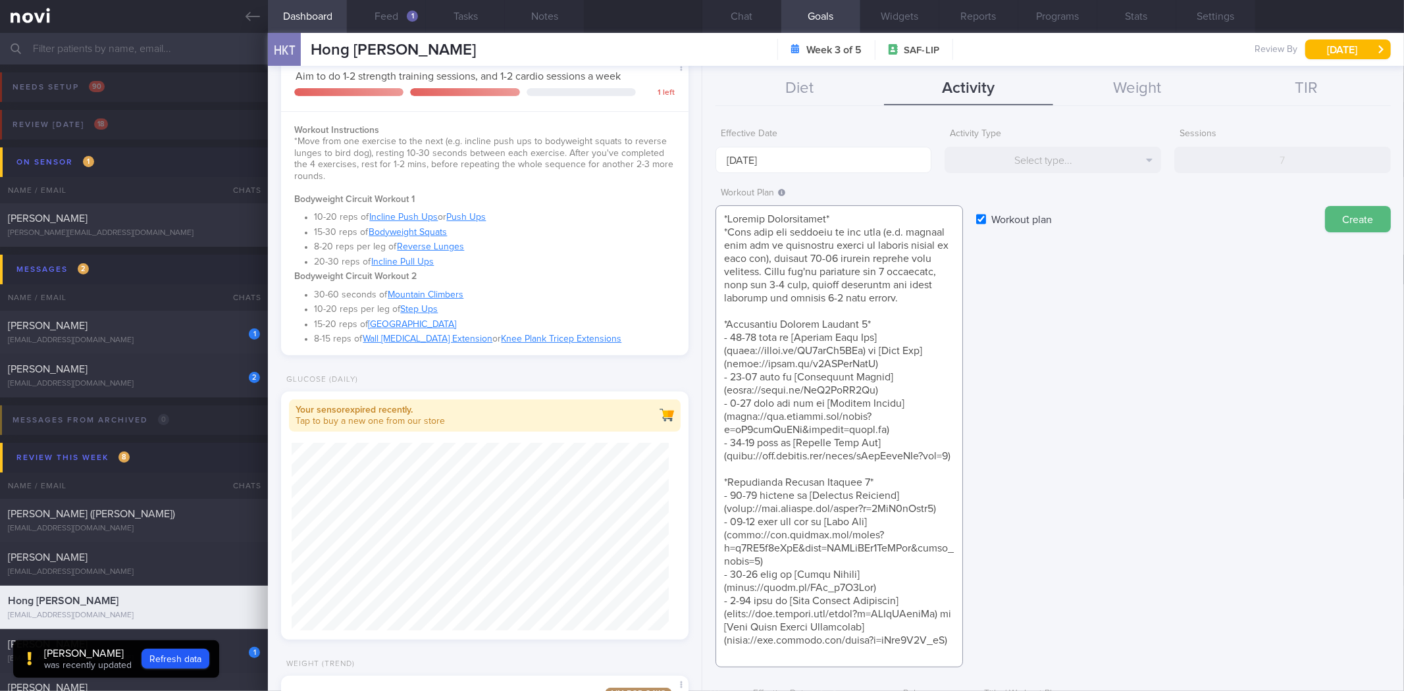
click at [749, 472] on textarea at bounding box center [838, 436] width 247 height 462
click at [836, 255] on textarea at bounding box center [838, 436] width 247 height 462
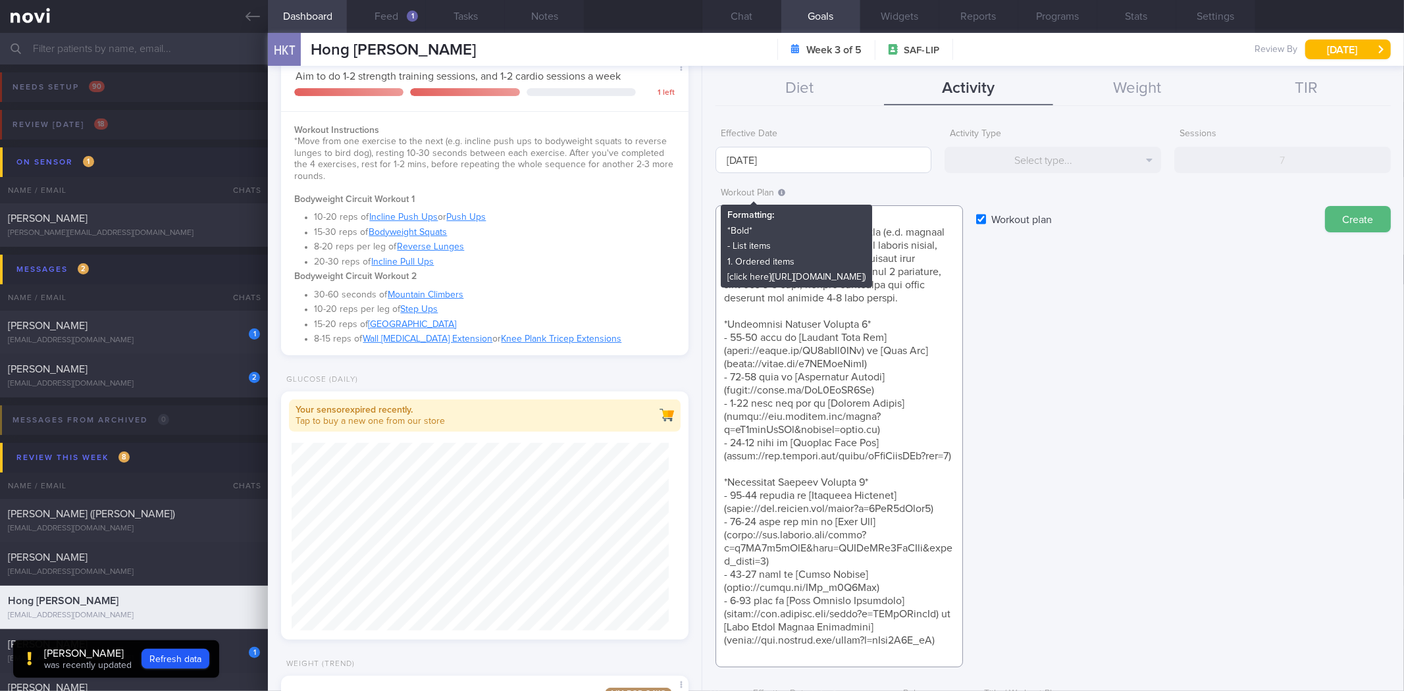
type textarea "*Workout Instructions* *Move from one exercise to the next (e.g. incline push u…"
click at [784, 163] on body "You are offline! Some functionality will be unavailable Patients New Users Coac…" at bounding box center [702, 345] width 1404 height 691
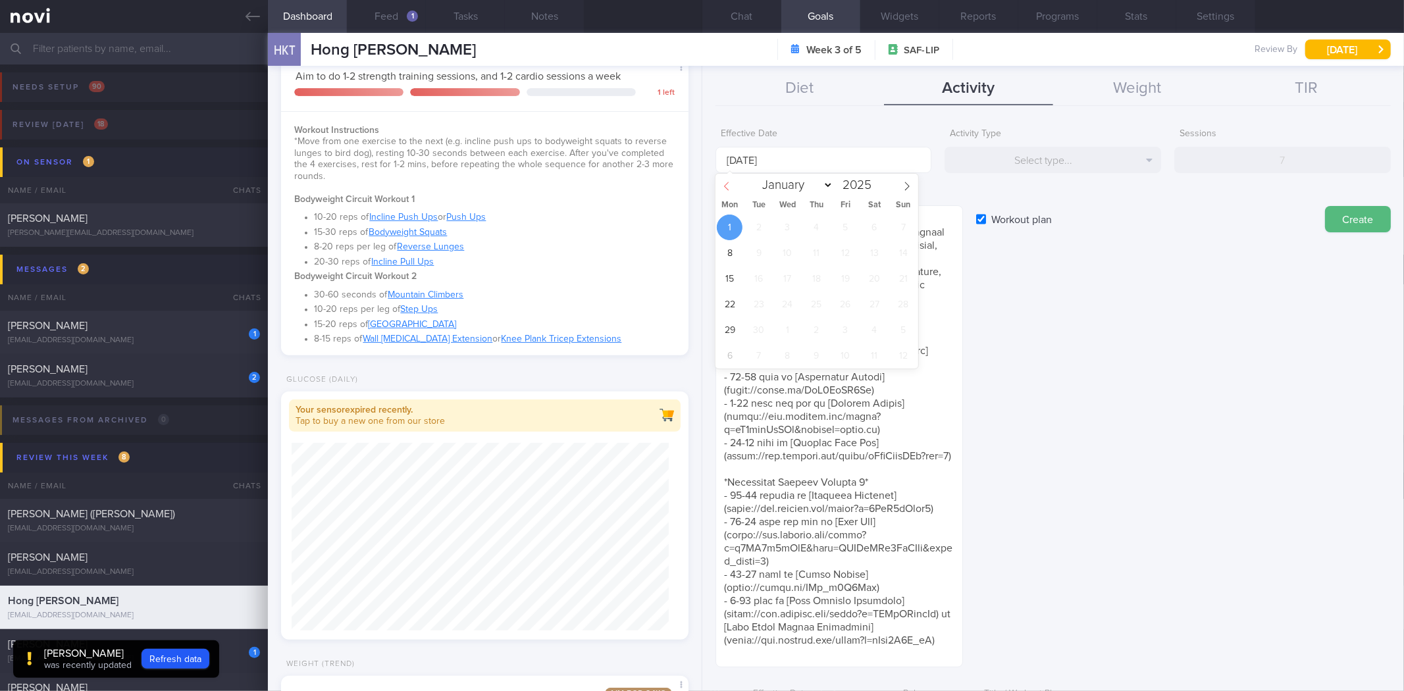
click at [723, 182] on icon at bounding box center [726, 186] width 9 height 9
select select "7"
click at [718, 332] on span "25" at bounding box center [730, 330] width 26 height 26
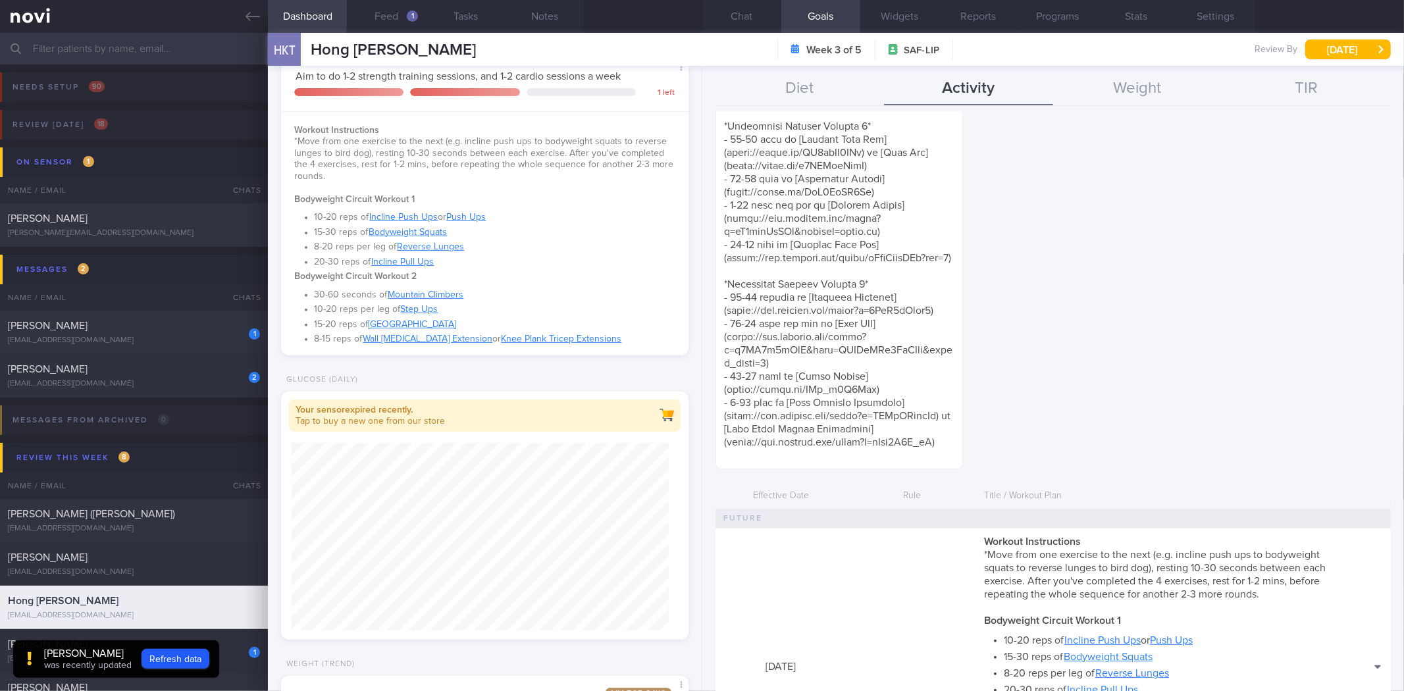
scroll to position [511, 0]
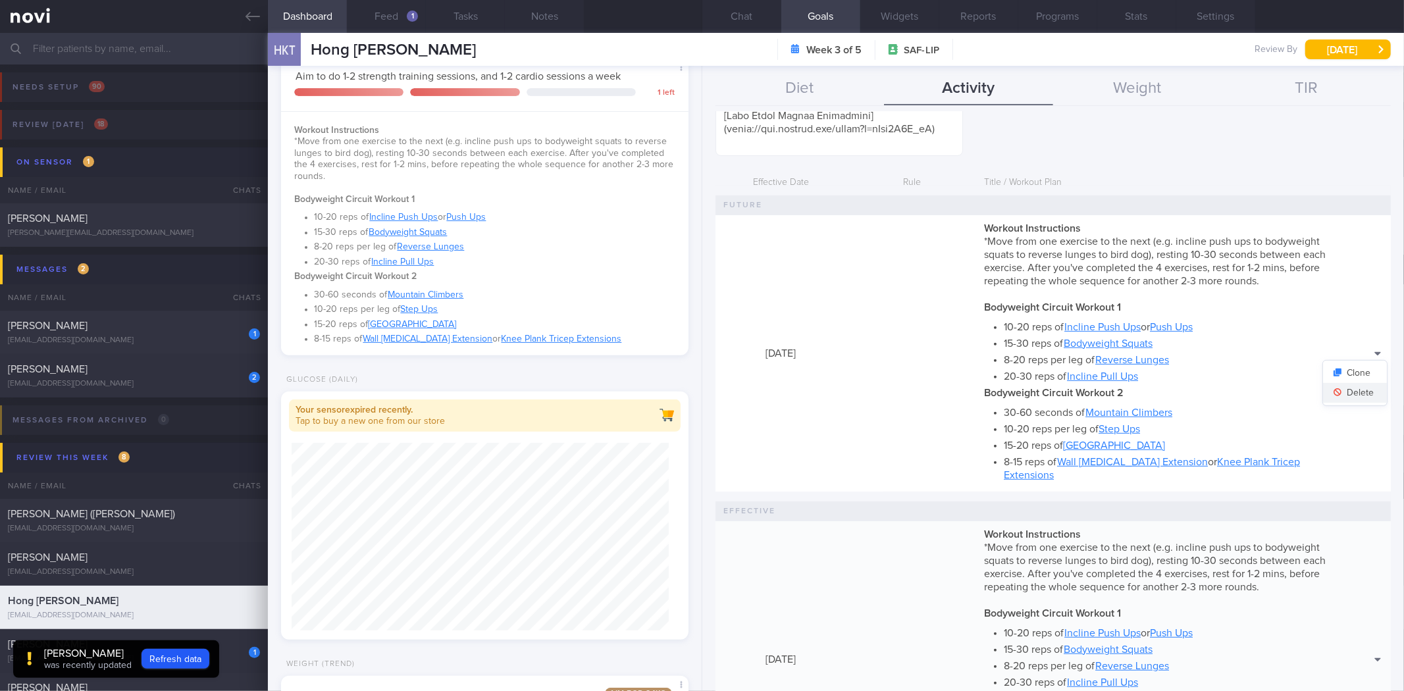
click at [1346, 383] on button "Delete" at bounding box center [1355, 393] width 64 height 20
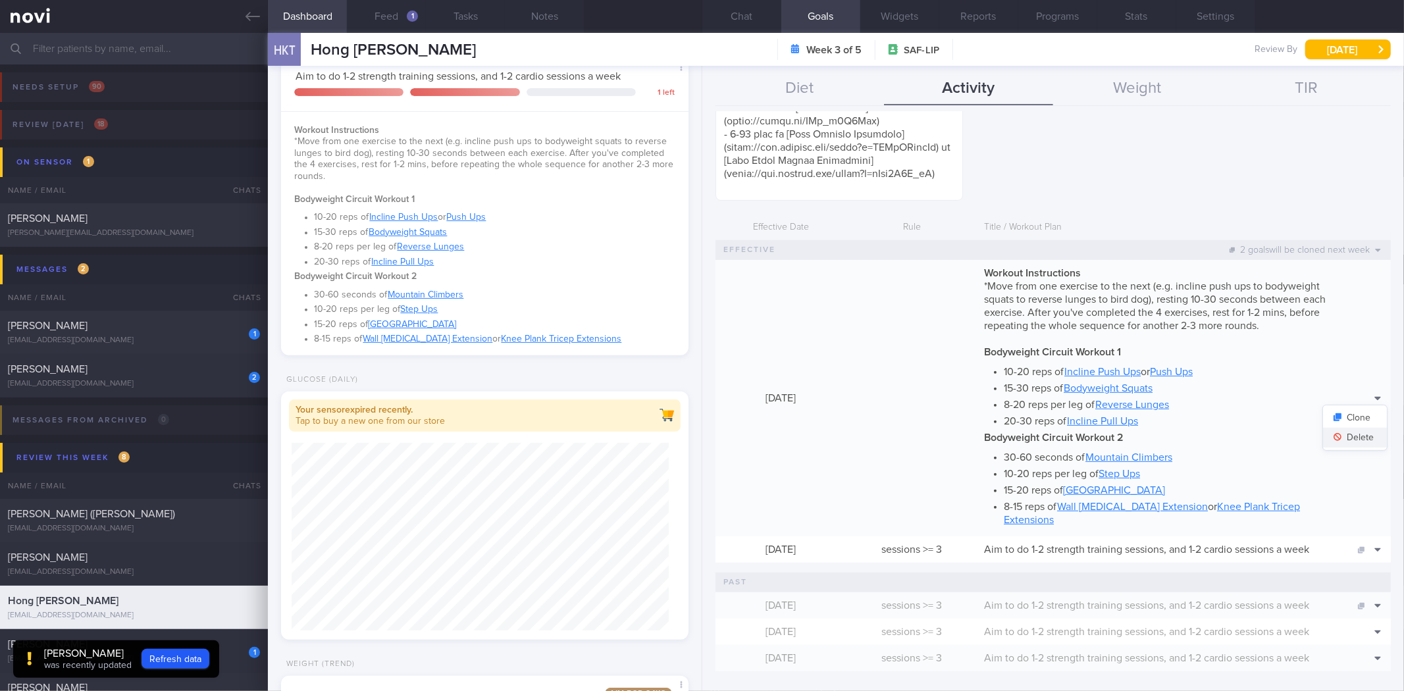
scroll to position [453, 0]
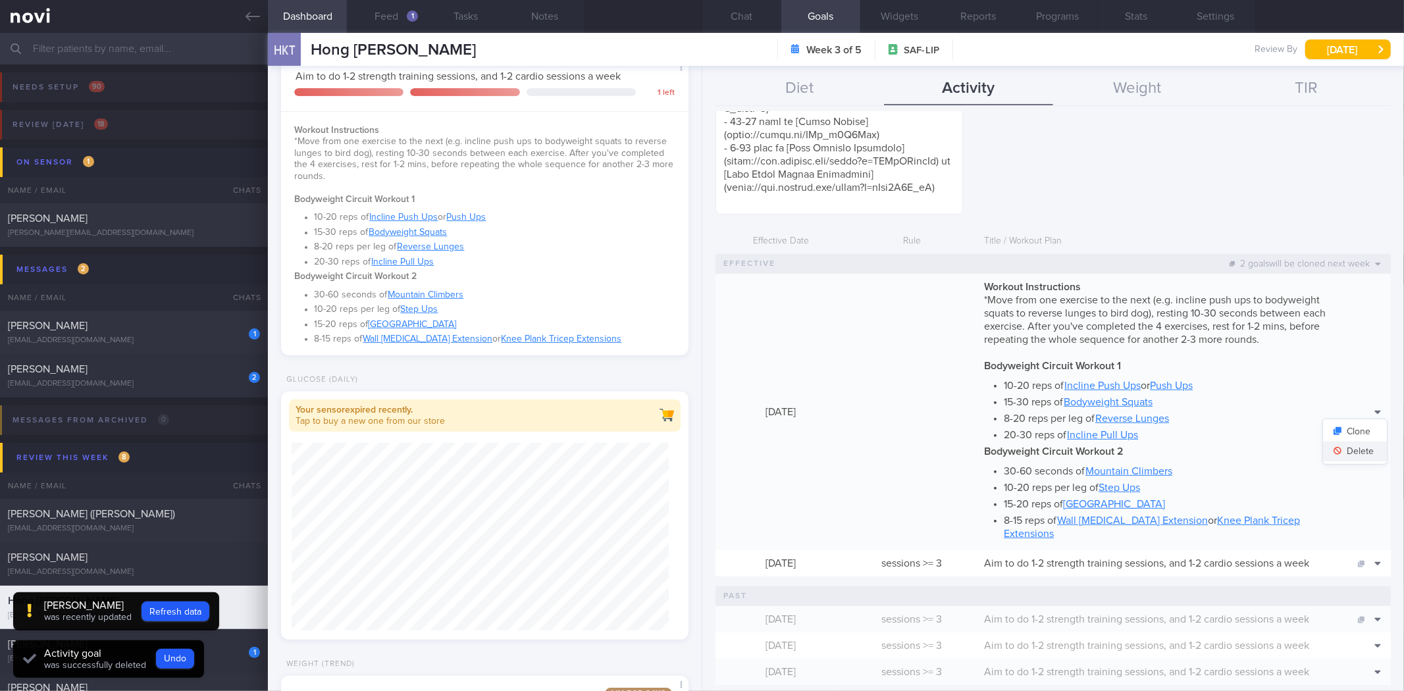
click at [1350, 442] on button "Delete" at bounding box center [1355, 452] width 64 height 20
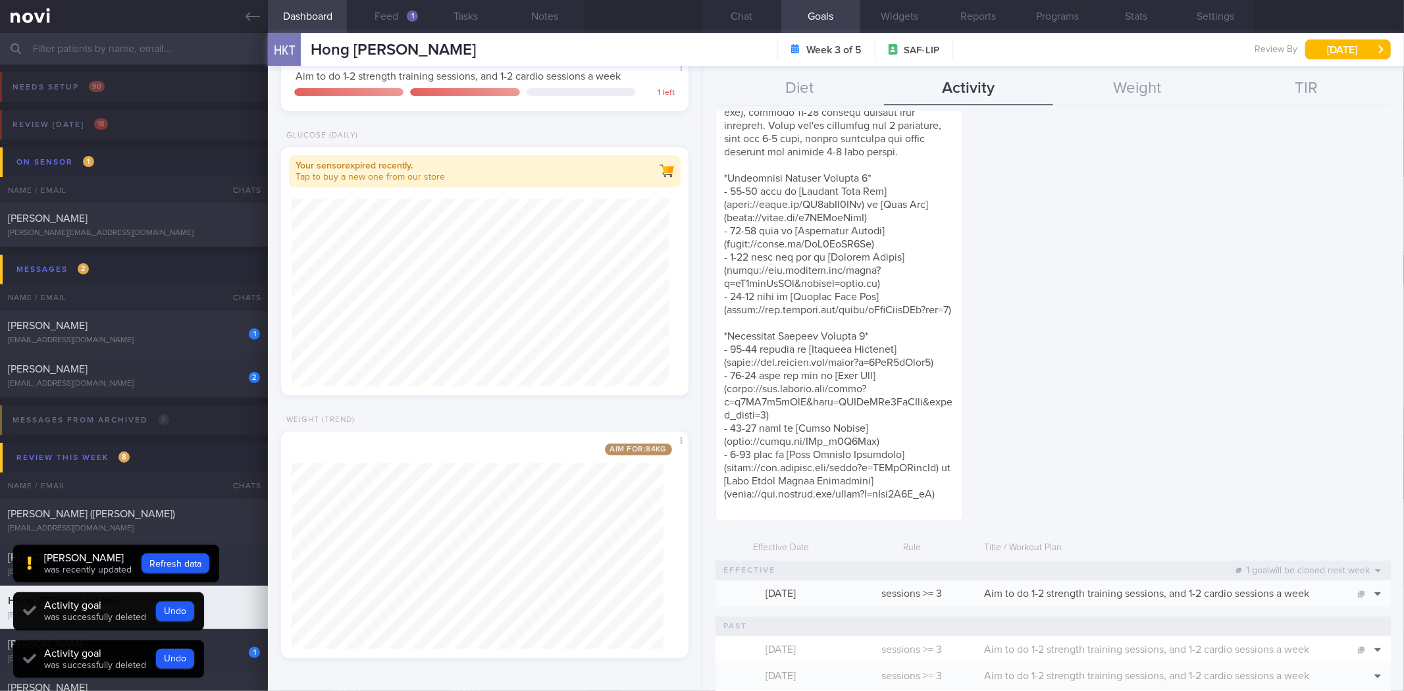
scroll to position [0, 0]
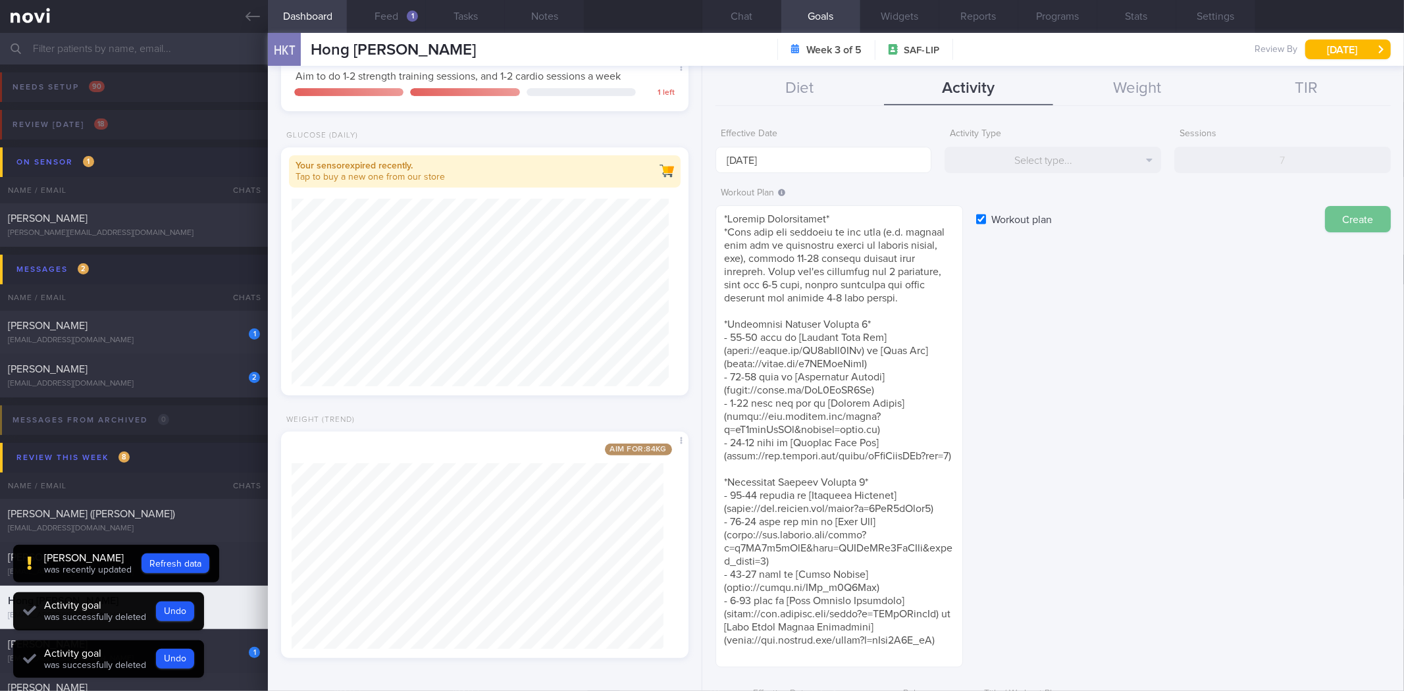
click at [1370, 221] on button "Create" at bounding box center [1358, 219] width 66 height 26
type input "[DATE]"
checkbox input "false"
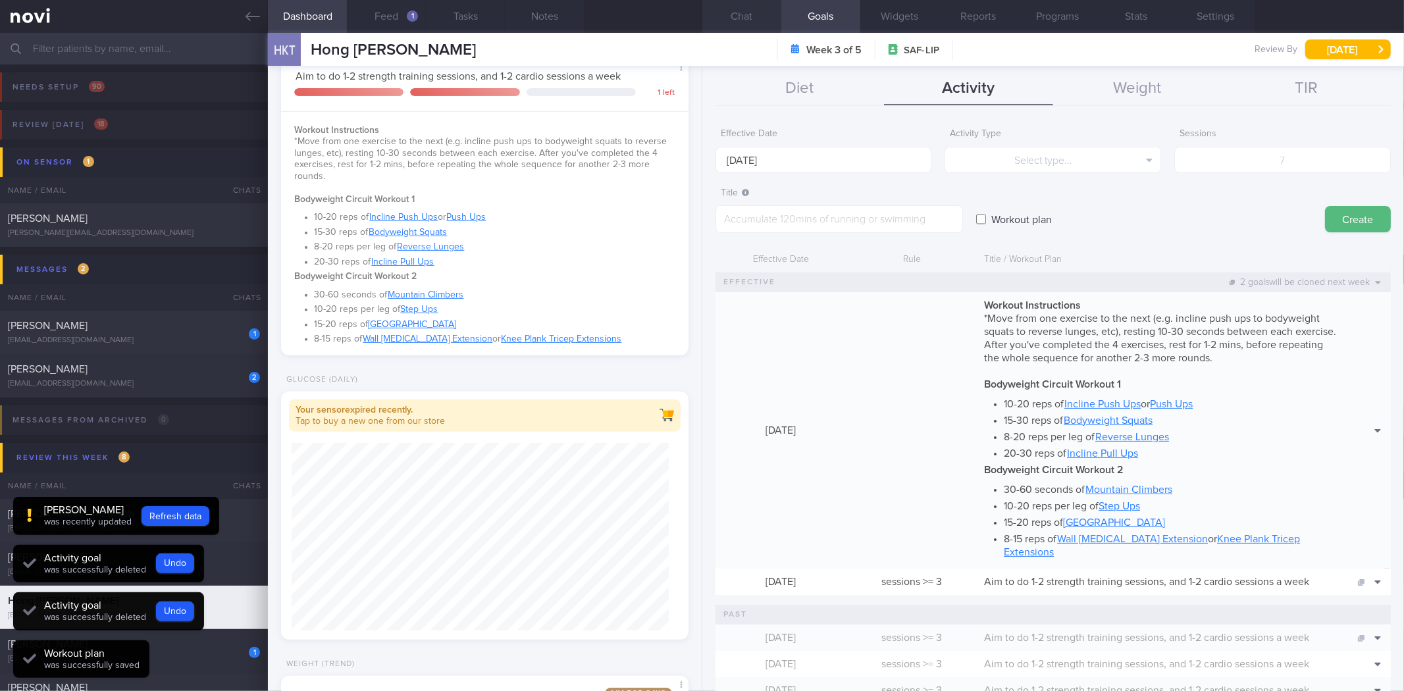
drag, startPoint x: 769, startPoint y: 24, endPoint x: 763, endPoint y: 30, distance: 7.9
click at [767, 24] on button "Chat" at bounding box center [741, 16] width 79 height 33
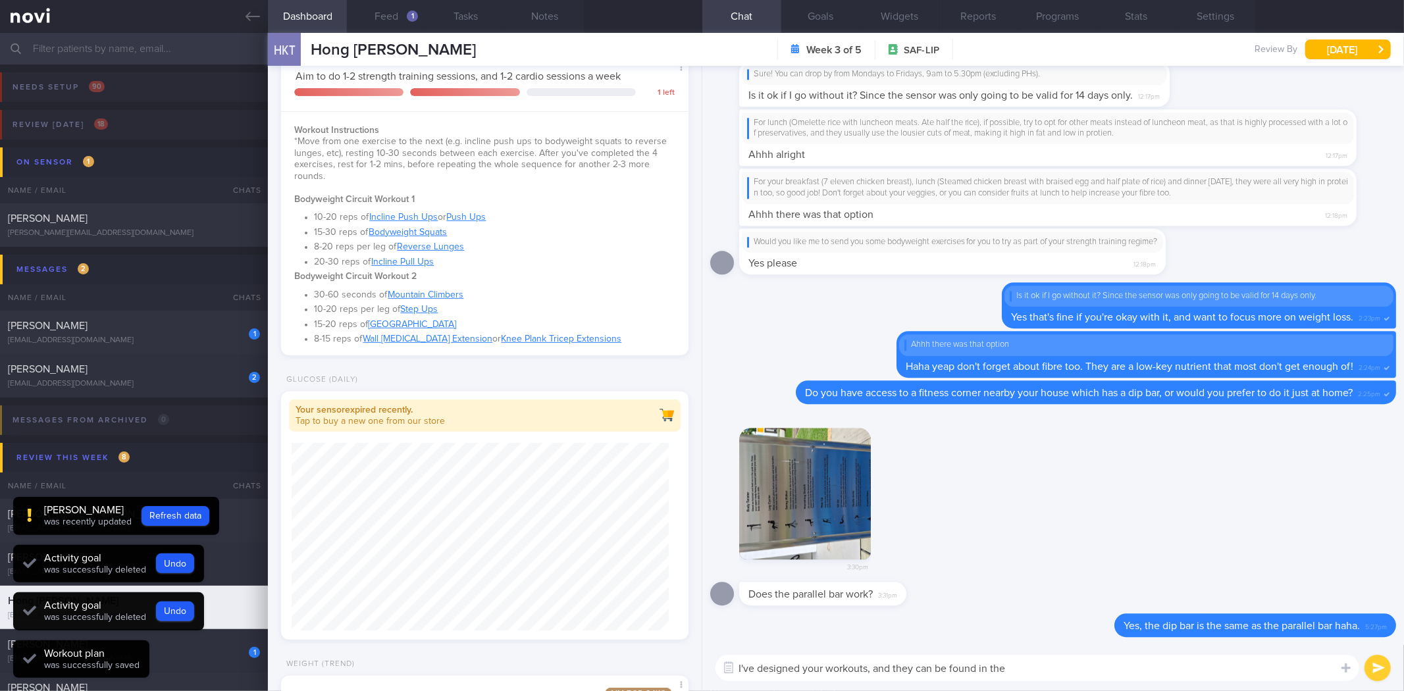
click at [1056, 674] on textarea "I've designed your workouts, and they can be found in the" at bounding box center [1037, 668] width 644 height 26
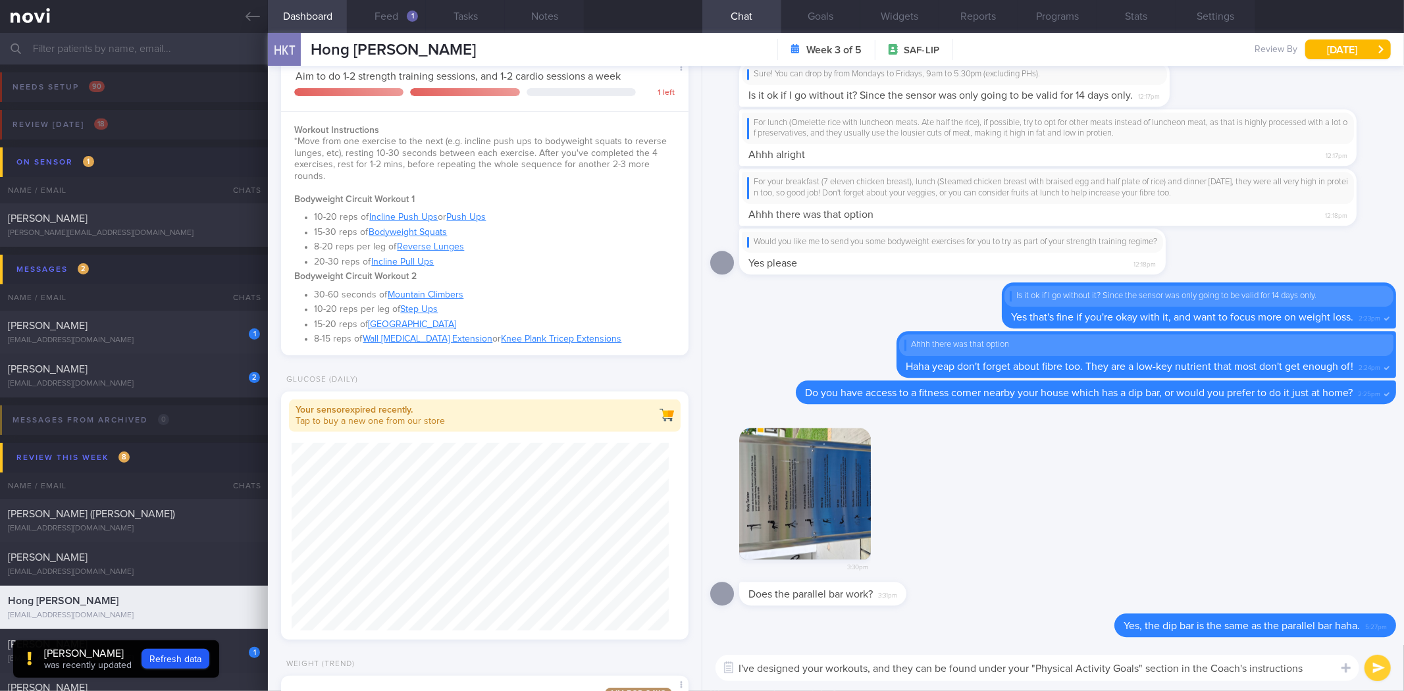
type textarea "I've designed your workouts, and they can be found under your "Physical Activit…"
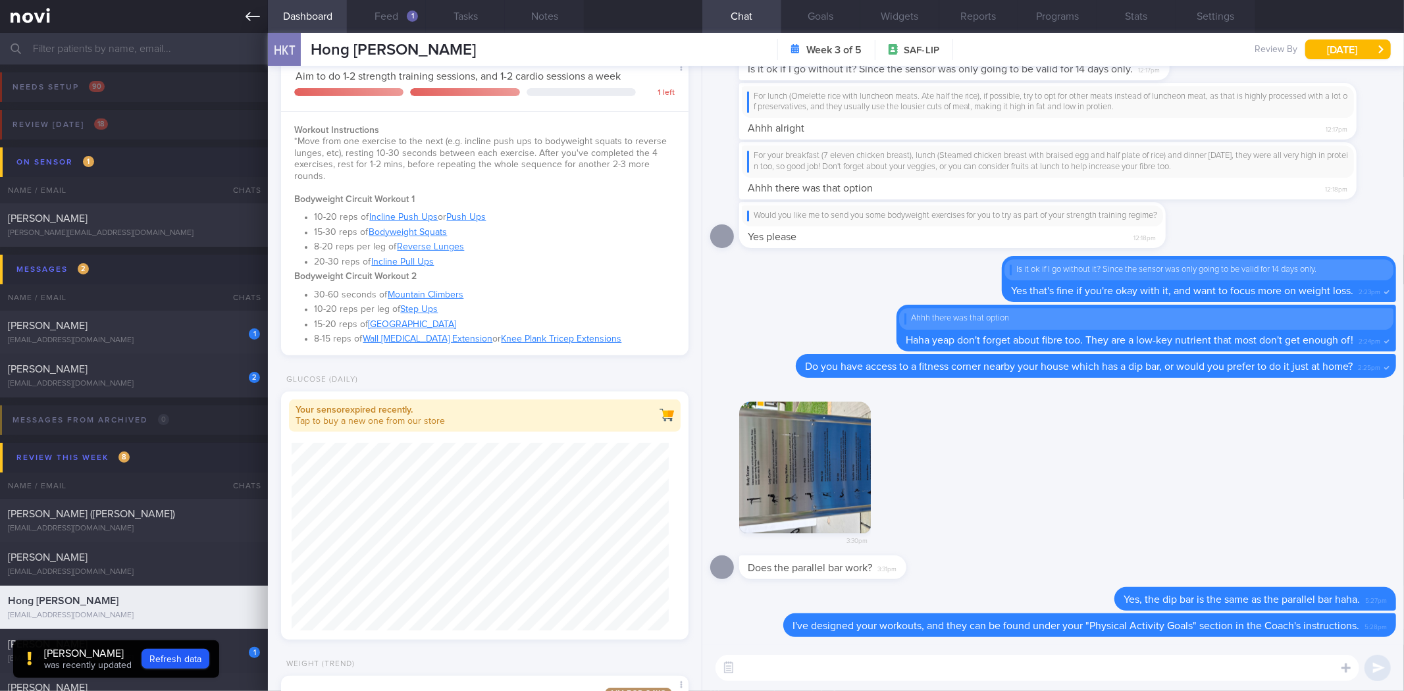
click at [244, 18] on link at bounding box center [134, 16] width 268 height 33
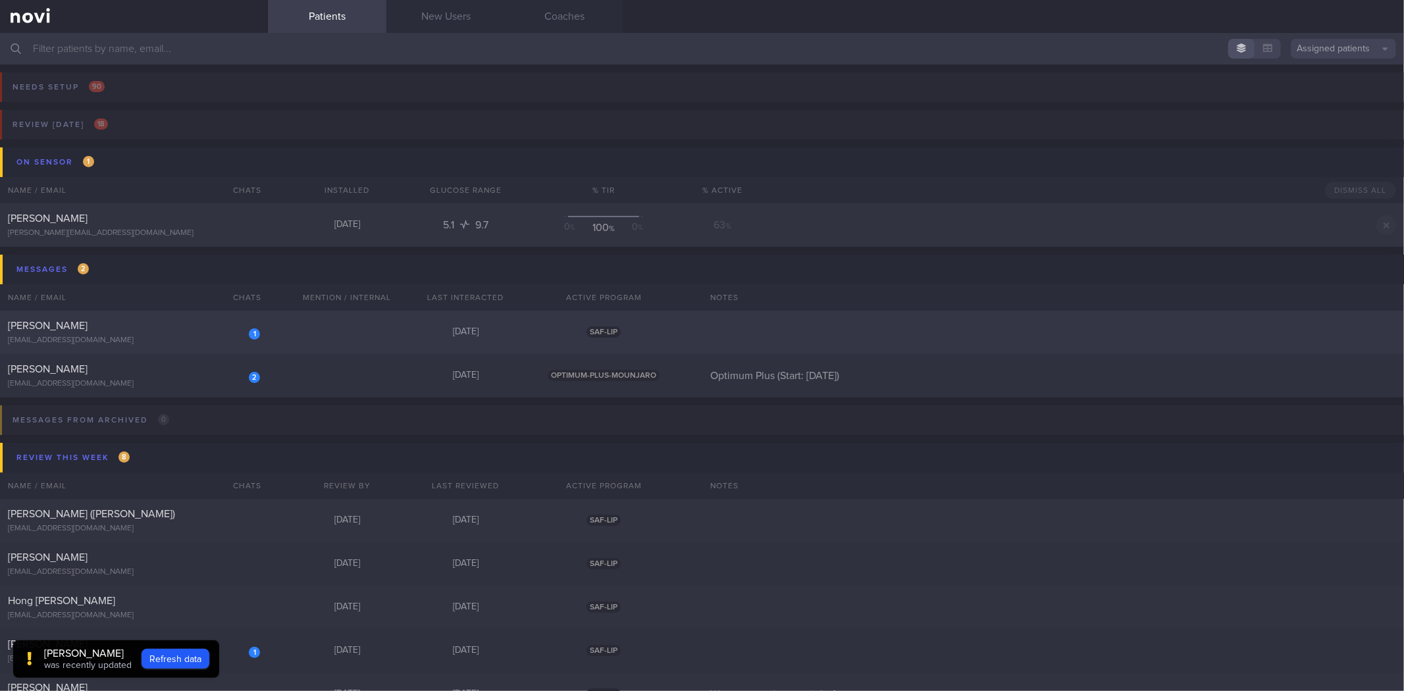
click at [171, 318] on div "1 [PERSON_NAME] [EMAIL_ADDRESS][DOMAIN_NAME] [DATE] SAF-LIP" at bounding box center [702, 332] width 1404 height 43
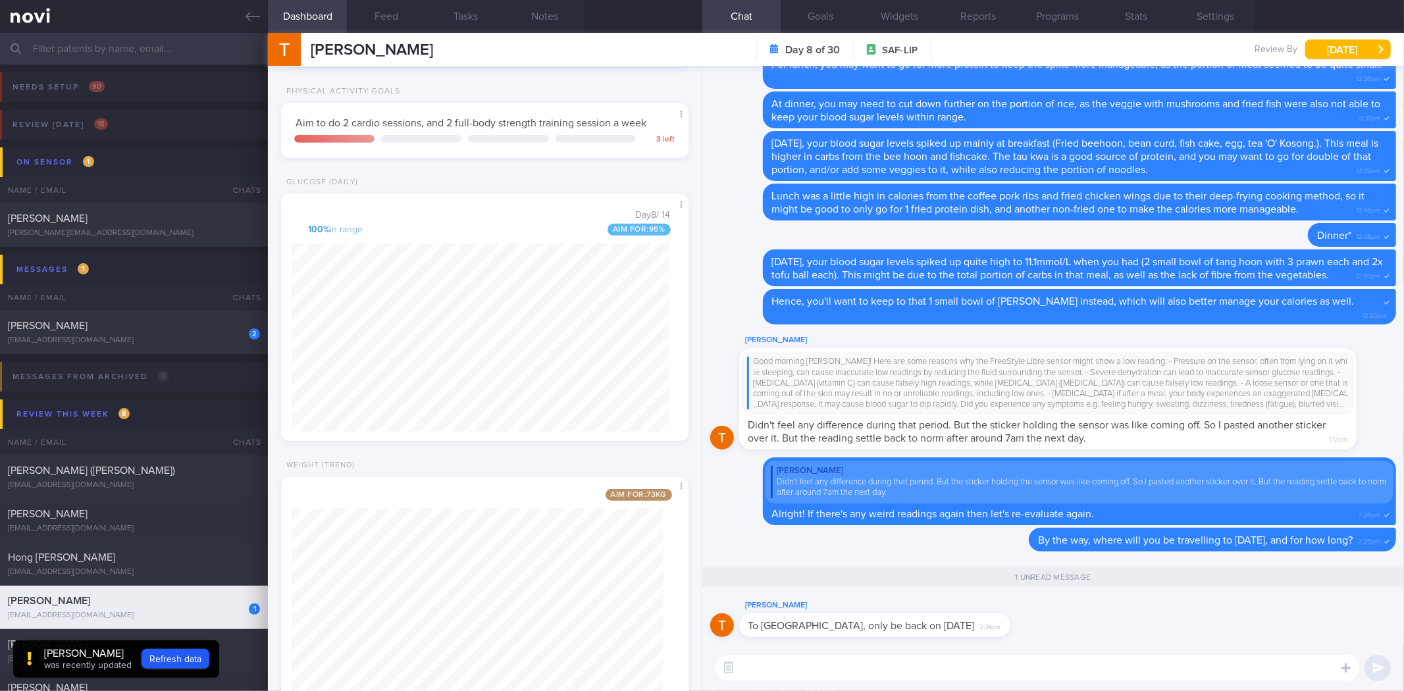
scroll to position [655, 0]
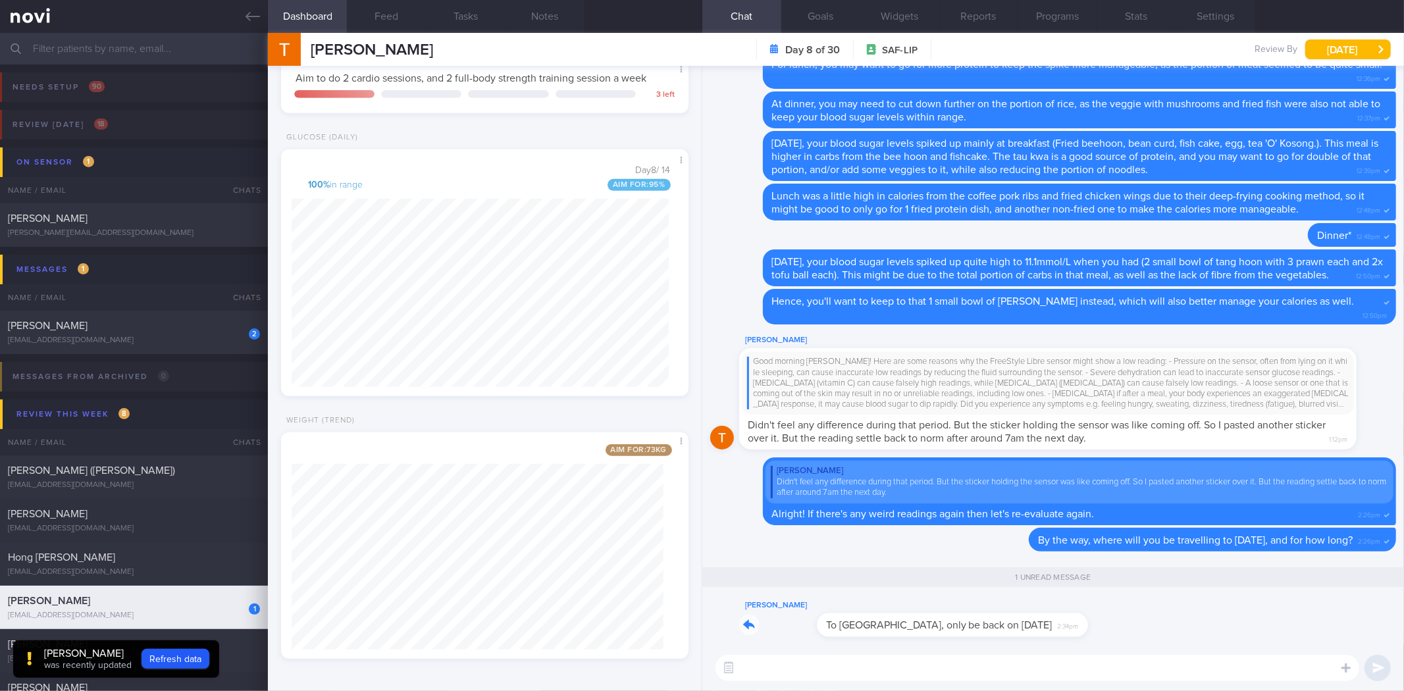
drag, startPoint x: 928, startPoint y: 629, endPoint x: 1159, endPoint y: 659, distance: 232.9
click at [1159, 659] on div "[PERSON_NAME] To [GEOGRAPHIC_DATA], only be back on [DATE] 2:34pm 1 unread mess…" at bounding box center [1052, 378] width 701 height 625
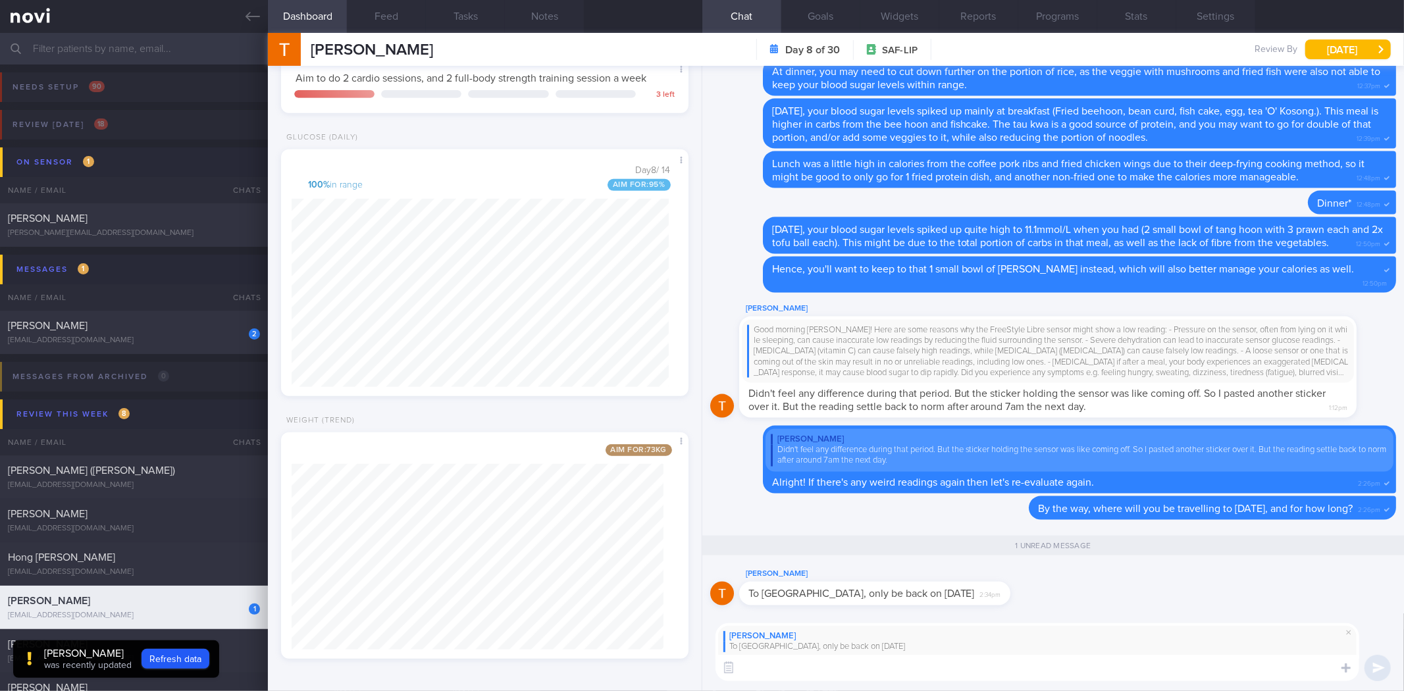
click at [997, 668] on textarea at bounding box center [1037, 668] width 644 height 26
click at [541, 9] on button "Notes" at bounding box center [544, 16] width 79 height 33
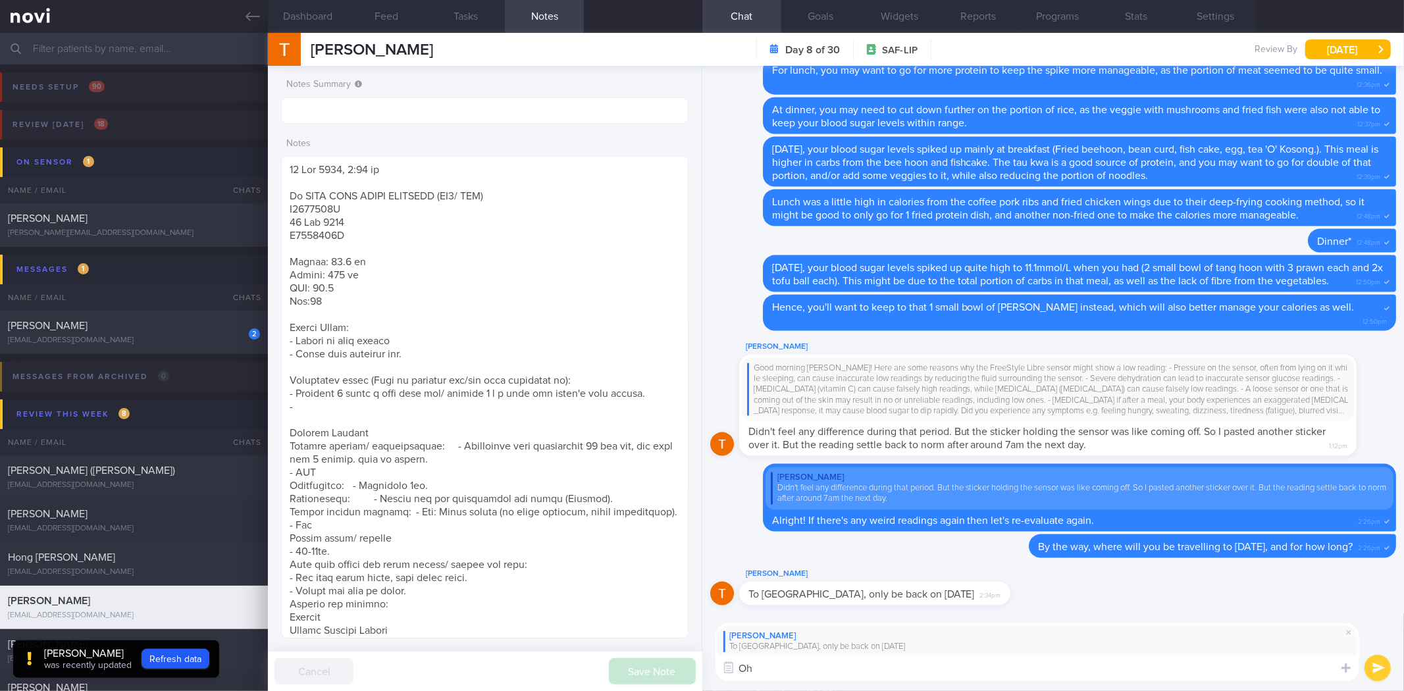
click at [317, 34] on div "[PERSON_NAME] [PERSON_NAME] [EMAIL_ADDRESS][DOMAIN_NAME]" at bounding box center [350, 49] width 165 height 33
drag, startPoint x: 303, startPoint y: 16, endPoint x: 309, endPoint y: 26, distance: 12.4
click at [303, 16] on button "Dashboard" at bounding box center [307, 16] width 79 height 33
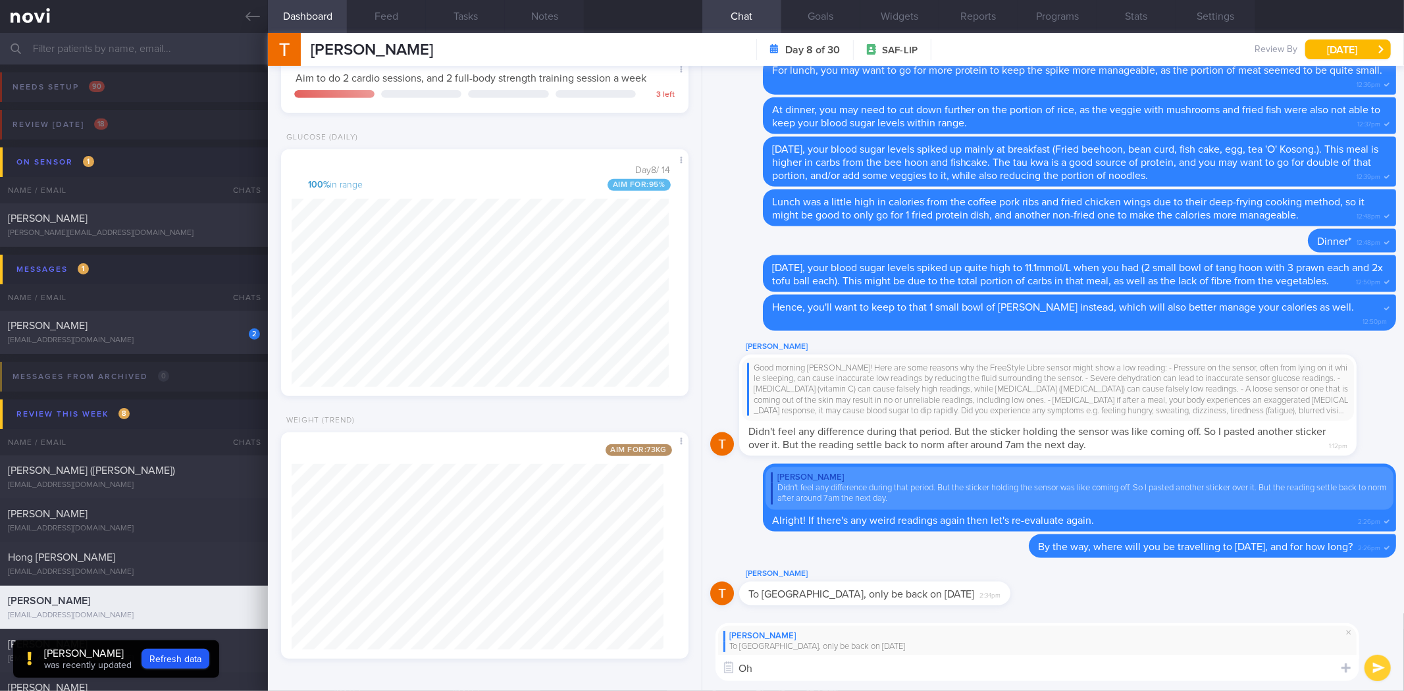
click at [809, 671] on textarea "Oh" at bounding box center [1037, 668] width 644 height 26
type textarea "Oh nice! Is this for leisure?"
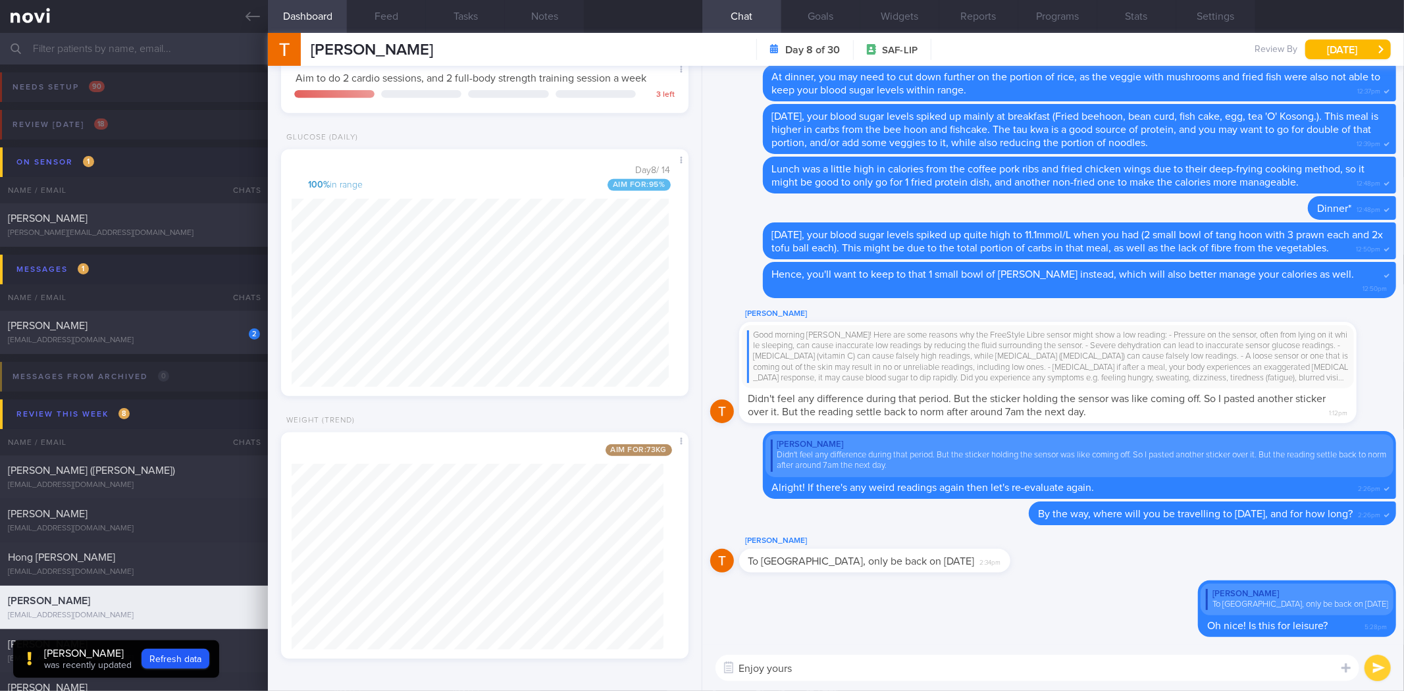
type textarea "Enjoy yourse"
click at [384, 15] on button "Feed" at bounding box center [386, 16] width 79 height 33
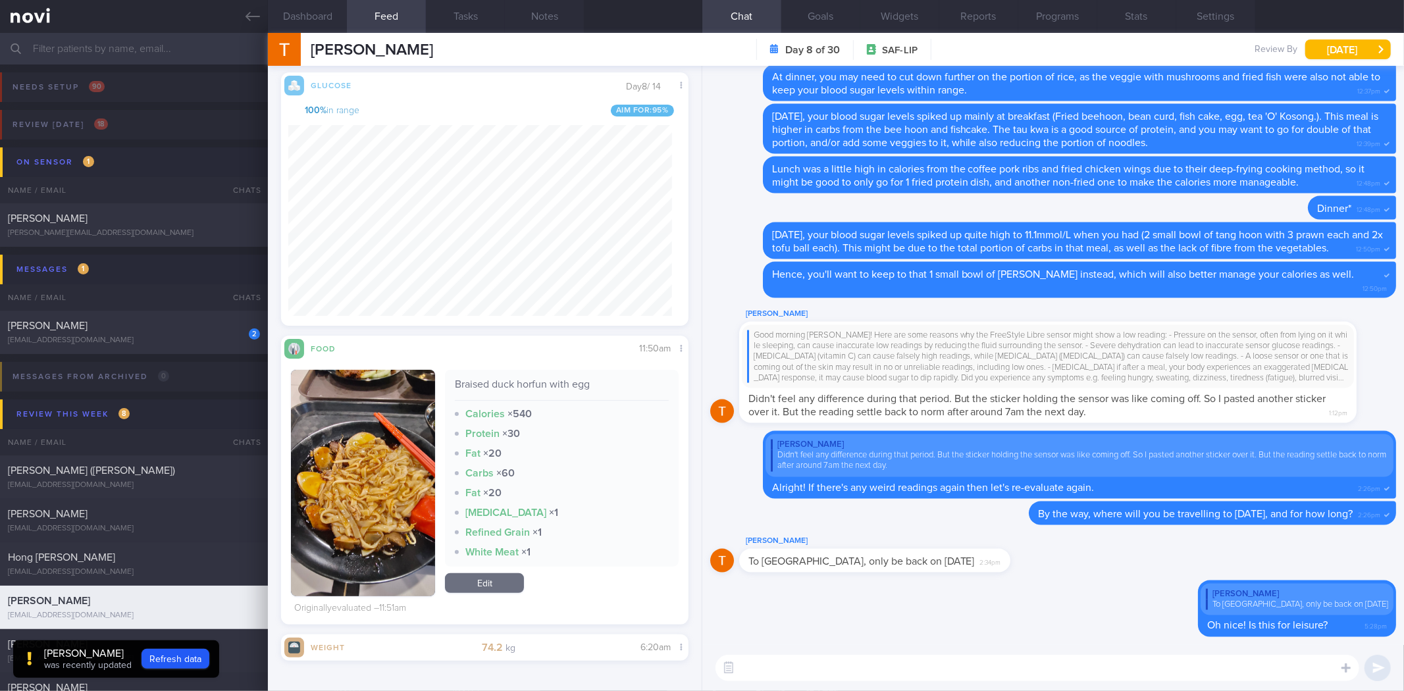
scroll to position [365, 0]
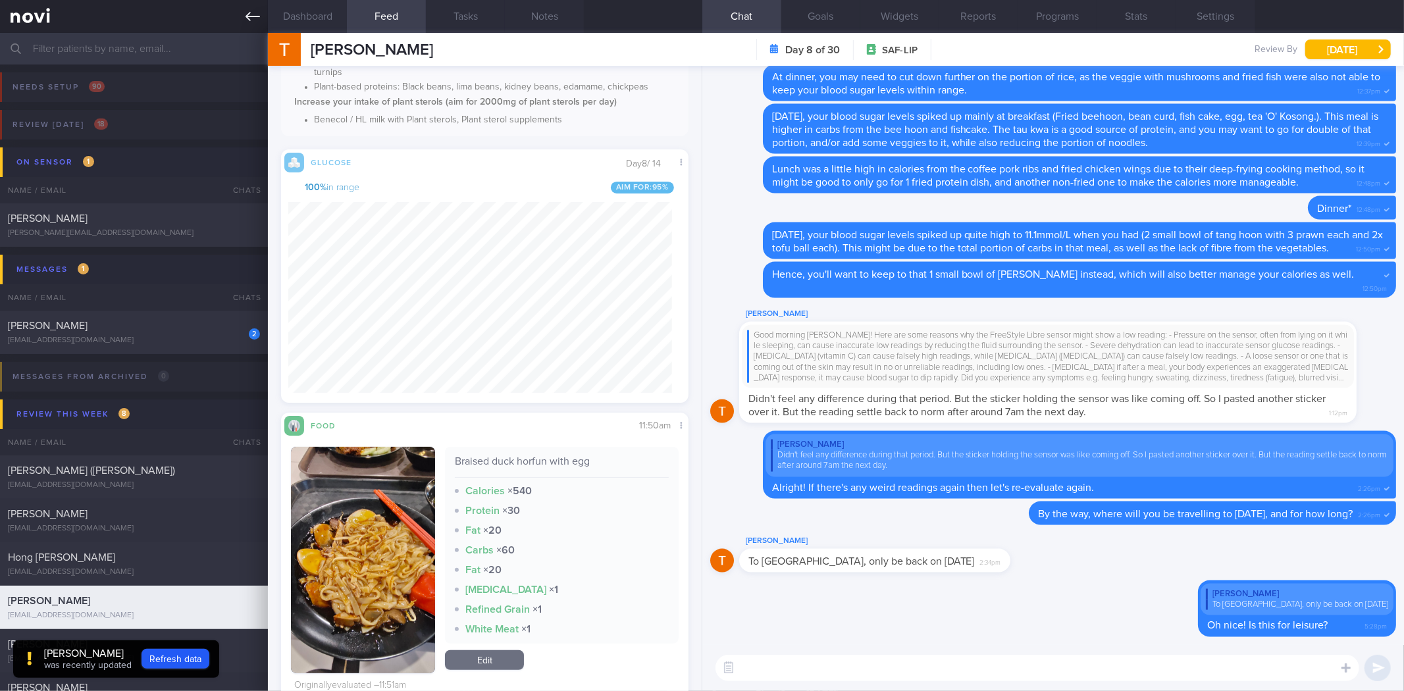
click at [251, 14] on icon at bounding box center [252, 16] width 14 height 14
